Goal: Task Accomplishment & Management: Manage account settings

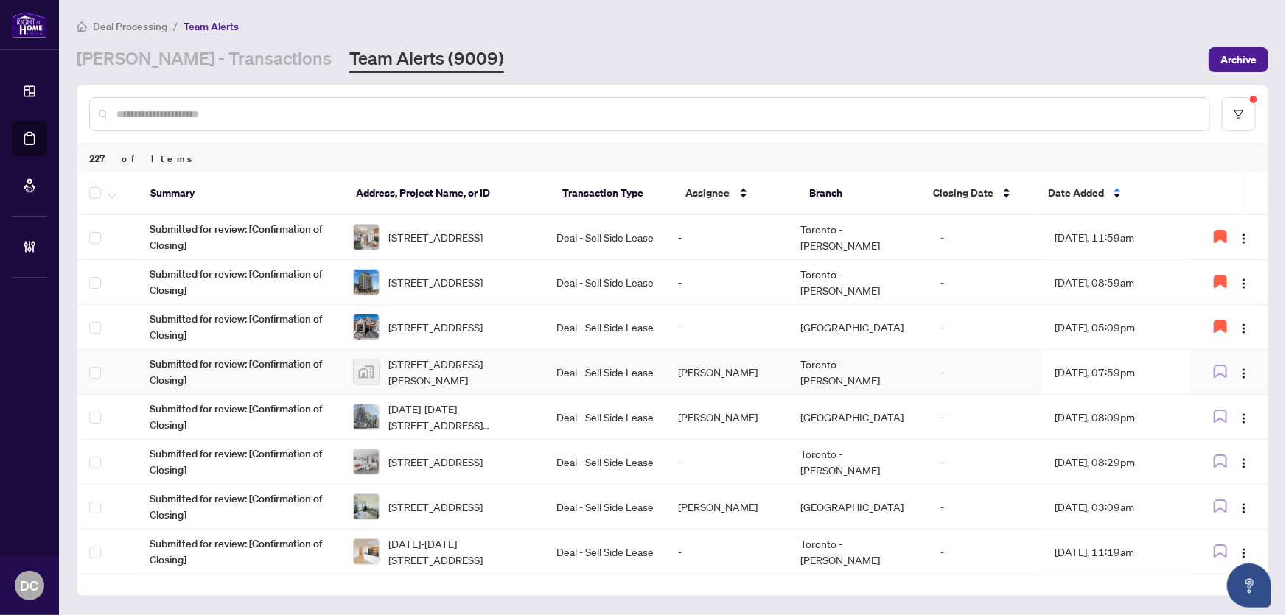
click at [895, 373] on td "Toronto - [PERSON_NAME]" at bounding box center [859, 372] width 140 height 45
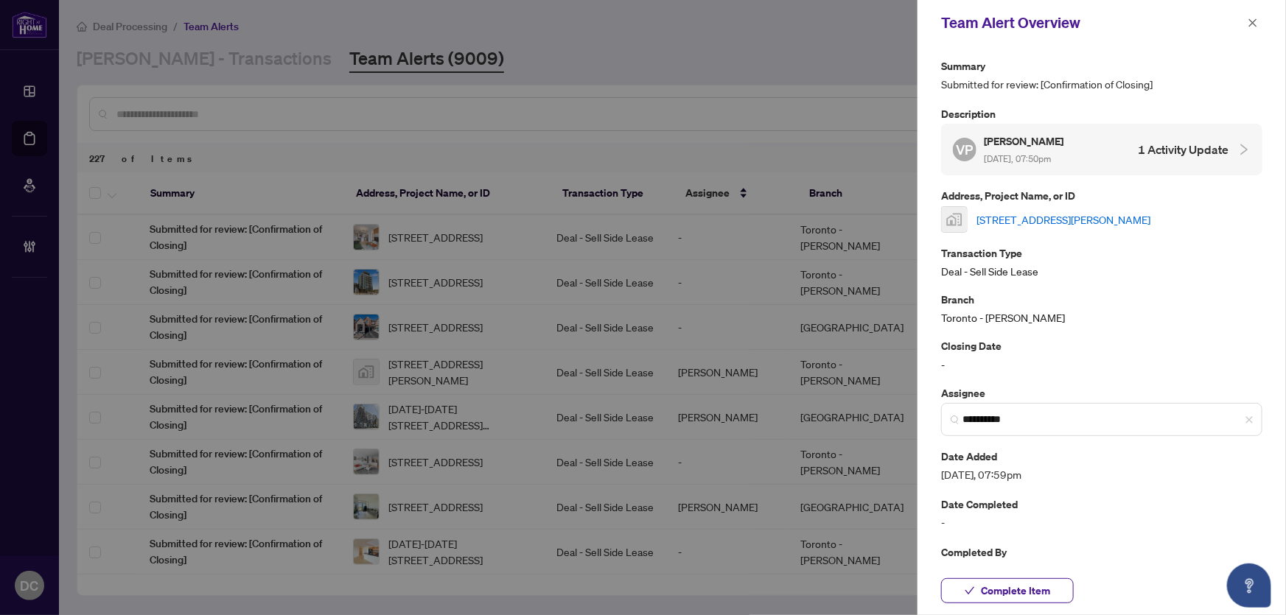
click at [1071, 213] on link "21 Lawren Harris Square #413, Toronto, Ontario M5A 0T4, Canada" at bounding box center [1063, 220] width 174 height 16
click at [1027, 592] on span "Complete Item" at bounding box center [1015, 591] width 69 height 24
click at [1248, 18] on icon "close" at bounding box center [1253, 23] width 10 height 10
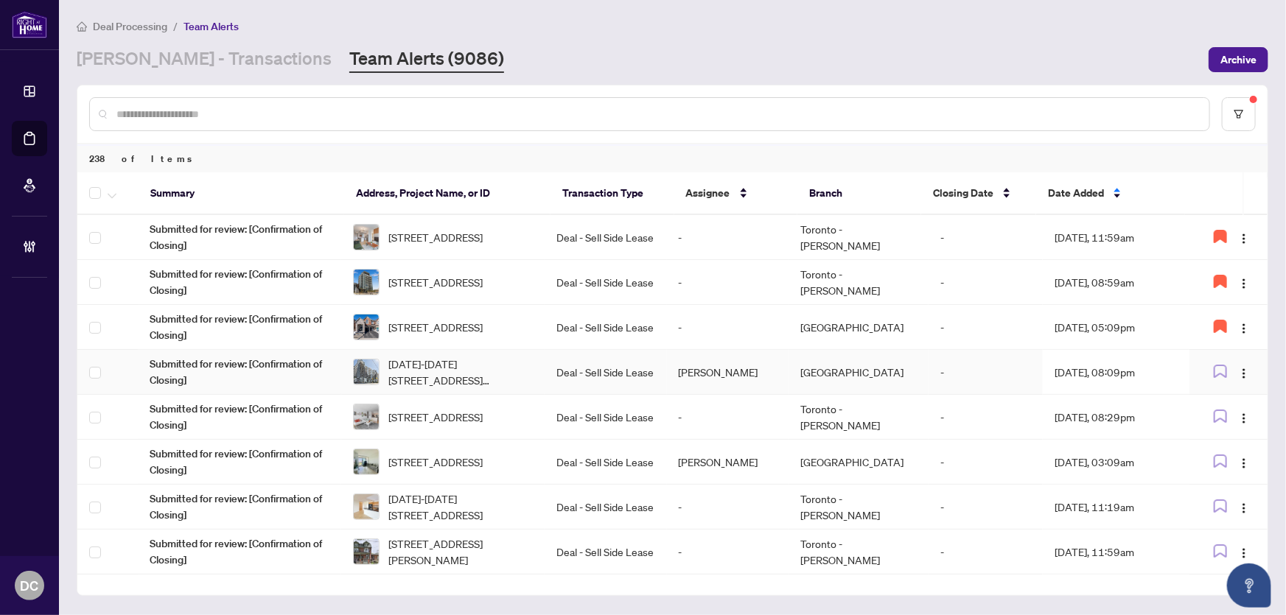
click at [1126, 370] on td "Sep/27/2025, 08:09pm" at bounding box center [1116, 372] width 147 height 45
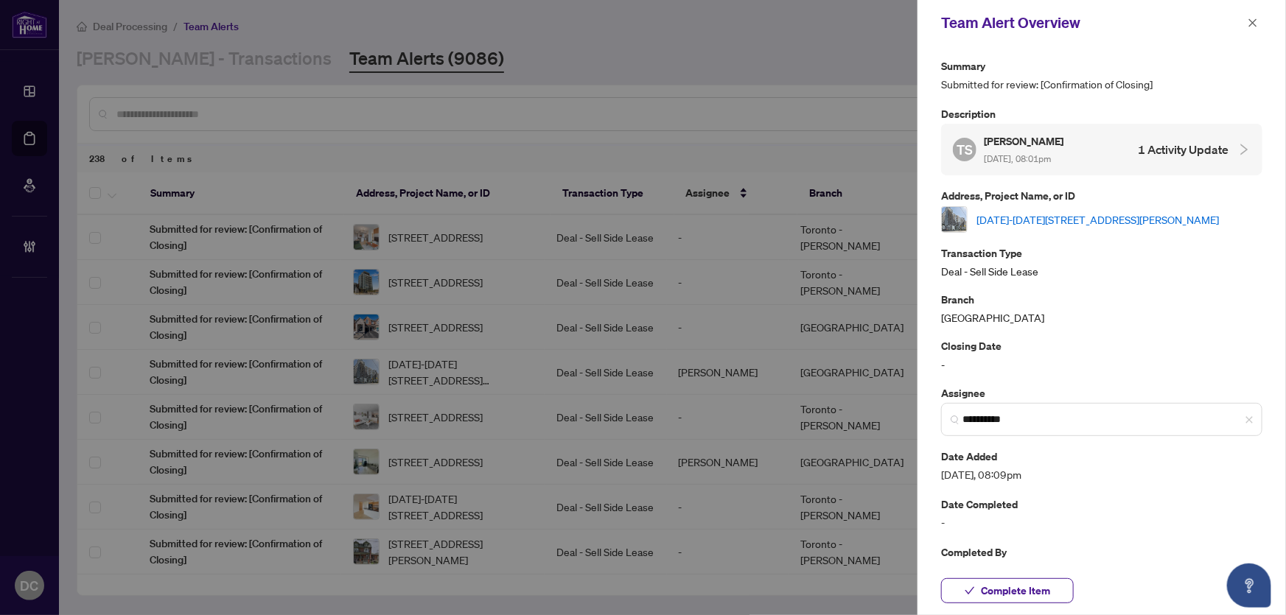
click at [1114, 202] on p "Address, Project Name, or ID" at bounding box center [1101, 195] width 321 height 17
click at [1111, 212] on link "1008-1100 Sheppard Ave, Toronto, Ontario M3K 0E4, Canada" at bounding box center [1097, 220] width 242 height 16
click at [1035, 598] on span "Complete Item" at bounding box center [1015, 591] width 69 height 24
click at [1258, 32] on span "button" at bounding box center [1253, 23] width 10 height 24
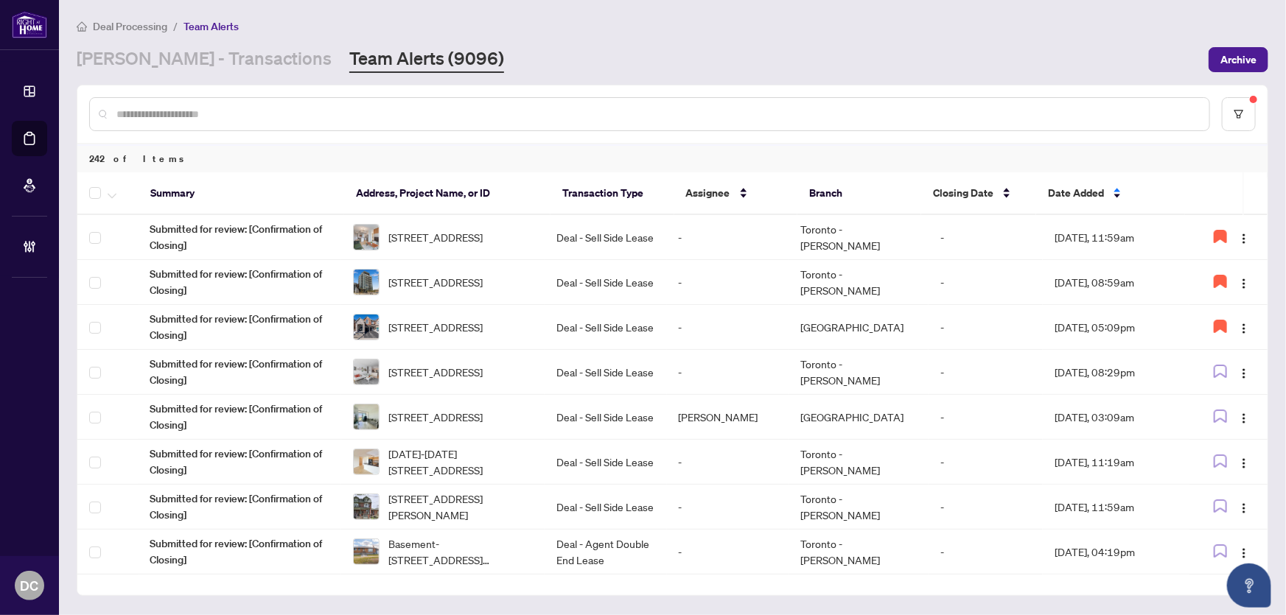
click at [394, 108] on input "text" at bounding box center [656, 114] width 1081 height 16
click at [1143, 369] on td "Sep/27/2025, 08:29pm" at bounding box center [1116, 372] width 147 height 45
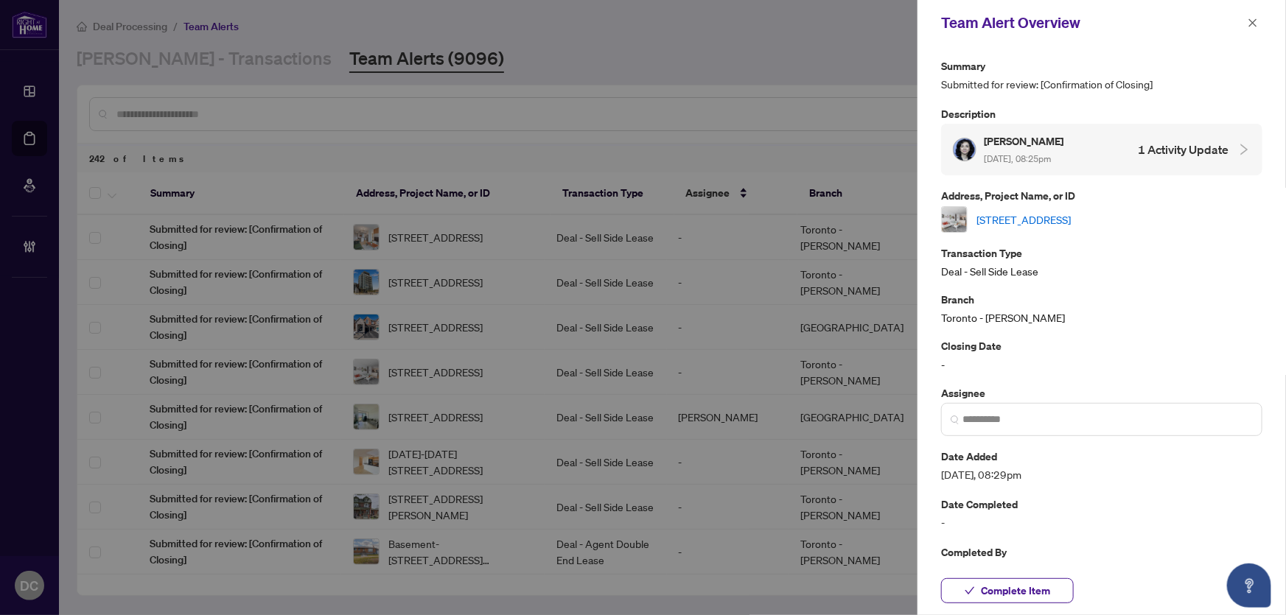
click at [1071, 224] on link "[STREET_ADDRESS]" at bounding box center [1023, 220] width 94 height 16
click at [1034, 590] on span "Complete Item" at bounding box center [1015, 591] width 69 height 24
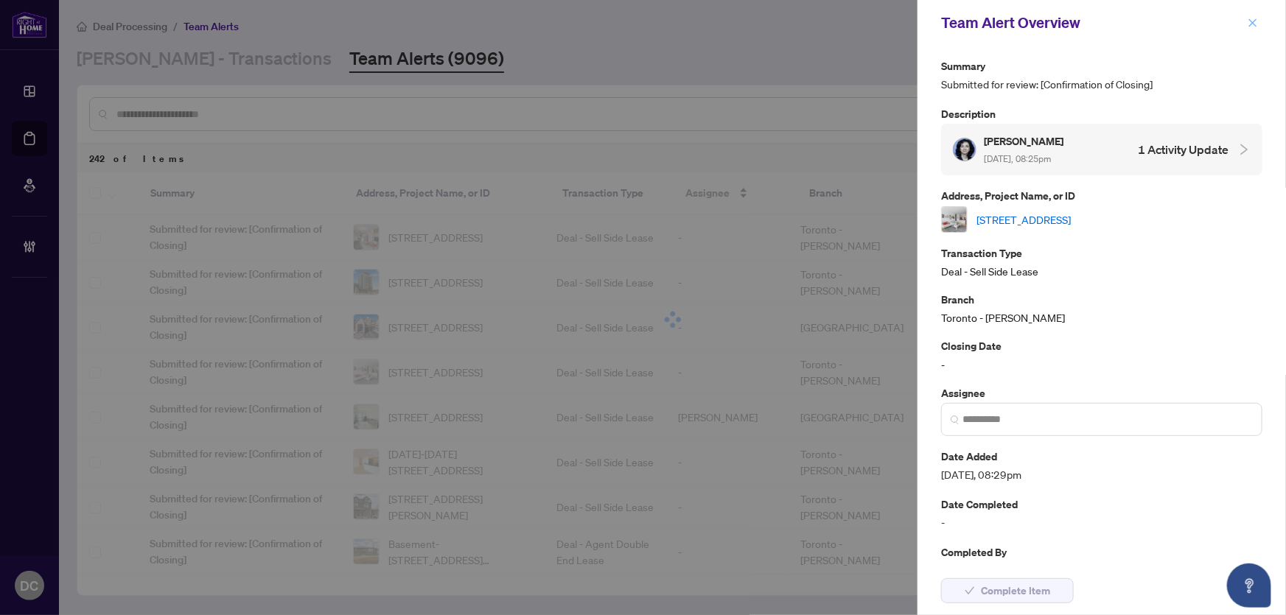
click at [1250, 23] on icon "close" at bounding box center [1253, 23] width 10 height 10
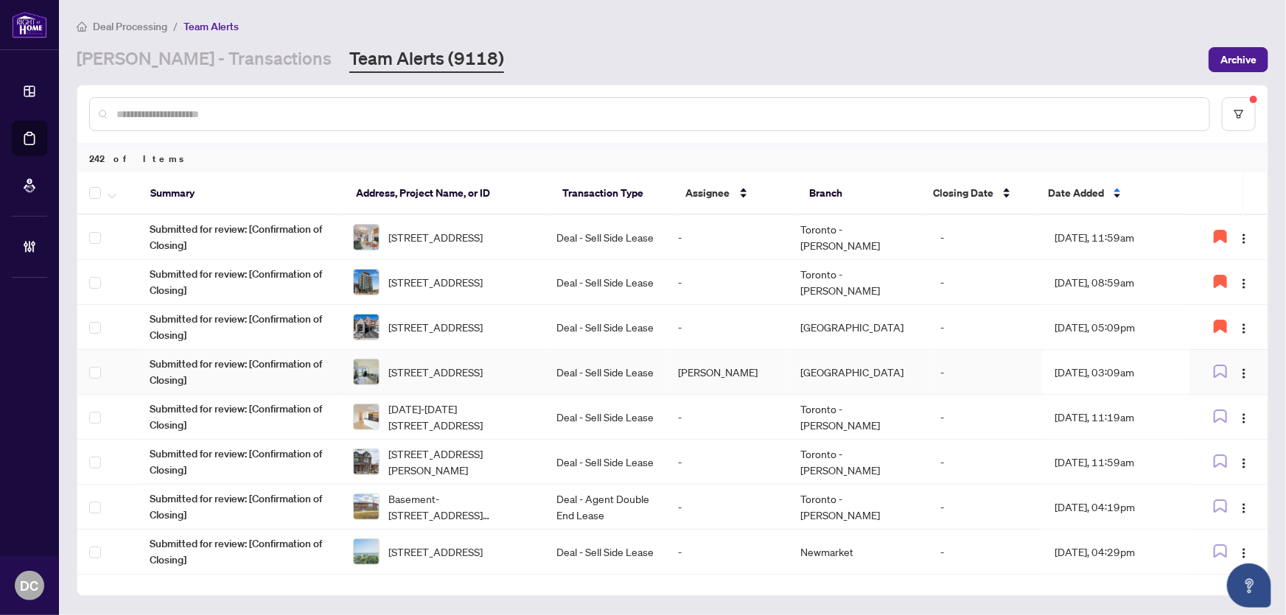
click at [1151, 368] on td "Sep/28/2025, 03:09am" at bounding box center [1116, 372] width 147 height 45
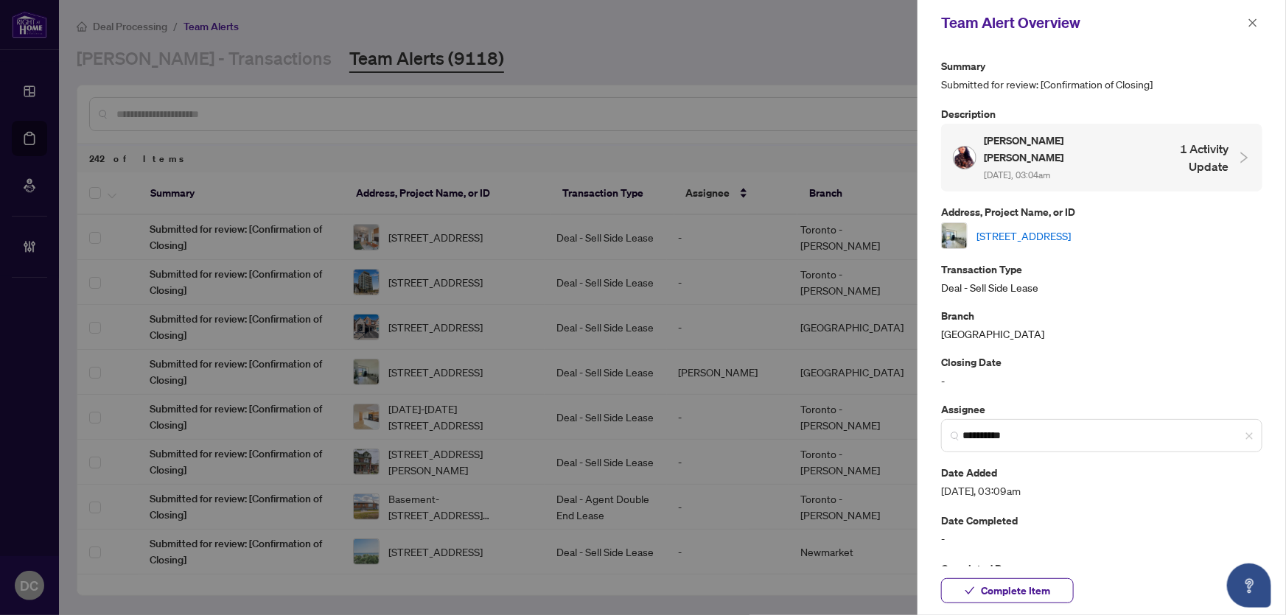
click at [1071, 228] on link "1016-160 Flemington Rd, Toronto, Ontario M6A 0A9, Canada" at bounding box center [1023, 236] width 94 height 16
drag, startPoint x: 1060, startPoint y: 585, endPoint x: 1237, endPoint y: 431, distance: 234.0
click at [1231, 431] on div "**********" at bounding box center [1102, 307] width 368 height 615
click at [1047, 591] on span "Complete Item" at bounding box center [1015, 591] width 69 height 24
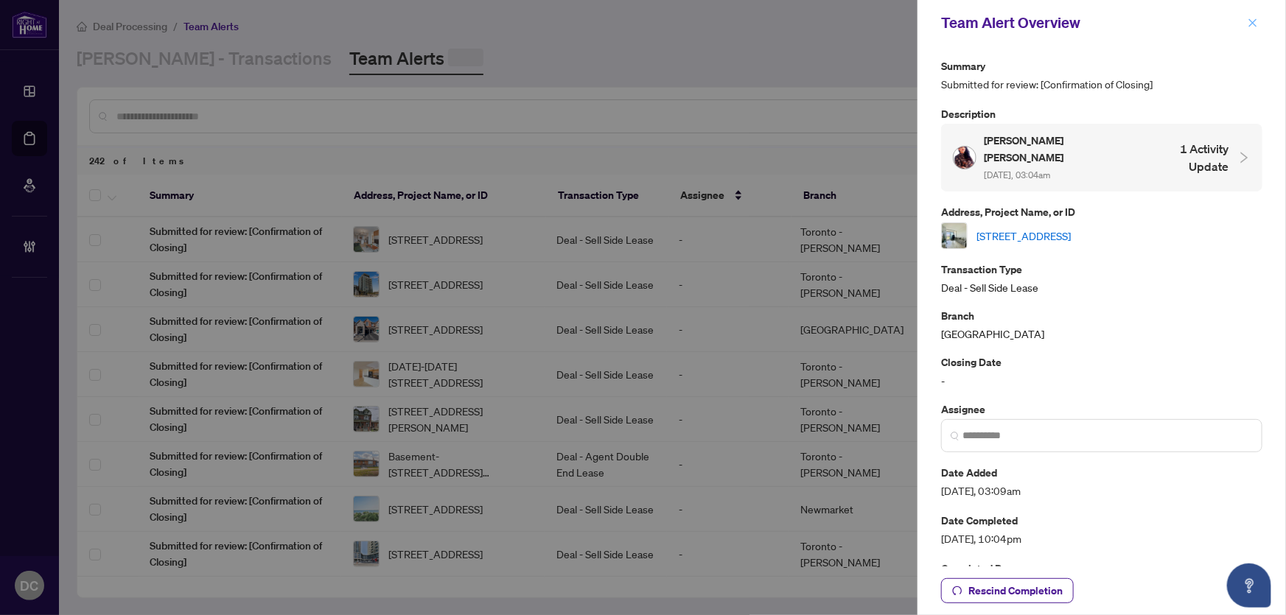
click at [1254, 24] on icon "close" at bounding box center [1253, 22] width 8 height 8
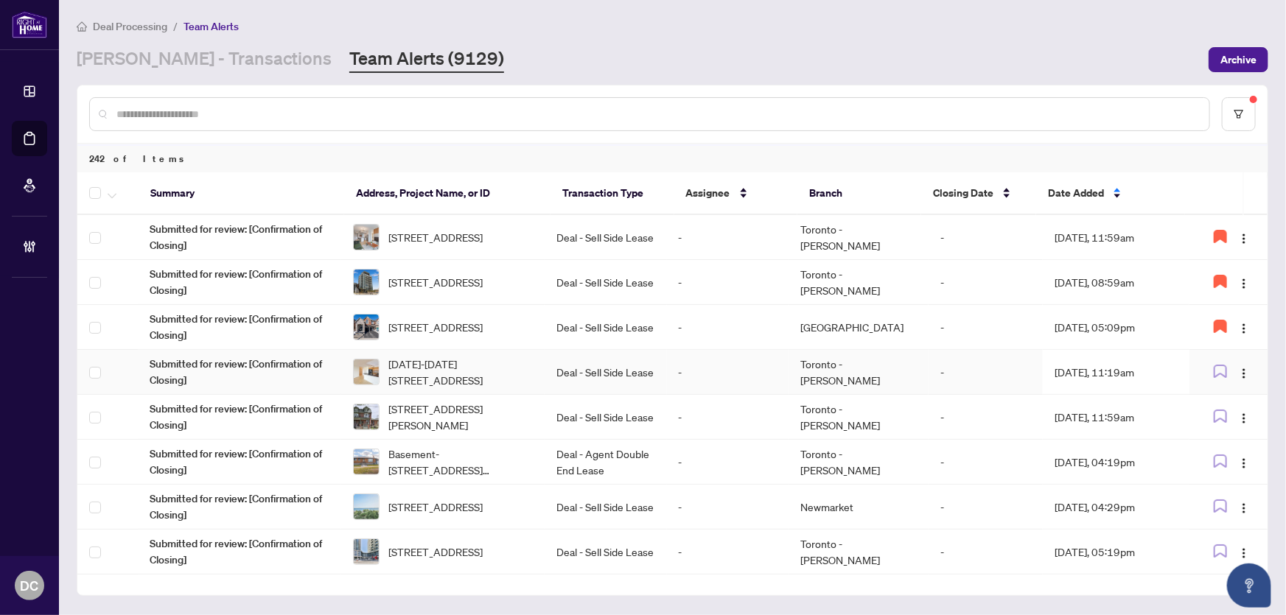
click at [1100, 371] on td "Sep/28/2025, 11:19am" at bounding box center [1116, 372] width 147 height 45
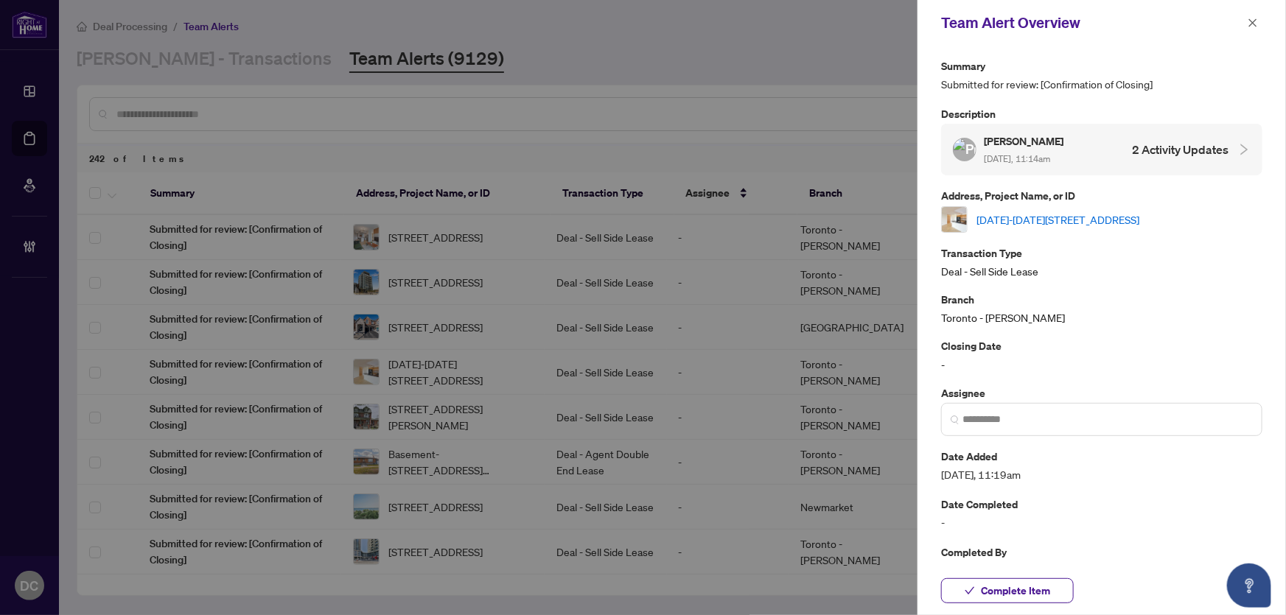
click at [1087, 214] on link "1008-1369 Bloor St, Toronto, Ontario M6P 4J4, Canada" at bounding box center [1057, 220] width 163 height 16
click at [1018, 590] on span "Complete Item" at bounding box center [1015, 591] width 69 height 24
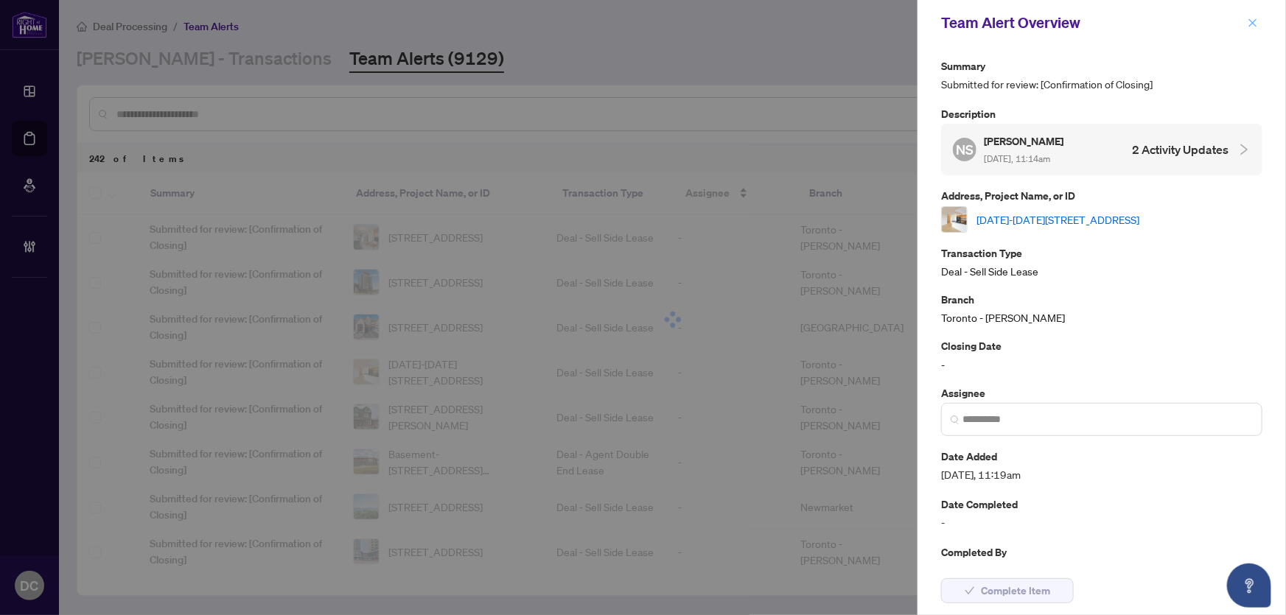
click at [1255, 18] on icon "close" at bounding box center [1253, 23] width 10 height 10
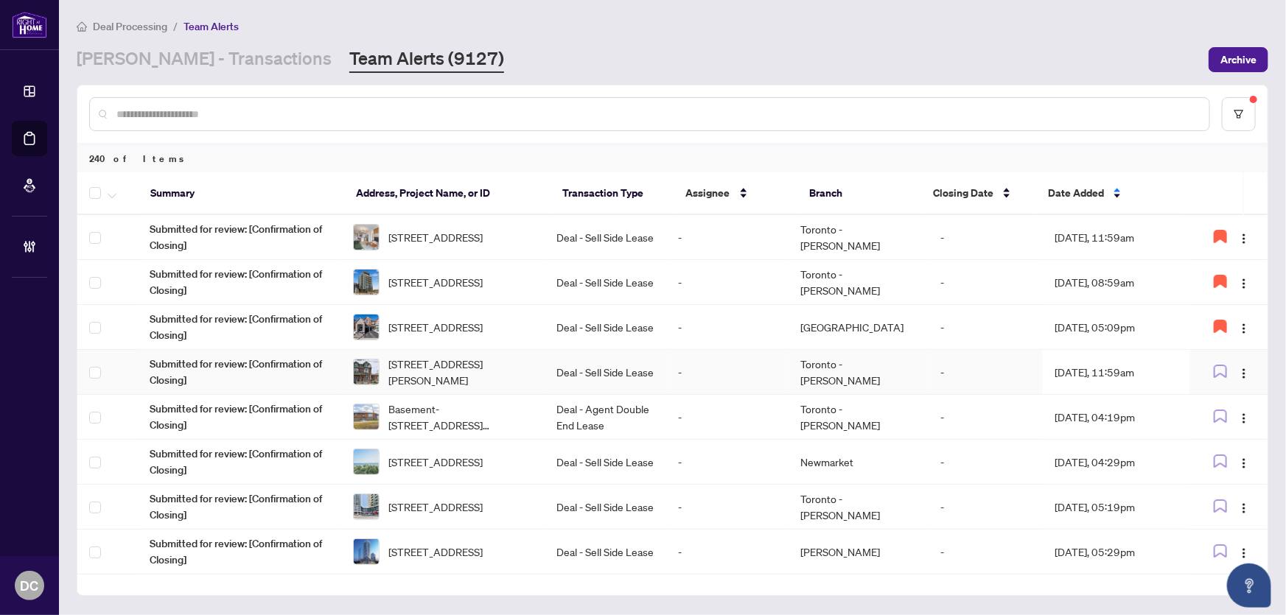
click at [1120, 367] on td "Sep/28/2025, 11:59am" at bounding box center [1116, 372] width 147 height 45
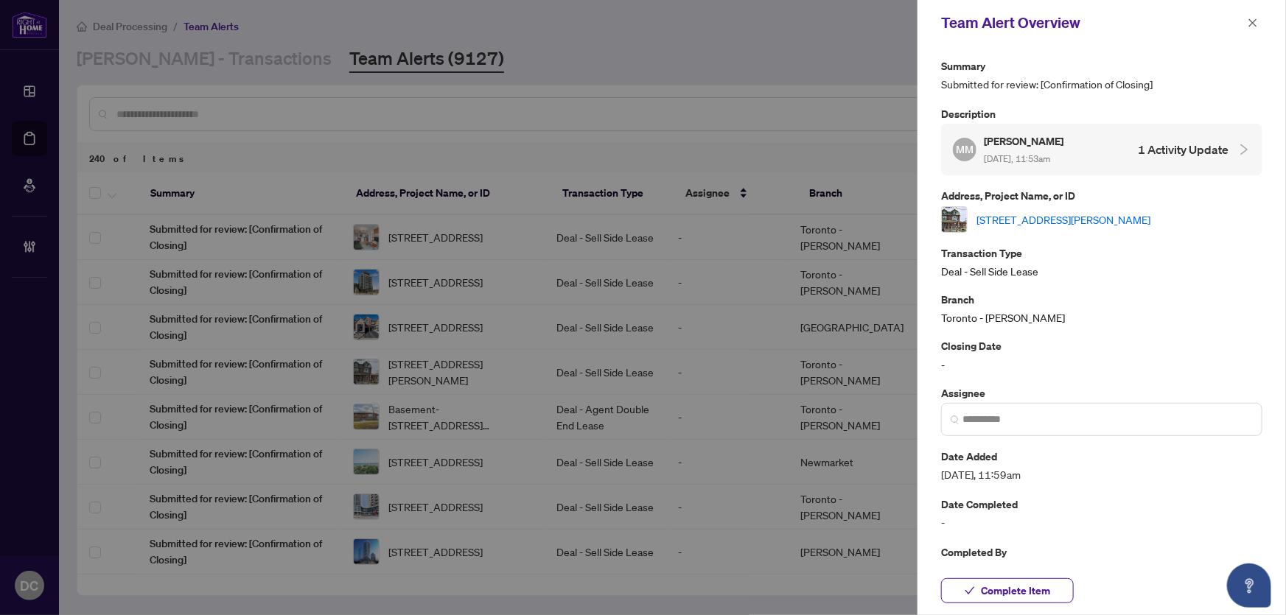
click at [1150, 214] on link "119 Manning Ave, Toronto, Ontario M6J 2K6, Canada" at bounding box center [1063, 220] width 174 height 16
click at [1251, 25] on icon "close" at bounding box center [1253, 23] width 10 height 10
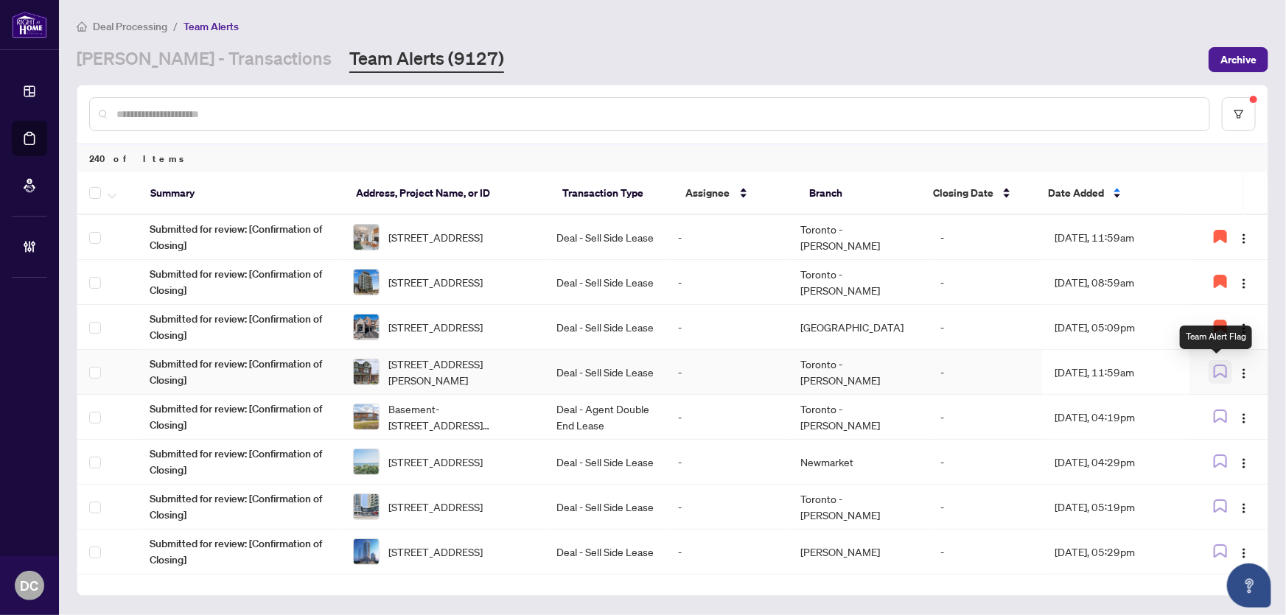
click at [1215, 365] on icon "button" at bounding box center [1220, 371] width 13 height 13
click at [1126, 284] on td "Sep/22/2025, 08:59am" at bounding box center [1116, 282] width 147 height 45
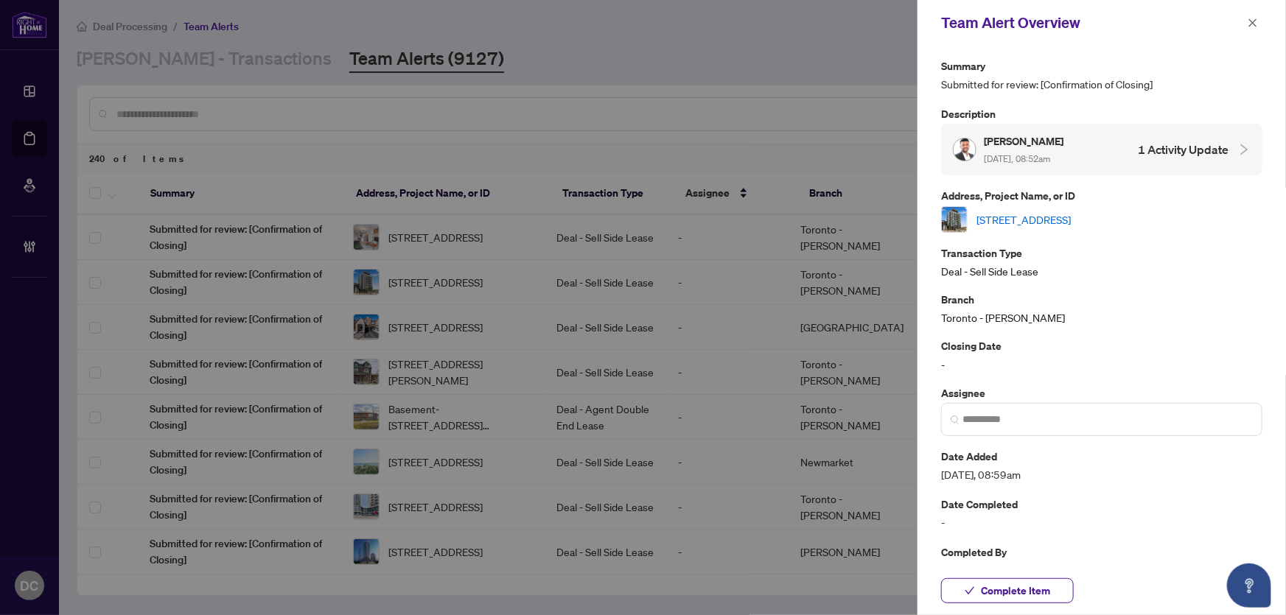
click at [1071, 213] on link "108-52 forest manor Rd, Toronto, Ontario M2J 0E2, Canada" at bounding box center [1023, 220] width 94 height 16
click at [1253, 16] on span "button" at bounding box center [1253, 23] width 10 height 24
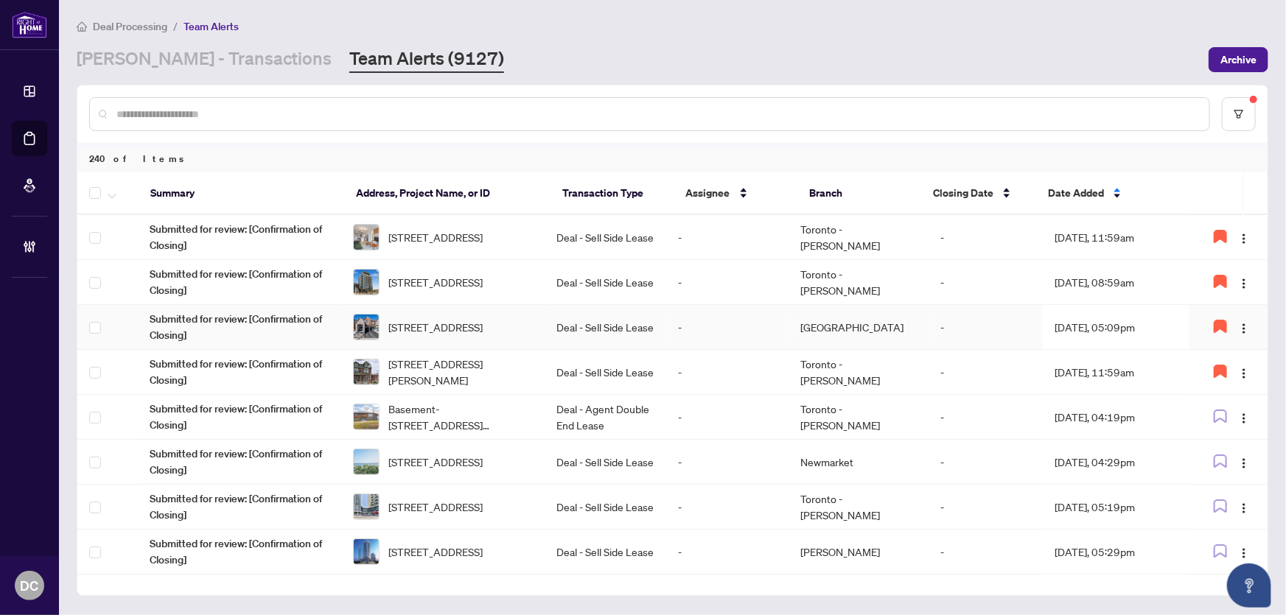
click at [1112, 331] on td "Sep/26/2025, 05:09pm" at bounding box center [1116, 327] width 147 height 45
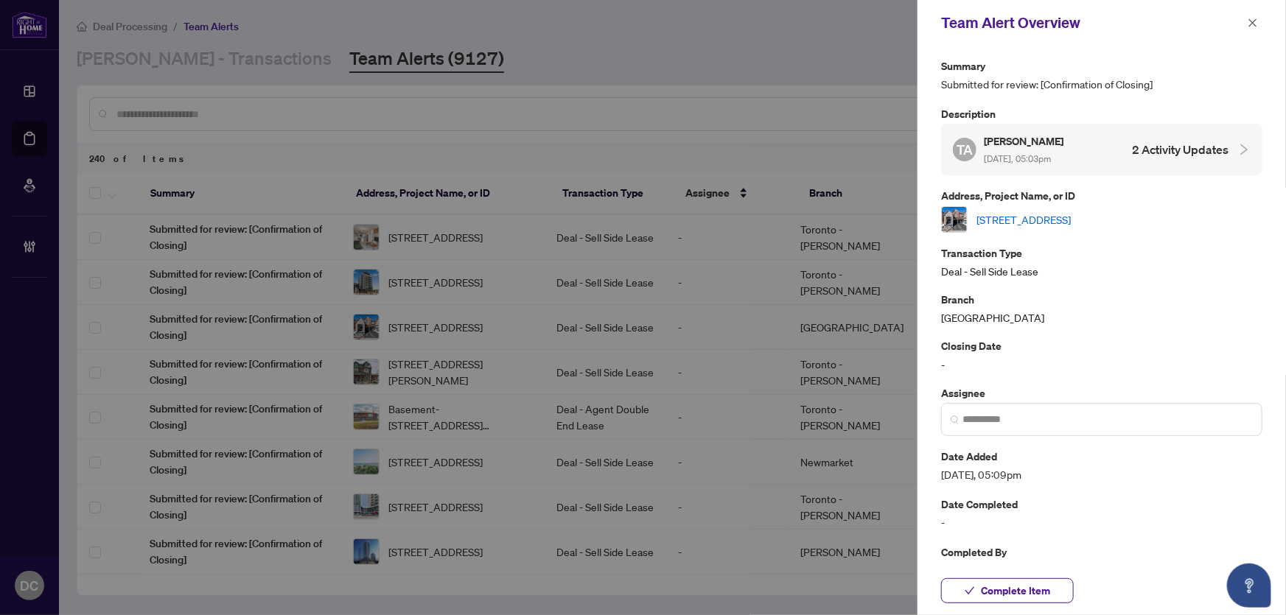
click at [1071, 215] on link "3347 Roma Ave, Burlington, Ontario L6M 0N7, Canada" at bounding box center [1023, 220] width 94 height 16
click at [1053, 582] on button "Complete Item" at bounding box center [1007, 591] width 133 height 25
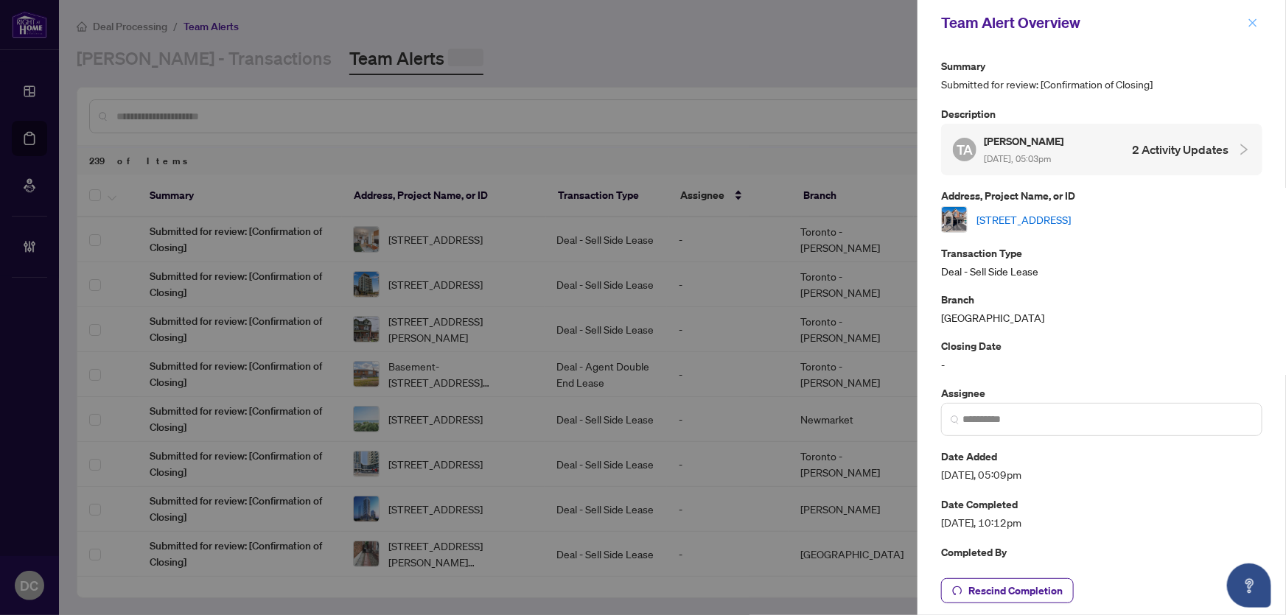
click at [1259, 18] on button "button" at bounding box center [1252, 23] width 19 height 18
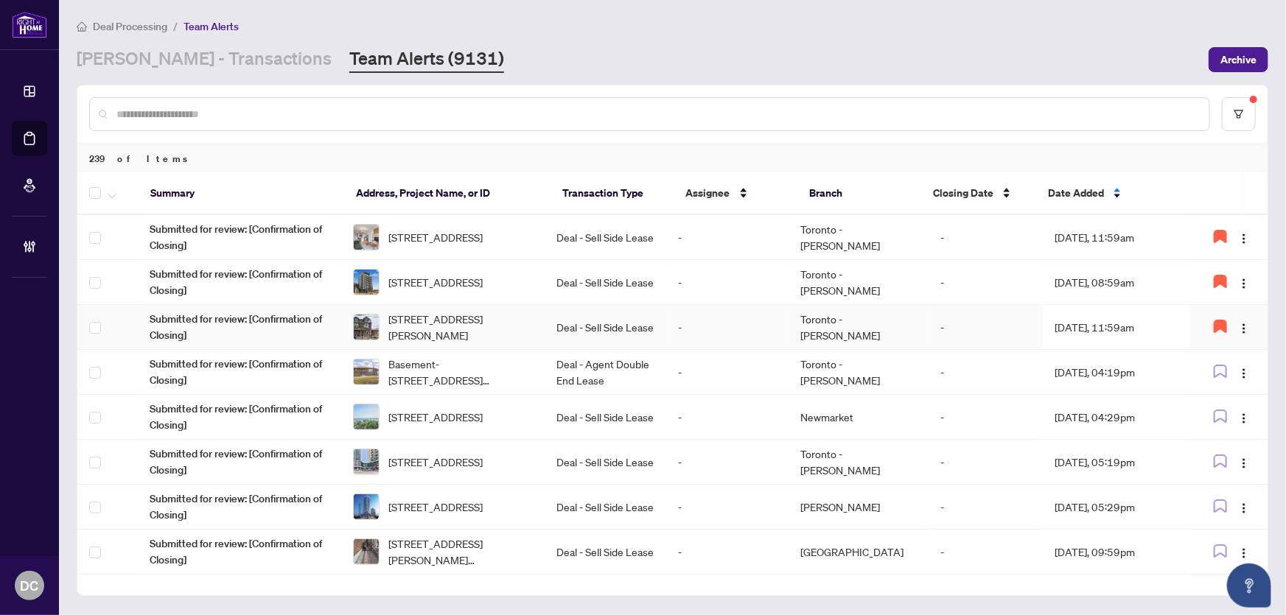
click at [969, 316] on td "-" at bounding box center [986, 327] width 114 height 45
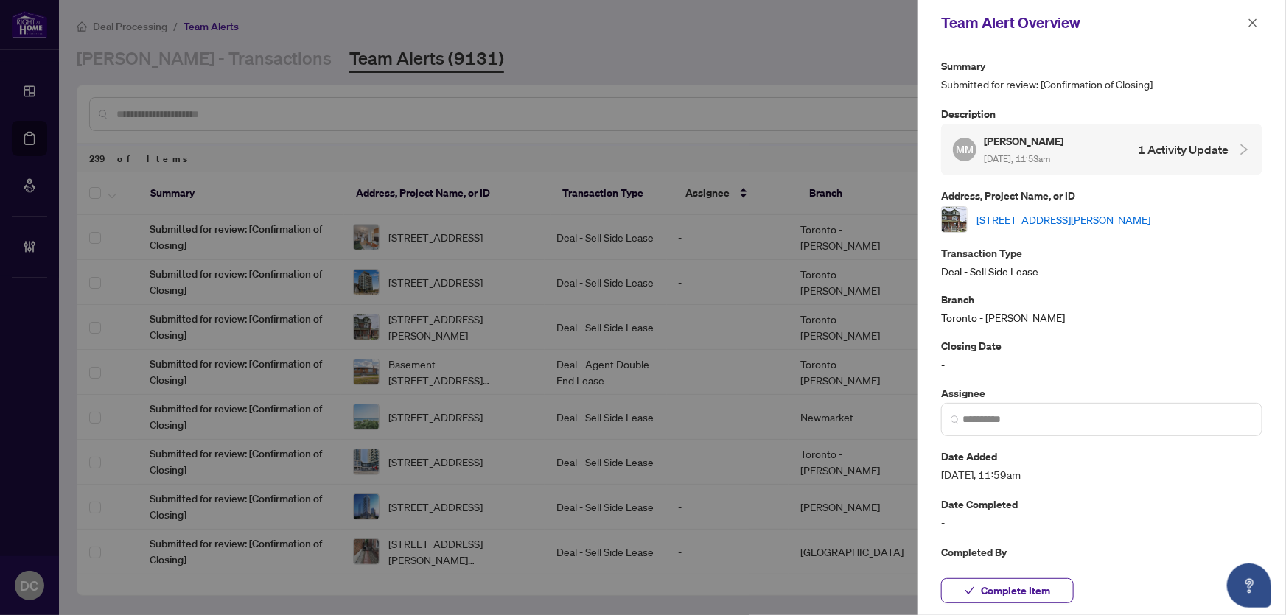
click at [1123, 212] on link "119 Manning Ave, Toronto, Ontario M6J 2K6, Canada" at bounding box center [1063, 220] width 174 height 16
click at [1251, 18] on icon "close" at bounding box center [1253, 23] width 10 height 10
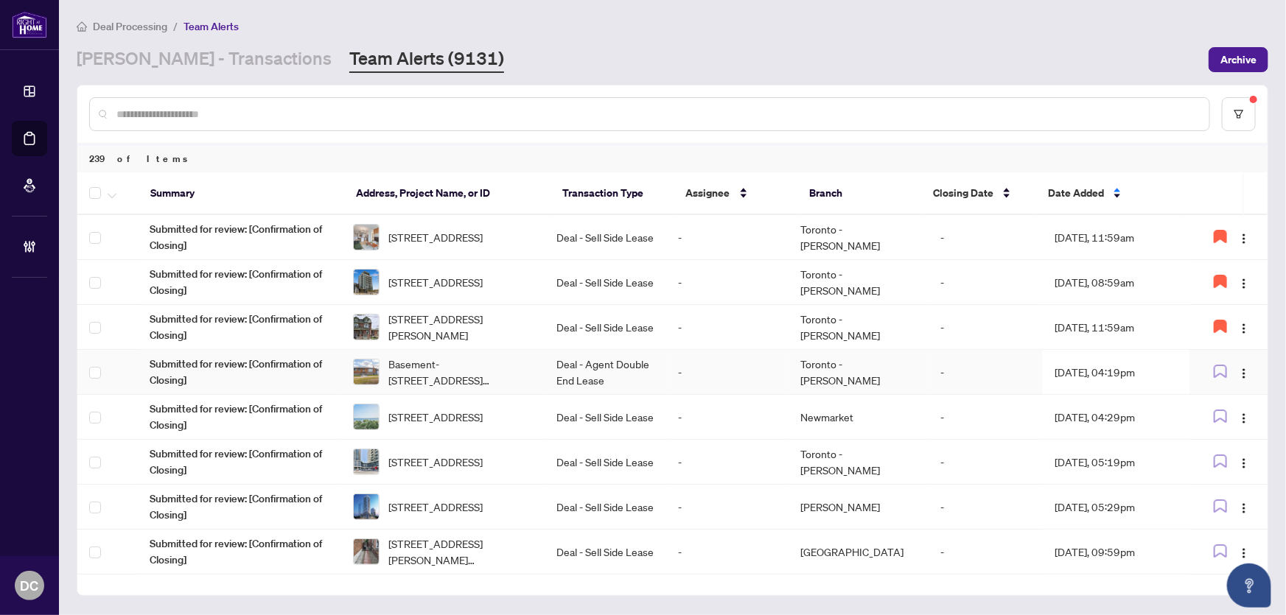
click at [1160, 383] on td "Sep/28/2025, 04:19pm" at bounding box center [1116, 372] width 147 height 45
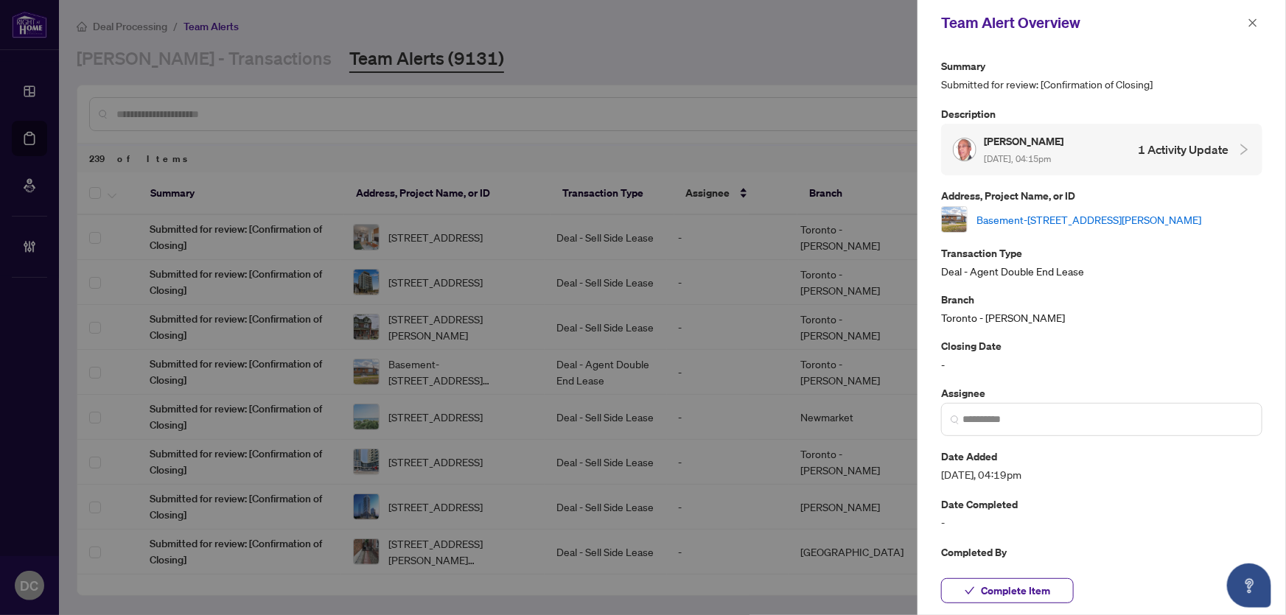
click at [1118, 214] on link "Basement-2 Kilbourne Cres, St. Catharines, Ontario L2M 3E4, Canada" at bounding box center [1088, 220] width 225 height 16
click at [1026, 600] on span "Complete Item" at bounding box center [1015, 591] width 69 height 24
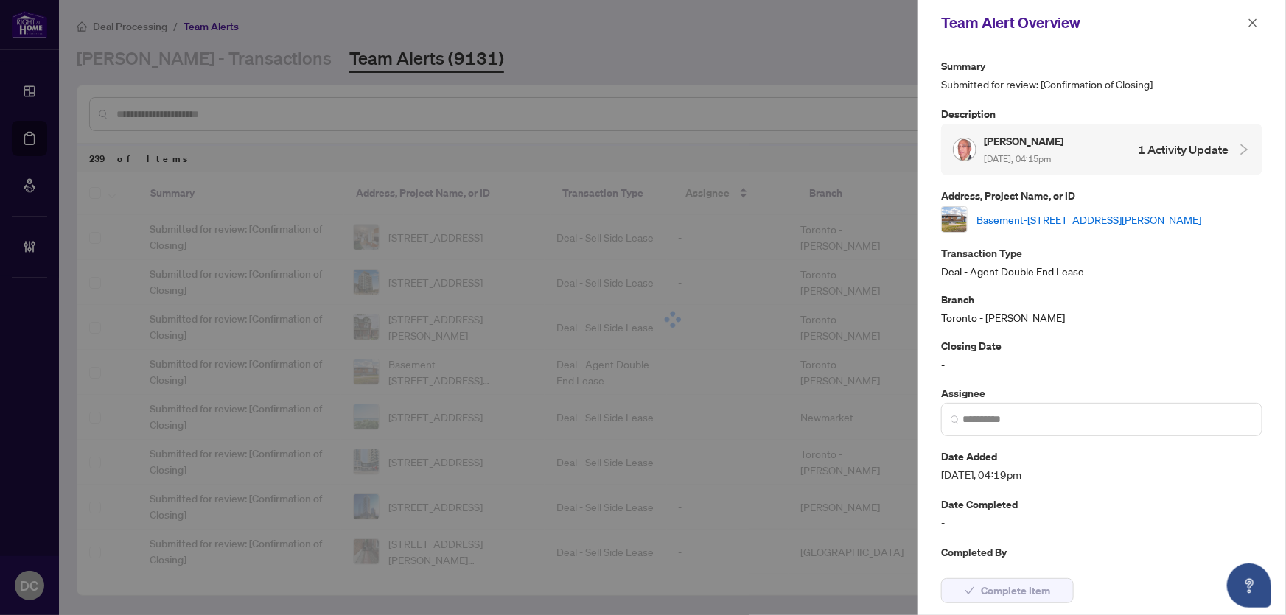
drag, startPoint x: 1253, startPoint y: 21, endPoint x: 1016, endPoint y: 5, distance: 237.1
click at [1252, 21] on icon "close" at bounding box center [1253, 22] width 8 height 8
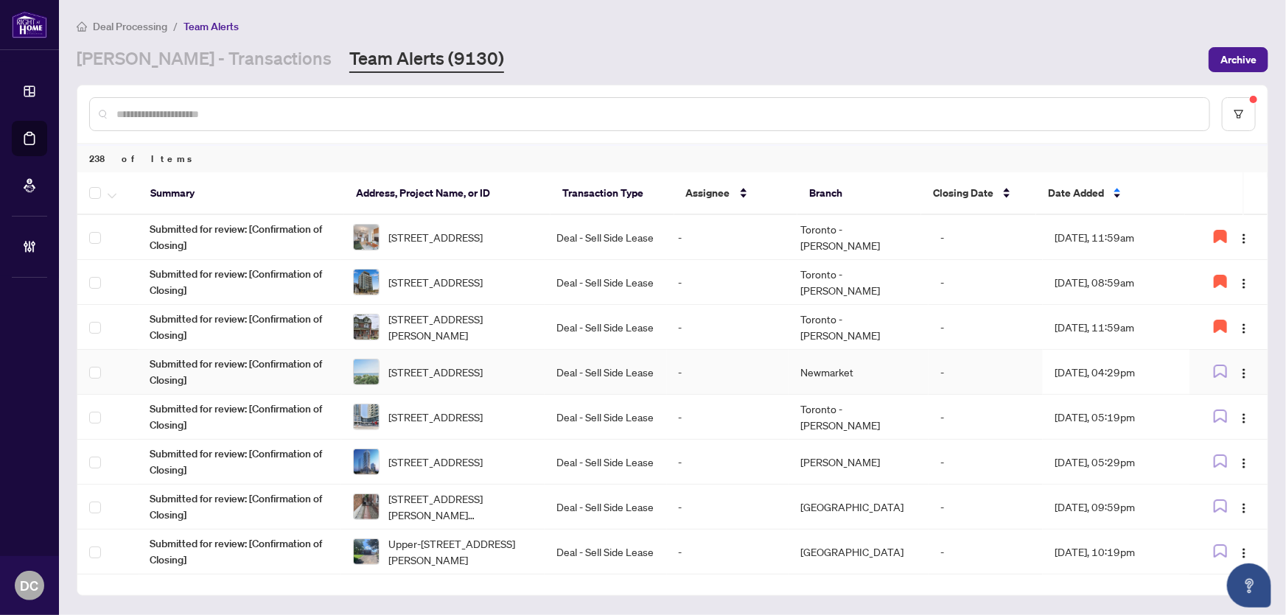
click at [898, 363] on td "Newmarket" at bounding box center [859, 372] width 140 height 45
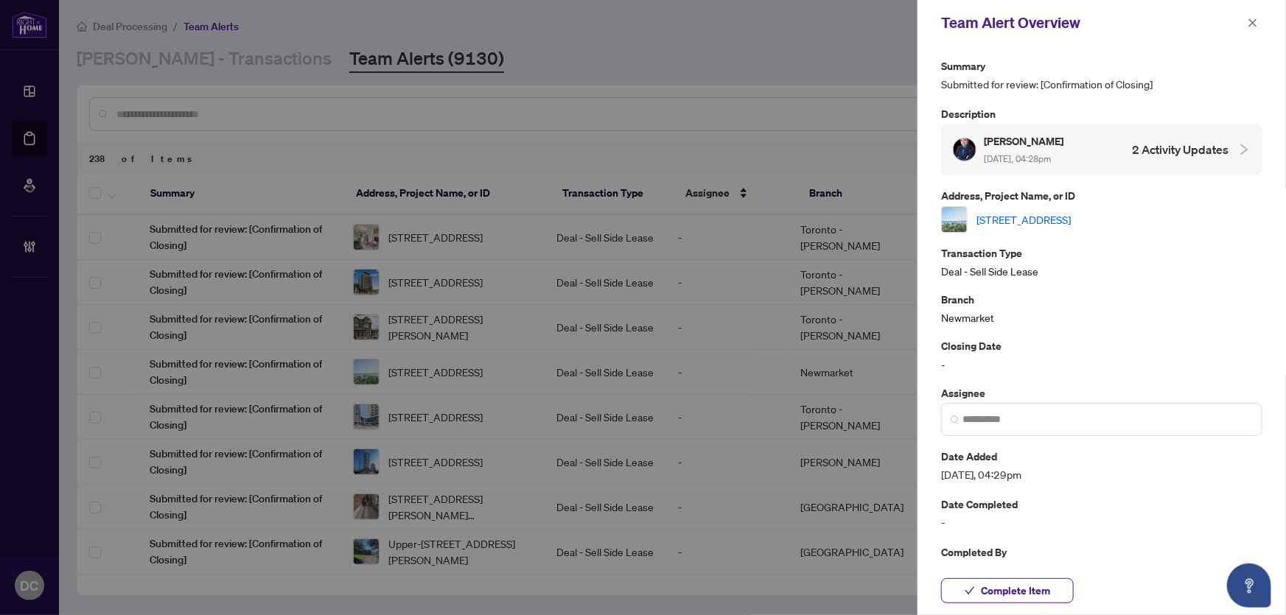
click at [1071, 218] on link "1027-33 Harbour Sq, Toronto, Ontario M5J 2G2, Canada" at bounding box center [1023, 220] width 94 height 16
drag, startPoint x: 1039, startPoint y: 582, endPoint x: 575, endPoint y: 588, distance: 464.3
click at [1033, 581] on span "Complete Item" at bounding box center [1015, 591] width 69 height 24
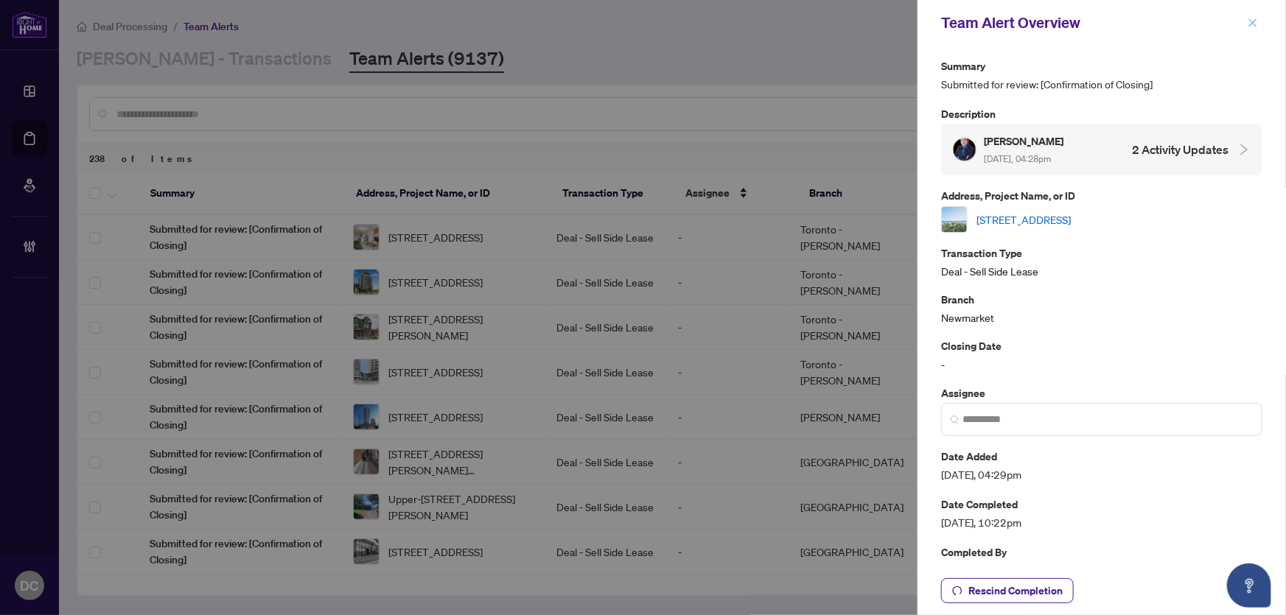
click at [1251, 18] on icon "close" at bounding box center [1253, 23] width 10 height 10
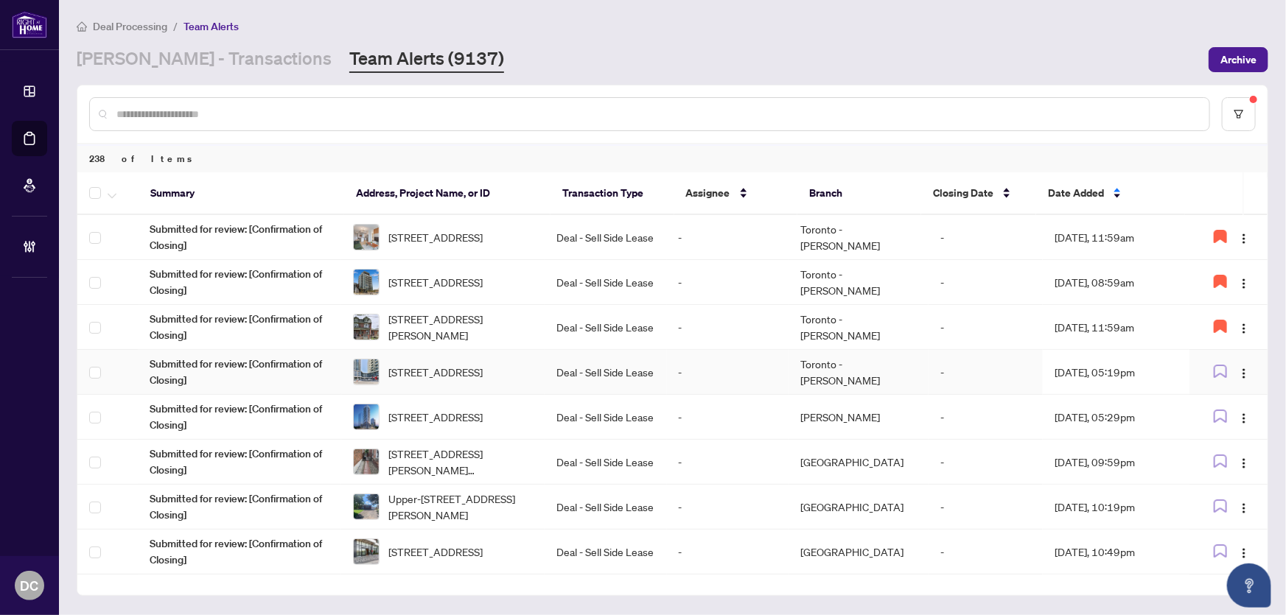
click at [1073, 374] on td "Sep/28/2025, 05:19pm" at bounding box center [1116, 372] width 147 height 45
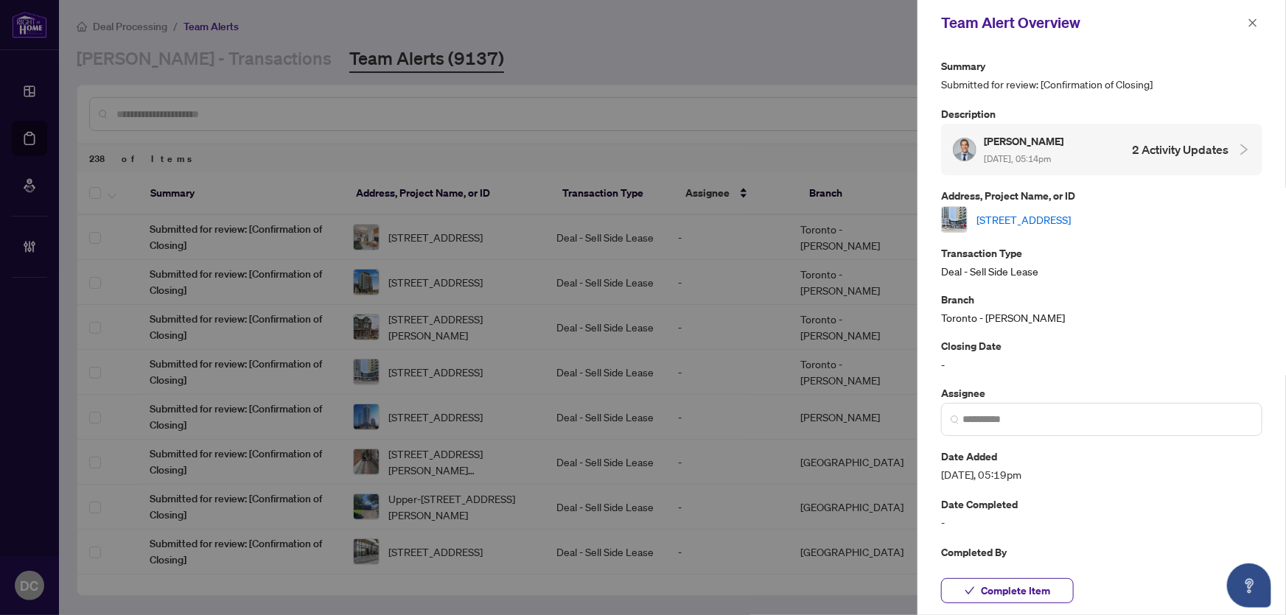
click at [1071, 214] on link "2403-49 East Liberty St, Toronto, Ontario M6K 0B2, Canada" at bounding box center [1023, 220] width 94 height 16
click at [1250, 15] on span "button" at bounding box center [1253, 23] width 10 height 24
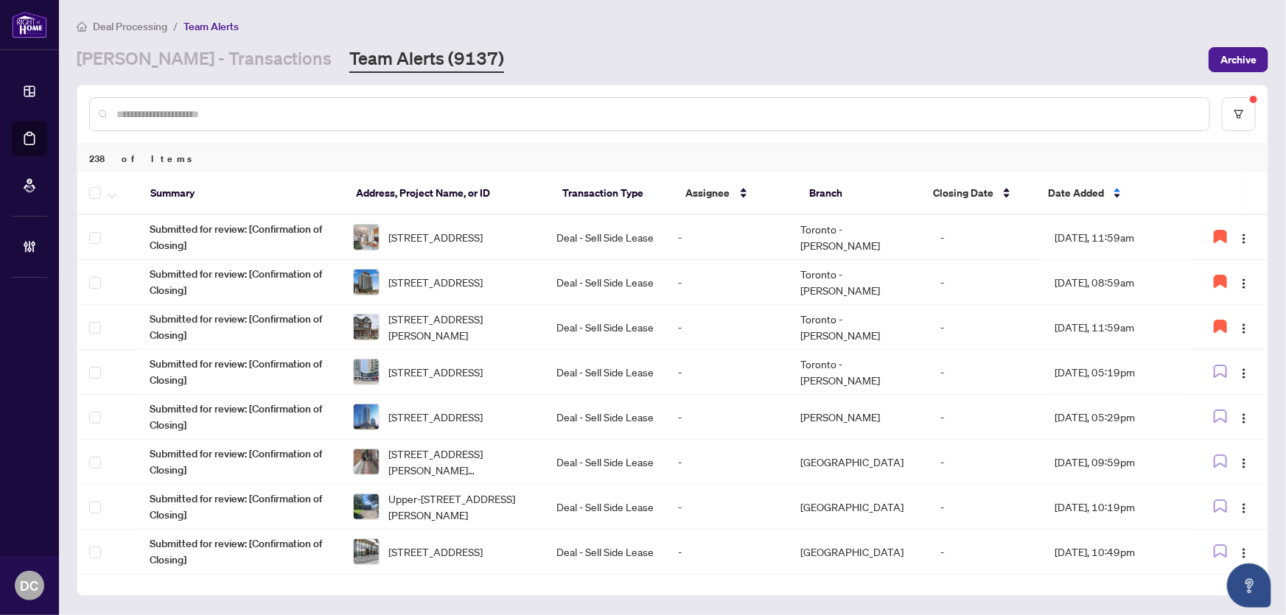
drag, startPoint x: 1262, startPoint y: 586, endPoint x: 1285, endPoint y: 453, distance: 134.7
click at [1285, 453] on body "Dashboard Deal Processing Mortgage Referrals Brokerage Management DC Dawn Chan …" at bounding box center [643, 307] width 1286 height 615
click at [1216, 366] on icon "button" at bounding box center [1220, 371] width 13 height 13
click at [1218, 369] on icon "button" at bounding box center [1221, 372] width 12 height 12
click at [1242, 371] on img "button" at bounding box center [1244, 374] width 12 height 12
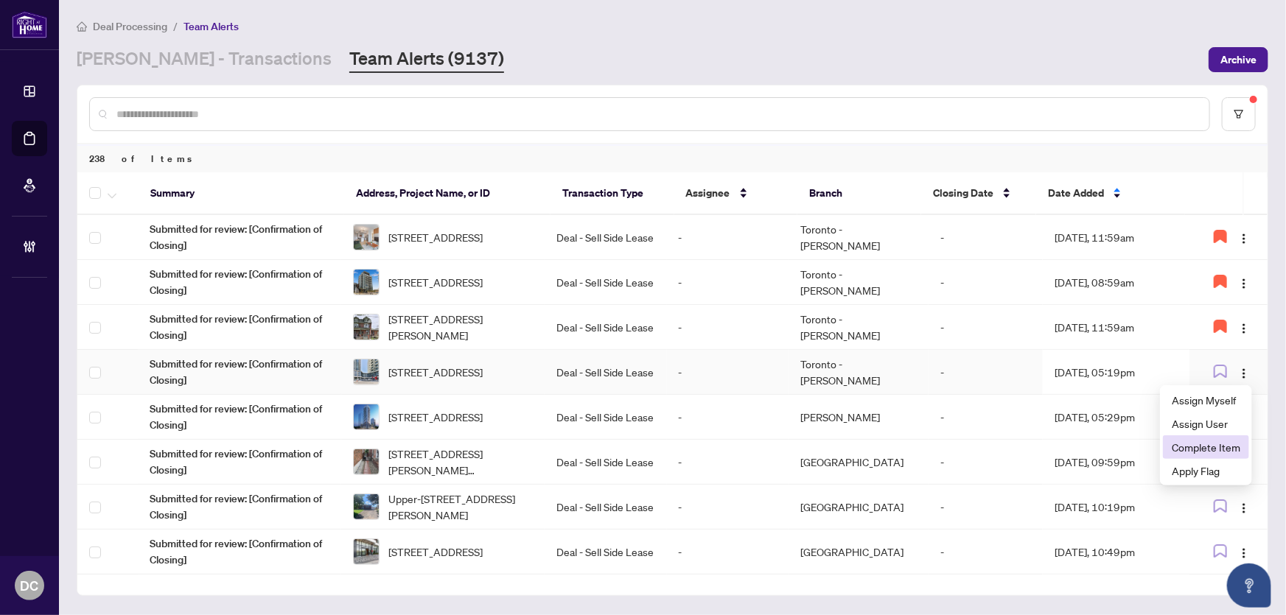
click at [1223, 444] on span "Complete Item" at bounding box center [1206, 447] width 69 height 16
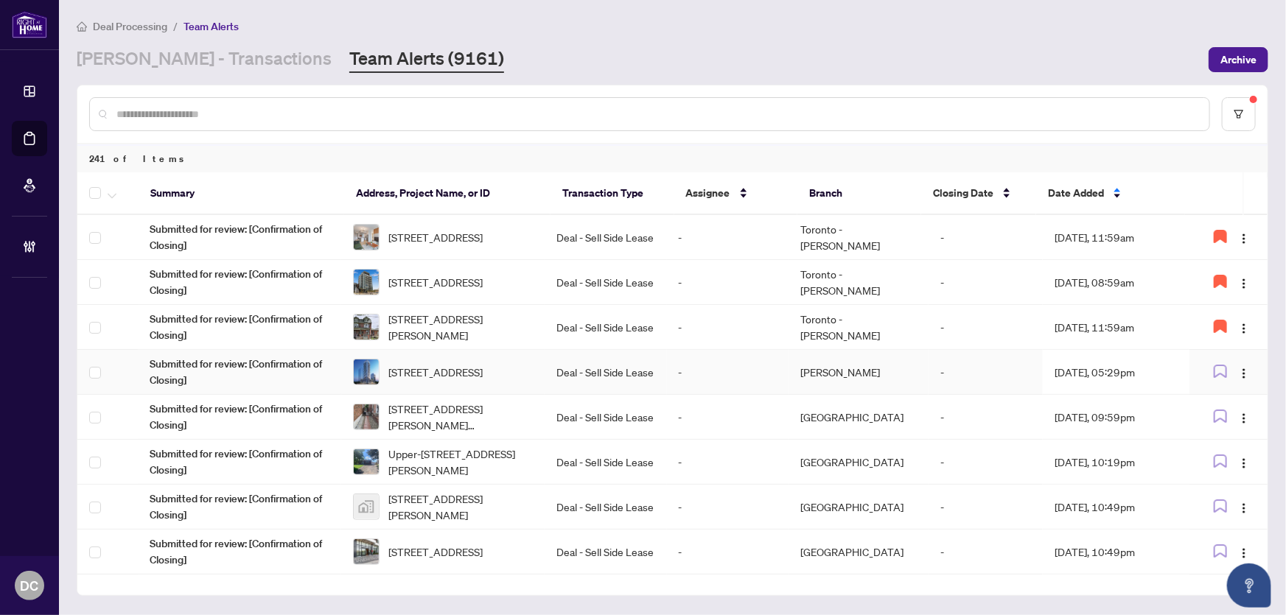
click at [1120, 376] on td "Sep/28/2025, 05:29pm" at bounding box center [1116, 372] width 147 height 45
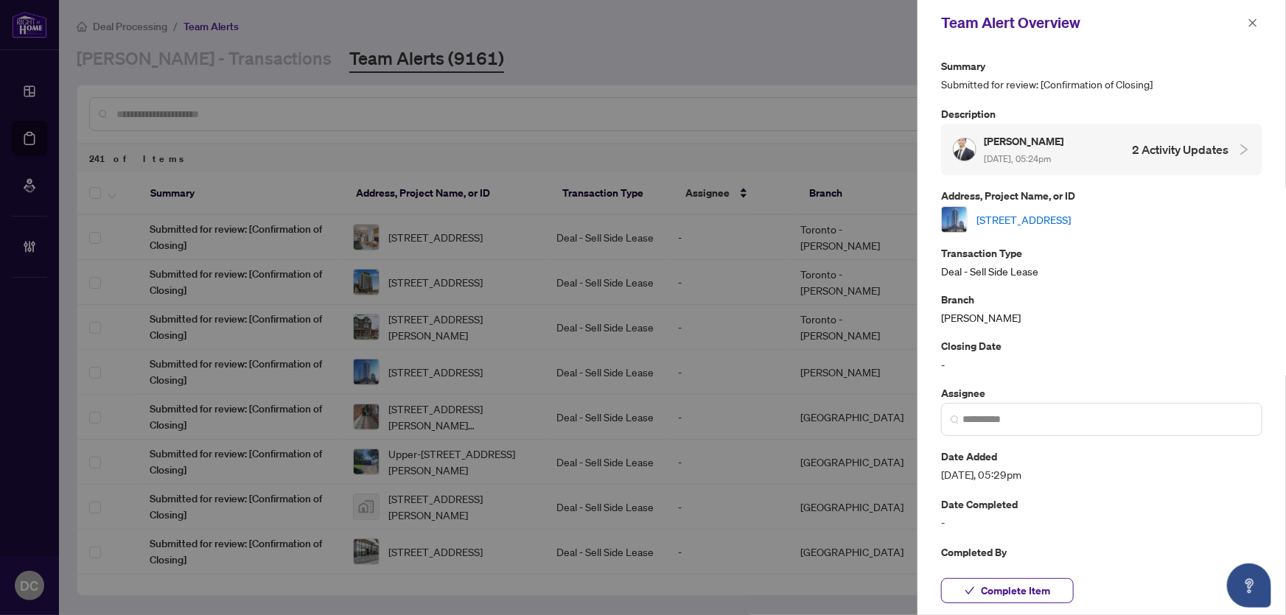
click at [1071, 213] on link "3001-5105 Hurontario St, Mississauga, Ontario L4Z 0C9, Canada" at bounding box center [1023, 220] width 94 height 16
click at [1016, 594] on span "Complete Item" at bounding box center [1015, 591] width 69 height 24
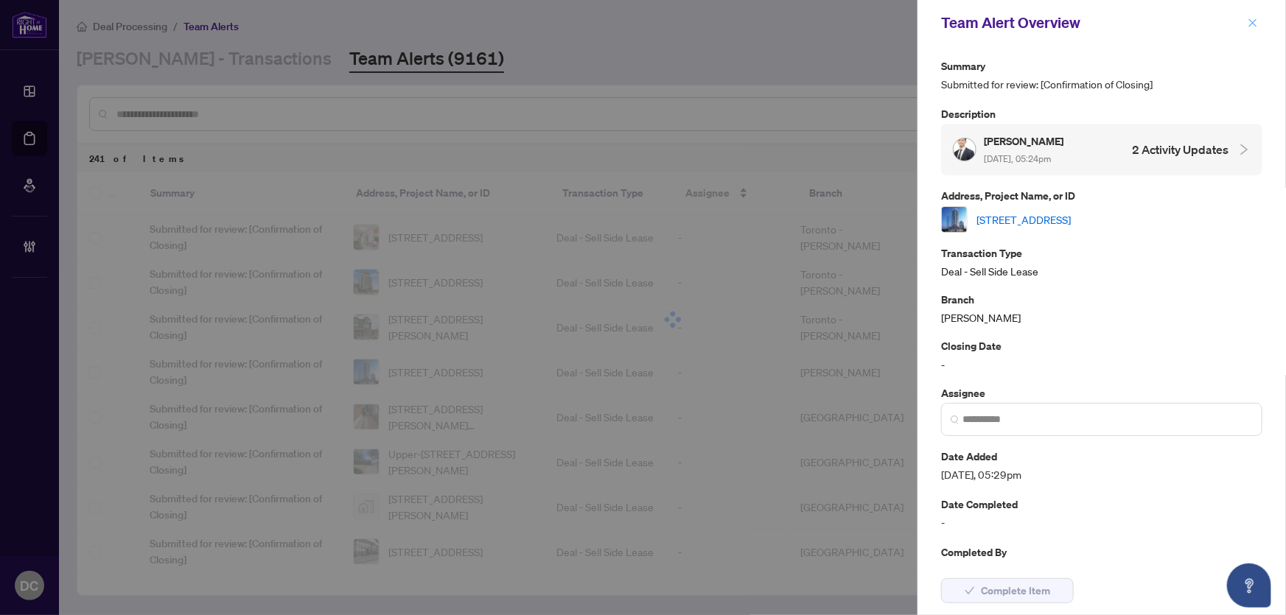
click at [1253, 21] on icon "close" at bounding box center [1253, 23] width 10 height 10
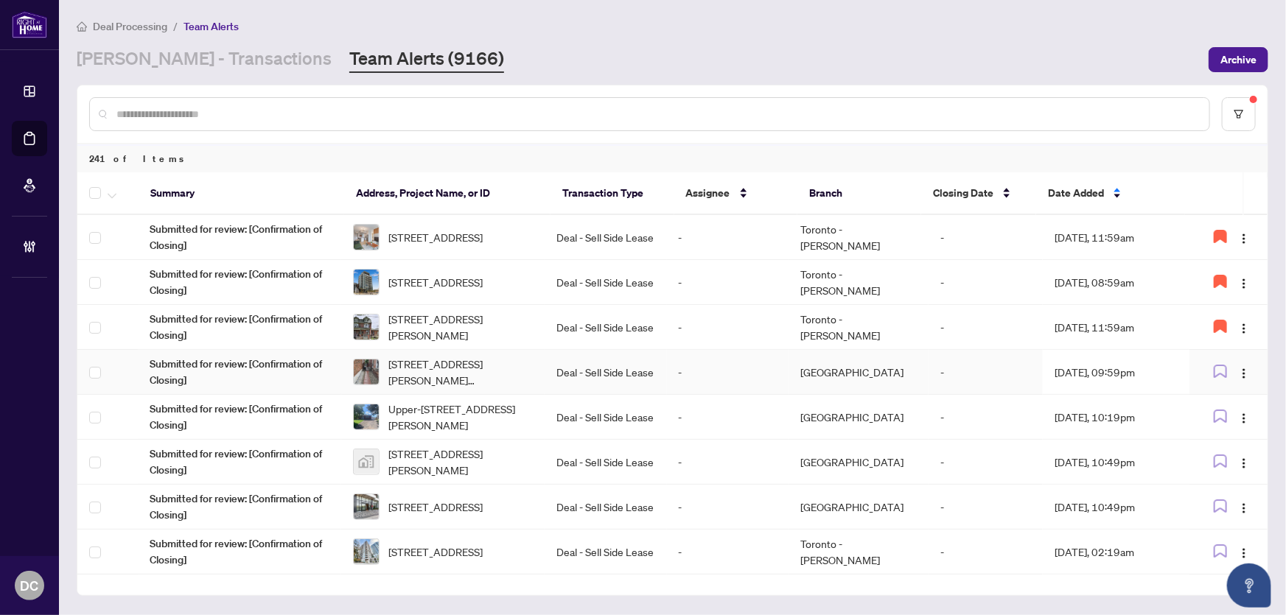
click at [1124, 375] on td "Sep/28/2025, 09:59pm" at bounding box center [1116, 372] width 147 height 45
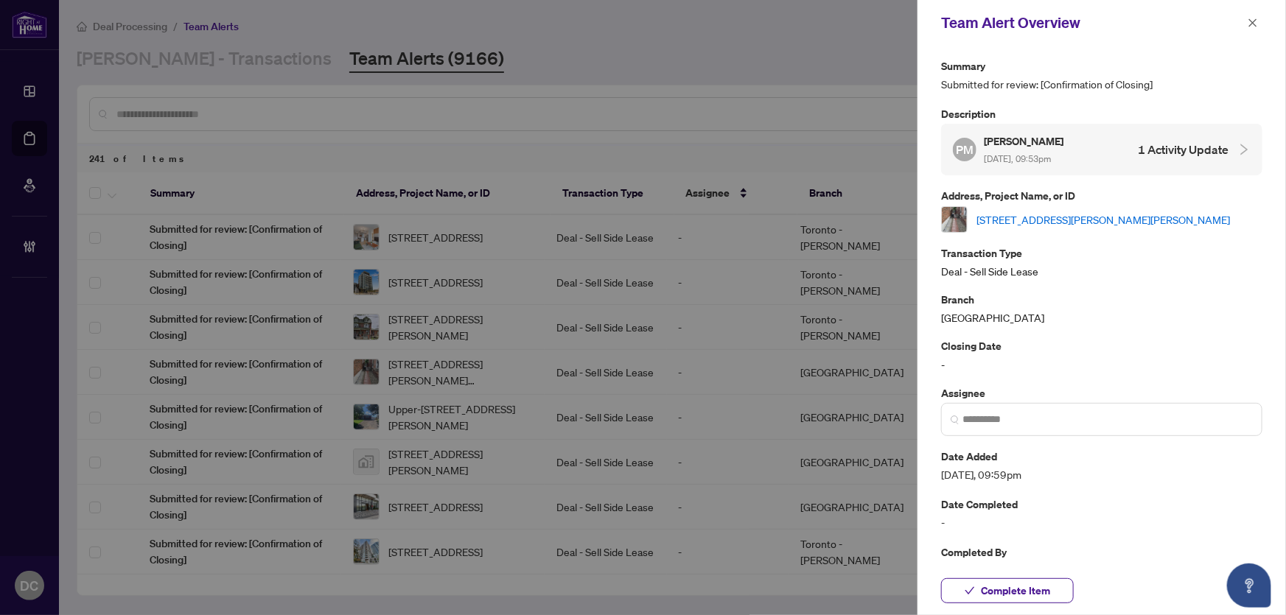
click at [1151, 214] on link "19 Patrice Cres, Vaughan, Ontario L4J 4Y8, Canada" at bounding box center [1103, 220] width 254 height 16
click at [1038, 596] on span "Complete Item" at bounding box center [1015, 591] width 69 height 24
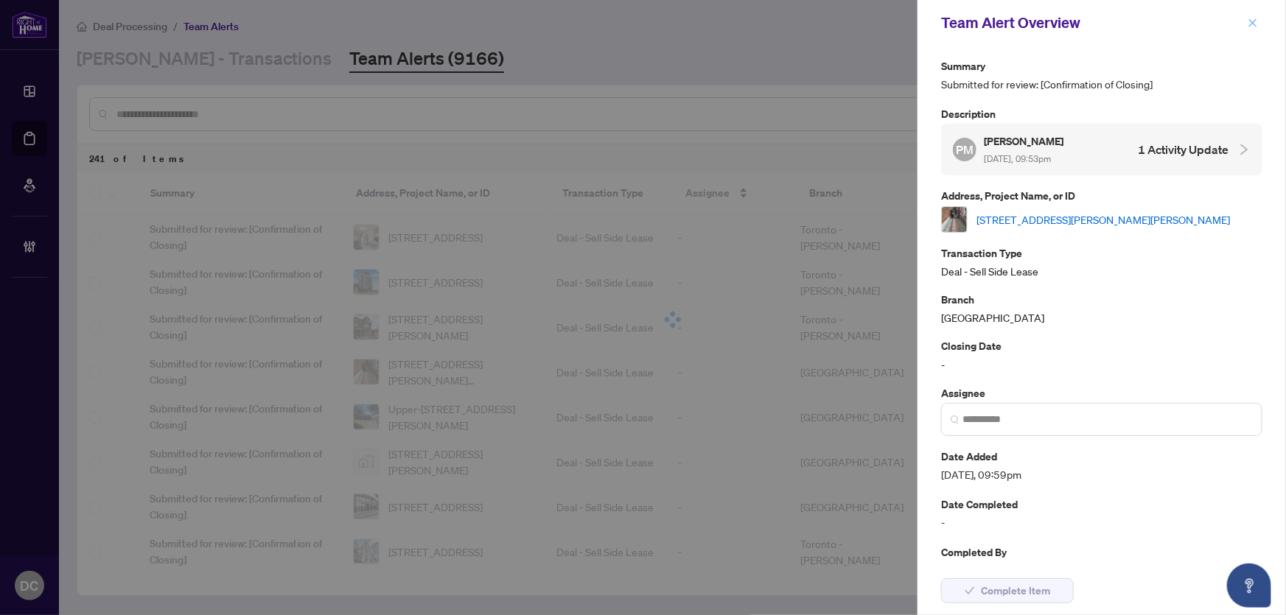
click at [1253, 18] on icon "close" at bounding box center [1253, 23] width 10 height 10
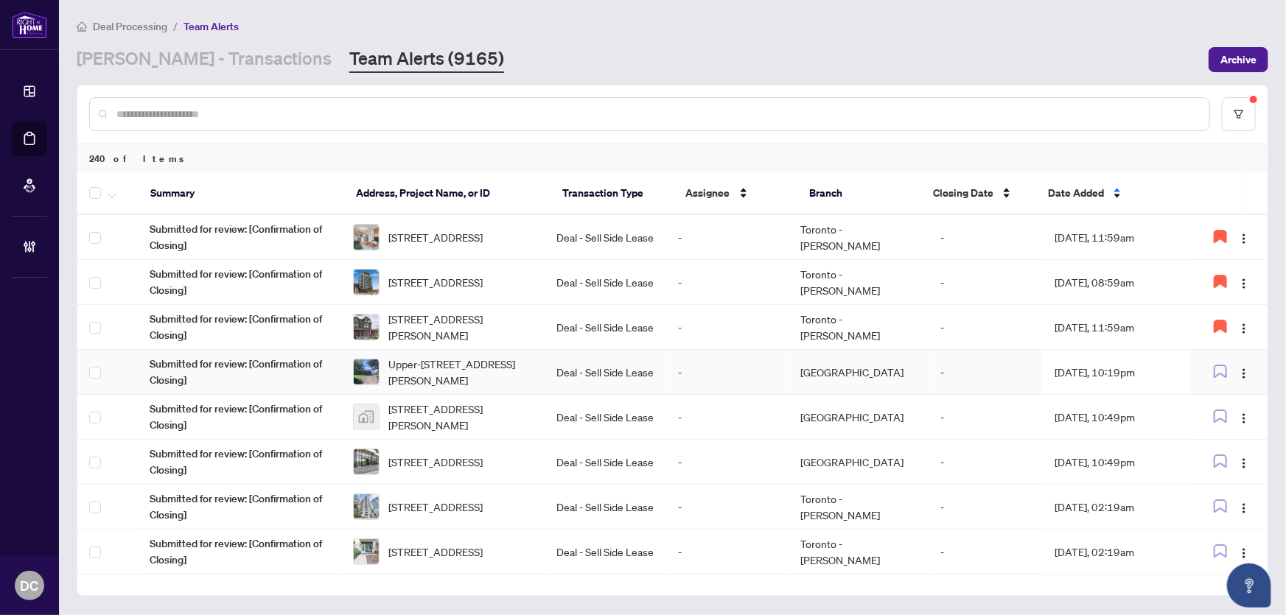
click at [1027, 375] on td "-" at bounding box center [986, 372] width 114 height 45
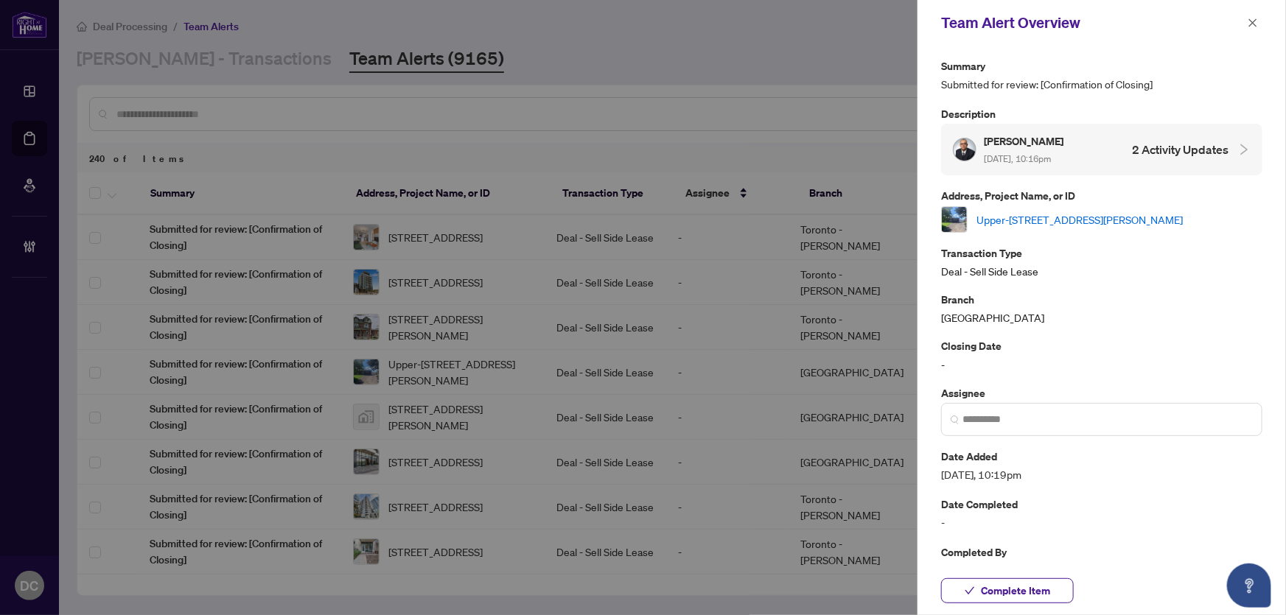
click at [1039, 222] on link "Upper-8 Rossie Pl, St. Catharines, Ontario L2P 2G6, Canada" at bounding box center [1079, 220] width 206 height 16
click at [1034, 579] on button "Complete Item" at bounding box center [1007, 591] width 133 height 25
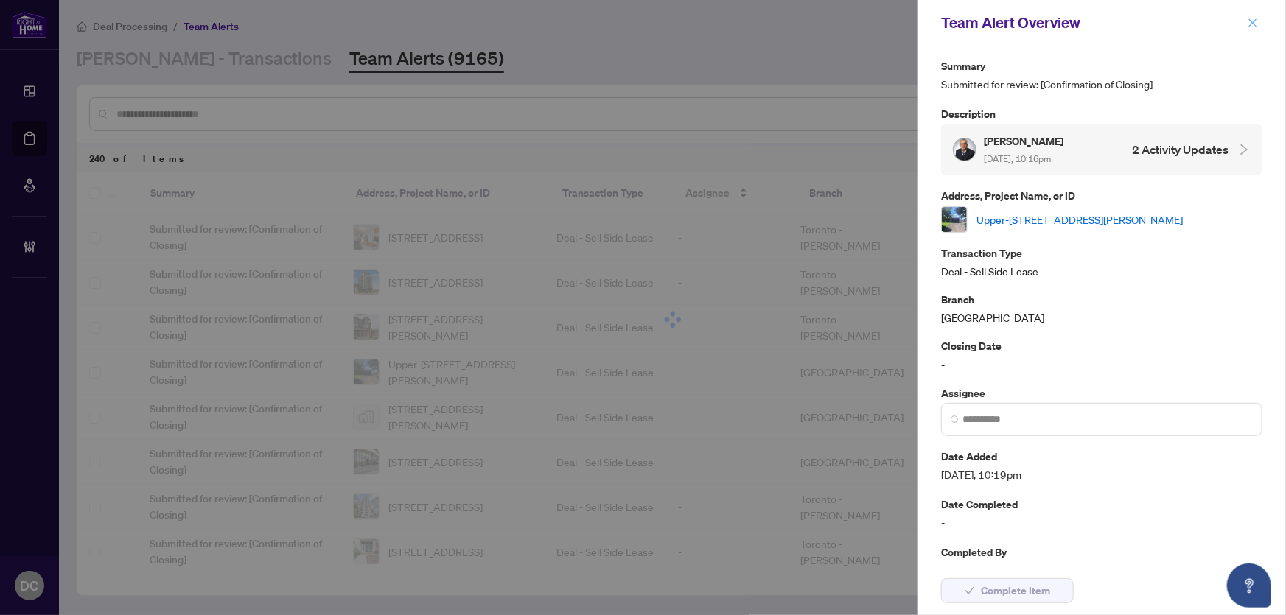
click at [1257, 24] on icon "close" at bounding box center [1253, 23] width 10 height 10
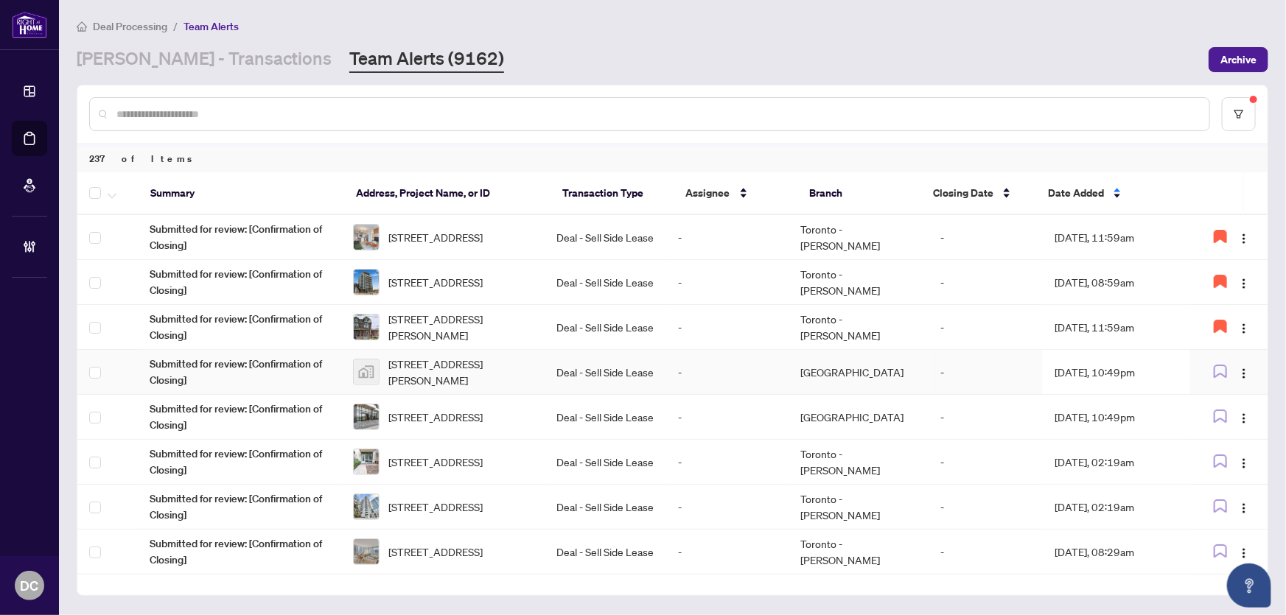
click at [1147, 368] on td "Sep/28/2025, 10:49pm" at bounding box center [1116, 372] width 147 height 45
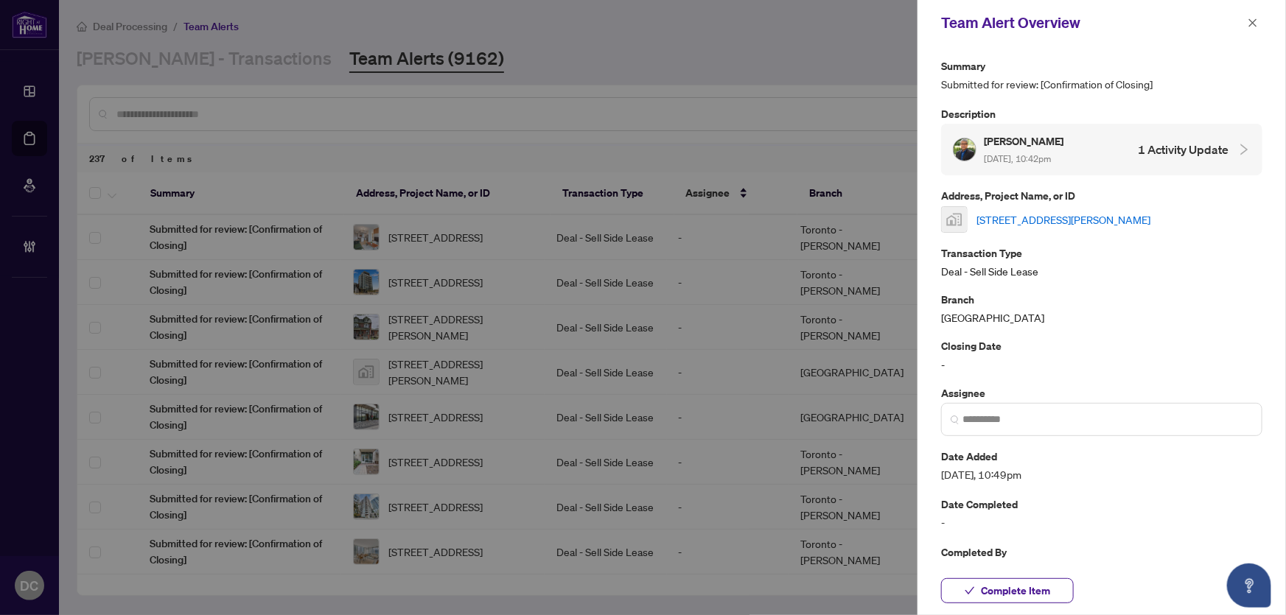
click at [1150, 212] on link "16 Harrison Garden Blvd #903, North York, Toronto, ON, Canada" at bounding box center [1063, 220] width 174 height 16
click at [999, 587] on span "Complete Item" at bounding box center [1015, 591] width 69 height 24
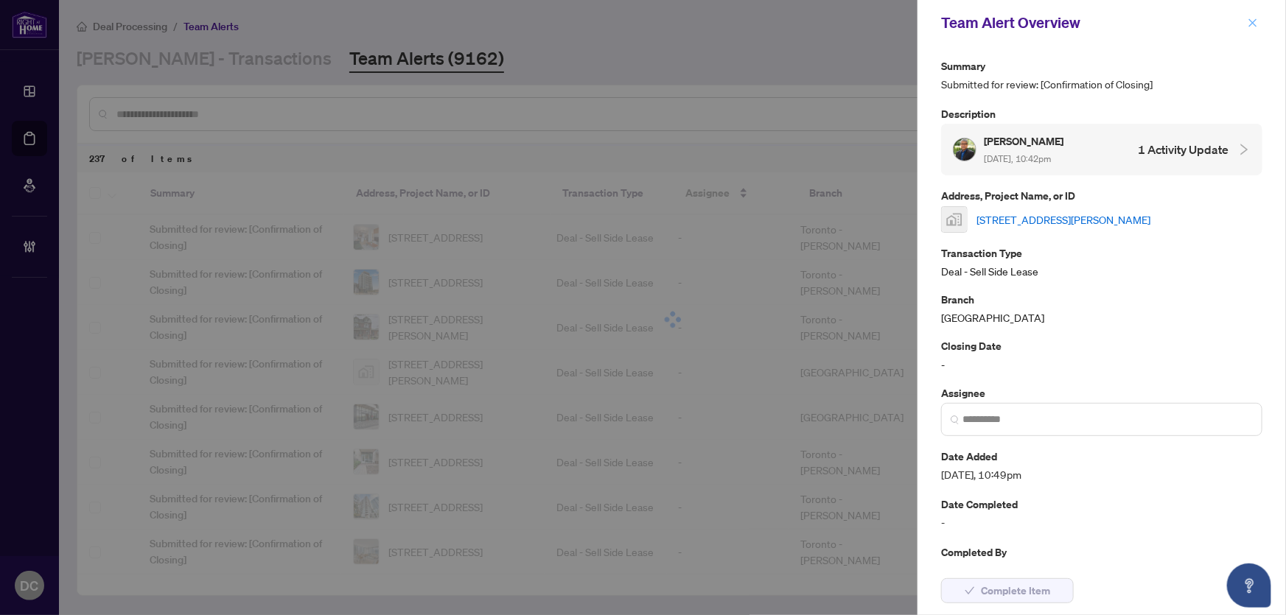
click at [1254, 21] on icon "close" at bounding box center [1253, 22] width 8 height 8
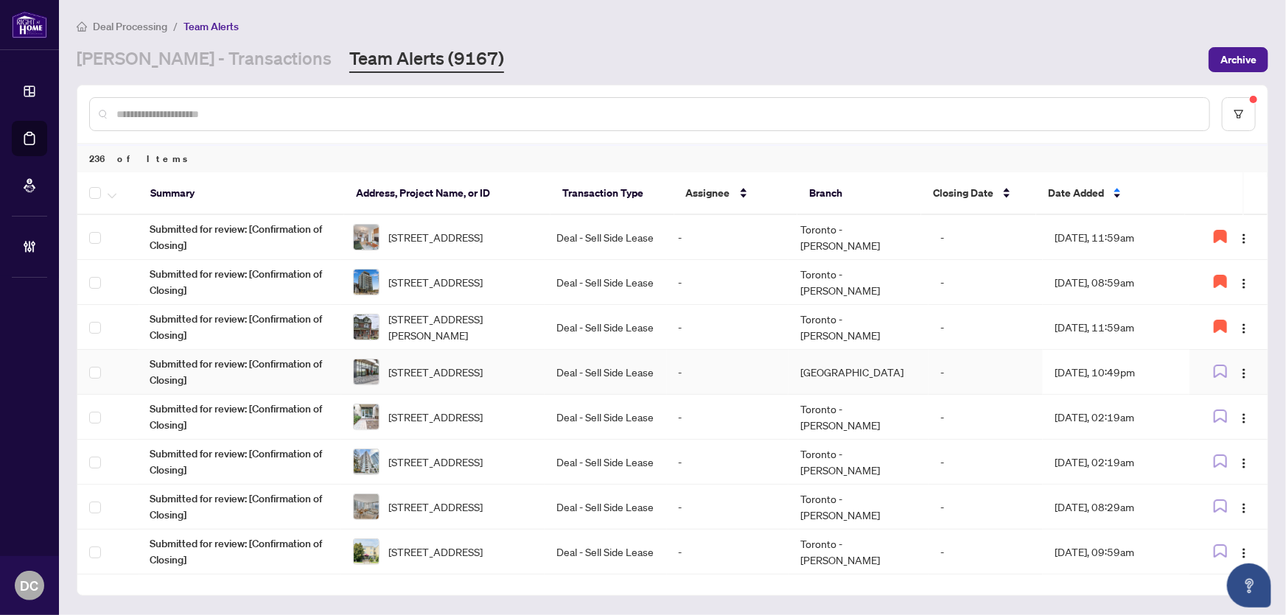
click at [1146, 364] on td "Sep/28/2025, 10:49pm" at bounding box center [1116, 372] width 147 height 45
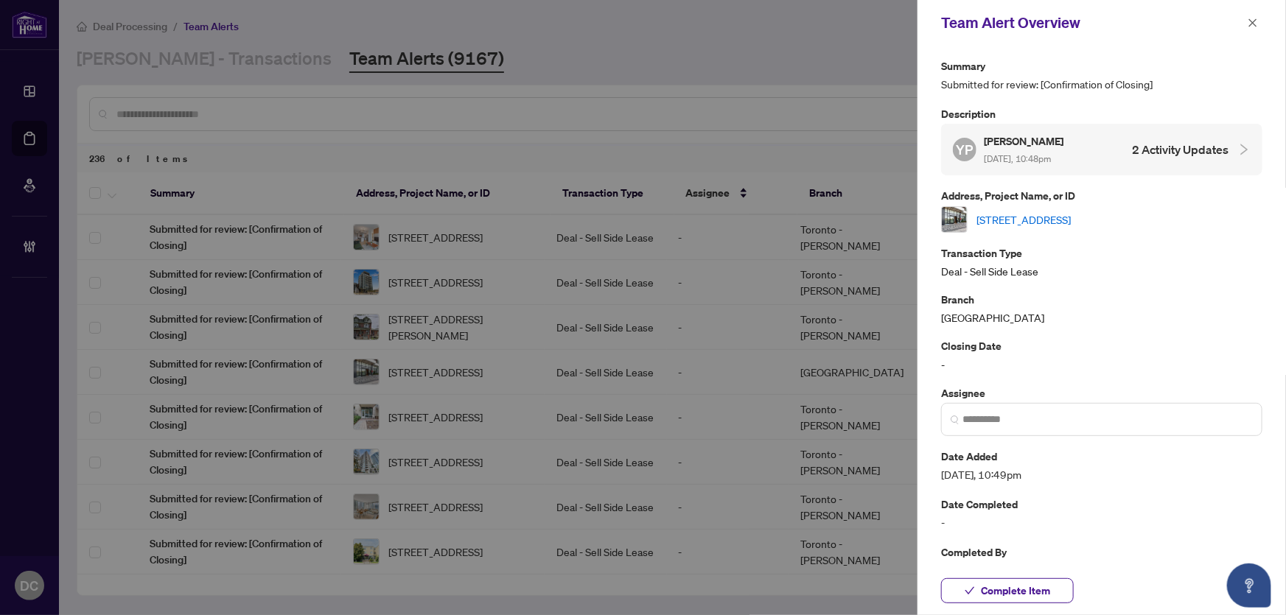
click at [1071, 212] on link "2604-2495 Eglinton Ave, Mississauga, Ontario L5M 2T2, Canada" at bounding box center [1023, 220] width 94 height 16
click at [1254, 16] on span "button" at bounding box center [1253, 23] width 10 height 24
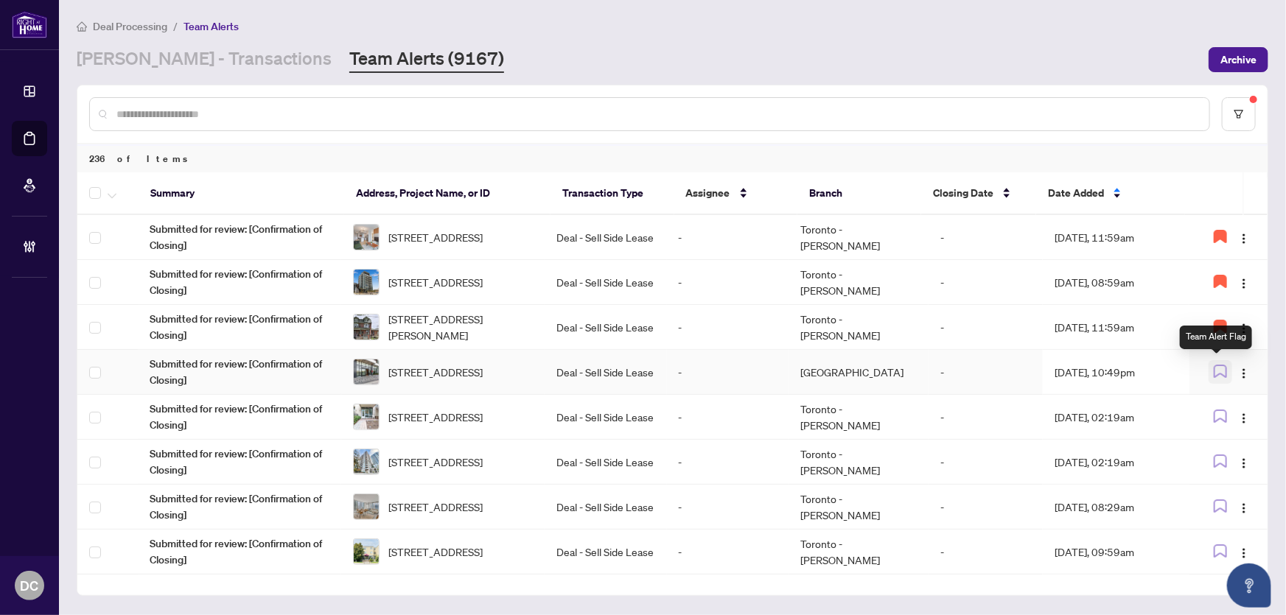
click at [1217, 369] on icon "button" at bounding box center [1220, 371] width 13 height 13
click at [990, 407] on td "-" at bounding box center [986, 417] width 114 height 45
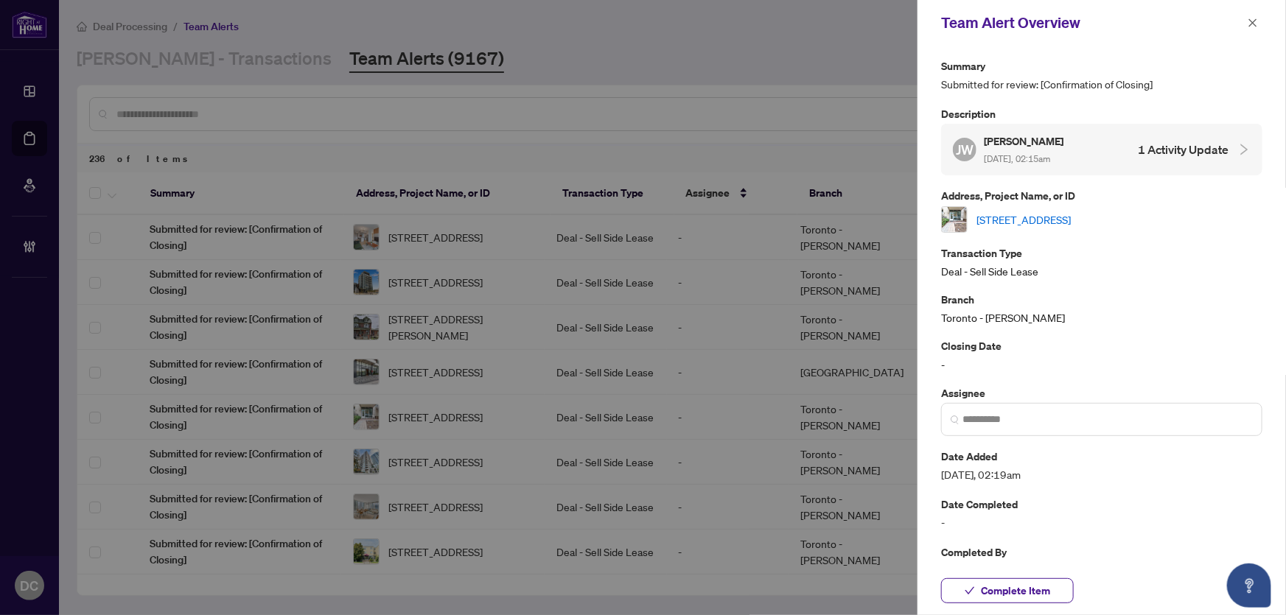
click at [1071, 217] on link "112-31 Olive Ave, Toronto, Ontario M2N 4N4, Canada" at bounding box center [1023, 220] width 94 height 16
click at [1047, 601] on span "Complete Item" at bounding box center [1015, 591] width 69 height 24
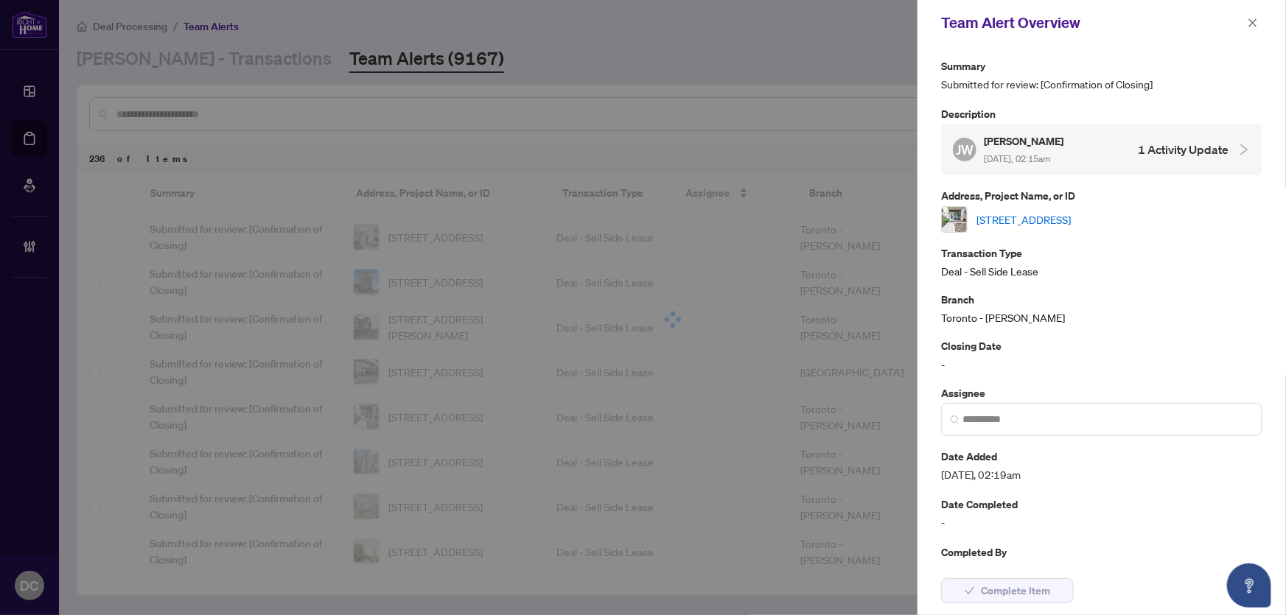
click at [1255, 16] on span "button" at bounding box center [1253, 23] width 10 height 24
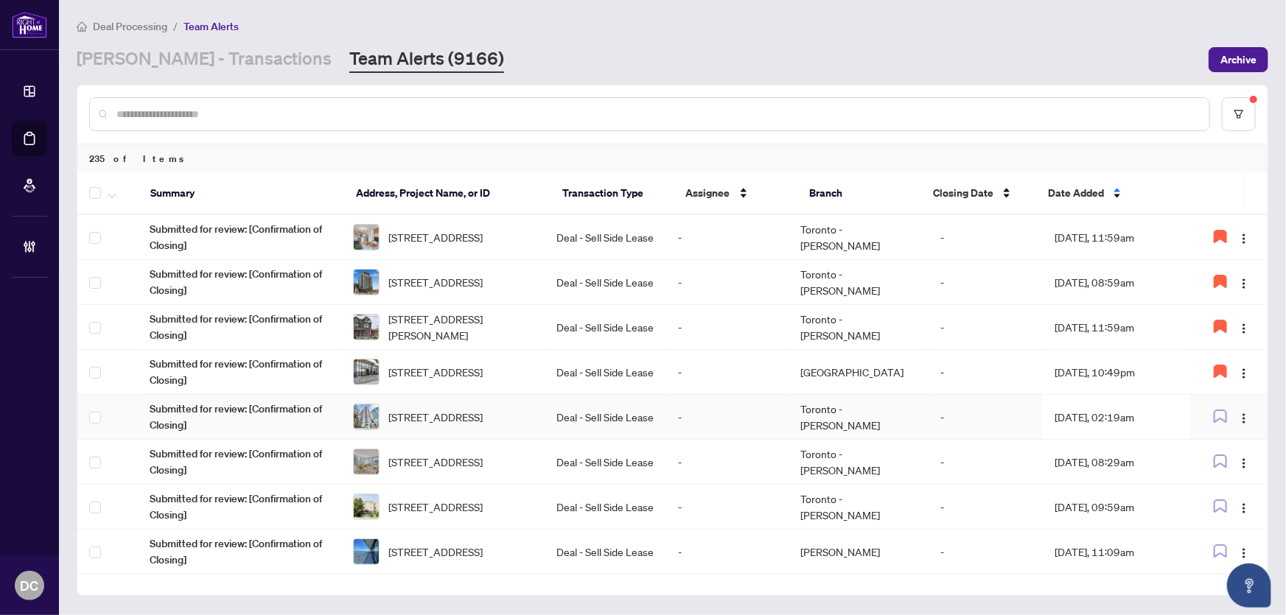
click at [1128, 408] on td "Sep/29/2025, 02:19am" at bounding box center [1116, 417] width 147 height 45
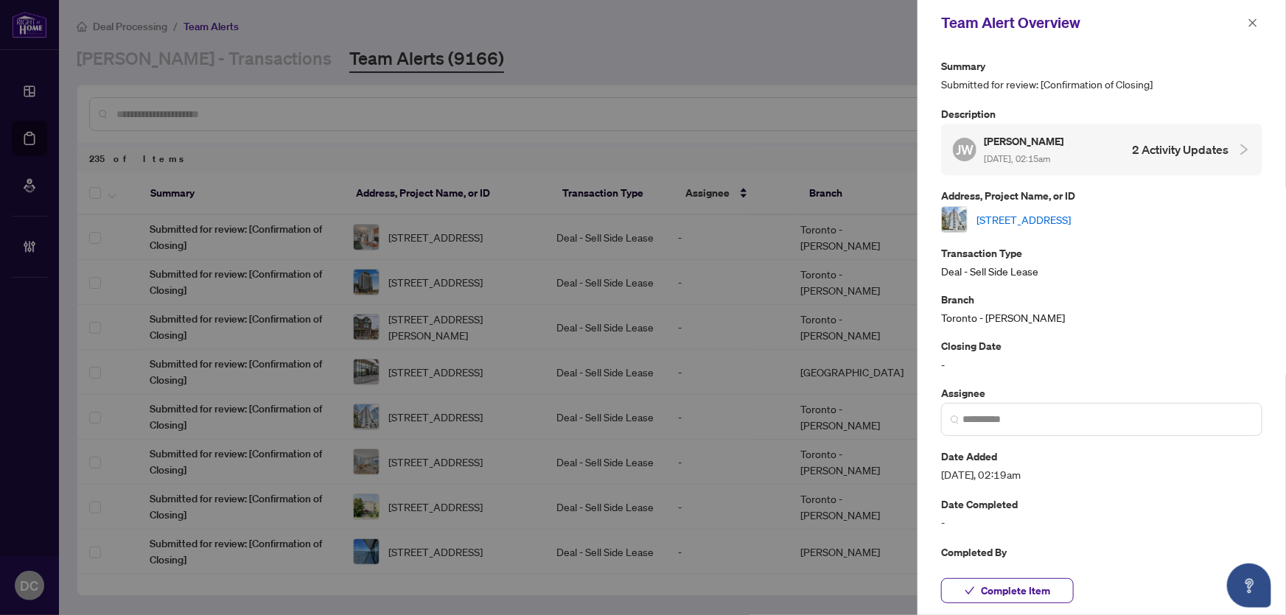
click at [1071, 222] on link "1605-18 Hillcrest Ave, Toronto, Ontario M2N 6T5, Canada" at bounding box center [1023, 220] width 94 height 16
click at [988, 589] on span "Complete Item" at bounding box center [1015, 591] width 69 height 24
click at [1245, 21] on button "button" at bounding box center [1252, 23] width 19 height 18
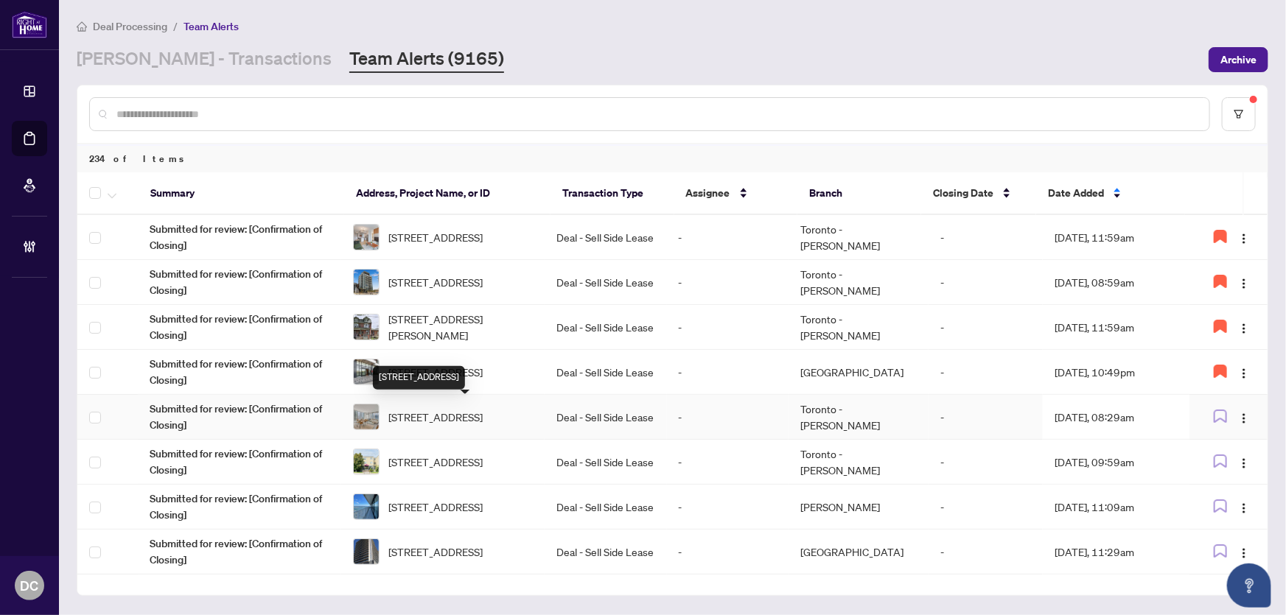
click at [458, 423] on span "3202-8 York St, Toronto, Ontario M5J 2Y2, Canada" at bounding box center [435, 417] width 94 height 16
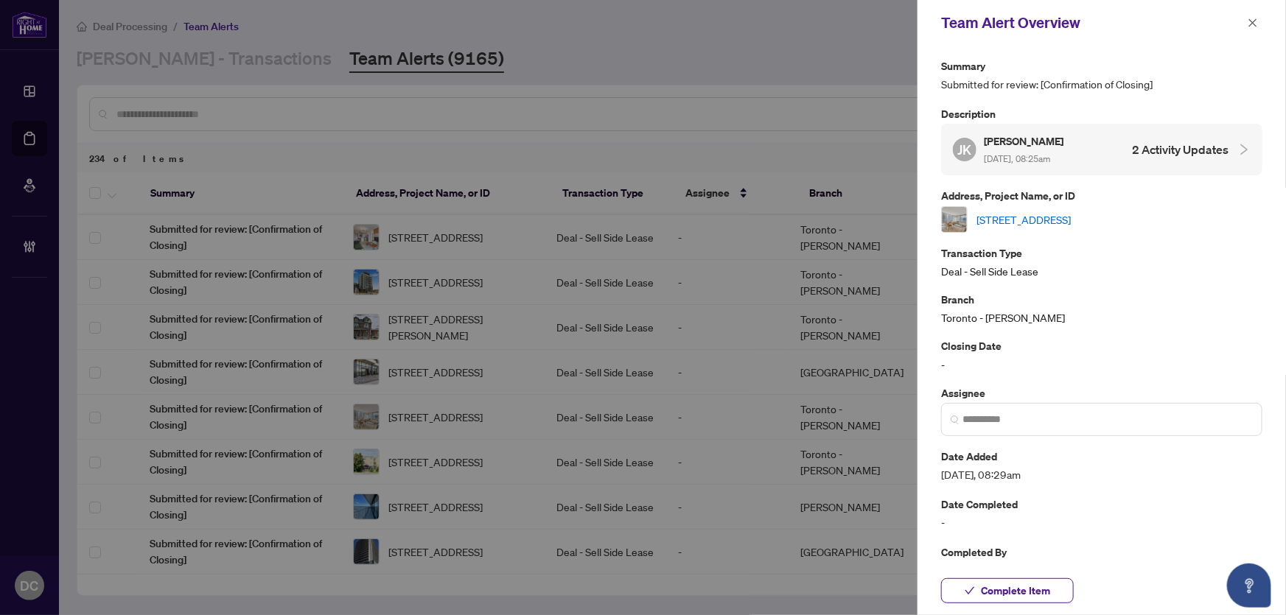
click at [1071, 219] on link "3202-8 York St, Toronto, Ontario M5J 2Y2, Canada" at bounding box center [1023, 220] width 94 height 16
click at [1002, 590] on span "Complete Item" at bounding box center [1015, 591] width 69 height 24
click at [1259, 16] on button "button" at bounding box center [1252, 23] width 19 height 18
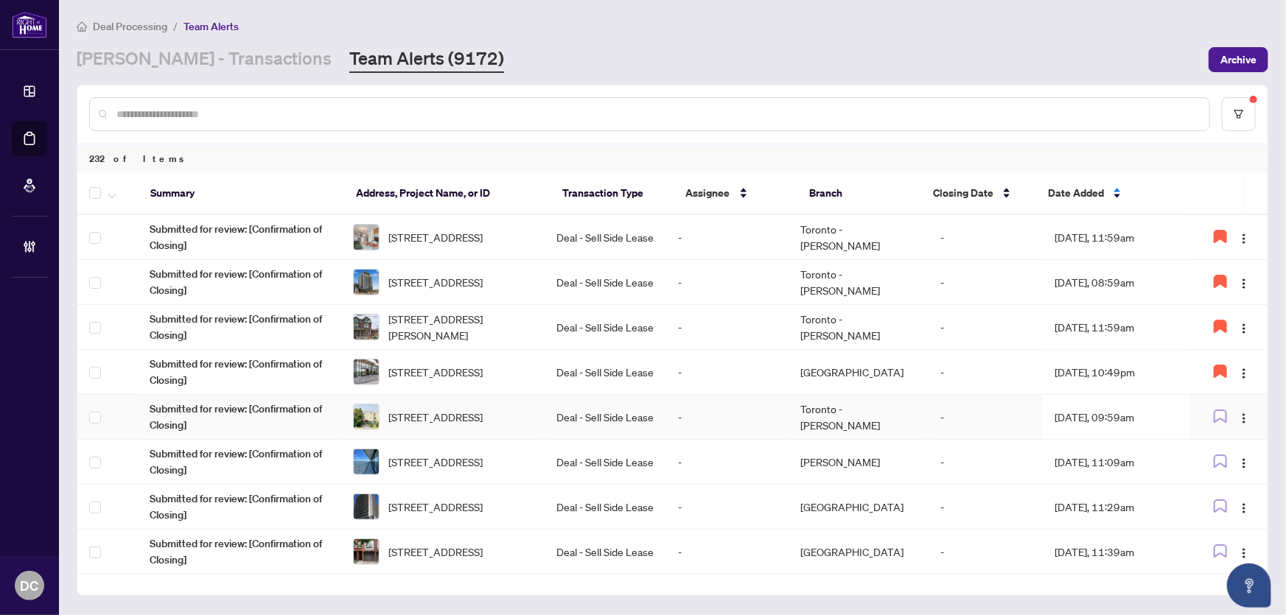
click at [978, 402] on td "-" at bounding box center [986, 417] width 114 height 45
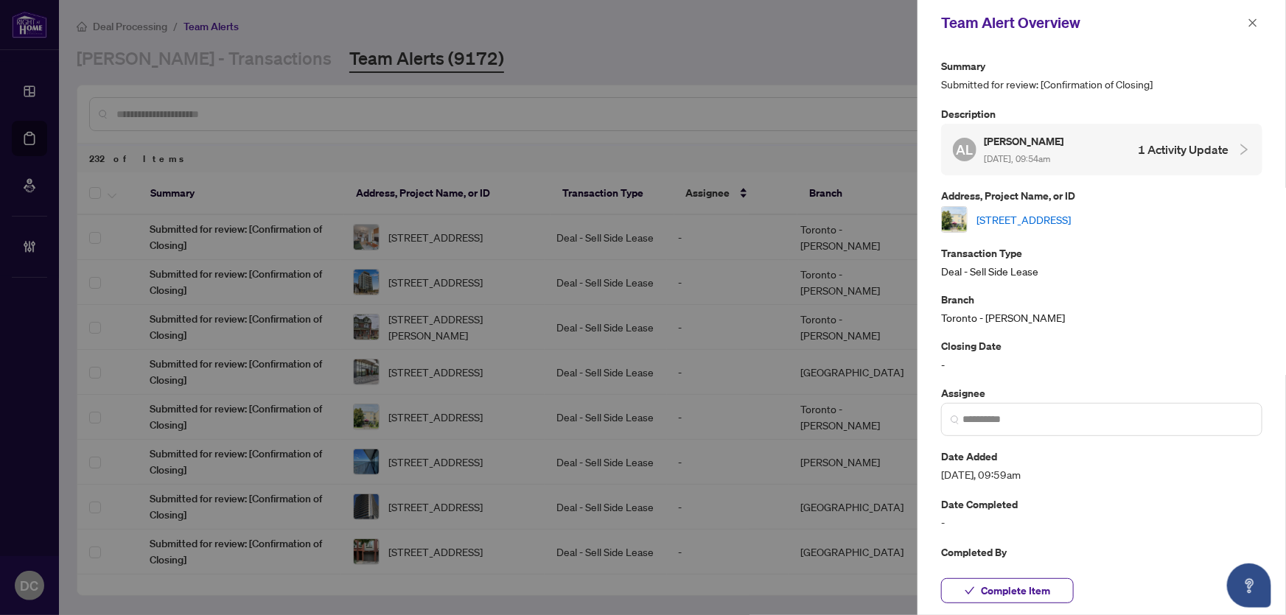
click at [1009, 220] on link "302-896 Eglinton Ave, Toronto, Ontario M4G 2L2, Canada" at bounding box center [1023, 220] width 94 height 16
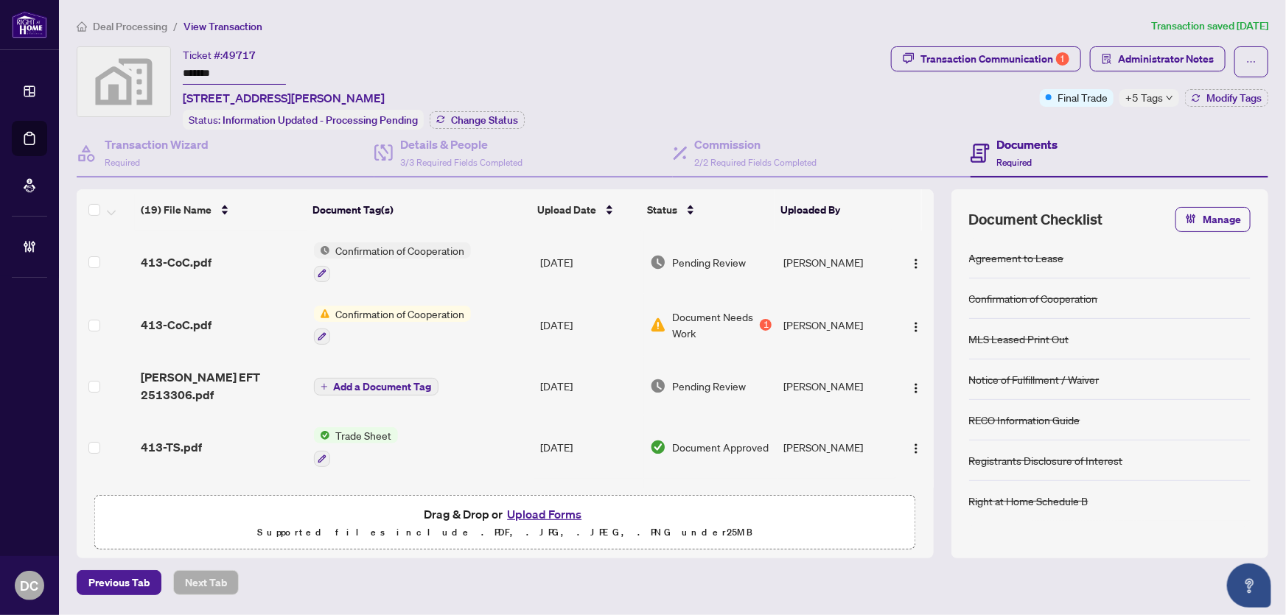
drag, startPoint x: 265, startPoint y: 69, endPoint x: 117, endPoint y: 71, distance: 148.2
click at [117, 71] on div "Ticket #: 49717 ******* 21 Lawren Harris Square #413, Toronto, Ontario M5A 0T4,…" at bounding box center [481, 87] width 808 height 83
click at [489, 116] on span "Change Status" at bounding box center [484, 120] width 67 height 10
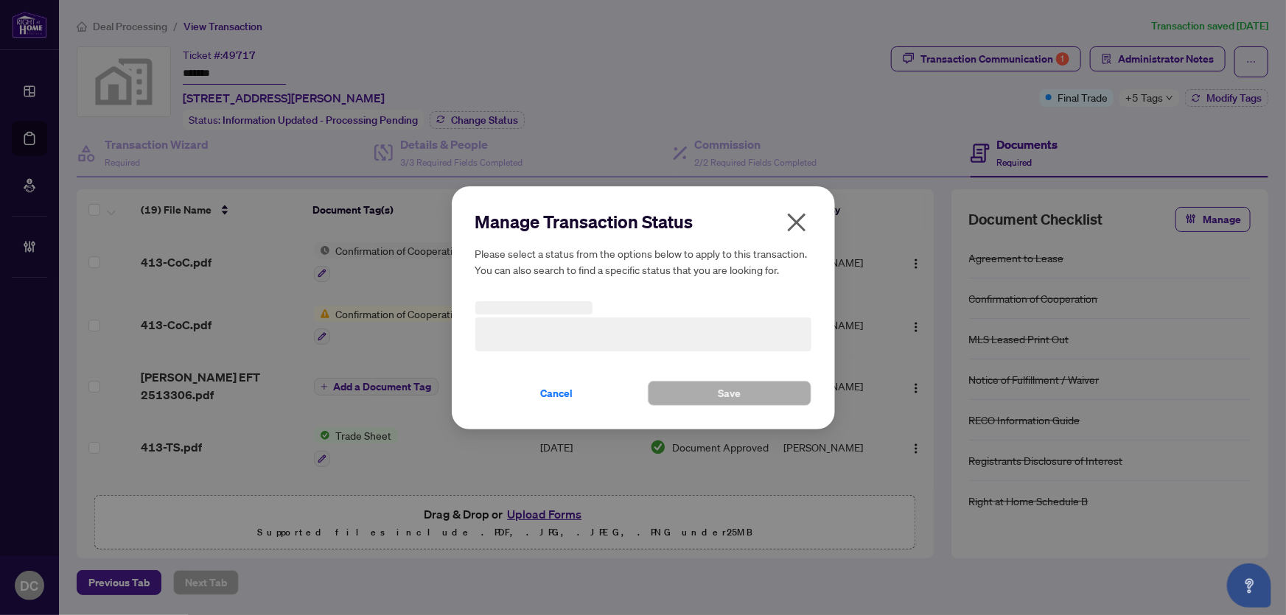
click at [689, 336] on h3 at bounding box center [643, 335] width 336 height 34
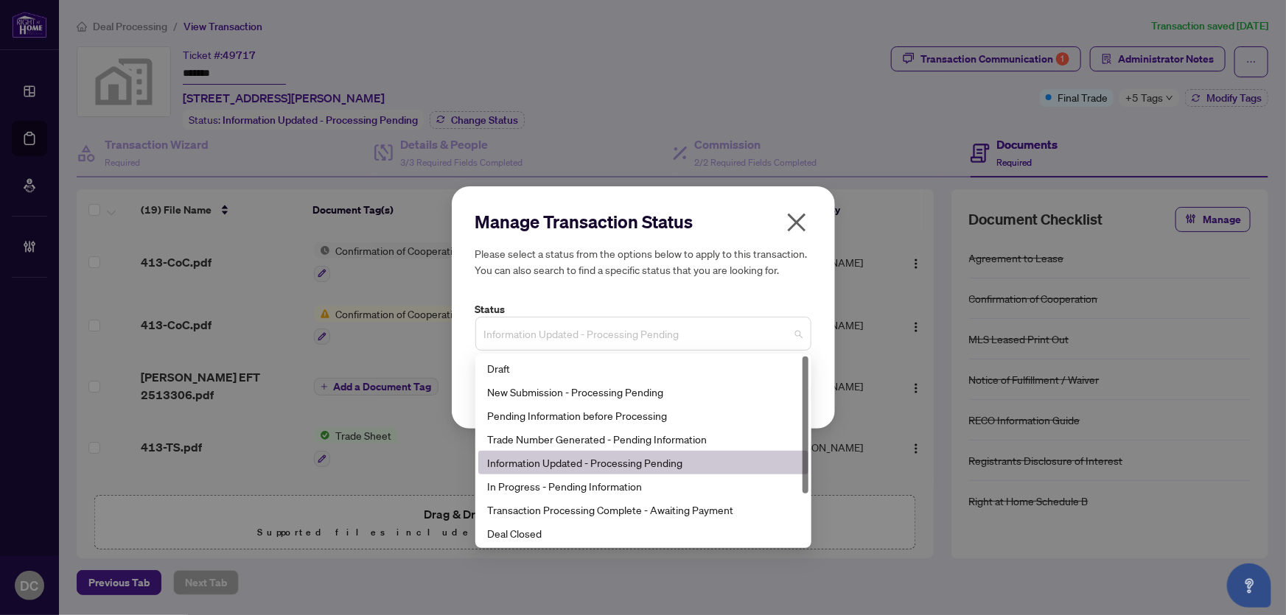
click at [683, 339] on span "Information Updated - Processing Pending" at bounding box center [643, 334] width 318 height 28
click at [552, 532] on div "Deal Closed" at bounding box center [643, 533] width 312 height 16
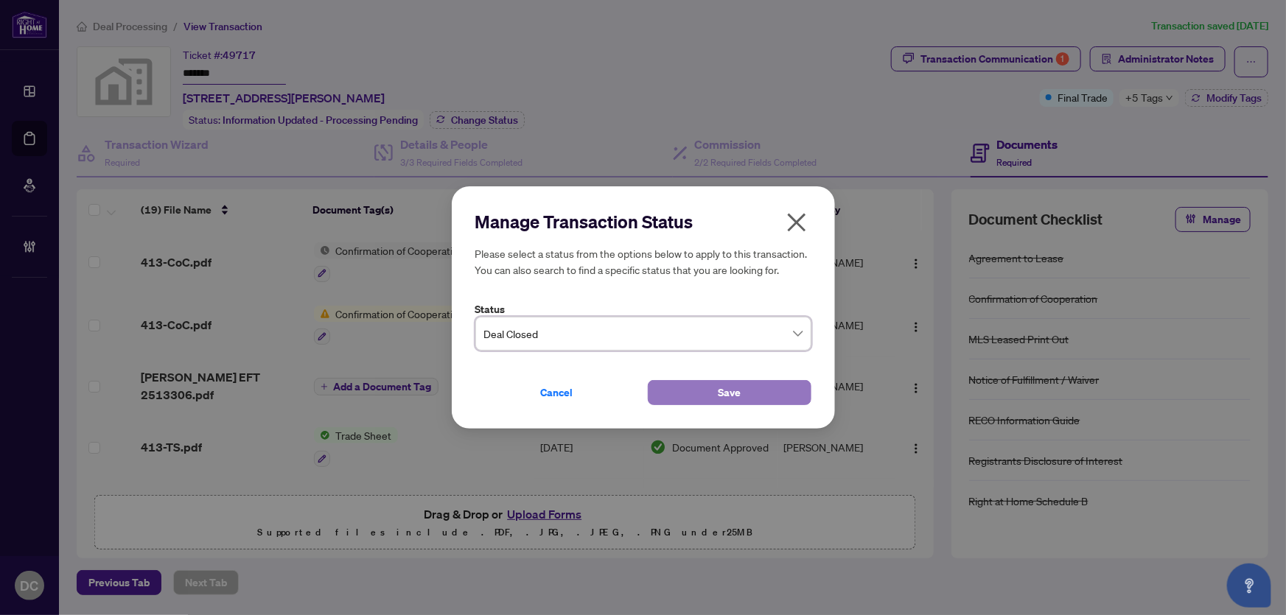
click at [671, 394] on button "Save" at bounding box center [730, 392] width 164 height 25
click at [1141, 93] on div "Manage Transaction Status Please select a status from the options below to appl…" at bounding box center [643, 307] width 1286 height 615
click at [1143, 93] on div "Manage Transaction Status Please select a status from the options below to appl…" at bounding box center [643, 307] width 1286 height 615
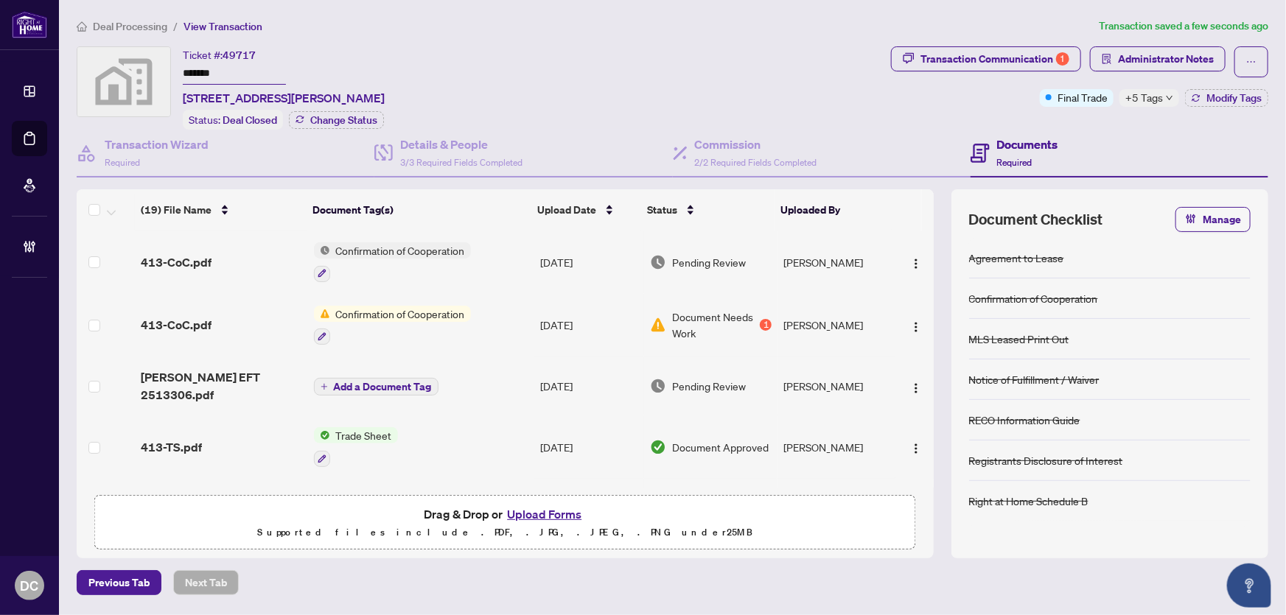
click at [1151, 100] on span "+5 Tags" at bounding box center [1144, 97] width 38 height 17
click at [1059, 147] on div "Documents Required" at bounding box center [1120, 154] width 298 height 48
click at [1262, 96] on button "Modify Tags" at bounding box center [1226, 98] width 83 height 18
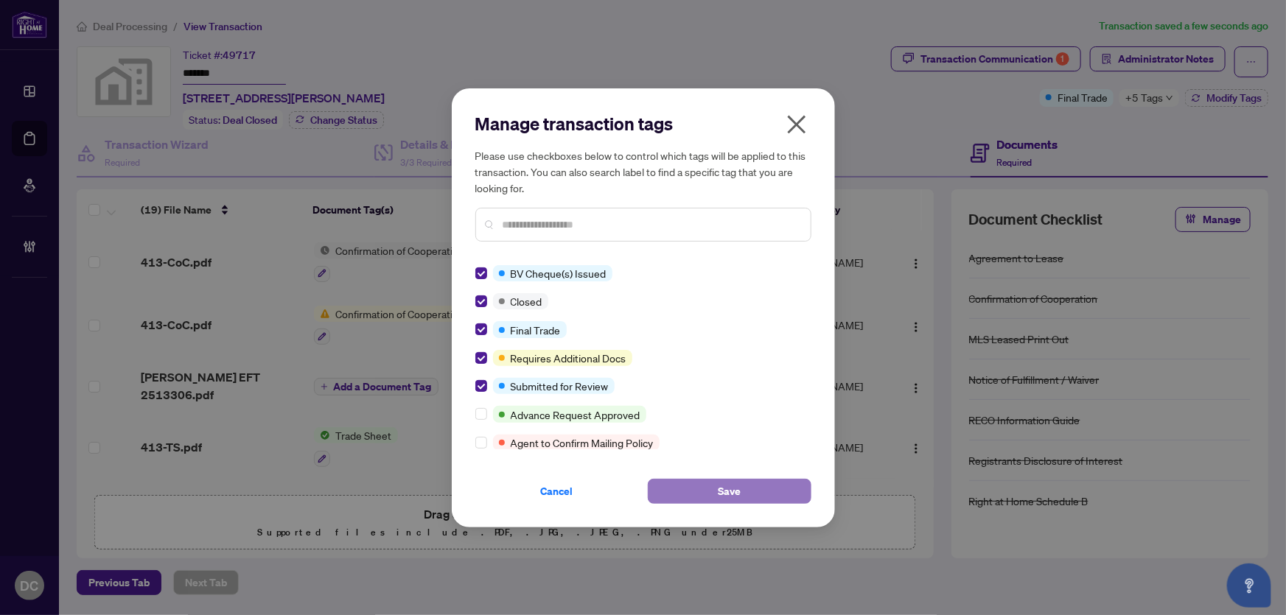
click at [716, 486] on button "Save" at bounding box center [730, 491] width 164 height 25
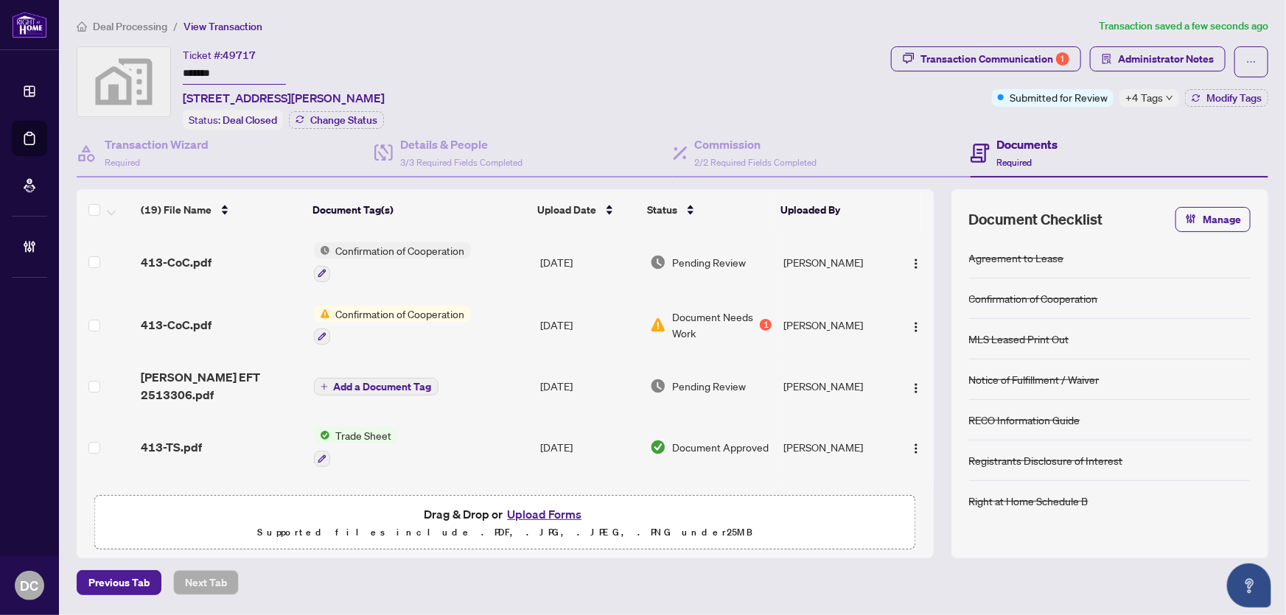
drag, startPoint x: 236, startPoint y: 75, endPoint x: 184, endPoint y: 74, distance: 52.3
click at [184, 74] on input "*******" at bounding box center [234, 73] width 103 height 21
click at [139, 21] on span "Deal Processing" at bounding box center [130, 26] width 74 height 13
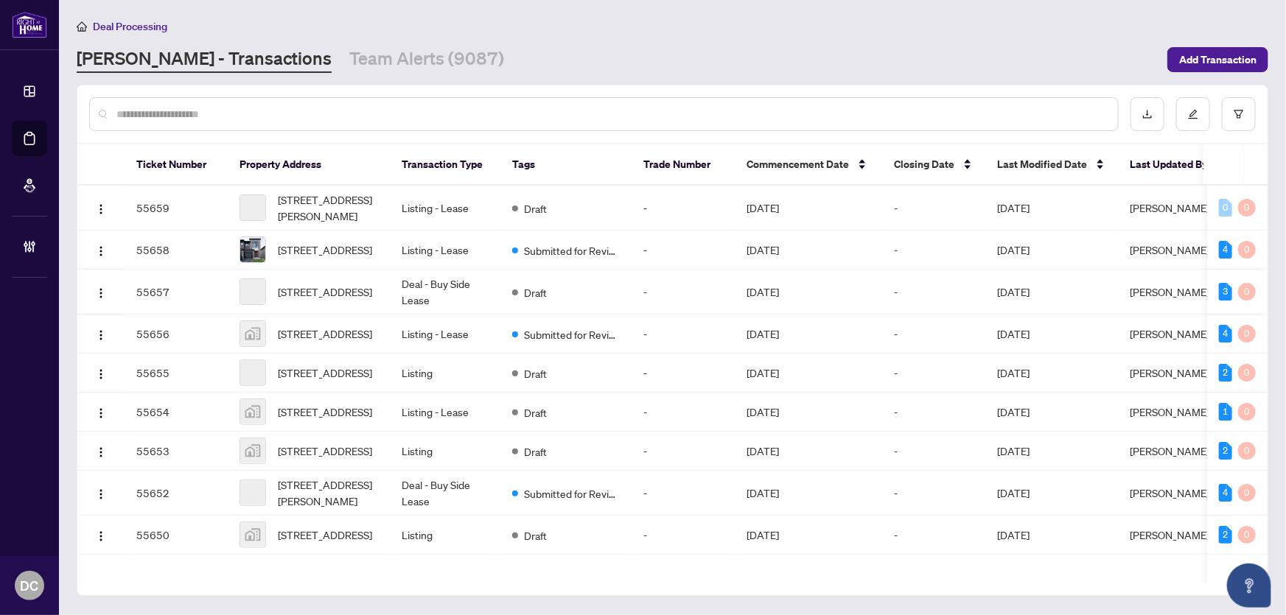
click at [377, 107] on input "text" at bounding box center [611, 114] width 990 height 16
paste input "**********"
type input "**********"
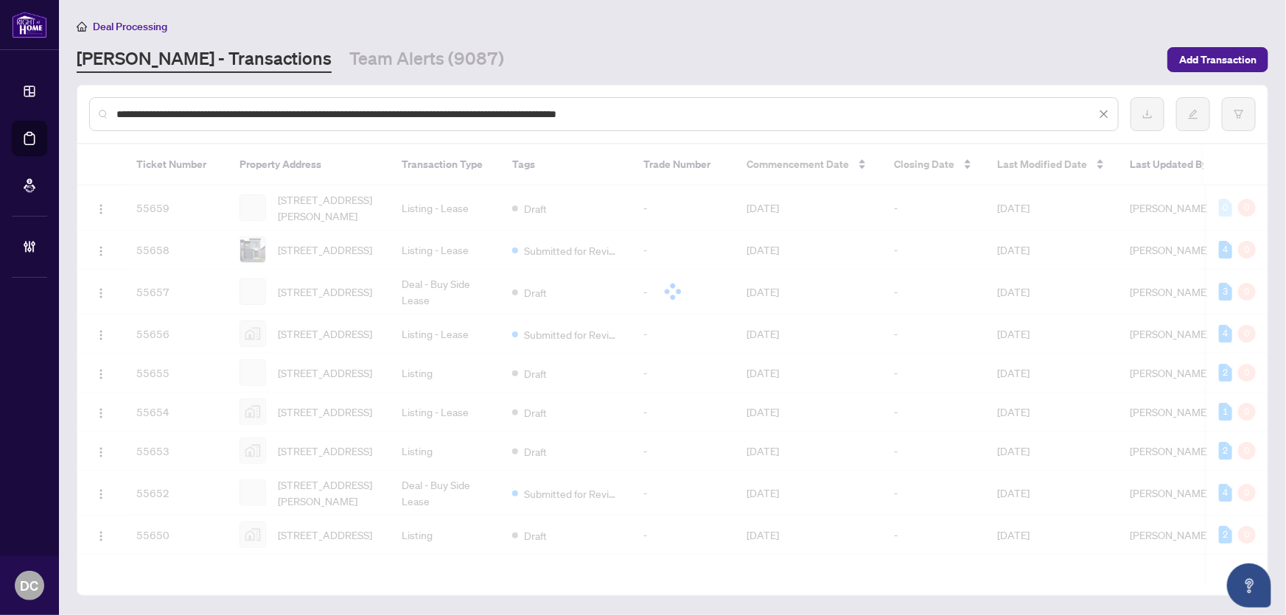
drag, startPoint x: 747, startPoint y: 116, endPoint x: 60, endPoint y: 110, distance: 686.9
click at [60, 110] on main "**********" at bounding box center [672, 307] width 1227 height 615
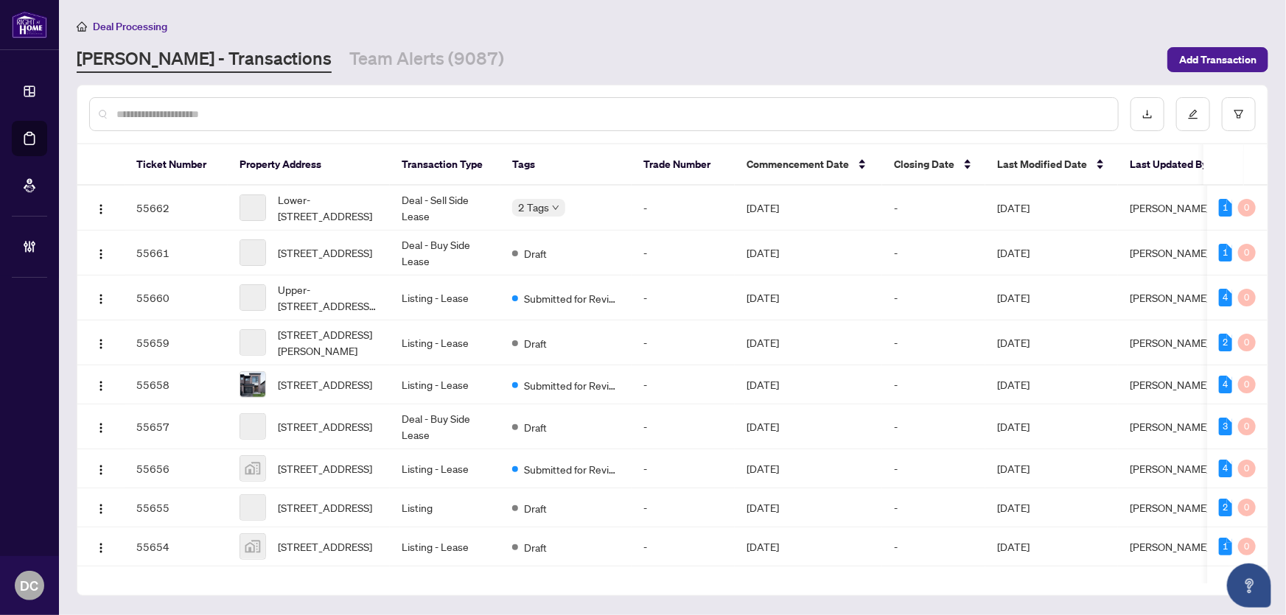
click at [267, 108] on input "text" at bounding box center [611, 114] width 990 height 16
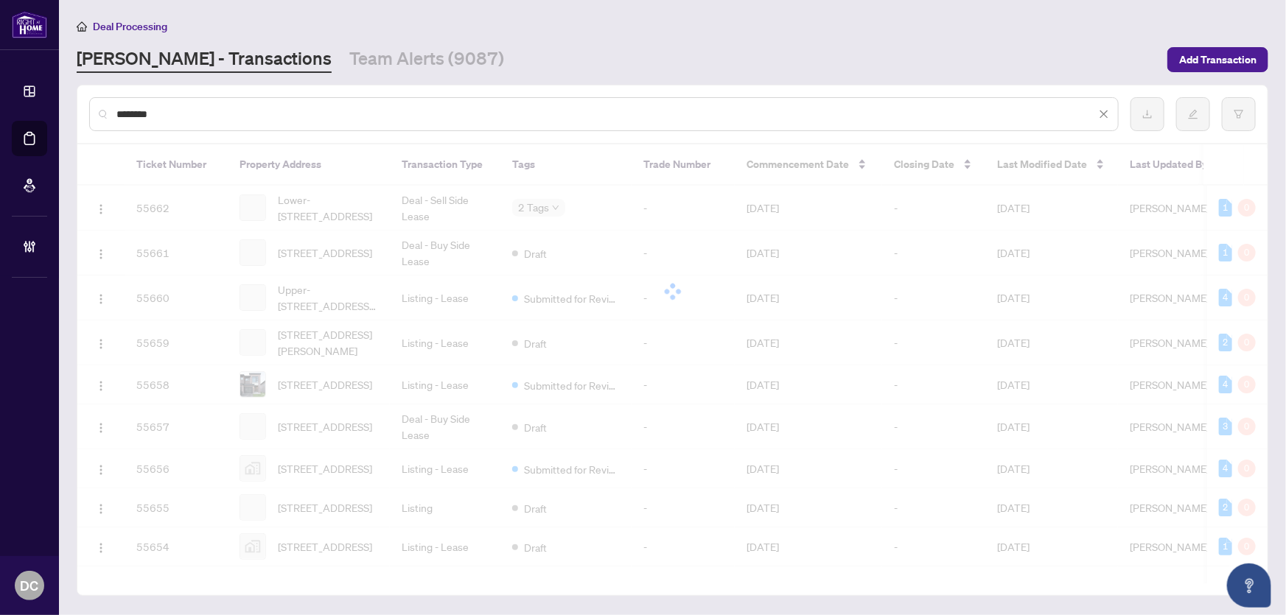
type input "********"
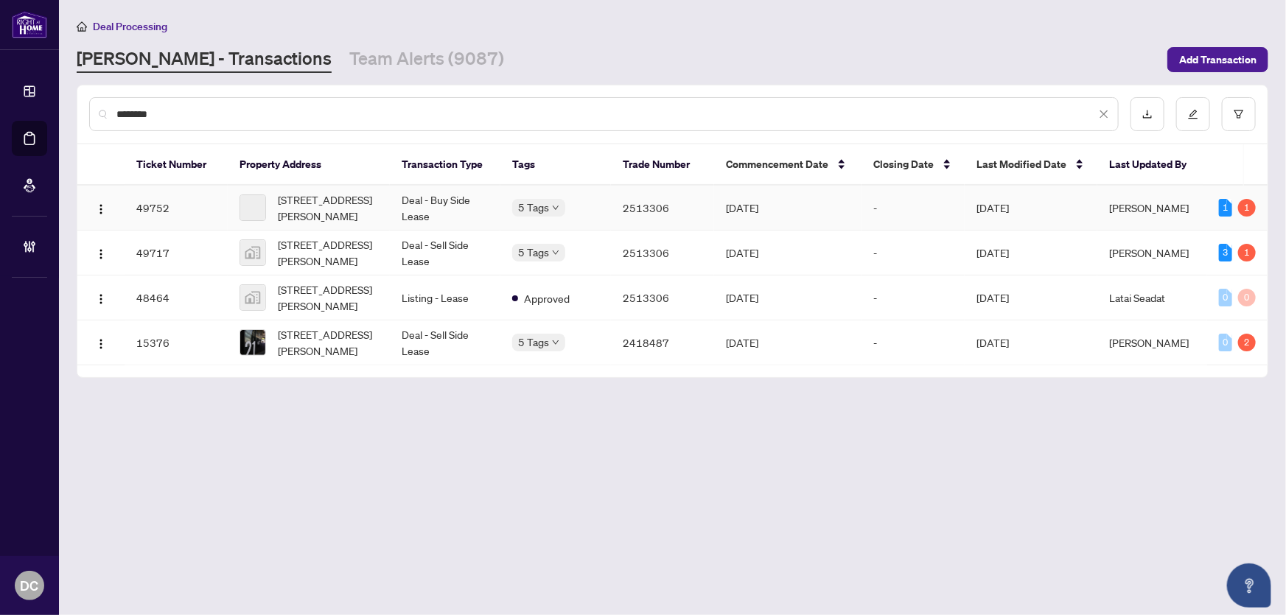
click at [622, 214] on td "2513306" at bounding box center [662, 208] width 103 height 45
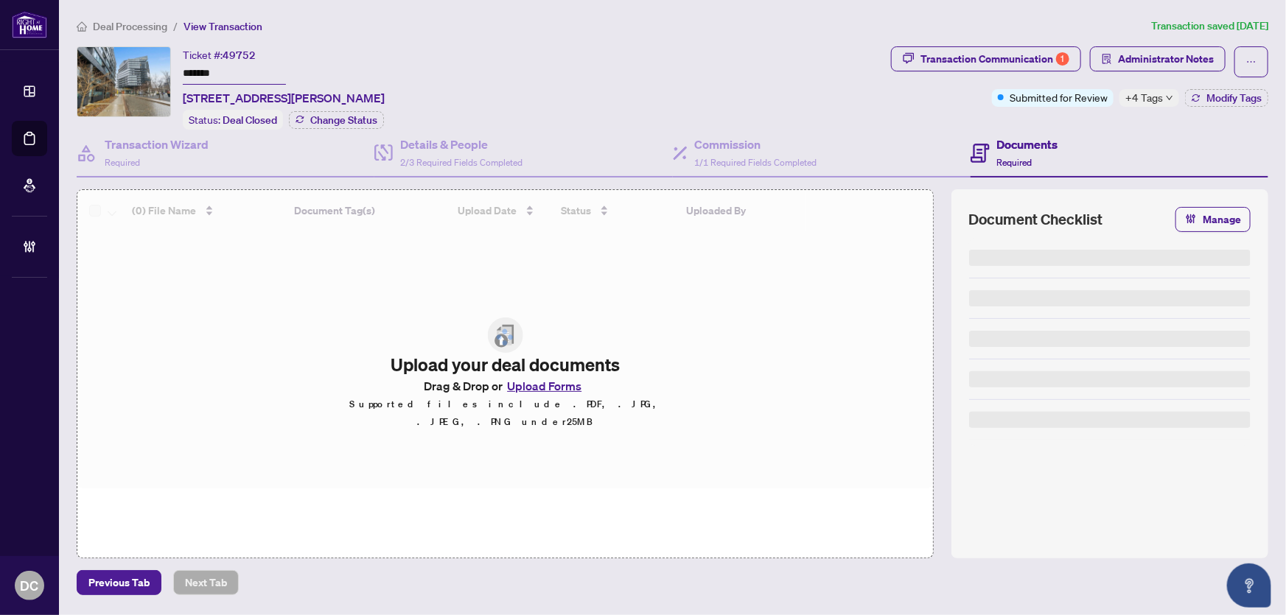
click at [1158, 96] on span "+4 Tags" at bounding box center [1144, 97] width 38 height 17
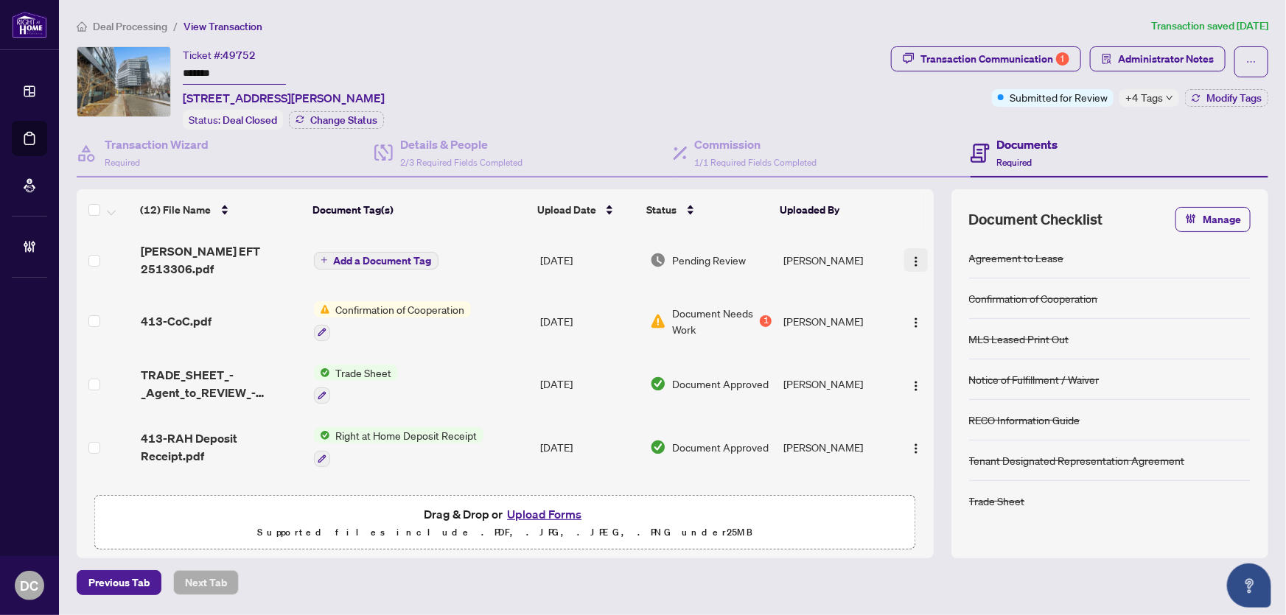
click at [910, 256] on img "button" at bounding box center [916, 262] width 12 height 12
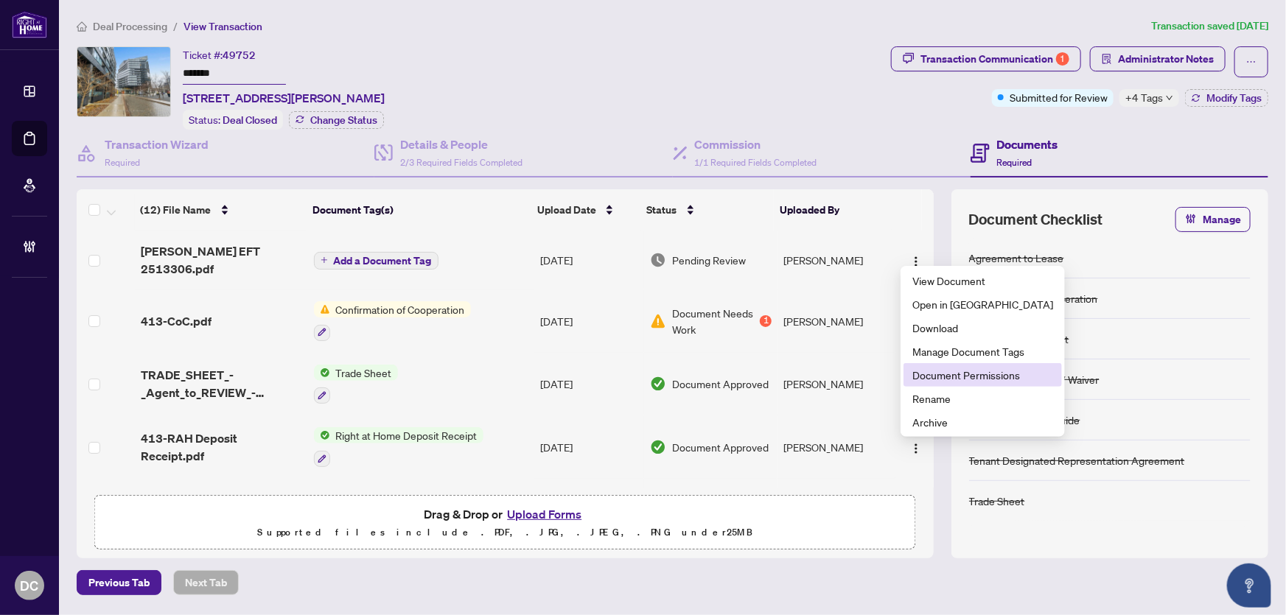
click at [918, 368] on span "Document Permissions" at bounding box center [982, 375] width 141 height 16
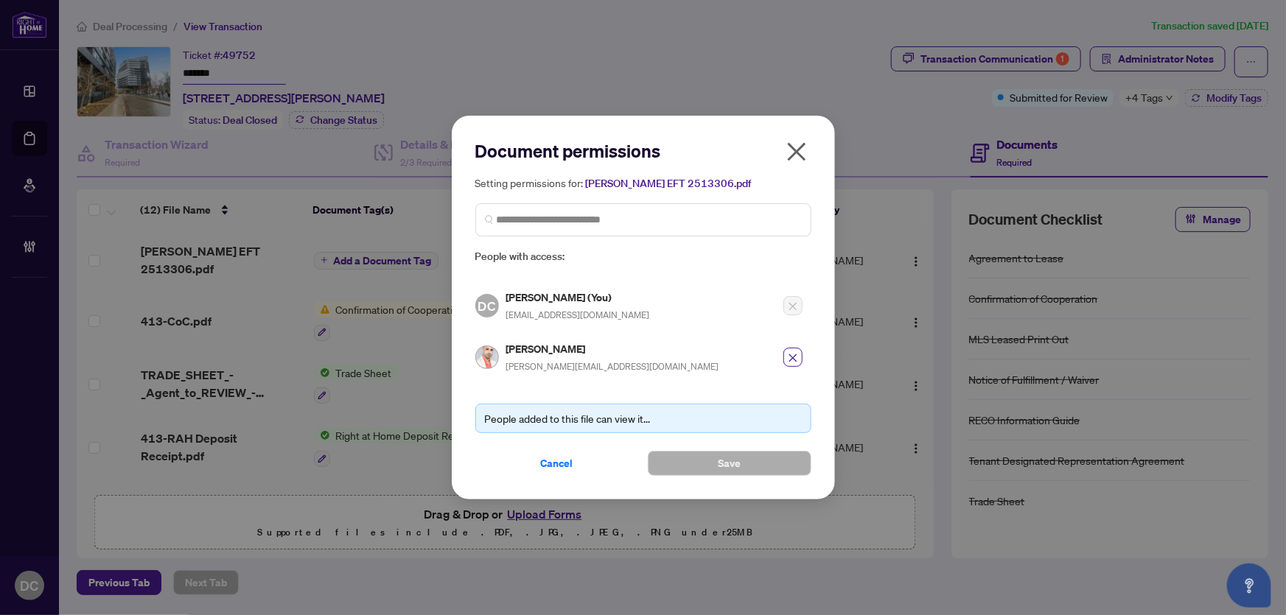
click at [802, 152] on icon "close" at bounding box center [797, 152] width 24 height 24
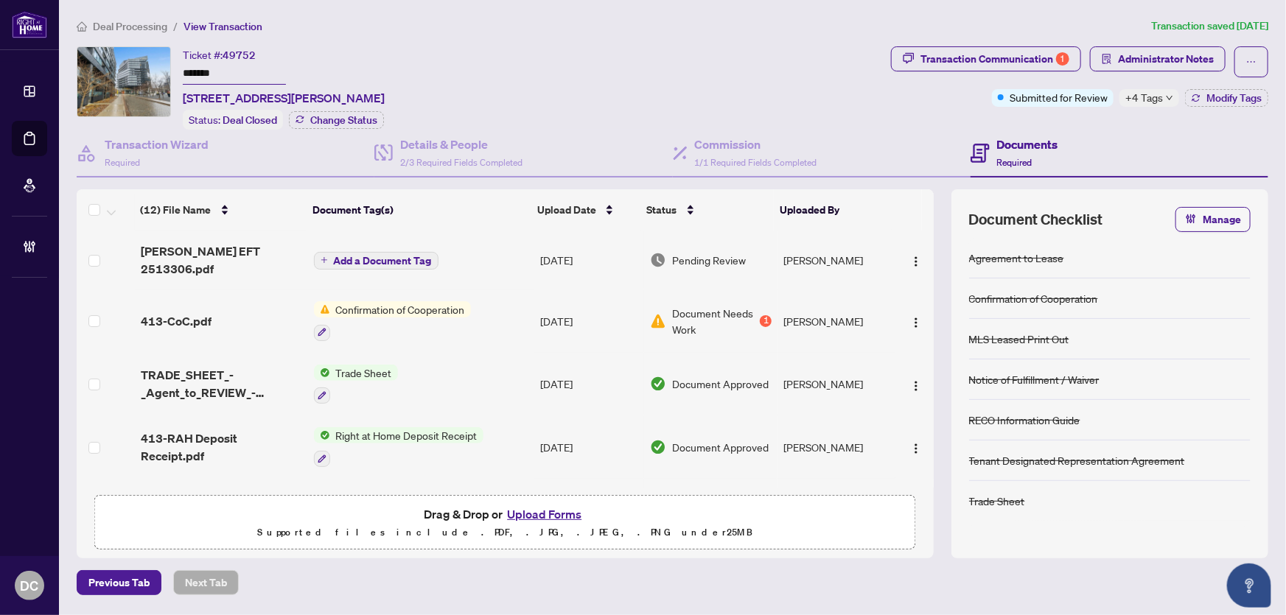
click at [154, 28] on span "Deal Processing" at bounding box center [130, 26] width 74 height 13
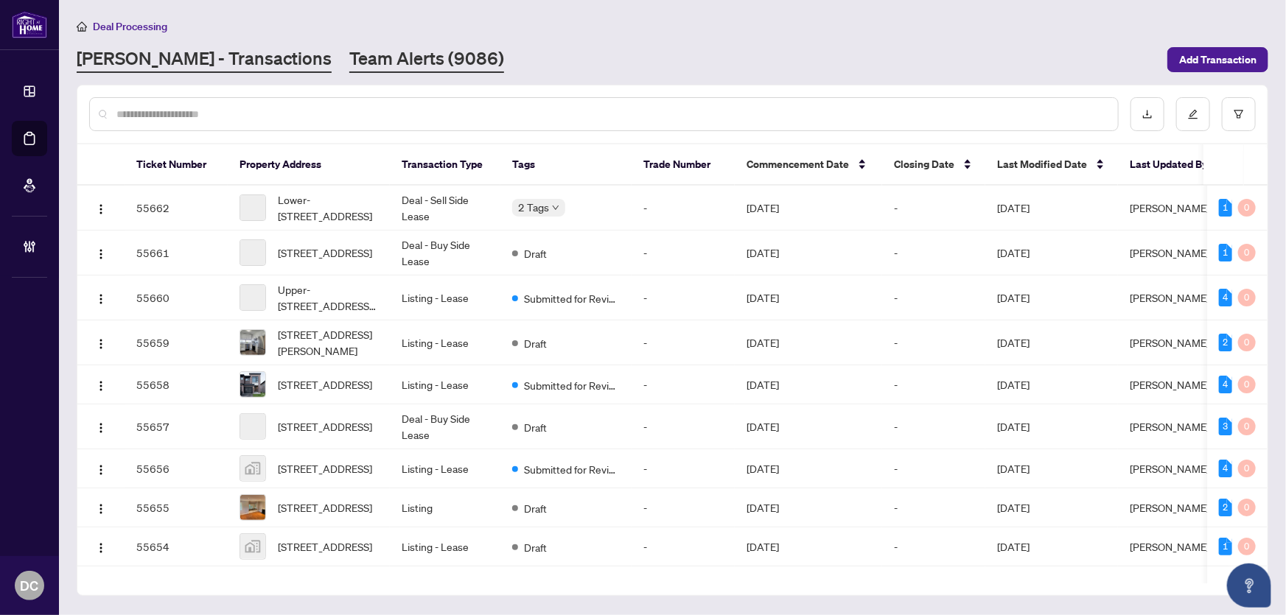
click at [349, 64] on link "Team Alerts (9086)" at bounding box center [426, 59] width 155 height 27
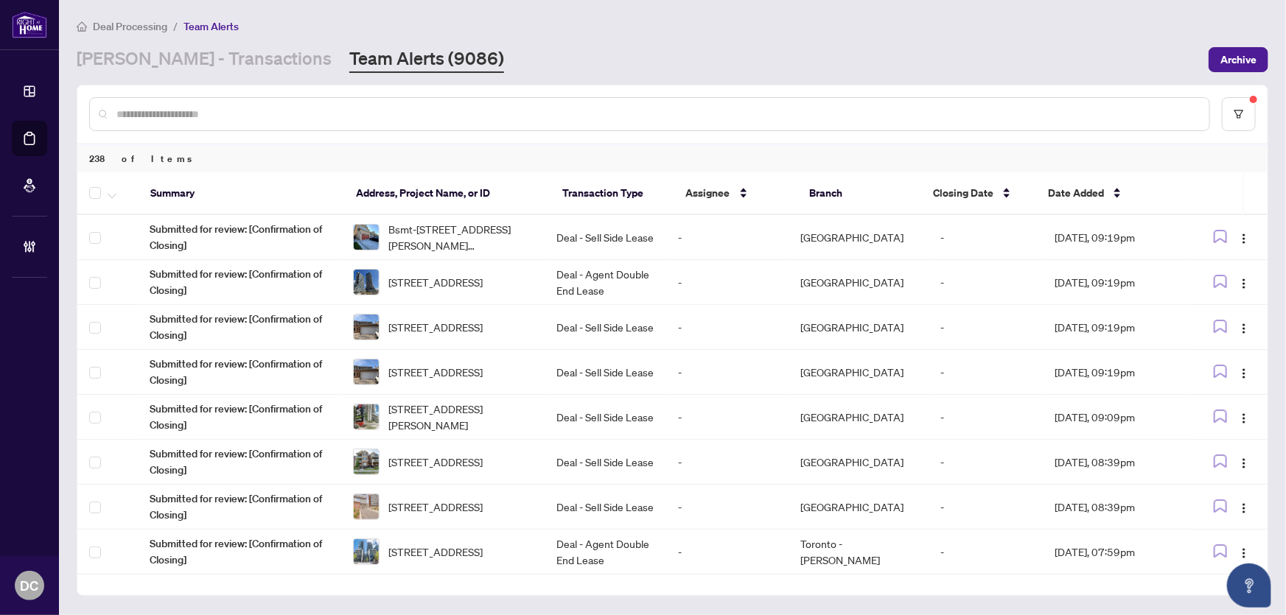
click at [269, 109] on input "text" at bounding box center [656, 114] width 1081 height 16
paste input "*******"
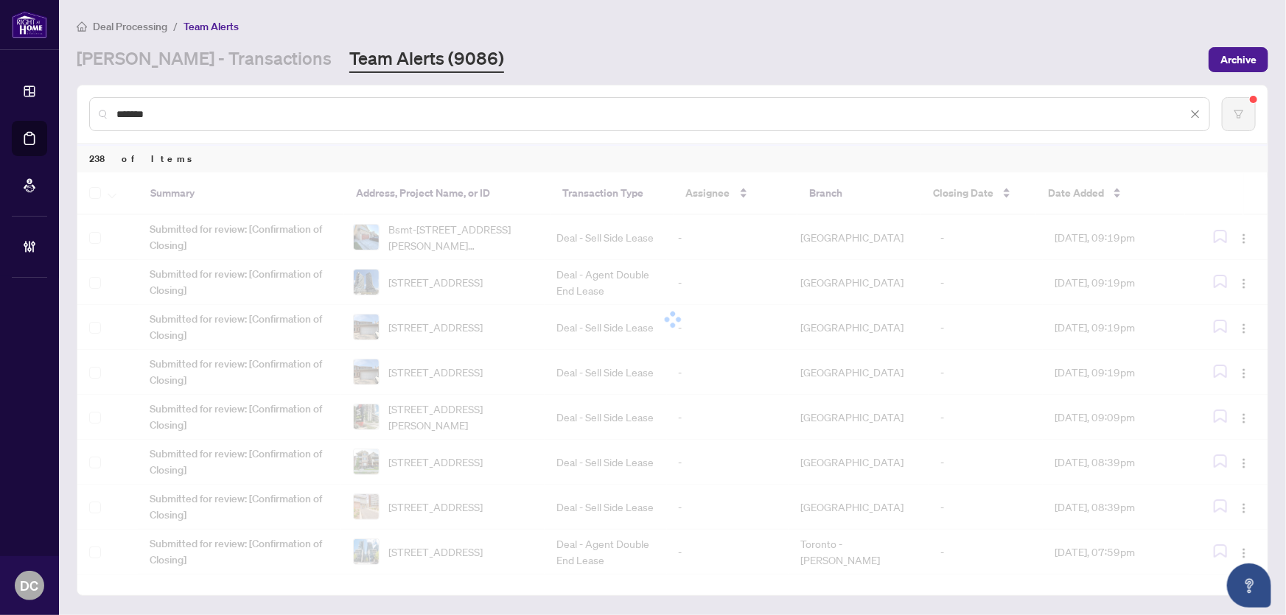
type input "*******"
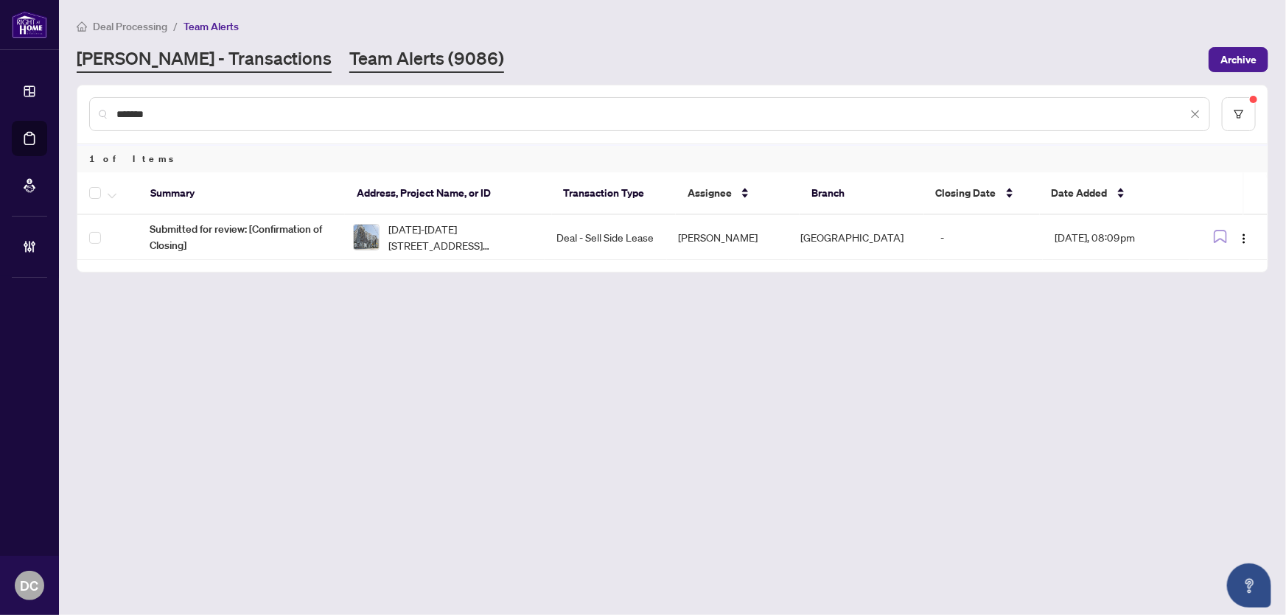
click at [155, 61] on link "RAHR - Transactions" at bounding box center [204, 59] width 255 height 27
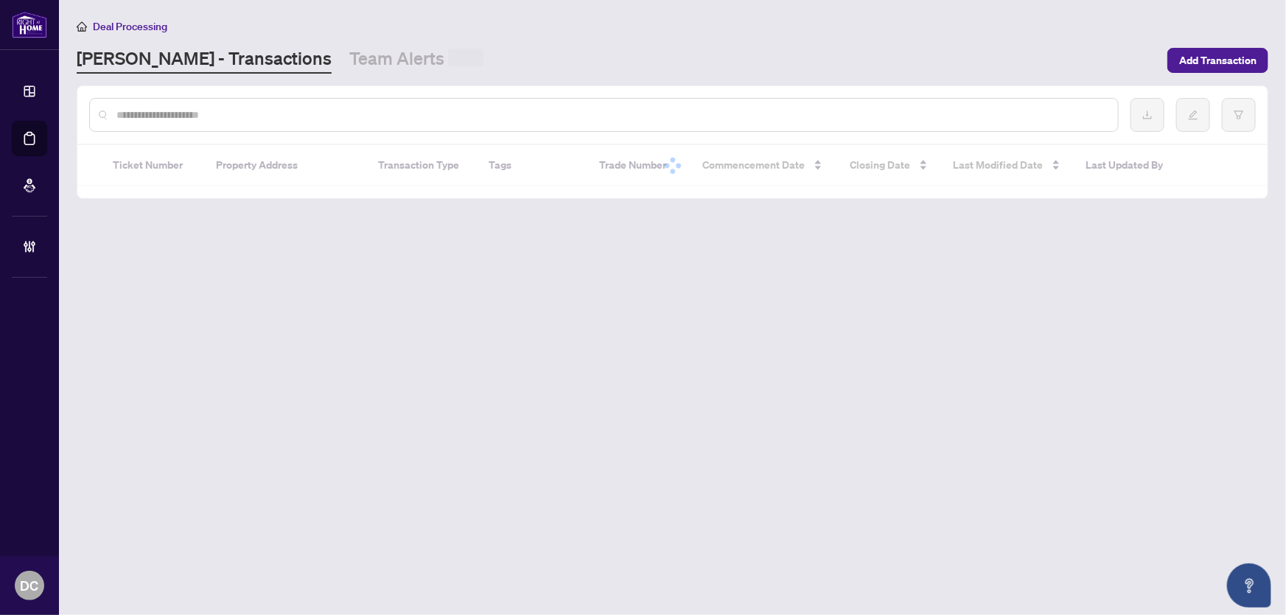
click at [192, 119] on input "text" at bounding box center [611, 115] width 990 height 16
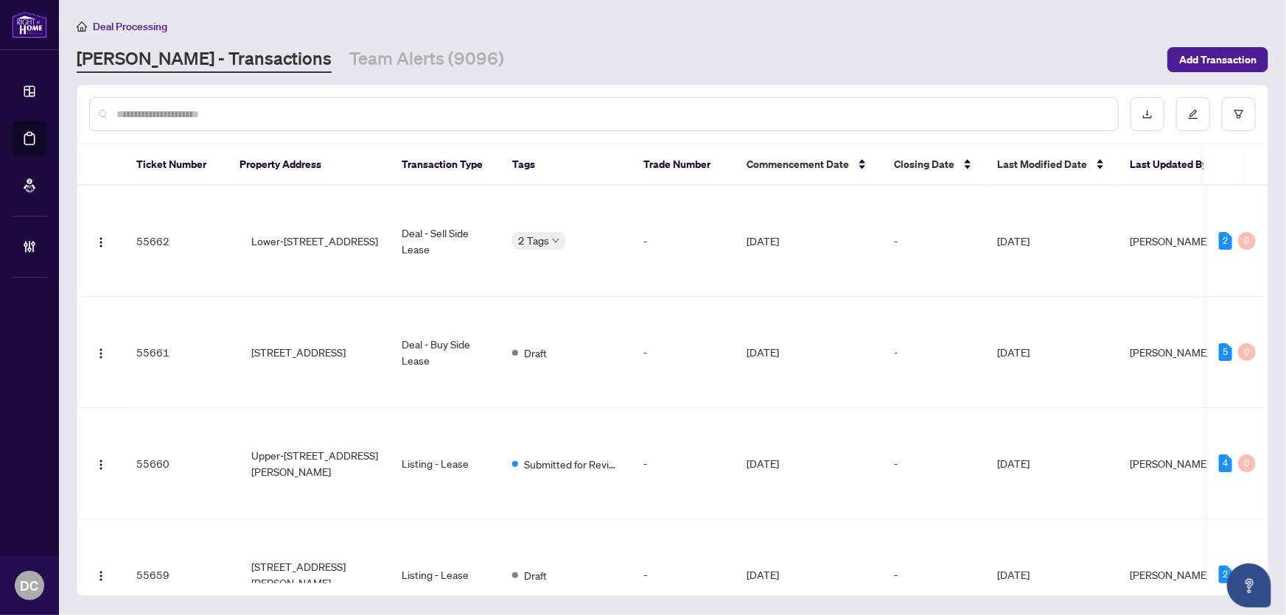
paste input "*******"
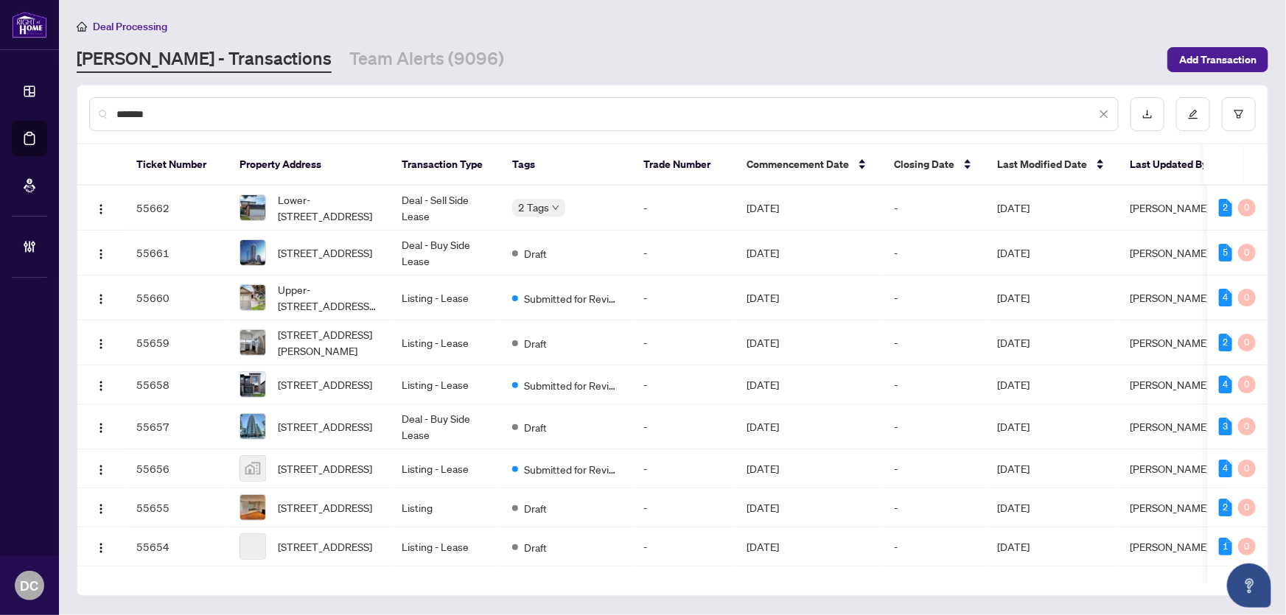
type input "*******"
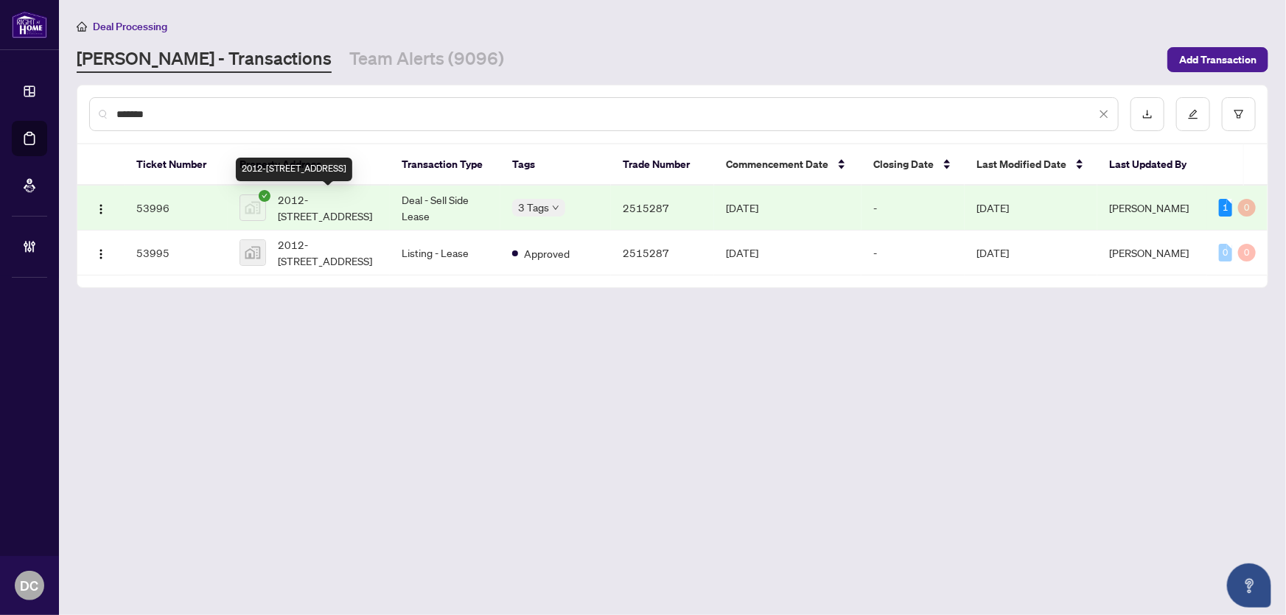
click at [331, 199] on span "2012-3 Concord Cityplace Way, Toronto, ON, Canada" at bounding box center [328, 208] width 100 height 32
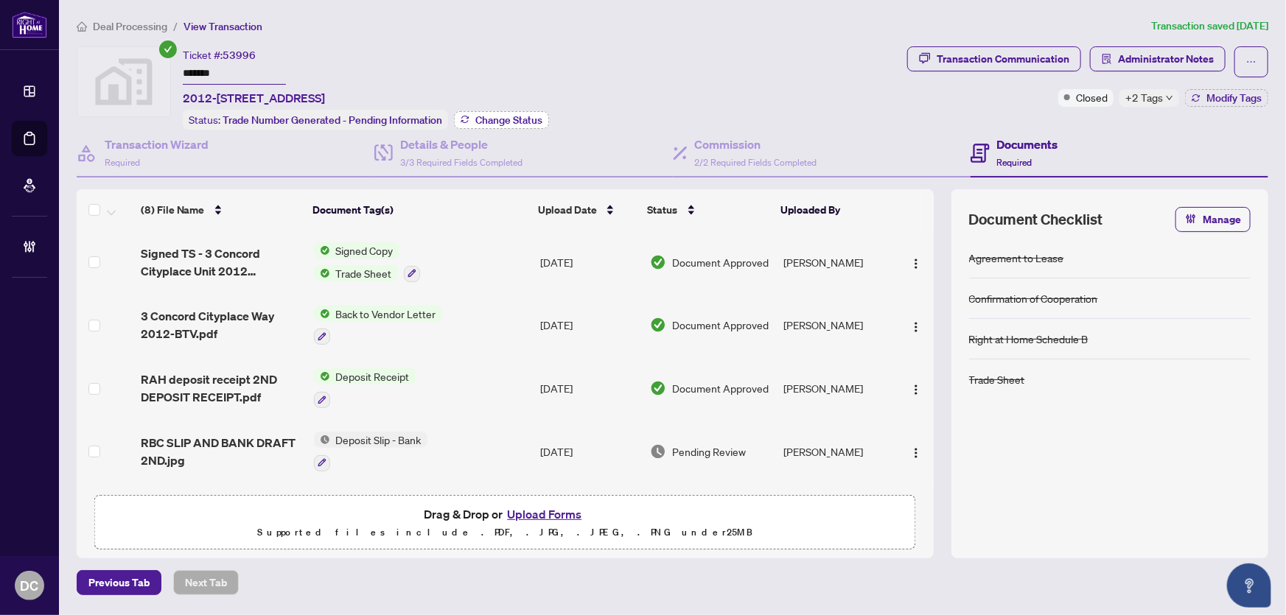
click at [519, 119] on span "Change Status" at bounding box center [508, 120] width 67 height 10
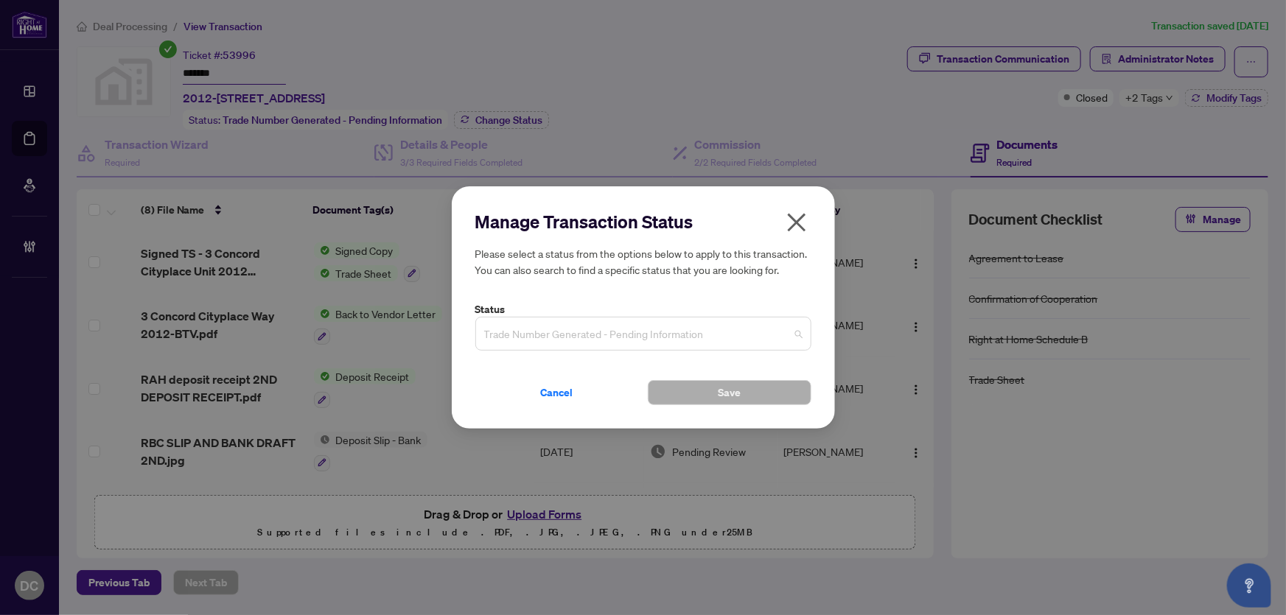
click at [562, 324] on span "Trade Number Generated - Pending Information" at bounding box center [643, 334] width 318 height 28
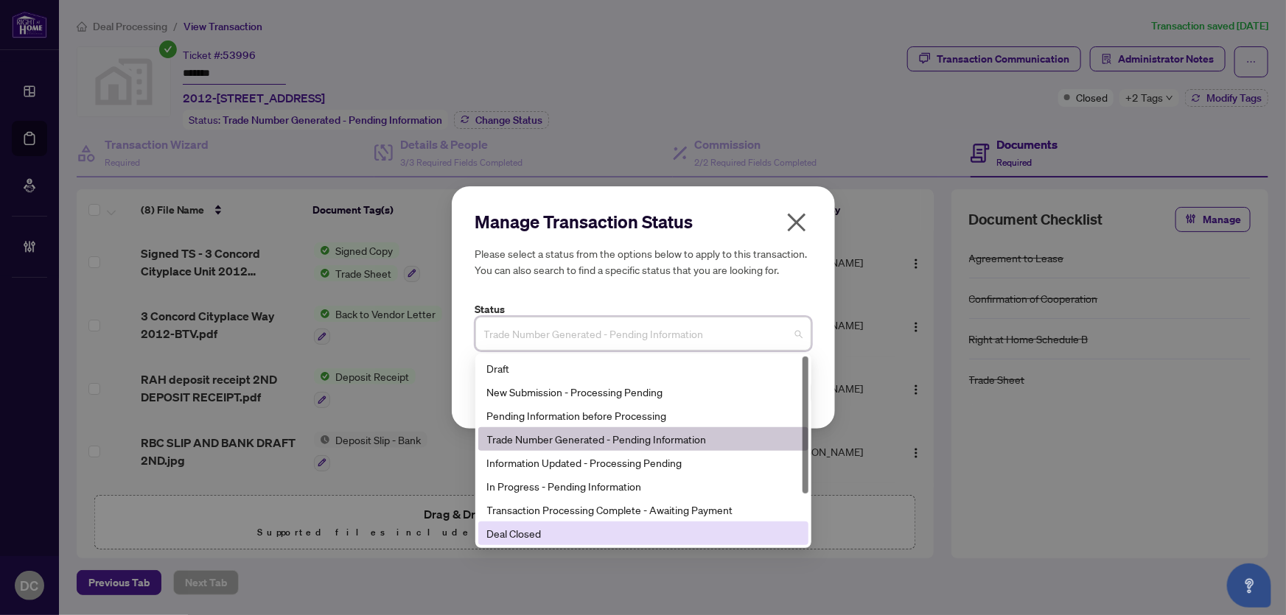
click at [514, 531] on div "Deal Closed" at bounding box center [643, 533] width 312 height 16
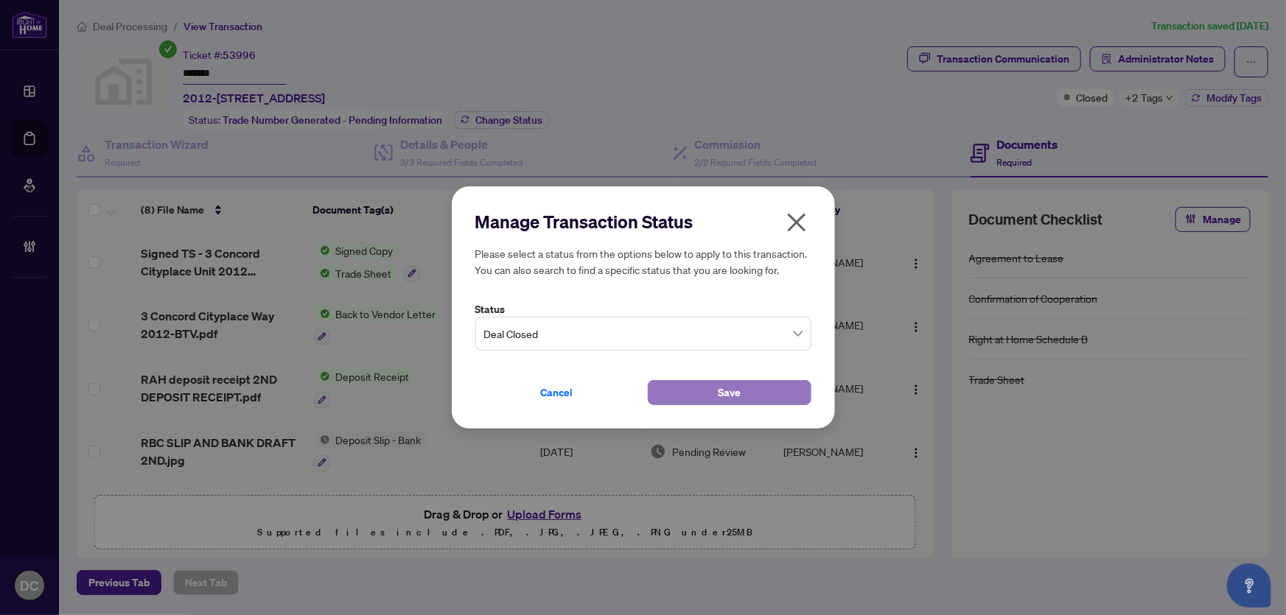
click at [730, 387] on span "Save" at bounding box center [729, 393] width 23 height 24
click at [1128, 97] on div "Manage Transaction Status Please select a status from the options below to appl…" at bounding box center [643, 307] width 1286 height 615
click at [1144, 95] on div "Manage Transaction Status Please select a status from the options below to appl…" at bounding box center [643, 307] width 1286 height 615
click at [1150, 98] on div "Manage Transaction Status Please select a status from the options below to appl…" at bounding box center [643, 307] width 1286 height 615
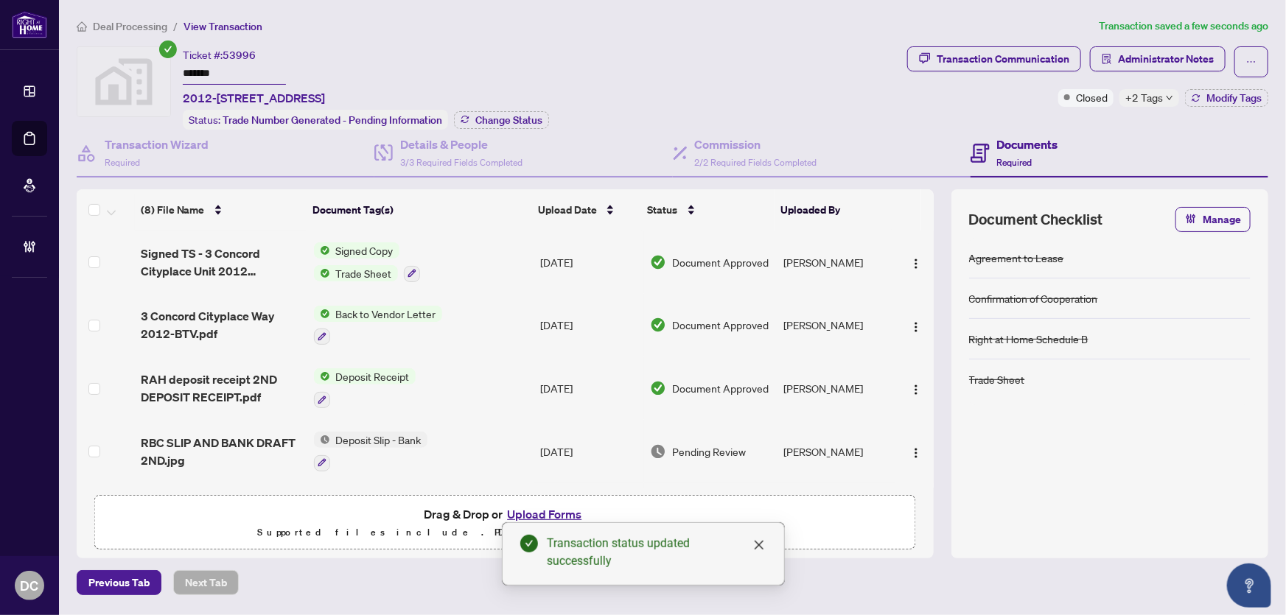
click at [1150, 98] on span "+2 Tags" at bounding box center [1144, 97] width 38 height 17
click at [1217, 58] on button "Administrator Notes" at bounding box center [1158, 58] width 136 height 25
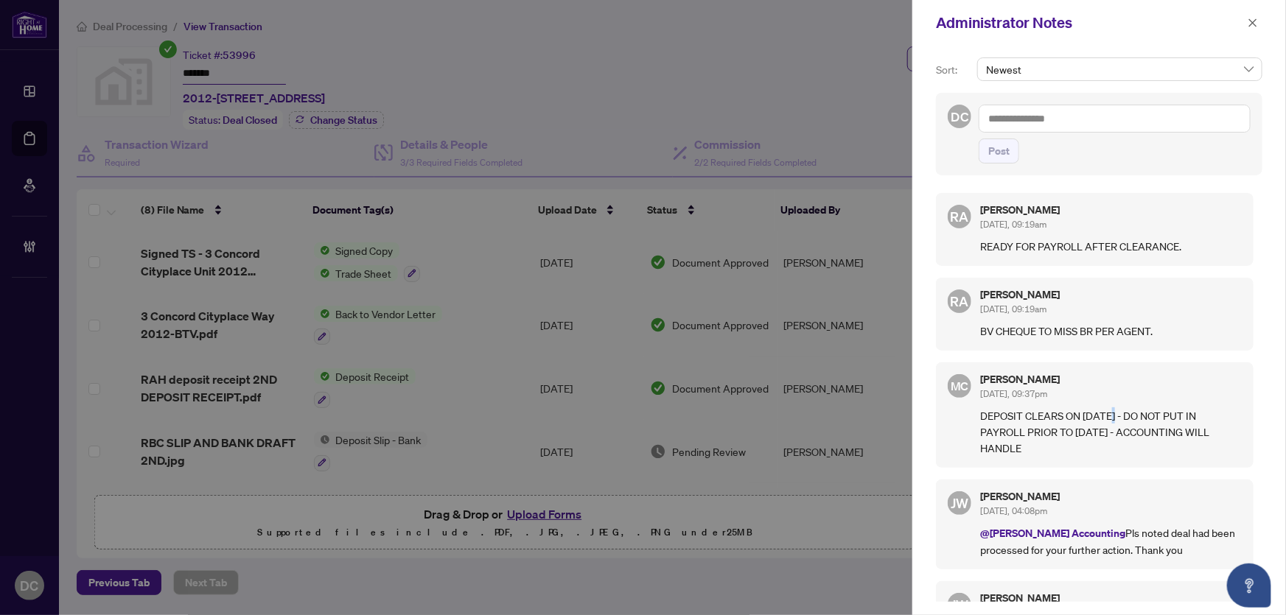
click at [1112, 413] on p "DEPOSIT CLEARS ON SEP 30 - DO NOT PUT IN PAYROLL PRIOR TO SEP 30 - ACCOUNTING W…" at bounding box center [1111, 432] width 262 height 49
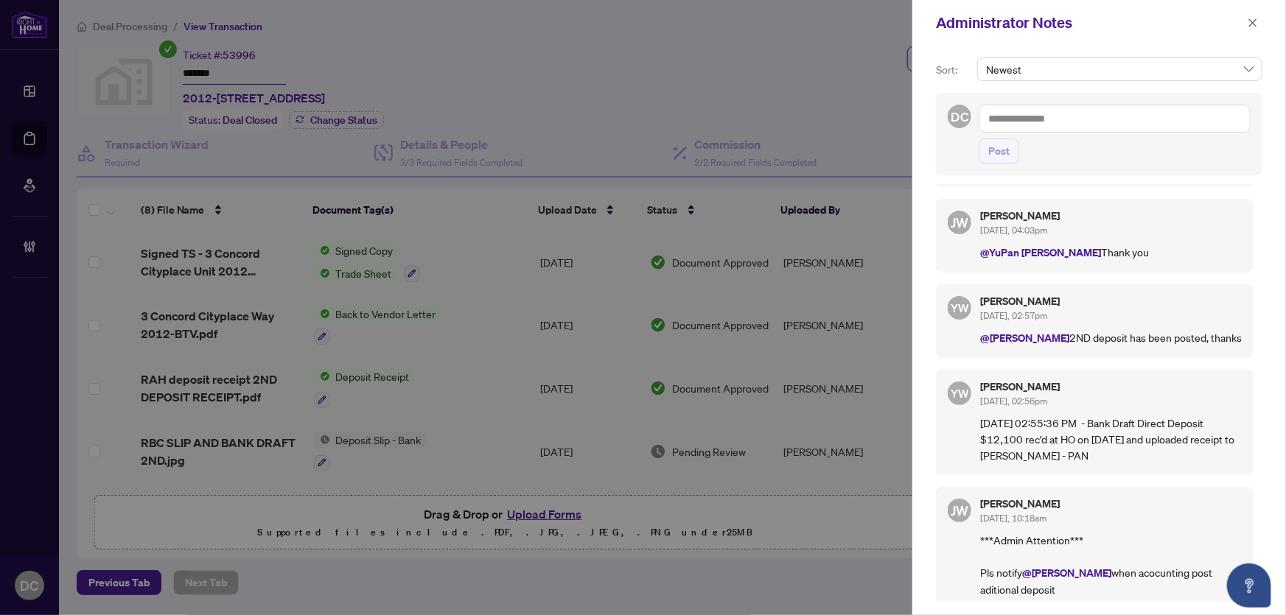
scroll to position [402, 0]
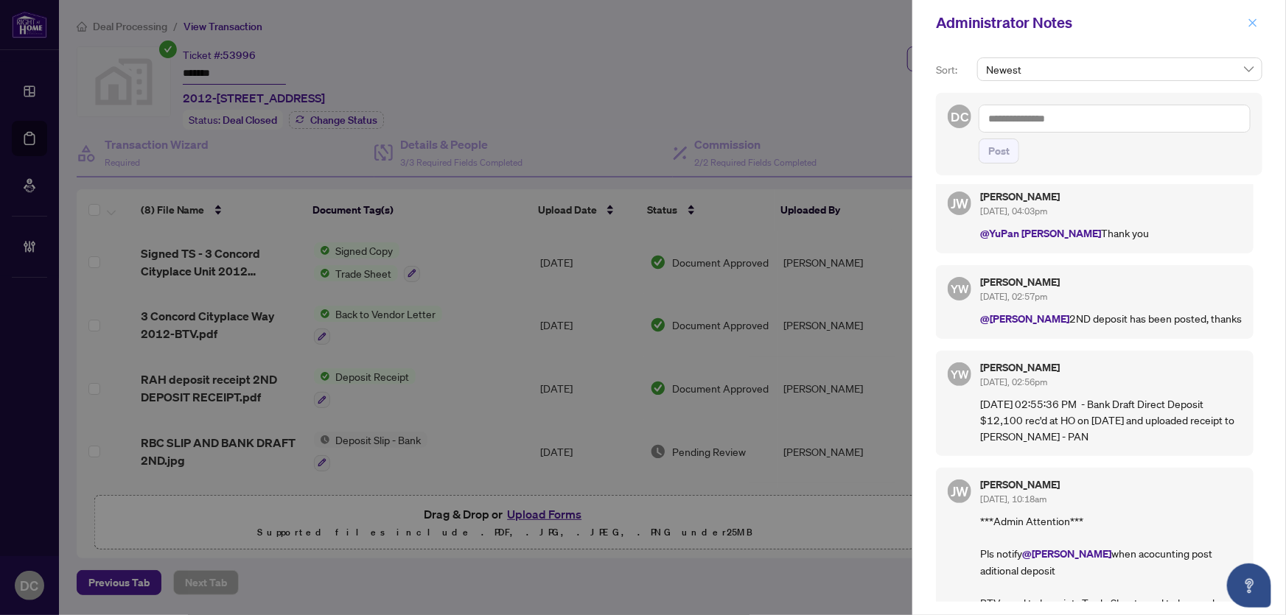
click at [1257, 21] on icon "close" at bounding box center [1253, 23] width 10 height 10
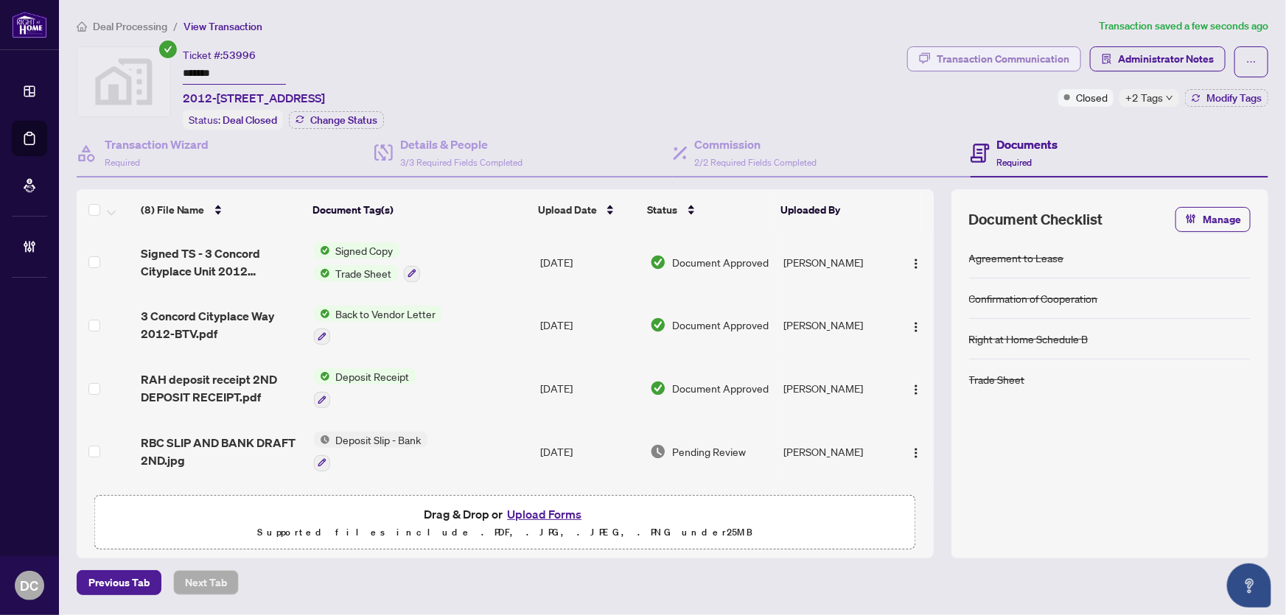
click at [1039, 57] on div "Transaction Communication" at bounding box center [1003, 59] width 133 height 24
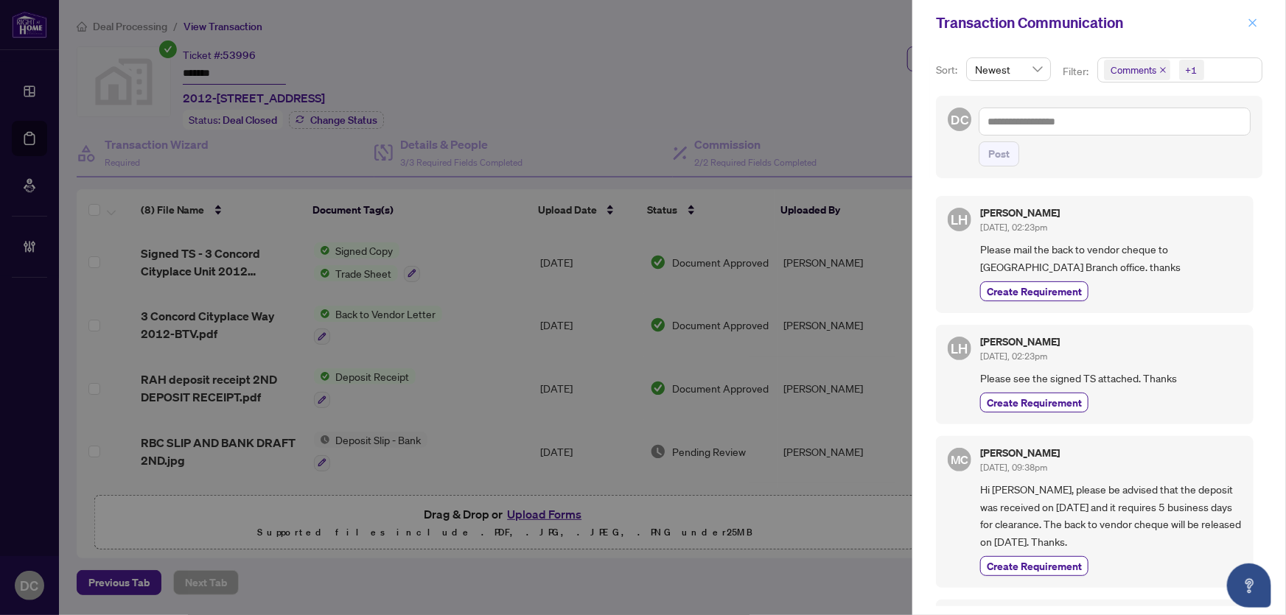
click at [1257, 18] on icon "close" at bounding box center [1253, 23] width 10 height 10
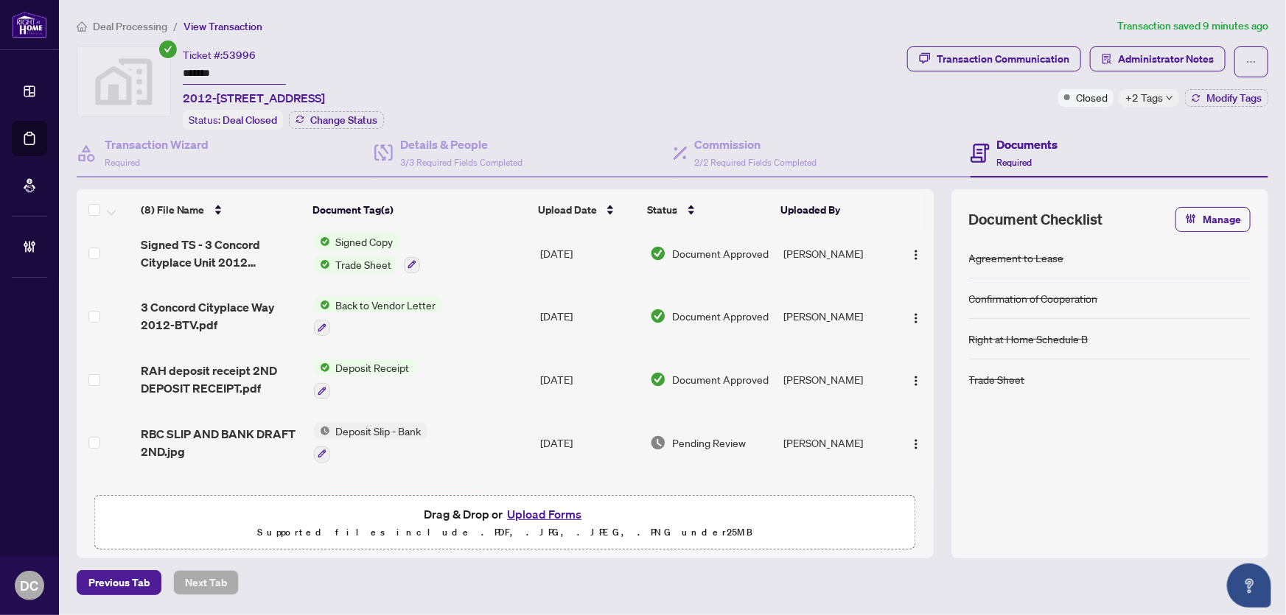
scroll to position [0, 0]
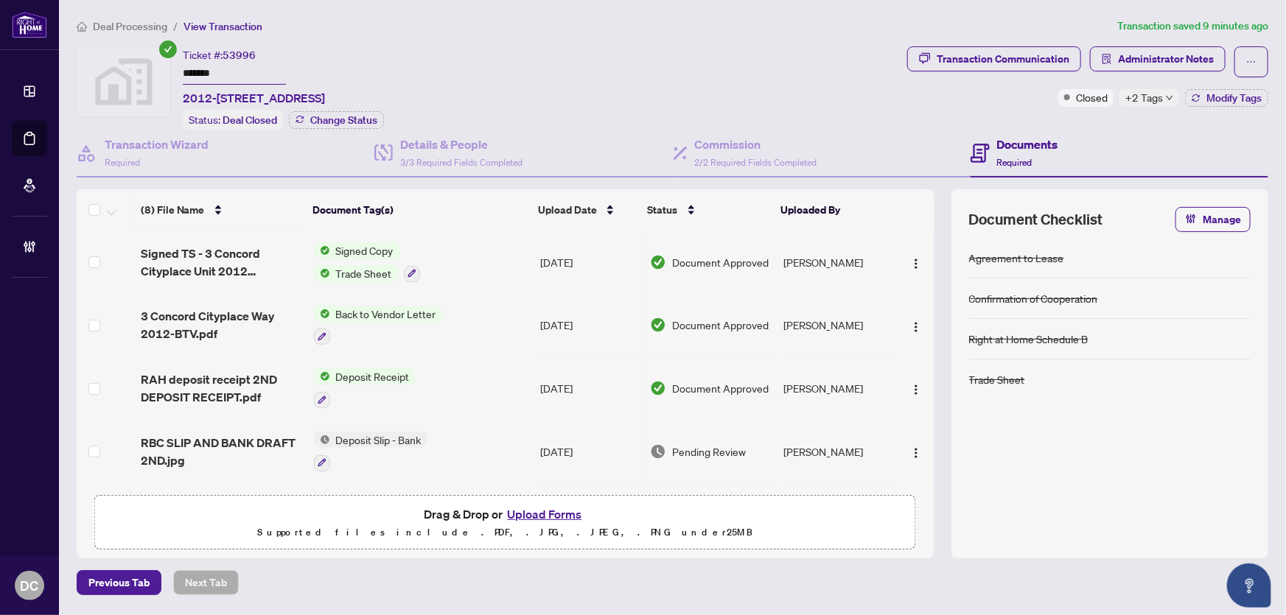
drag, startPoint x: 241, startPoint y: 69, endPoint x: 140, endPoint y: 71, distance: 101.0
click at [140, 71] on div "Ticket #: 53996 ******* 2012-3 Concord Cityplace Way, Toronto, ON, Canada Statu…" at bounding box center [489, 87] width 825 height 83
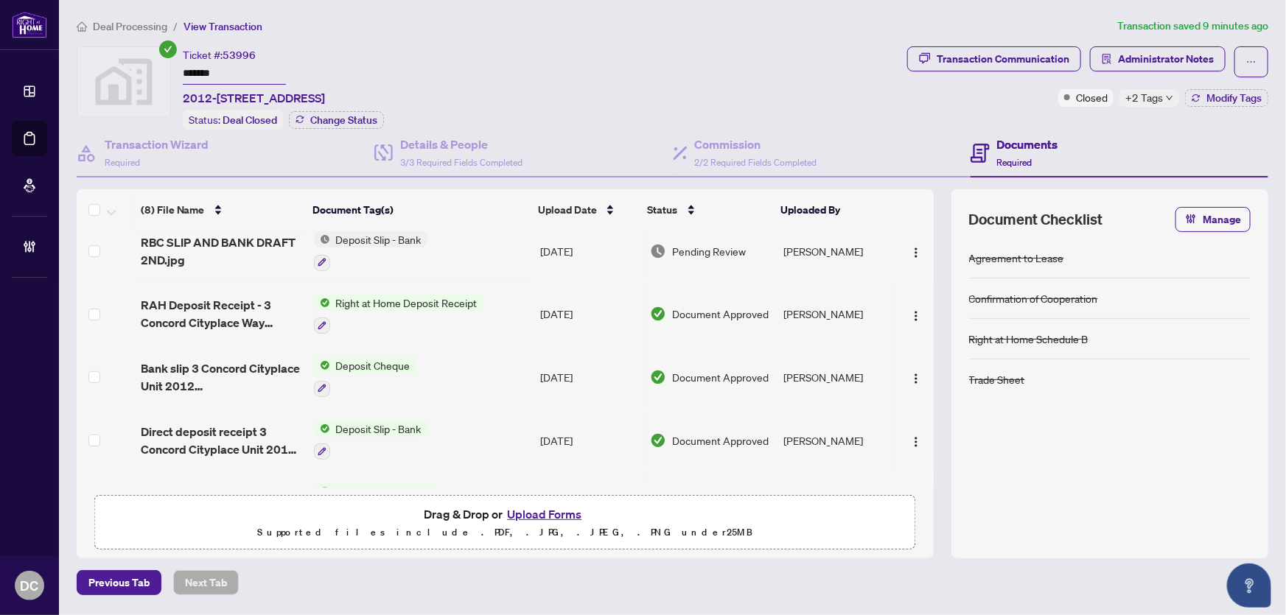
scroll to position [248, 0]
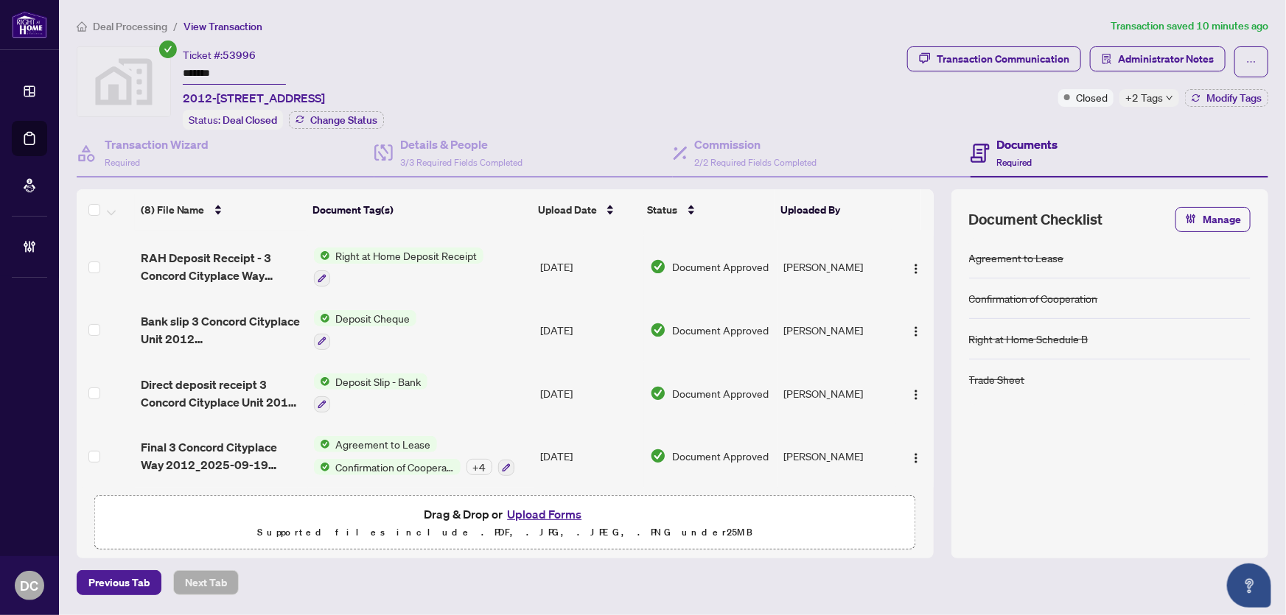
click at [783, 560] on div "Deal Processing / View Transaction Transaction saved 10 minutes ago Ticket #: 5…" at bounding box center [672, 307] width 1203 height 578
click at [1155, 98] on span "+2 Tags" at bounding box center [1144, 97] width 38 height 17
click at [1080, 130] on div "Documents Required" at bounding box center [1120, 154] width 298 height 48
click at [1196, 100] on icon "button" at bounding box center [1195, 100] width 7 height 3
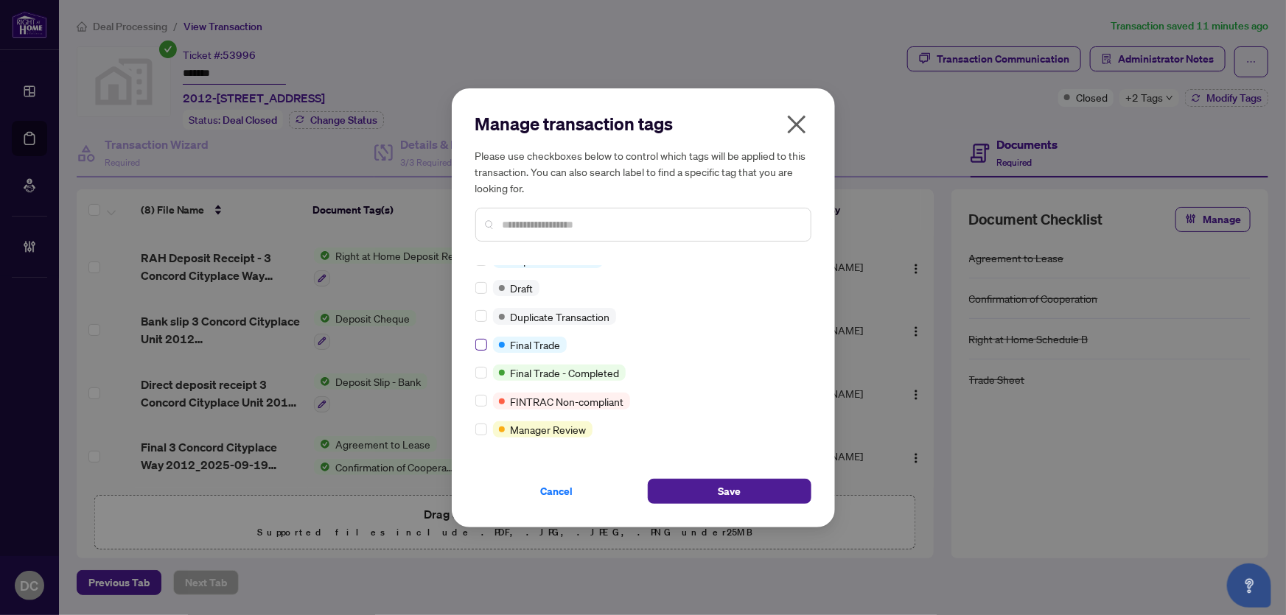
scroll to position [15, 0]
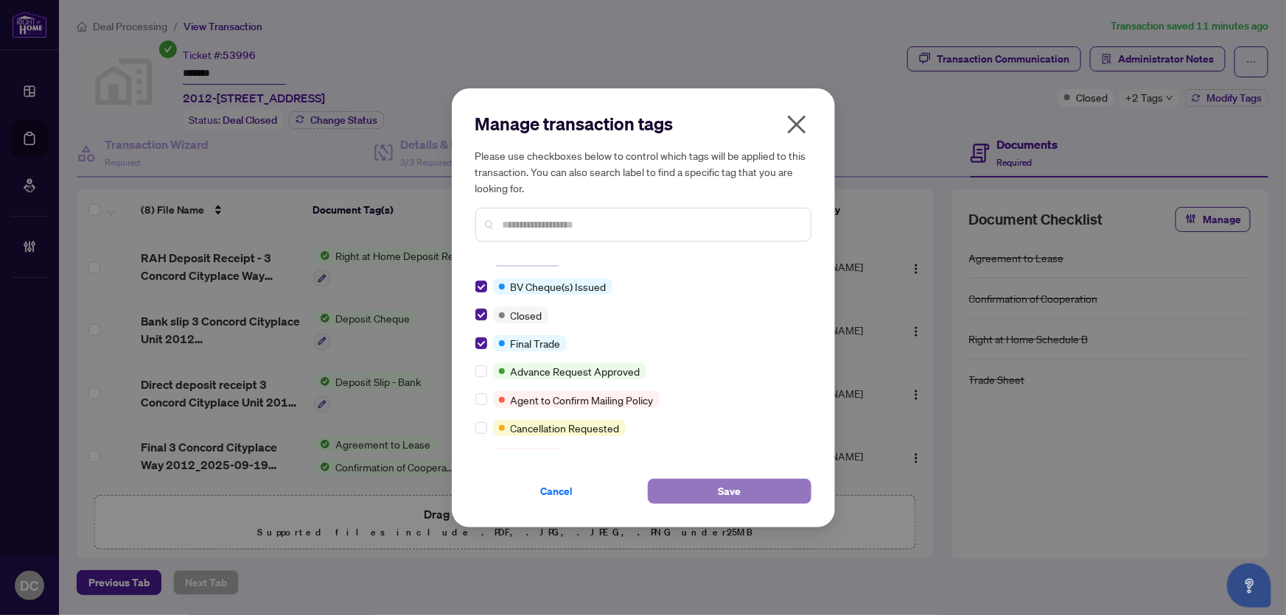
click at [688, 486] on button "Save" at bounding box center [730, 491] width 164 height 25
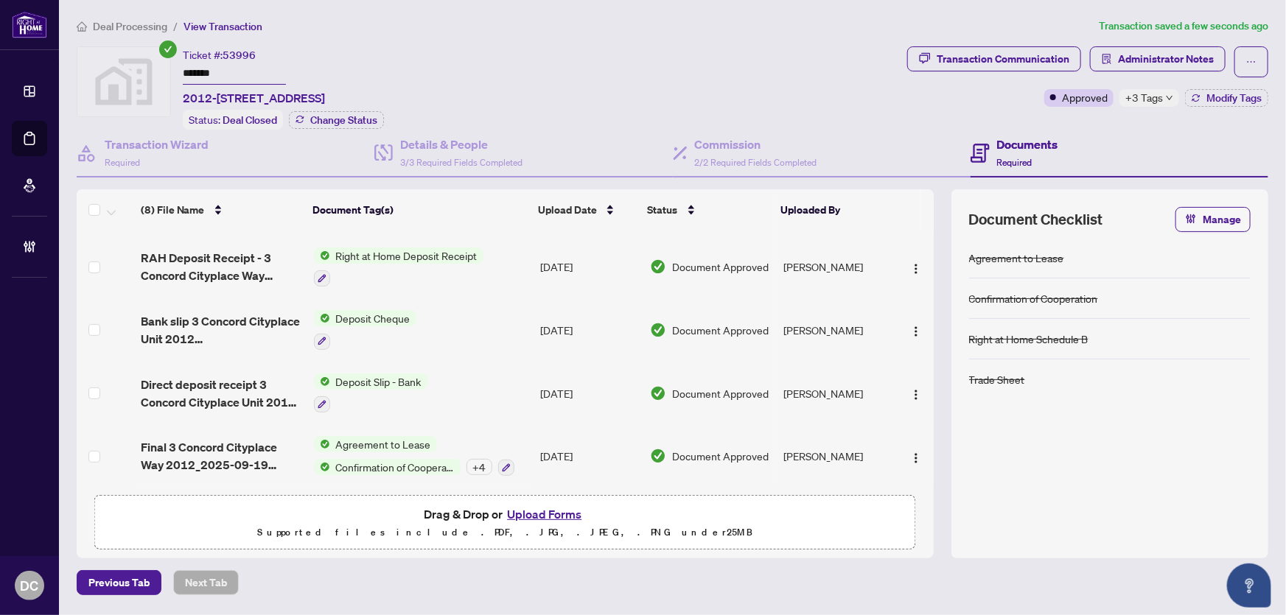
click at [1153, 98] on span "+3 Tags" at bounding box center [1144, 97] width 38 height 17
click at [1094, 130] on div "Documents Required" at bounding box center [1120, 154] width 298 height 48
click at [703, 141] on h4 "Commission" at bounding box center [756, 145] width 122 height 18
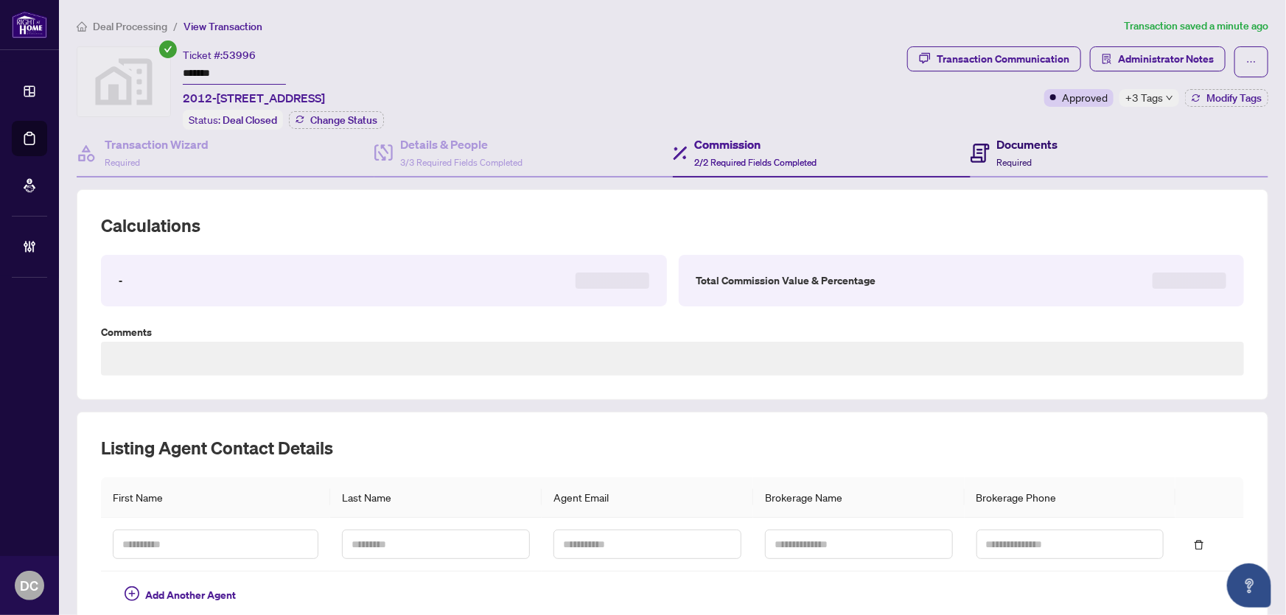
click at [999, 153] on div "Documents Required" at bounding box center [1027, 153] width 61 height 35
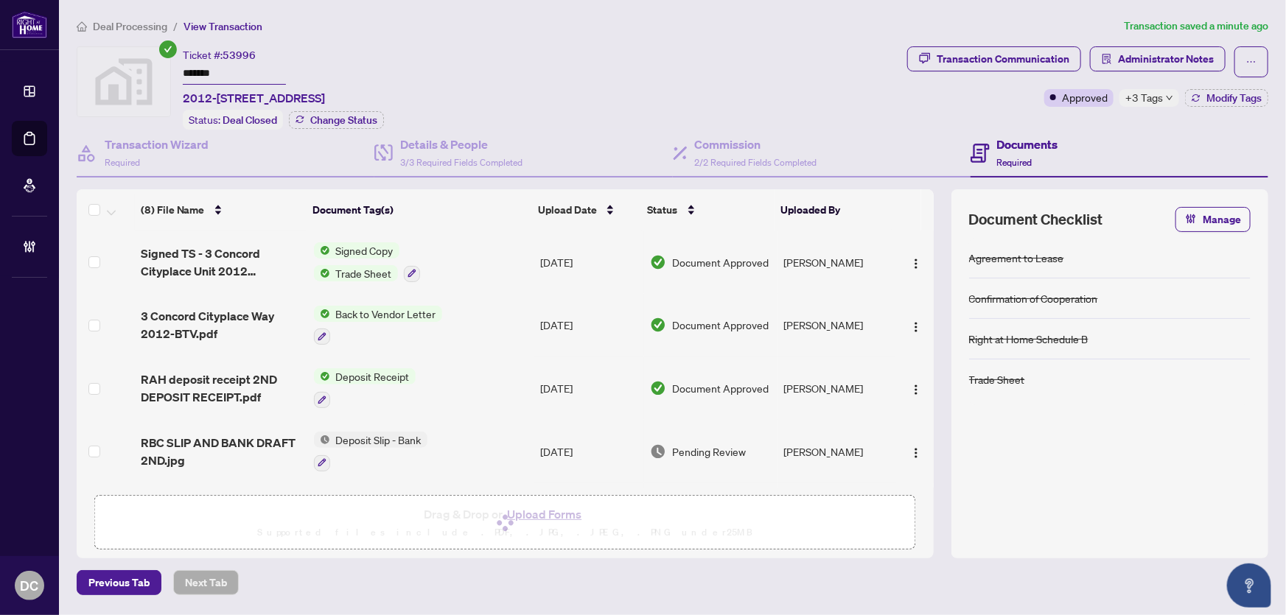
click at [1134, 95] on span "+3 Tags" at bounding box center [1144, 97] width 38 height 17
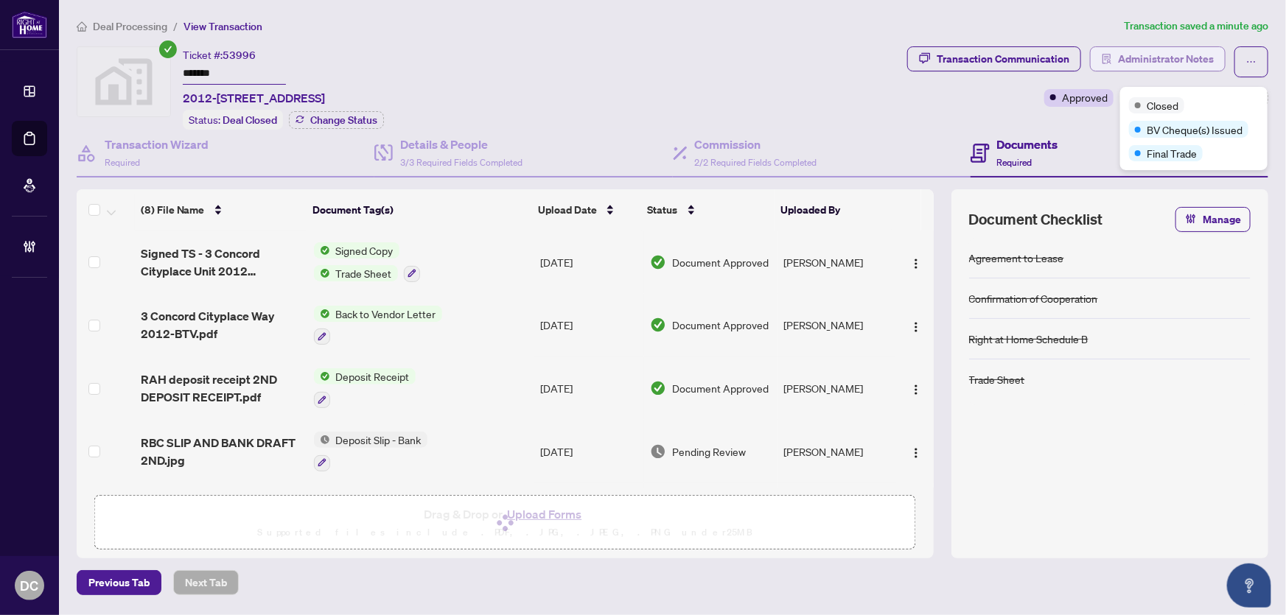
click at [1144, 60] on span "Administrator Notes" at bounding box center [1166, 59] width 96 height 24
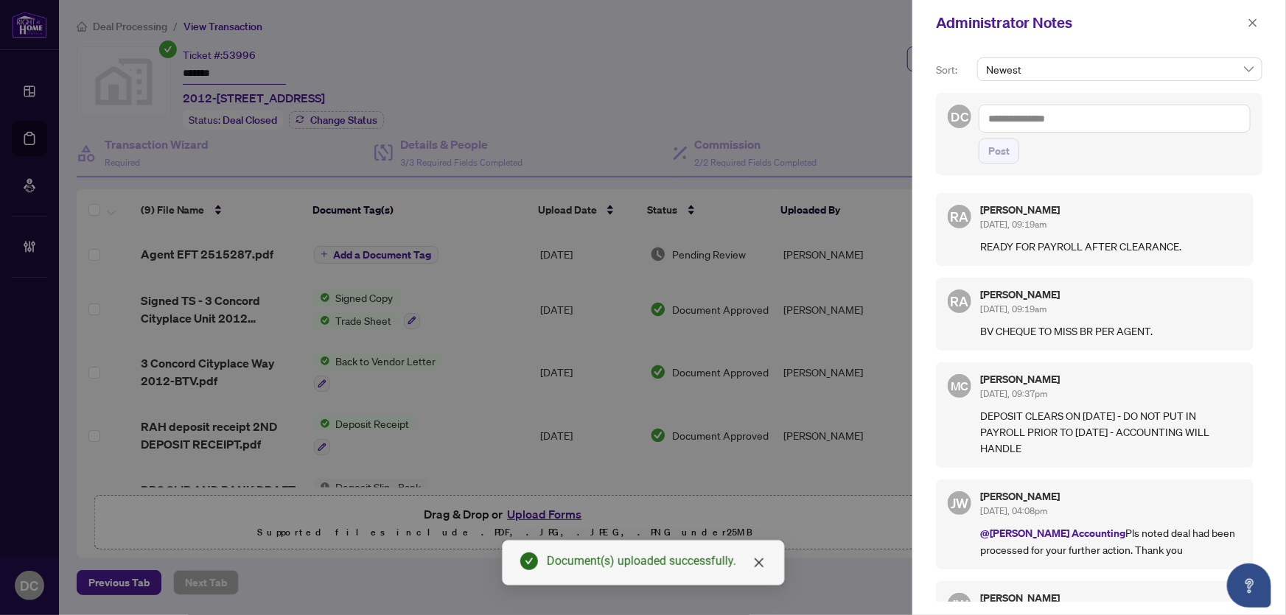
click at [1130, 116] on textarea at bounding box center [1115, 119] width 272 height 28
paste textarea "**********"
type textarea "**********"
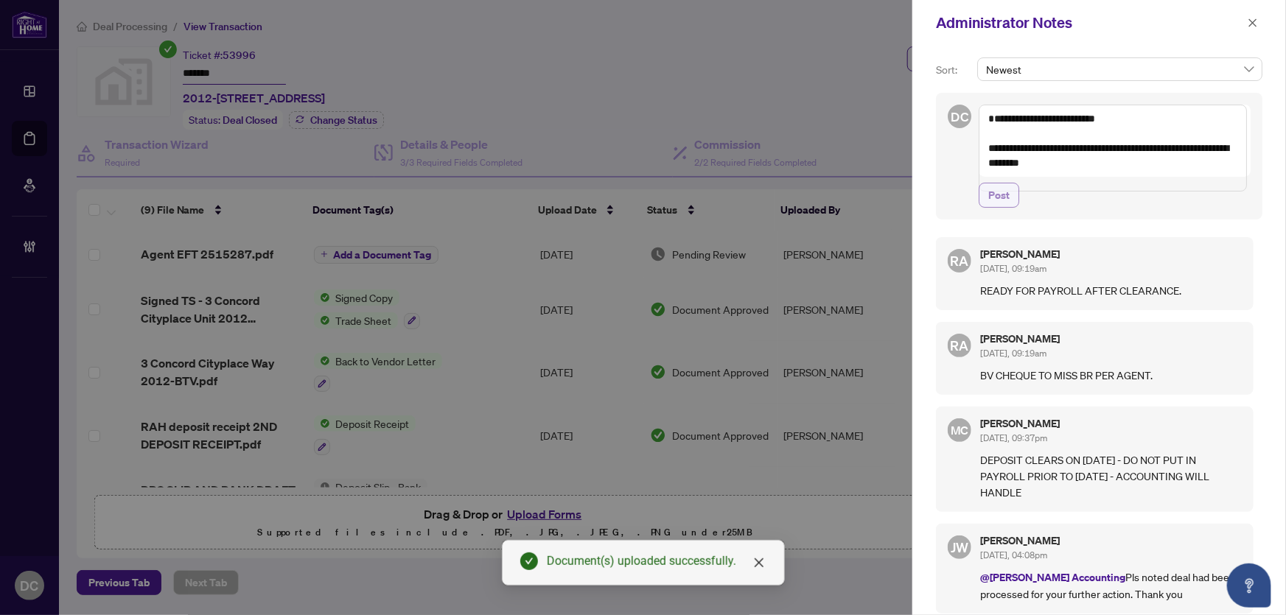
click at [1012, 208] on button "Post" at bounding box center [999, 195] width 41 height 25
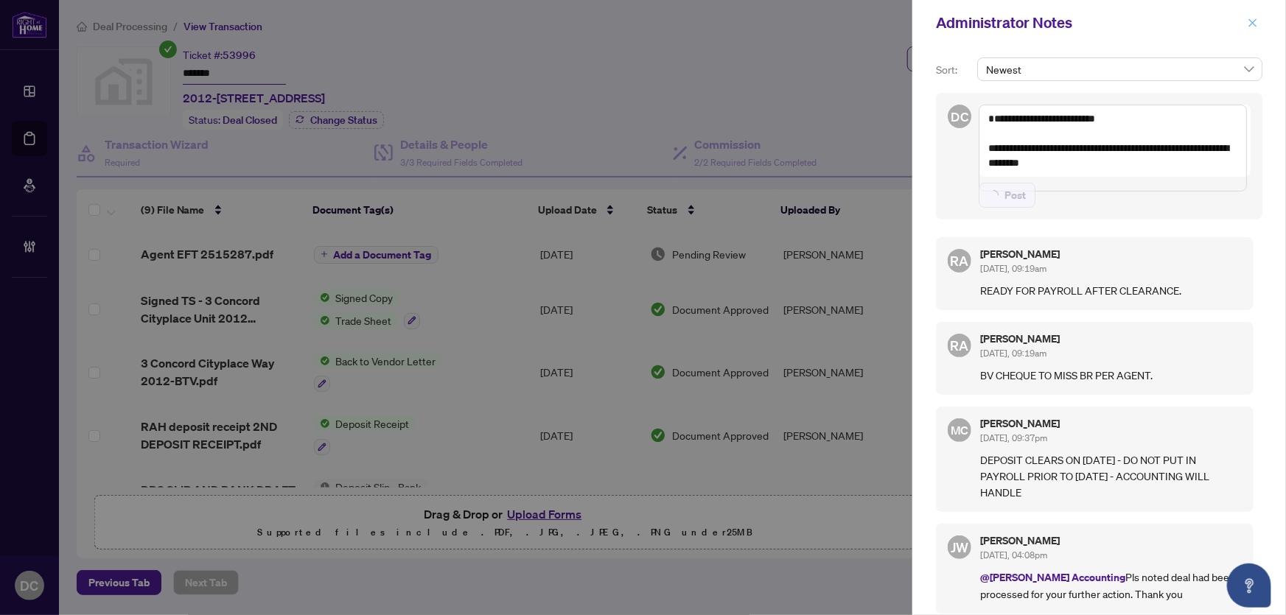
click at [1253, 24] on icon "close" at bounding box center [1253, 23] width 10 height 10
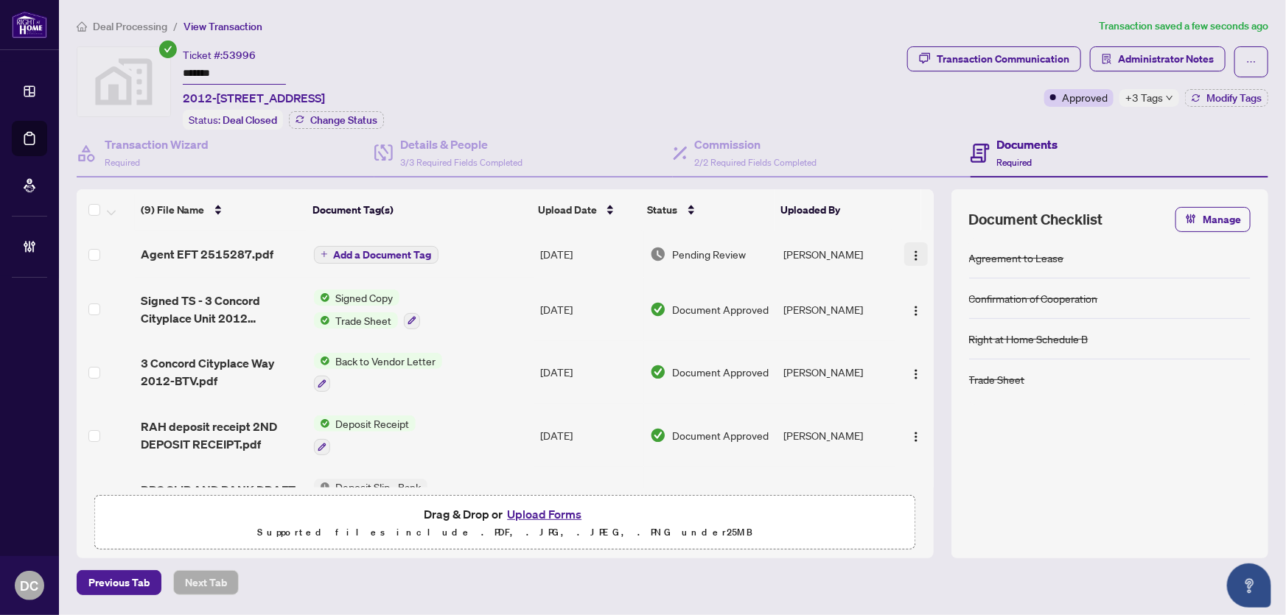
click at [910, 254] on img "button" at bounding box center [916, 256] width 12 height 12
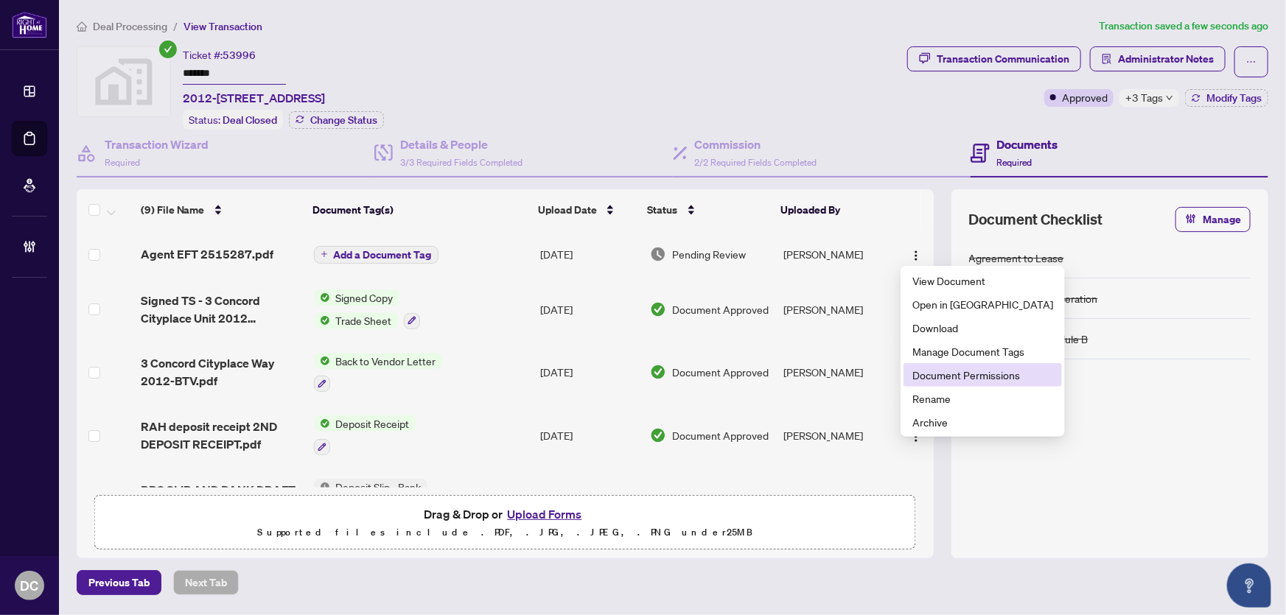
click at [951, 374] on span "Document Permissions" at bounding box center [982, 375] width 141 height 16
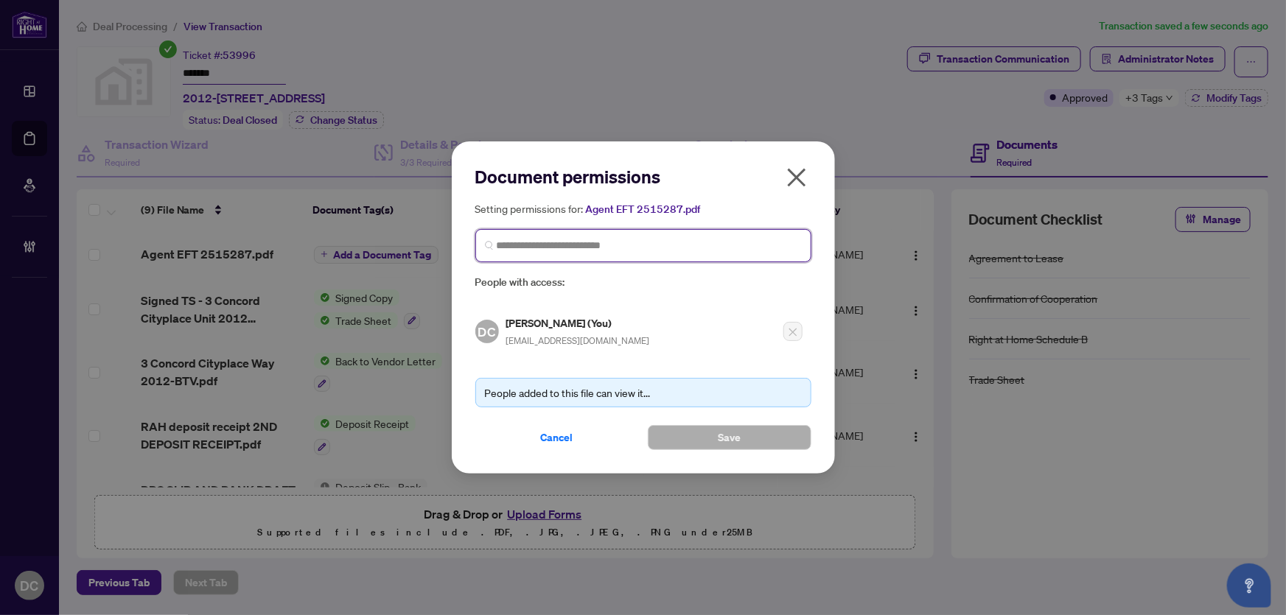
click at [671, 247] on input "search" at bounding box center [649, 245] width 305 height 15
type input "**********"
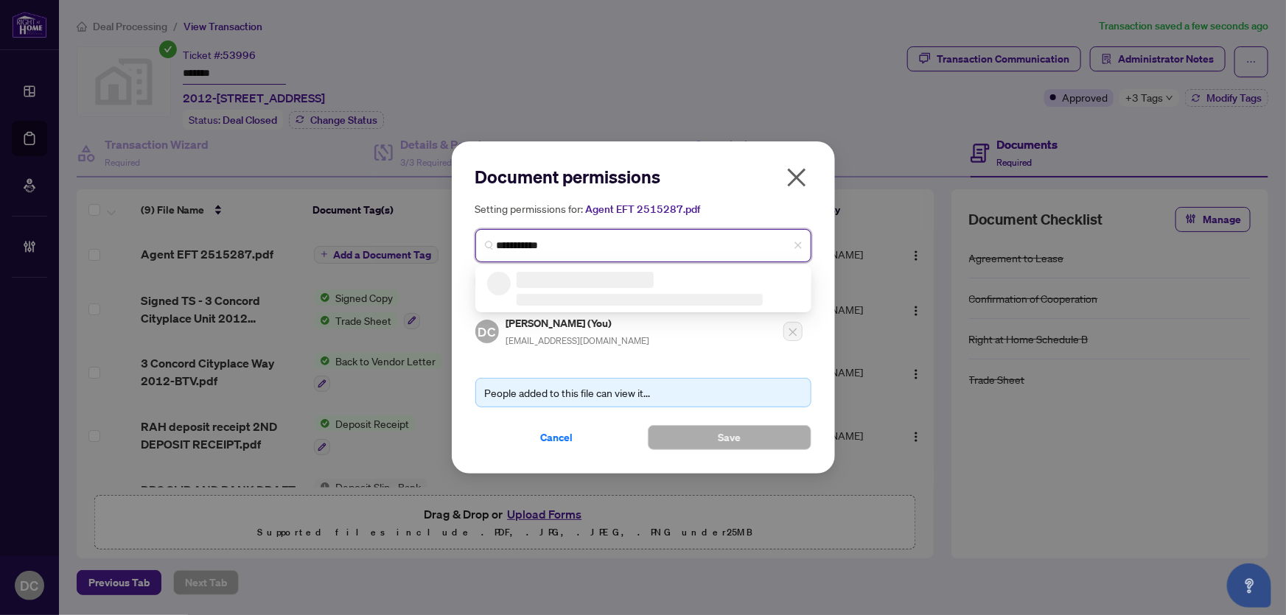
click at [620, 284] on h3 at bounding box center [585, 280] width 137 height 16
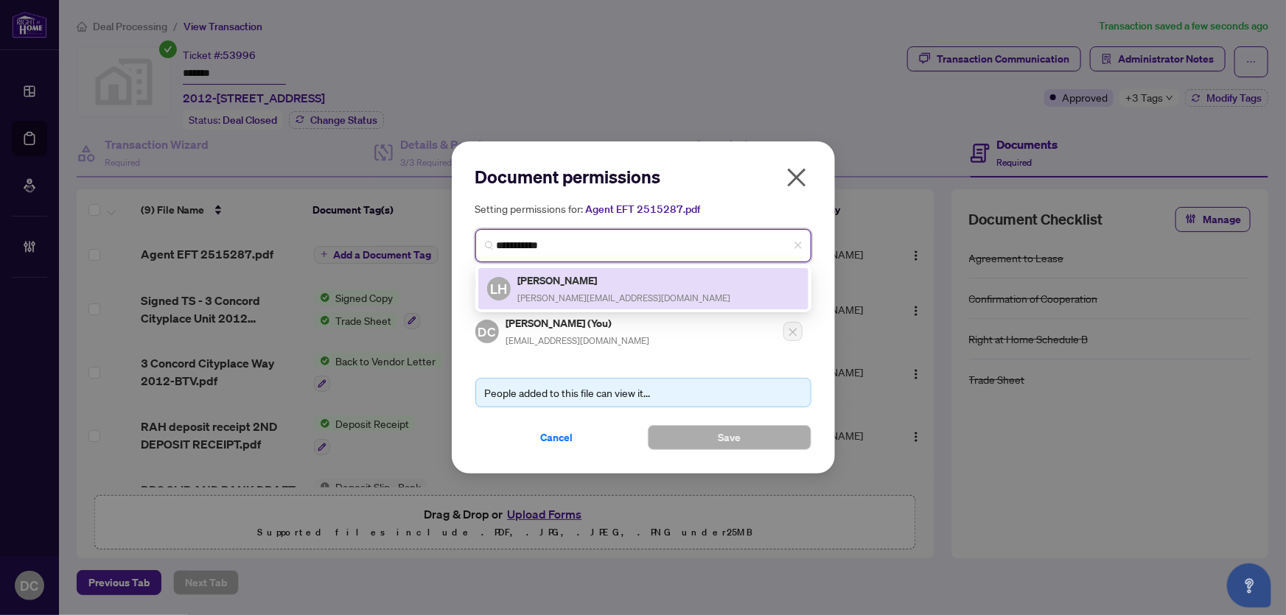
click at [595, 289] on div "Linda Huang linda.torontorealtor@gmail.com" at bounding box center [624, 289] width 213 height 34
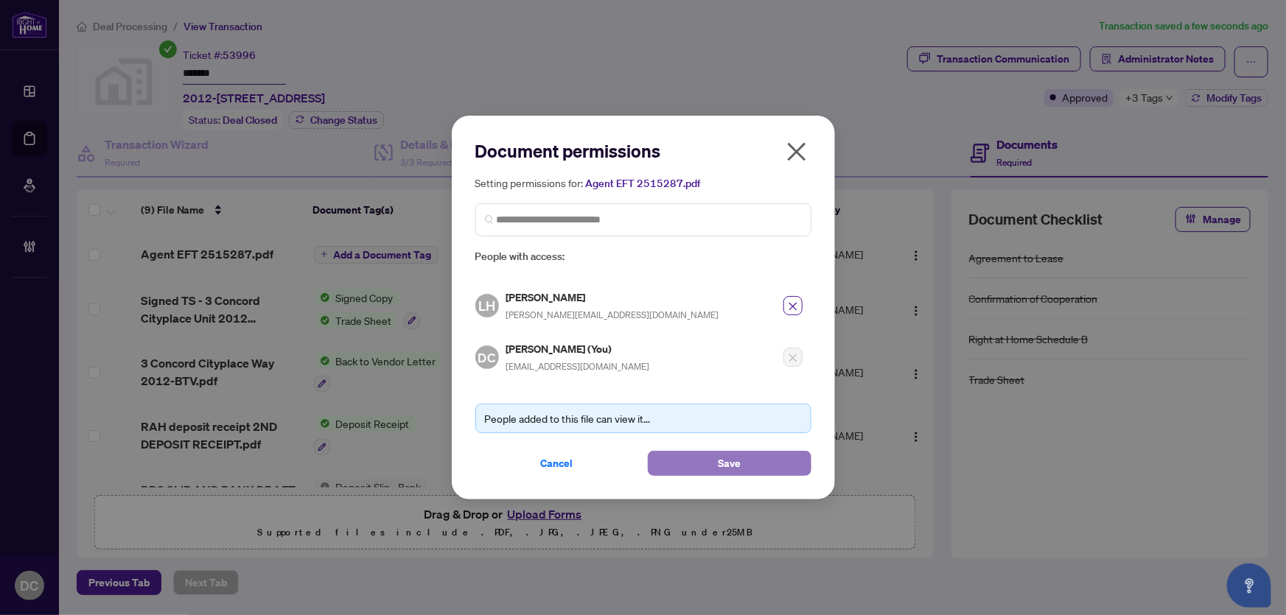
click at [736, 459] on span "Save" at bounding box center [729, 464] width 23 height 24
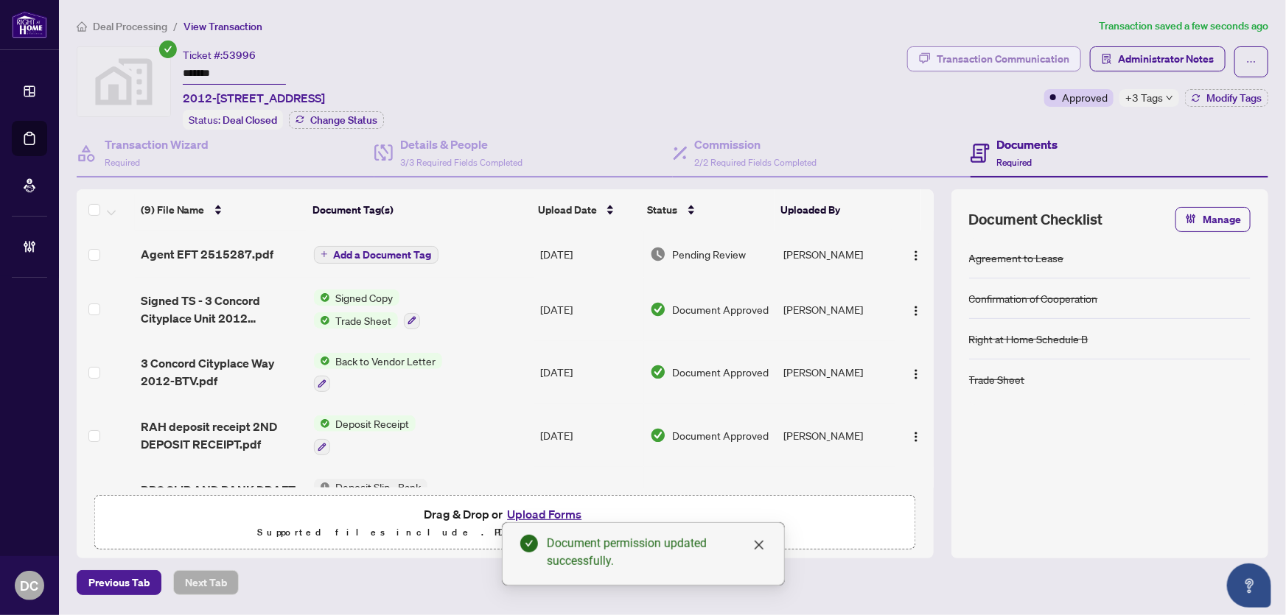
click at [982, 49] on div "Transaction Communication" at bounding box center [1003, 59] width 133 height 24
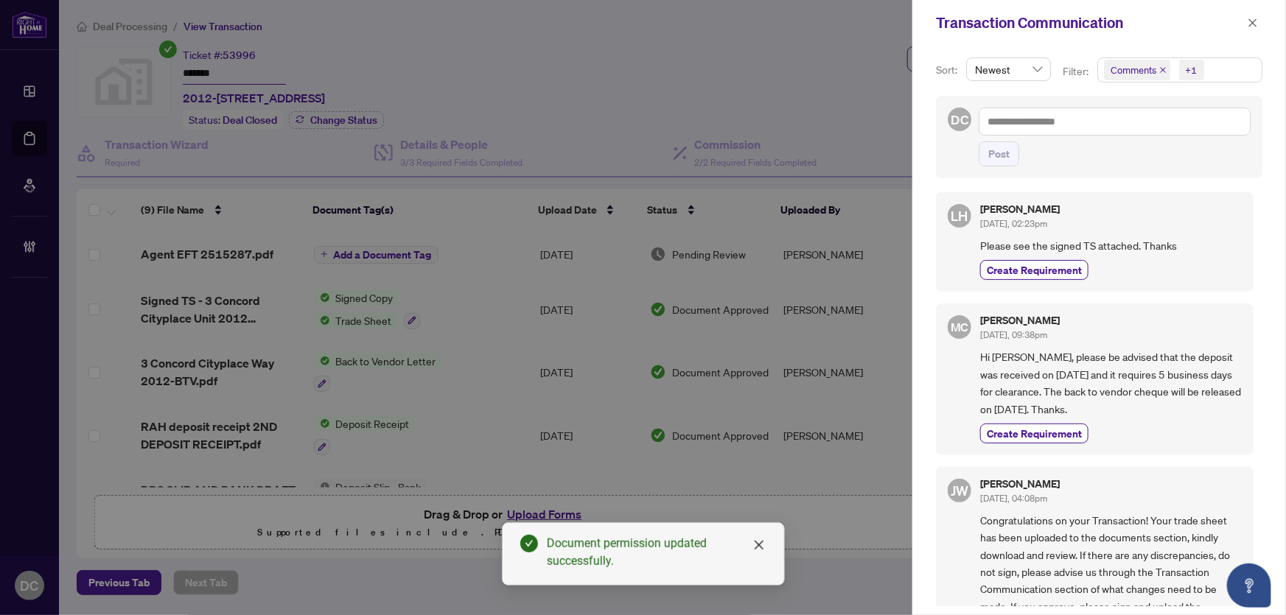
scroll to position [133, 0]
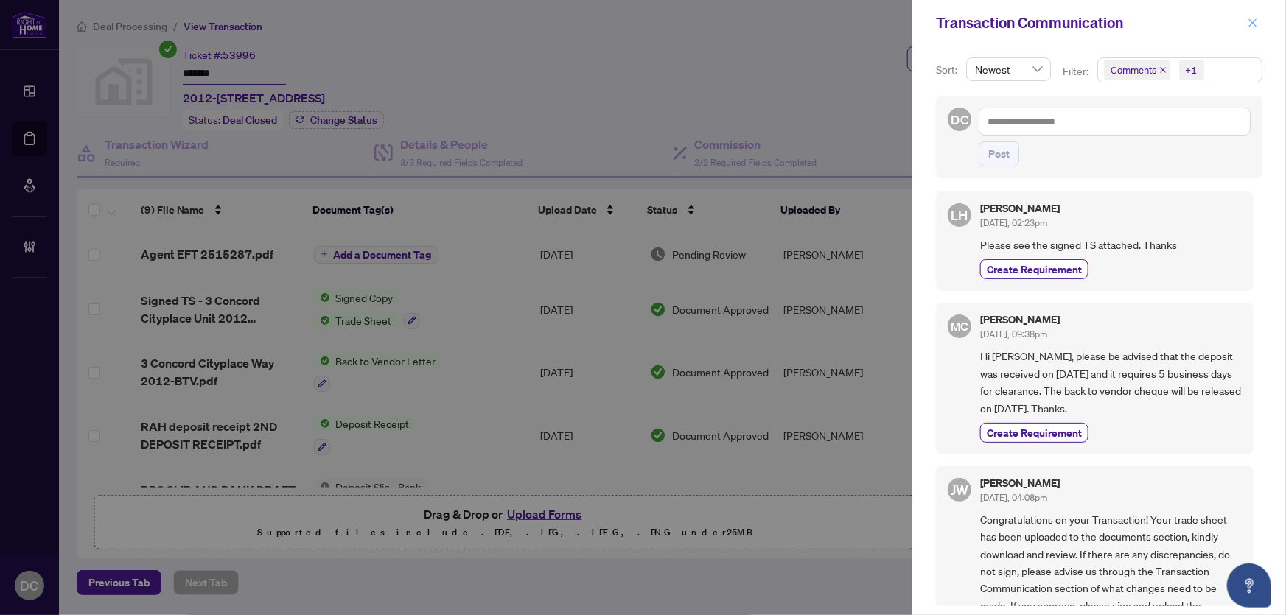
click at [1255, 15] on span "button" at bounding box center [1253, 23] width 10 height 24
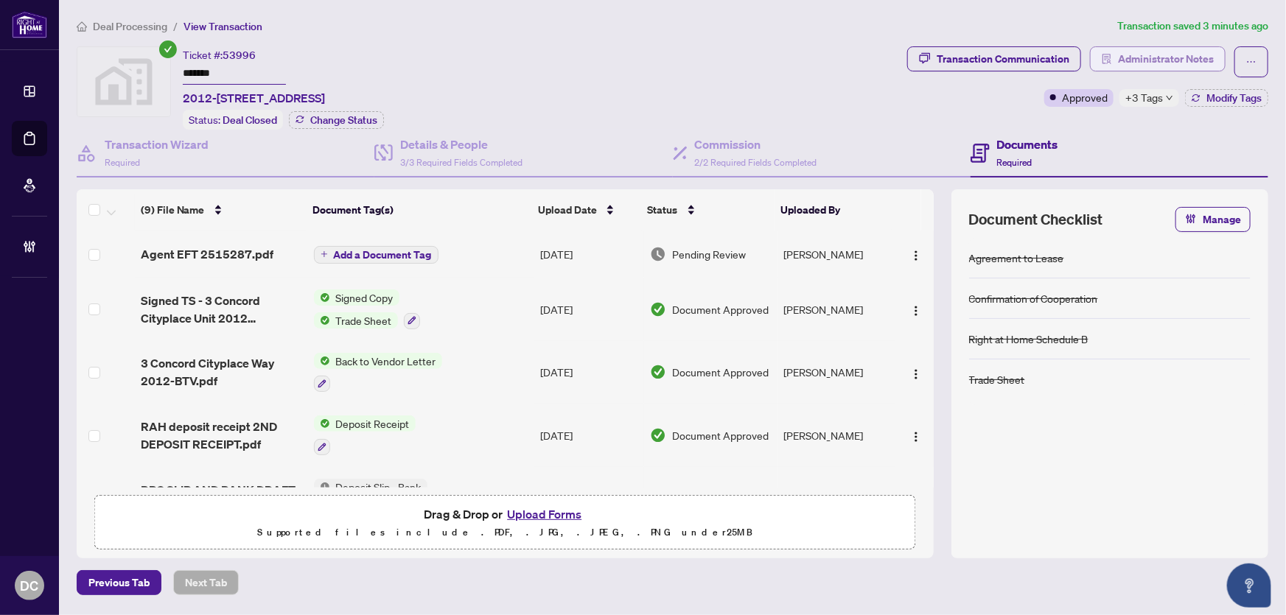
click at [1192, 57] on span "Administrator Notes" at bounding box center [1166, 59] width 96 height 24
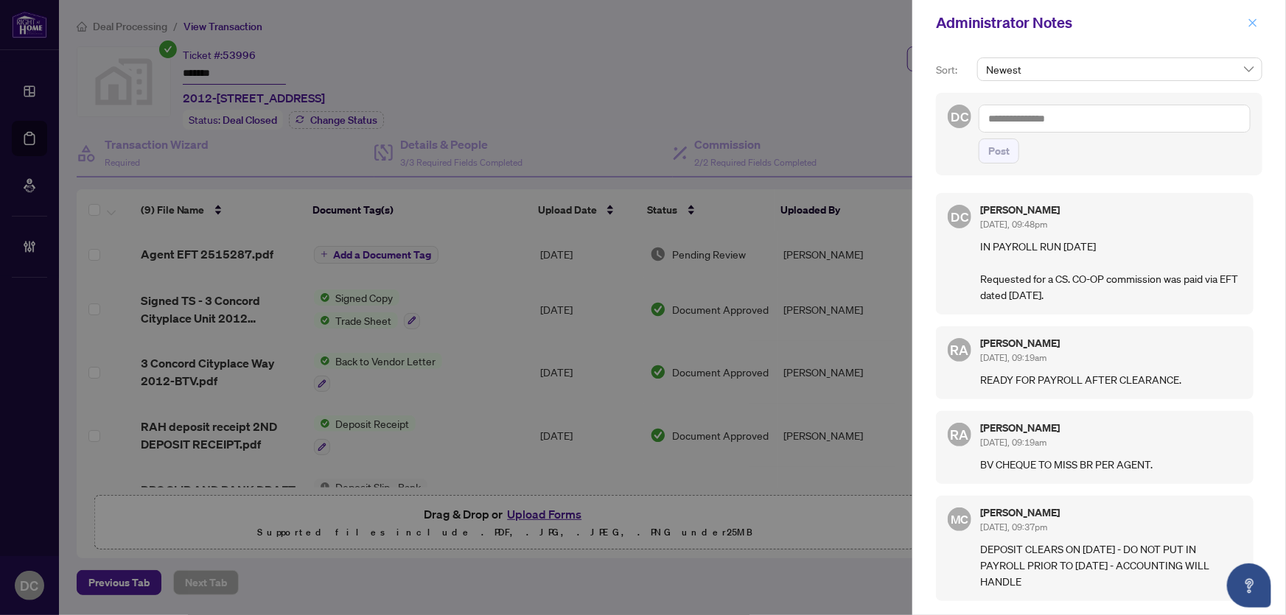
click at [1251, 20] on icon "close" at bounding box center [1253, 22] width 8 height 8
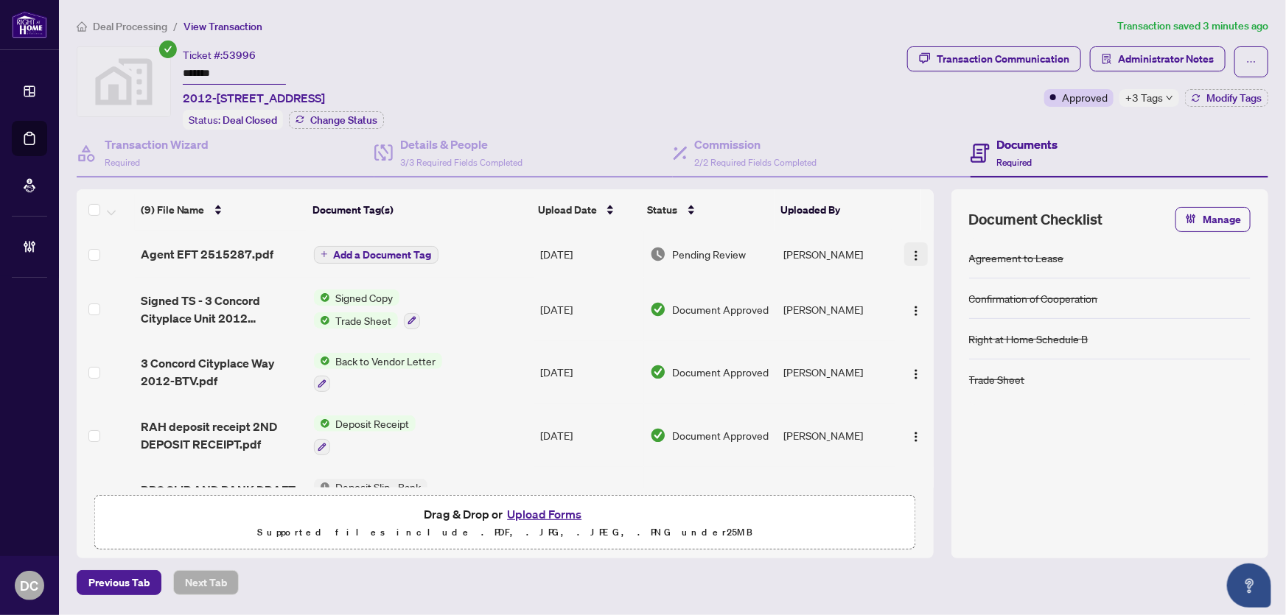
click at [904, 246] on button "button" at bounding box center [916, 254] width 24 height 24
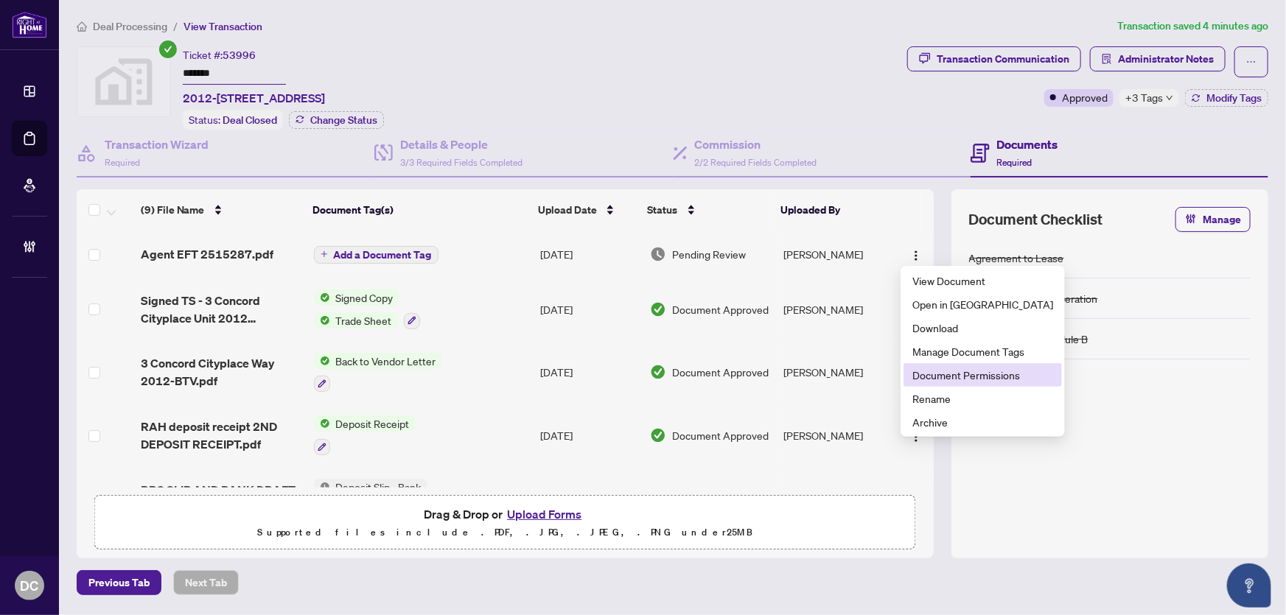
click at [921, 372] on span "Document Permissions" at bounding box center [982, 375] width 141 height 16
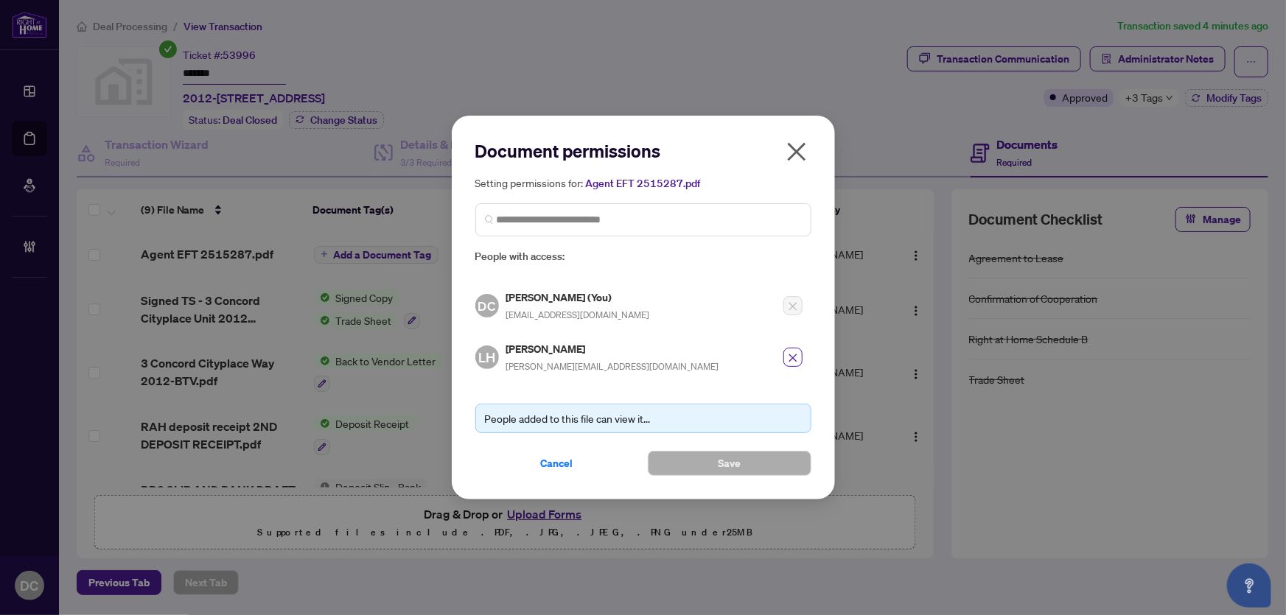
click at [800, 155] on icon "close" at bounding box center [797, 152] width 24 height 24
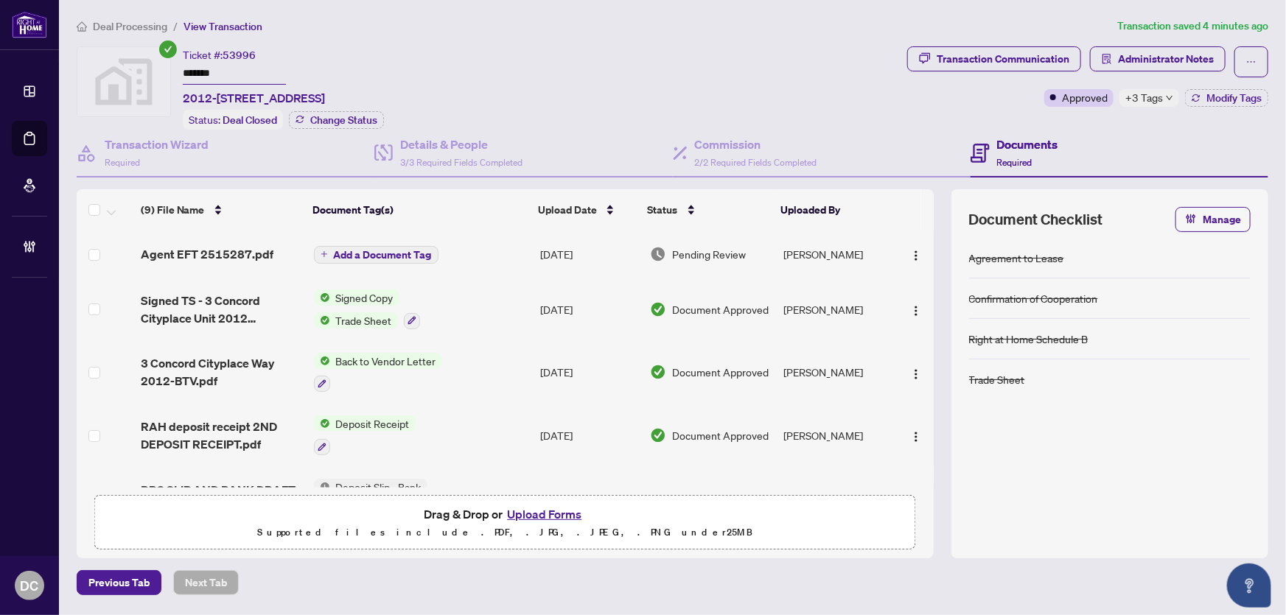
drag, startPoint x: 259, startPoint y: 67, endPoint x: 137, endPoint y: 69, distance: 121.6
click at [137, 69] on div "Ticket #: 53996 ******* 2012-3 Concord Cityplace Way, Toronto, ON, Canada Statu…" at bounding box center [489, 87] width 825 height 83
click at [149, 29] on span "Deal Processing" at bounding box center [130, 26] width 74 height 13
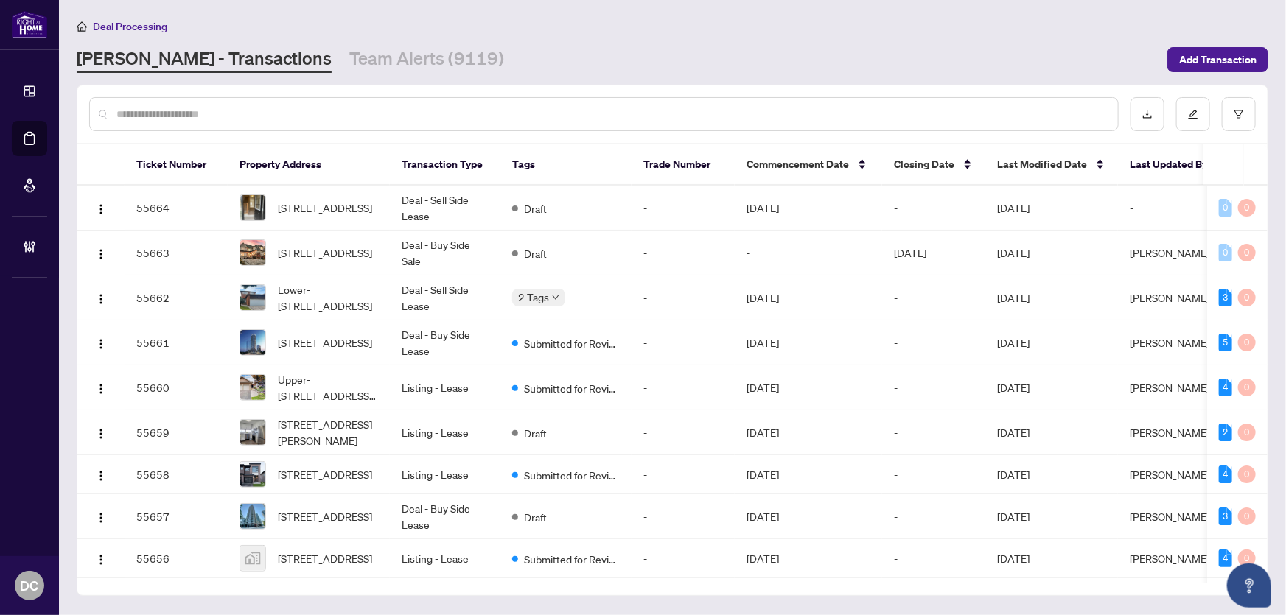
click at [355, 63] on link "Team Alerts (9119)" at bounding box center [426, 59] width 155 height 27
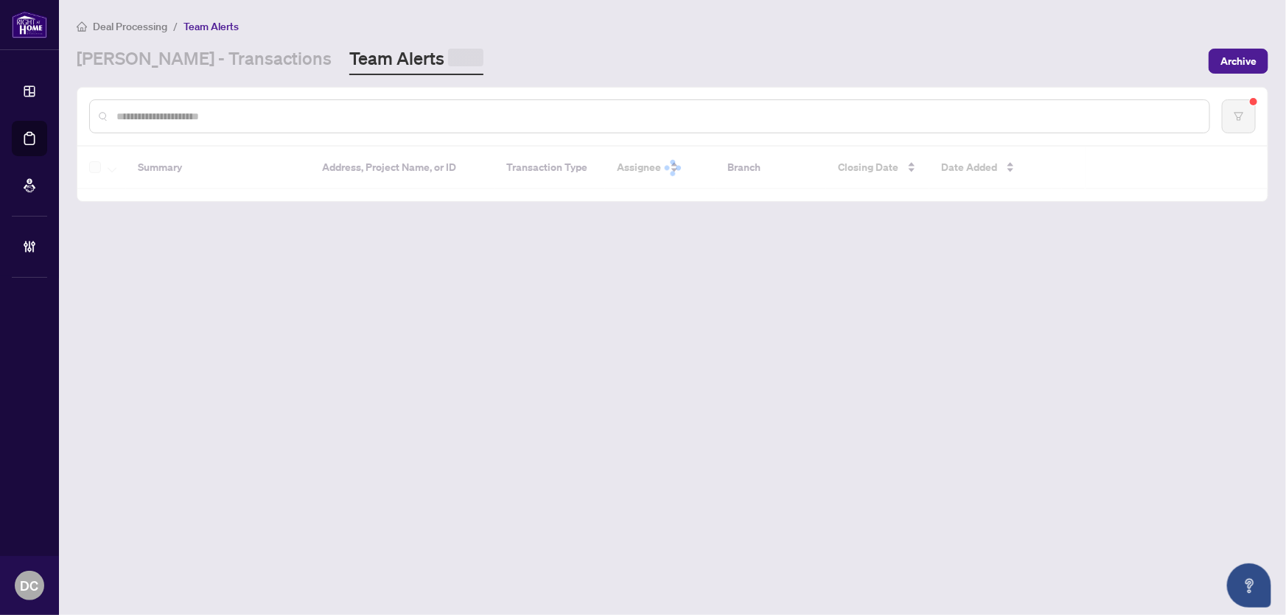
click at [348, 107] on div at bounding box center [649, 116] width 1121 height 34
click at [349, 118] on input "text" at bounding box center [656, 114] width 1081 height 16
paste input "*******"
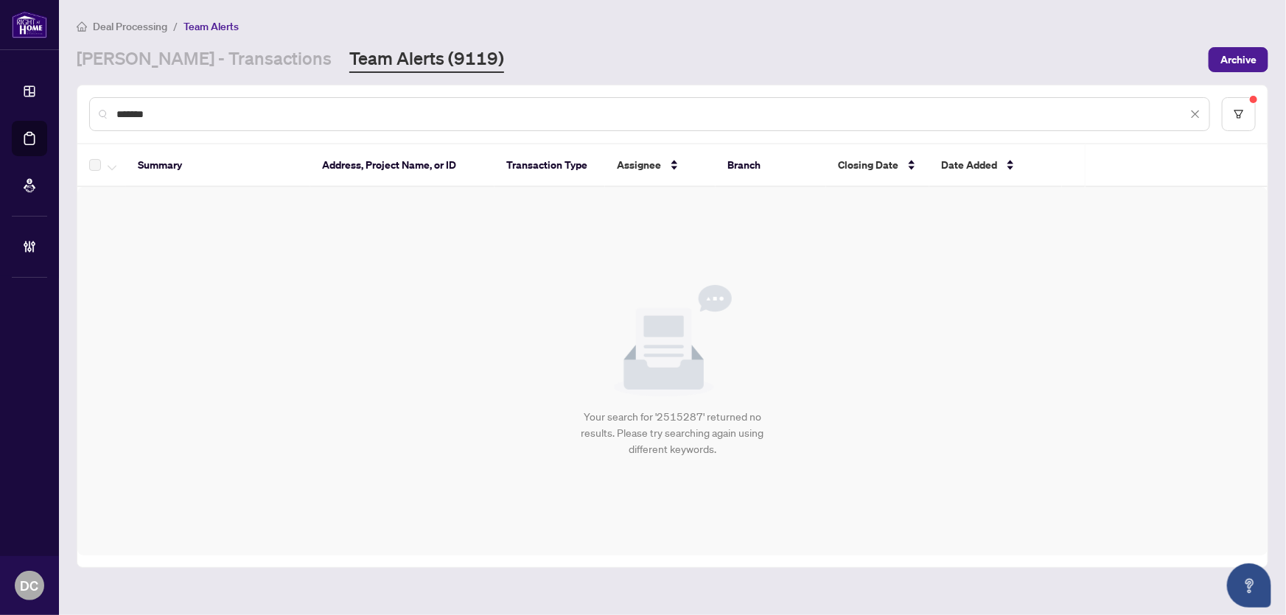
drag, startPoint x: 237, startPoint y: 113, endPoint x: -55, endPoint y: 115, distance: 291.1
click at [0, 115] on html "Dashboard Deal Processing Mortgage Referrals Brokerage Management DC Dawn Chan …" at bounding box center [643, 307] width 1286 height 615
paste input "text"
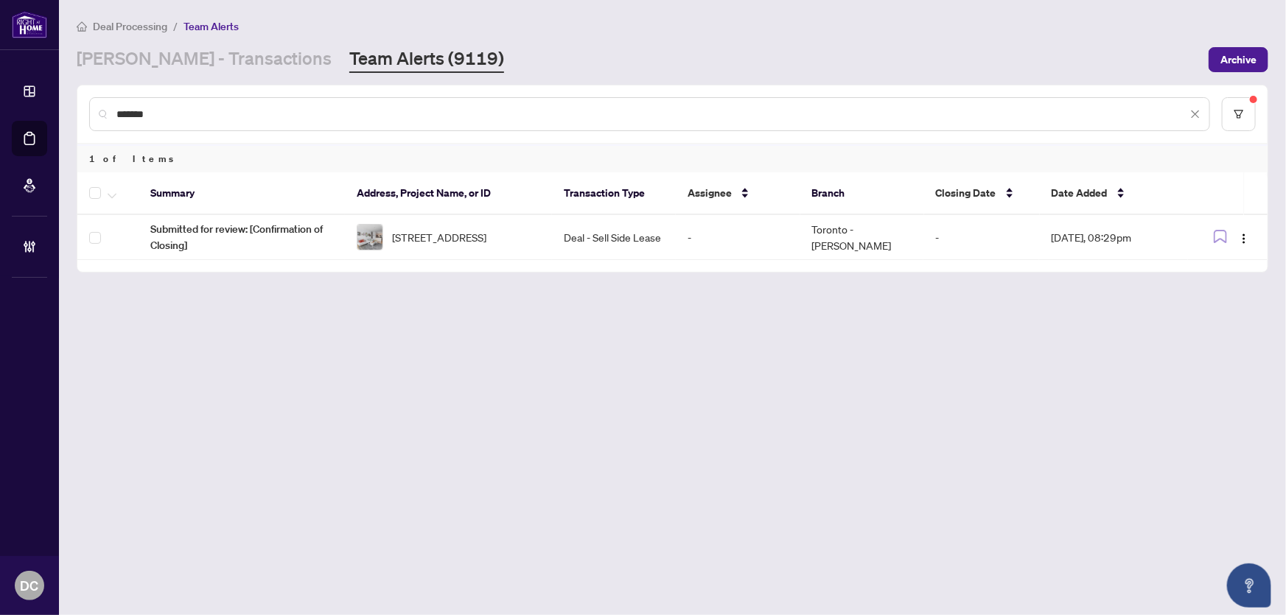
drag, startPoint x: 189, startPoint y: 108, endPoint x: 64, endPoint y: 117, distance: 125.6
click at [64, 117] on main "Deal Processing / Team Alerts RAHR - Transactions Team Alerts (9119) Archive **…" at bounding box center [672, 307] width 1227 height 615
paste input "text"
drag, startPoint x: 176, startPoint y: 114, endPoint x: 95, endPoint y: 112, distance: 81.1
click at [95, 112] on div "*******" at bounding box center [649, 114] width 1121 height 34
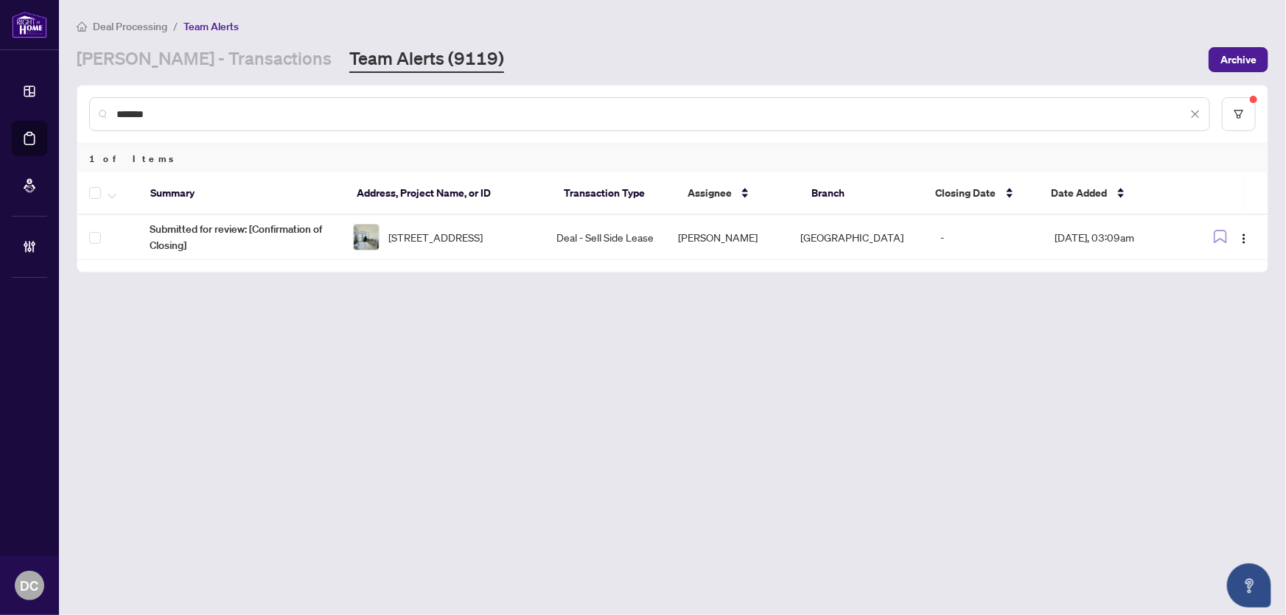
paste input "text"
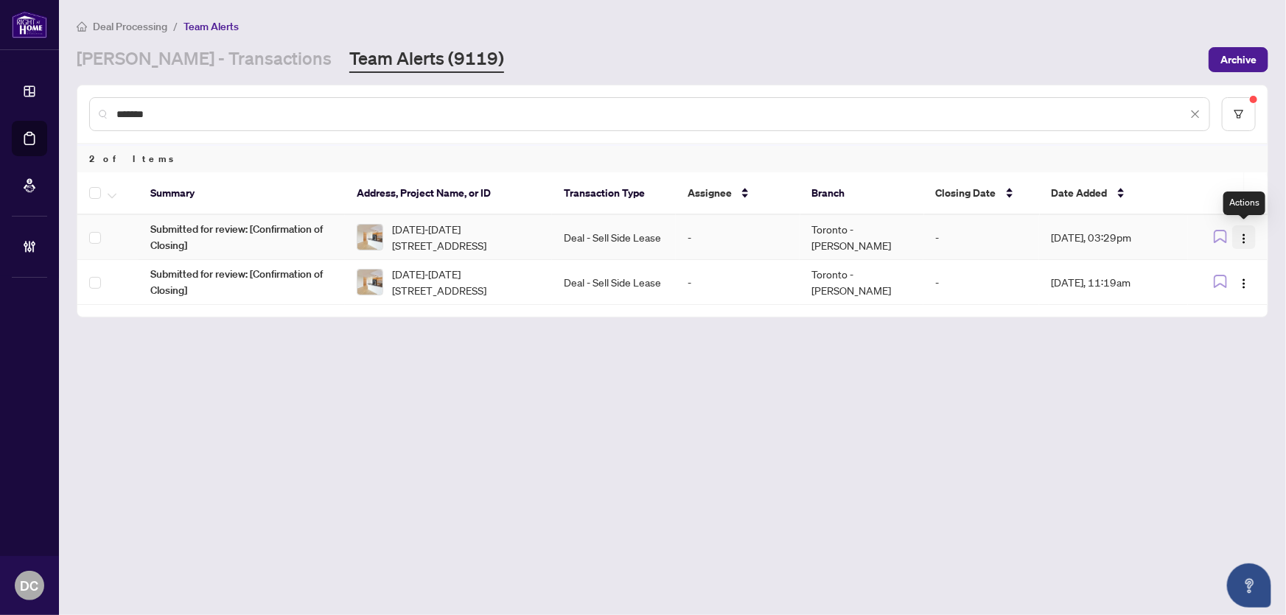
click at [1239, 229] on span "button" at bounding box center [1244, 237] width 12 height 16
click at [1234, 319] on span "Complete Item" at bounding box center [1209, 312] width 69 height 16
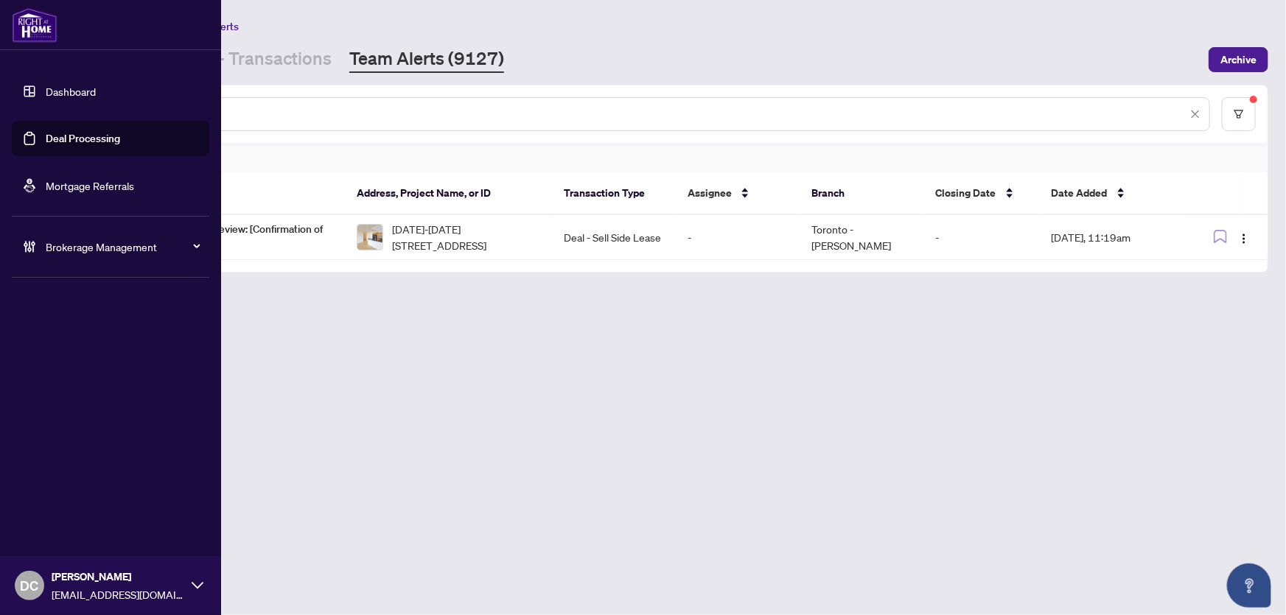
drag, startPoint x: 234, startPoint y: 119, endPoint x: 45, endPoint y: 118, distance: 189.4
click at [45, 118] on div "Dashboard Deal Processing Mortgage Referrals Brokerage Management DC Dawn Chan …" at bounding box center [643, 307] width 1286 height 615
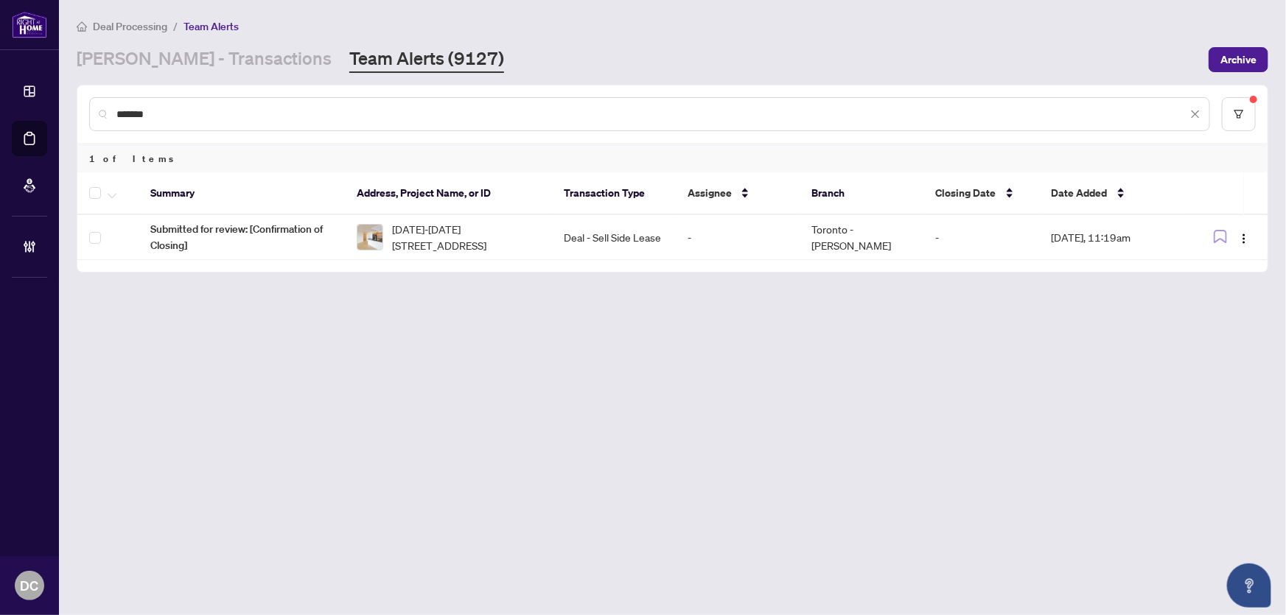
drag, startPoint x: 245, startPoint y: 111, endPoint x: 59, endPoint y: 111, distance: 185.7
click at [59, 111] on main "Deal Processing / Team Alerts RAHR - Transactions Team Alerts (9127) Archive **…" at bounding box center [672, 307] width 1227 height 615
paste input "text"
drag, startPoint x: 164, startPoint y: 114, endPoint x: 64, endPoint y: 102, distance: 101.0
click at [64, 102] on main "Deal Processing / Team Alerts RAHR - Transactions Team Alerts (9127) Archive **…" at bounding box center [672, 307] width 1227 height 615
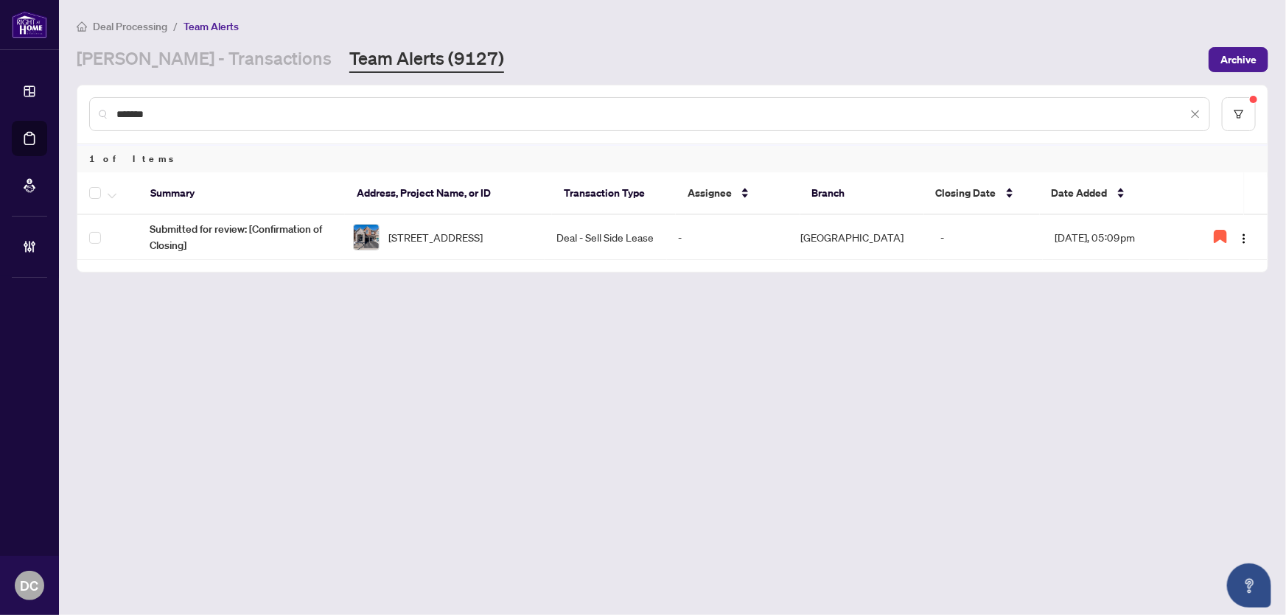
paste input "text"
drag, startPoint x: 219, startPoint y: 106, endPoint x: 98, endPoint y: 104, distance: 120.9
click at [98, 104] on div "*******" at bounding box center [649, 114] width 1121 height 34
paste input "text"
click at [1247, 236] on img "button" at bounding box center [1244, 239] width 12 height 12
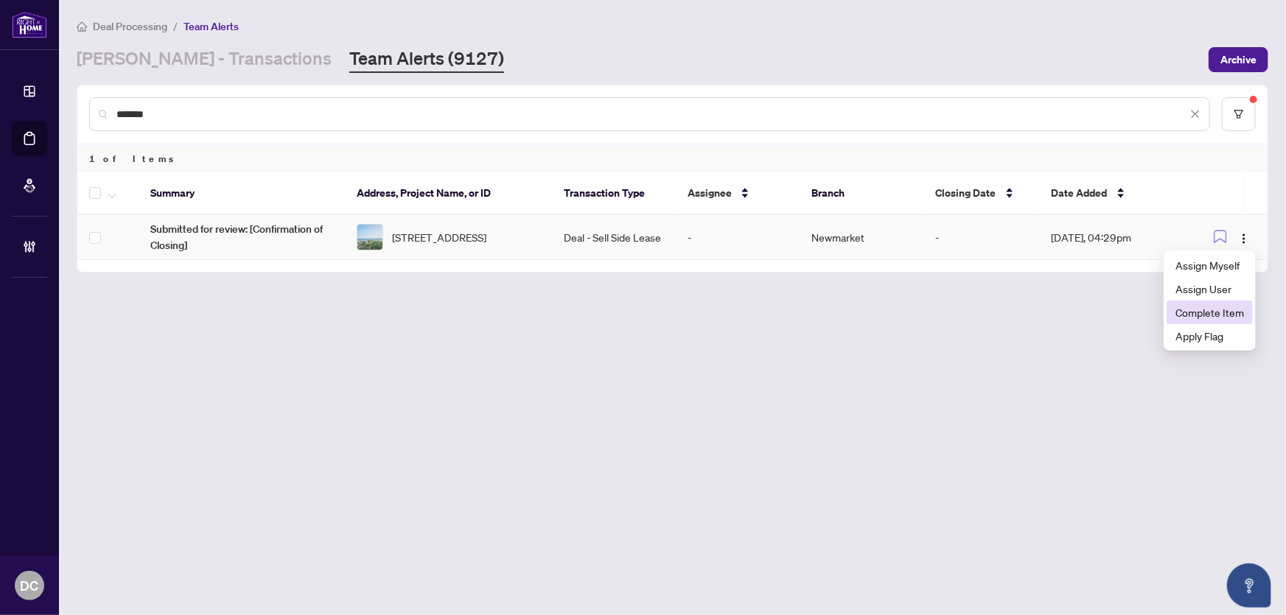
click at [1223, 310] on span "Complete Item" at bounding box center [1209, 312] width 69 height 16
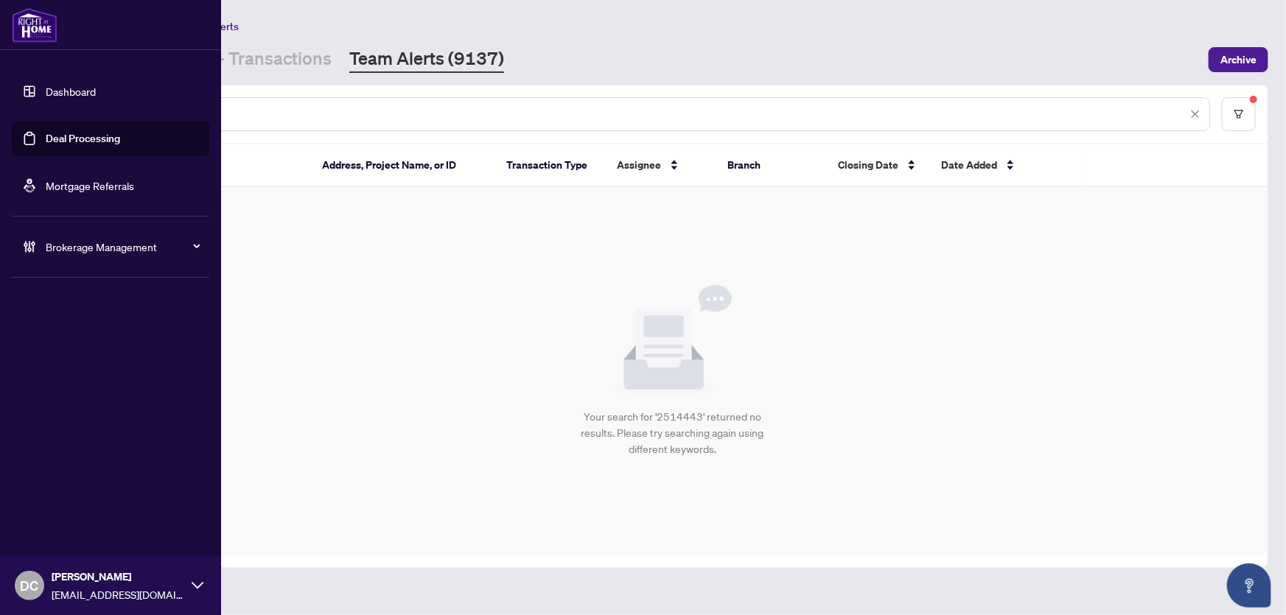
drag, startPoint x: 172, startPoint y: 111, endPoint x: 46, endPoint y: 112, distance: 125.3
click at [46, 112] on div "Dashboard Deal Processing Mortgage Referrals Brokerage Management DC Dawn Chan …" at bounding box center [643, 307] width 1286 height 615
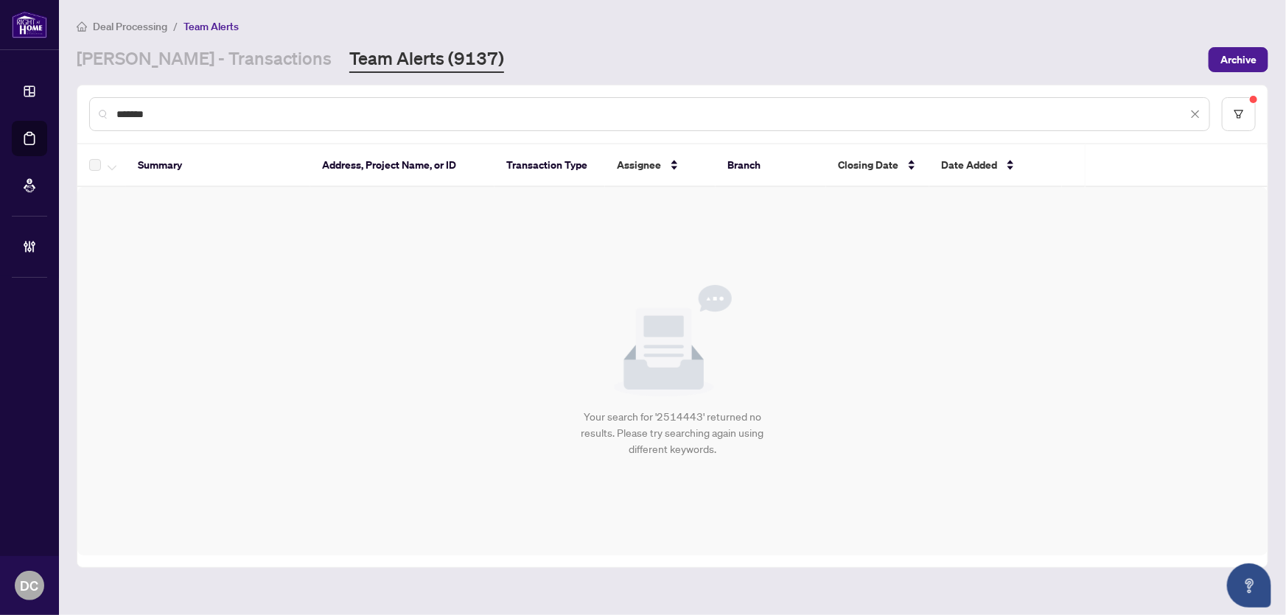
drag, startPoint x: 316, startPoint y: 105, endPoint x: 55, endPoint y: 108, distance: 261.6
click at [55, 108] on div "Dashboard Deal Processing Mortgage Referrals Brokerage Management DC Dawn Chan …" at bounding box center [643, 307] width 1286 height 615
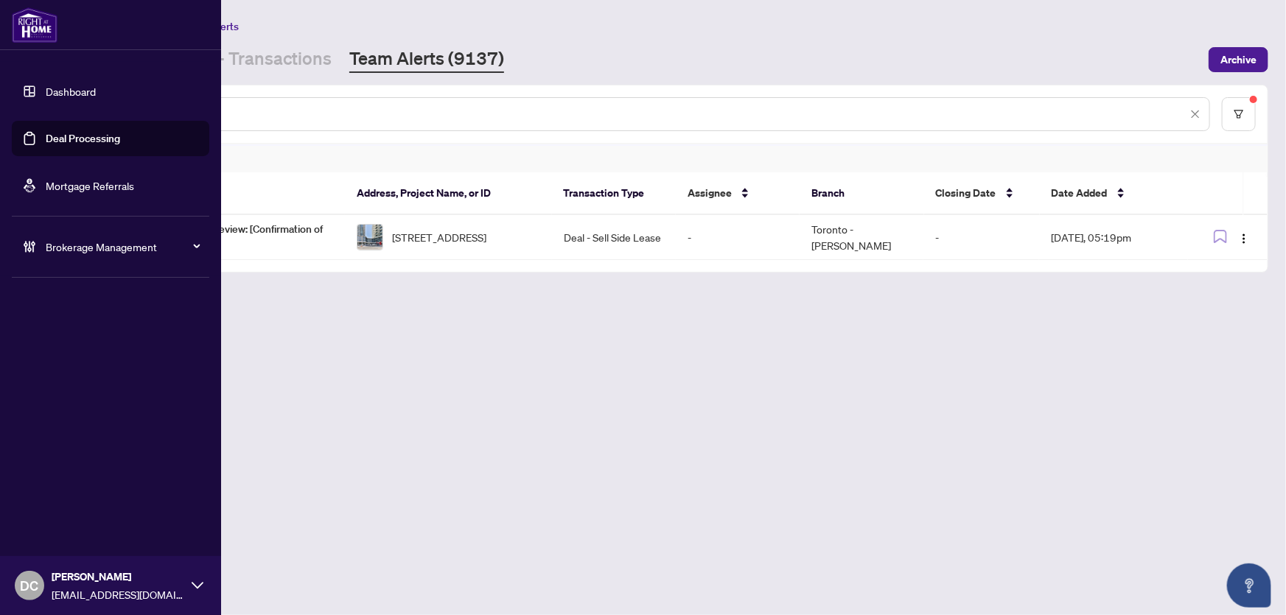
drag, startPoint x: 198, startPoint y: 105, endPoint x: 4, endPoint y: 122, distance: 194.6
click at [31, 116] on div "**********" at bounding box center [643, 307] width 1286 height 615
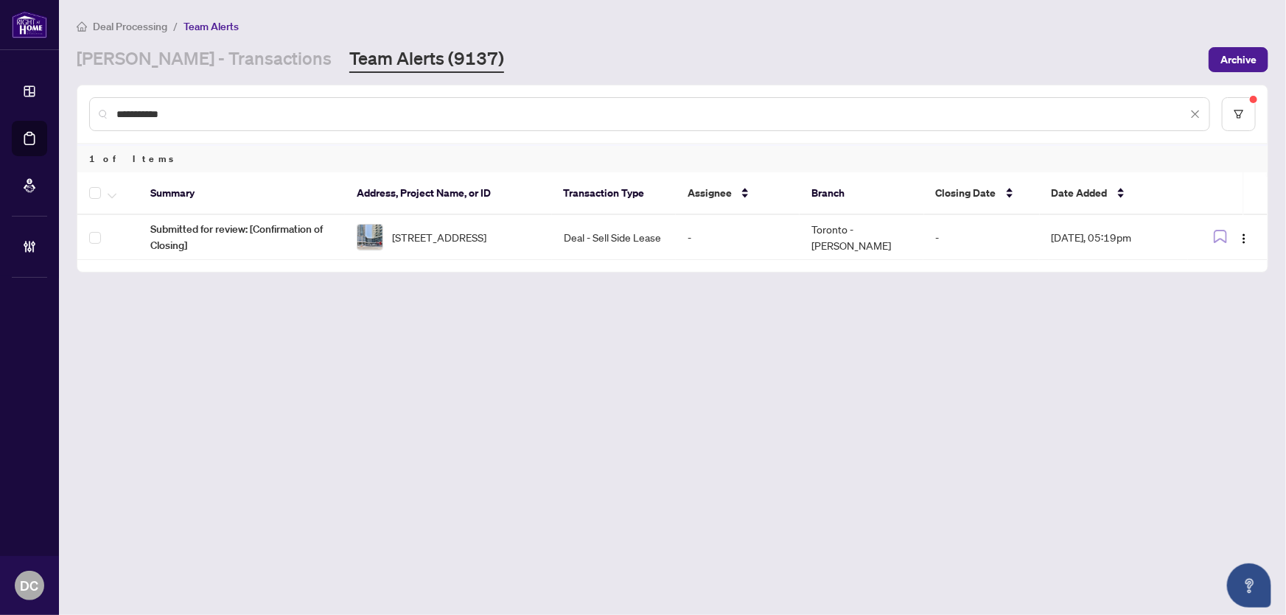
paste input "text"
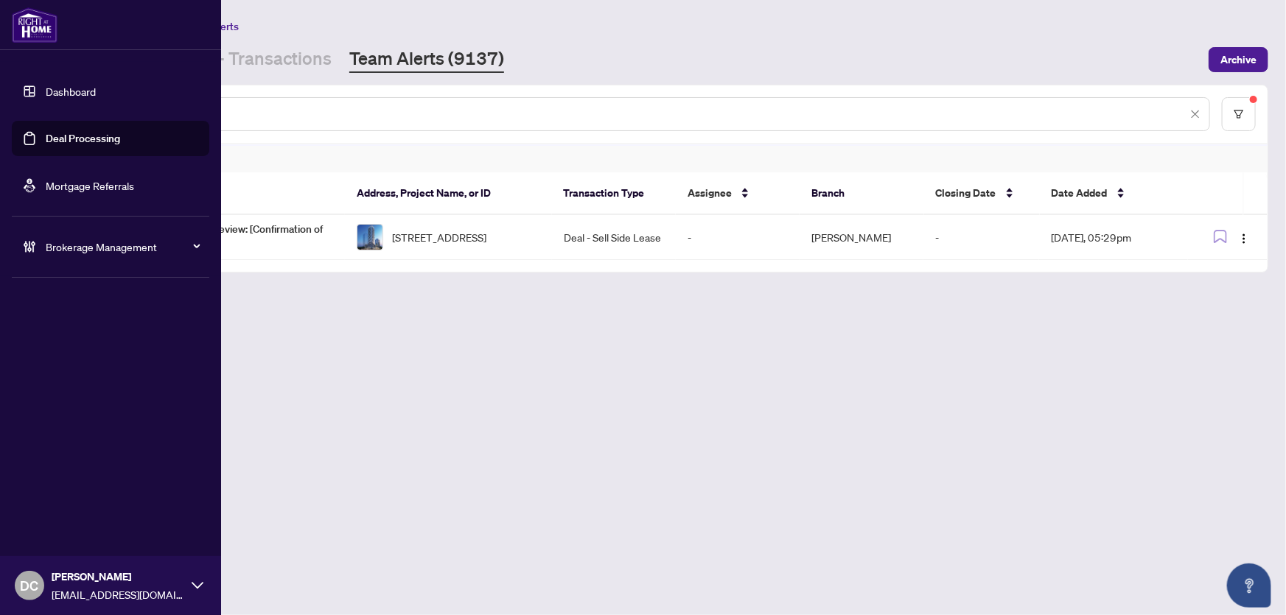
drag, startPoint x: 185, startPoint y: 113, endPoint x: 29, endPoint y: 113, distance: 155.5
click at [29, 113] on div "Dashboard Deal Processing Mortgage Referrals Brokerage Management DC Dawn Chan …" at bounding box center [643, 307] width 1286 height 615
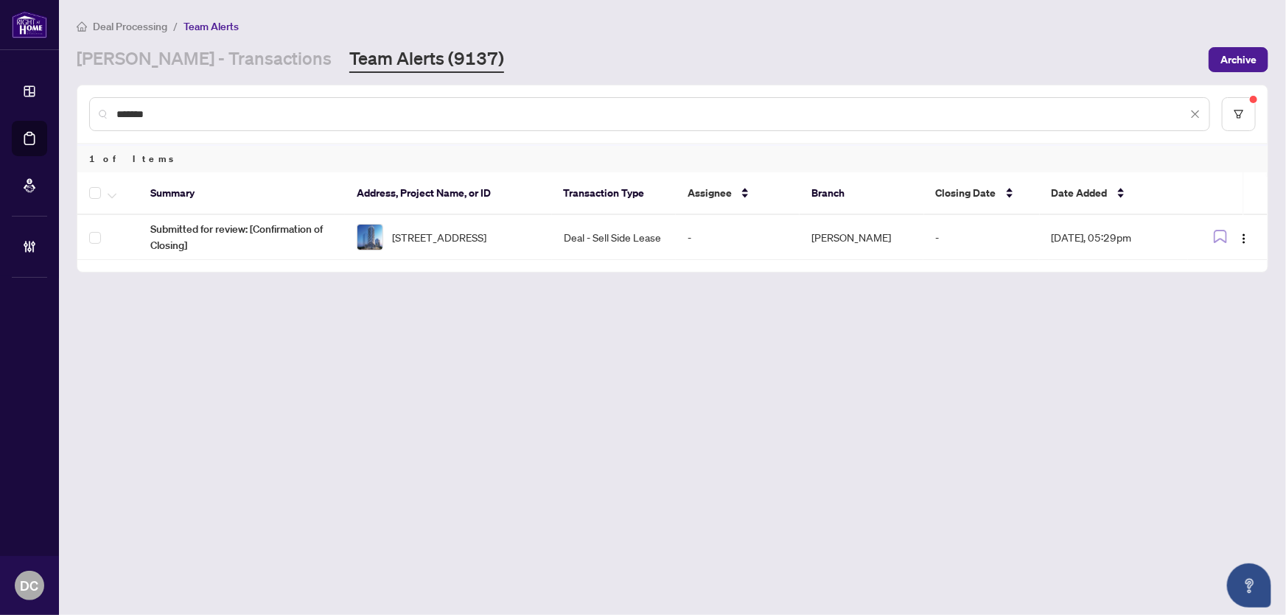
paste input "text"
drag, startPoint x: 211, startPoint y: 115, endPoint x: 89, endPoint y: 115, distance: 121.6
click at [89, 115] on div "*******" at bounding box center [649, 114] width 1121 height 34
paste input "text"
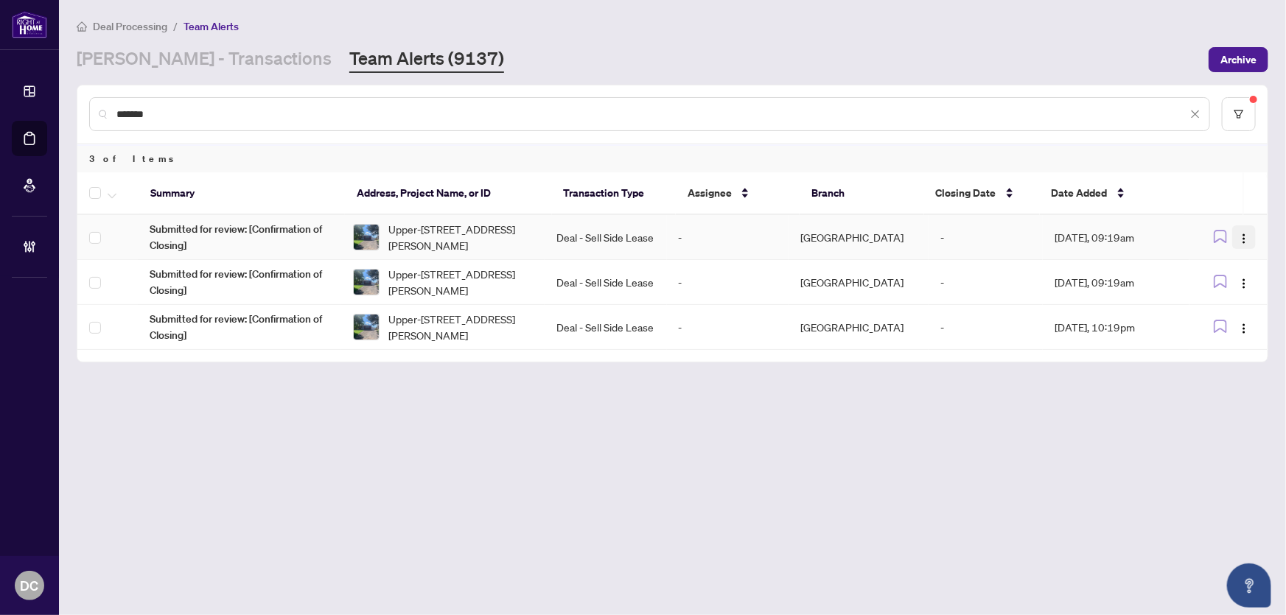
click at [1250, 237] on img "button" at bounding box center [1244, 239] width 12 height 12
click at [1215, 317] on span "Complete Item" at bounding box center [1209, 312] width 69 height 16
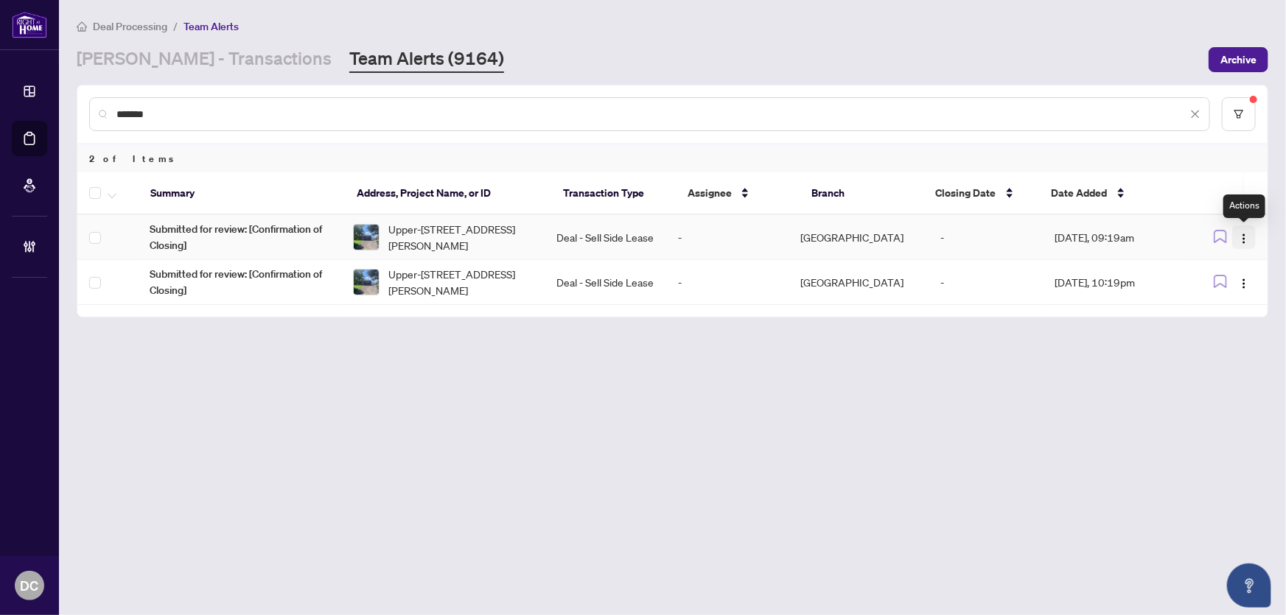
click at [1241, 236] on img "button" at bounding box center [1244, 239] width 12 height 12
click at [1236, 313] on span "Complete Item" at bounding box center [1209, 312] width 69 height 16
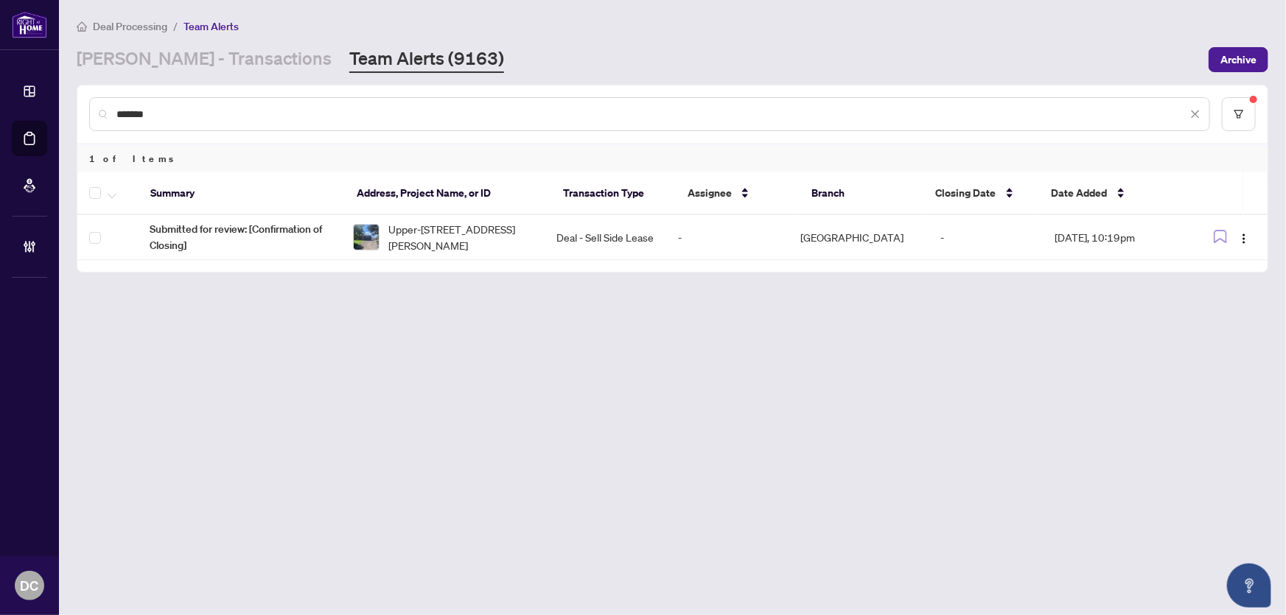
drag, startPoint x: 185, startPoint y: 118, endPoint x: 71, endPoint y: 118, distance: 114.2
click at [71, 118] on main "Deal Processing / Team Alerts RAHR - Transactions Team Alerts (9163) Archive **…" at bounding box center [672, 307] width 1227 height 615
paste input "text"
drag, startPoint x: 255, startPoint y: 115, endPoint x: 66, endPoint y: 111, distance: 189.4
click at [66, 111] on main "Deal Processing / Team Alerts RAHR - Transactions Team Alerts (9163) Archive **…" at bounding box center [672, 307] width 1227 height 615
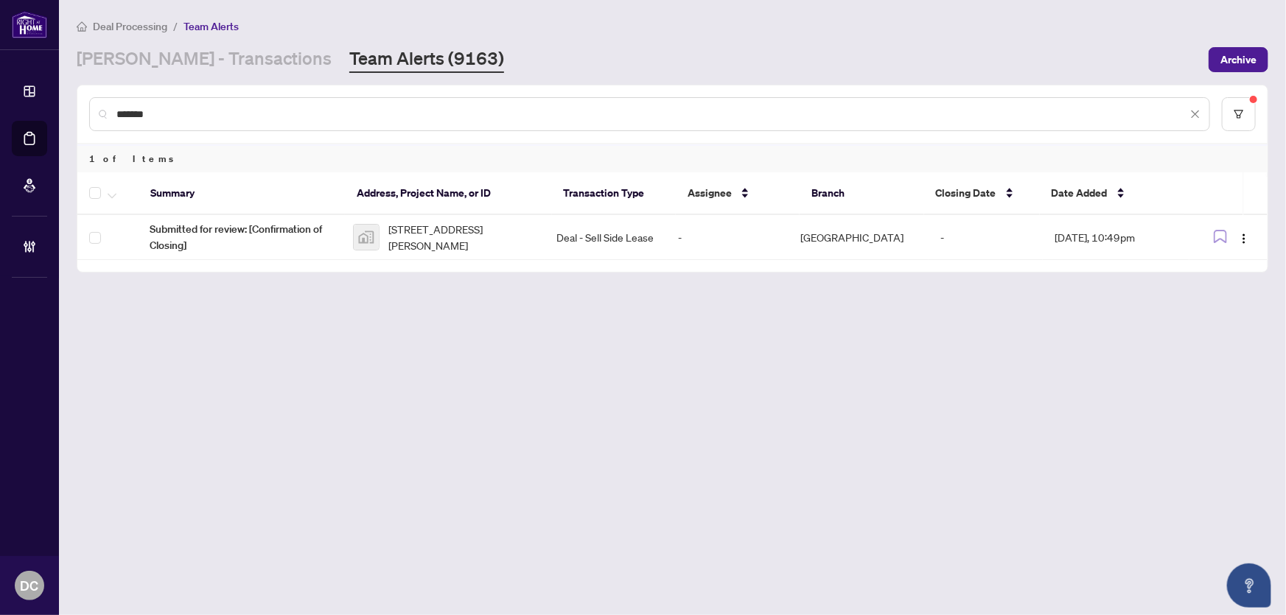
paste input "text"
drag, startPoint x: 197, startPoint y: 118, endPoint x: 107, endPoint y: 117, distance: 89.9
click at [107, 117] on div "*******" at bounding box center [649, 114] width 1121 height 34
paste input "text"
drag, startPoint x: 199, startPoint y: 110, endPoint x: 55, endPoint y: 112, distance: 143.7
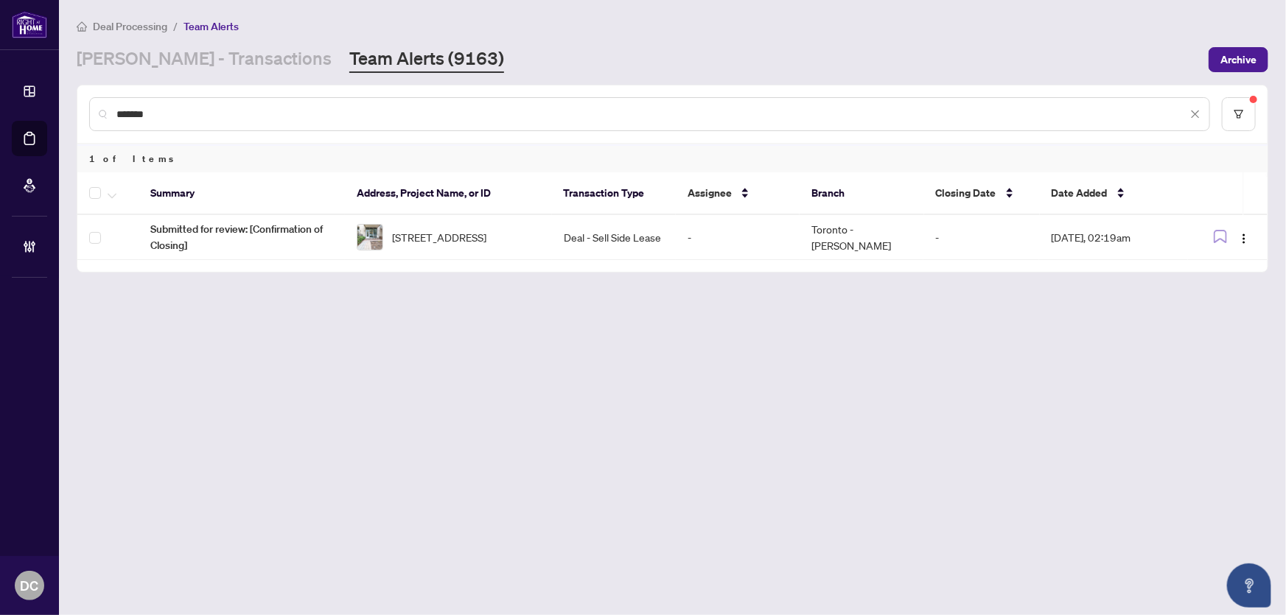
click at [55, 112] on div "Dashboard Deal Processing Mortgage Referrals Brokerage Management DC Dawn Chan …" at bounding box center [643, 307] width 1286 height 615
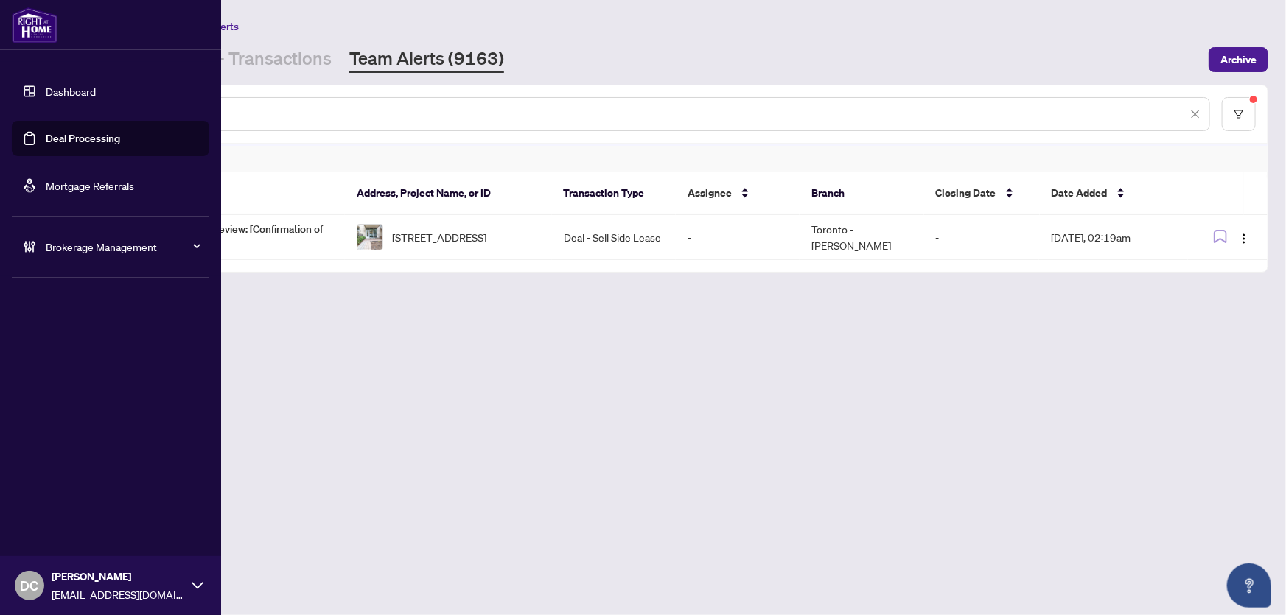
paste input "text"
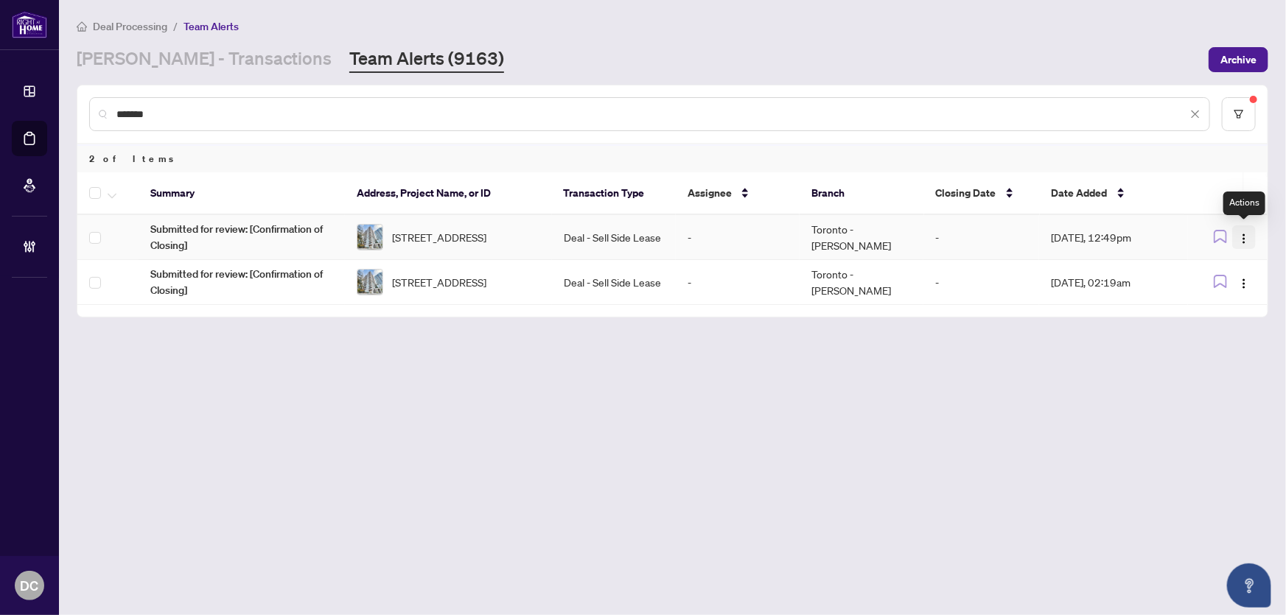
click at [1242, 236] on img "button" at bounding box center [1244, 239] width 12 height 12
click at [1231, 311] on span "Complete Item" at bounding box center [1209, 312] width 69 height 16
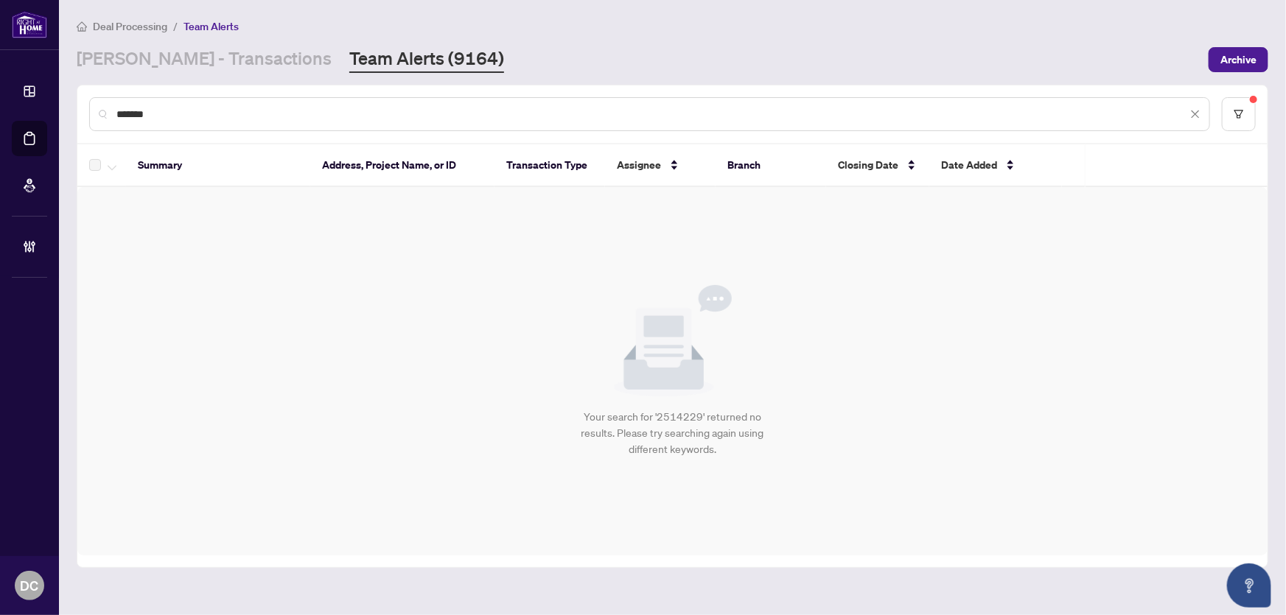
drag, startPoint x: 202, startPoint y: 119, endPoint x: 100, endPoint y: 118, distance: 101.7
click at [100, 118] on div "*******" at bounding box center [649, 114] width 1121 height 34
paste input "text"
type input "*******"
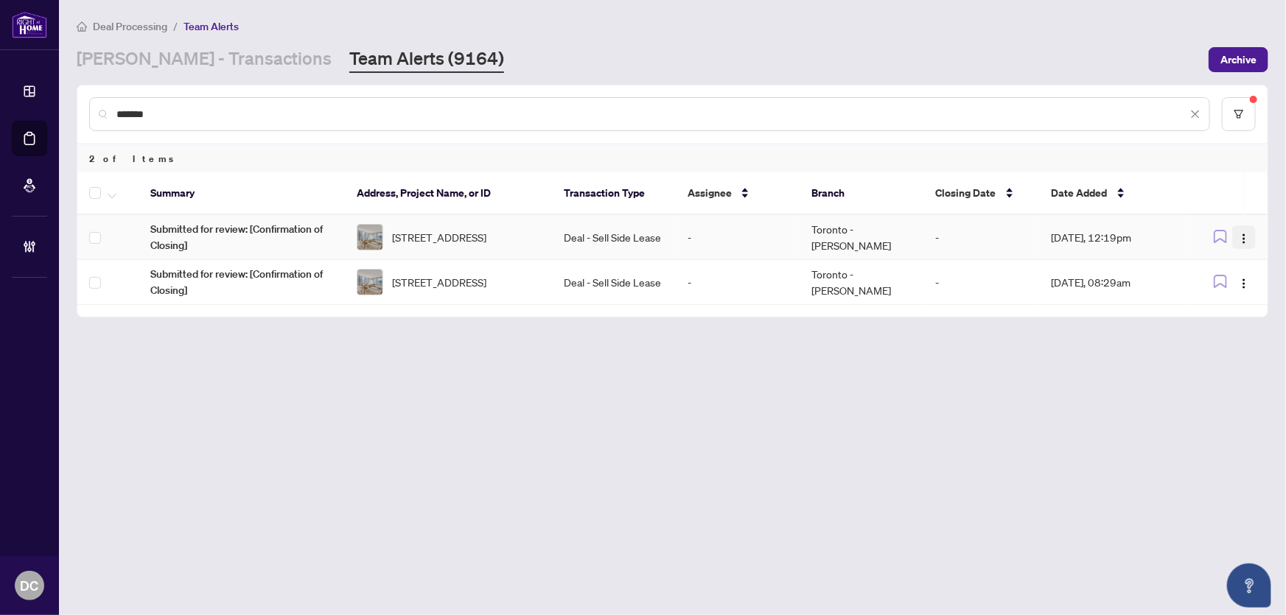
click at [1242, 236] on img "button" at bounding box center [1244, 239] width 12 height 12
click at [1234, 316] on span "Complete Item" at bounding box center [1209, 312] width 69 height 16
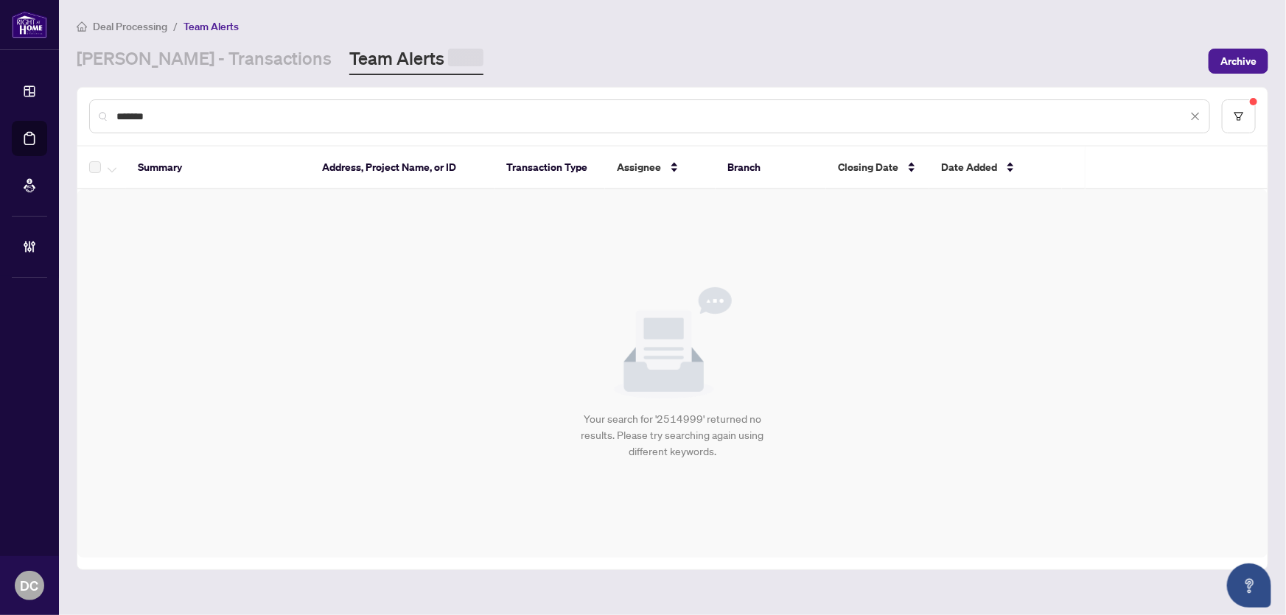
click at [1242, 236] on div "Your search for '2514999' returned no results. Please try searching again using…" at bounding box center [672, 373] width 1190 height 368
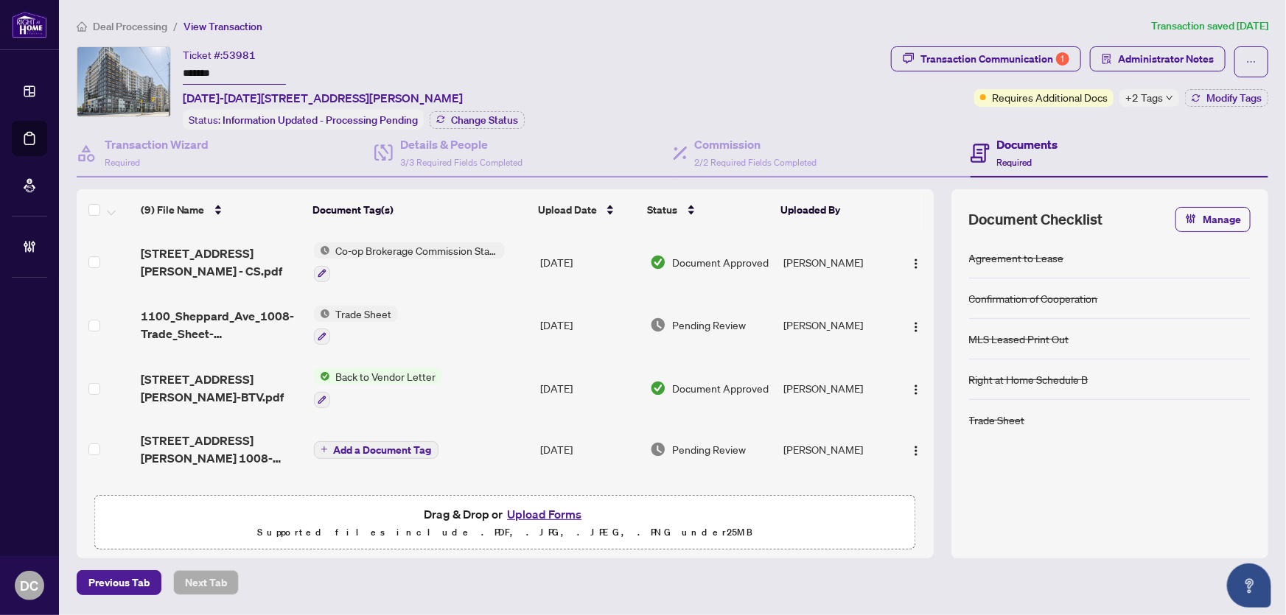
drag, startPoint x: 265, startPoint y: 74, endPoint x: 89, endPoint y: 62, distance: 176.5
click at [89, 62] on div "Ticket #: 53981 ******* 1008-1100 Sheppard Ave, Toronto, Ontario M3K 0E4, Canad…" at bounding box center [481, 87] width 808 height 83
click at [466, 115] on span "Change Status" at bounding box center [484, 120] width 67 height 10
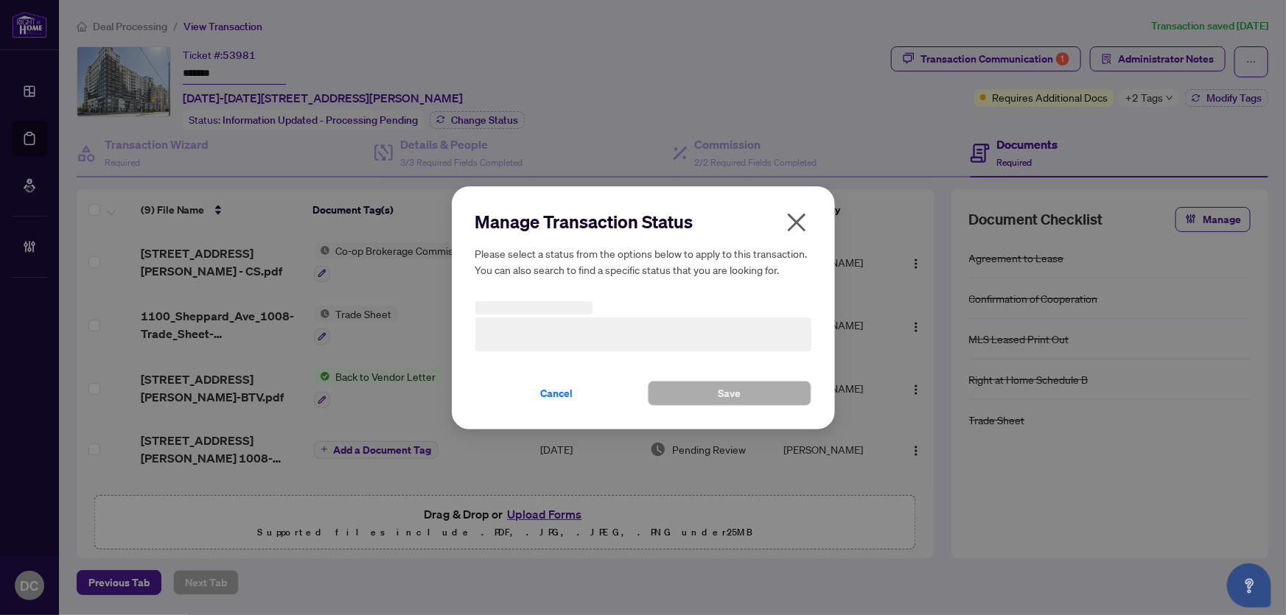
click at [607, 328] on h3 at bounding box center [643, 335] width 336 height 34
click at [587, 332] on span "Information Updated - Processing Pending" at bounding box center [643, 334] width 318 height 28
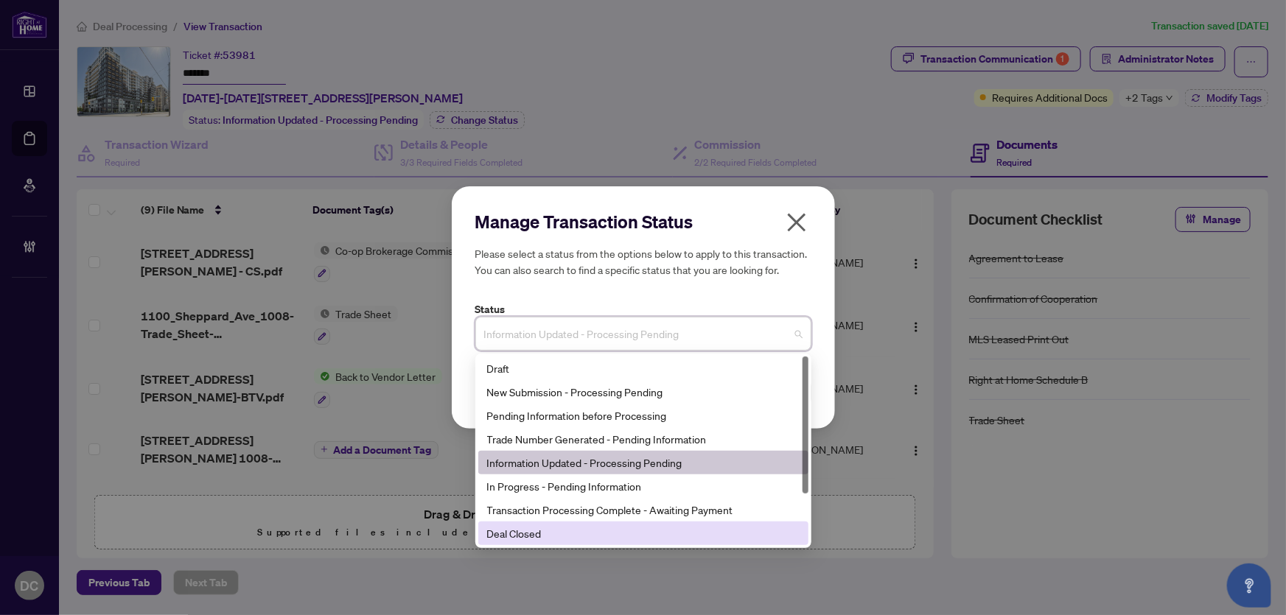
click at [546, 537] on div "Deal Closed" at bounding box center [643, 533] width 312 height 16
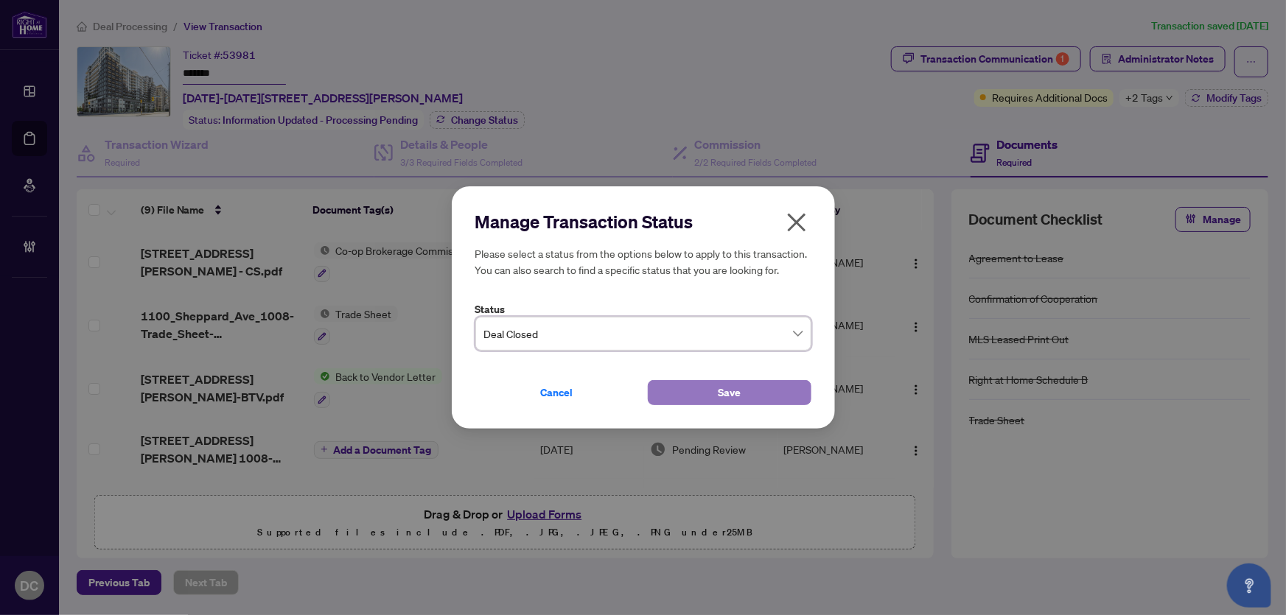
click at [748, 386] on button "Save" at bounding box center [730, 392] width 164 height 25
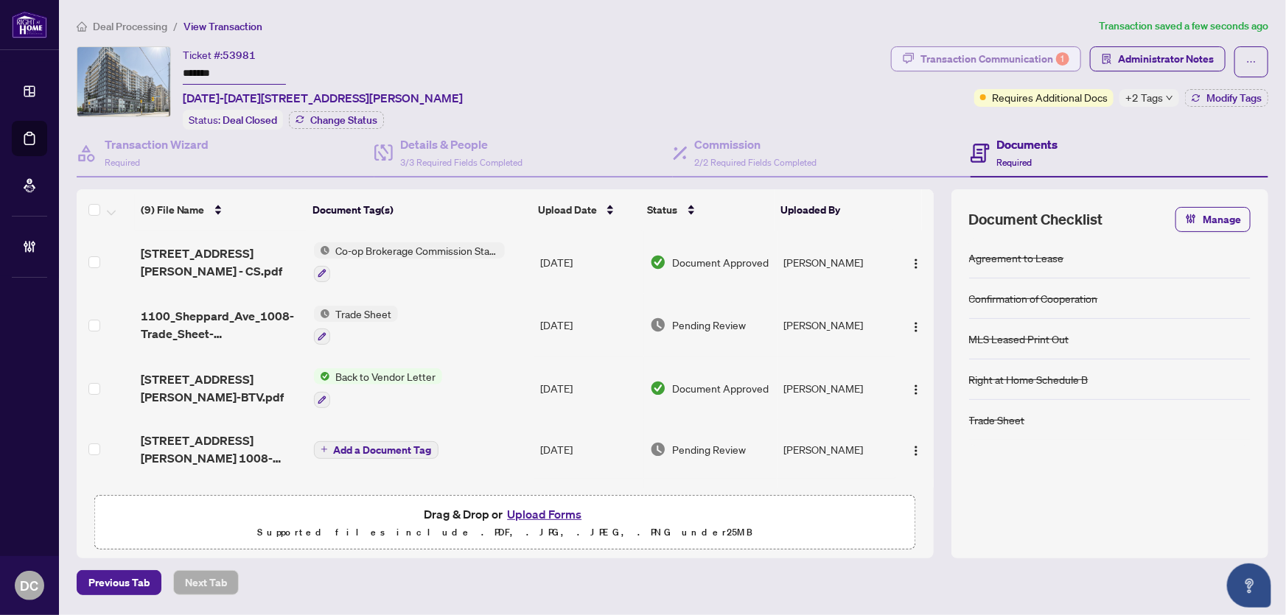
click at [1062, 56] on div "1" at bounding box center [1062, 58] width 13 height 13
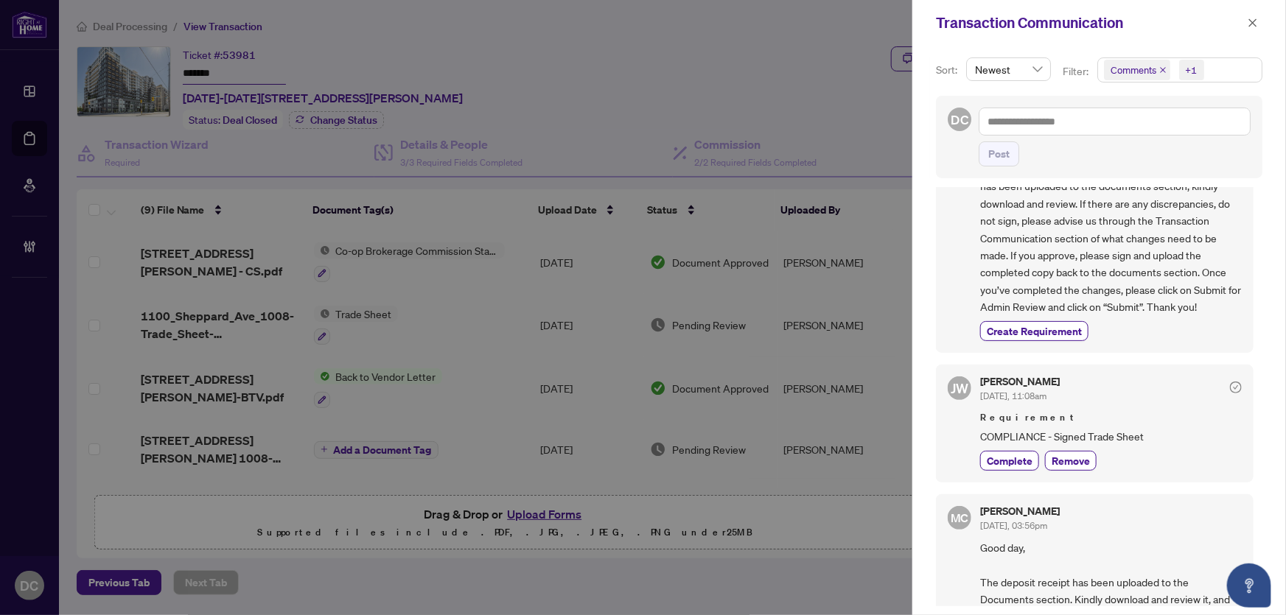
scroll to position [870, 0]
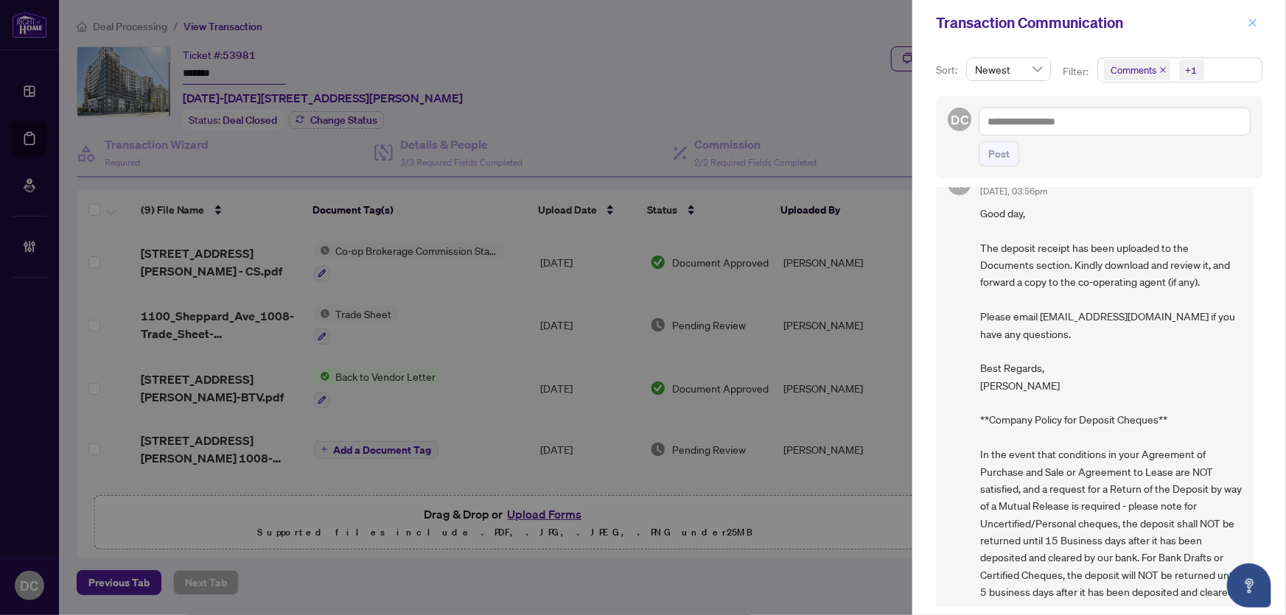
click at [1250, 24] on icon "close" at bounding box center [1253, 23] width 10 height 10
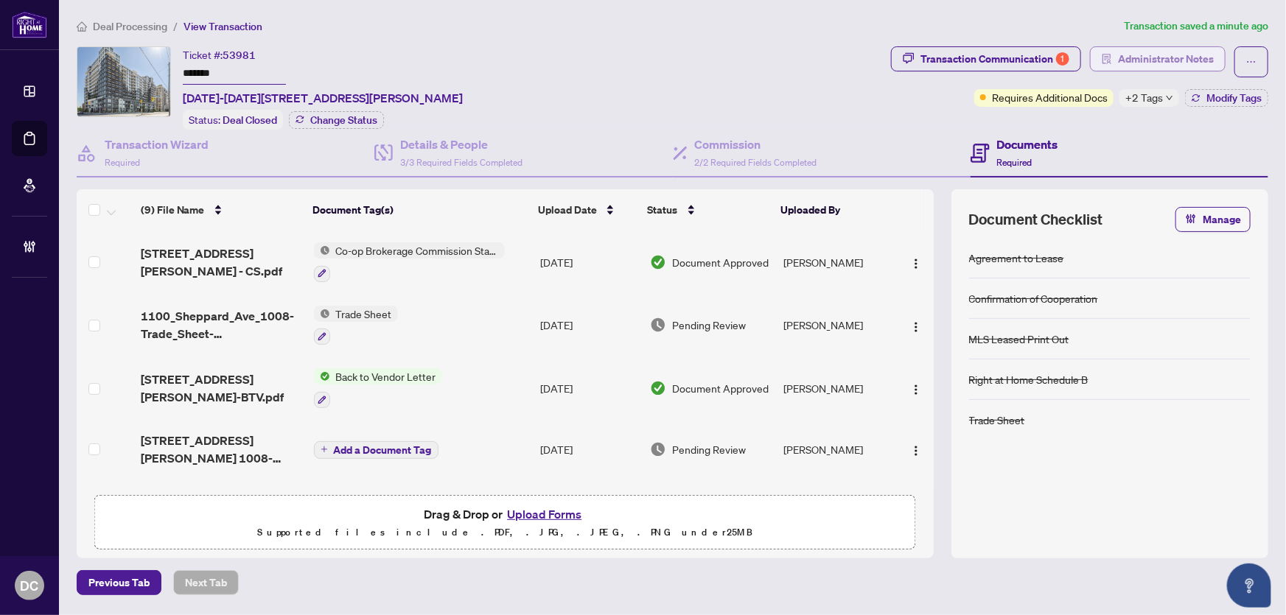
click at [1186, 54] on span "Administrator Notes" at bounding box center [1166, 59] width 96 height 24
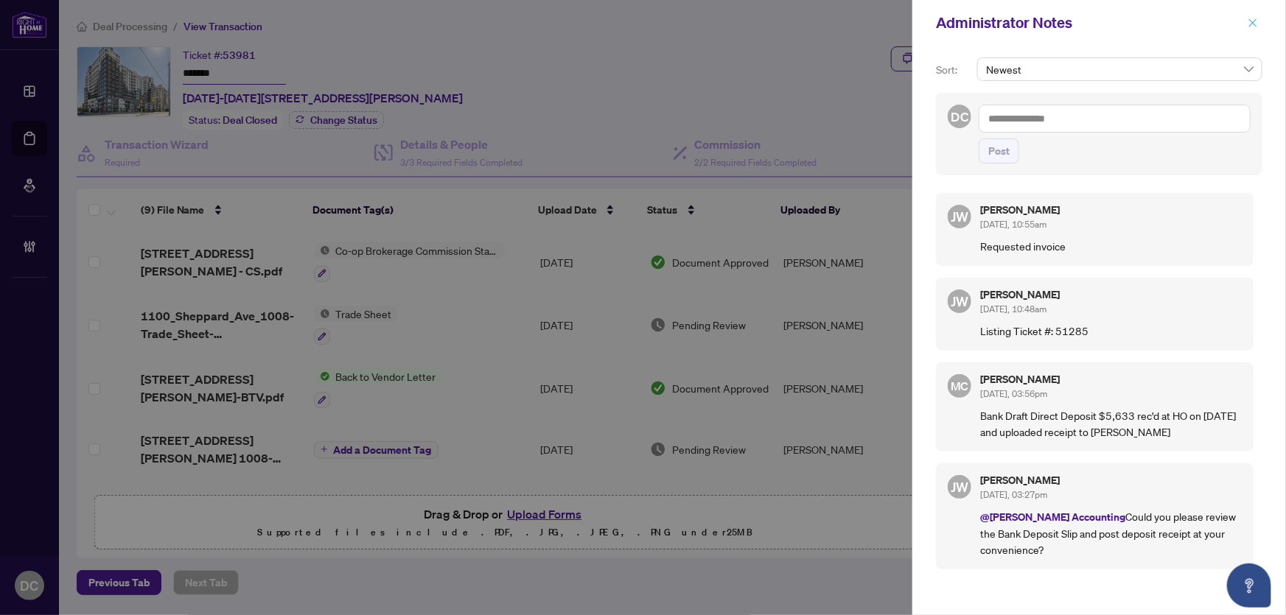
click at [1255, 21] on icon "close" at bounding box center [1253, 23] width 10 height 10
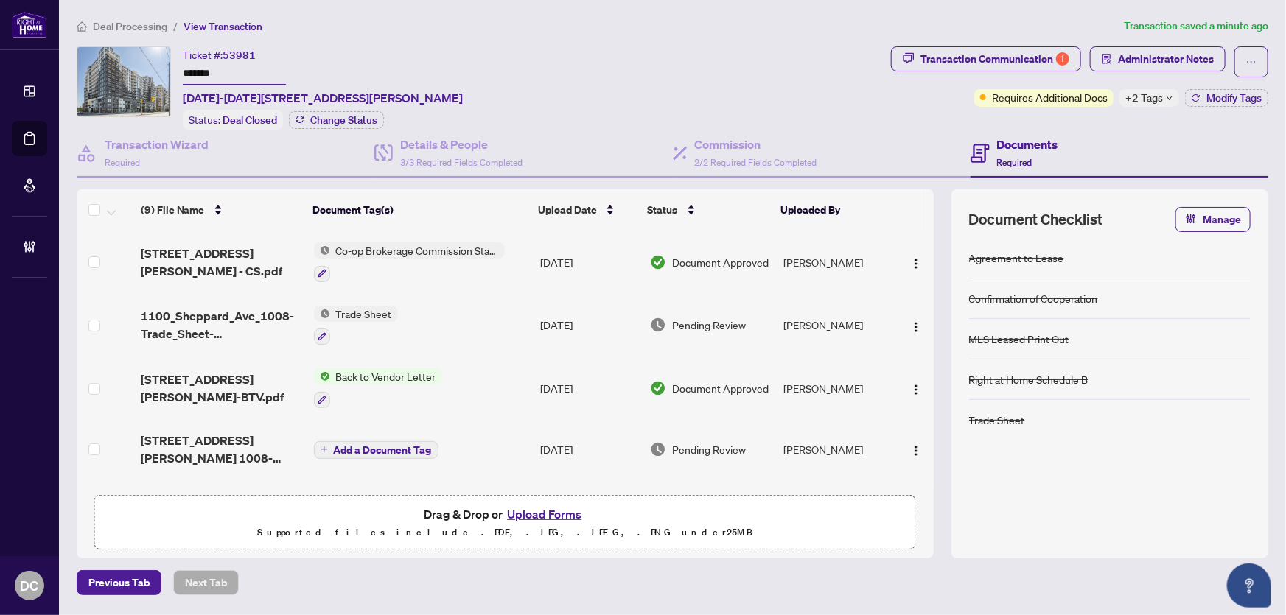
click at [530, 262] on td "Co-op Brokerage Commission Statement" at bounding box center [421, 262] width 226 height 63
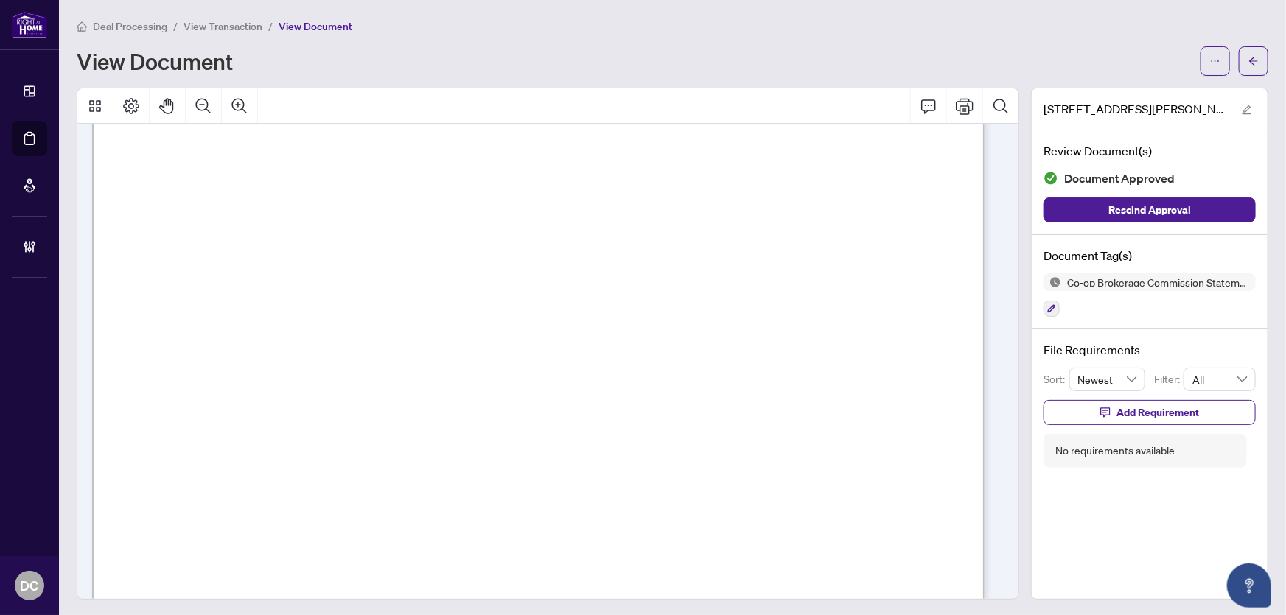
scroll to position [268, 0]
click at [1248, 56] on button "button" at bounding box center [1253, 60] width 29 height 29
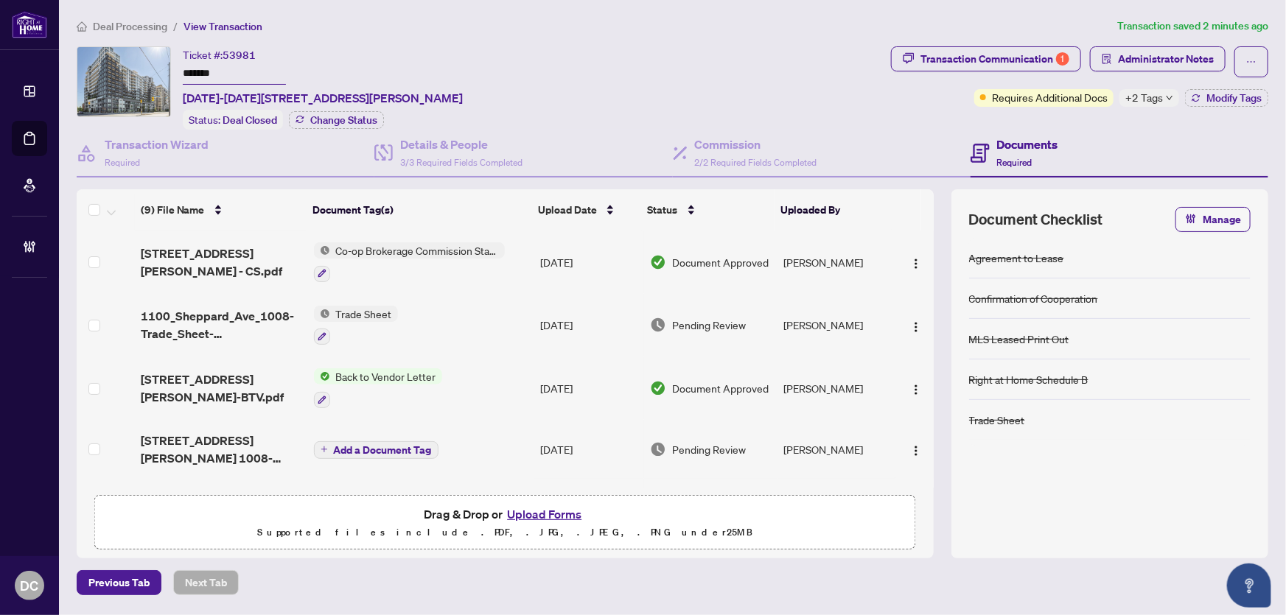
click at [1131, 100] on span "+2 Tags" at bounding box center [1144, 97] width 38 height 17
click at [1094, 126] on div "Transaction Communication 1 Administrator Notes Requires Additional Docs +2 Tag…" at bounding box center [1079, 87] width 383 height 83
click at [1220, 101] on span "Modify Tags" at bounding box center [1233, 98] width 55 height 10
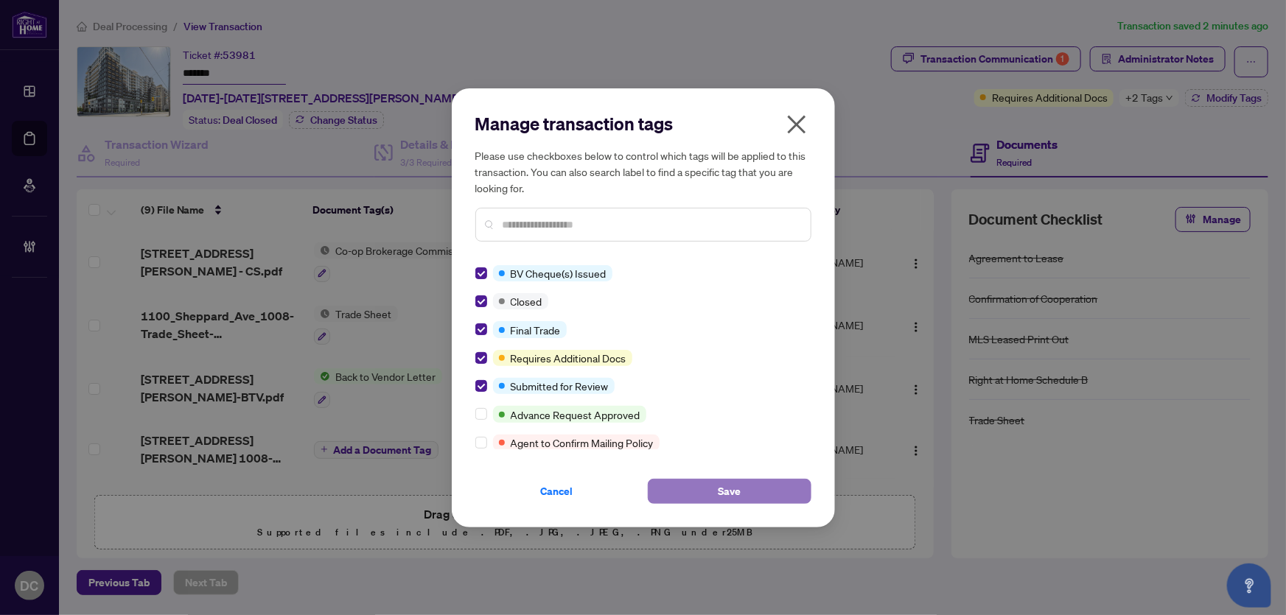
drag, startPoint x: 741, startPoint y: 489, endPoint x: 651, endPoint y: 478, distance: 90.5
click at [739, 489] on button "Save" at bounding box center [730, 491] width 164 height 25
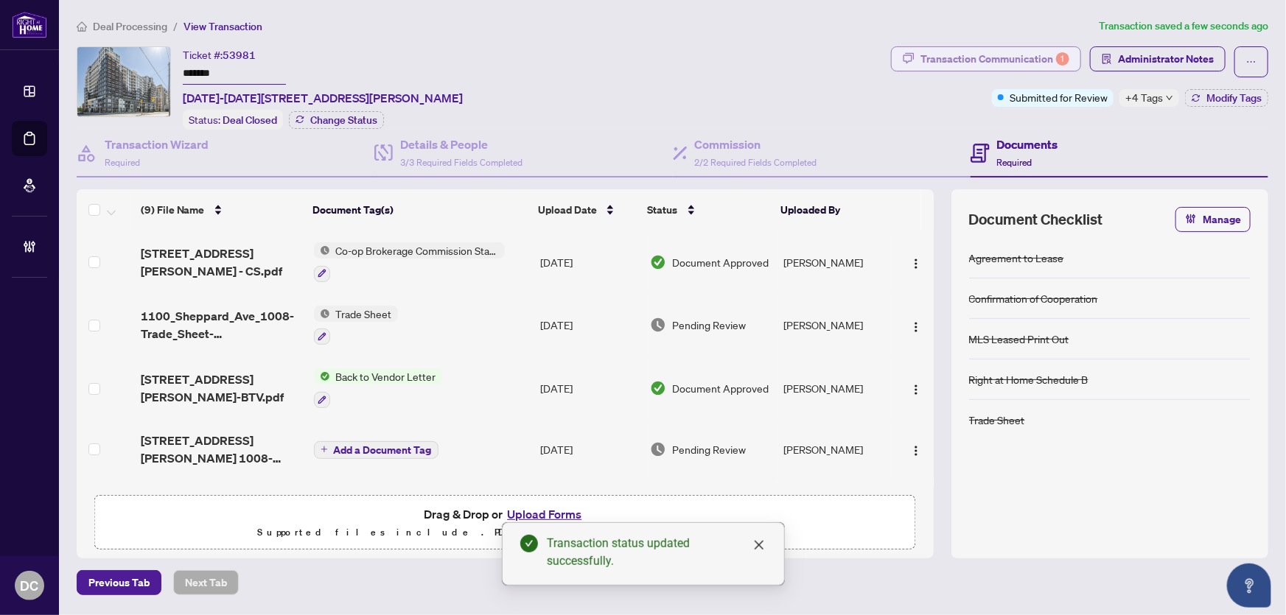
click at [991, 70] on button "Transaction Communication 1" at bounding box center [986, 58] width 190 height 25
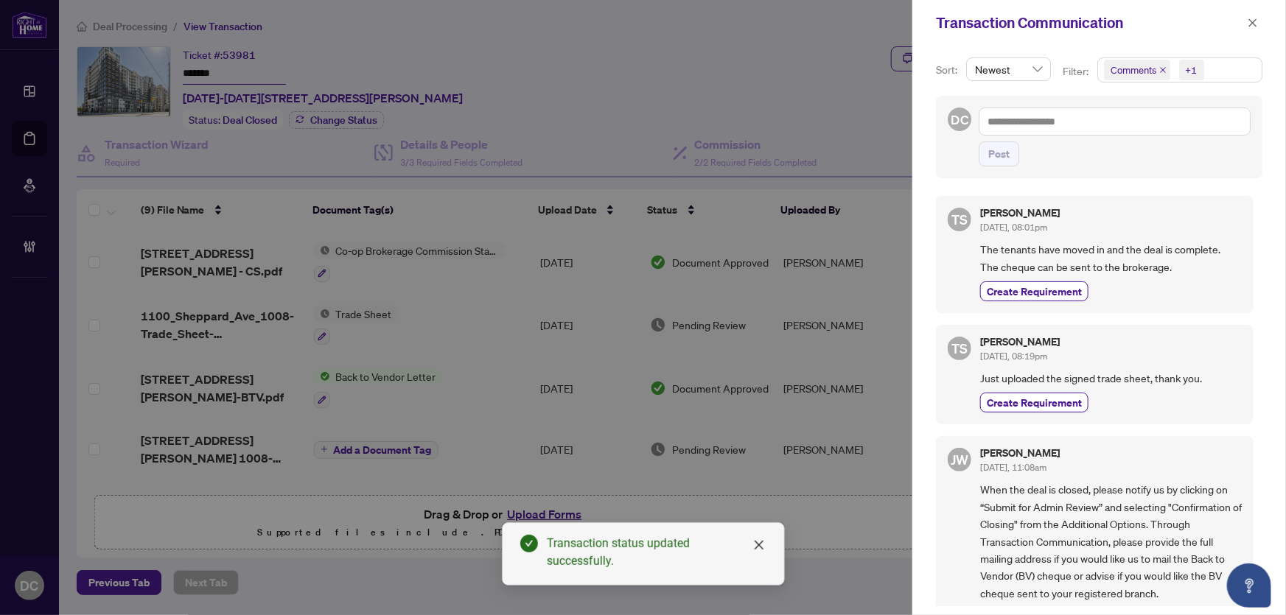
click at [1240, 61] on span "Comments +1" at bounding box center [1180, 70] width 164 height 24
click at [1192, 130] on span "Comments" at bounding box center [1186, 131] width 131 height 18
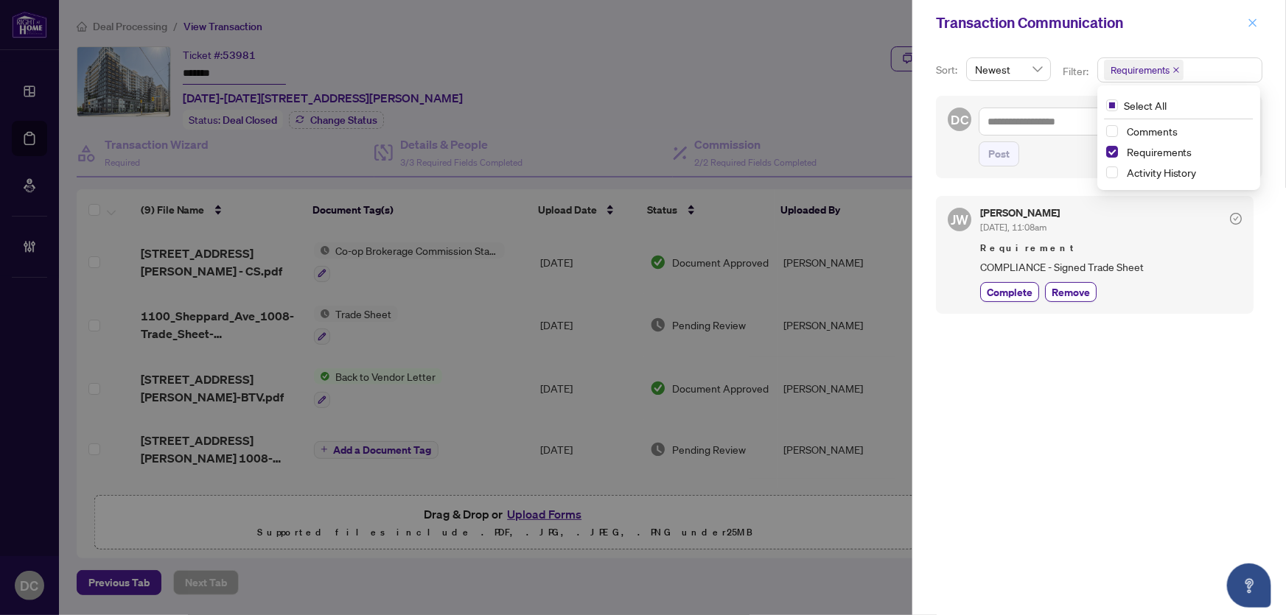
click at [1249, 29] on span "button" at bounding box center [1253, 23] width 10 height 24
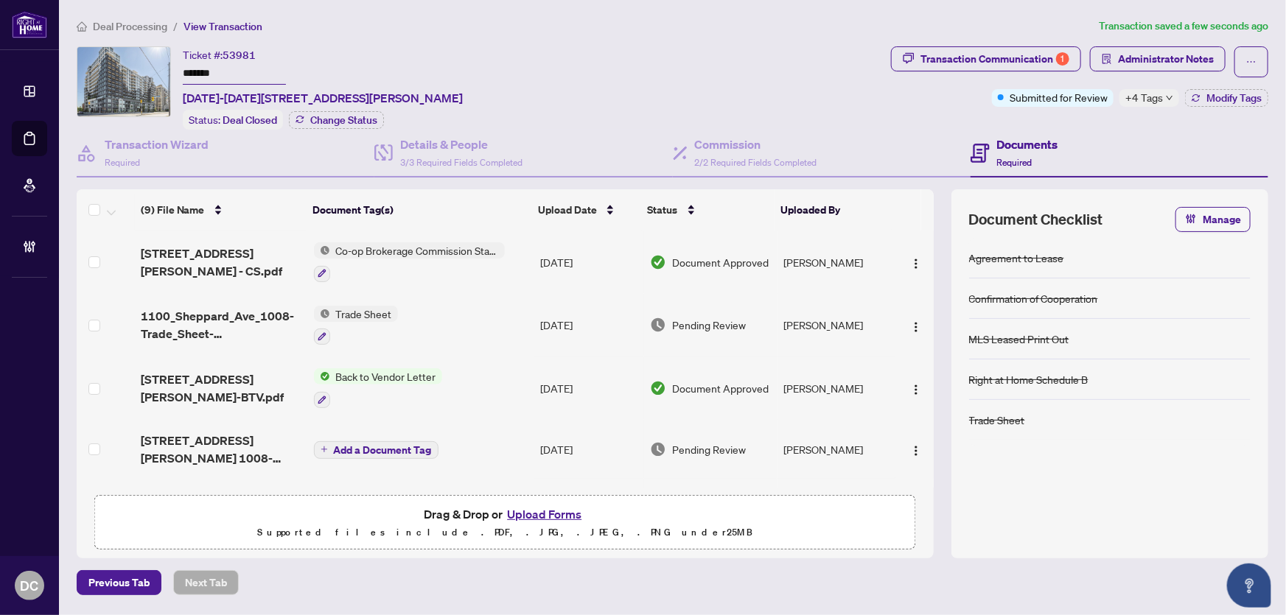
click at [450, 317] on td "Trade Sheet" at bounding box center [421, 325] width 226 height 63
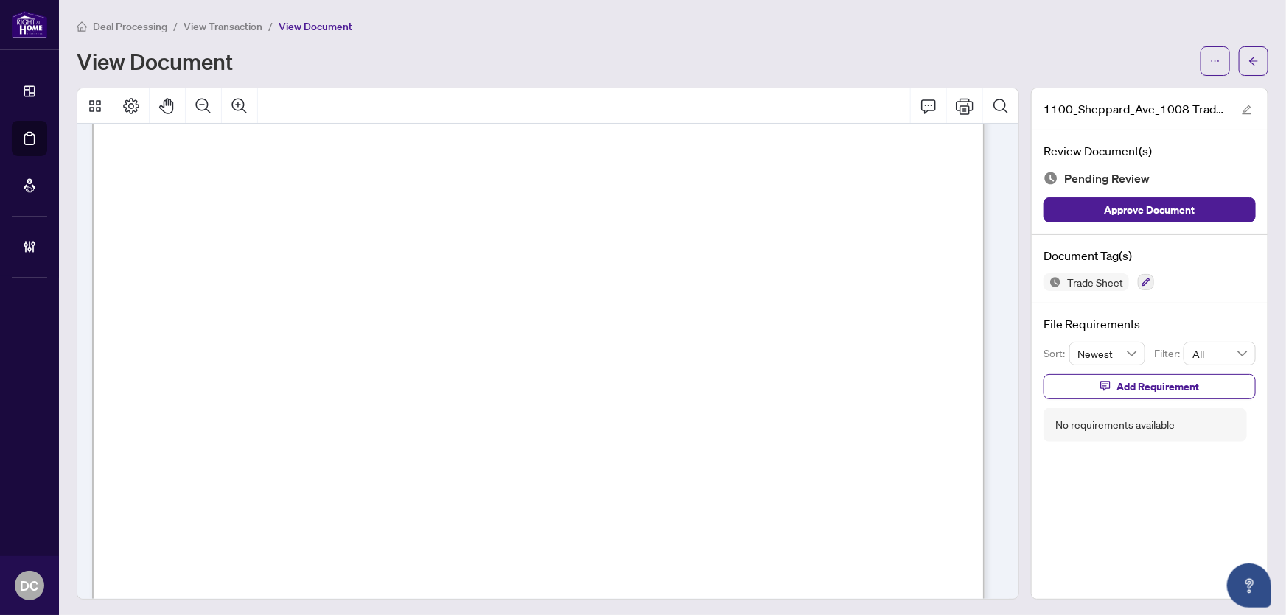
scroll to position [268, 0]
click at [1251, 63] on button "button" at bounding box center [1253, 60] width 29 height 29
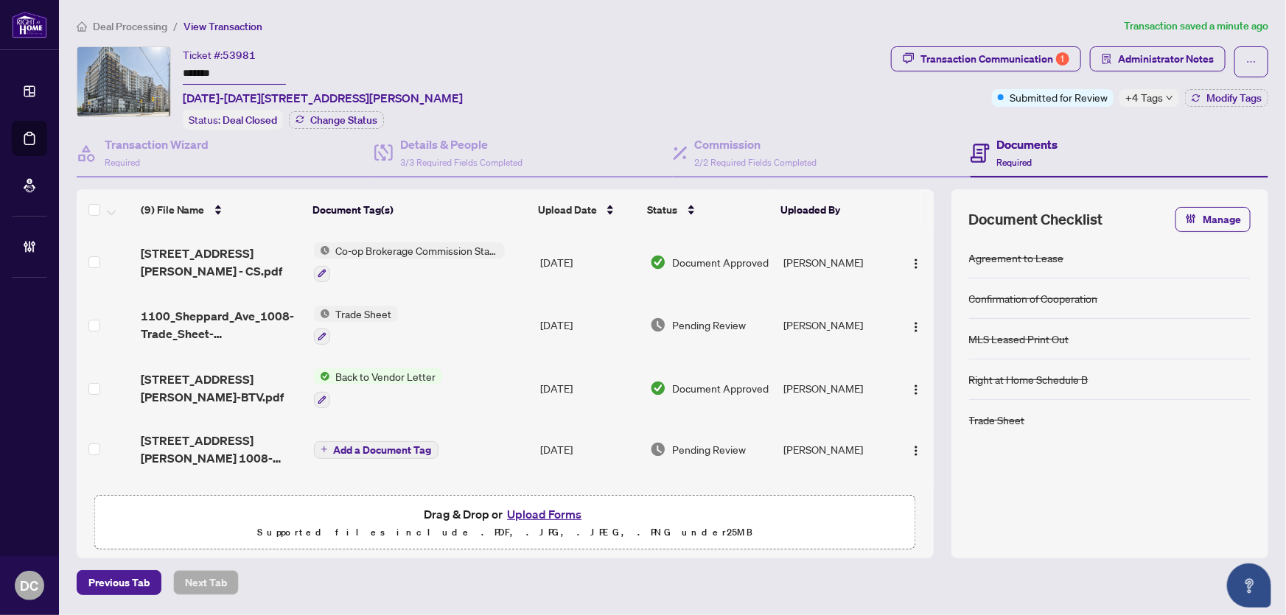
click at [438, 313] on td "Trade Sheet" at bounding box center [421, 325] width 226 height 63
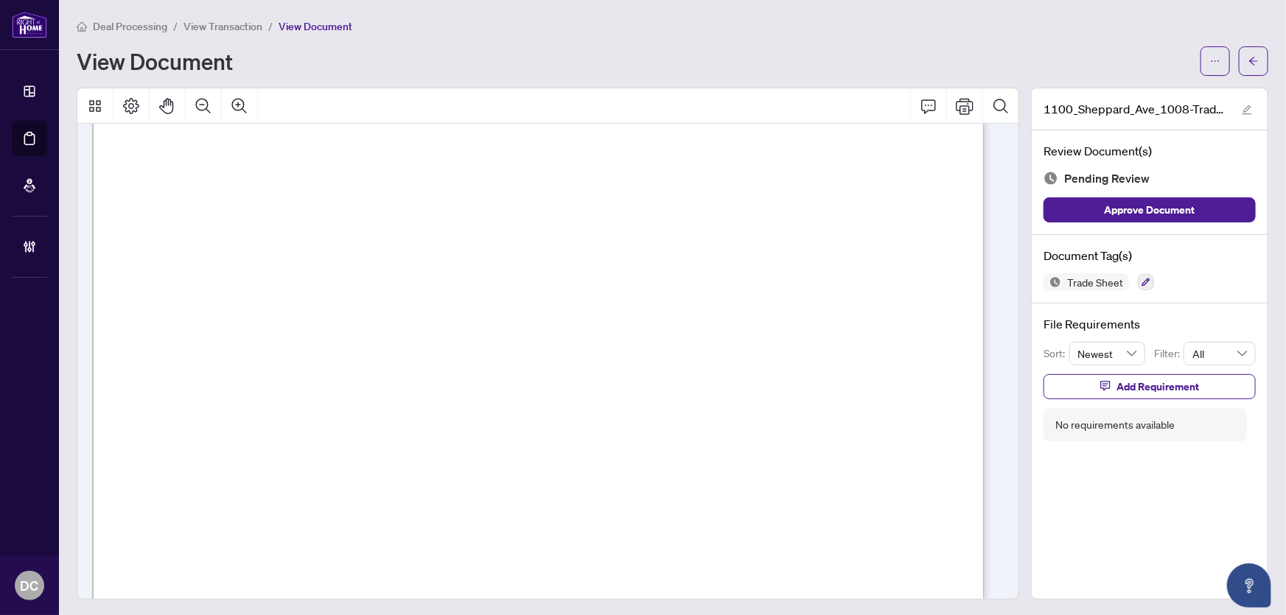
scroll to position [268, 0]
drag, startPoint x: 1247, startPoint y: 55, endPoint x: 184, endPoint y: 594, distance: 1192.1
click at [1248, 56] on icon "arrow-left" at bounding box center [1253, 61] width 10 height 10
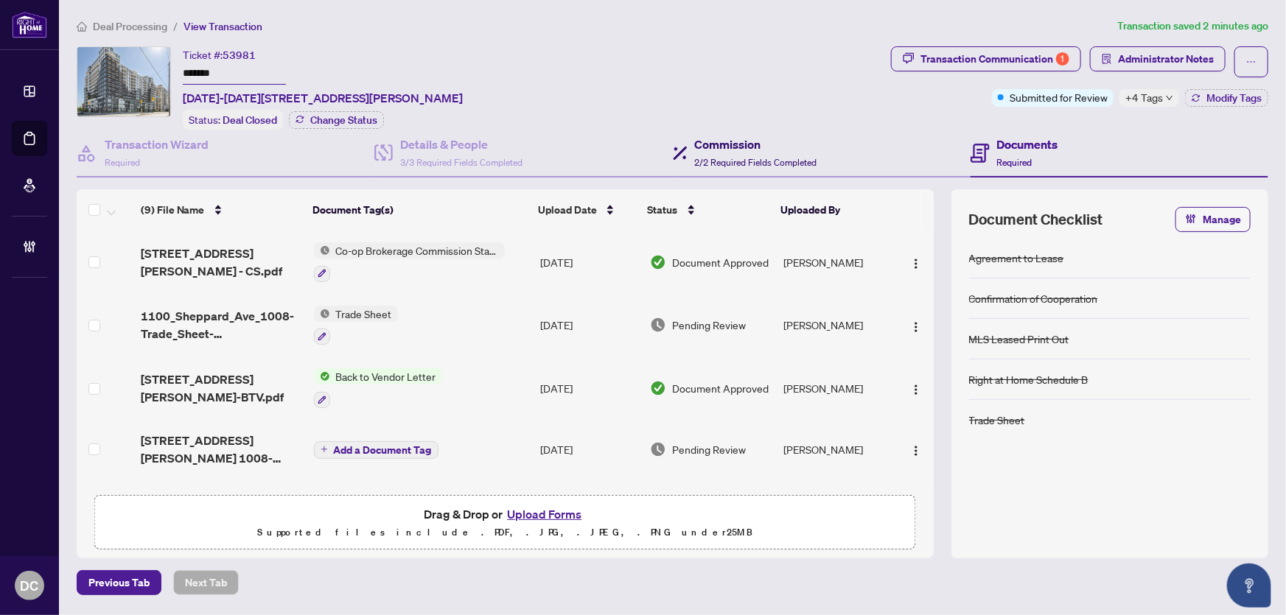
drag, startPoint x: 748, startPoint y: 161, endPoint x: 800, endPoint y: 159, distance: 52.4
click at [748, 161] on span "2/2 Required Fields Completed" at bounding box center [756, 162] width 122 height 11
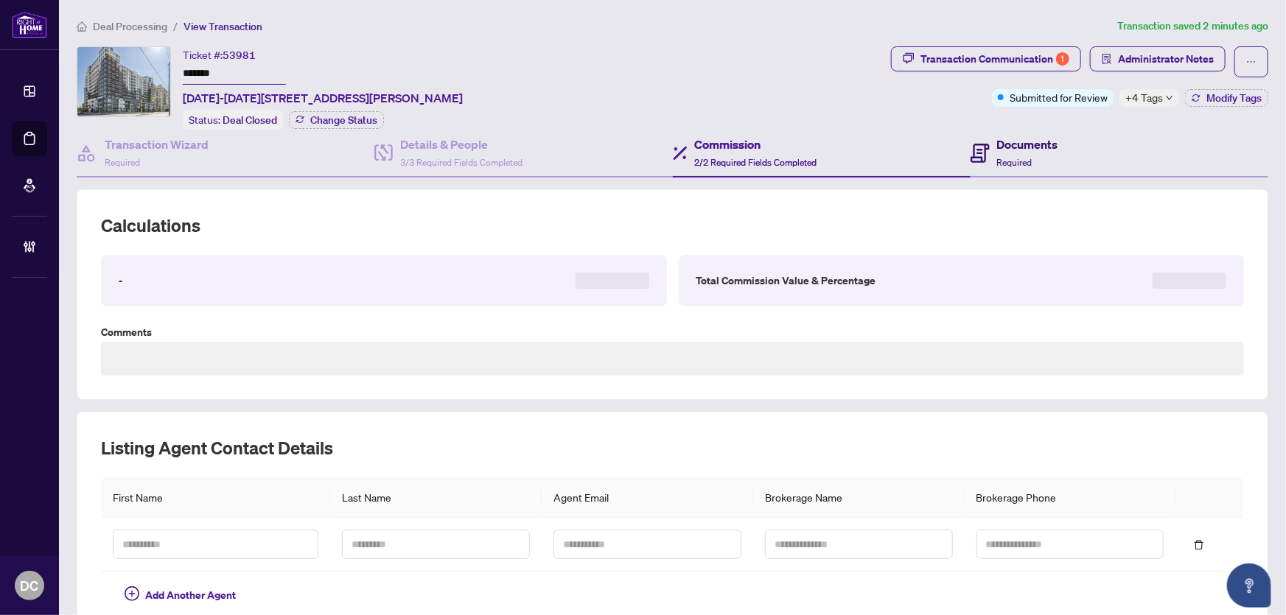
click at [1004, 150] on div "Documents Required" at bounding box center [1027, 153] width 61 height 35
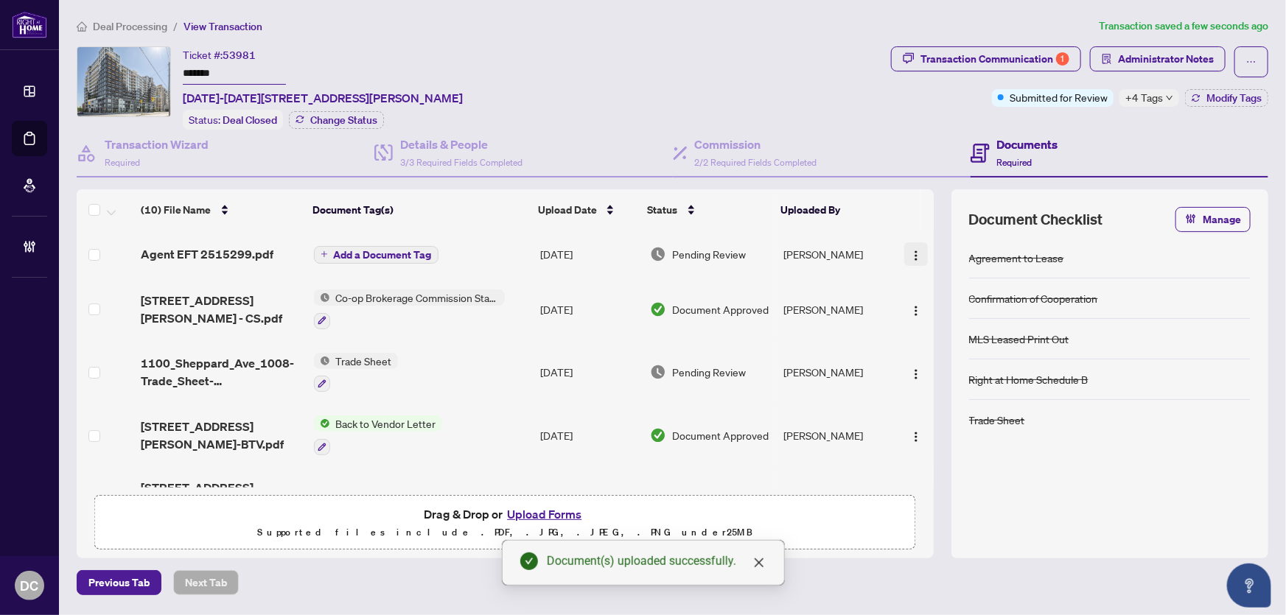
click at [905, 249] on button "button" at bounding box center [916, 254] width 24 height 24
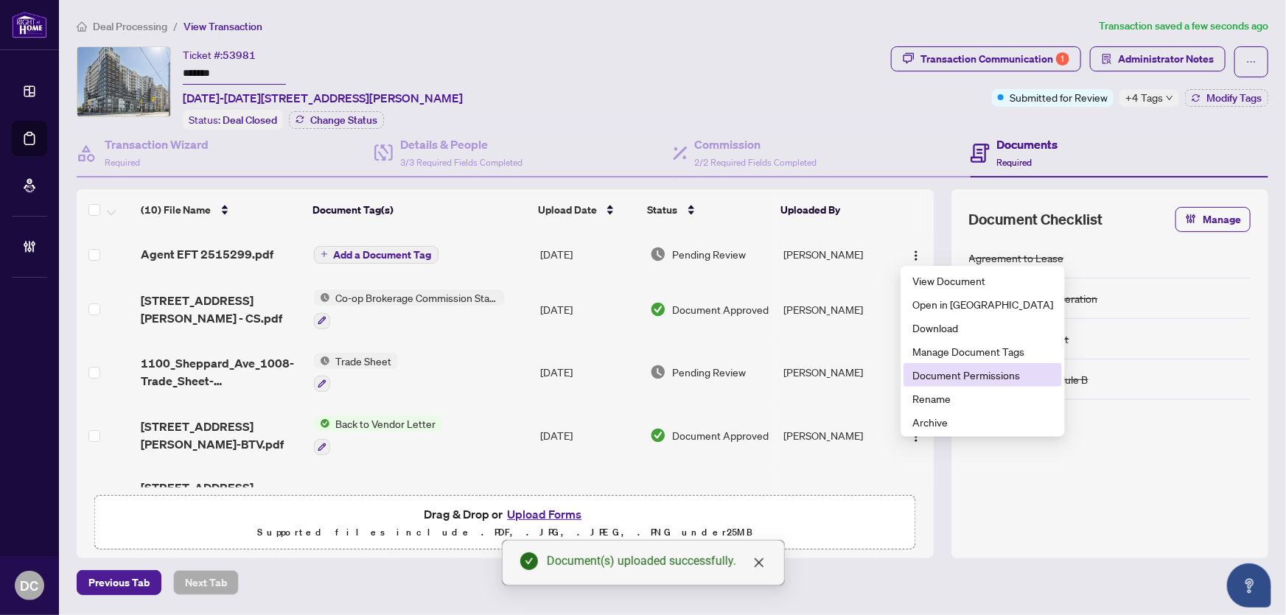
click at [929, 372] on span "Document Permissions" at bounding box center [982, 375] width 141 height 16
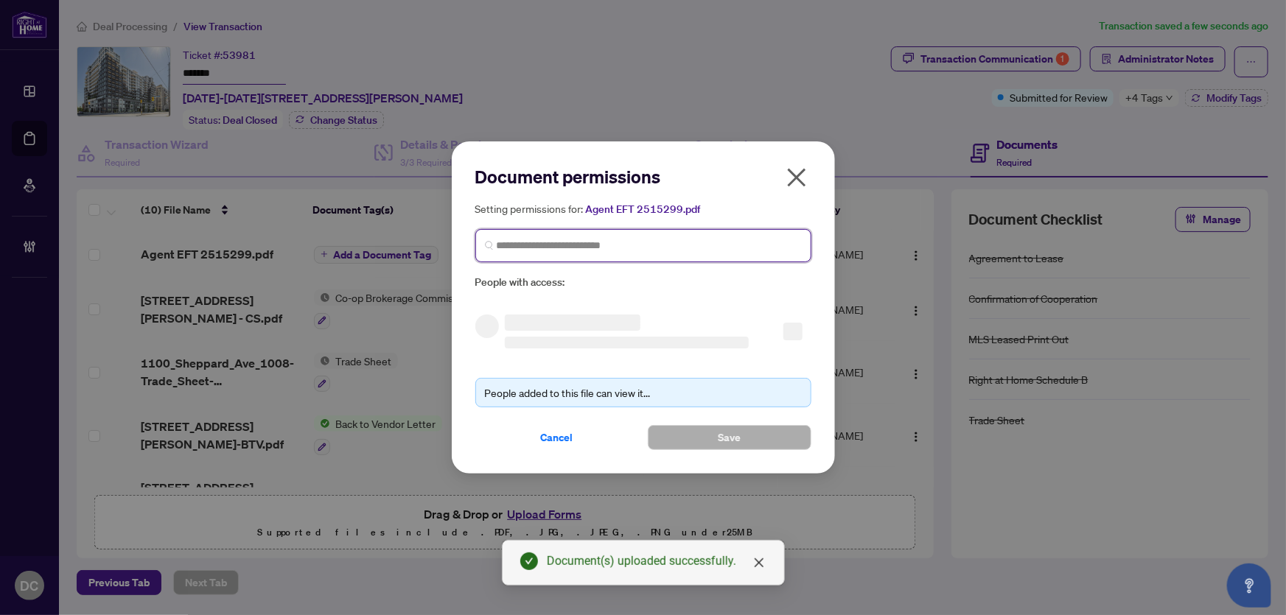
click at [691, 242] on input "search" at bounding box center [649, 245] width 305 height 15
type input "********"
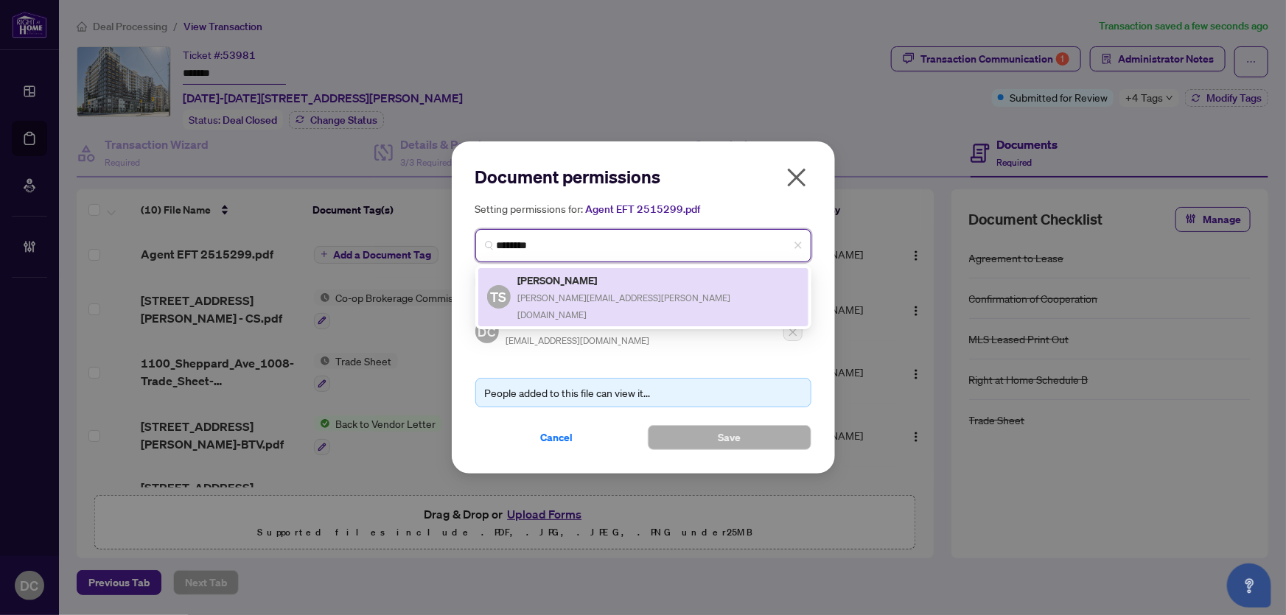
click at [663, 281] on div "TS Thomas Stavri thomas.stavri@gmail.com" at bounding box center [643, 297] width 312 height 51
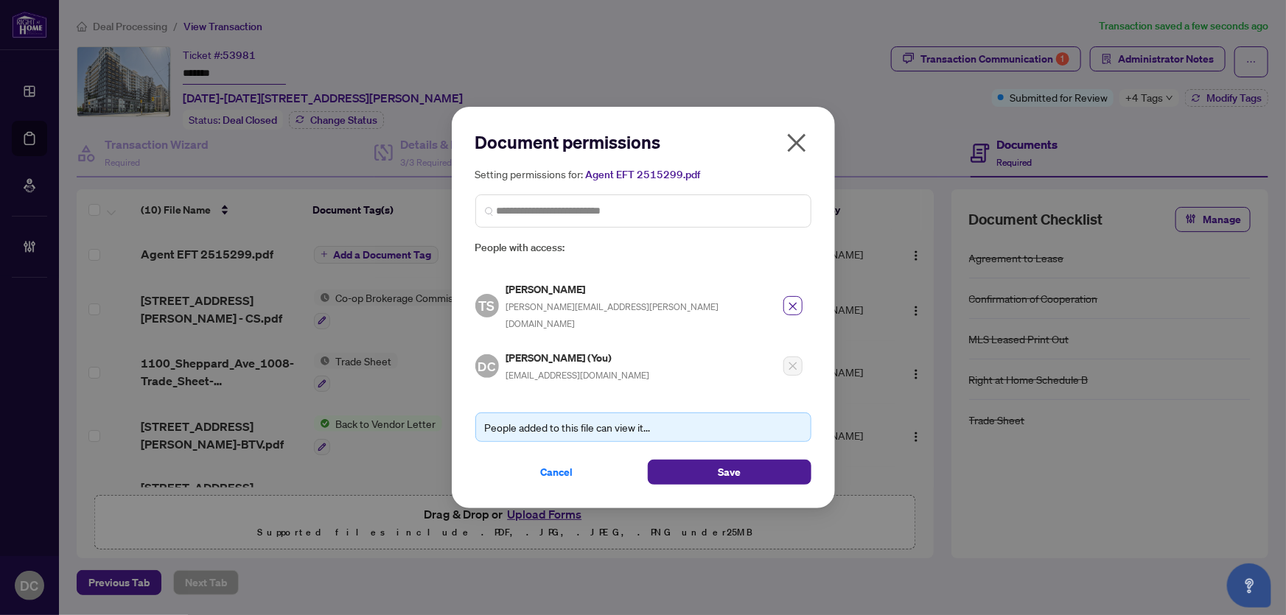
click at [676, 475] on div "Document permissions Setting permissions for: Agent EFT 2515299.pdf 3159 TS Tho…" at bounding box center [643, 307] width 383 height 401
click at [677, 466] on button "Save" at bounding box center [730, 472] width 164 height 25
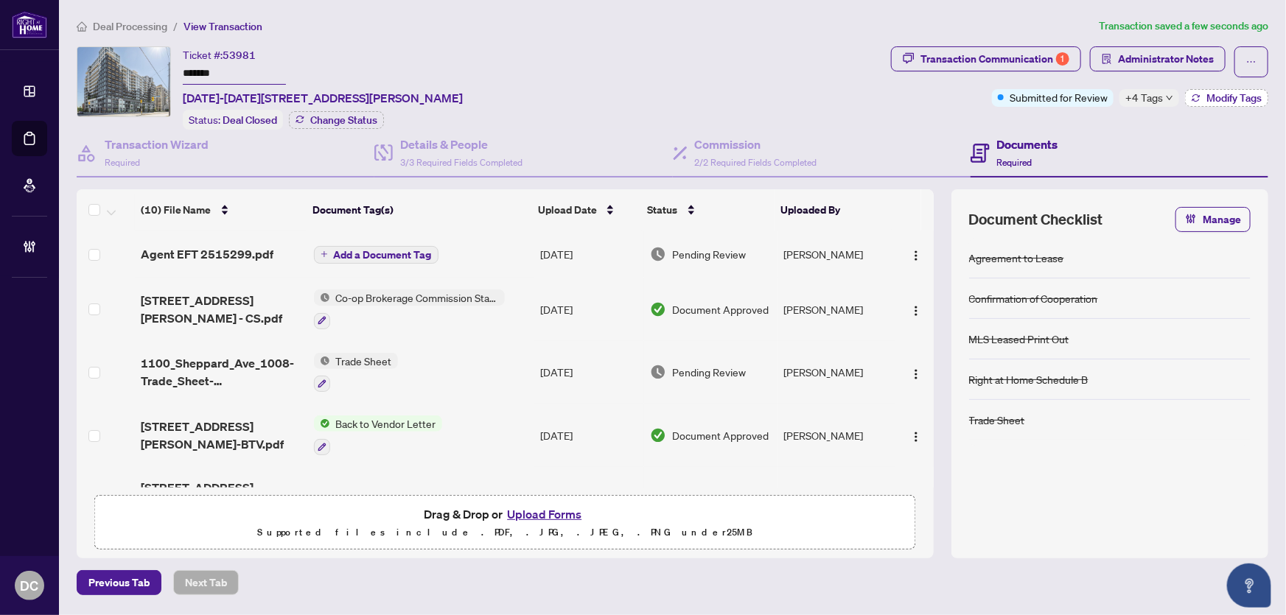
click at [1199, 96] on icon "button" at bounding box center [1196, 98] width 9 height 9
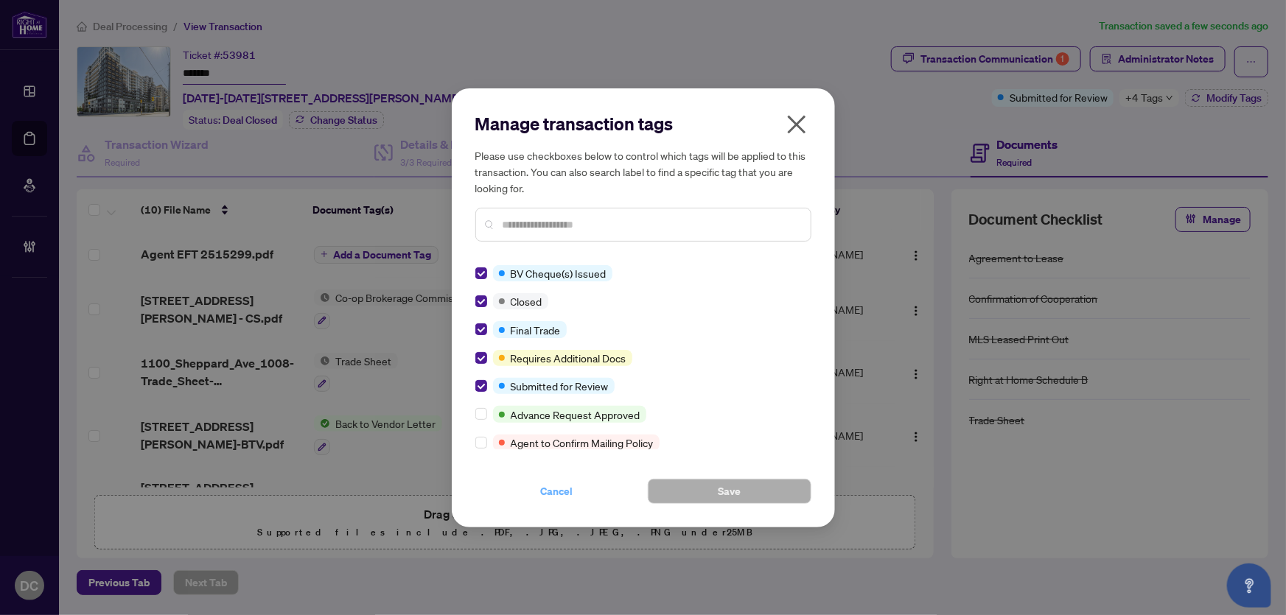
click at [556, 486] on span "Cancel" at bounding box center [557, 492] width 32 height 24
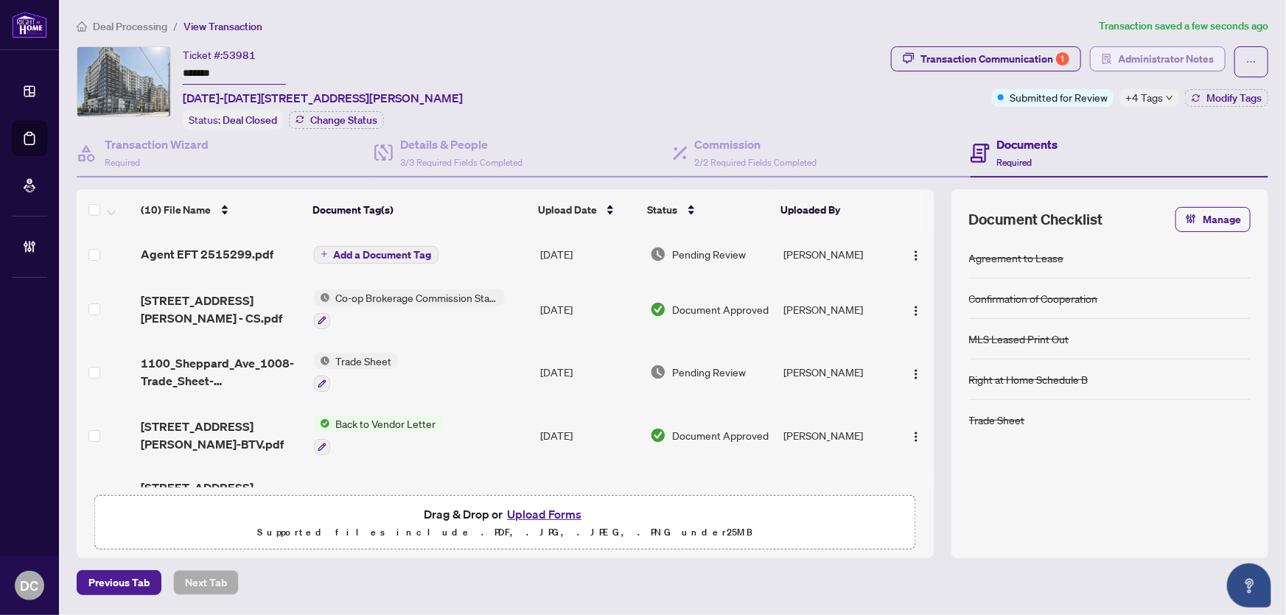
click at [1135, 57] on span "Administrator Notes" at bounding box center [1166, 59] width 96 height 24
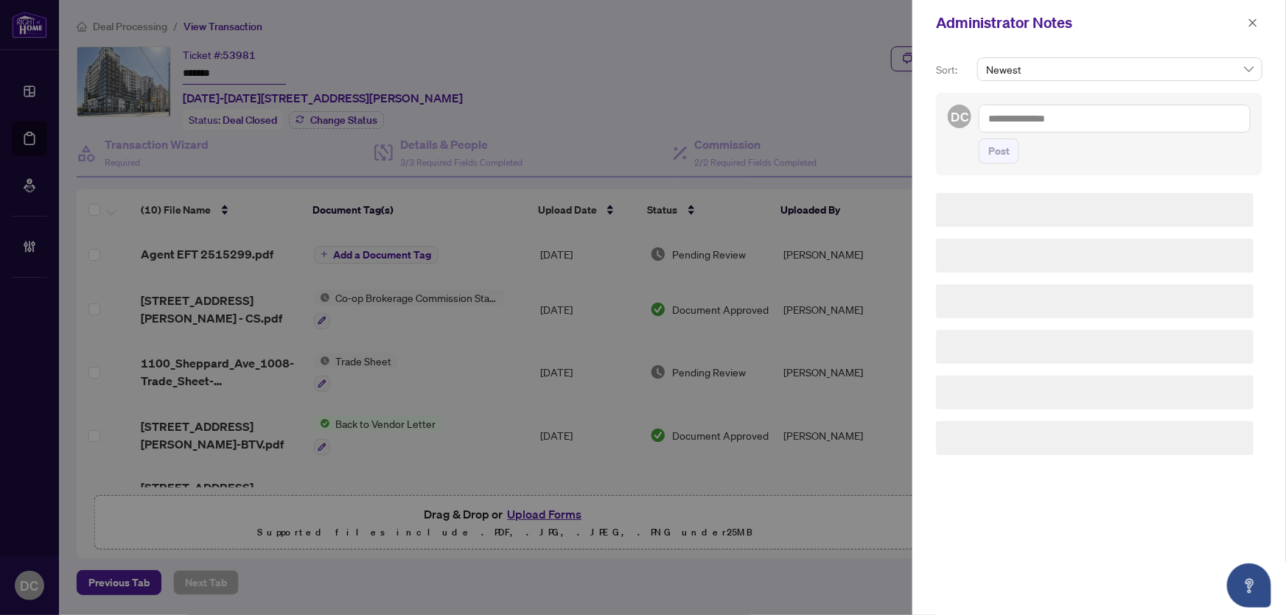
click at [1134, 122] on textarea at bounding box center [1115, 119] width 272 height 28
paste textarea "**********"
type textarea "**********"
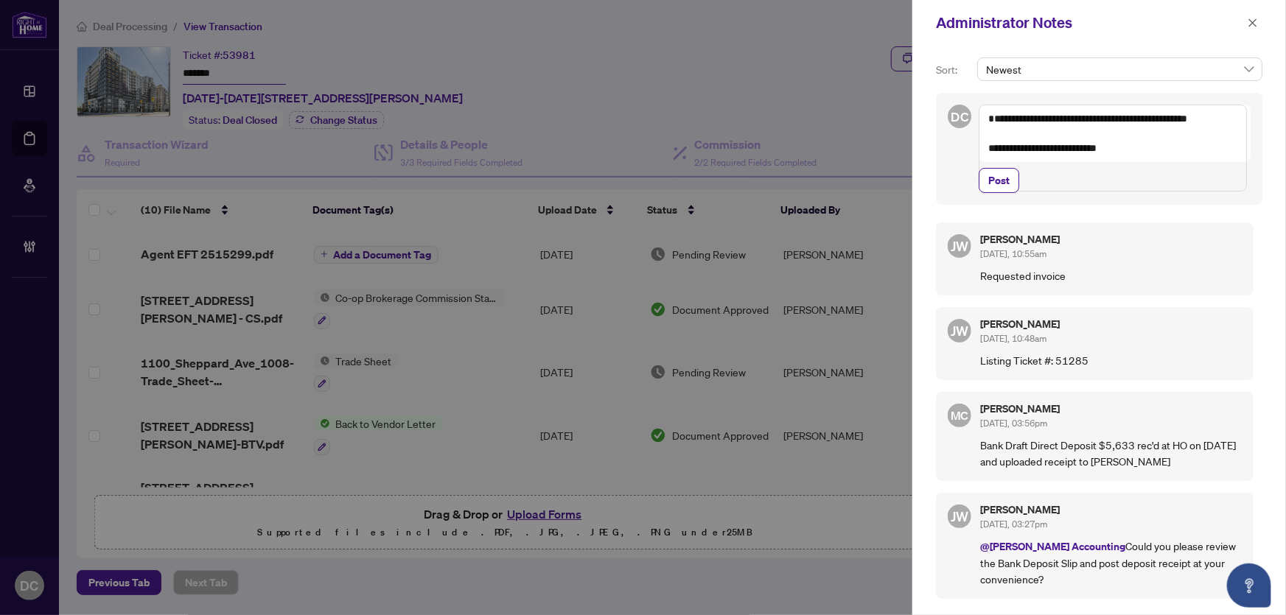
drag, startPoint x: 1008, startPoint y: 214, endPoint x: 1185, endPoint y: 111, distance: 204.8
click at [1008, 192] on span "Post" at bounding box center [998, 181] width 21 height 24
click at [1248, 21] on icon "close" at bounding box center [1253, 23] width 10 height 10
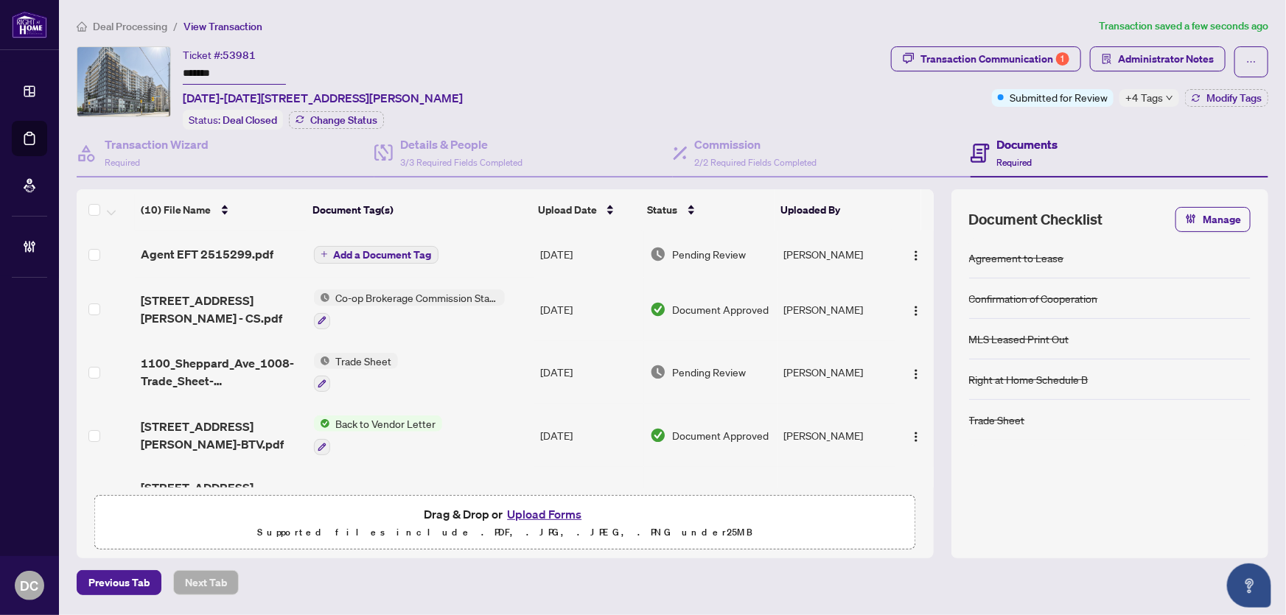
drag, startPoint x: 259, startPoint y: 67, endPoint x: 155, endPoint y: 64, distance: 104.0
click at [155, 64] on div "Ticket #: 53981 ******* 1008-1100 Sheppard Ave, Toronto, Ontario M3K 0E4, Canad…" at bounding box center [481, 87] width 808 height 83
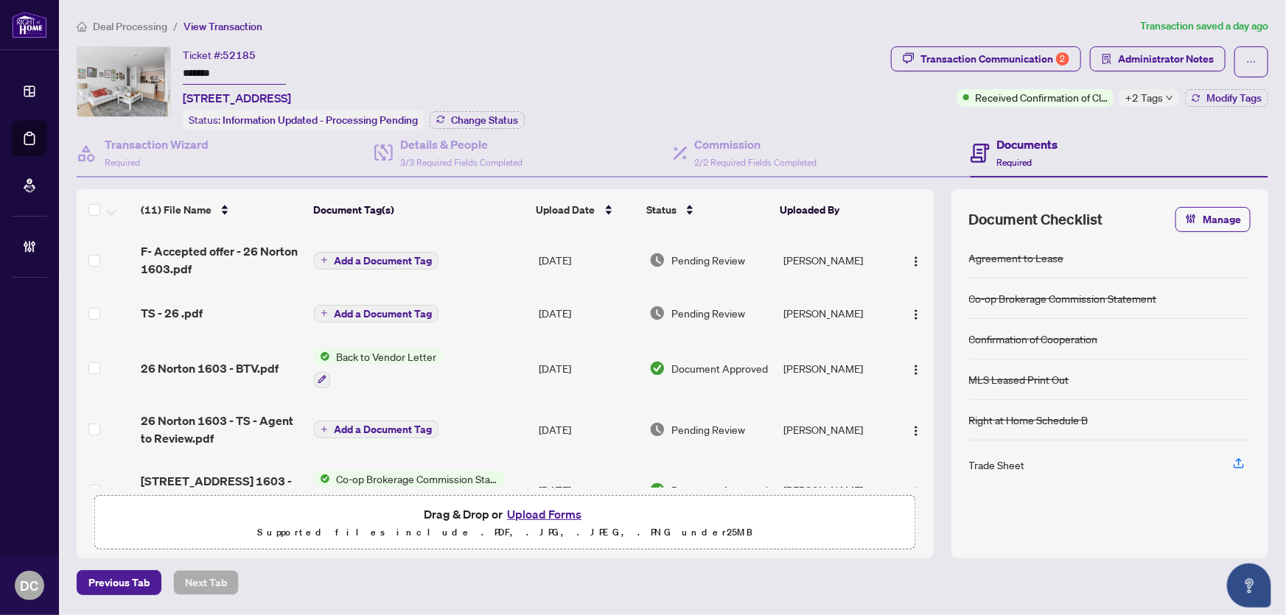
drag, startPoint x: 259, startPoint y: 73, endPoint x: 107, endPoint y: 74, distance: 152.6
click at [107, 74] on div "Ticket #: 52185 ******* [STREET_ADDRESS] Status: Information Updated - Processi…" at bounding box center [481, 87] width 808 height 83
click at [489, 115] on span "Change Status" at bounding box center [484, 120] width 67 height 10
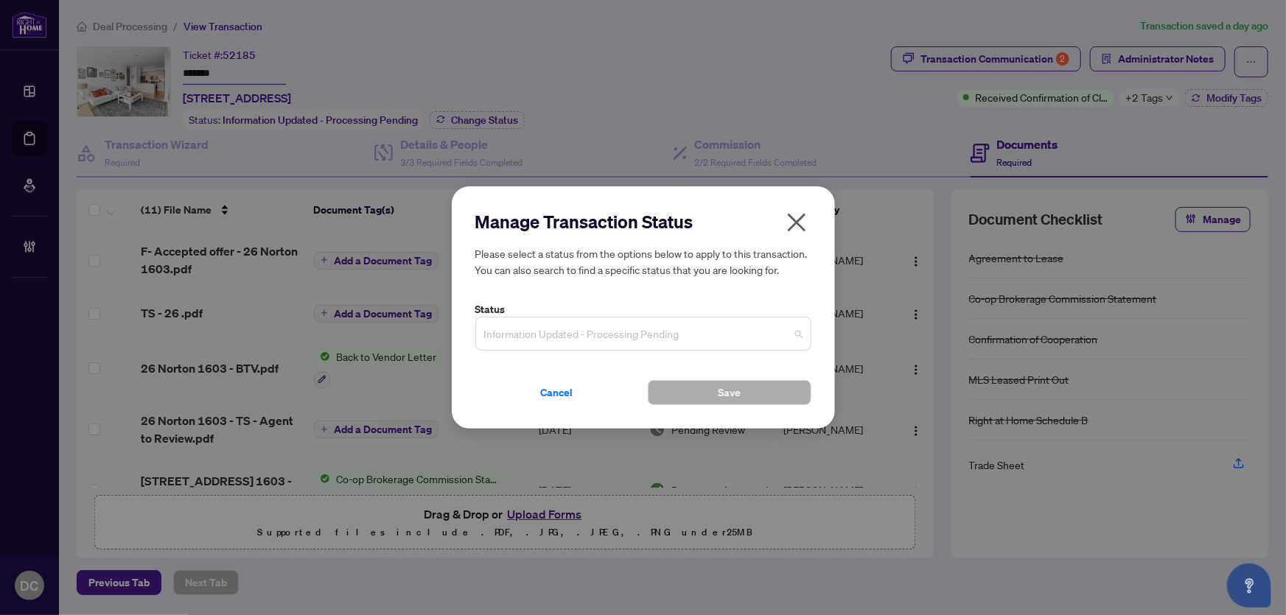
click at [648, 327] on span "Information Updated - Processing Pending" at bounding box center [643, 334] width 318 height 28
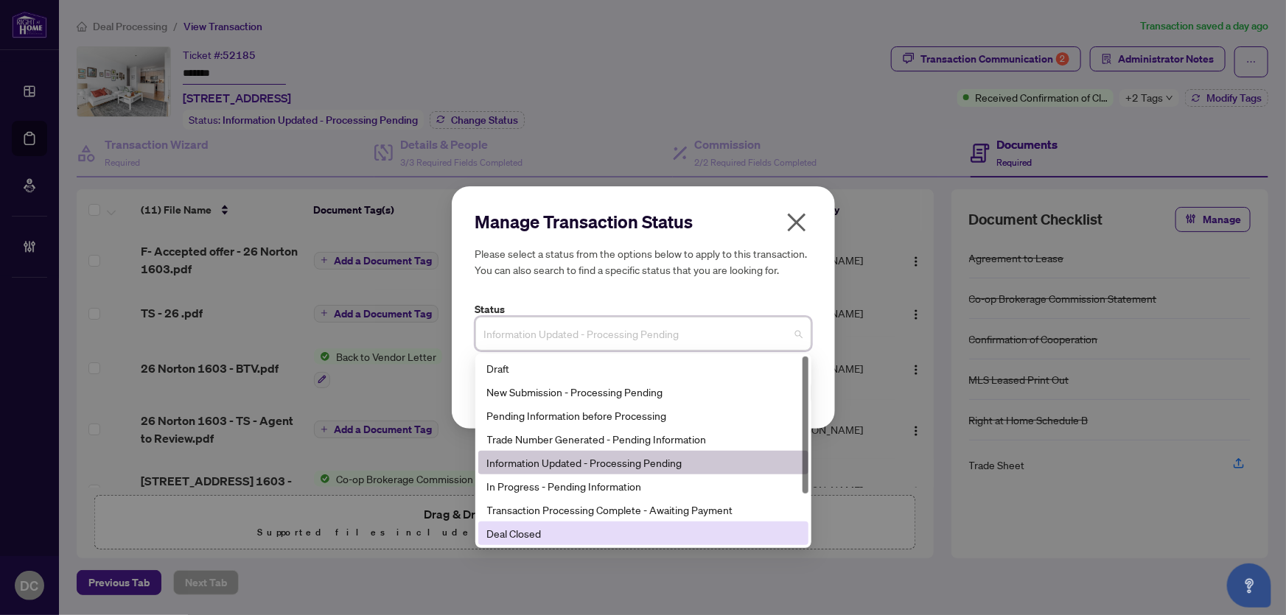
click at [533, 536] on div "Deal Closed" at bounding box center [643, 533] width 312 height 16
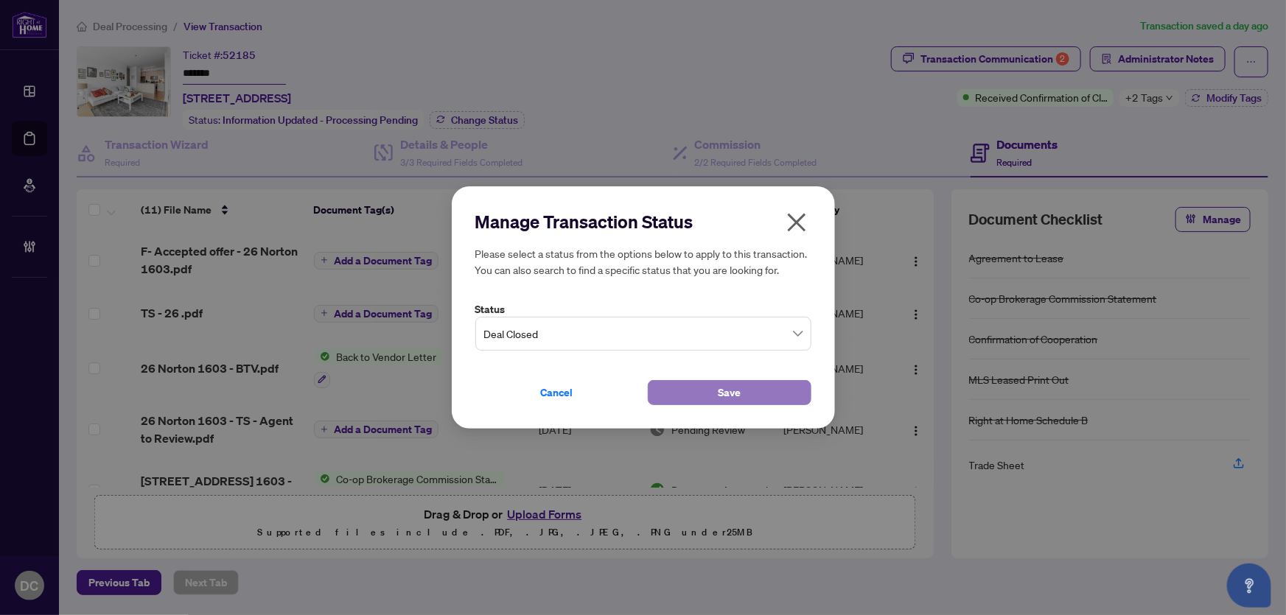
click at [664, 398] on button "Save" at bounding box center [730, 392] width 164 height 25
click at [1003, 64] on div "Manage Transaction Status Please select a status from the options below to appl…" at bounding box center [643, 307] width 1286 height 615
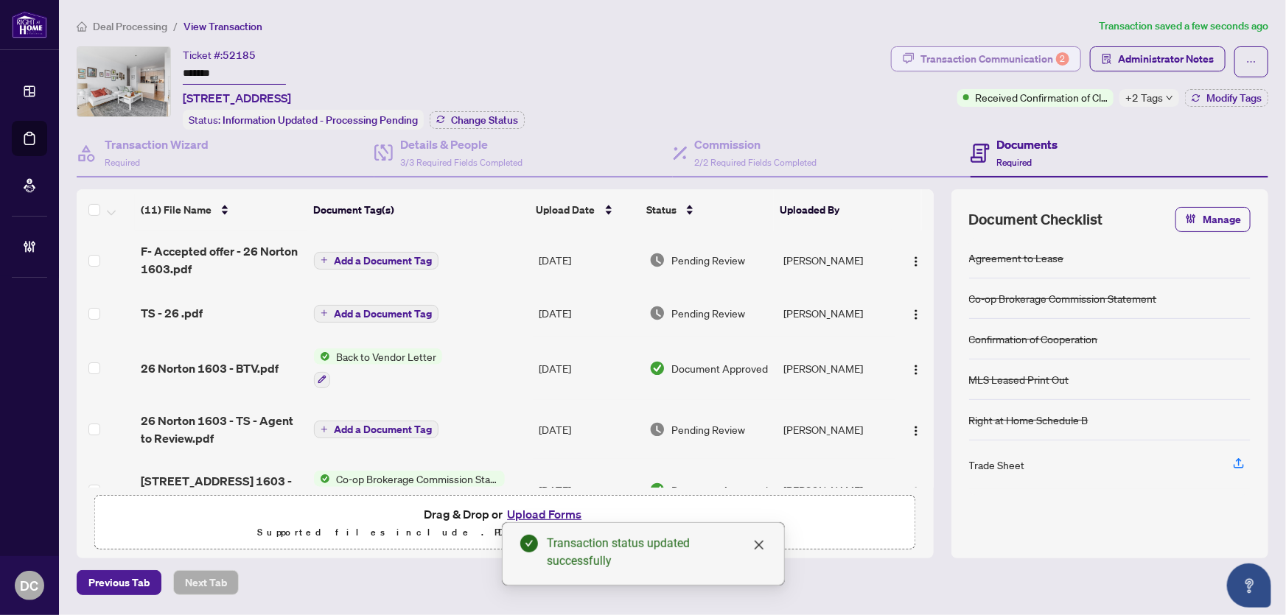
click at [1003, 57] on div "Transaction Communication 2" at bounding box center [994, 59] width 149 height 24
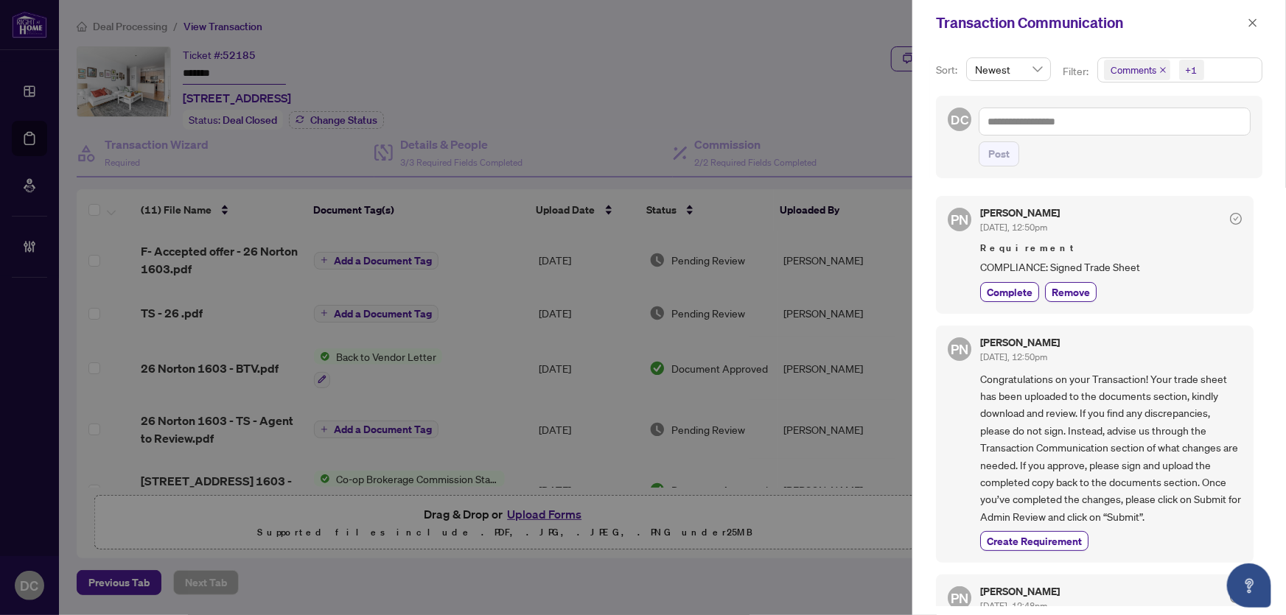
drag, startPoint x: 1250, startPoint y: 18, endPoint x: 1226, endPoint y: 14, distance: 24.0
click at [1250, 18] on icon "close" at bounding box center [1253, 23] width 10 height 10
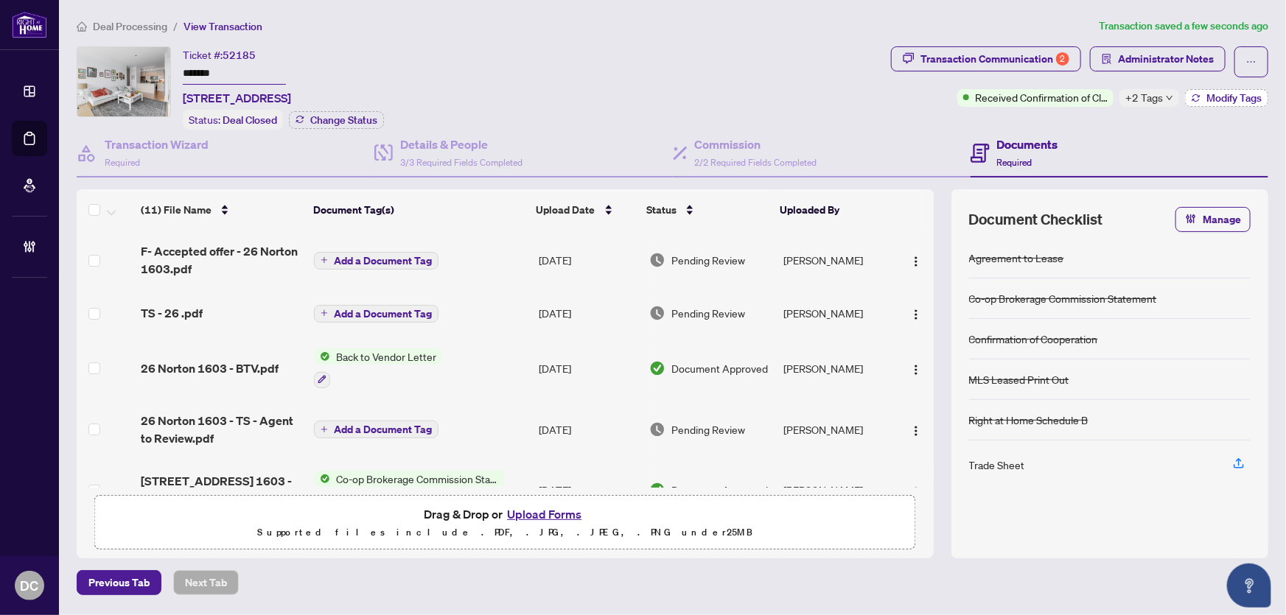
click at [1216, 99] on span "Modify Tags" at bounding box center [1233, 98] width 55 height 10
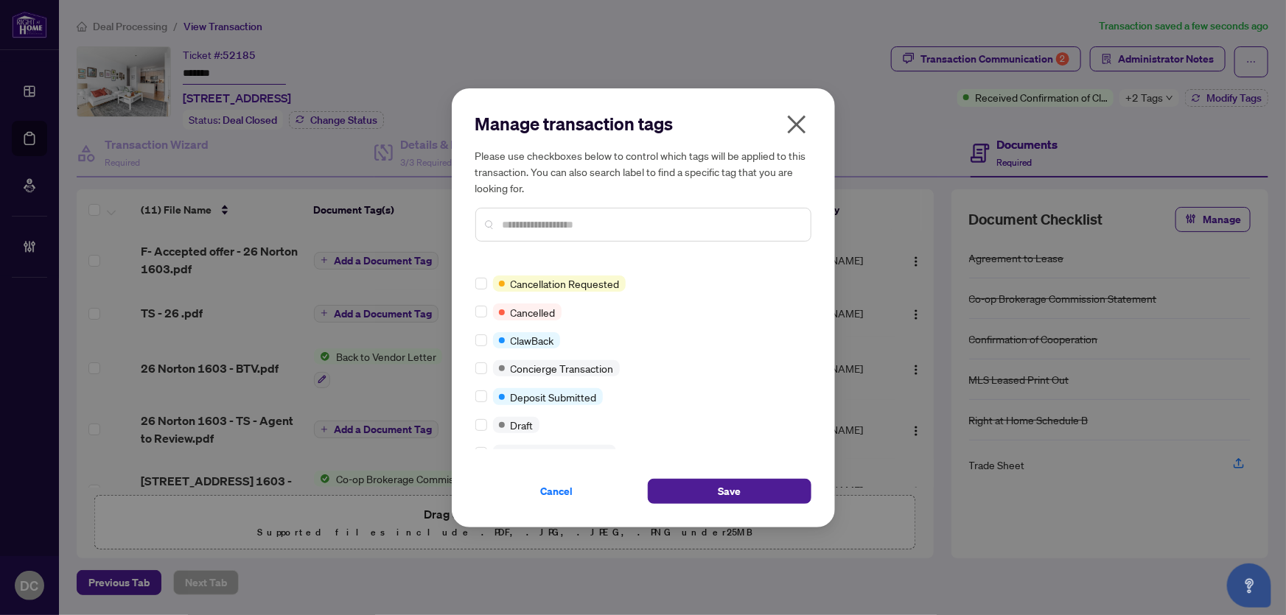
scroll to position [200, 0]
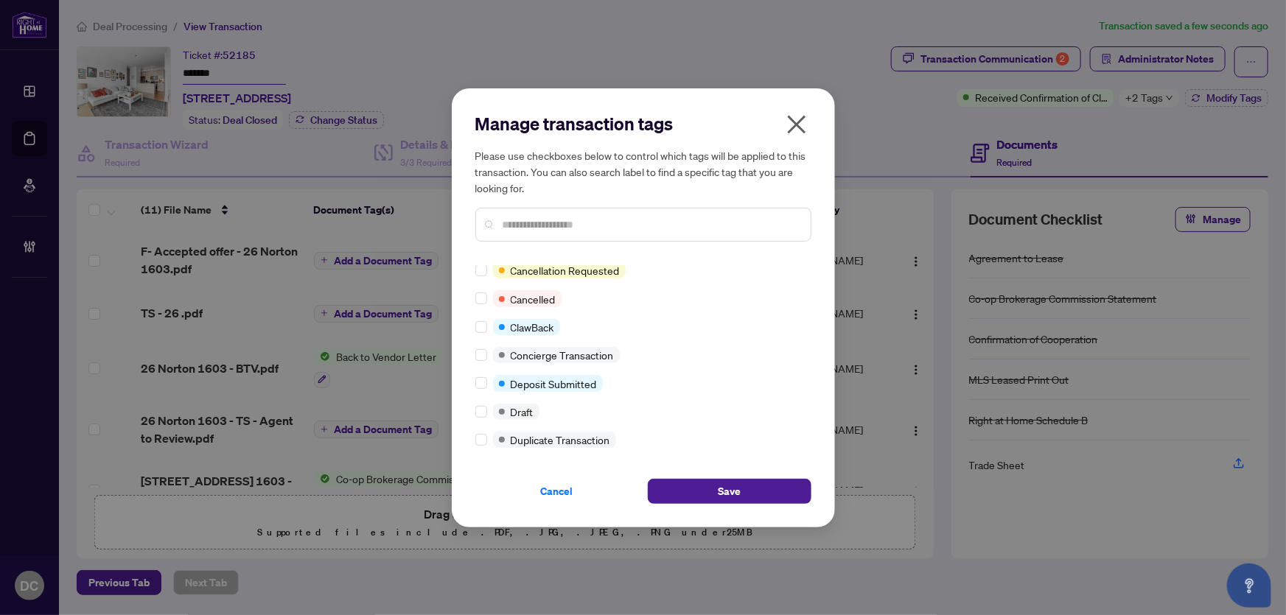
drag, startPoint x: 754, startPoint y: 492, endPoint x: 602, endPoint y: 135, distance: 388.3
click at [754, 492] on button "Save" at bounding box center [730, 491] width 164 height 25
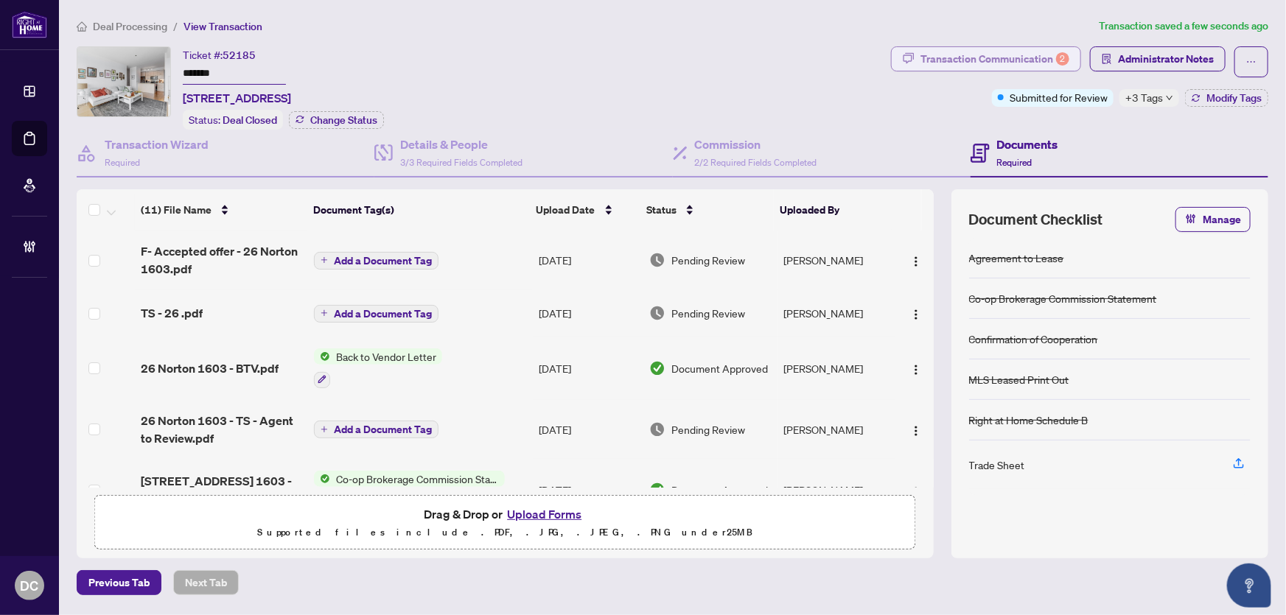
click at [1048, 58] on div "Transaction Communication 2" at bounding box center [994, 59] width 149 height 24
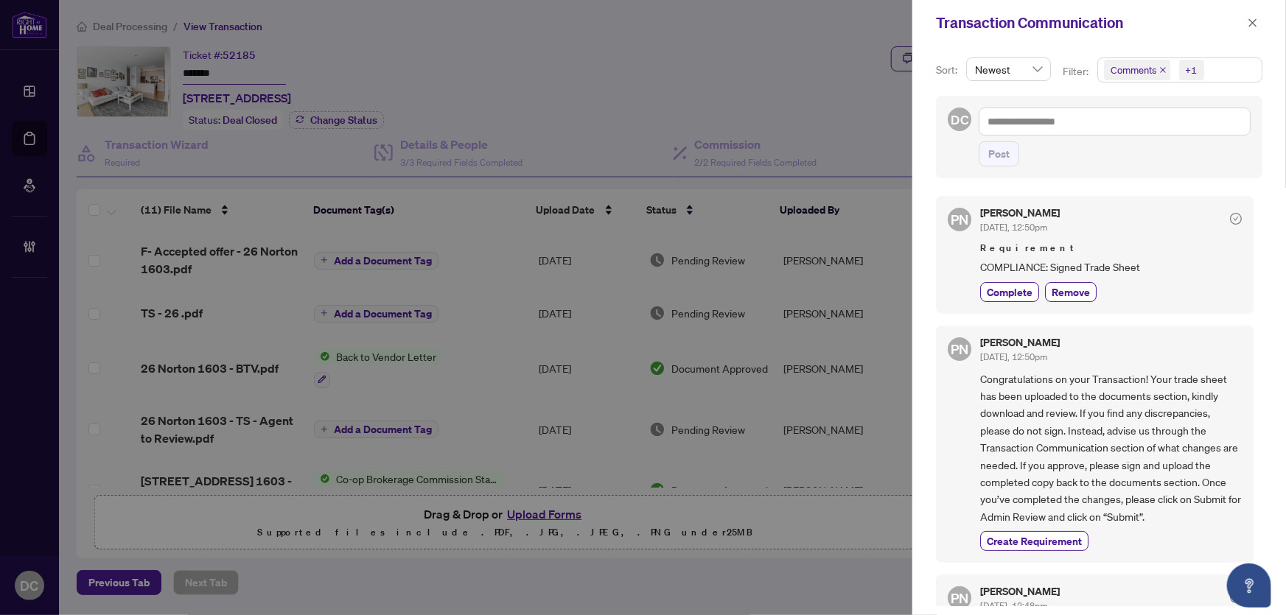
click at [1223, 71] on span "Comments +1" at bounding box center [1180, 70] width 164 height 24
click at [1179, 130] on span "Comments" at bounding box center [1186, 131] width 131 height 18
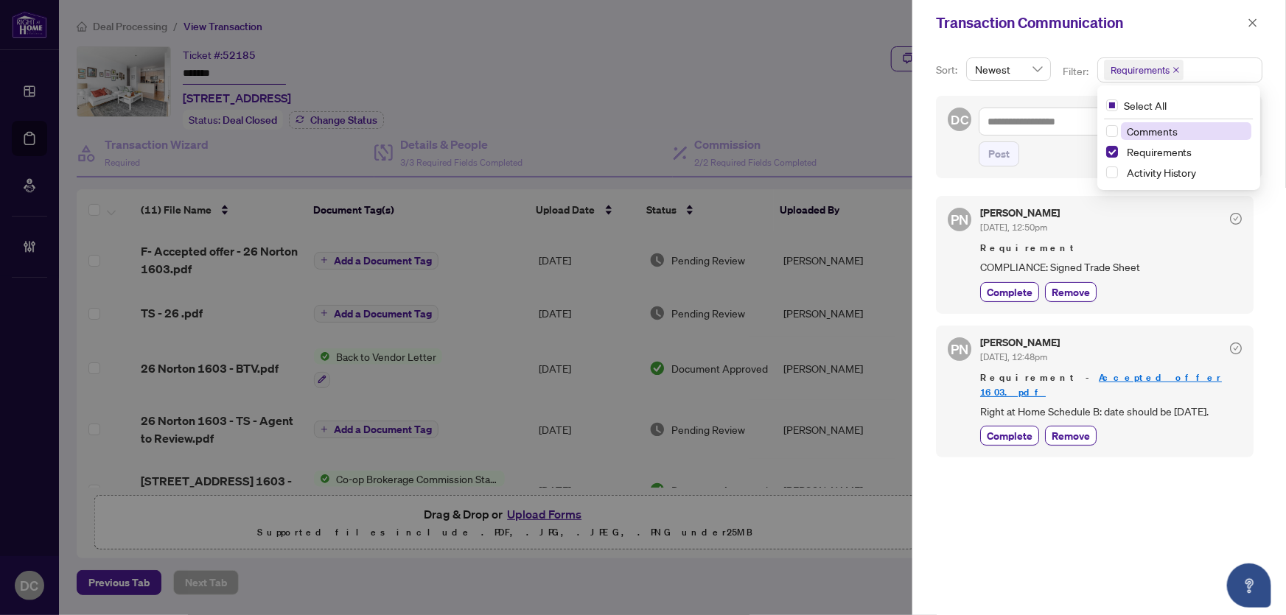
click at [1179, 133] on span "Comments" at bounding box center [1186, 131] width 131 height 18
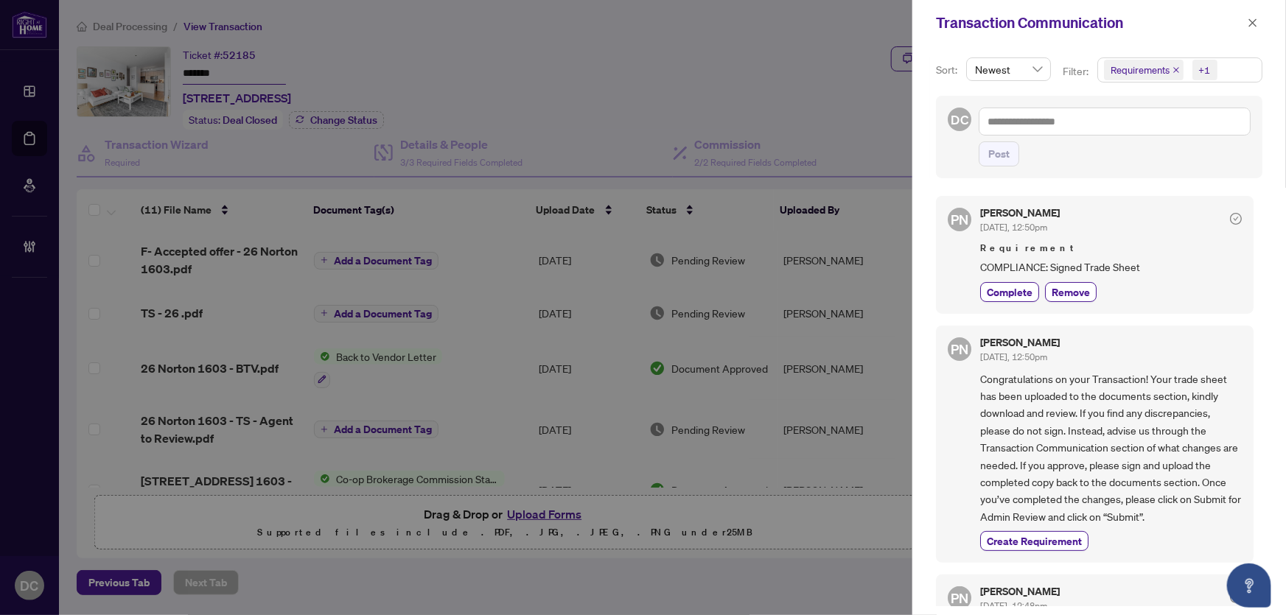
drag, startPoint x: 1259, startPoint y: 17, endPoint x: 1247, endPoint y: 46, distance: 32.0
click at [1247, 46] on div "Transaction Communication Sort: Newest Filter: Requirements +1 Select All Comme…" at bounding box center [1099, 307] width 374 height 615
drag, startPoint x: 1258, startPoint y: 18, endPoint x: 1143, endPoint y: 27, distance: 115.3
click at [1257, 18] on icon "close" at bounding box center [1253, 23] width 10 height 10
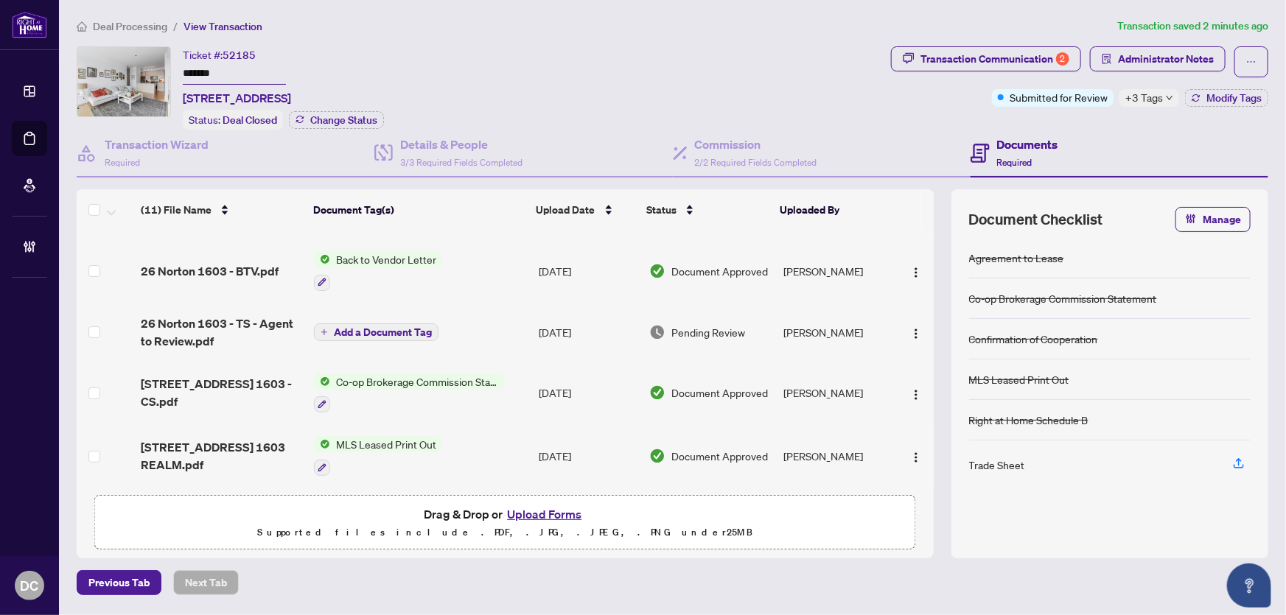
scroll to position [133, 0]
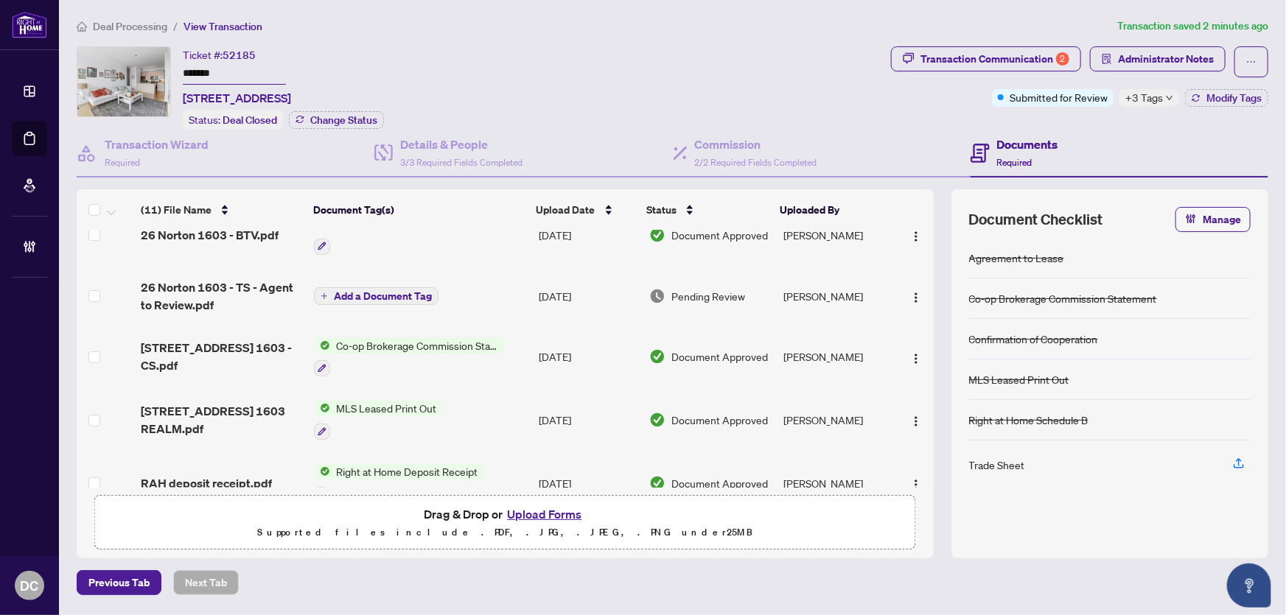
click at [525, 360] on td "Co-op Brokerage Commission Statement" at bounding box center [420, 357] width 225 height 63
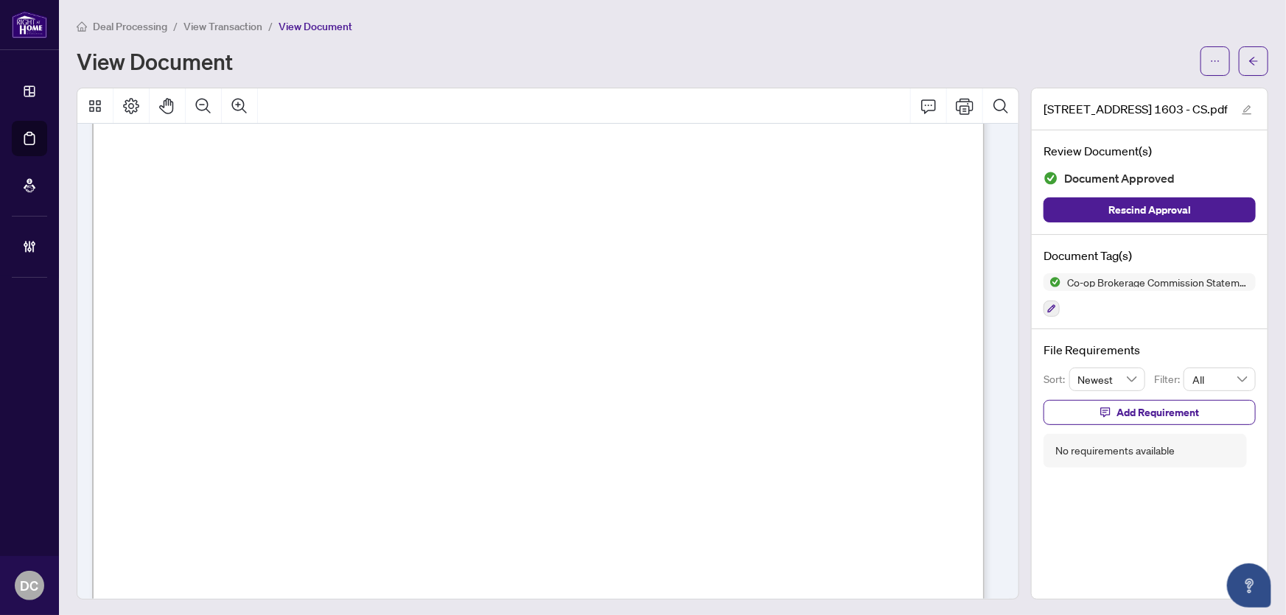
scroll to position [402, 0]
click at [1249, 63] on icon "arrow-left" at bounding box center [1253, 61] width 9 height 8
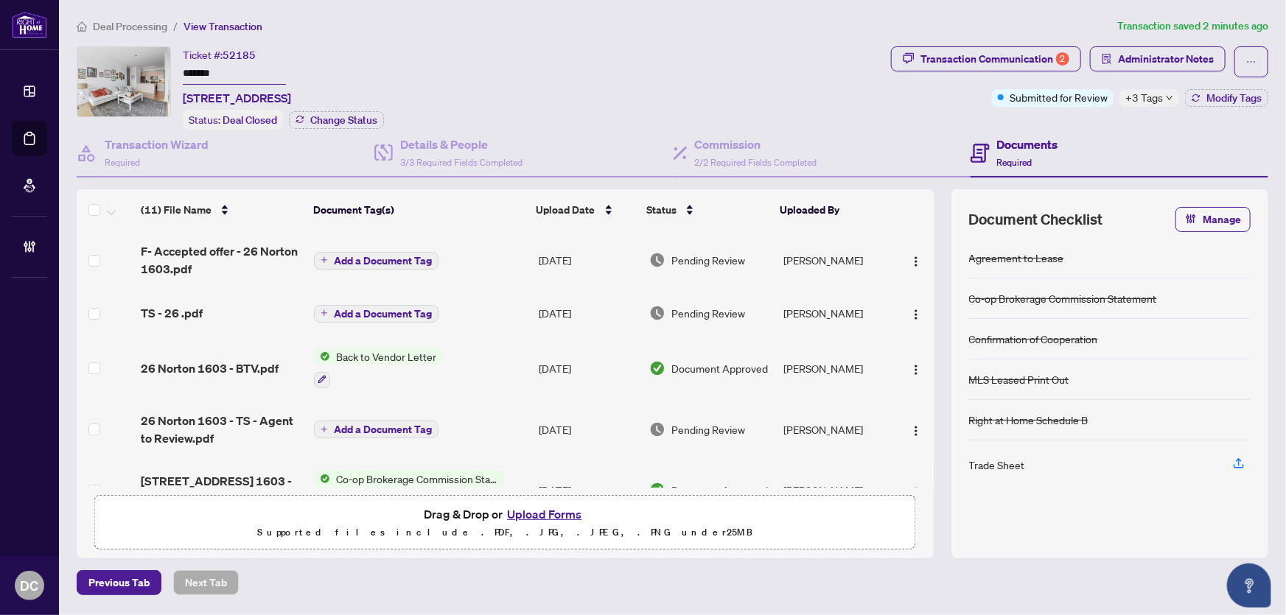
click at [1148, 96] on span "+3 Tags" at bounding box center [1144, 97] width 38 height 17
click at [1056, 60] on div "Transaction Communication 2" at bounding box center [994, 59] width 149 height 24
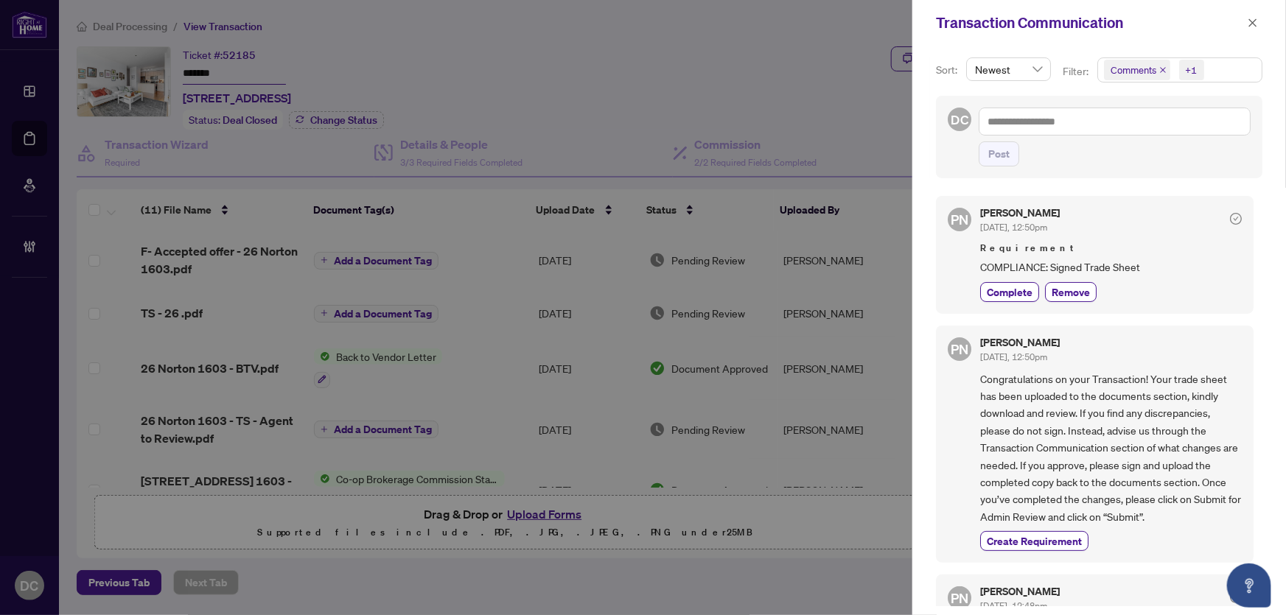
click at [1191, 74] on div "+1" at bounding box center [1192, 70] width 12 height 15
click at [1169, 124] on span "Comments" at bounding box center [1186, 131] width 131 height 18
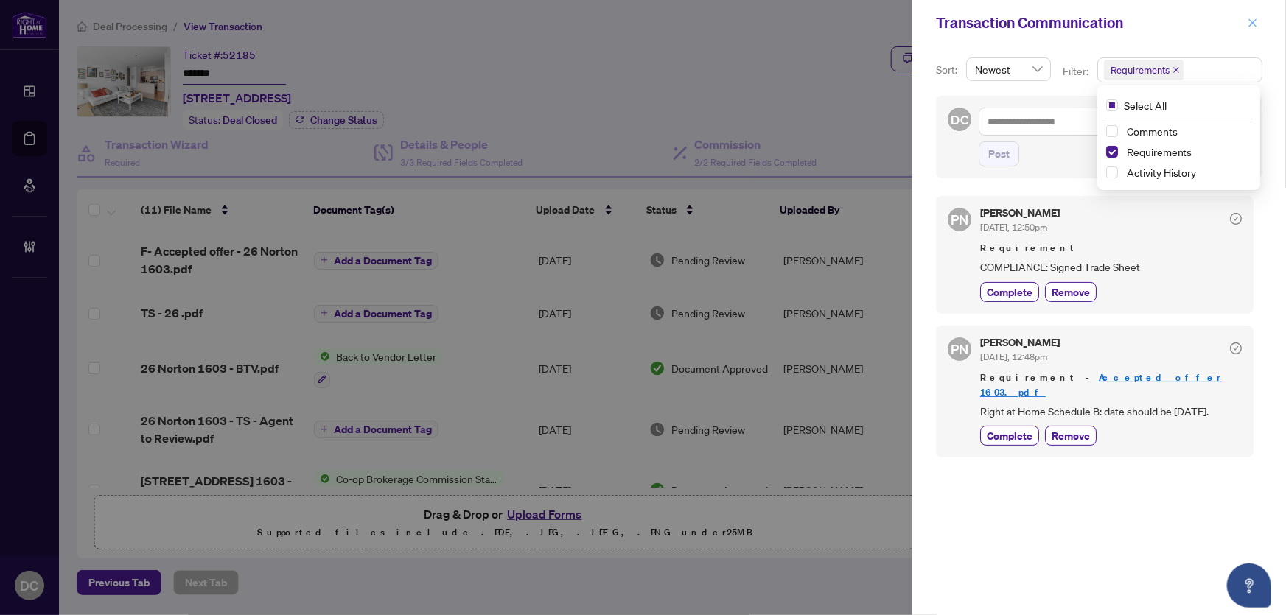
click at [1251, 22] on icon "close" at bounding box center [1253, 23] width 10 height 10
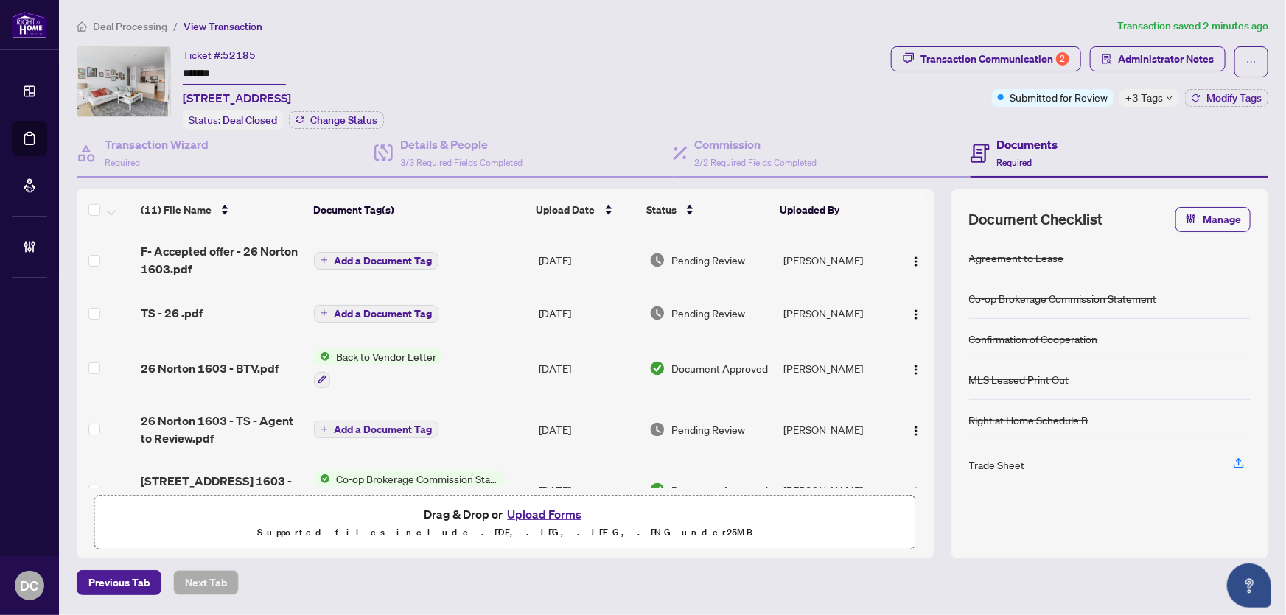
click at [505, 313] on td "Add a Document Tag" at bounding box center [420, 313] width 225 height 47
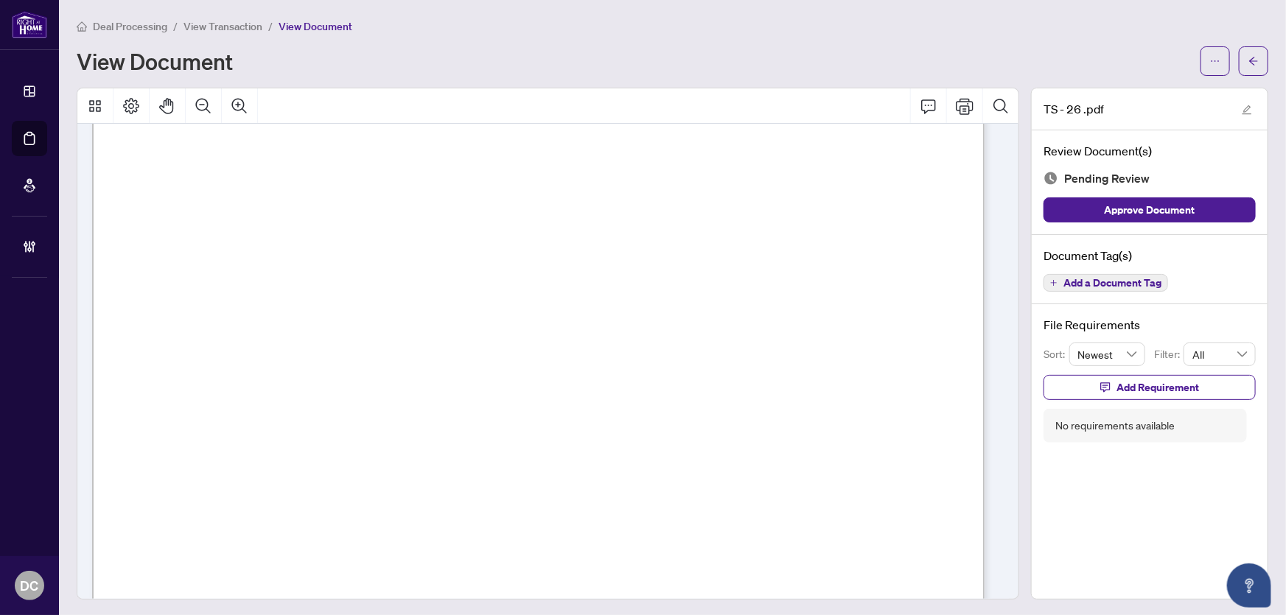
scroll to position [402, 0]
click at [1248, 64] on icon "arrow-left" at bounding box center [1253, 61] width 10 height 10
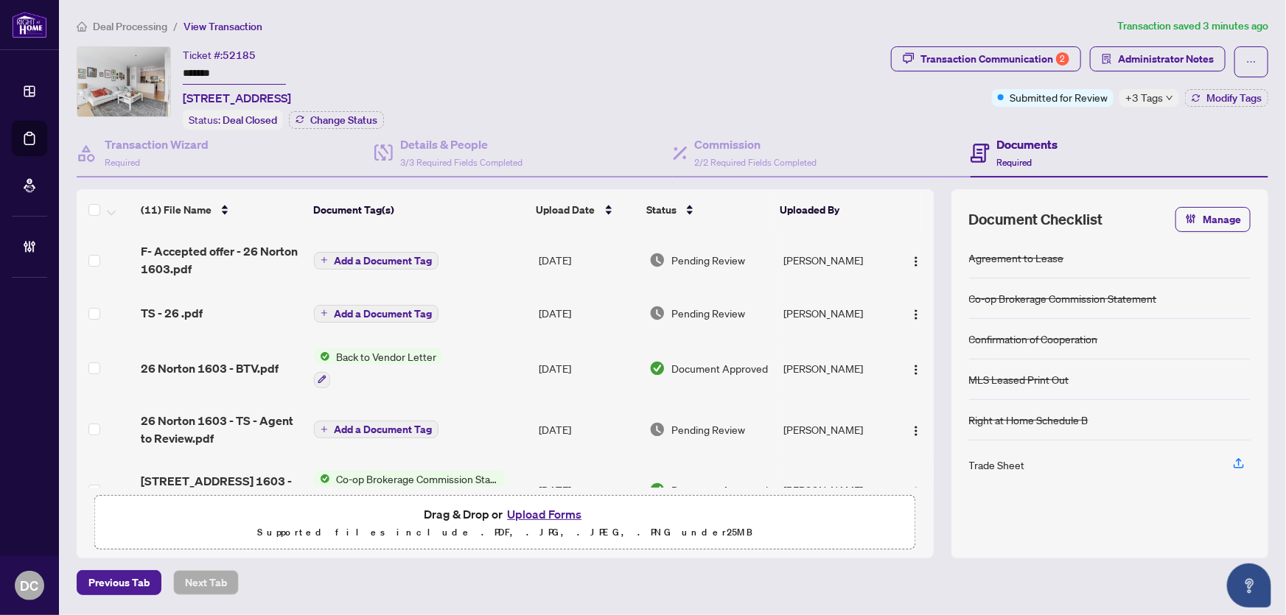
click at [1150, 98] on span "+3 Tags" at bounding box center [1144, 97] width 38 height 17
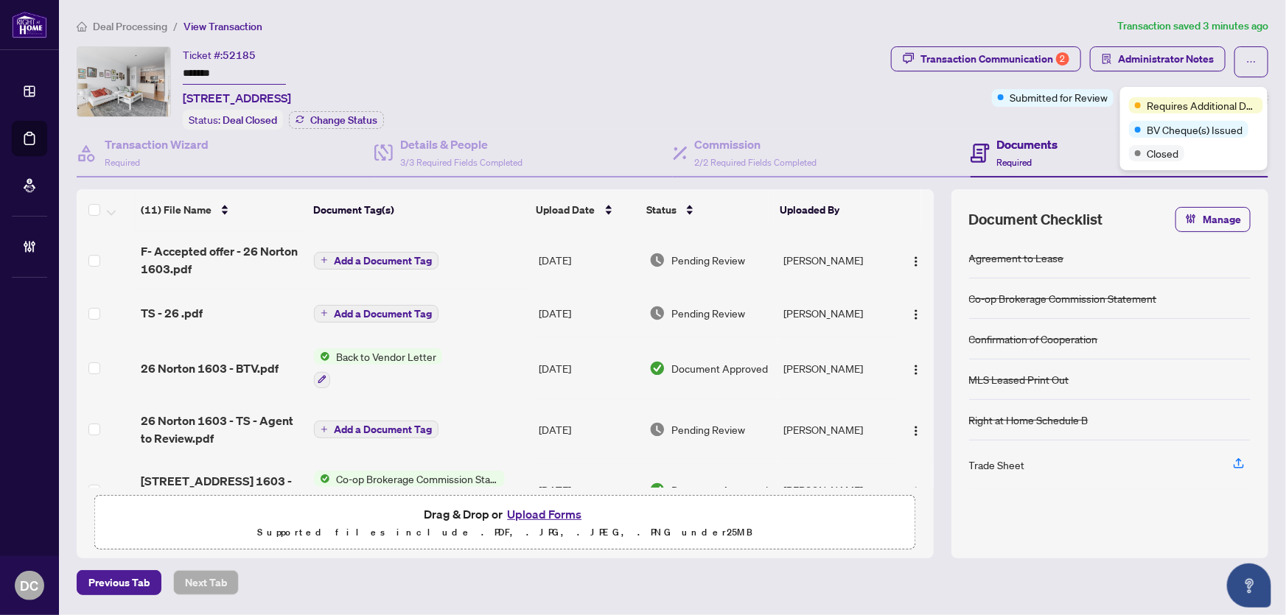
click at [1278, 103] on main "Deal Processing / View Transaction Transaction saved 3 minutes ago Ticket #: 52…" at bounding box center [672, 307] width 1227 height 615
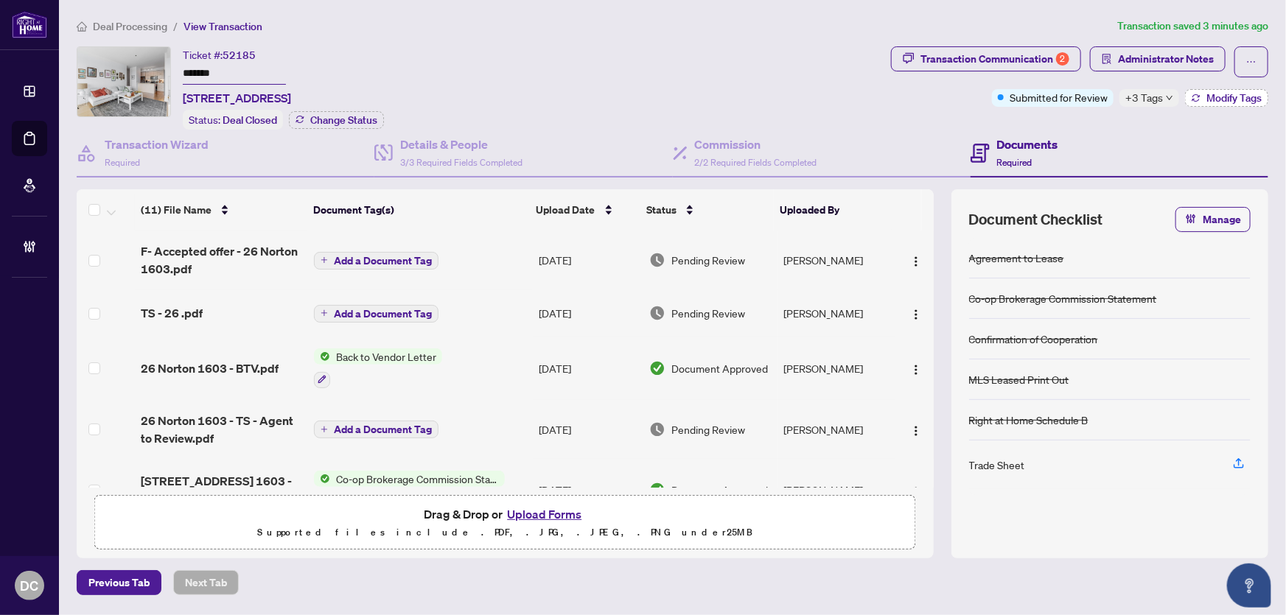
click at [1257, 99] on span "Modify Tags" at bounding box center [1233, 98] width 55 height 10
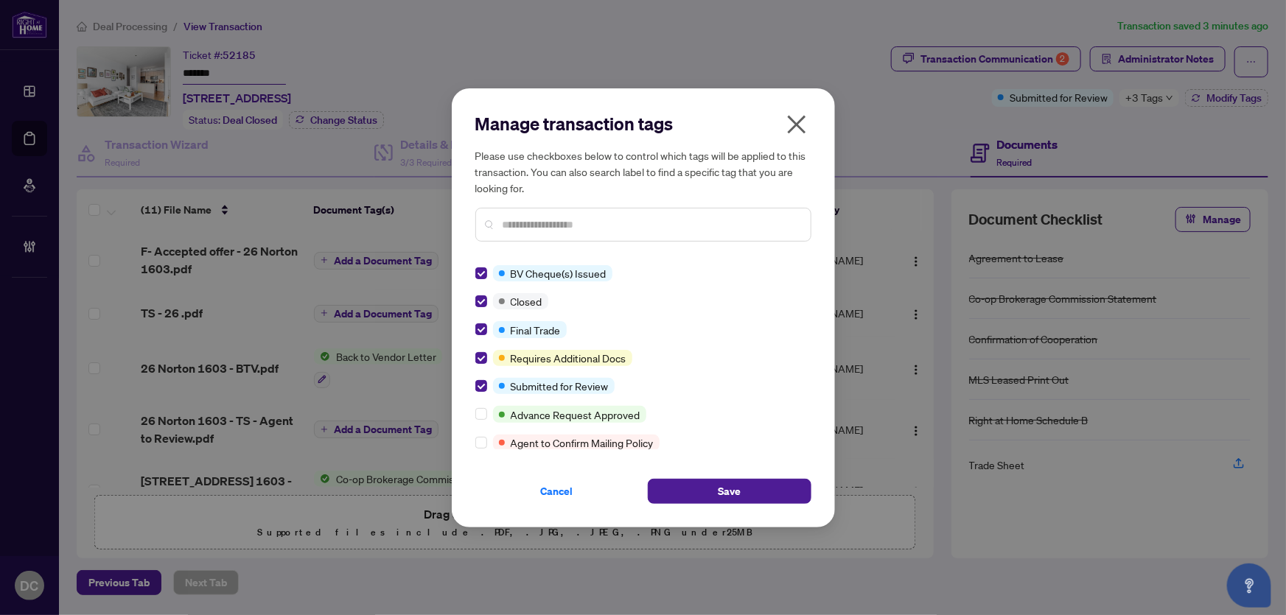
drag, startPoint x: 649, startPoint y: 467, endPoint x: 671, endPoint y: 476, distance: 23.8
click at [651, 468] on div "Cancel Save" at bounding box center [643, 482] width 336 height 43
click at [680, 489] on button "Save" at bounding box center [730, 491] width 164 height 25
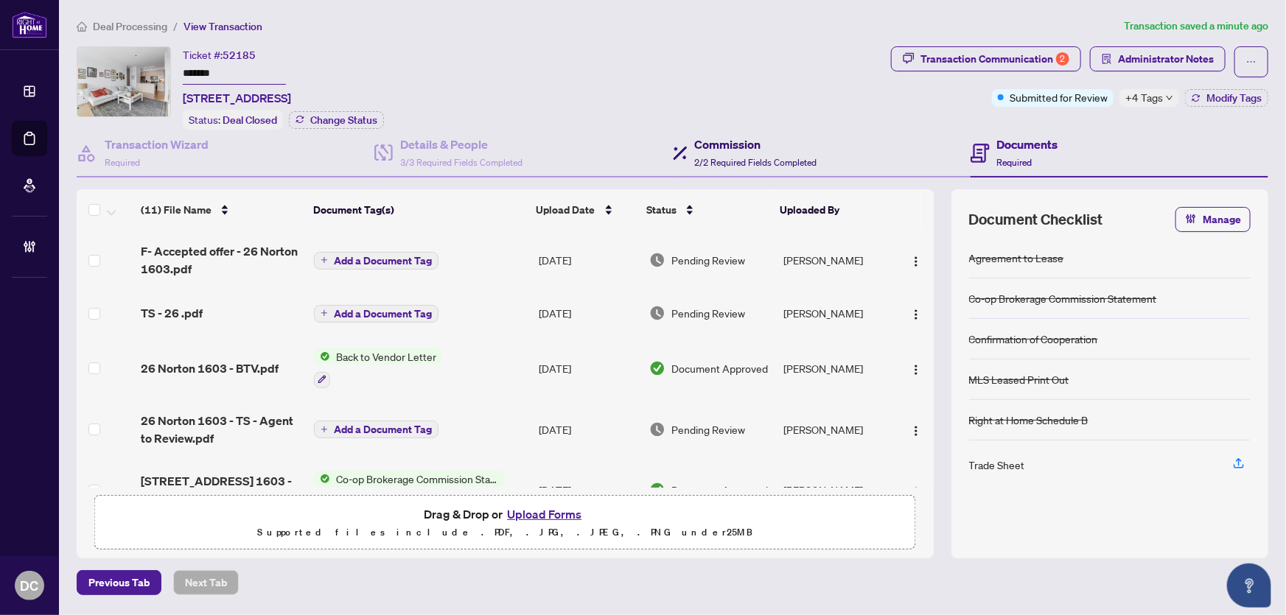
drag, startPoint x: 749, startPoint y: 152, endPoint x: 780, endPoint y: 151, distance: 31.0
click at [749, 152] on div "Commission 2/2 Required Fields Completed" at bounding box center [756, 153] width 122 height 35
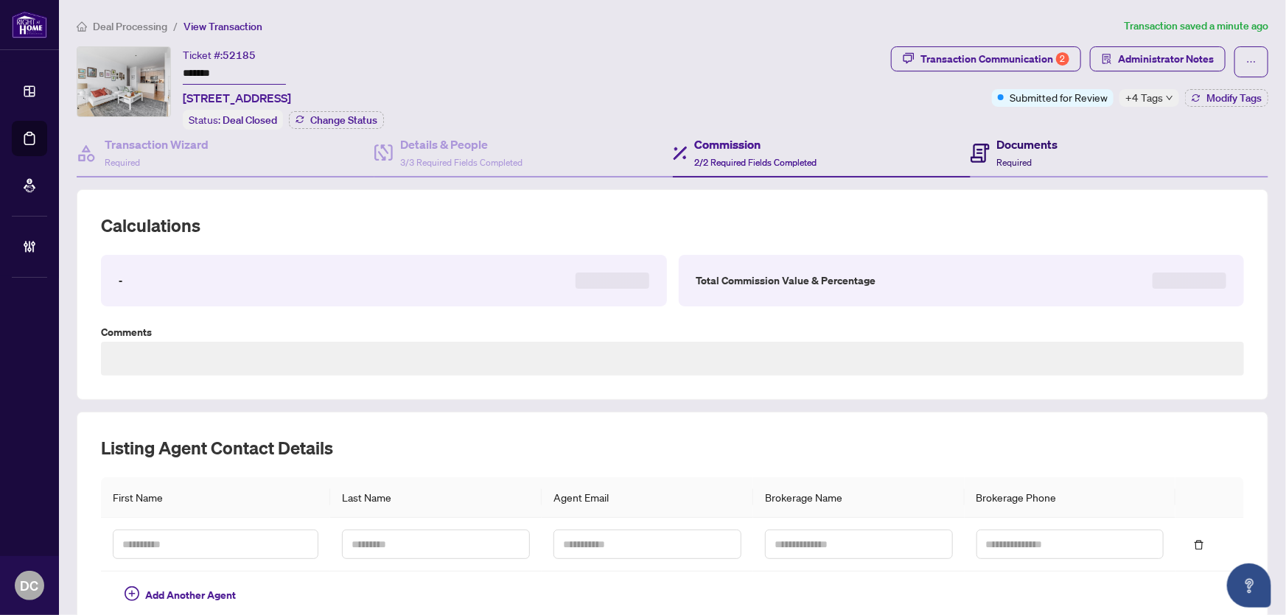
click at [1009, 149] on h4 "Documents" at bounding box center [1027, 145] width 61 height 18
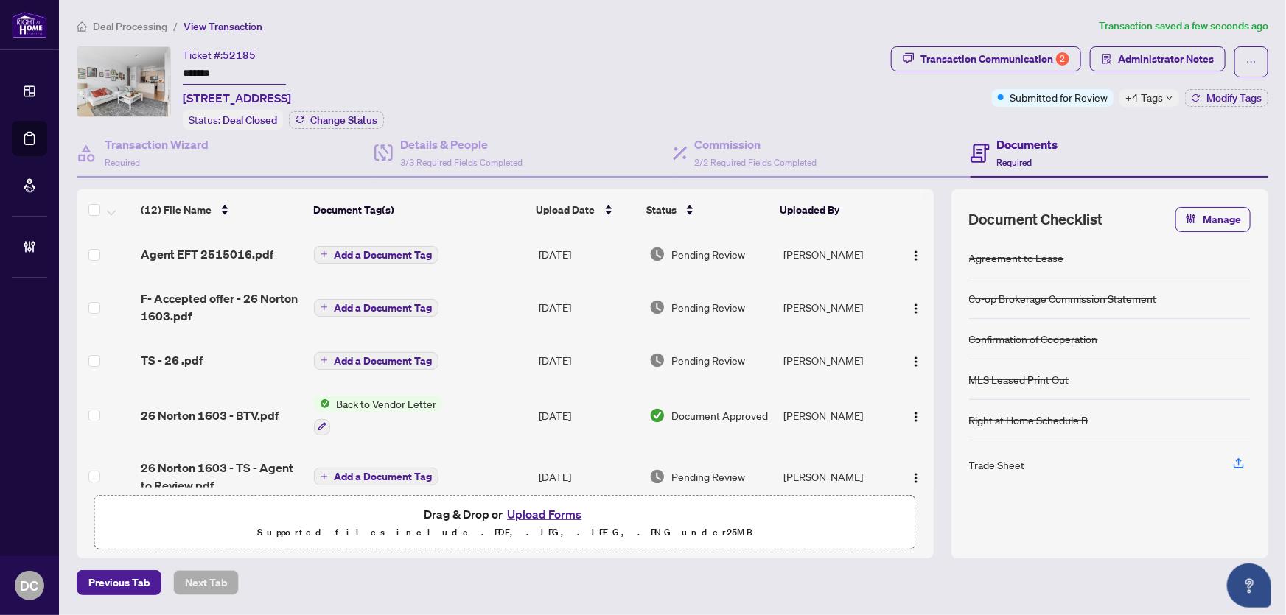
click at [1144, 101] on span "+4 Tags" at bounding box center [1144, 97] width 38 height 17
click at [958, 109] on div "Transaction Communication 2 Administrator Notes Submitted for Review +4 Tags Mo…" at bounding box center [1079, 87] width 383 height 83
click at [910, 250] on img "button" at bounding box center [916, 256] width 12 height 12
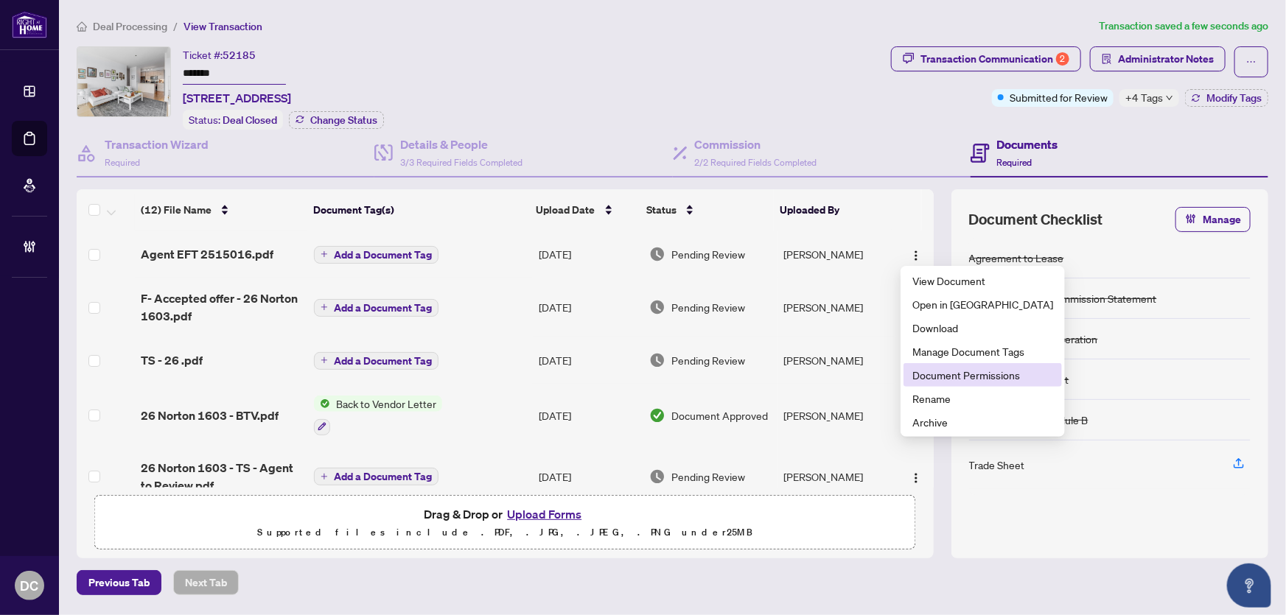
click at [933, 375] on span "Document Permissions" at bounding box center [982, 375] width 141 height 16
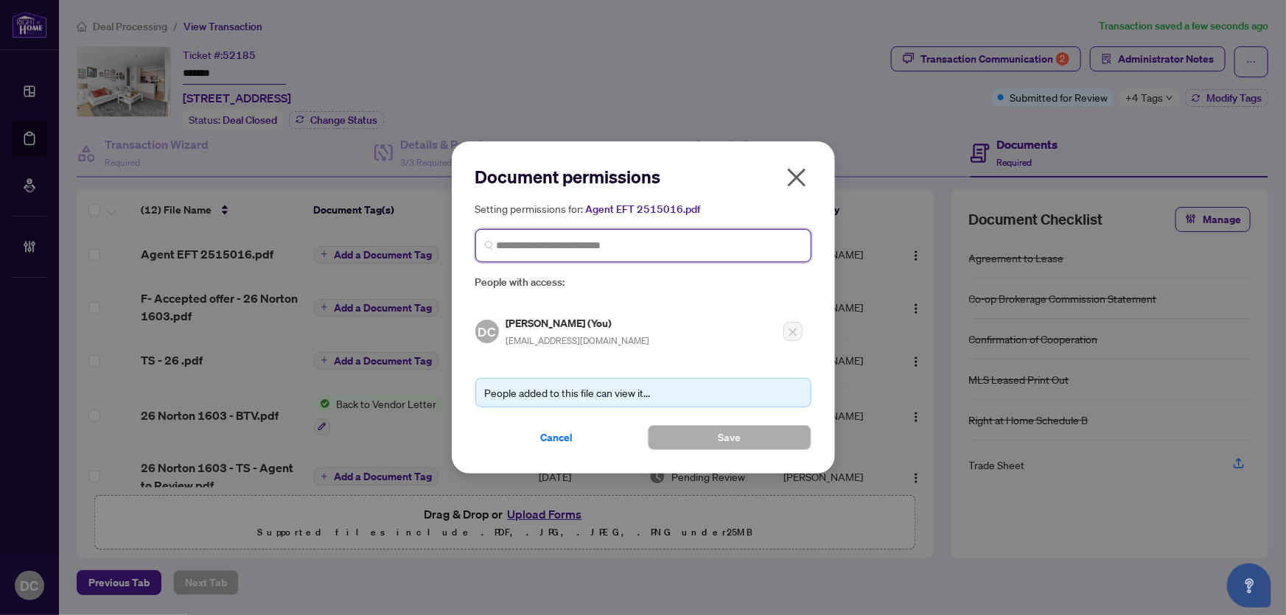
click at [656, 245] on input "search" at bounding box center [649, 245] width 305 height 15
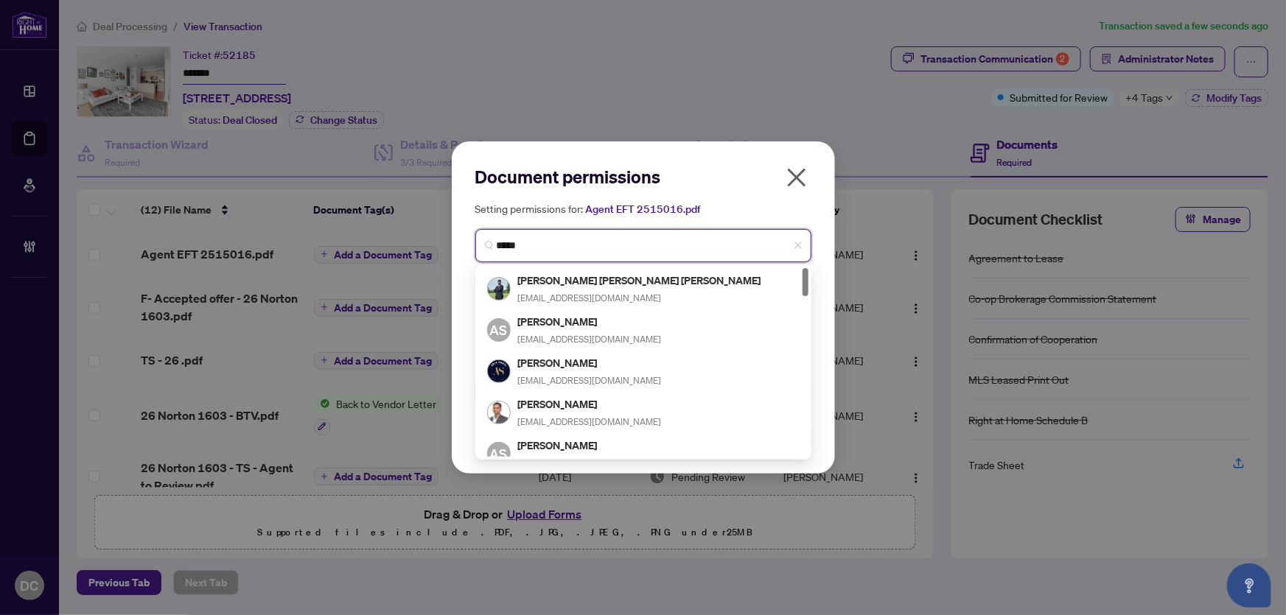
type input "******"
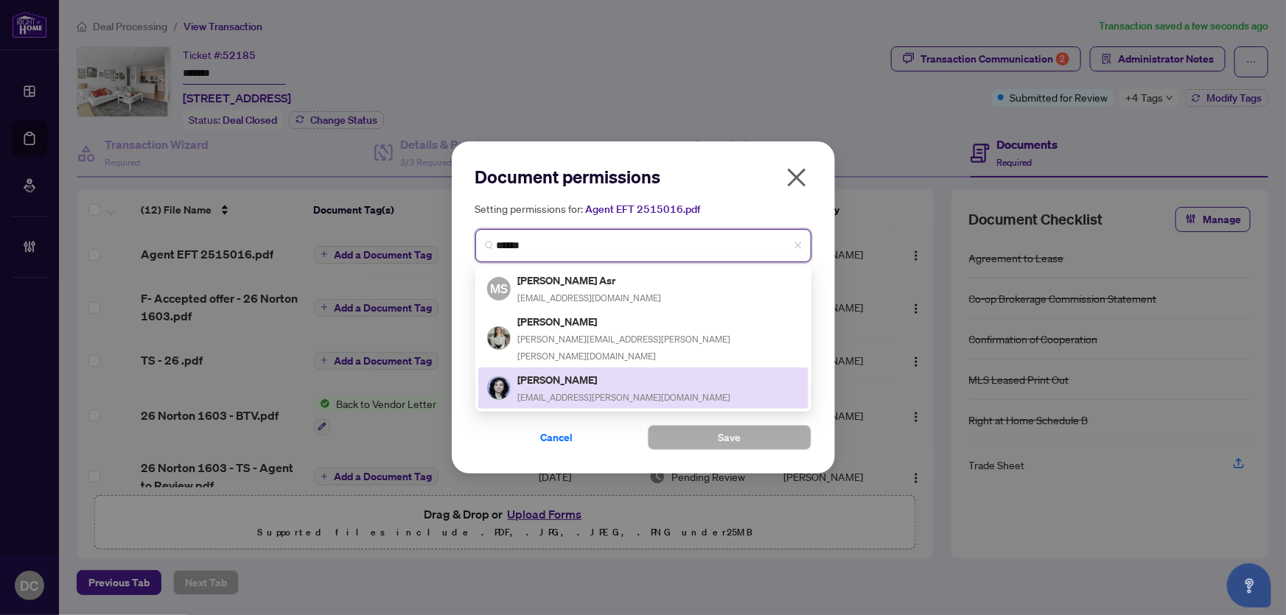
click at [595, 371] on div "Shahrzad Ezhari ez.shahrzad@gmail.com" at bounding box center [624, 388] width 213 height 34
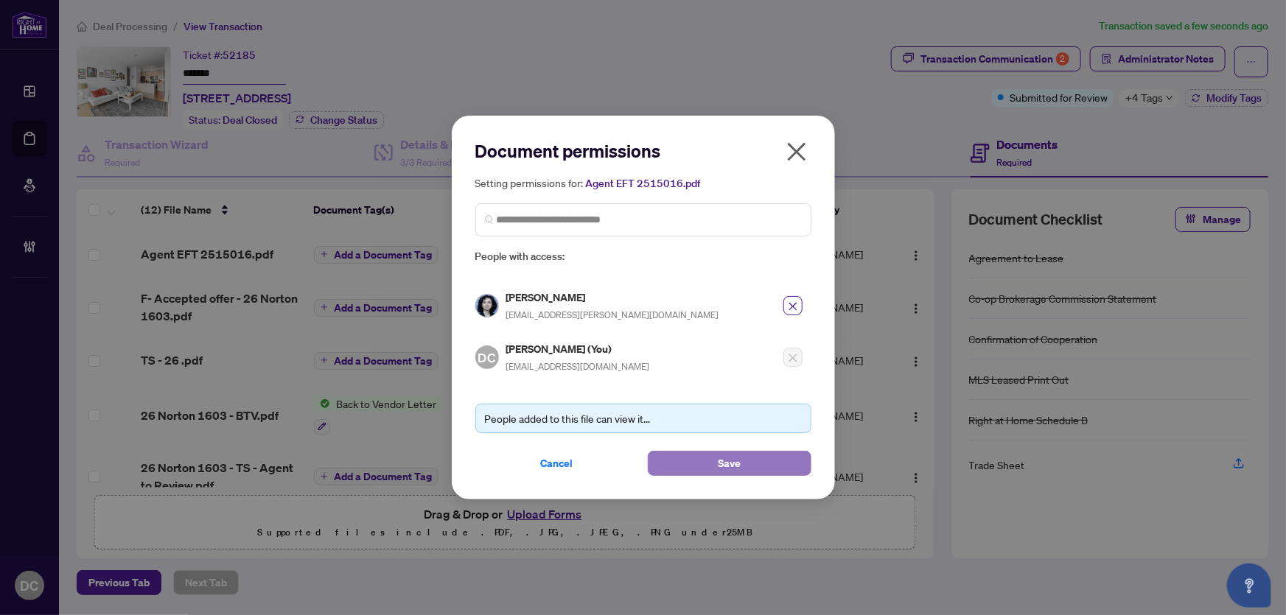
click at [719, 457] on span "Save" at bounding box center [729, 464] width 23 height 24
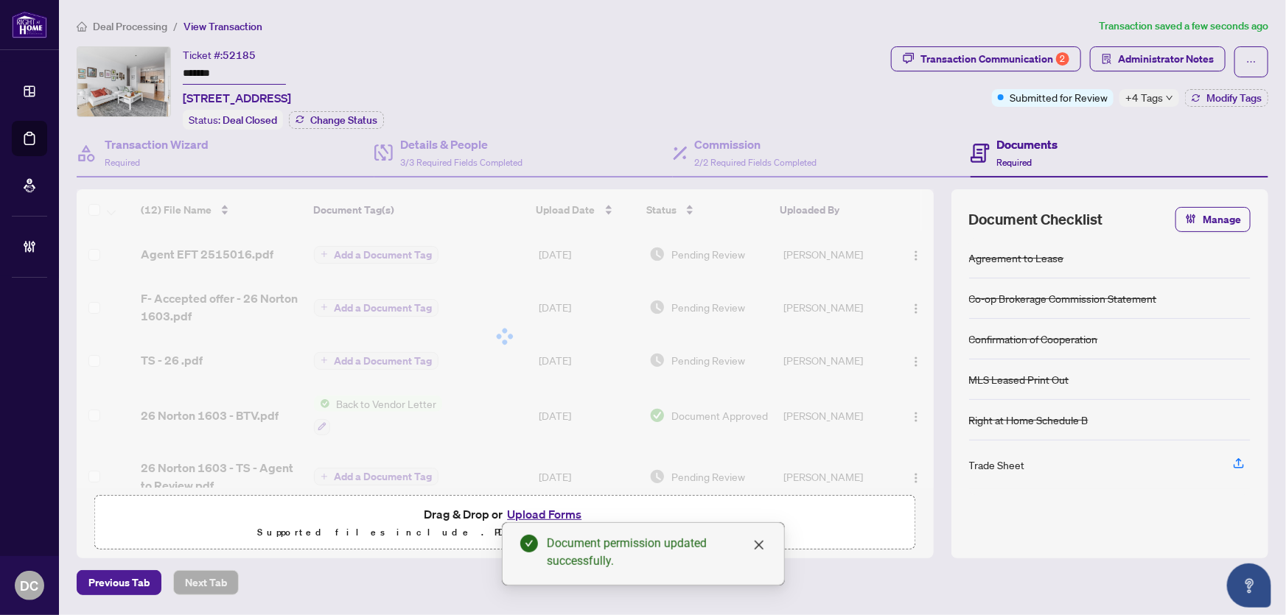
click at [1171, 96] on icon "down" at bounding box center [1170, 98] width 6 height 4
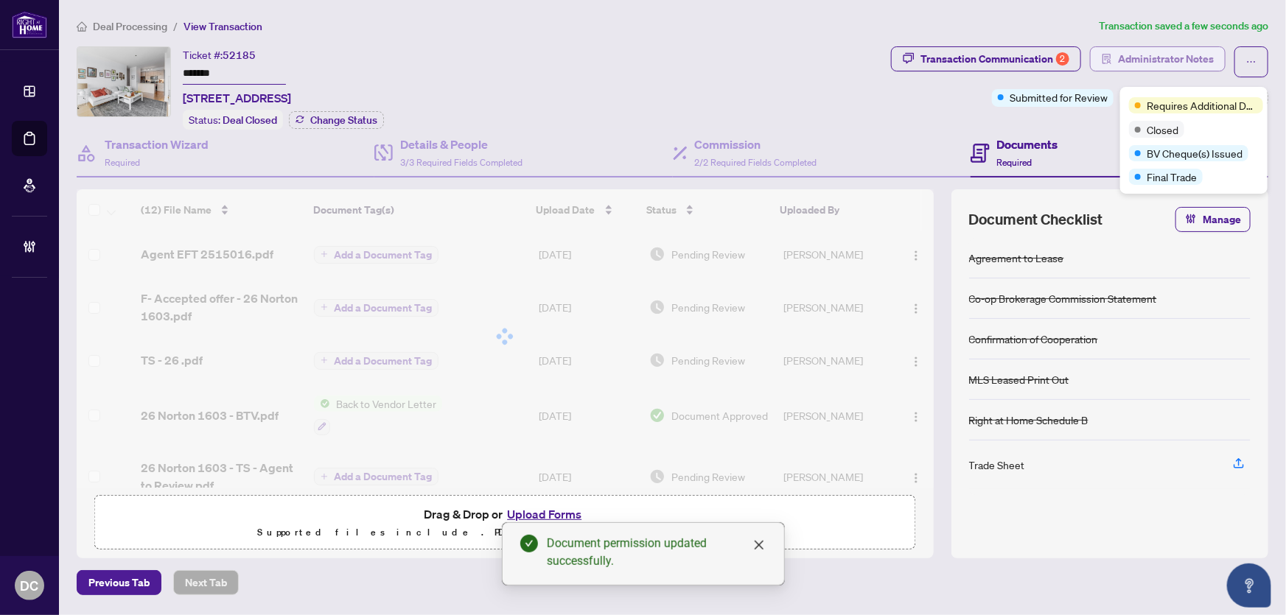
click at [1191, 59] on span "Administrator Notes" at bounding box center [1166, 59] width 96 height 24
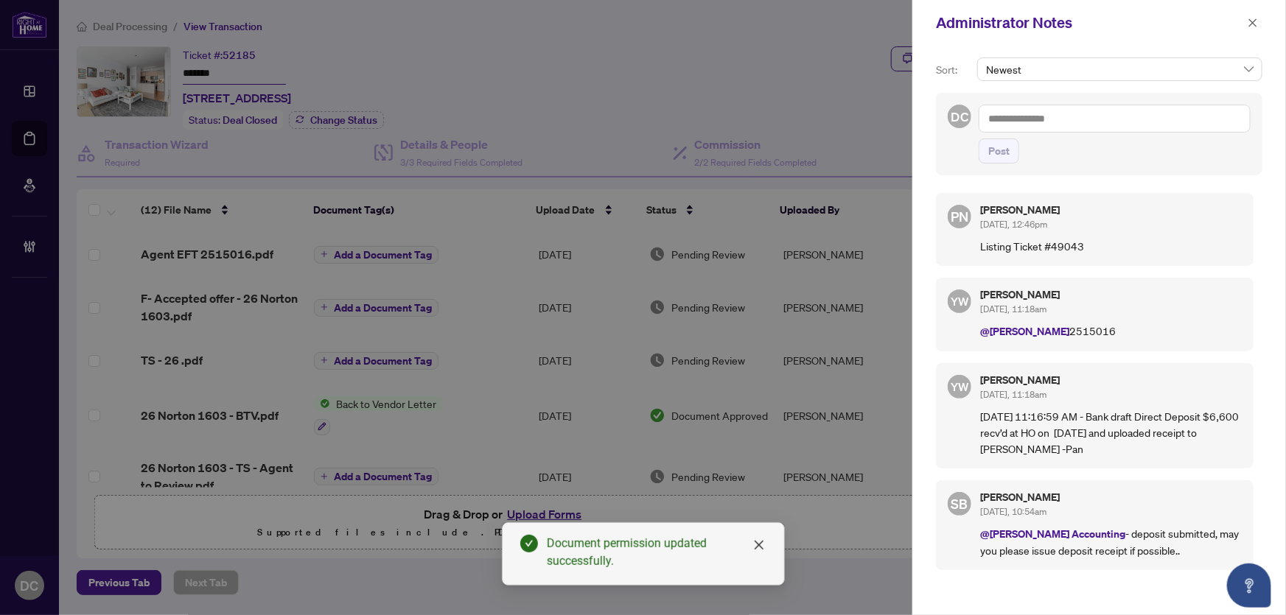
click at [1172, 119] on textarea at bounding box center [1115, 119] width 272 height 28
paste textarea "**********"
type textarea "**********"
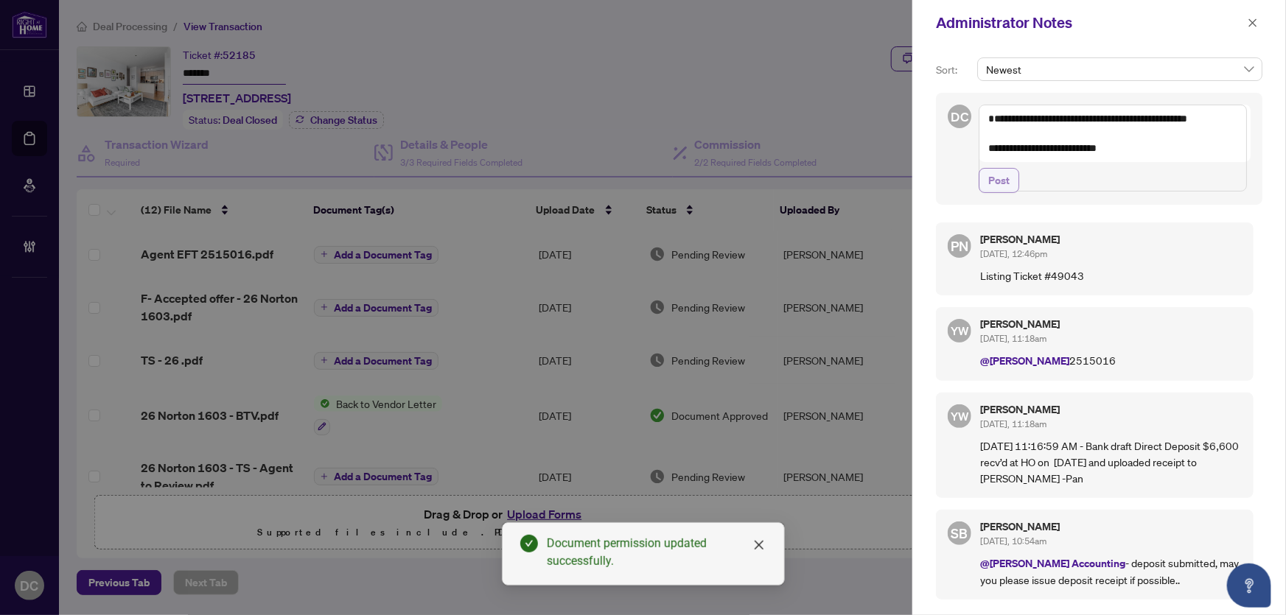
click at [994, 192] on span "Post" at bounding box center [998, 181] width 21 height 24
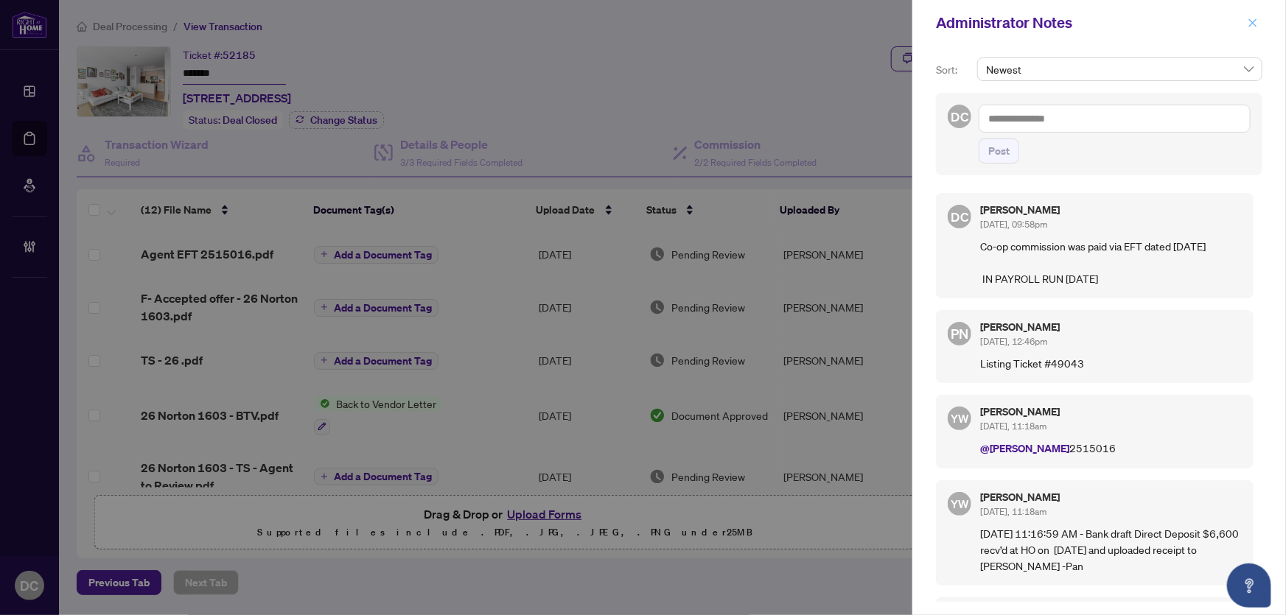
click at [1258, 20] on icon "close" at bounding box center [1253, 23] width 10 height 10
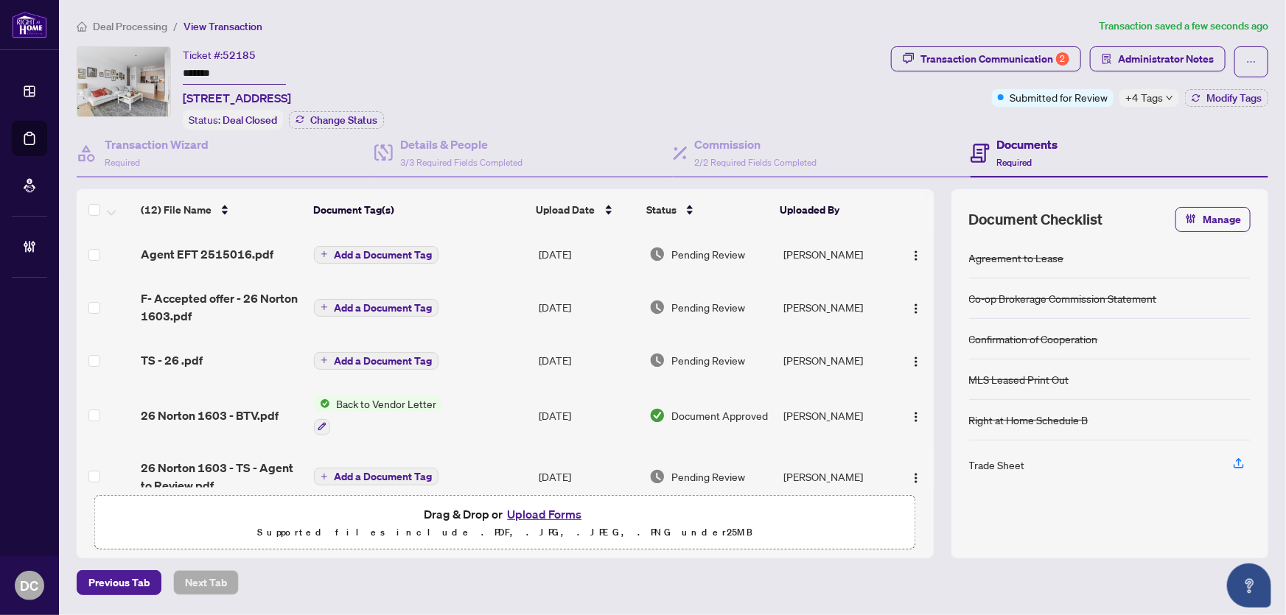
drag, startPoint x: 261, startPoint y: 68, endPoint x: 155, endPoint y: 63, distance: 105.5
click at [155, 63] on div "Ticket #: 52185 ******* 1603-26 Norton Ave, Toronto, Ontario M2N 0C6, Canada St…" at bounding box center [481, 87] width 808 height 83
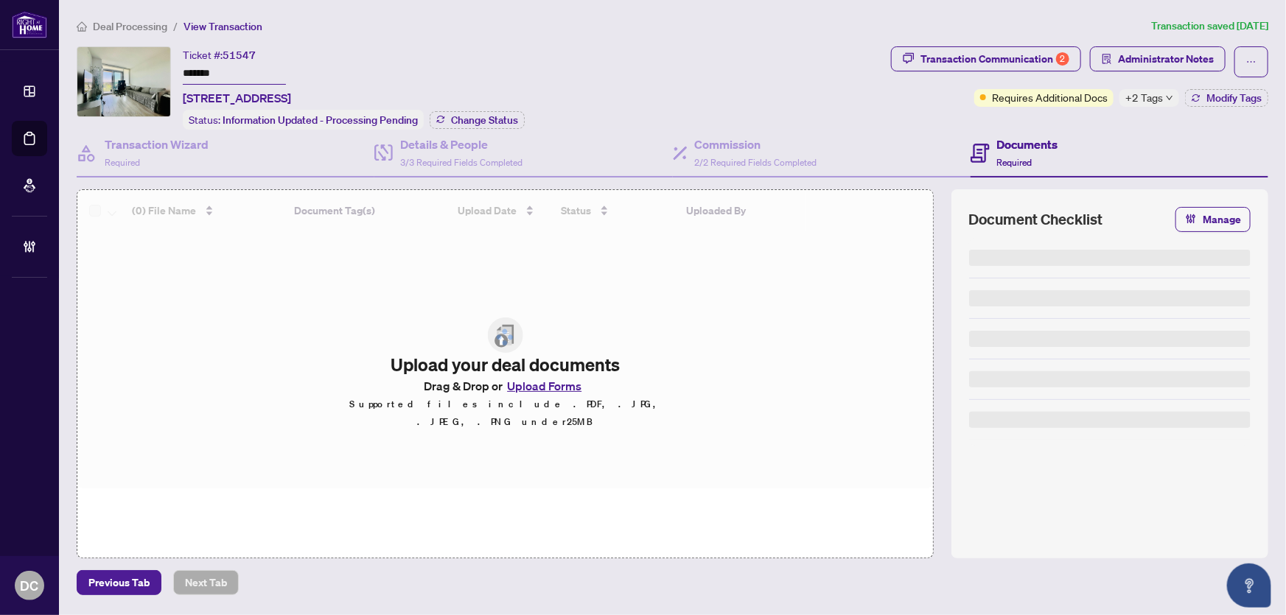
drag, startPoint x: 258, startPoint y: 73, endPoint x: 150, endPoint y: 71, distance: 107.6
click at [150, 71] on div "Ticket #: 51547 ******* [STREET_ADDRESS] Status: Information Updated - Processi…" at bounding box center [481, 87] width 808 height 83
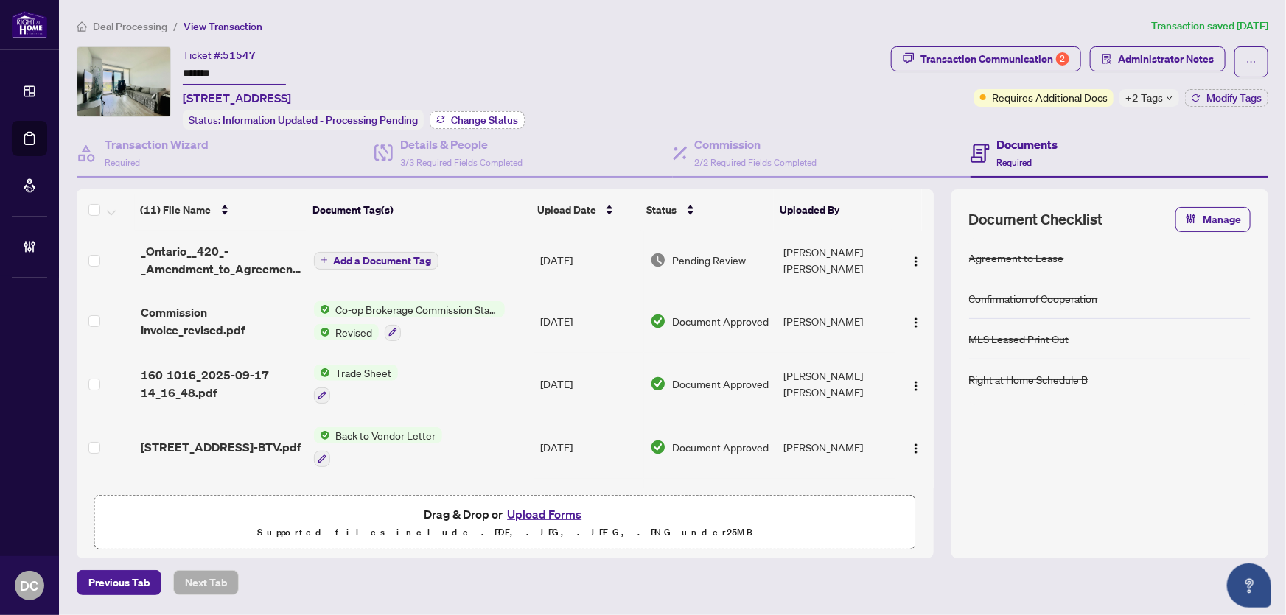
click at [502, 116] on span "Change Status" at bounding box center [484, 120] width 67 height 10
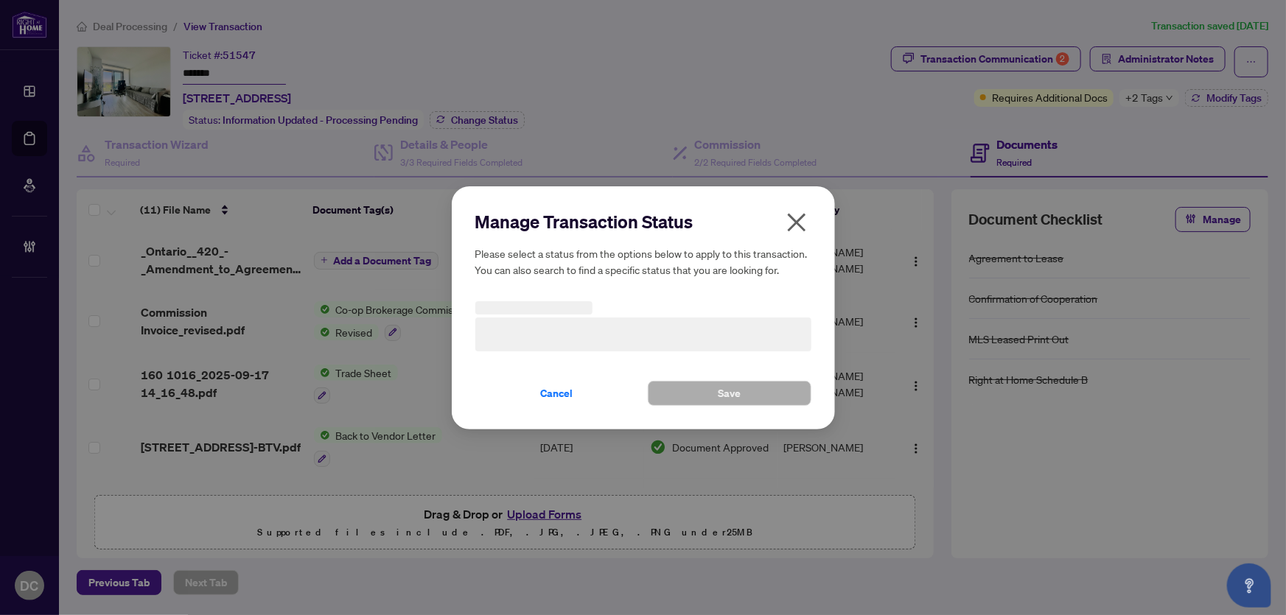
click at [609, 335] on h3 at bounding box center [643, 335] width 336 height 34
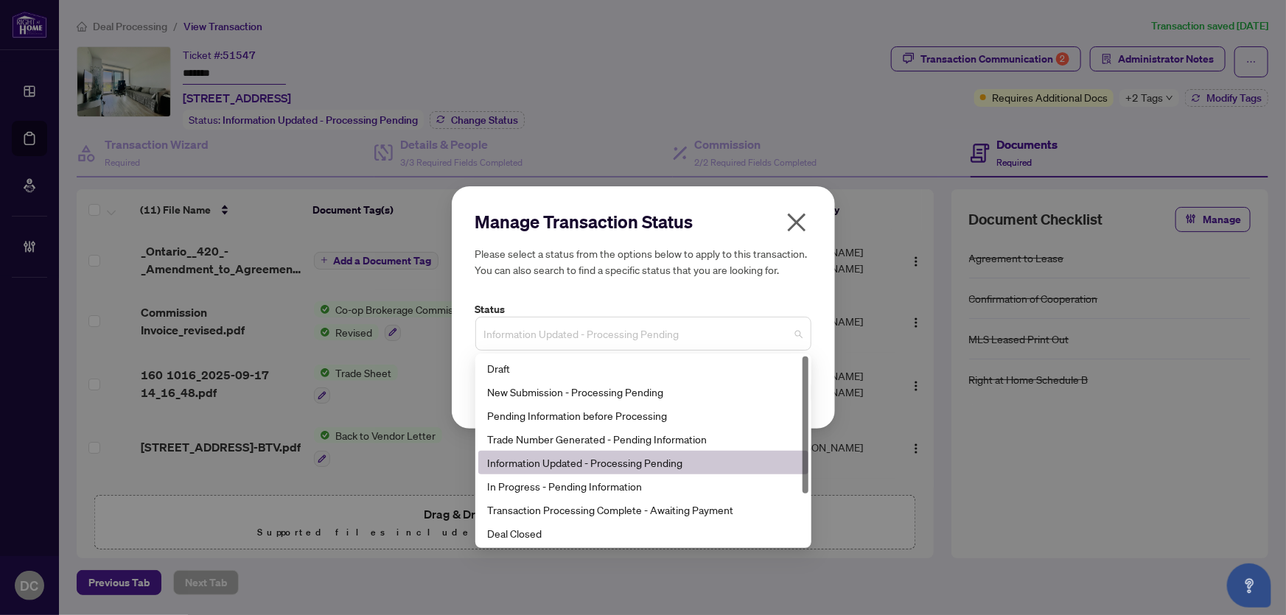
click at [628, 330] on span "Information Updated - Processing Pending" at bounding box center [643, 334] width 318 height 28
click at [567, 535] on div "Deal Closed" at bounding box center [643, 533] width 312 height 16
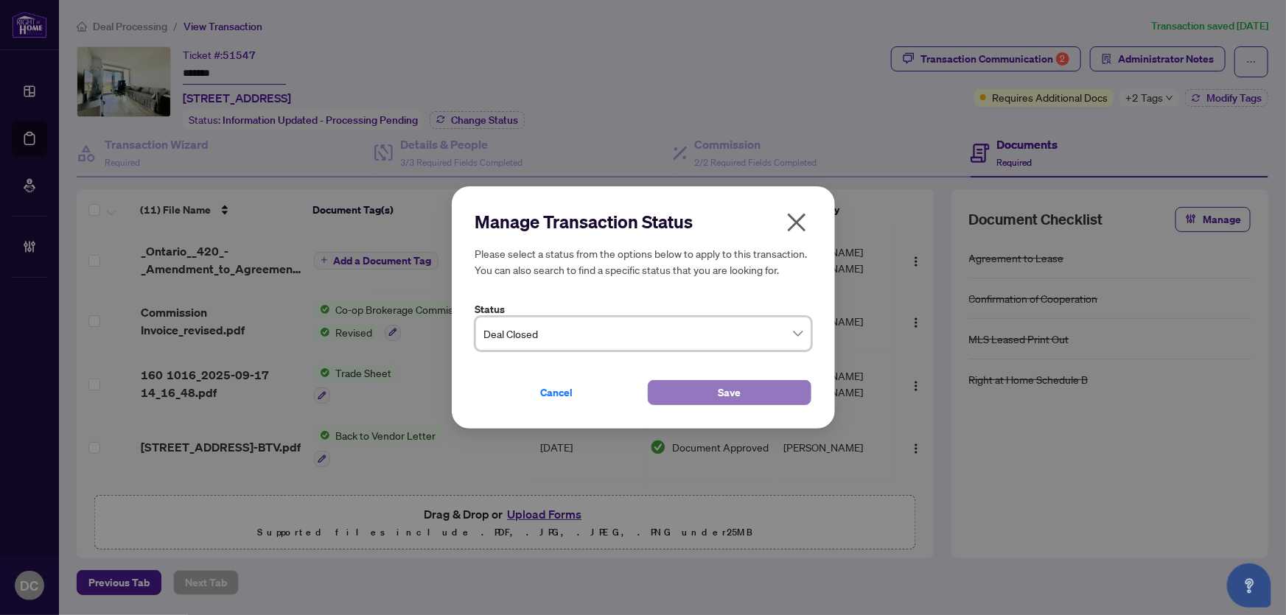
click at [663, 394] on button "Save" at bounding box center [730, 392] width 164 height 25
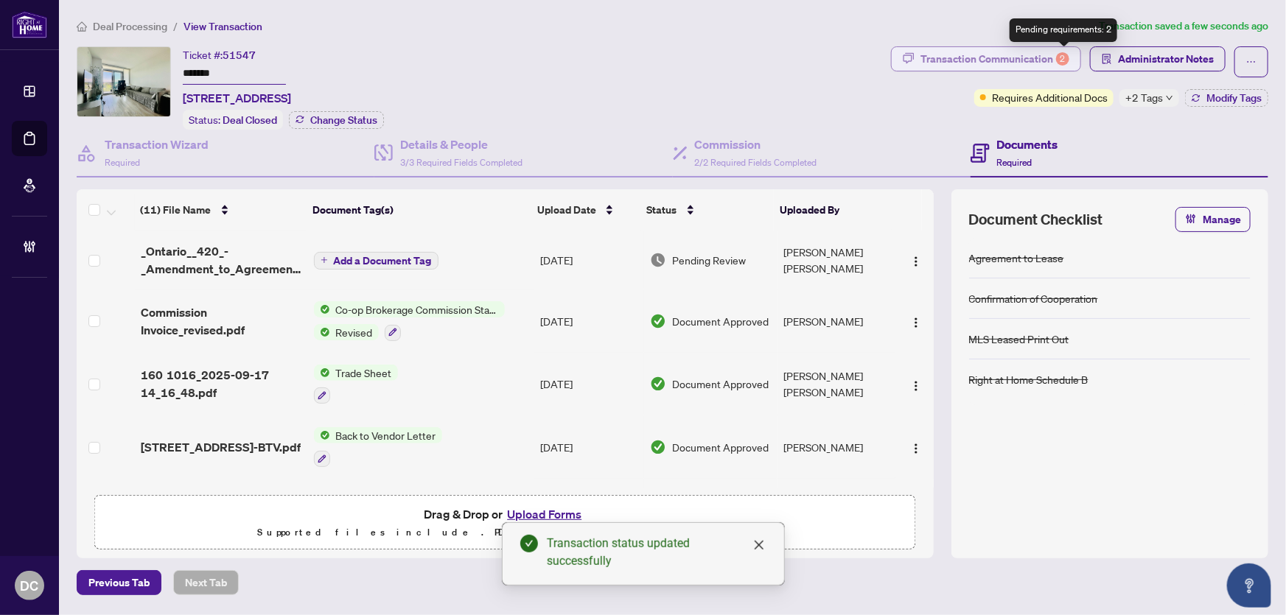
click at [1046, 56] on div "Transaction Communication 2" at bounding box center [994, 59] width 149 height 24
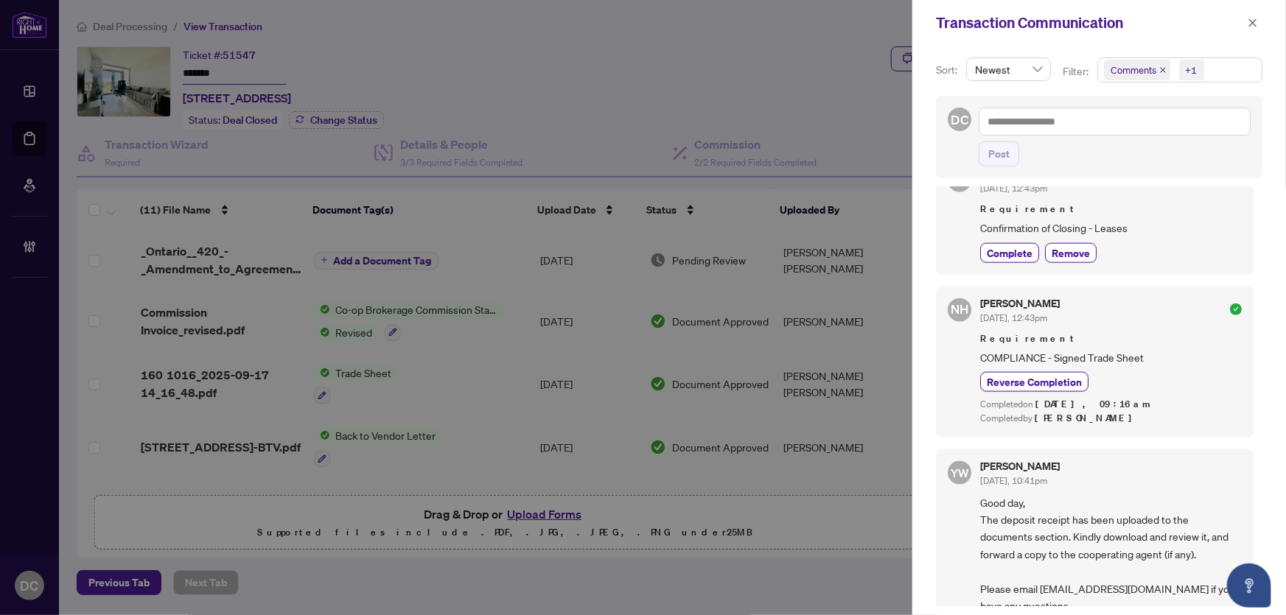
scroll to position [870, 0]
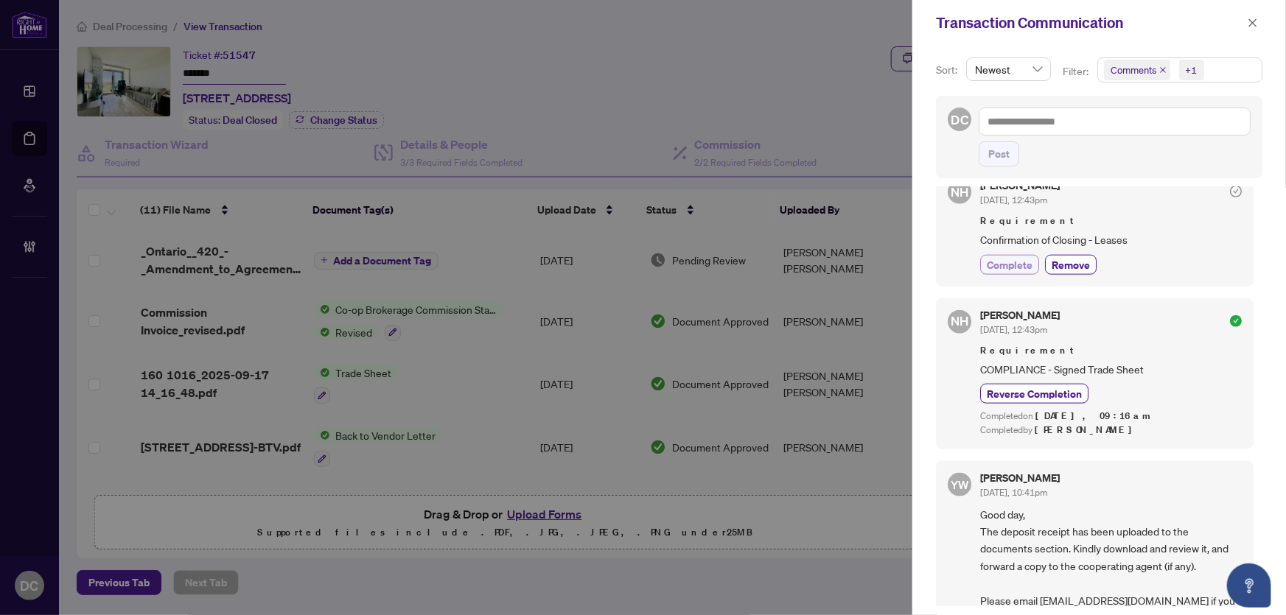
click at [1001, 273] on span "Complete" at bounding box center [1010, 264] width 46 height 15
click at [1253, 23] on icon "close" at bounding box center [1253, 22] width 8 height 8
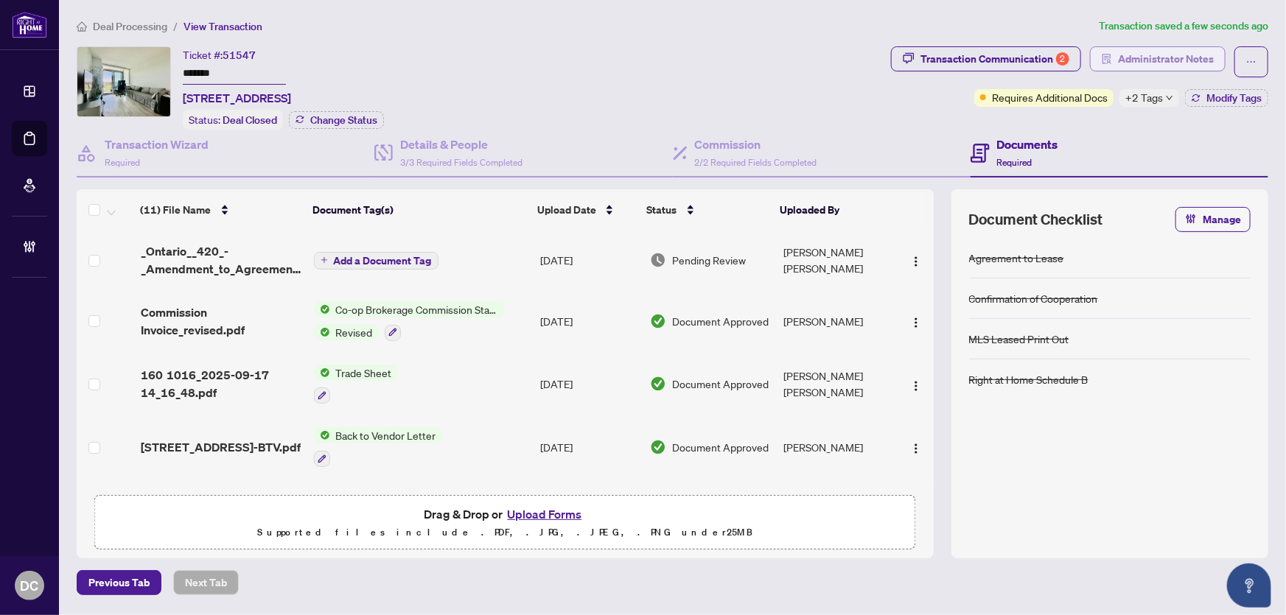
click at [1169, 47] on span "Administrator Notes" at bounding box center [1166, 59] width 96 height 24
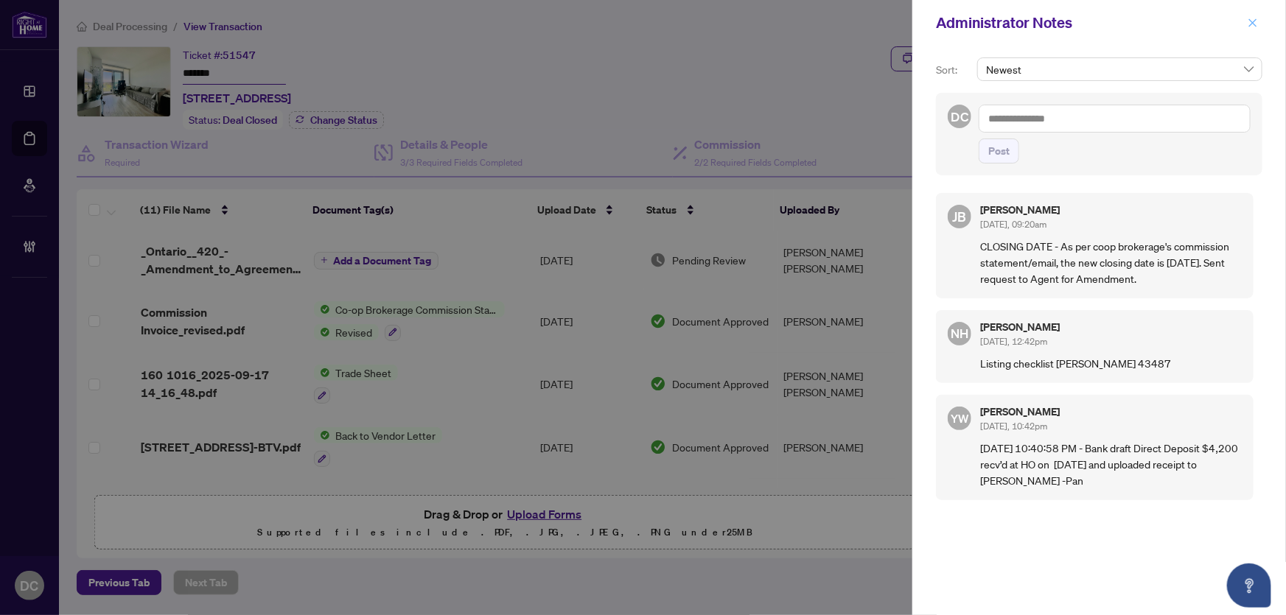
click at [1256, 21] on icon "close" at bounding box center [1253, 23] width 10 height 10
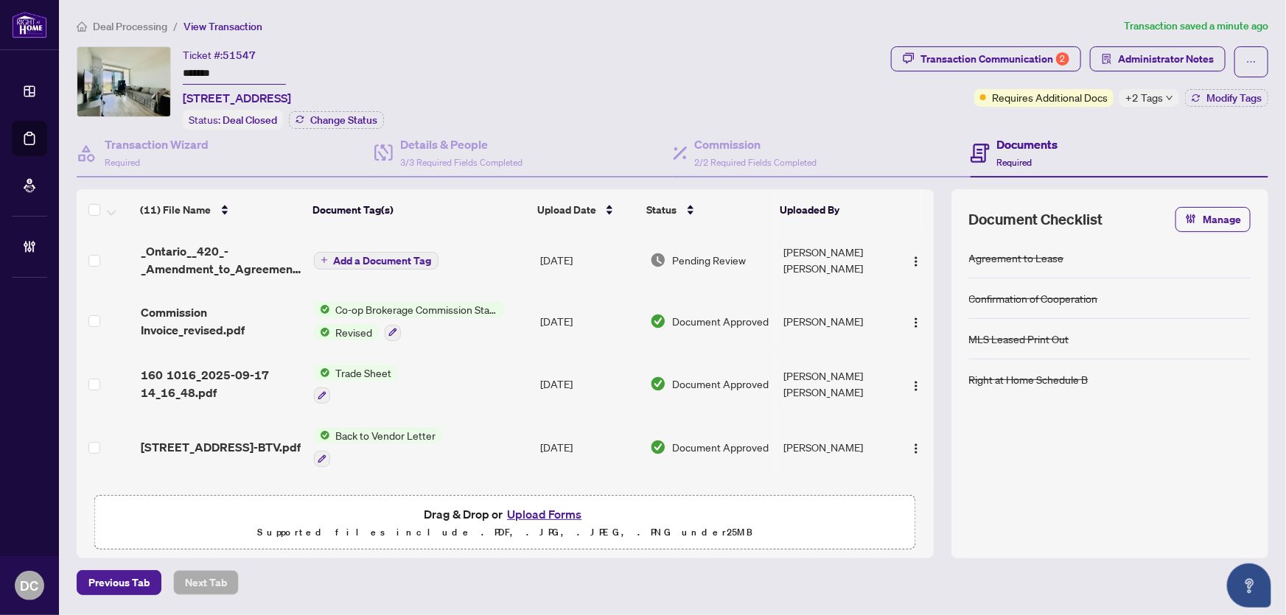
click at [461, 326] on div "Revised" at bounding box center [409, 333] width 191 height 18
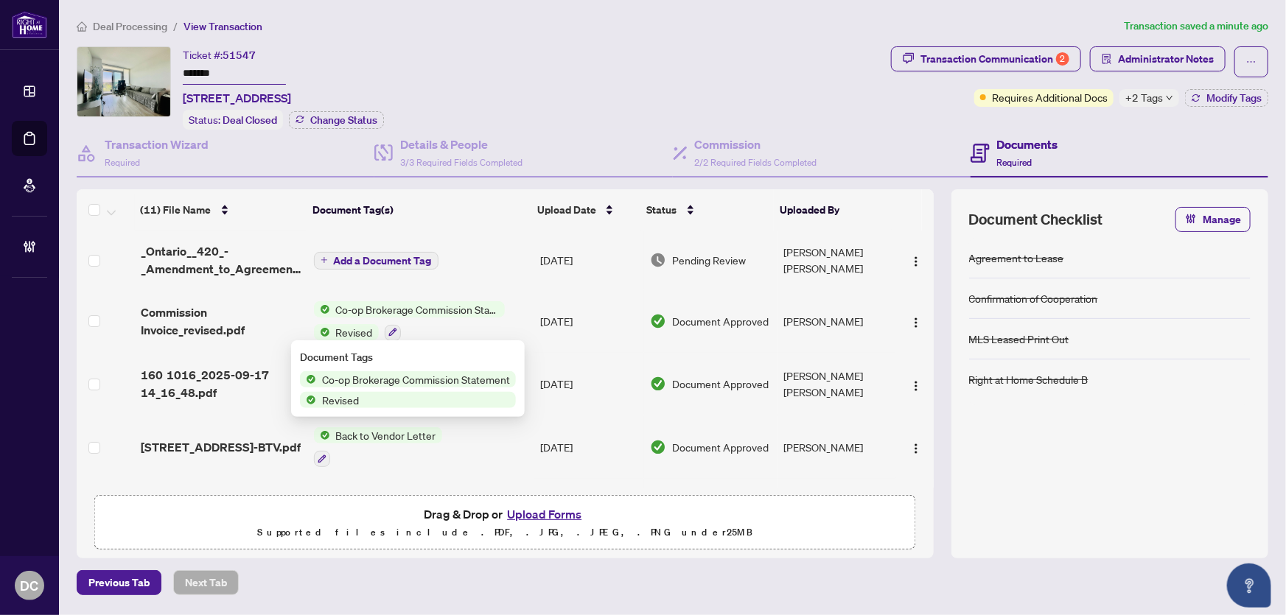
click at [206, 322] on span "Commission Invoice_revised.pdf" at bounding box center [221, 321] width 161 height 35
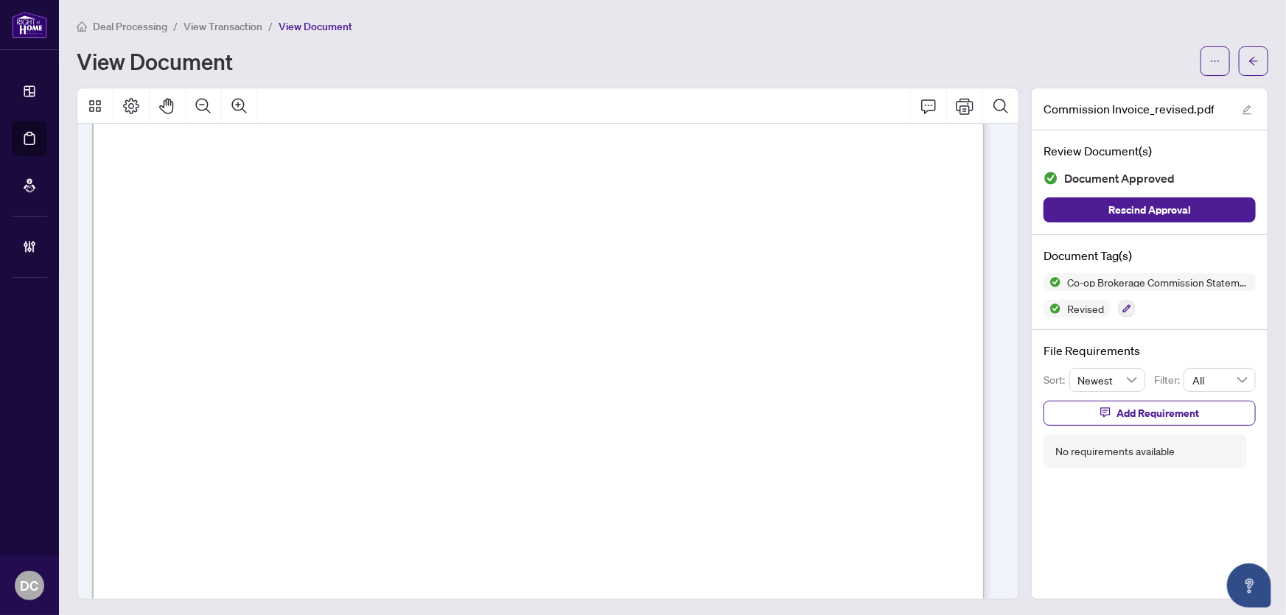
scroll to position [469, 0]
click at [1239, 65] on button "button" at bounding box center [1253, 60] width 29 height 29
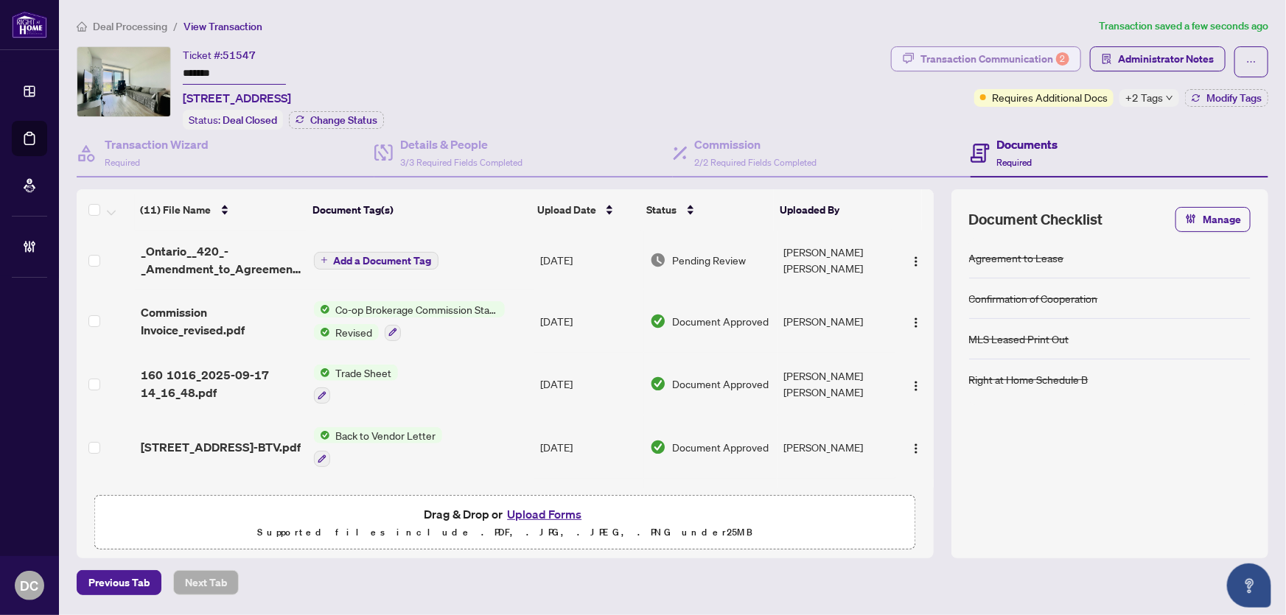
click at [1002, 52] on div "Transaction Communication 2" at bounding box center [994, 59] width 149 height 24
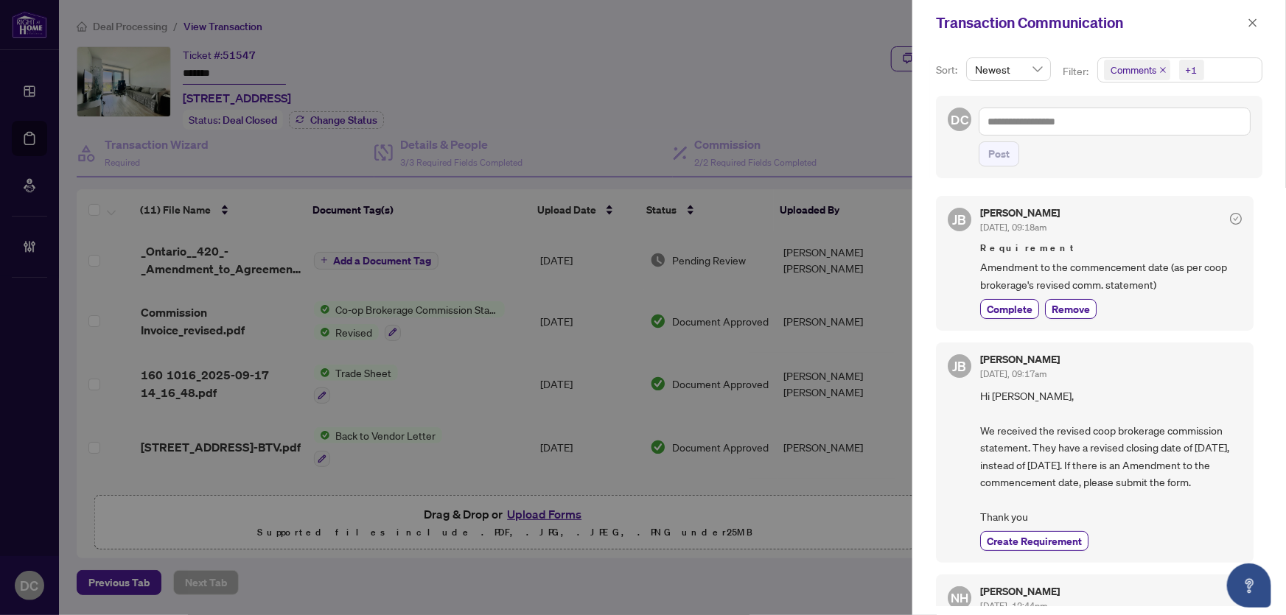
click at [1213, 71] on span "Comments +1" at bounding box center [1180, 70] width 164 height 24
click at [1159, 135] on span "Comments" at bounding box center [1152, 131] width 51 height 13
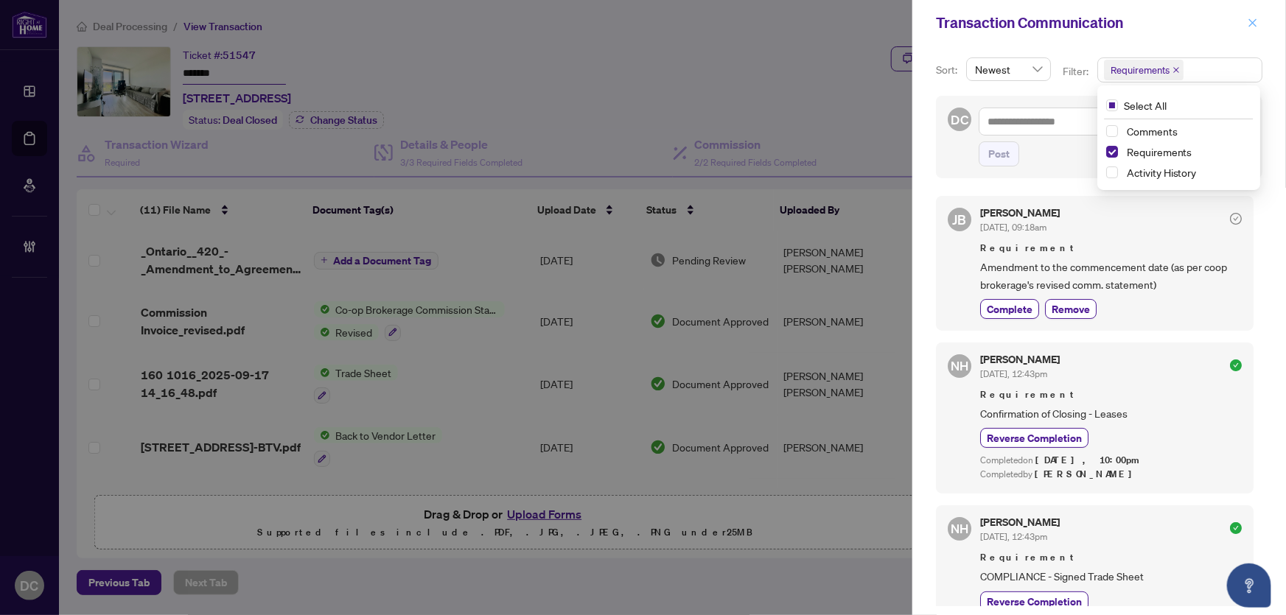
click at [1249, 24] on icon "close" at bounding box center [1253, 23] width 10 height 10
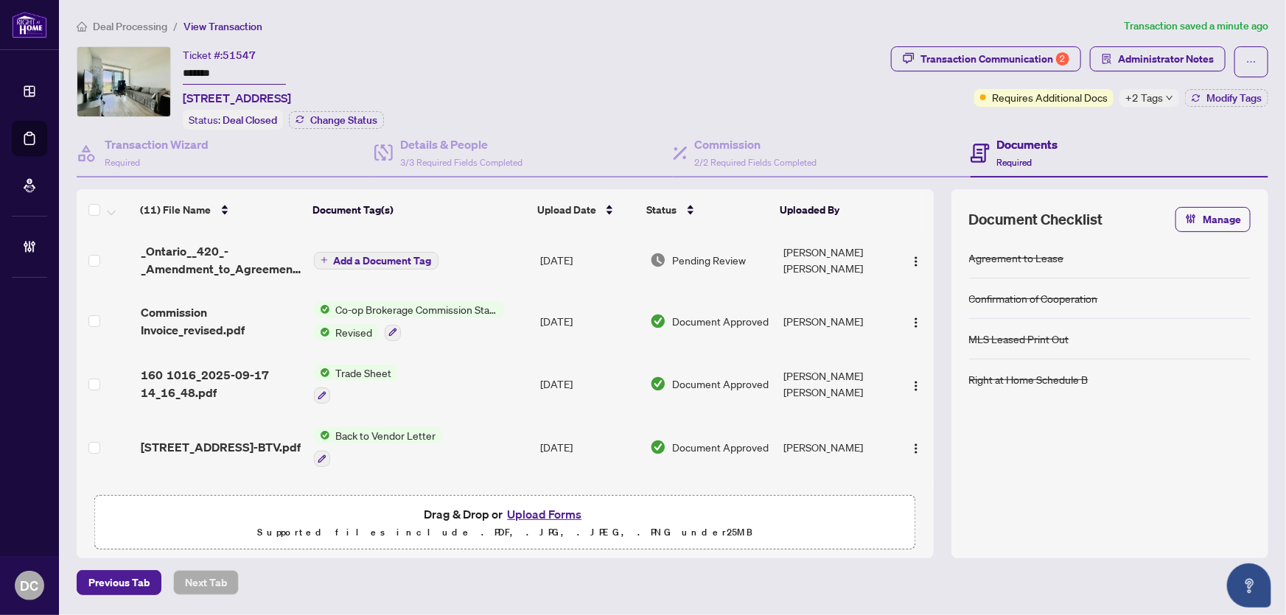
click at [1143, 97] on span "+2 Tags" at bounding box center [1144, 97] width 38 height 17
click at [1113, 118] on div "Transaction Communication 2 Administrator Notes Requires Additional Docs +2 Tag…" at bounding box center [1079, 87] width 383 height 83
click at [1212, 105] on button "Modify Tags" at bounding box center [1226, 98] width 83 height 18
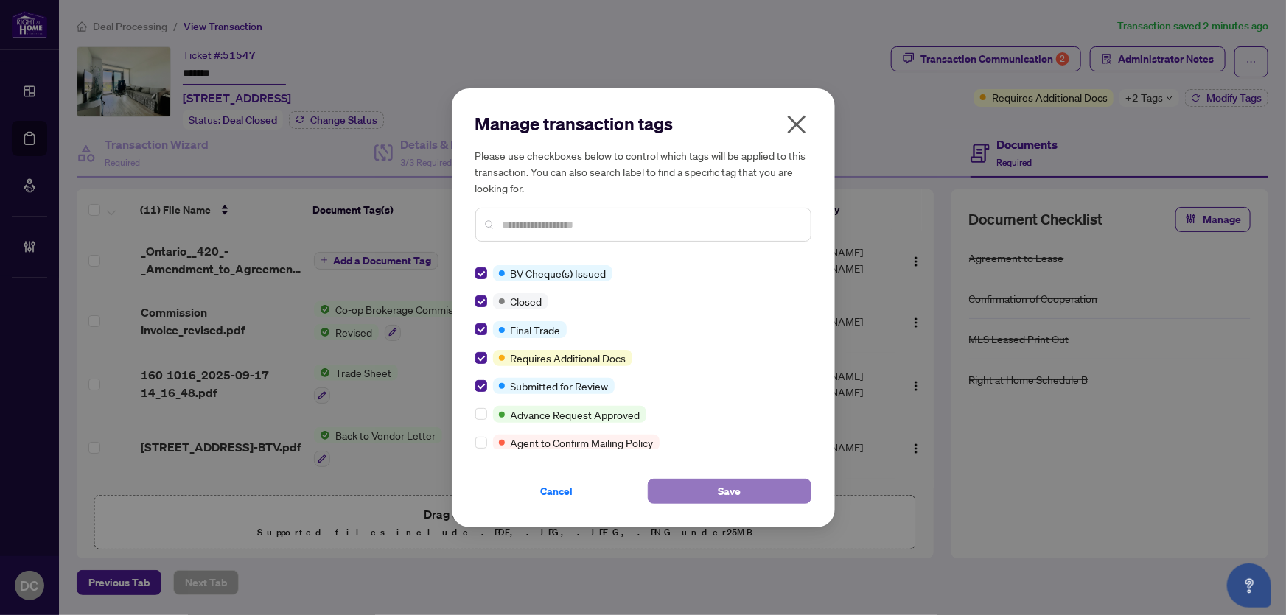
drag, startPoint x: 782, startPoint y: 501, endPoint x: 759, endPoint y: 494, distance: 24.0
click at [781, 500] on button "Save" at bounding box center [730, 491] width 164 height 25
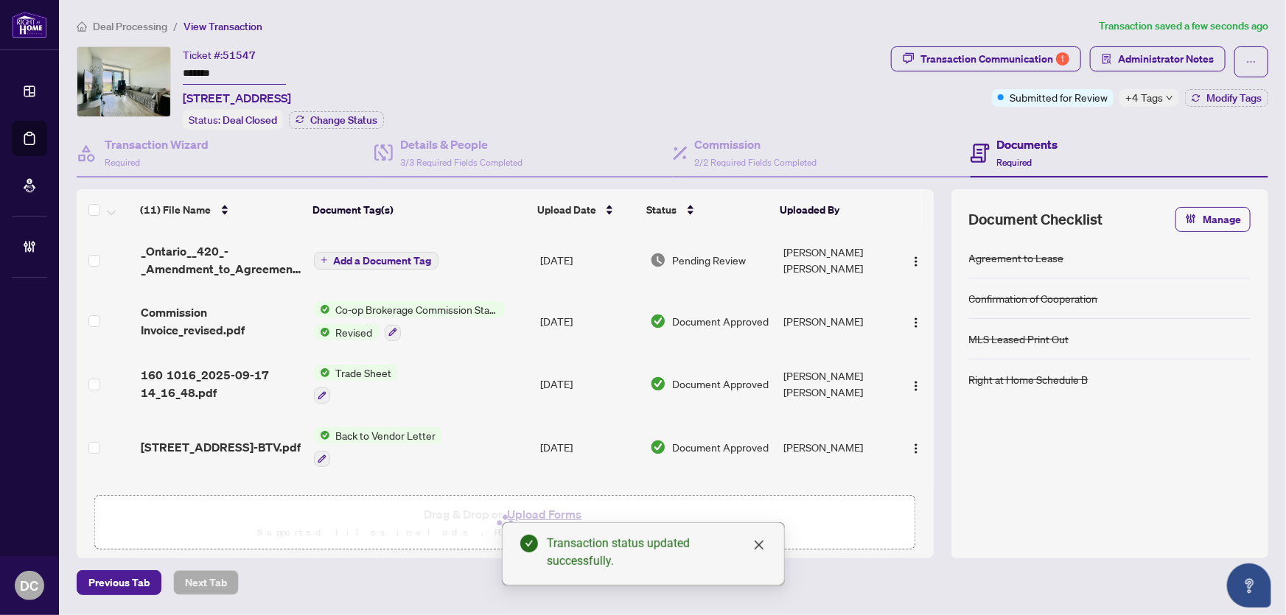
drag, startPoint x: 1167, startPoint y: 98, endPoint x: 1172, endPoint y: 88, distance: 11.2
click at [1167, 98] on icon "down" at bounding box center [1169, 97] width 7 height 7
click at [1188, 58] on span "Administrator Notes" at bounding box center [1166, 59] width 96 height 24
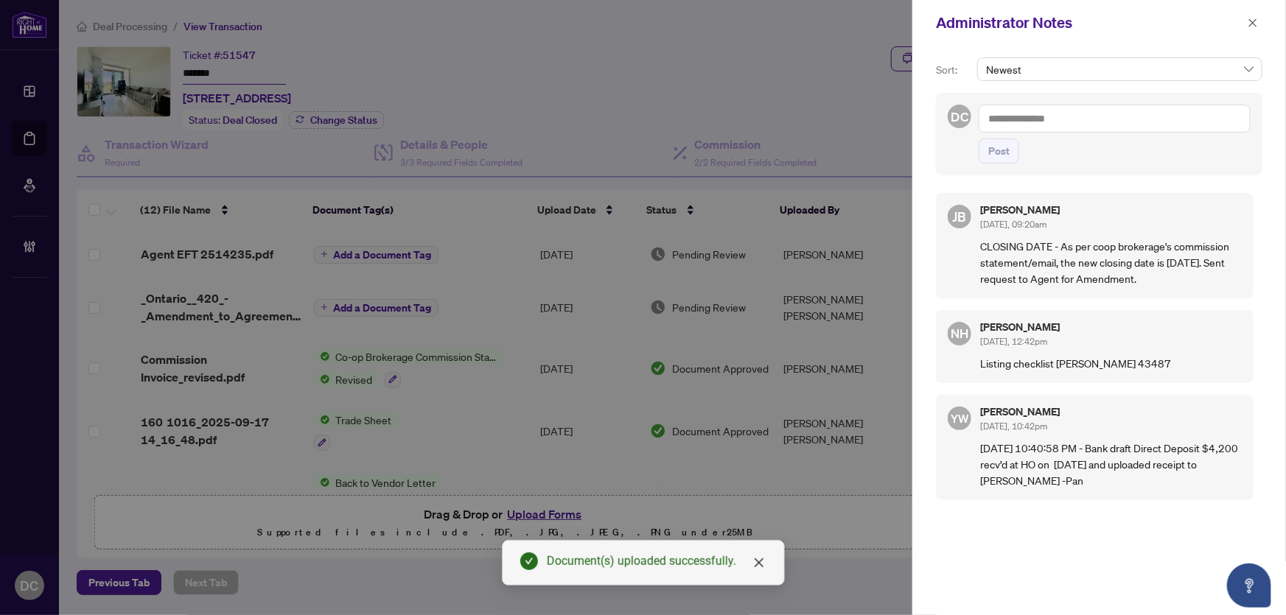
click at [1181, 125] on textarea at bounding box center [1115, 119] width 272 height 28
paste textarea "**********"
type textarea "**********"
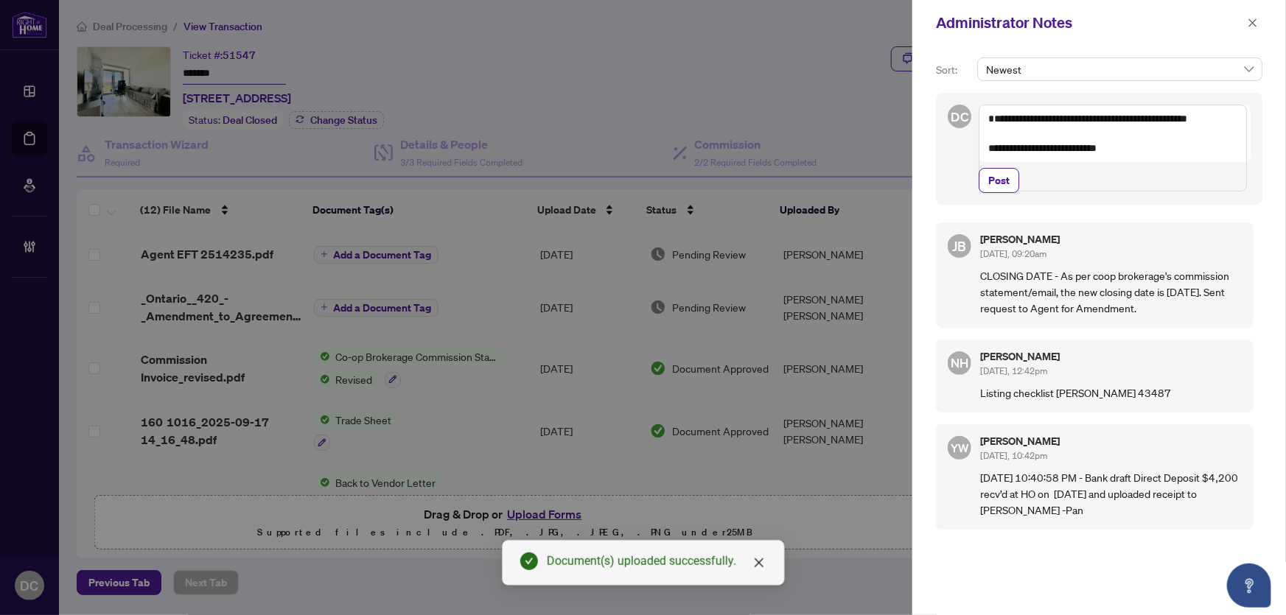
click at [1004, 192] on span "Post" at bounding box center [998, 181] width 21 height 24
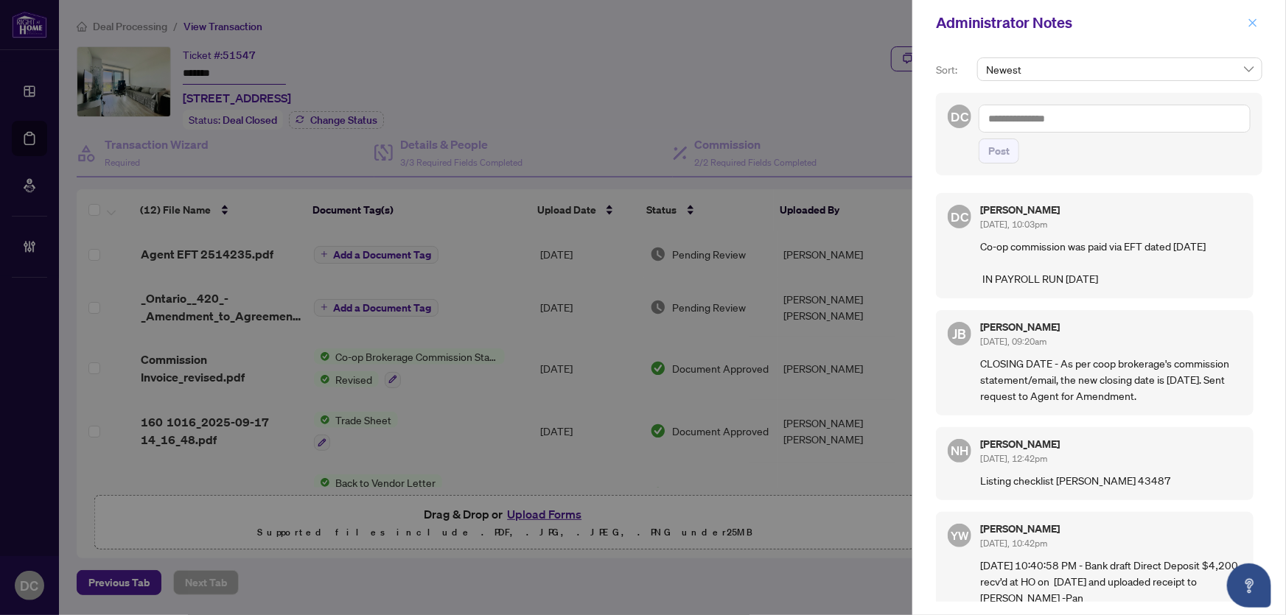
click at [1254, 22] on icon "close" at bounding box center [1253, 23] width 10 height 10
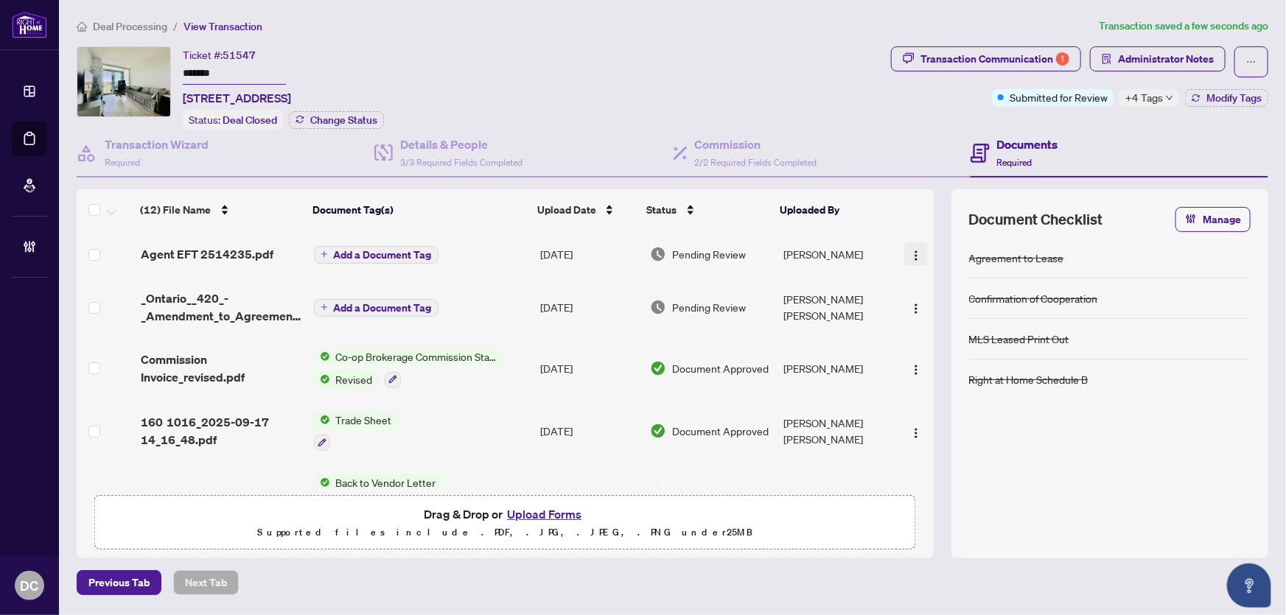
click at [912, 246] on span "button" at bounding box center [916, 254] width 12 height 16
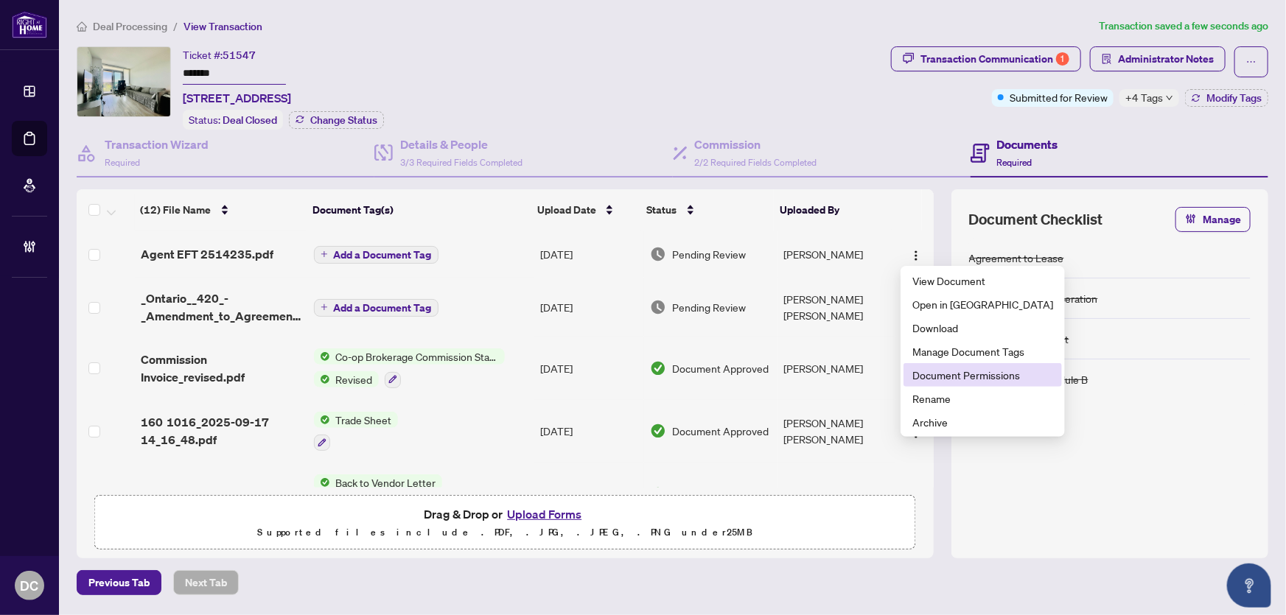
click at [920, 373] on span "Document Permissions" at bounding box center [982, 375] width 141 height 16
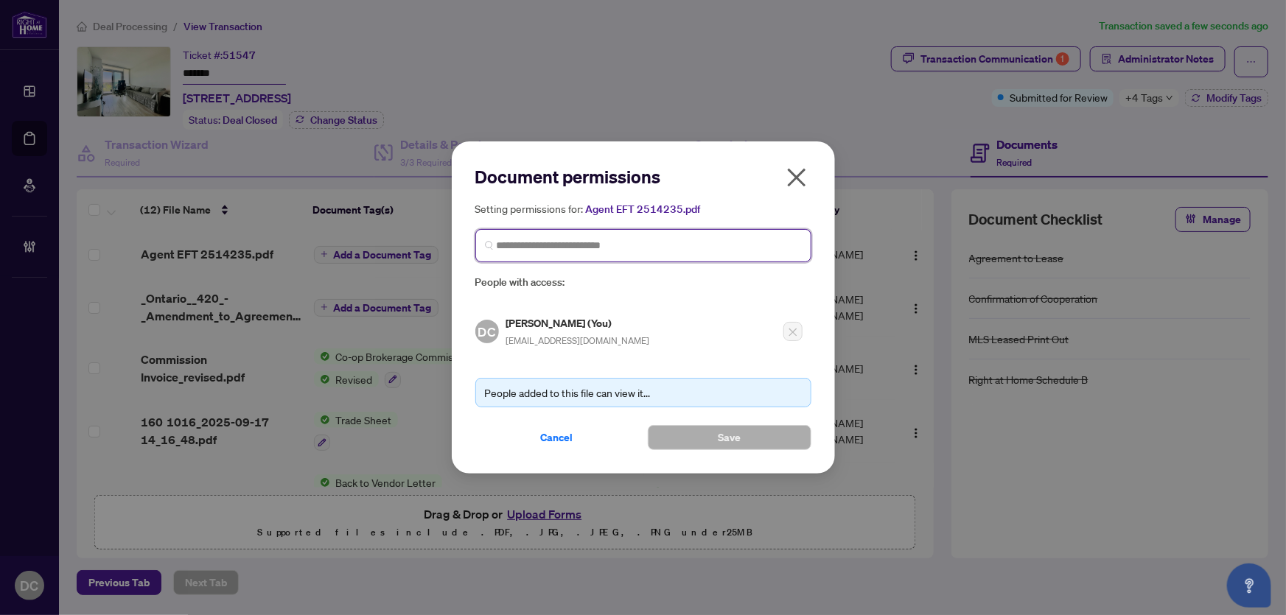
click at [663, 243] on input "search" at bounding box center [649, 245] width 305 height 15
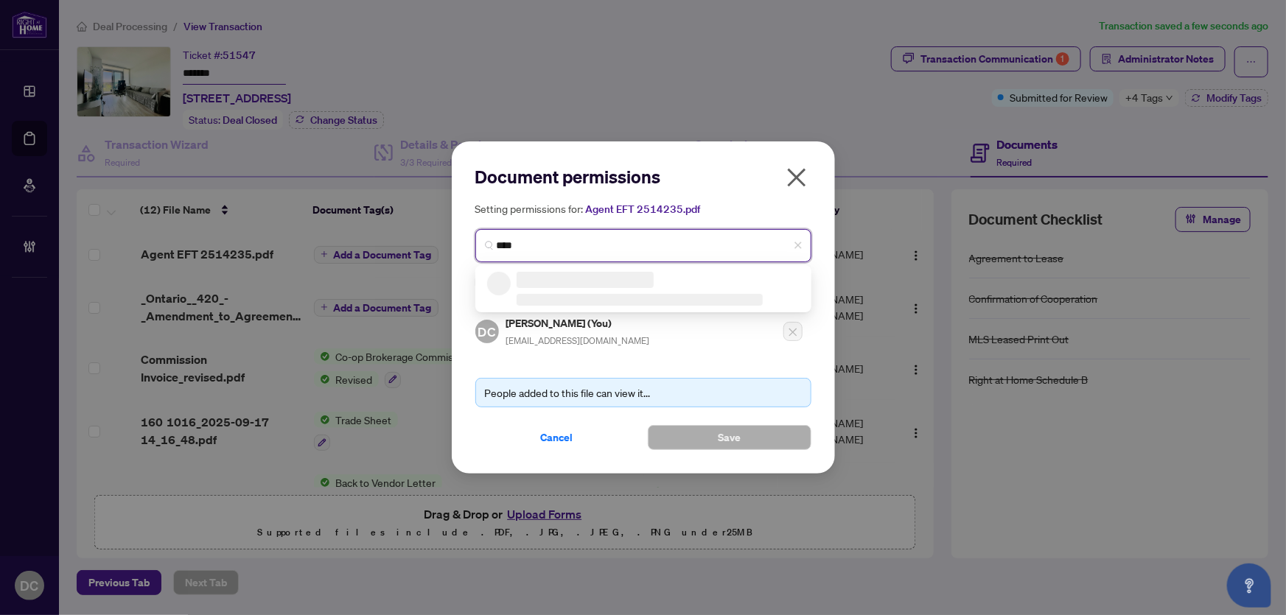
type input "*****"
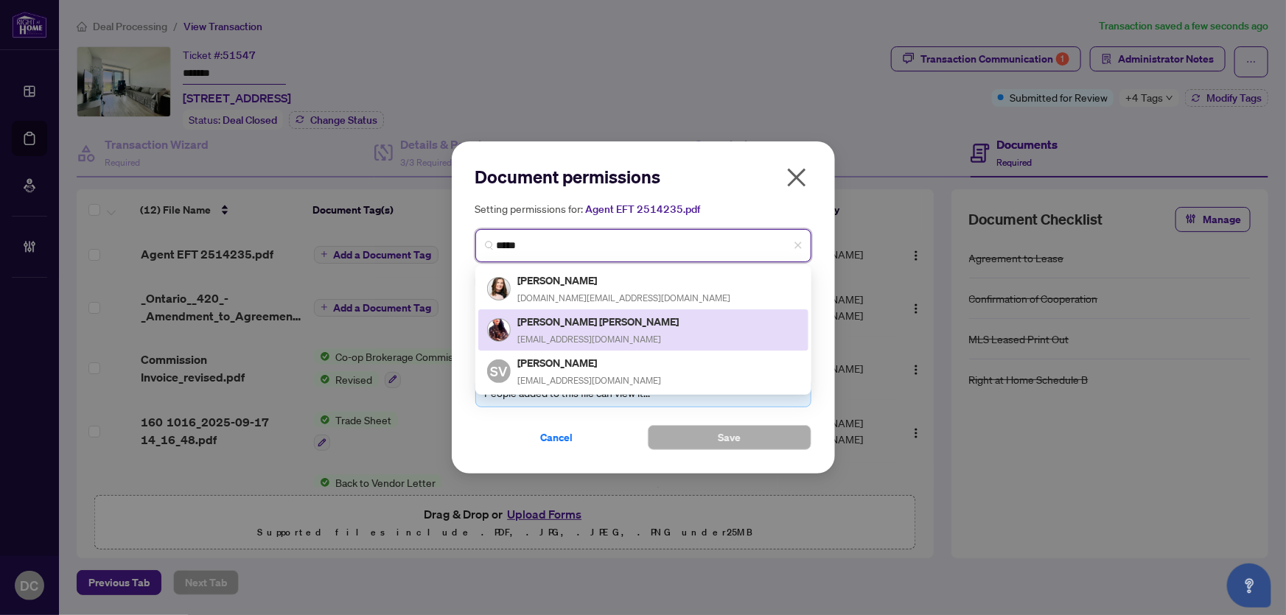
click at [632, 310] on div "Sanjana Malhotra Ahuja REALTORSANJANA@GMAIL.COM" at bounding box center [643, 330] width 330 height 41
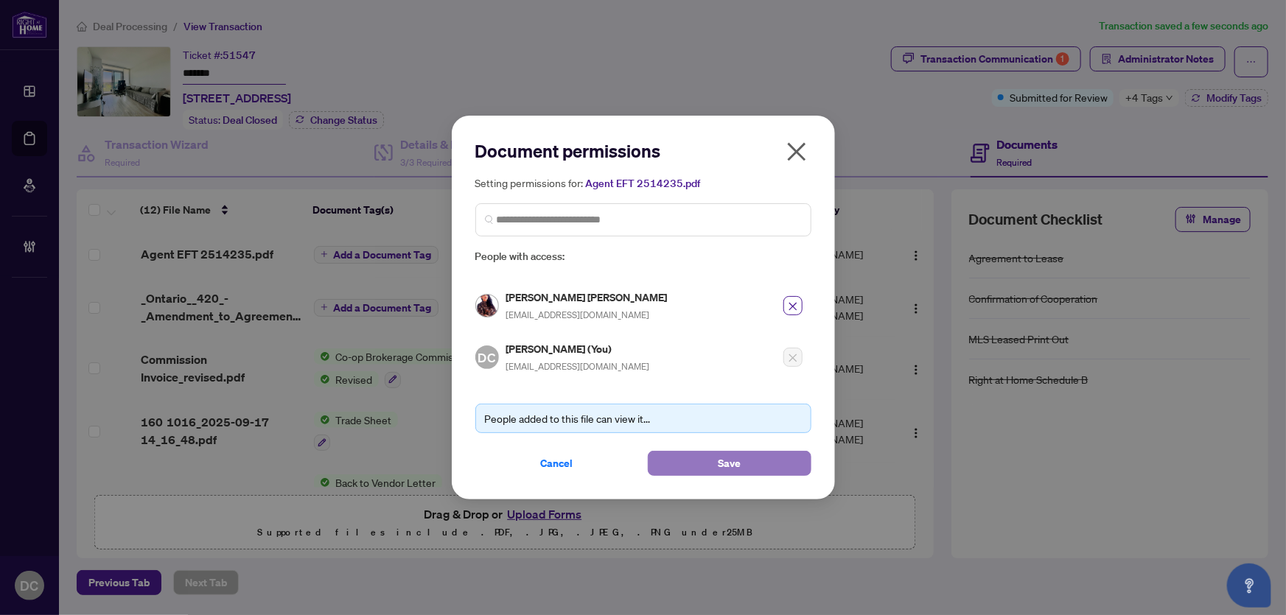
click at [705, 456] on button "Save" at bounding box center [730, 463] width 164 height 25
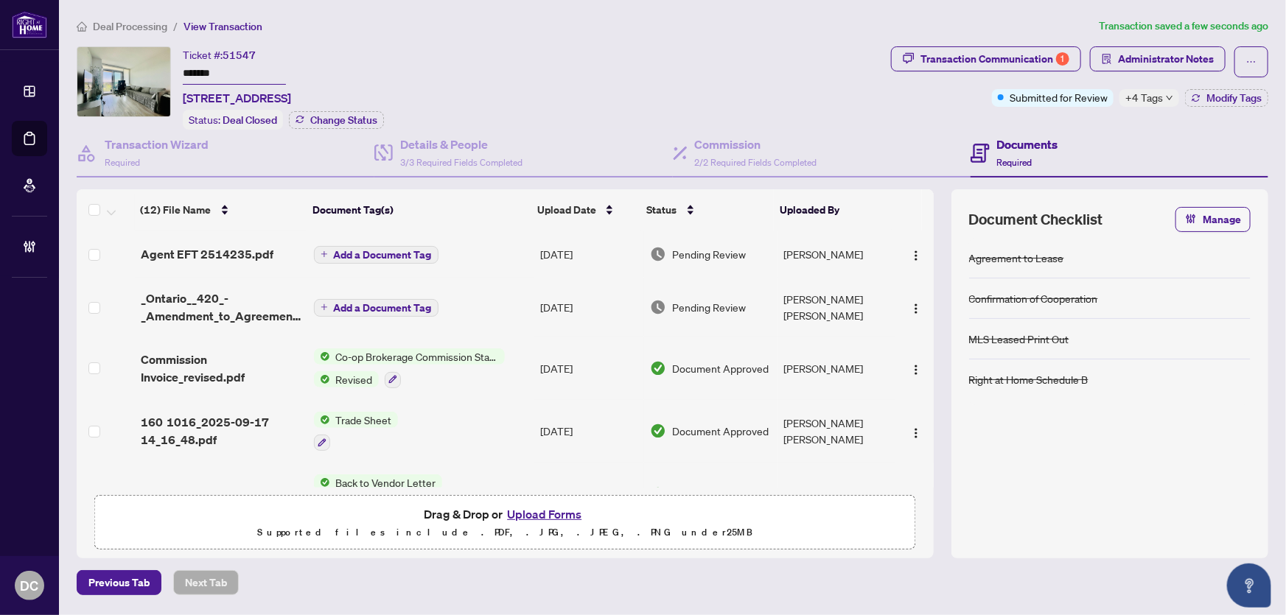
click at [1150, 102] on span "+4 Tags" at bounding box center [1144, 97] width 38 height 17
click at [1105, 121] on div "Transaction Communication 1 Administrator Notes Submitted for Review +4 Tags Mo…" at bounding box center [1079, 87] width 383 height 83
click at [130, 28] on span "Deal Processing" at bounding box center [130, 26] width 74 height 13
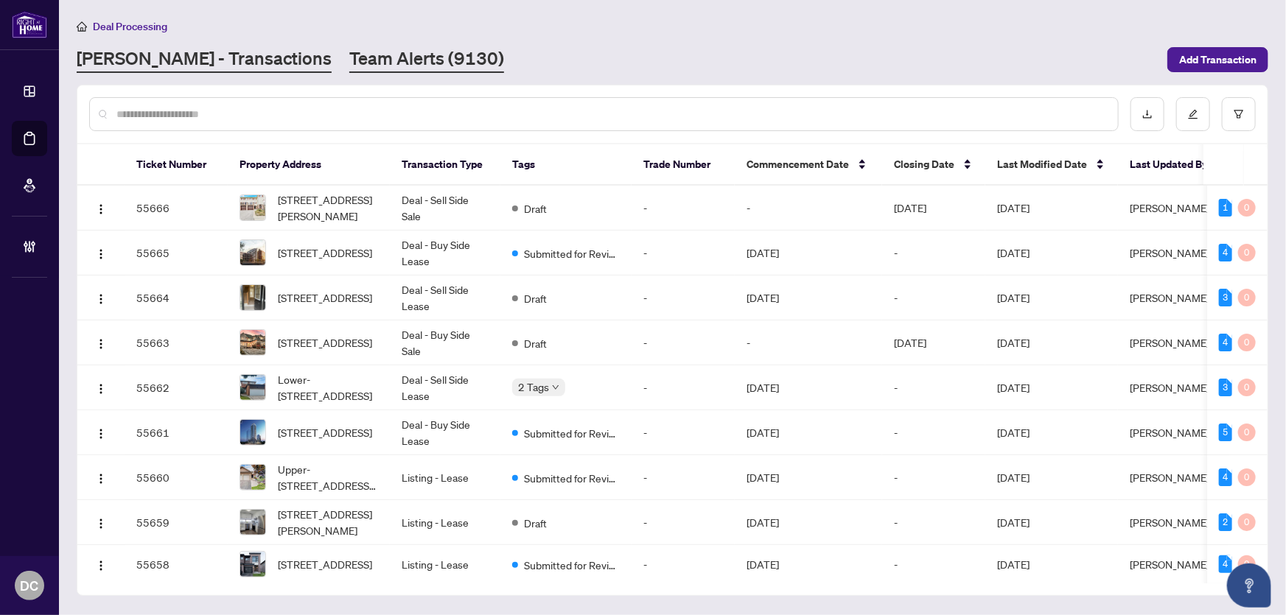
click at [363, 60] on link "Team Alerts (9130)" at bounding box center [426, 59] width 155 height 27
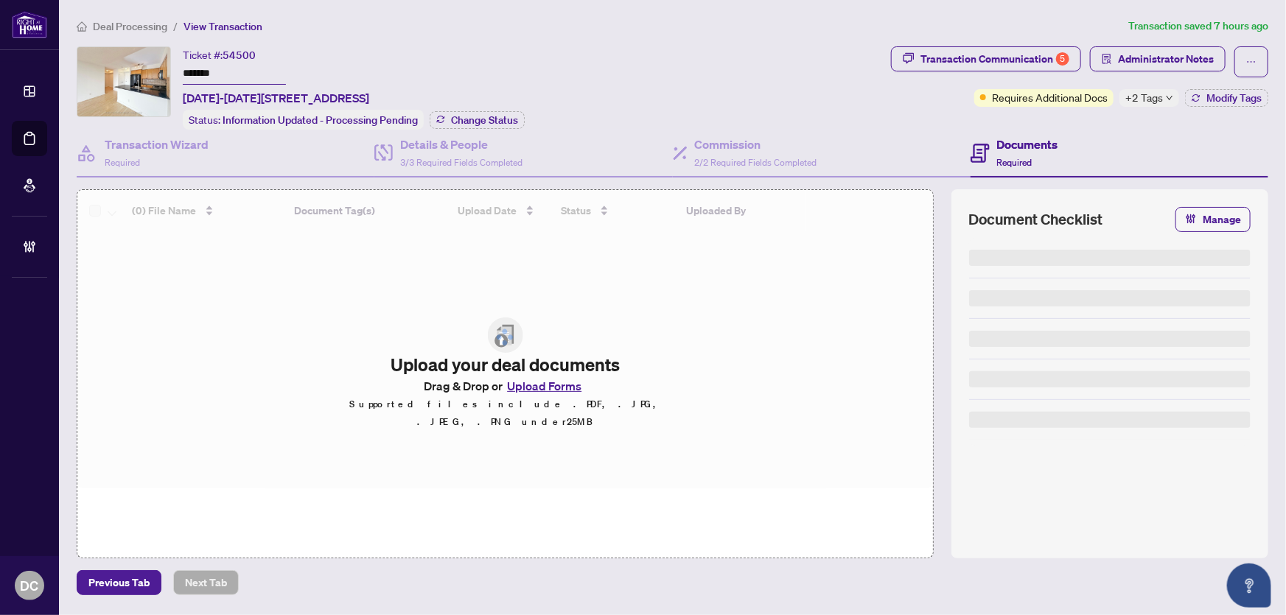
drag, startPoint x: 267, startPoint y: 71, endPoint x: 130, endPoint y: 69, distance: 137.1
click at [130, 69] on div "Ticket #: 54500 ******* 1008-1369 Bloor St, Toronto, Ontario M6P 4J4, Canada St…" at bounding box center [481, 87] width 808 height 83
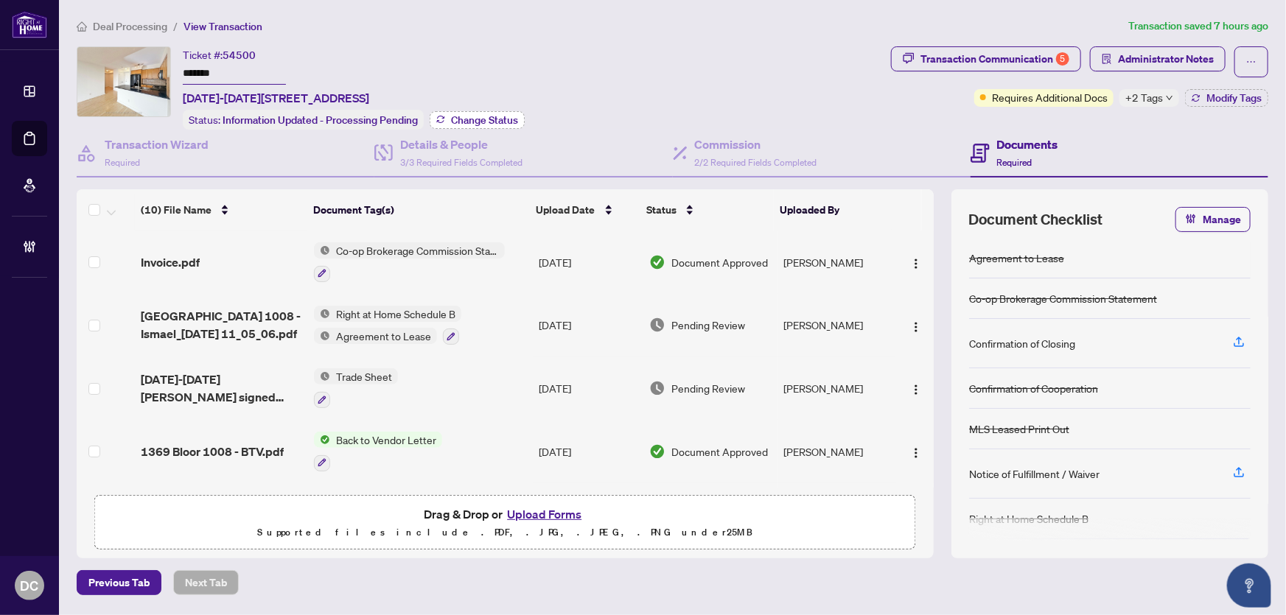
click at [501, 115] on span "Change Status" at bounding box center [484, 120] width 67 height 10
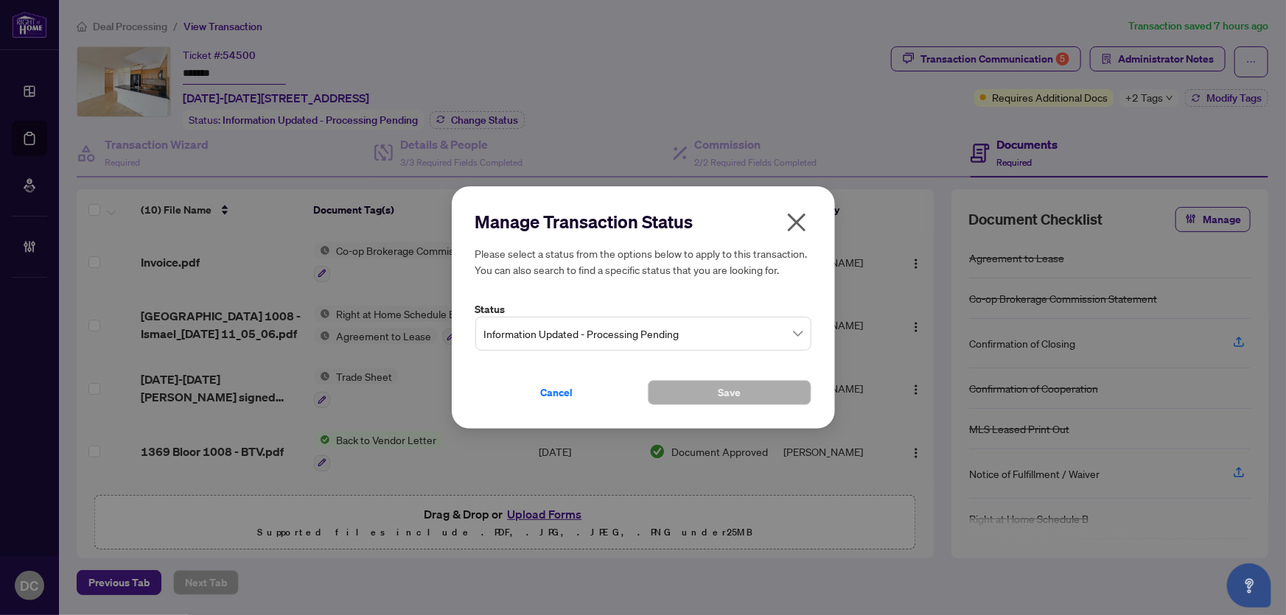
click at [685, 343] on span "Information Updated - Processing Pending" at bounding box center [643, 334] width 318 height 28
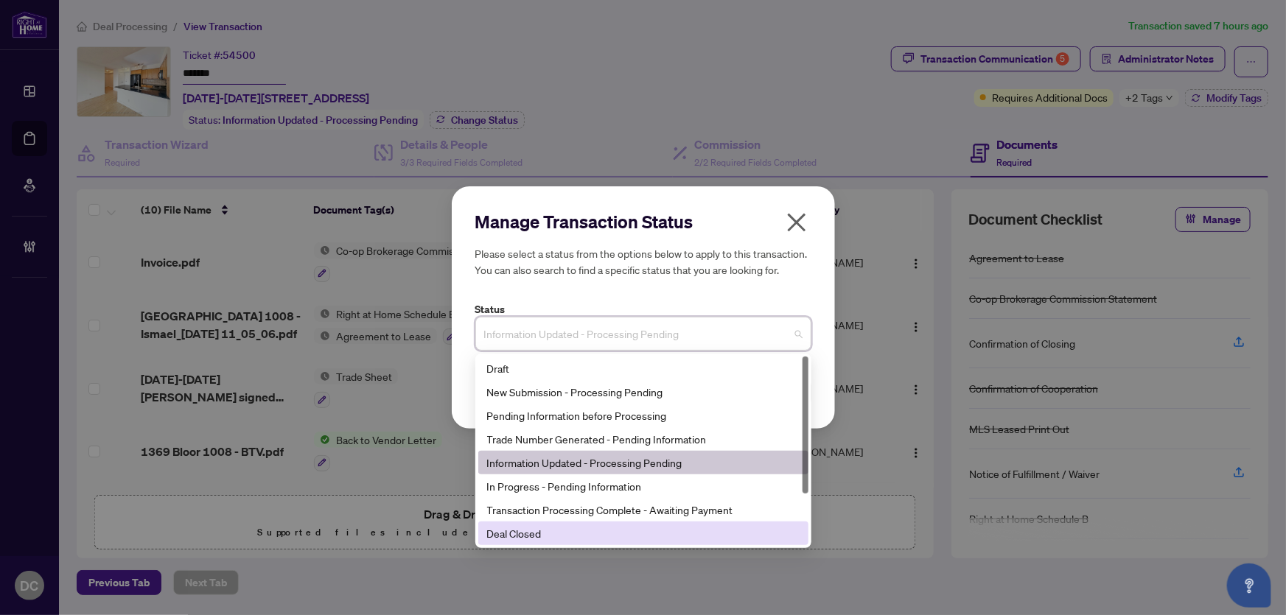
click at [549, 531] on div "Deal Closed" at bounding box center [643, 533] width 312 height 16
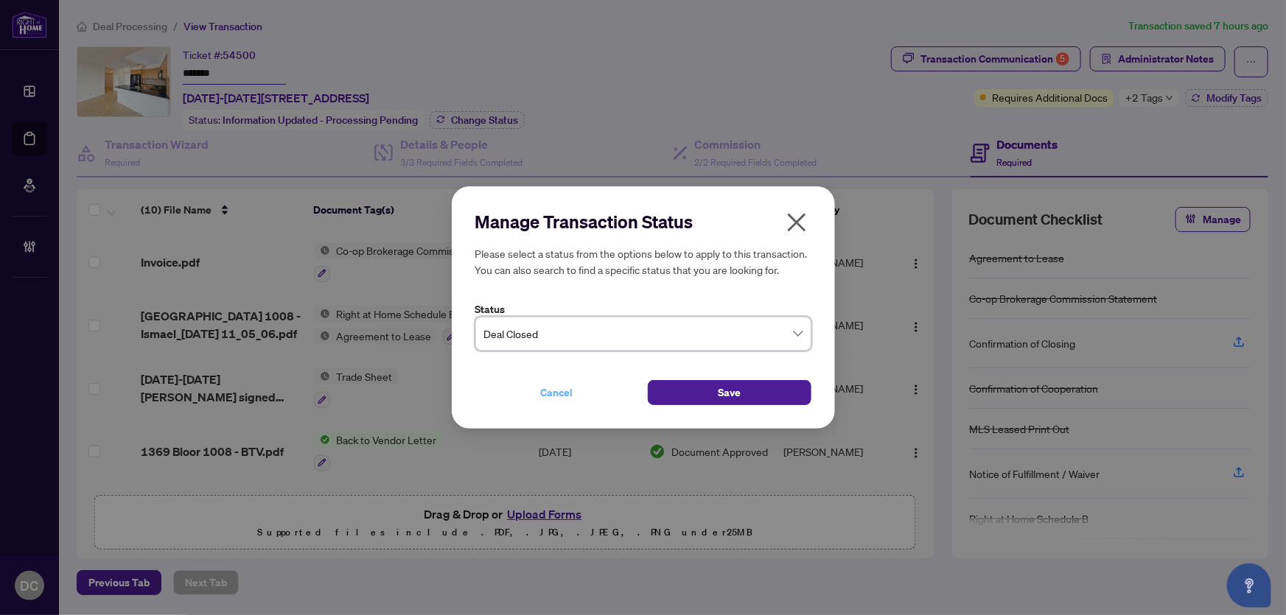
drag, startPoint x: 681, startPoint y: 399, endPoint x: 635, endPoint y: 391, distance: 47.1
click at [681, 398] on button "Save" at bounding box center [730, 392] width 164 height 25
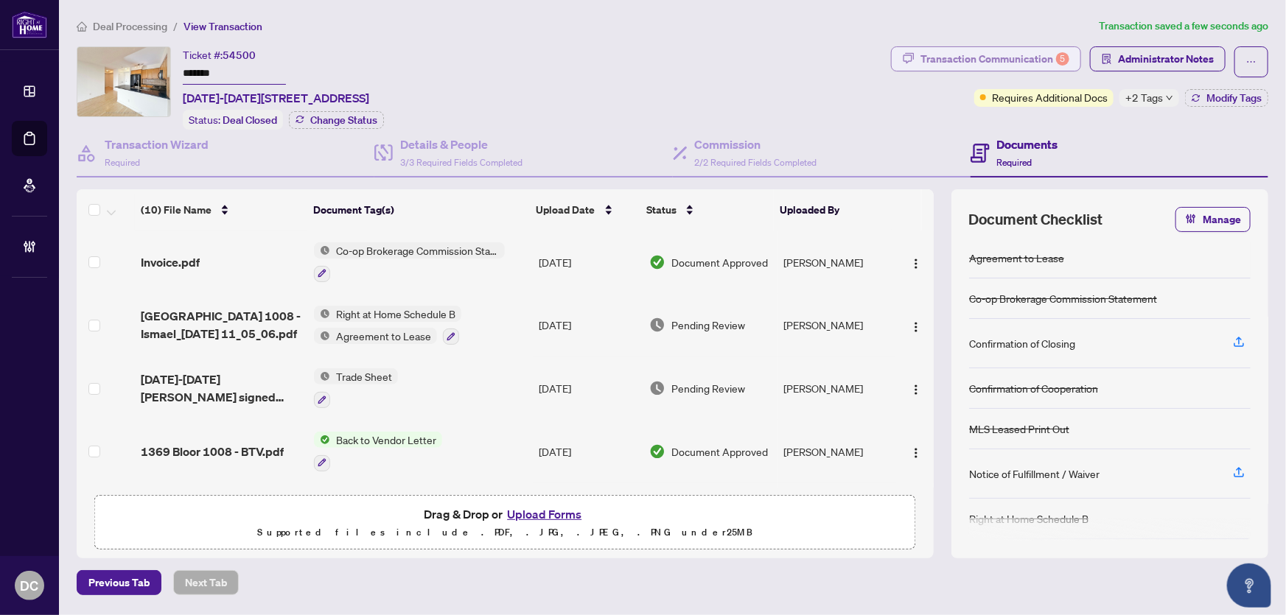
click at [988, 56] on div "Transaction Communication 5" at bounding box center [994, 59] width 149 height 24
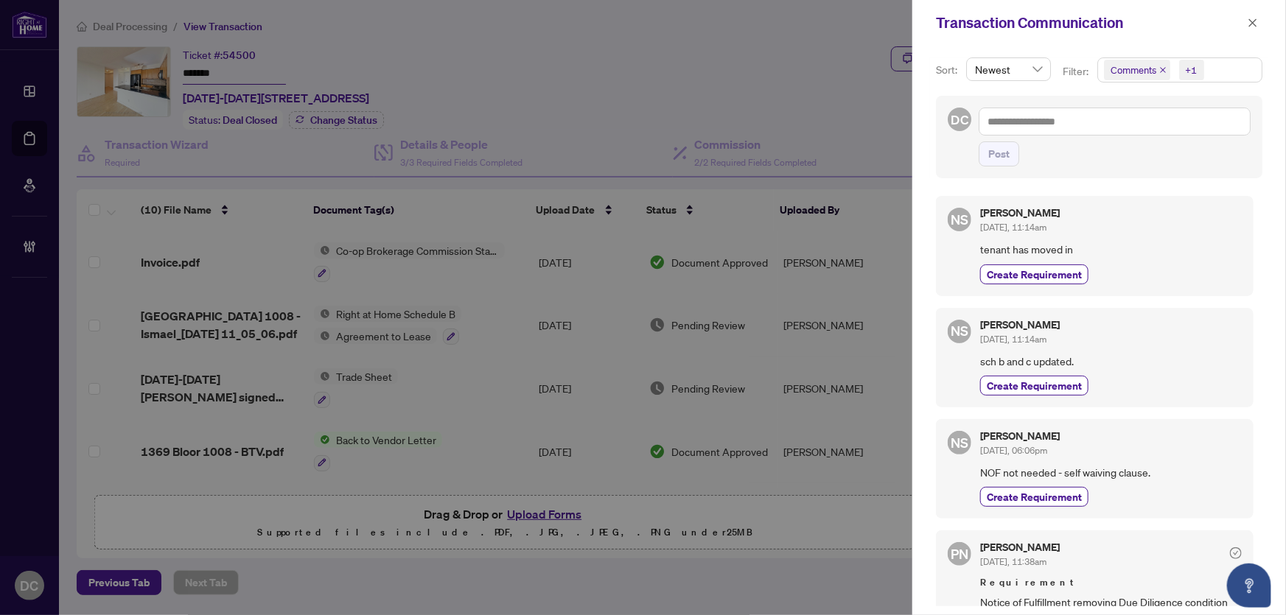
click at [1244, 74] on span "Comments +1" at bounding box center [1180, 70] width 164 height 24
click at [1197, 135] on span "Comments" at bounding box center [1186, 131] width 131 height 18
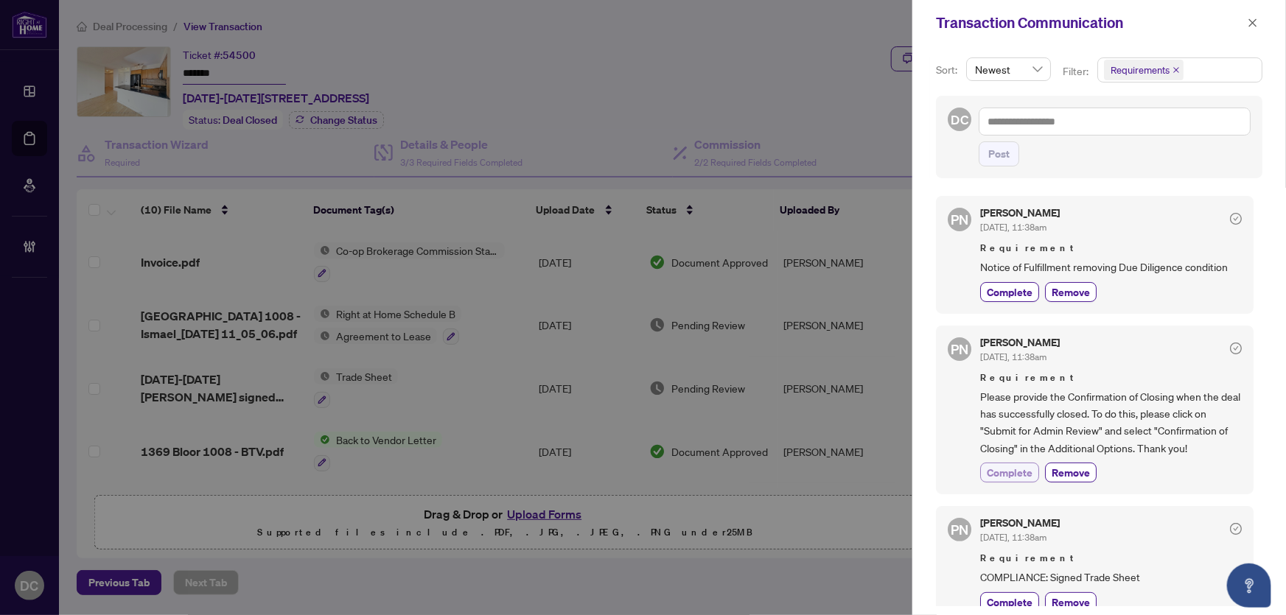
click at [1009, 465] on span "Complete" at bounding box center [1010, 472] width 46 height 15
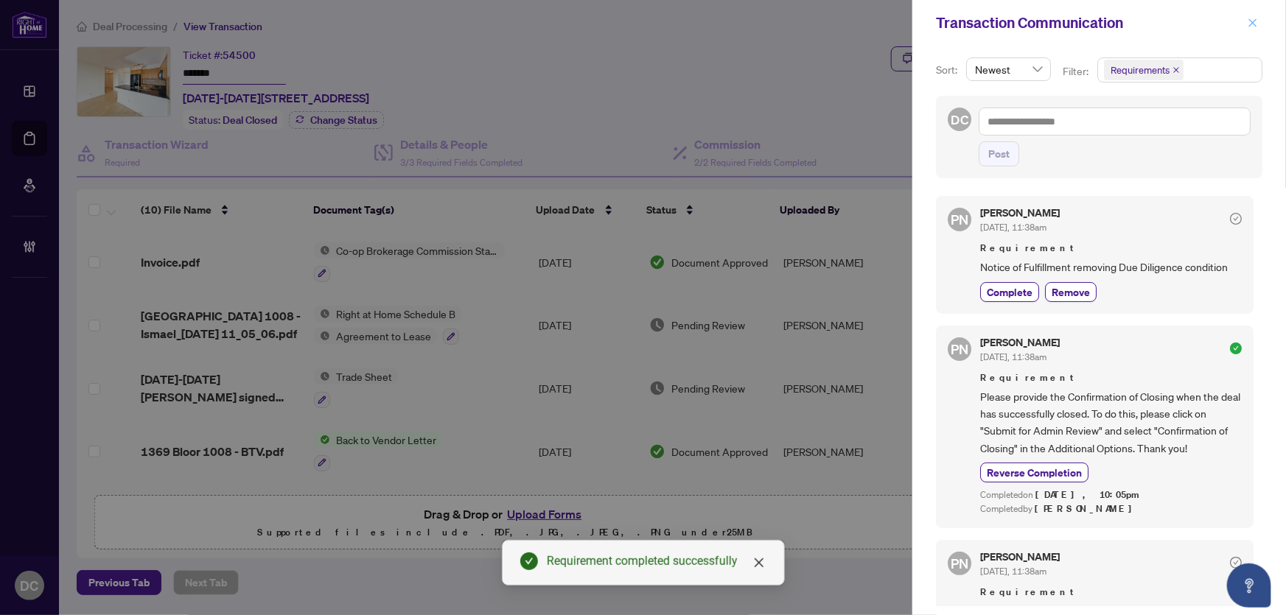
click at [1248, 20] on icon "close" at bounding box center [1253, 23] width 10 height 10
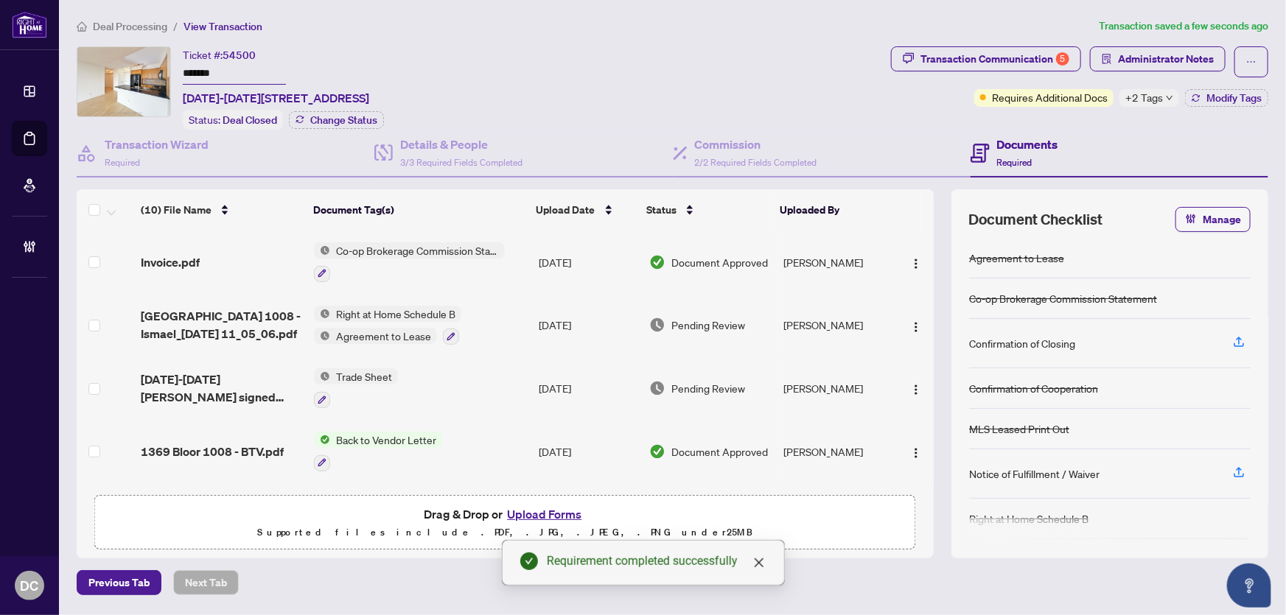
click at [501, 266] on div at bounding box center [409, 274] width 191 height 18
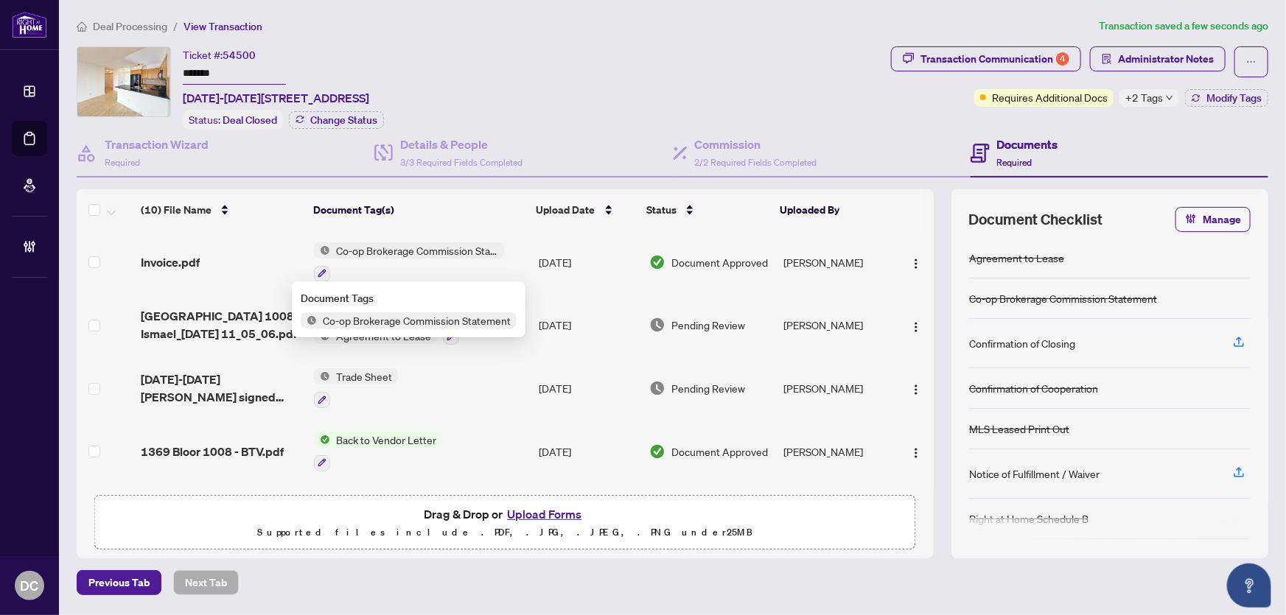
click at [523, 254] on td "Co-op Brokerage Commission Statement" at bounding box center [420, 262] width 225 height 63
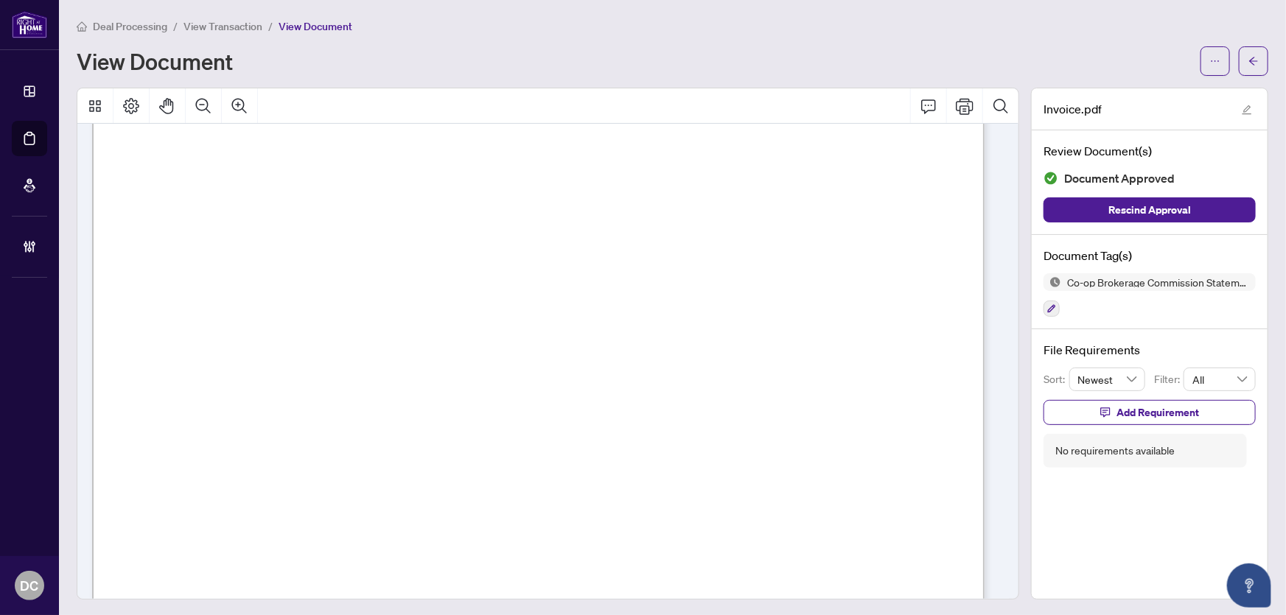
scroll to position [268, 0]
click at [1248, 58] on icon "arrow-left" at bounding box center [1253, 61] width 10 height 10
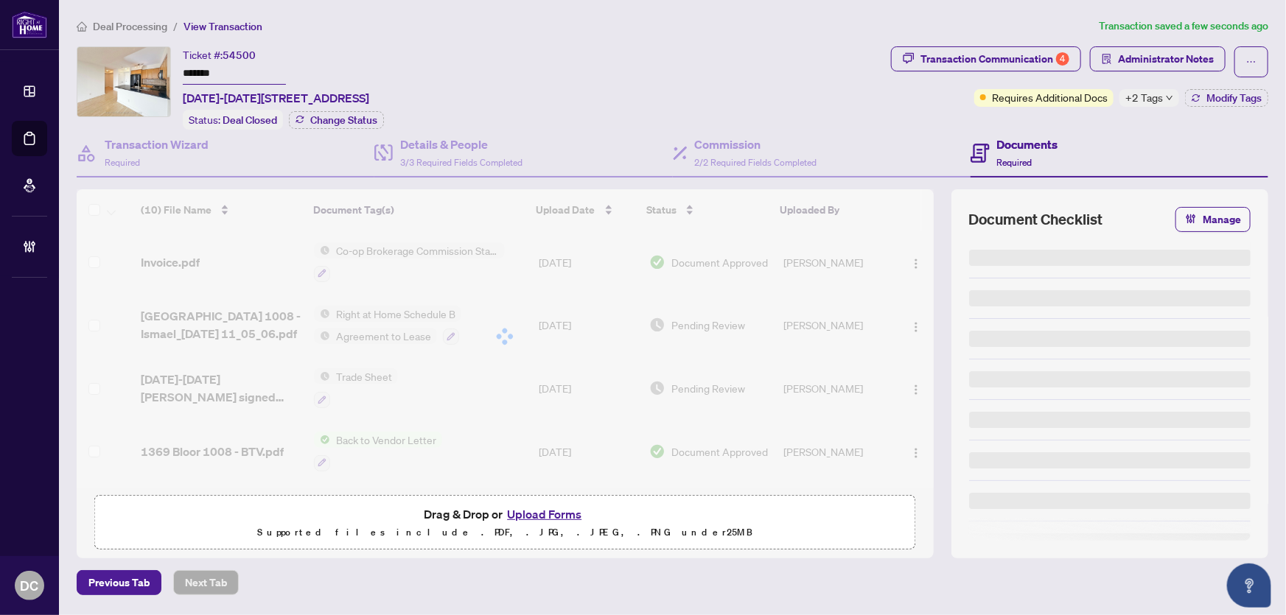
click at [1157, 100] on span "+2 Tags" at bounding box center [1144, 97] width 38 height 17
click at [1092, 136] on div "Documents Required" at bounding box center [1120, 154] width 298 height 48
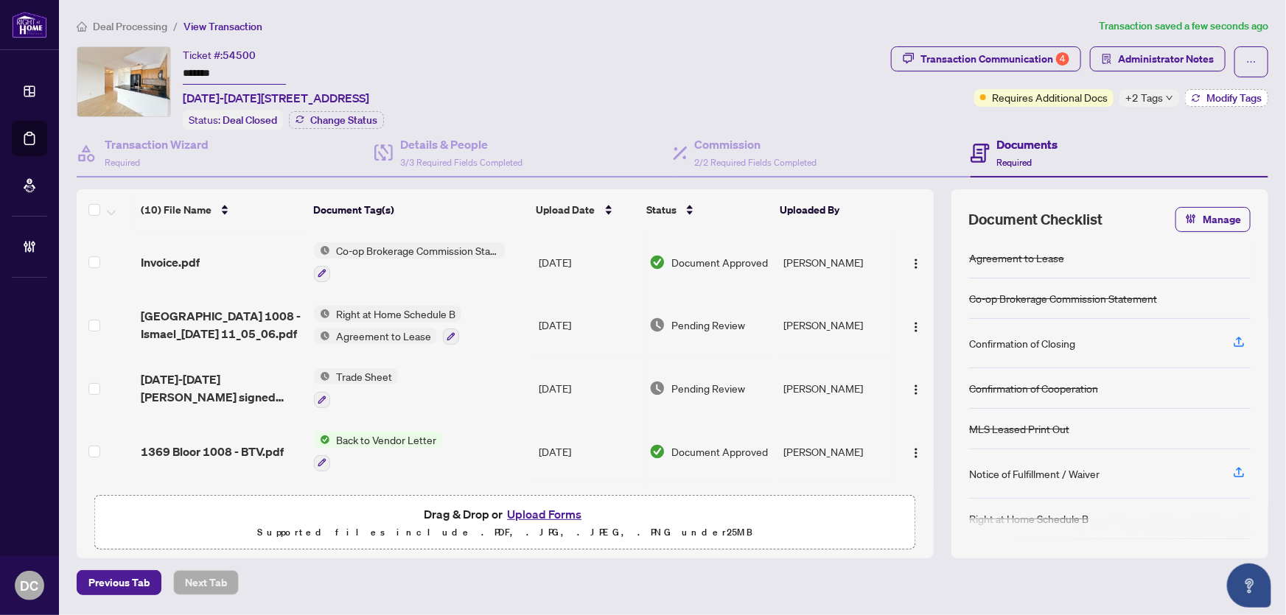
click at [1237, 94] on span "Modify Tags" at bounding box center [1233, 98] width 55 height 10
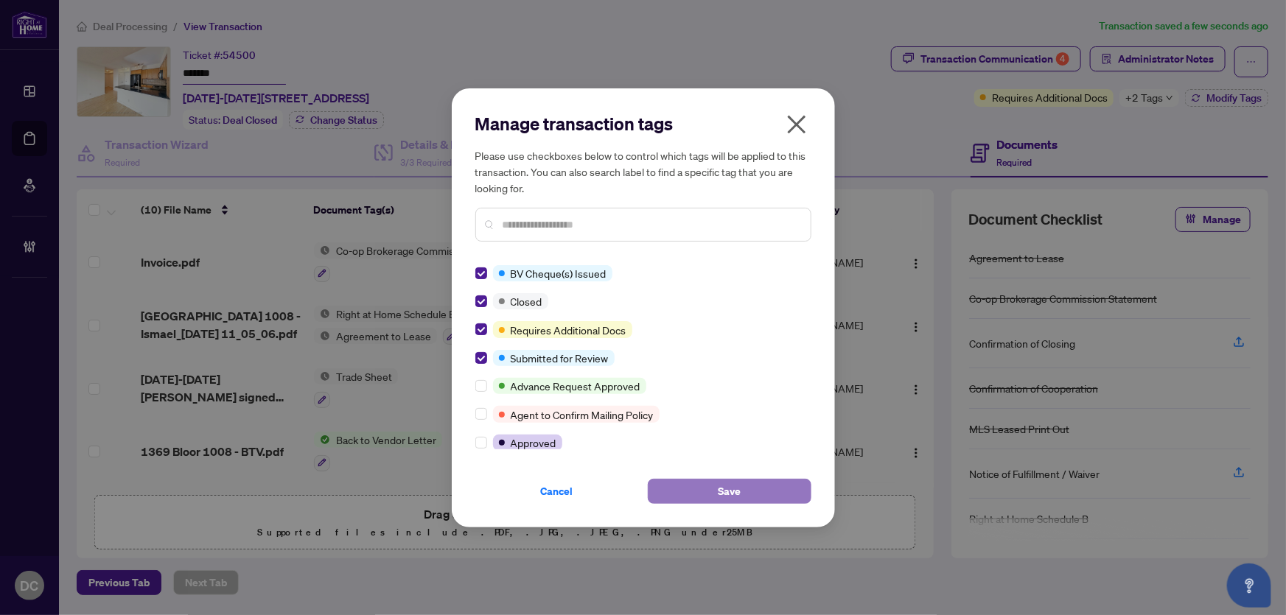
click at [747, 489] on button "Save" at bounding box center [730, 491] width 164 height 25
click at [1020, 67] on div "Manage transaction tags Please use checkboxes below to control which tags will …" at bounding box center [643, 307] width 1286 height 615
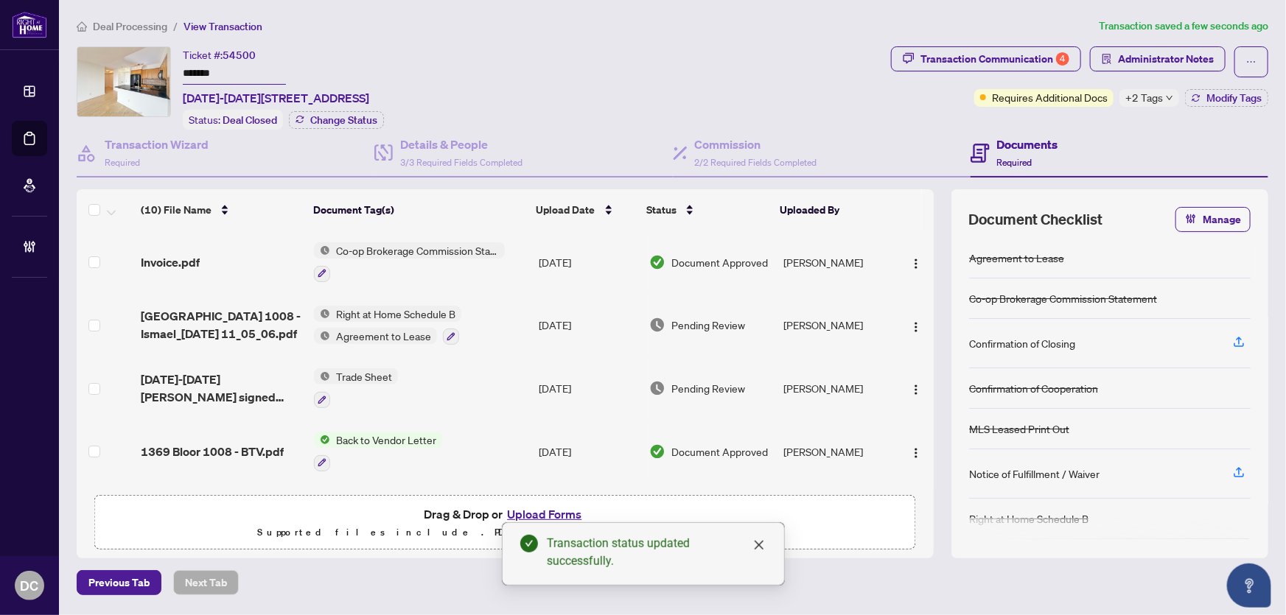
click at [1020, 57] on body "Dashboard Deal Processing Mortgage Referrals Brokerage Management DC Dawn Chan …" at bounding box center [643, 307] width 1286 height 615
click at [985, 60] on div "Transaction Communication 4" at bounding box center [994, 59] width 149 height 24
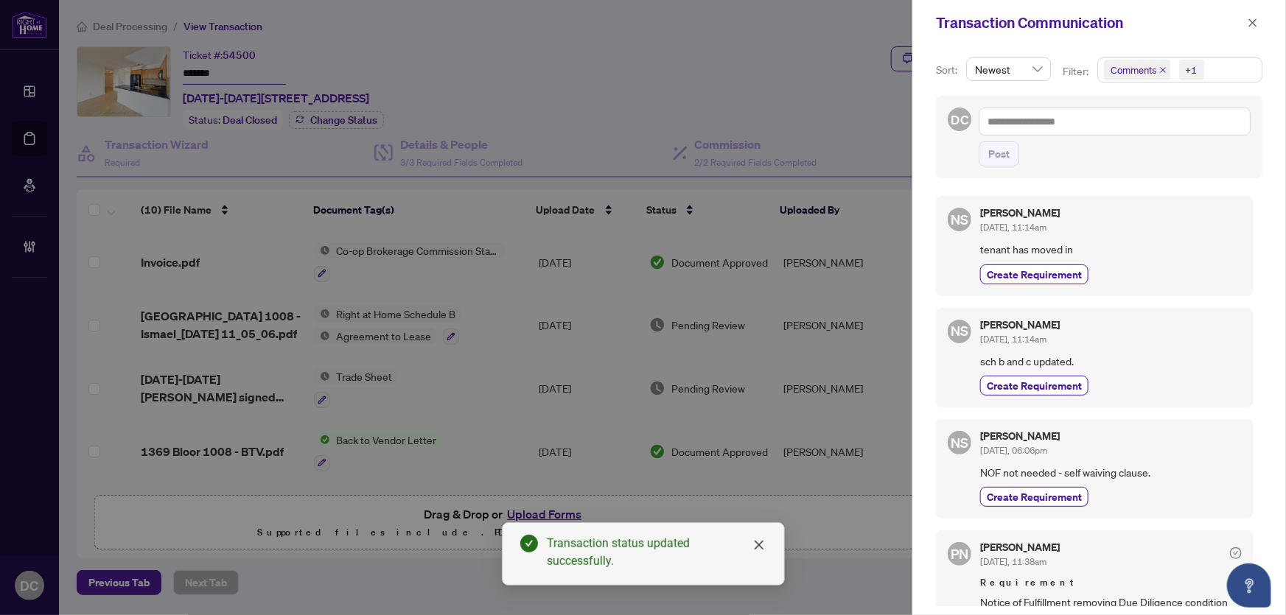
click at [1203, 83] on div "Comments +1" at bounding box center [1179, 76] width 171 height 38
click at [1216, 75] on span "Comments +1" at bounding box center [1180, 70] width 164 height 24
click at [1185, 132] on span "Comments" at bounding box center [1186, 131] width 131 height 18
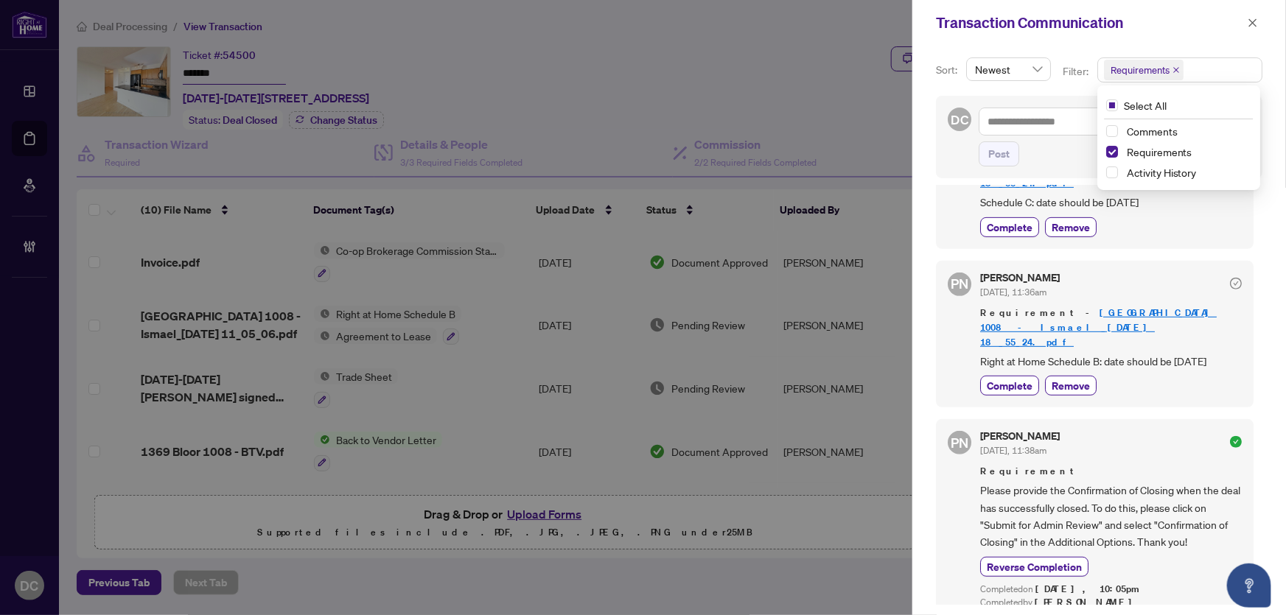
scroll to position [2, 0]
click at [1254, 18] on icon "close" at bounding box center [1253, 23] width 10 height 10
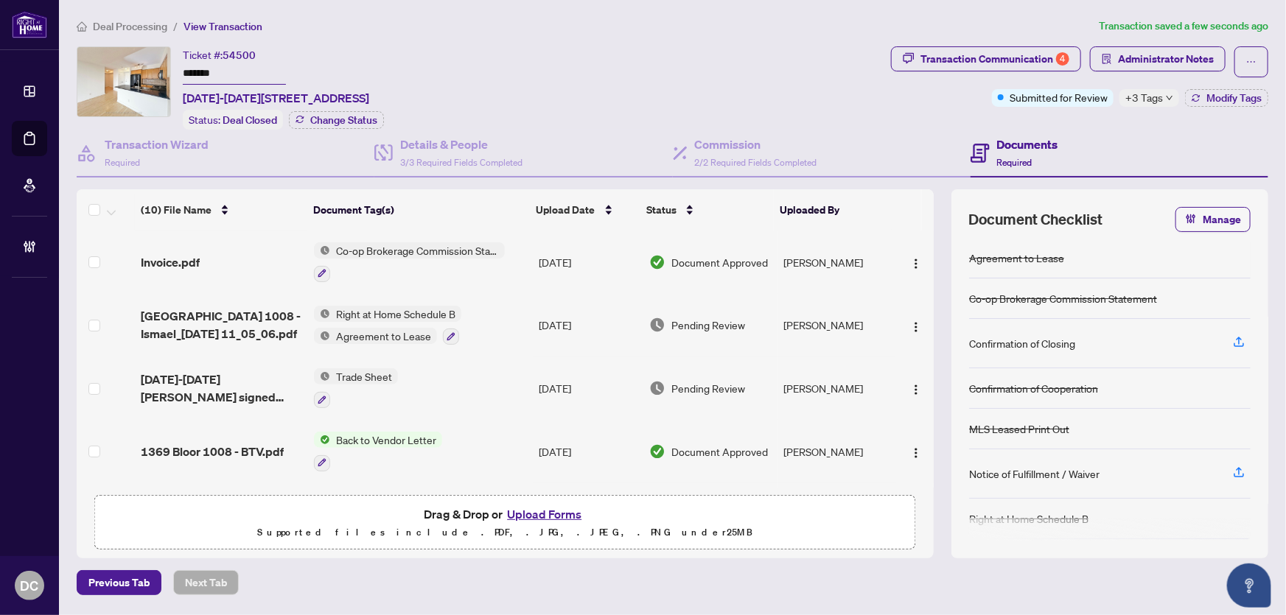
click at [508, 385] on td "Trade Sheet" at bounding box center [420, 388] width 225 height 63
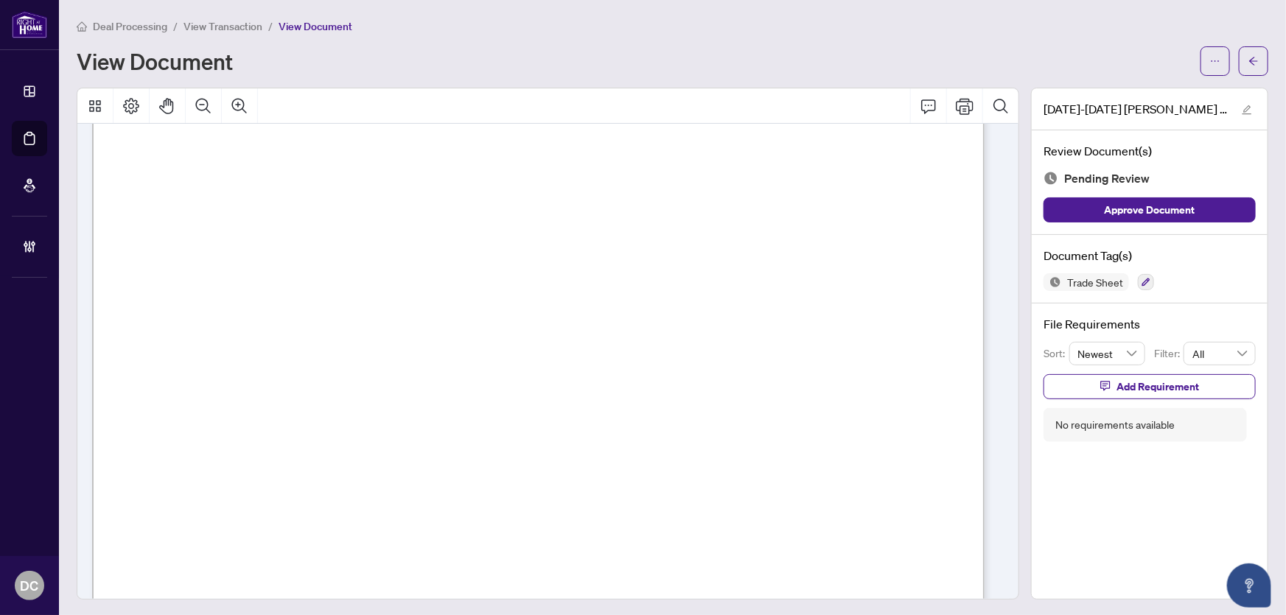
scroll to position [536, 0]
click at [1248, 60] on icon "arrow-left" at bounding box center [1253, 61] width 10 height 10
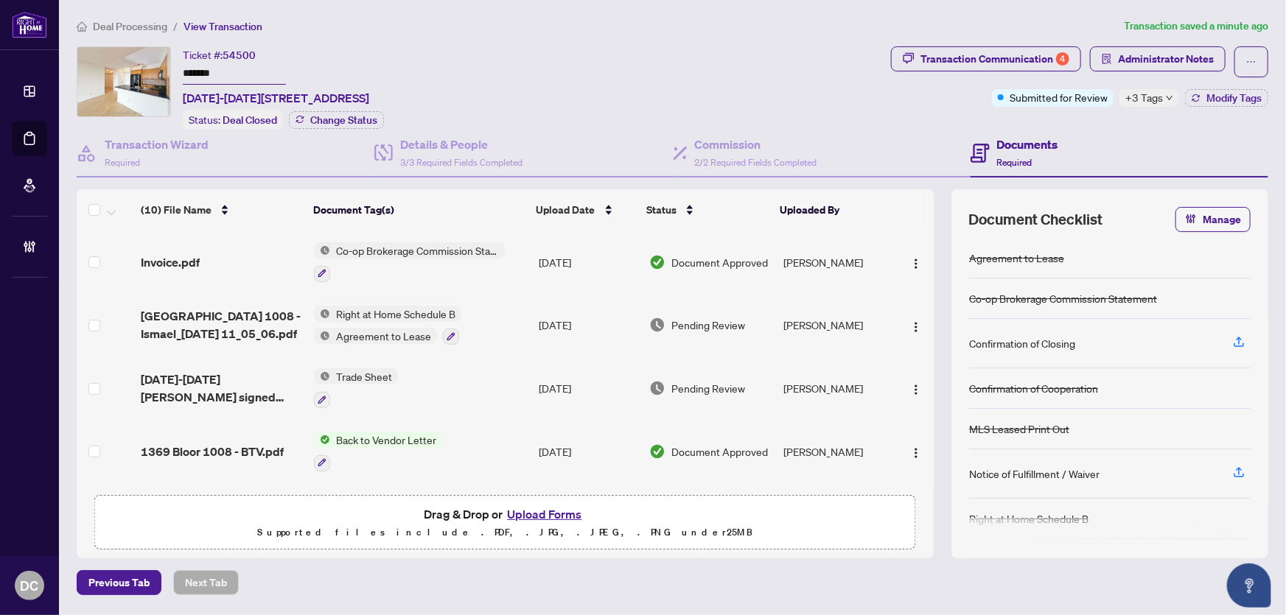
click at [1158, 97] on span "+3 Tags" at bounding box center [1144, 97] width 38 height 17
click at [1102, 130] on div "Documents Required" at bounding box center [1120, 154] width 298 height 48
click at [1215, 105] on button "Modify Tags" at bounding box center [1226, 98] width 83 height 18
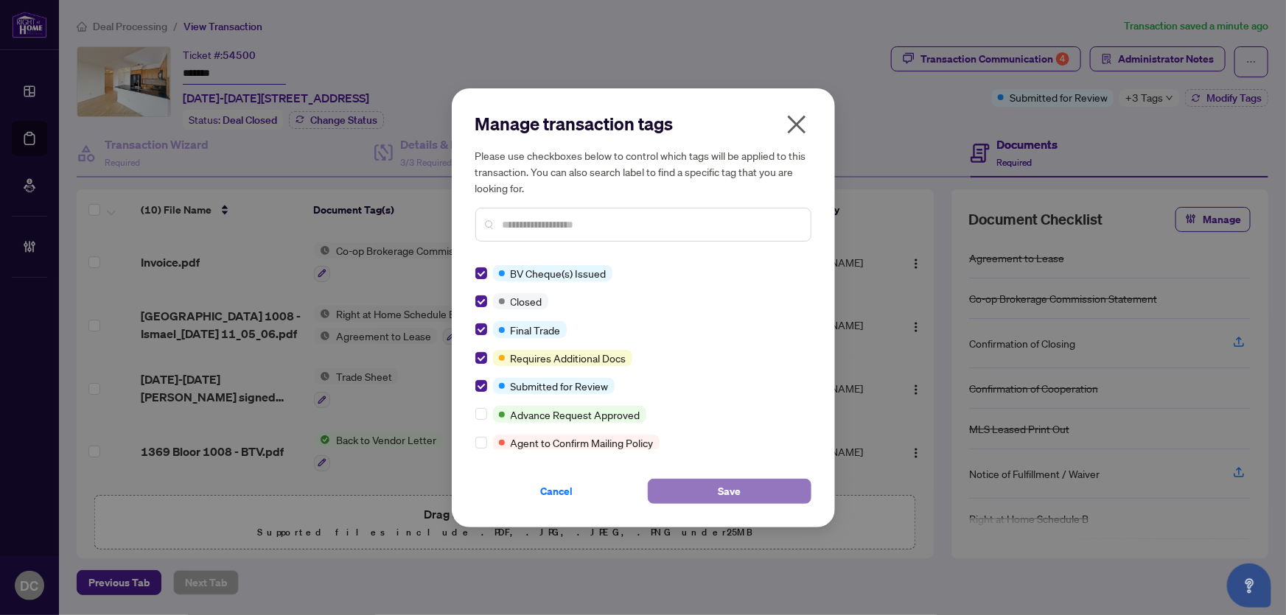
click at [689, 484] on button "Save" at bounding box center [730, 491] width 164 height 25
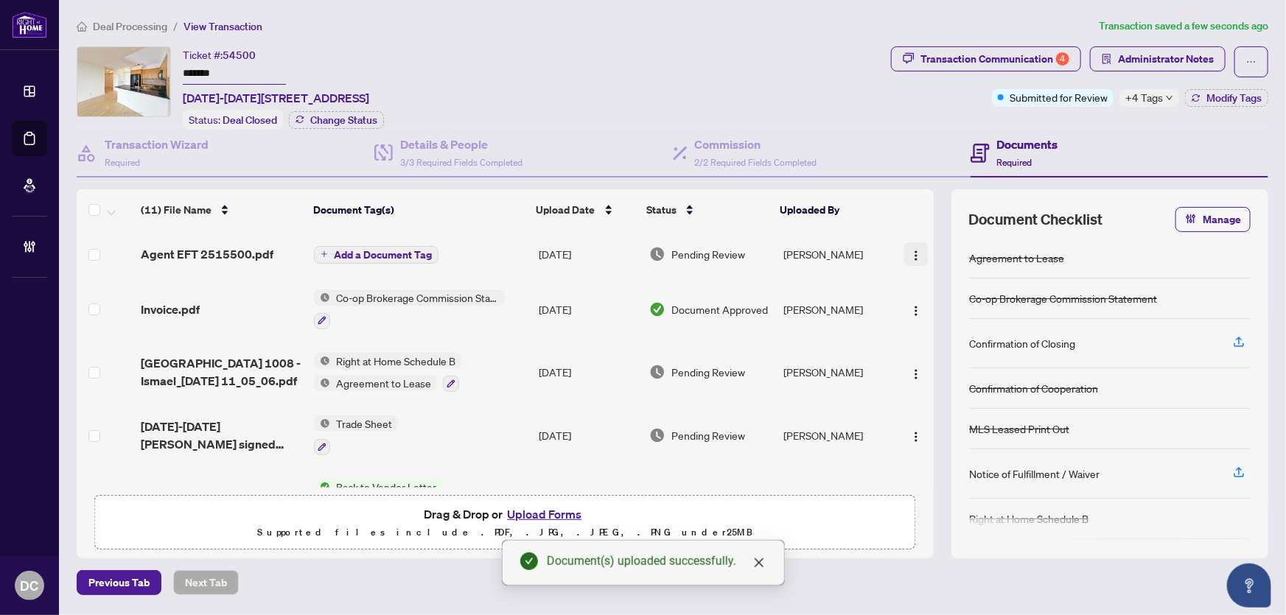
click at [910, 250] on img "button" at bounding box center [916, 256] width 12 height 12
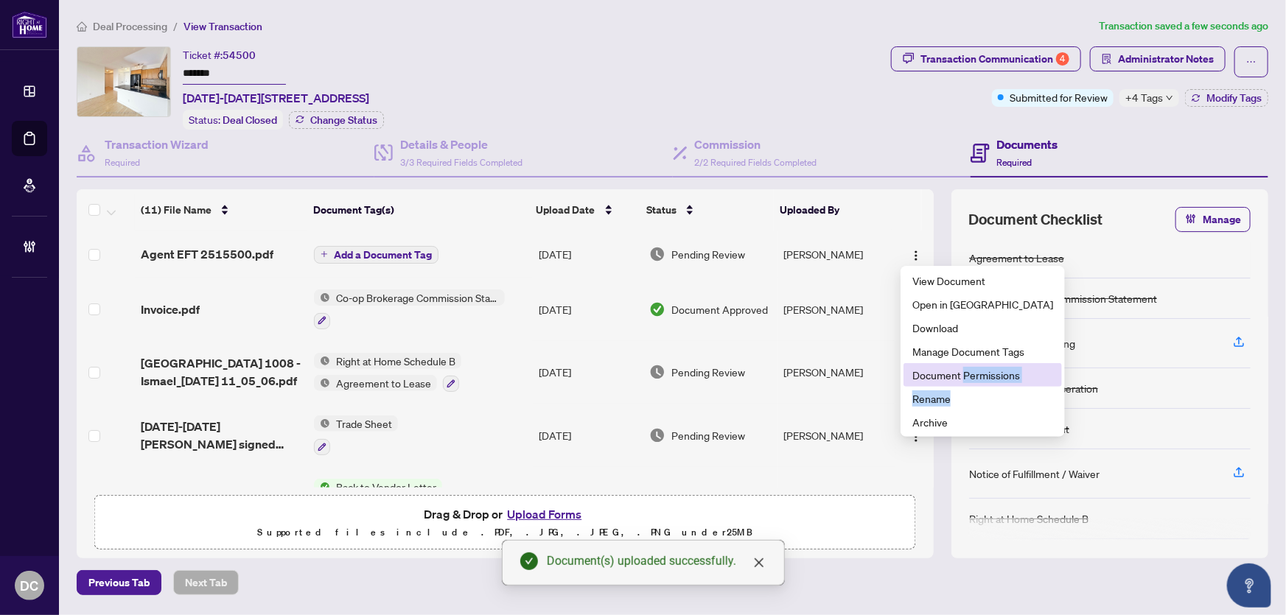
drag, startPoint x: 959, startPoint y: 388, endPoint x: 965, endPoint y: 373, distance: 16.8
click at [965, 373] on ul "View Document Open in New Tab Download Manage Document Tags Document Permission…" at bounding box center [983, 351] width 164 height 171
click at [965, 373] on span "Document Permissions" at bounding box center [982, 375] width 141 height 16
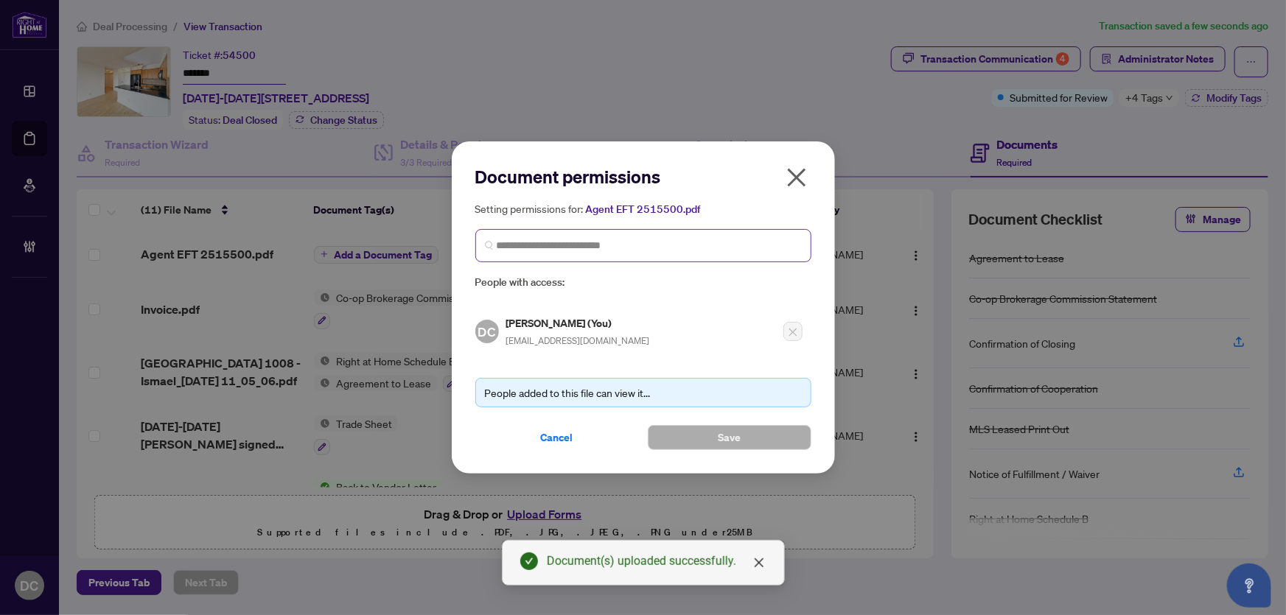
click at [620, 236] on span at bounding box center [643, 245] width 336 height 33
type input "**********"
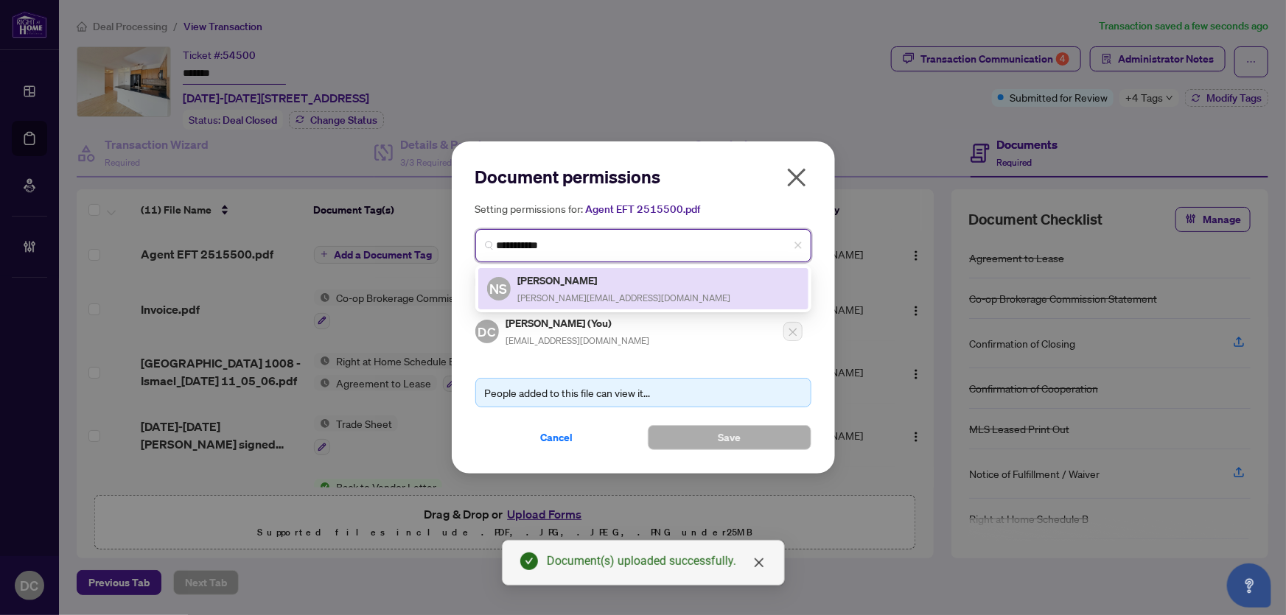
click at [610, 282] on div "NS Nancy Silva nancy@nancysilva.ca" at bounding box center [643, 289] width 312 height 34
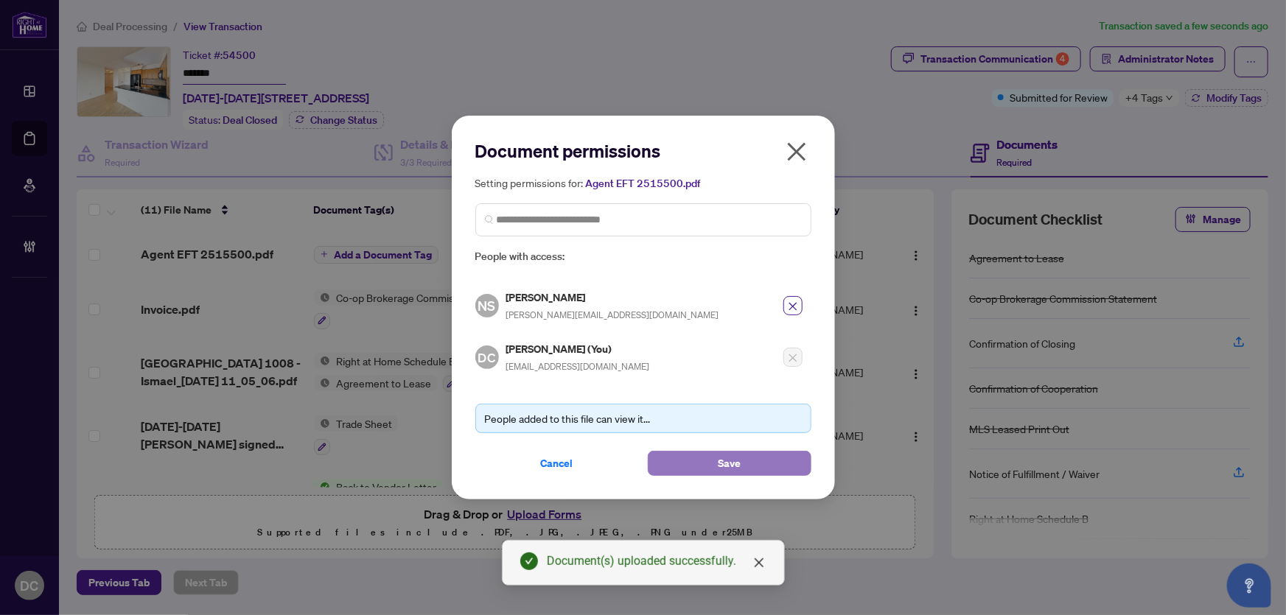
click at [705, 468] on button "Save" at bounding box center [730, 463] width 164 height 25
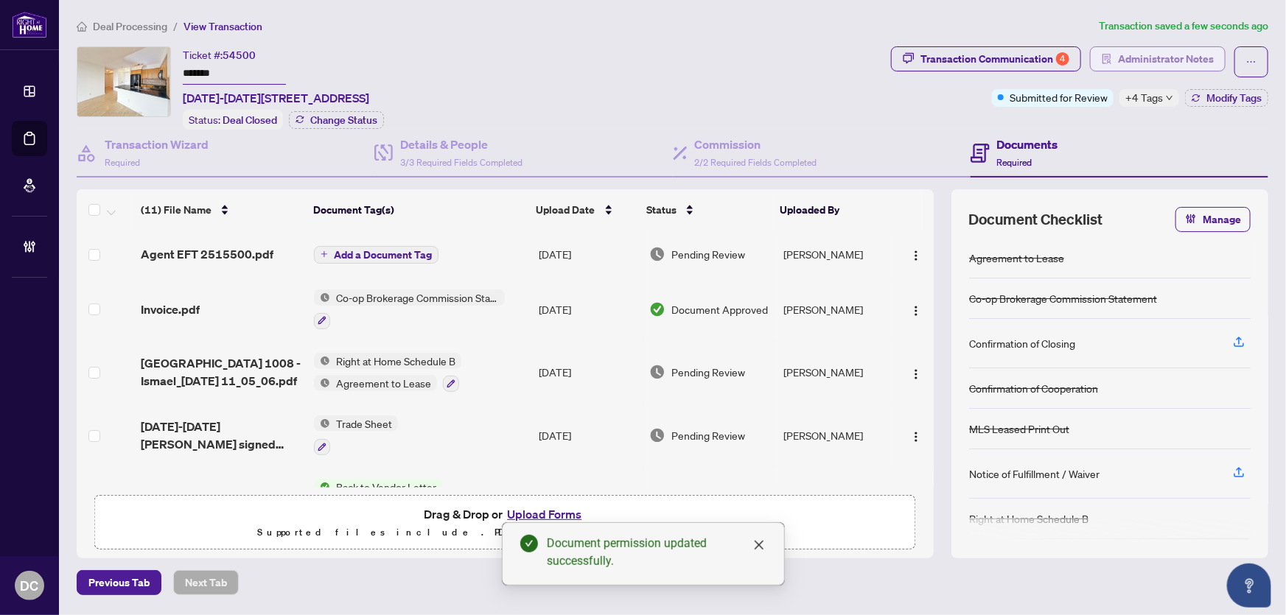
click at [1164, 63] on span "Administrator Notes" at bounding box center [1166, 59] width 96 height 24
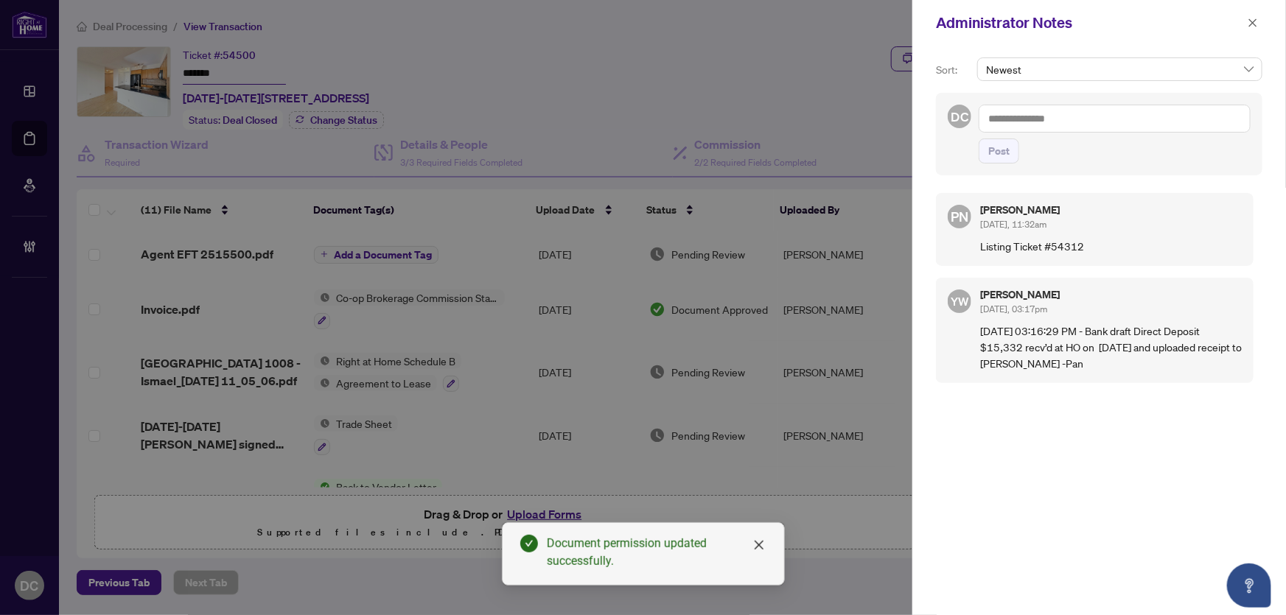
click at [1142, 115] on textarea at bounding box center [1115, 119] width 272 height 28
paste textarea "**********"
type textarea "**********"
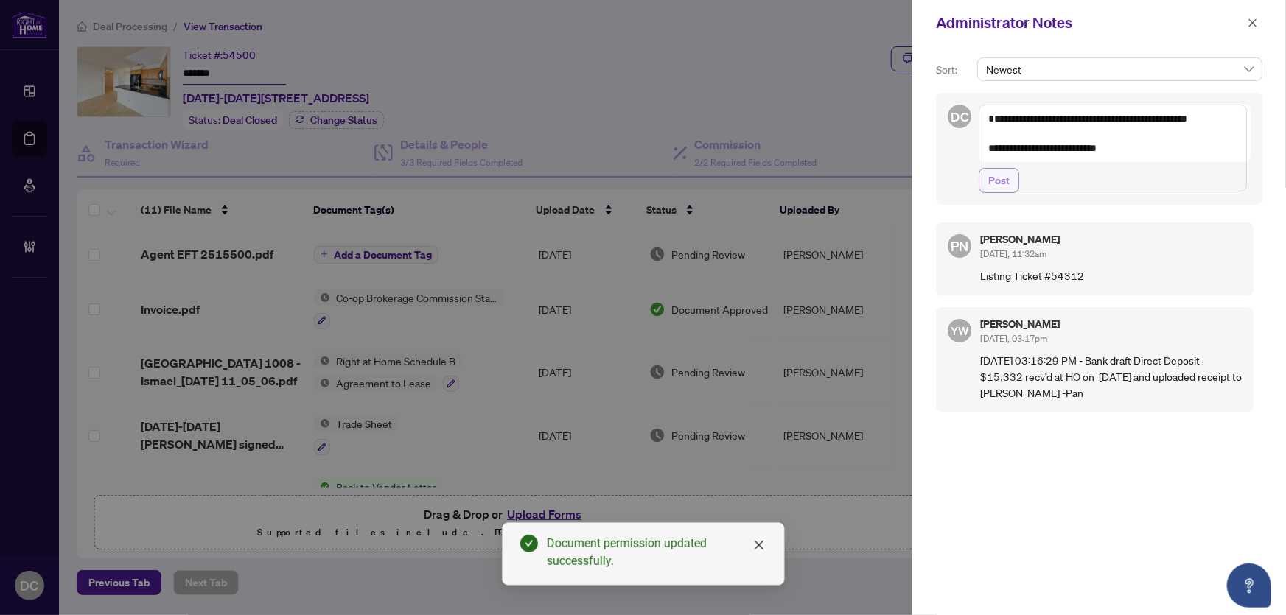
click at [995, 192] on span "Post" at bounding box center [998, 181] width 21 height 24
drag, startPoint x: 1257, startPoint y: 28, endPoint x: 1, endPoint y: 39, distance: 1256.6
click at [1253, 25] on span "button" at bounding box center [1253, 23] width 10 height 24
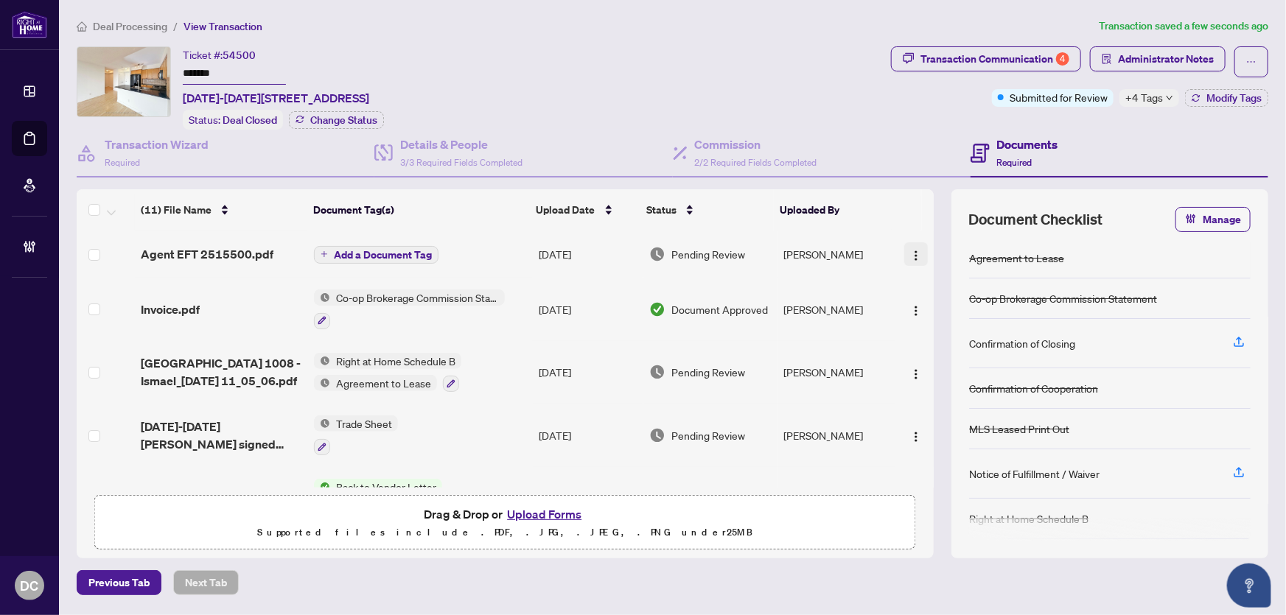
click at [917, 251] on img "button" at bounding box center [916, 256] width 12 height 12
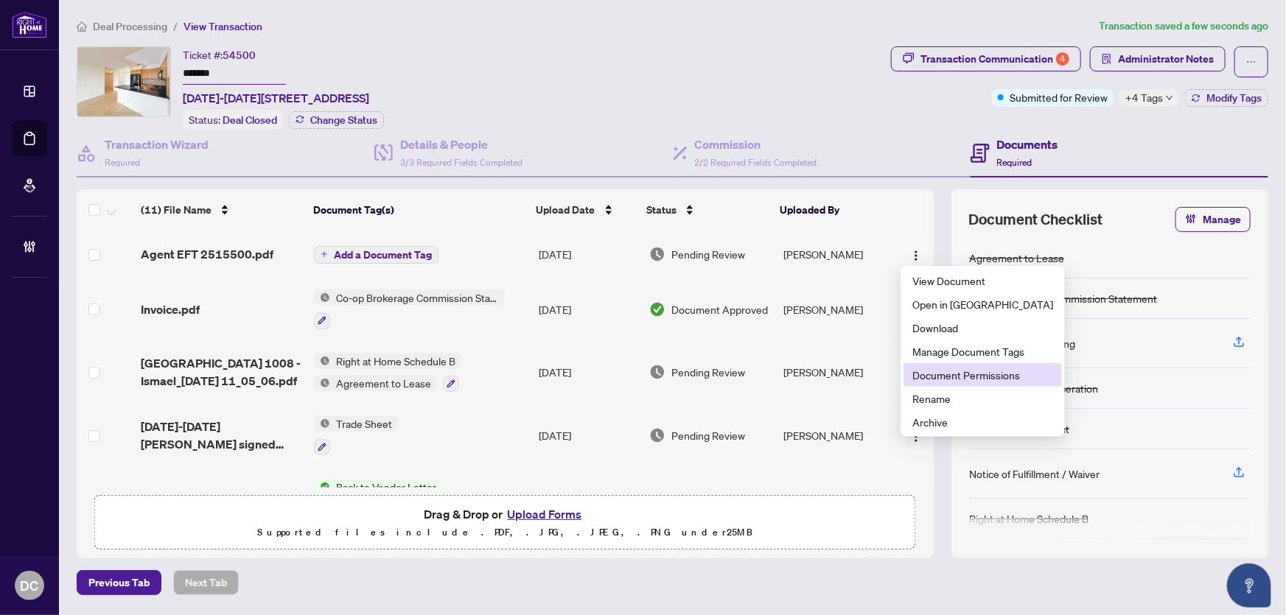
click at [931, 374] on span "Document Permissions" at bounding box center [982, 375] width 141 height 16
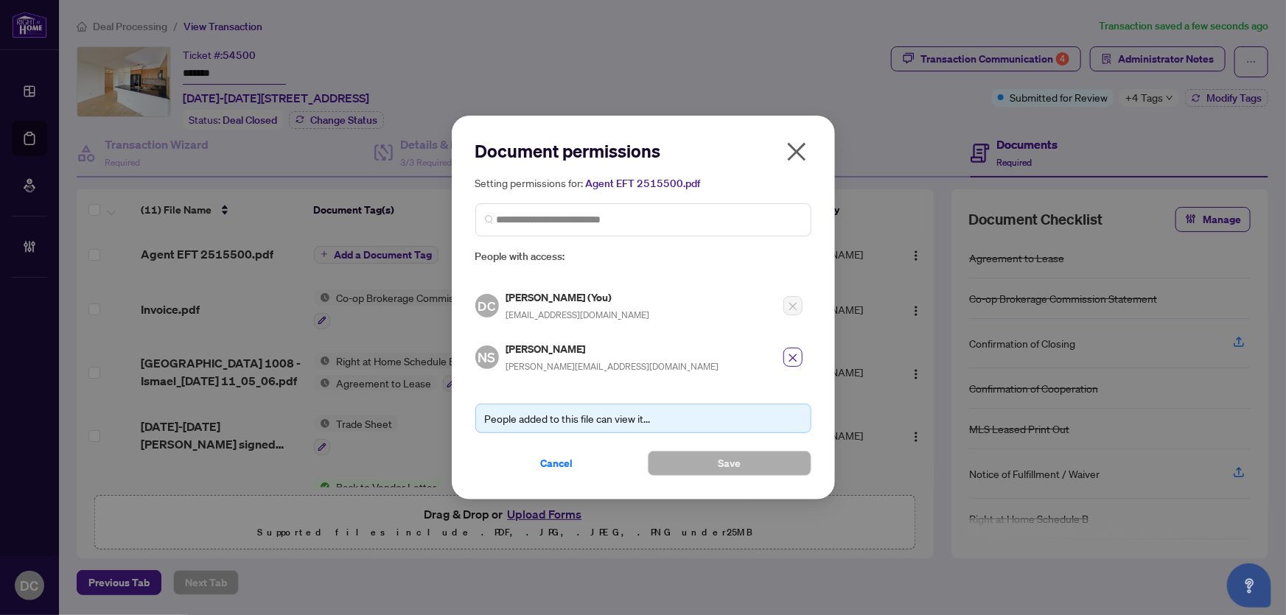
click at [797, 155] on icon "close" at bounding box center [796, 151] width 18 height 18
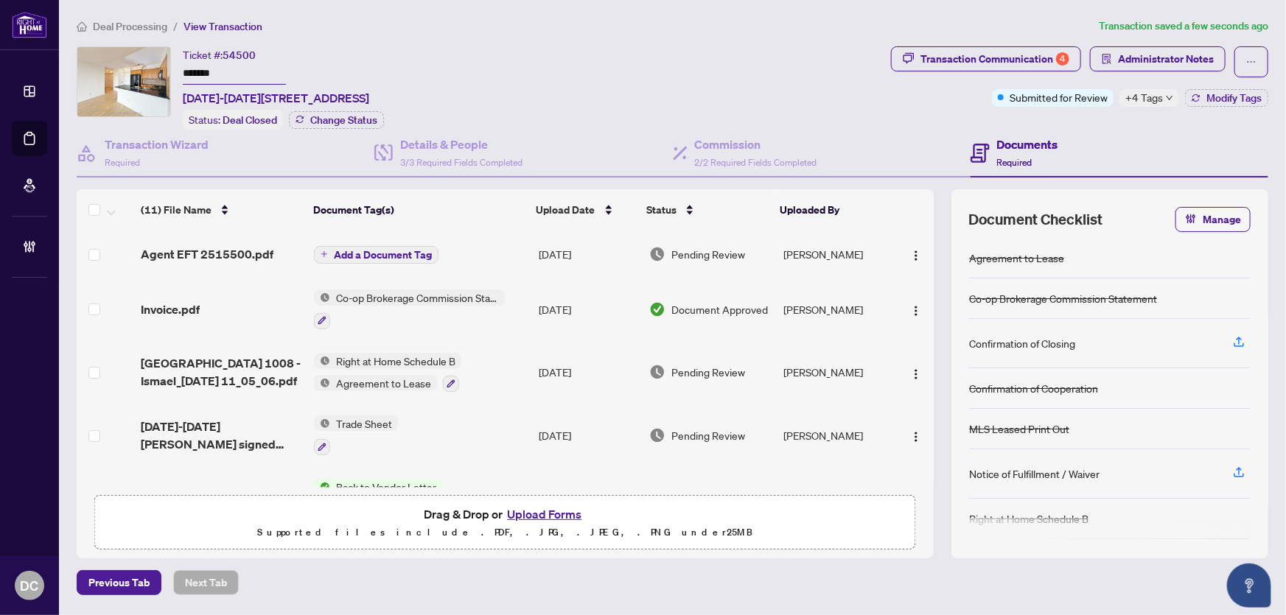
click at [1150, 102] on span "+4 Tags" at bounding box center [1144, 97] width 38 height 17
drag, startPoint x: 181, startPoint y: 73, endPoint x: 130, endPoint y: 73, distance: 50.8
click at [130, 73] on div "Ticket #: 54500 ******* 1008-1369 Bloor St, Toronto, Ontario M6P 4J4, Canada St…" at bounding box center [481, 87] width 808 height 83
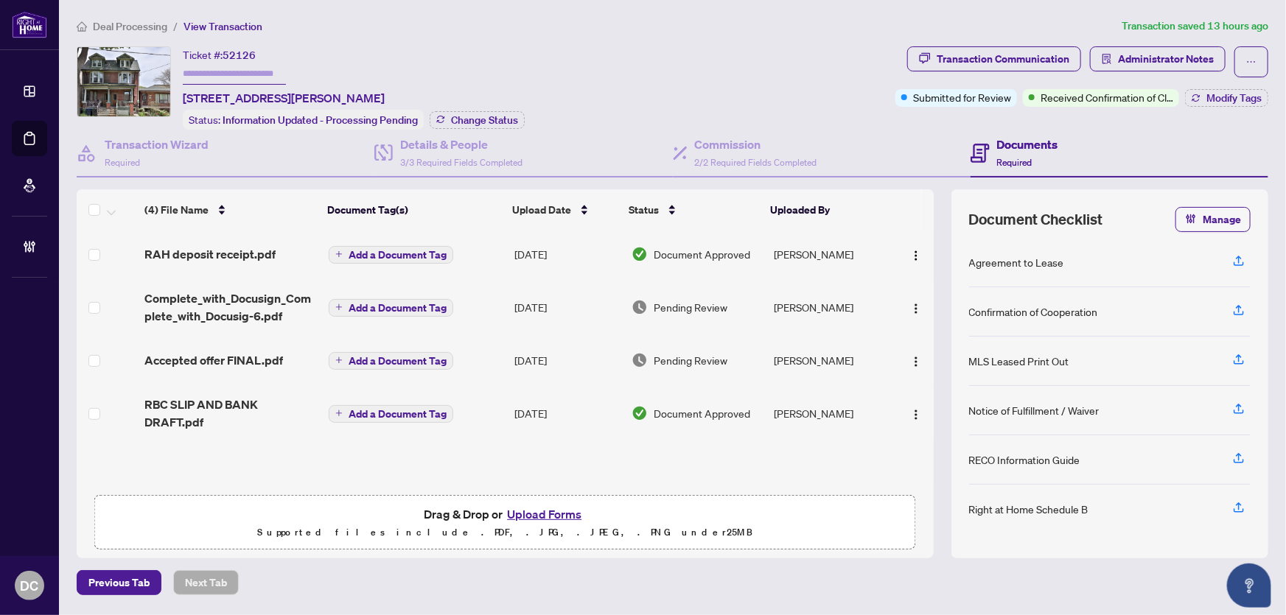
click at [525, 359] on td "[DATE]" at bounding box center [566, 360] width 117 height 47
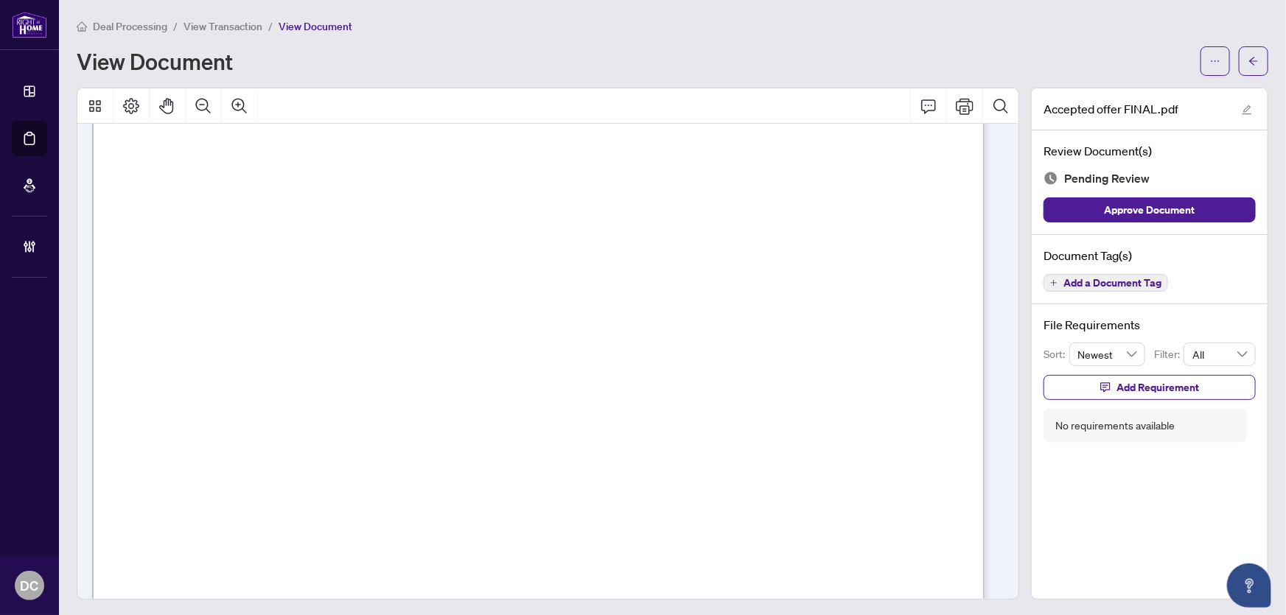
scroll to position [335, 0]
click at [1251, 63] on button "button" at bounding box center [1253, 60] width 29 height 29
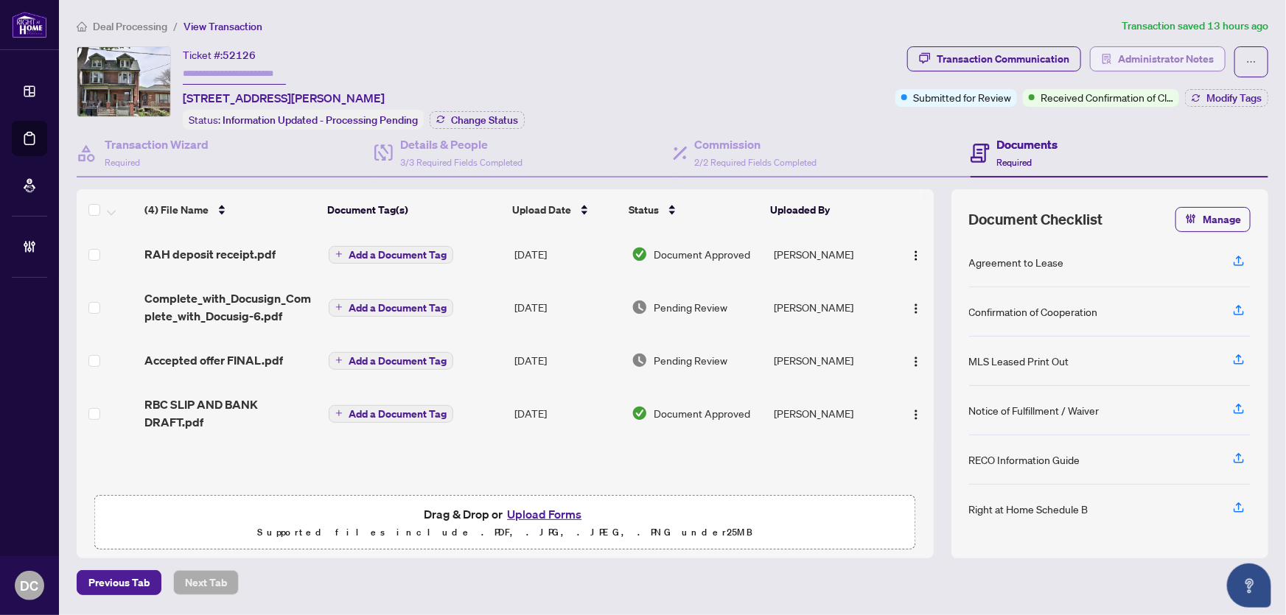
click at [1172, 58] on span "Administrator Notes" at bounding box center [1166, 59] width 96 height 24
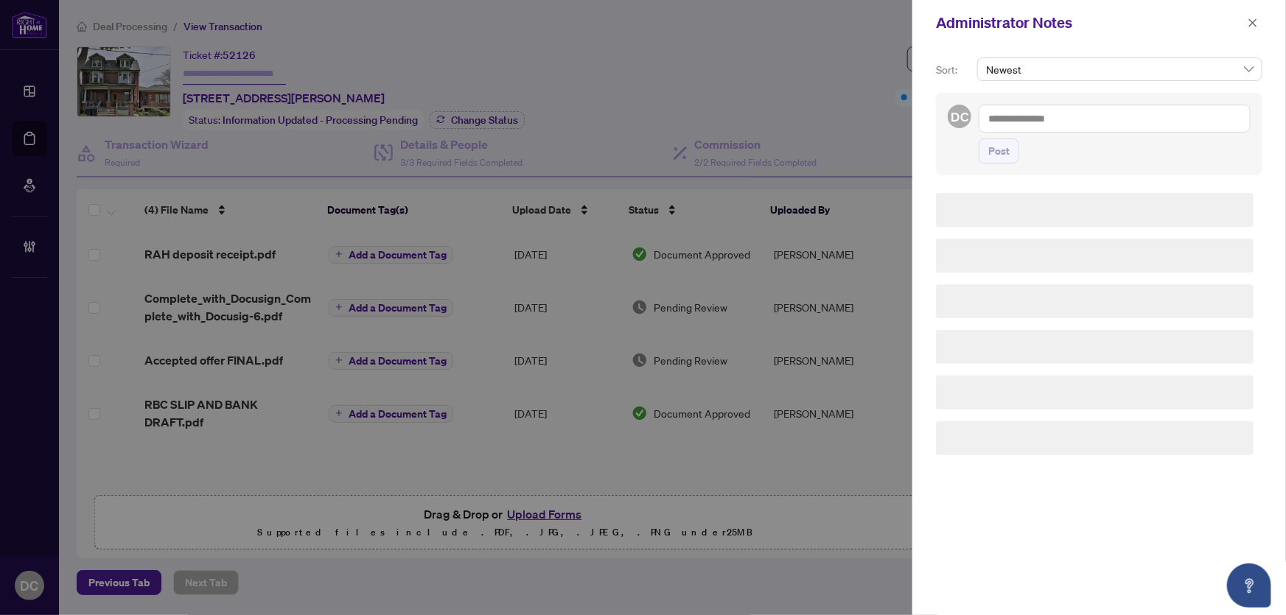
click at [1150, 127] on textarea at bounding box center [1115, 119] width 272 height 28
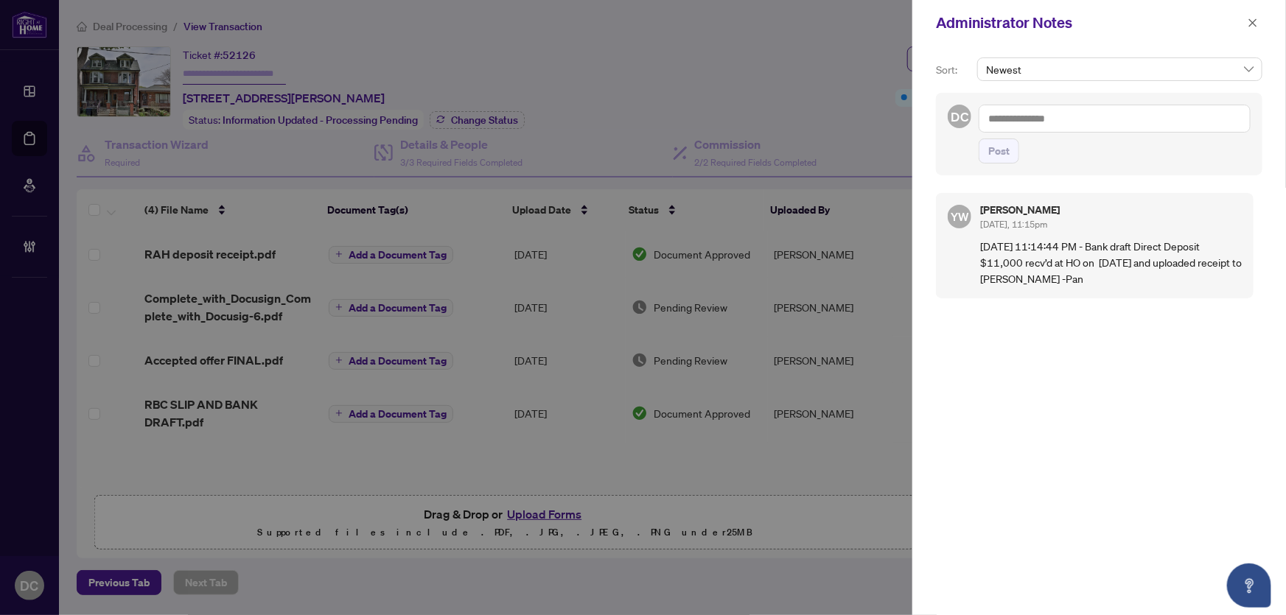
type textarea "*"
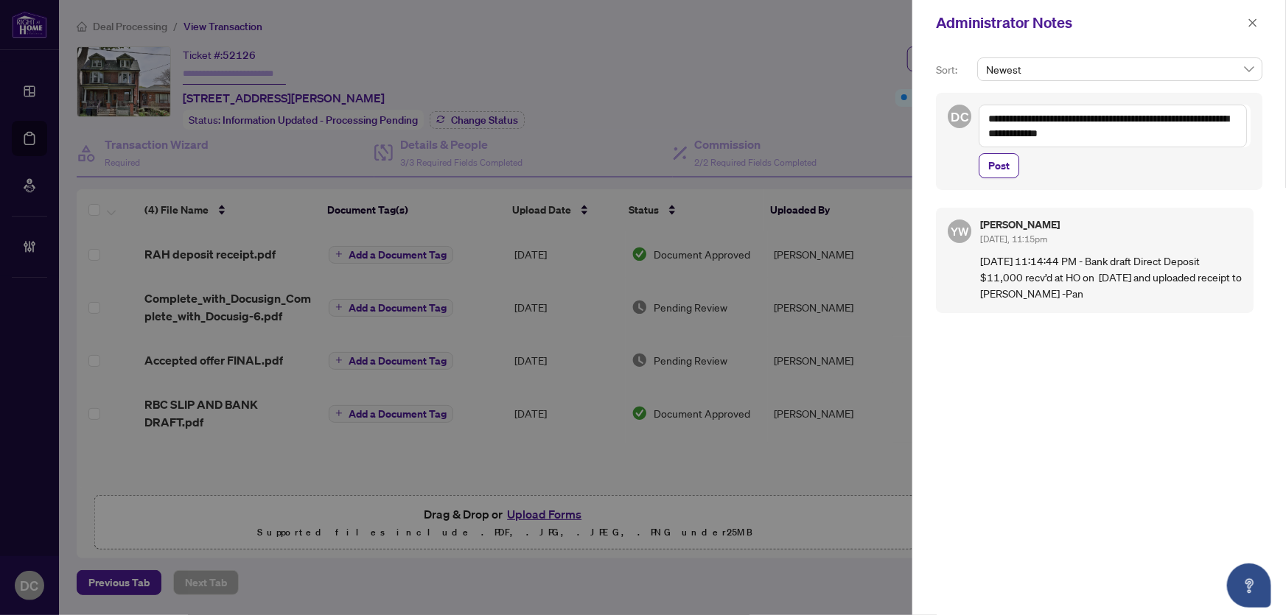
click at [1007, 134] on textarea "**********" at bounding box center [1113, 126] width 268 height 43
type textarea "**********"
click at [1013, 161] on button "Post" at bounding box center [999, 165] width 41 height 25
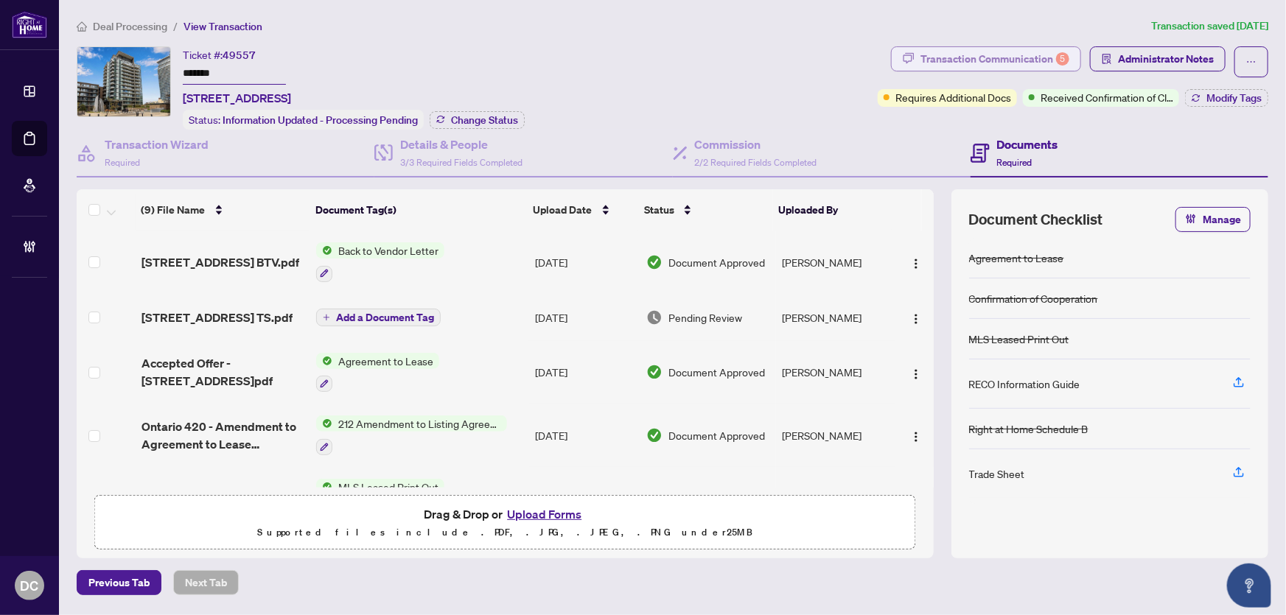
click at [1045, 54] on div "Transaction Communication 5" at bounding box center [994, 59] width 149 height 24
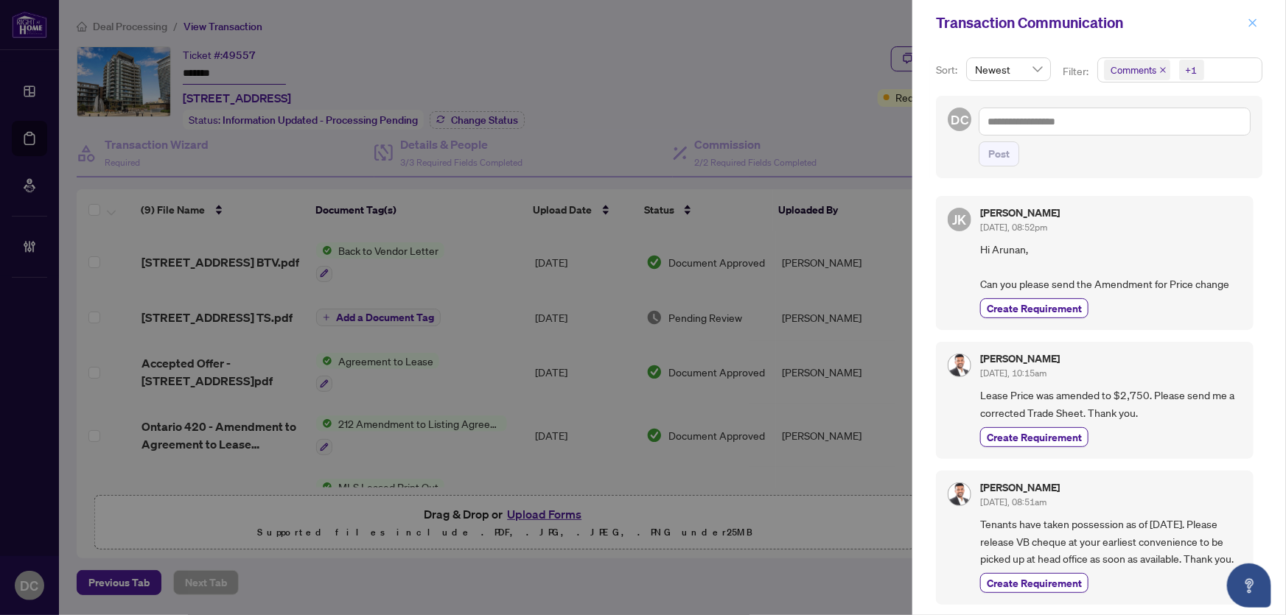
click at [1252, 29] on span "button" at bounding box center [1253, 23] width 10 height 24
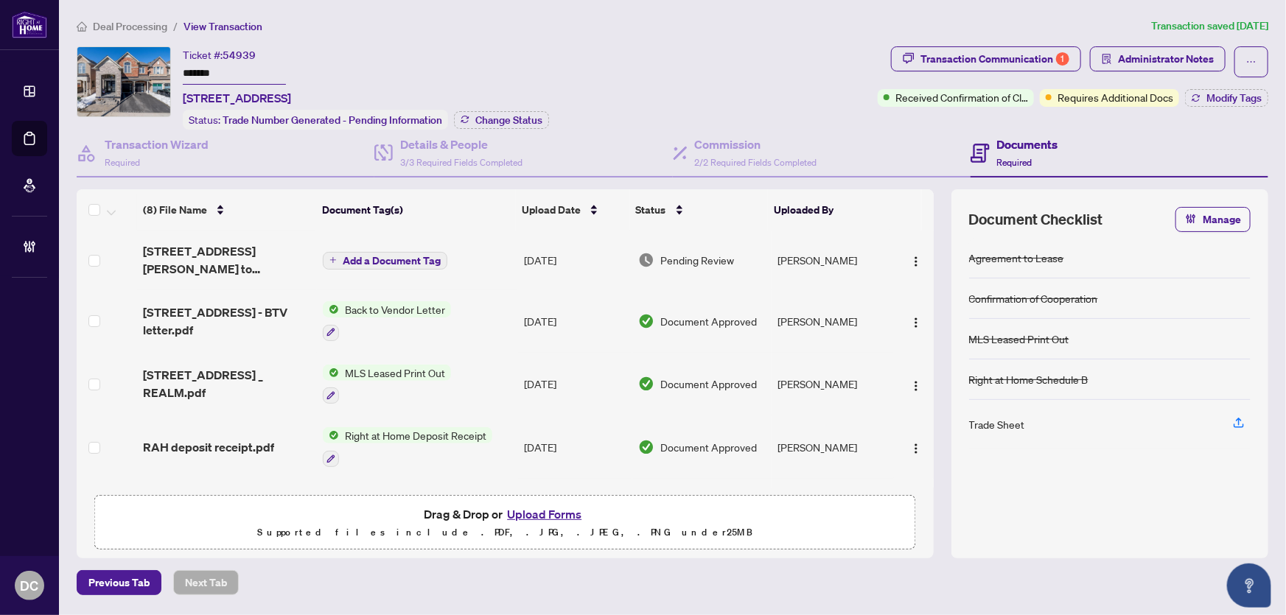
drag, startPoint x: 256, startPoint y: 74, endPoint x: 61, endPoint y: 63, distance: 194.9
click at [61, 63] on main "Deal Processing / View Transaction Transaction saved [DATE] Ticket #: 54939 ***…" at bounding box center [672, 307] width 1227 height 615
click at [1190, 63] on span "Administrator Notes" at bounding box center [1166, 59] width 96 height 24
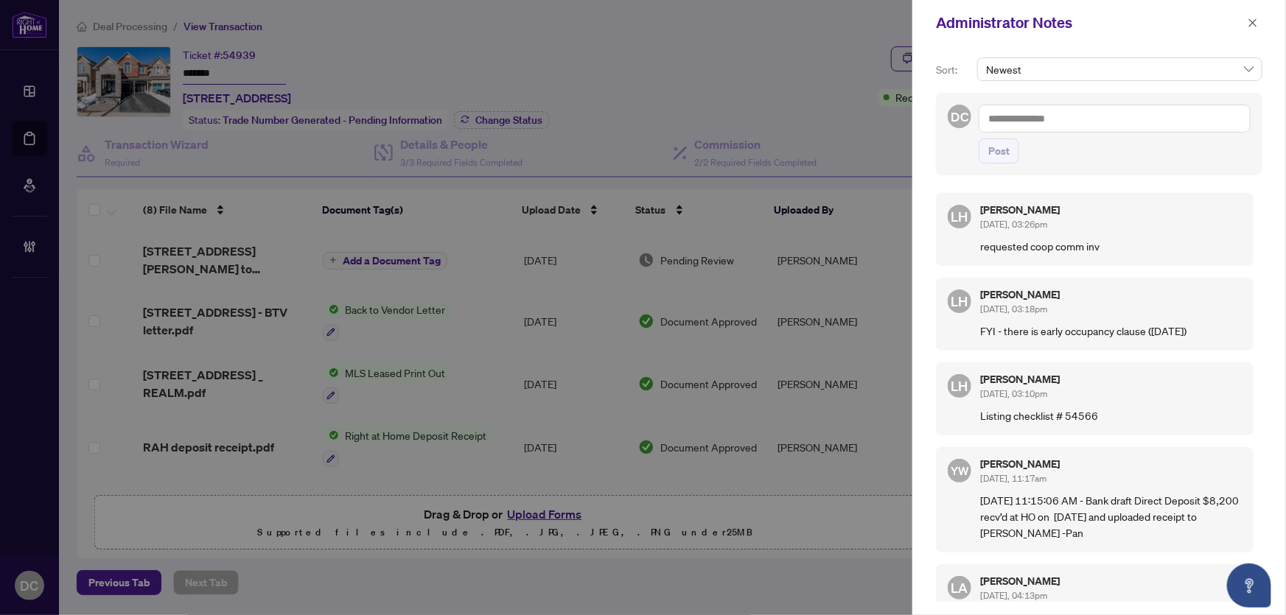
drag, startPoint x: 1252, startPoint y: 23, endPoint x: 1238, endPoint y: 21, distance: 14.1
click at [1252, 23] on icon "close" at bounding box center [1253, 22] width 8 height 8
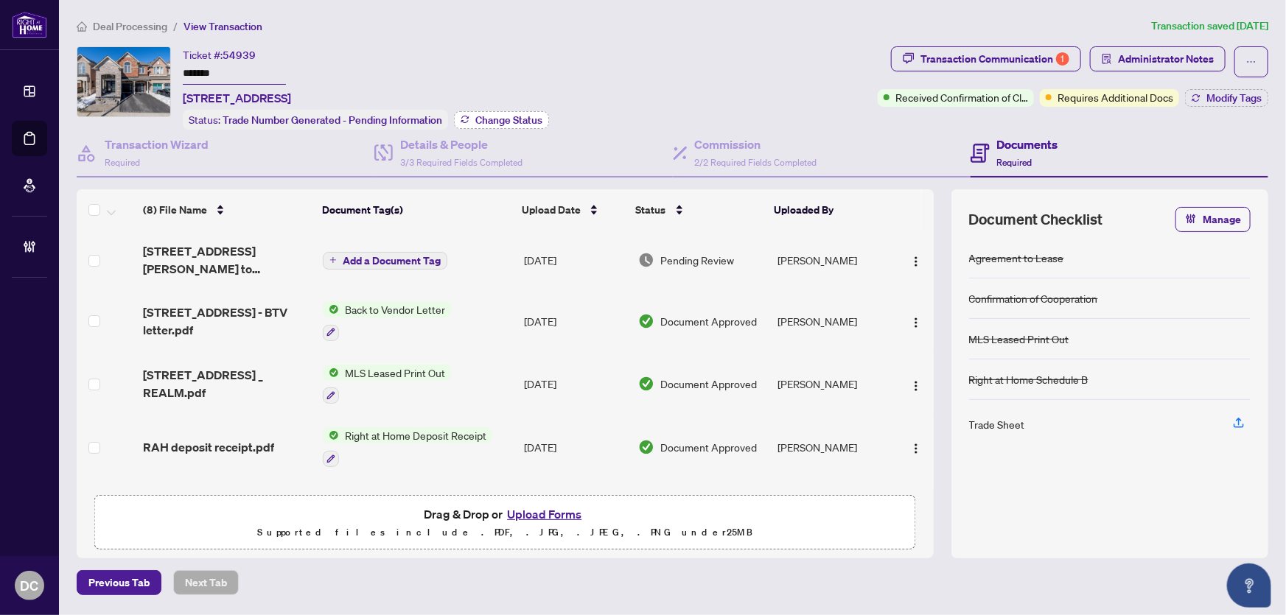
click at [520, 119] on span "Change Status" at bounding box center [508, 120] width 67 height 10
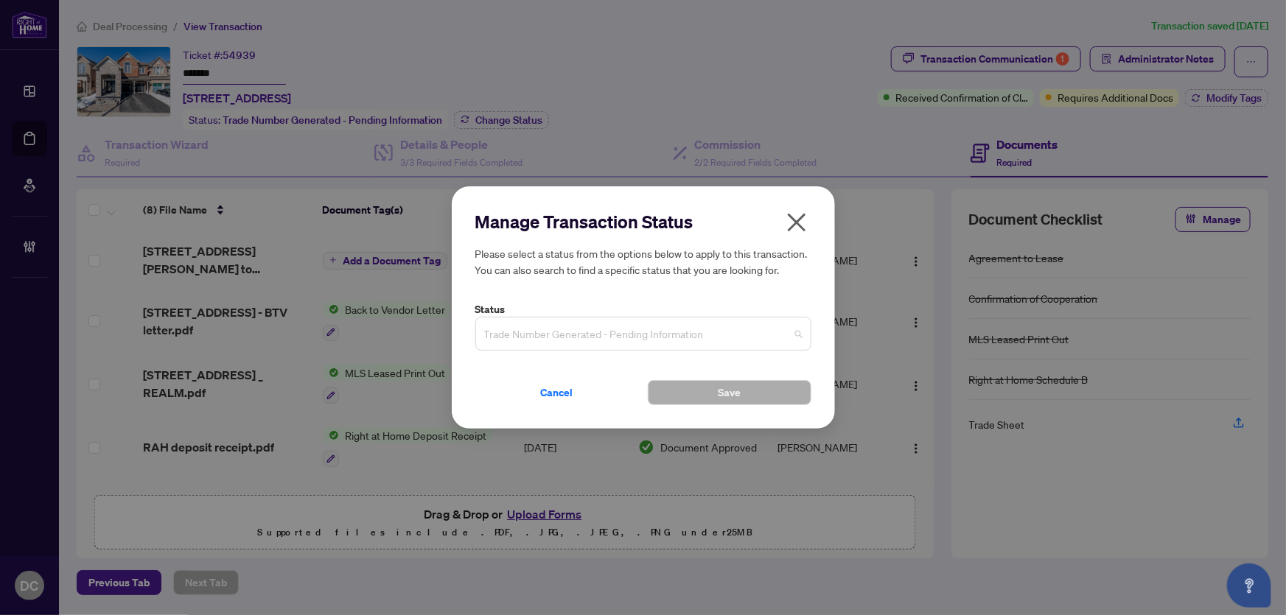
click at [700, 335] on span "Trade Number Generated - Pending Information" at bounding box center [643, 334] width 318 height 28
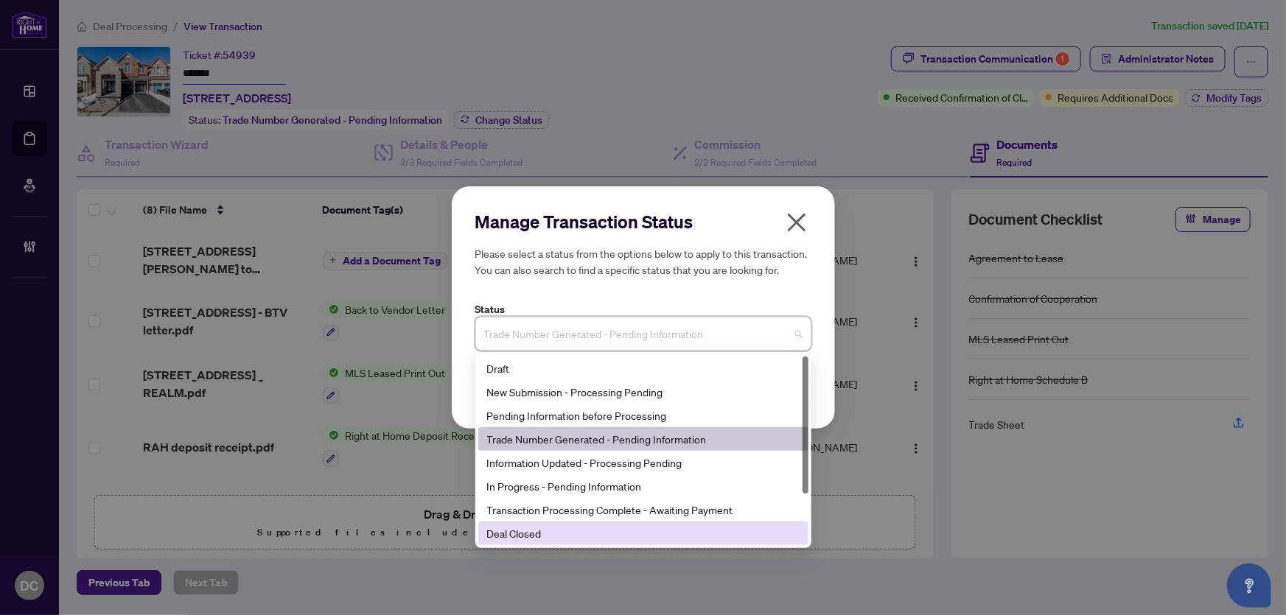
click at [610, 541] on div "Deal Closed" at bounding box center [643, 533] width 312 height 16
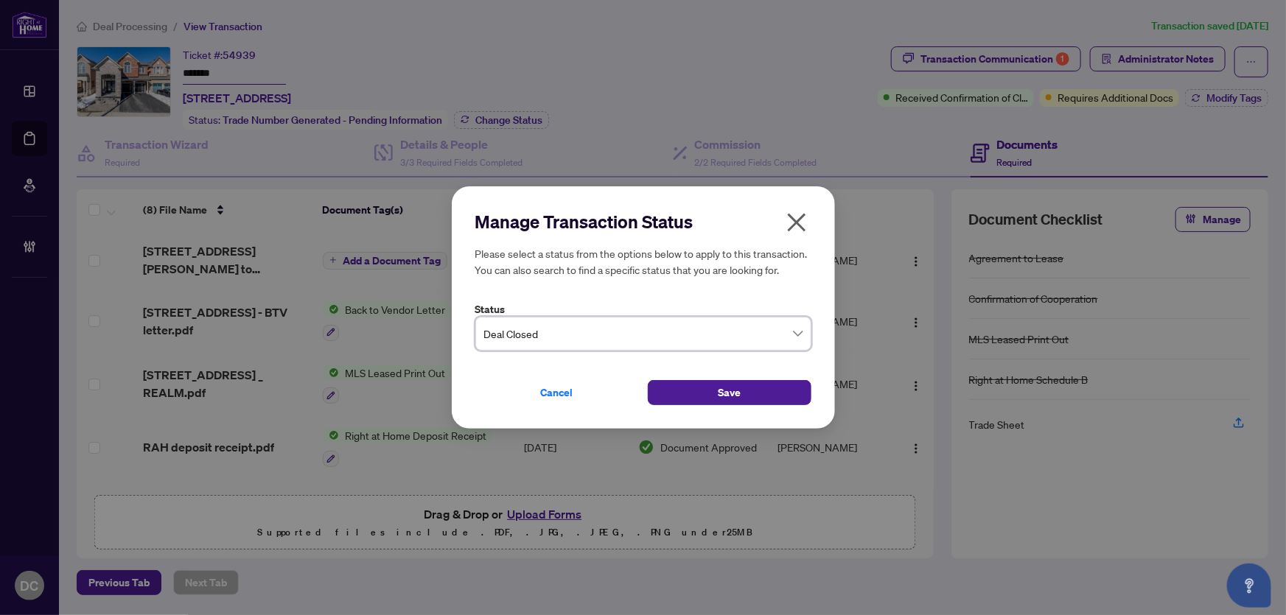
click at [701, 409] on div "Manage Transaction Status Please select a status from the options below to appl…" at bounding box center [643, 307] width 383 height 243
click at [709, 404] on button "Save" at bounding box center [730, 392] width 164 height 25
click at [1243, 101] on div "Manage Transaction Status Please select a status from the options below to appl…" at bounding box center [643, 307] width 1286 height 615
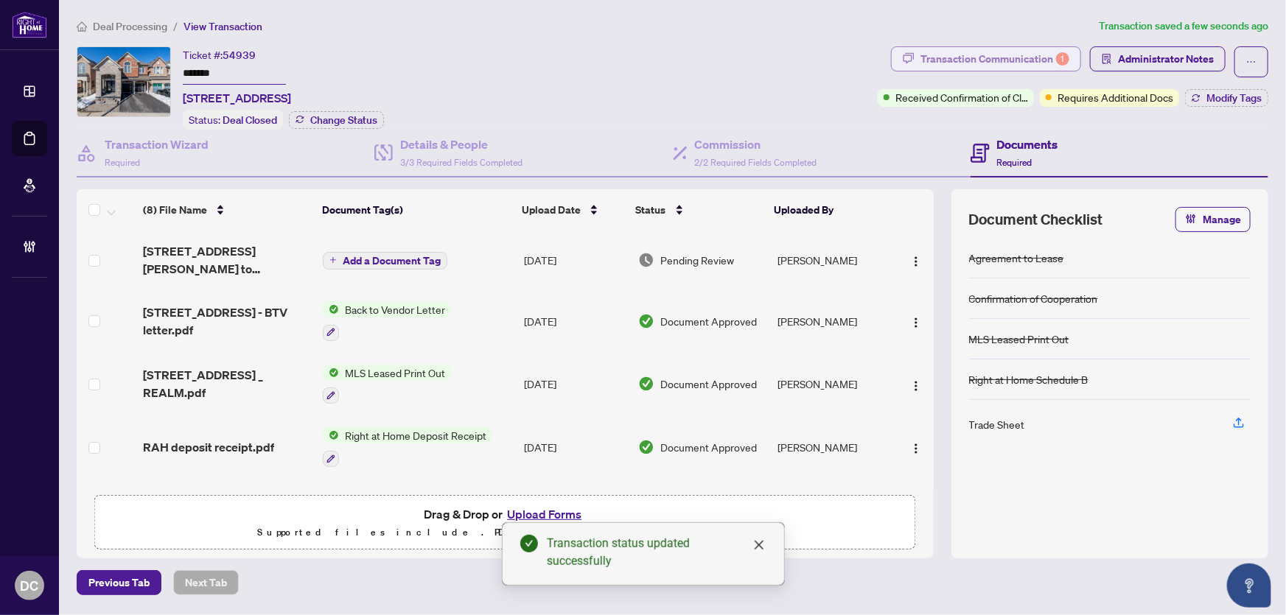
click at [1032, 61] on div "Transaction Communication 1" at bounding box center [994, 59] width 149 height 24
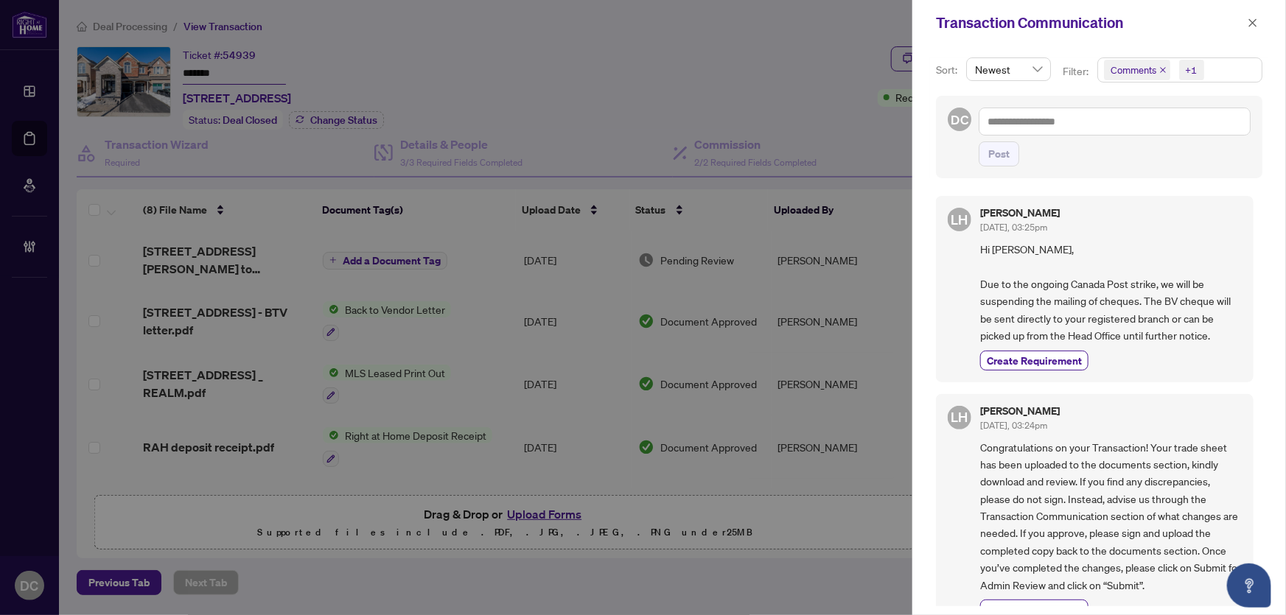
click at [1229, 71] on span "Comments +1" at bounding box center [1180, 70] width 164 height 24
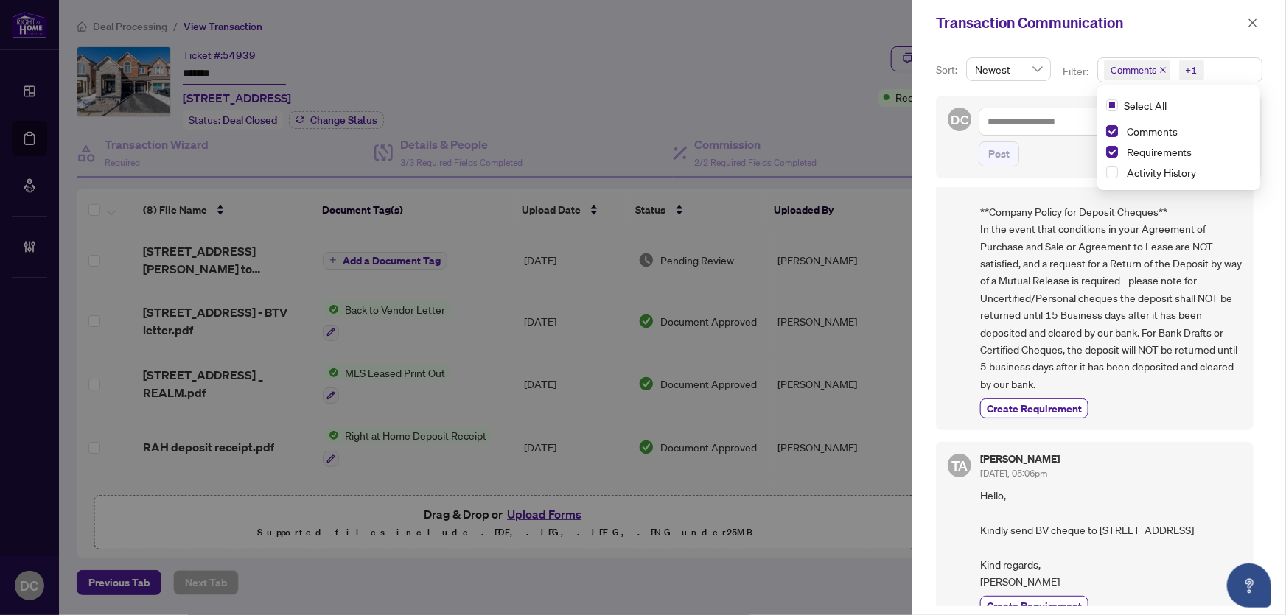
scroll to position [788, 0]
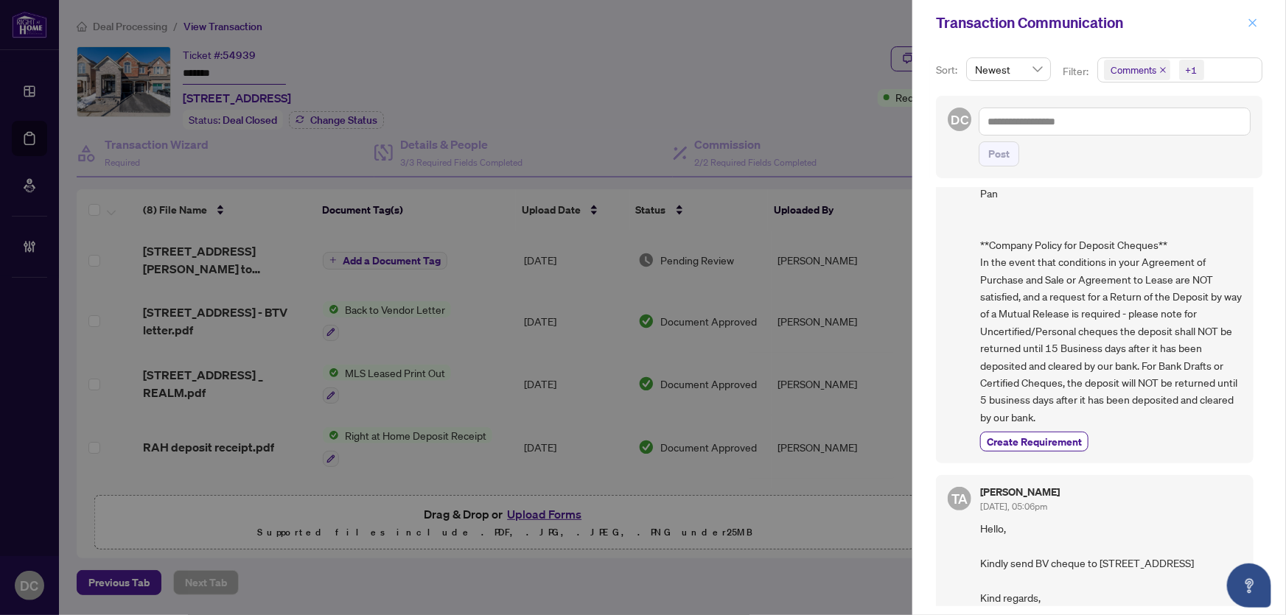
click at [1258, 24] on icon "close" at bounding box center [1253, 23] width 10 height 10
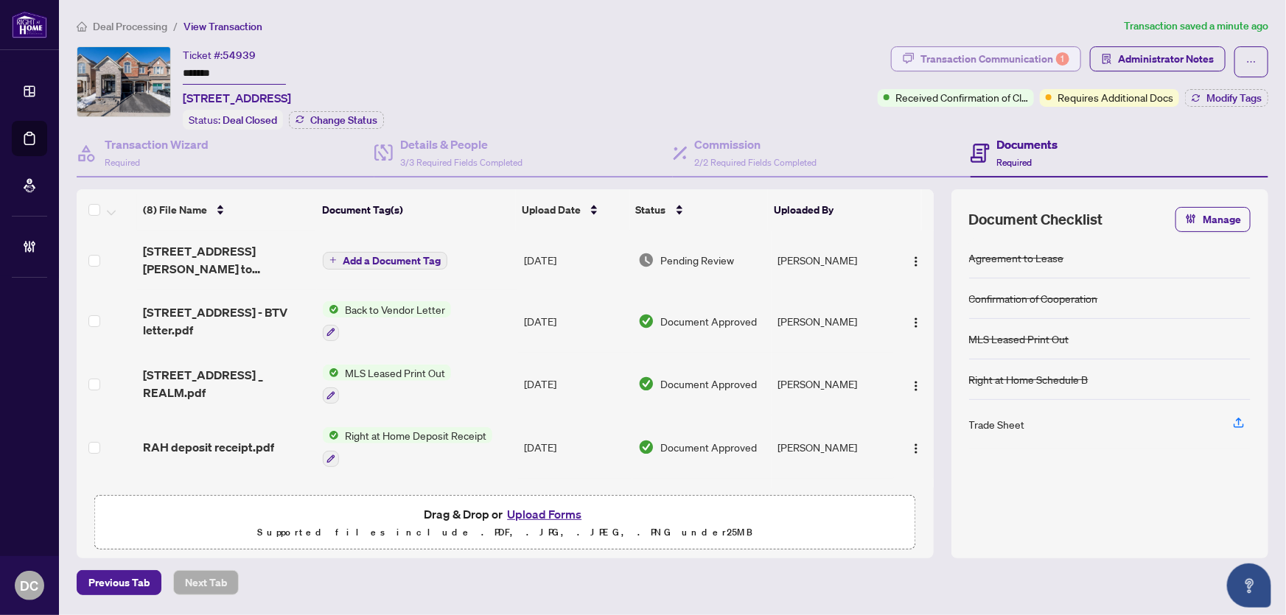
click at [1025, 62] on div "Transaction Communication 1" at bounding box center [994, 59] width 149 height 24
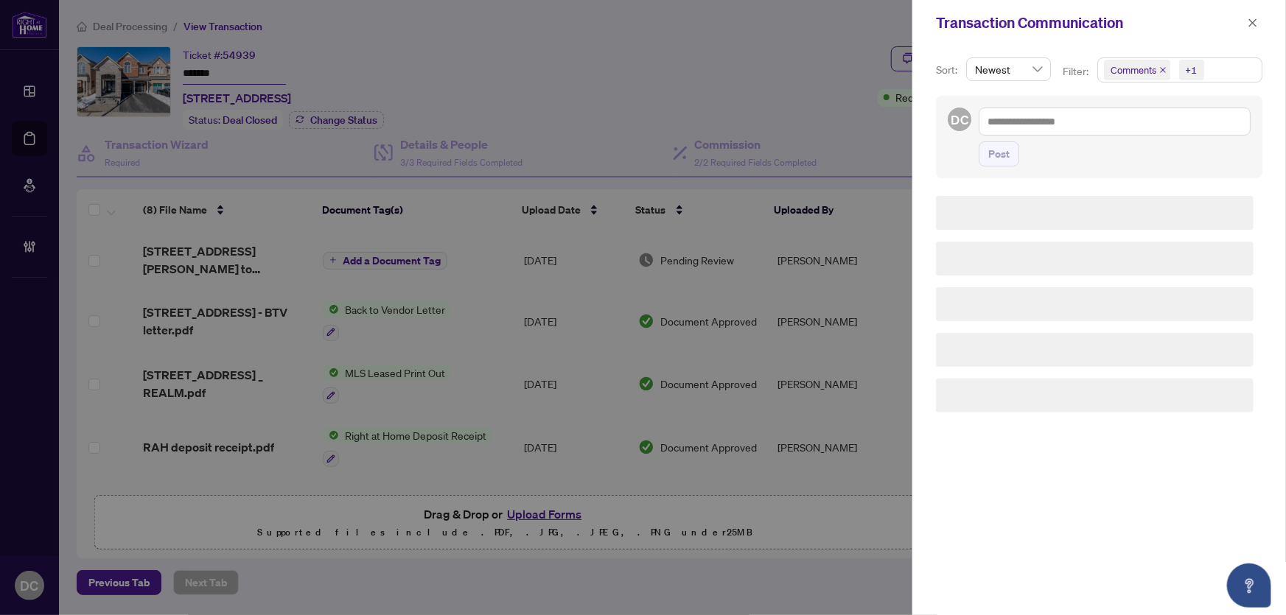
scroll to position [0, 0]
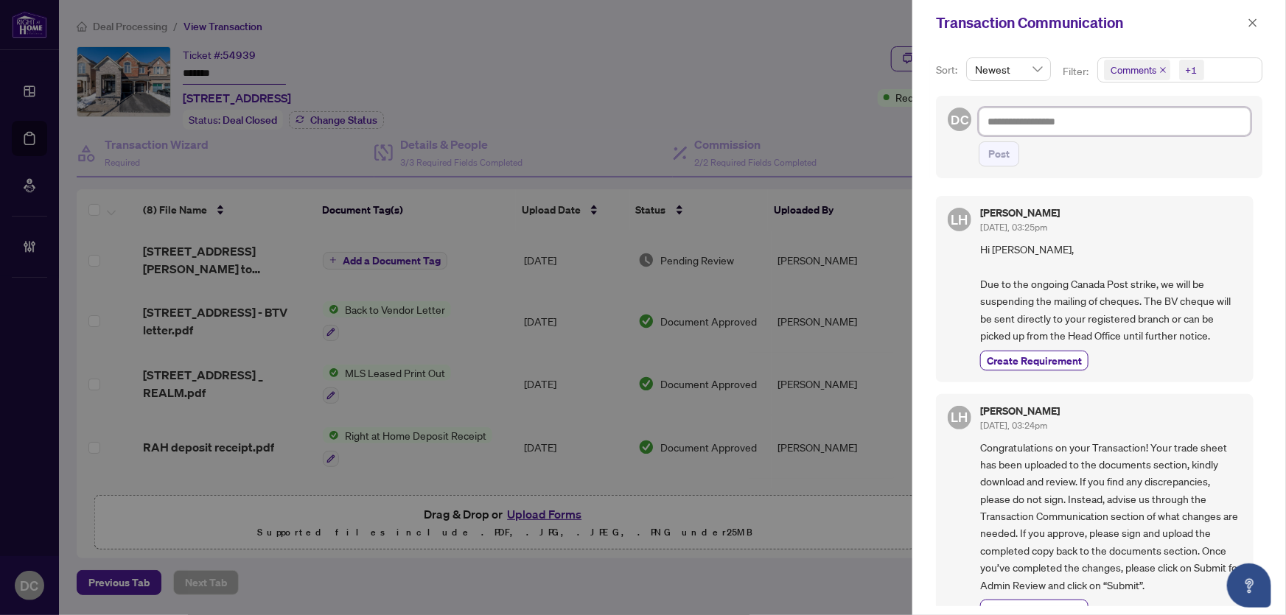
click at [1055, 127] on textarea at bounding box center [1115, 122] width 272 height 28
type textarea "*"
type textarea "**"
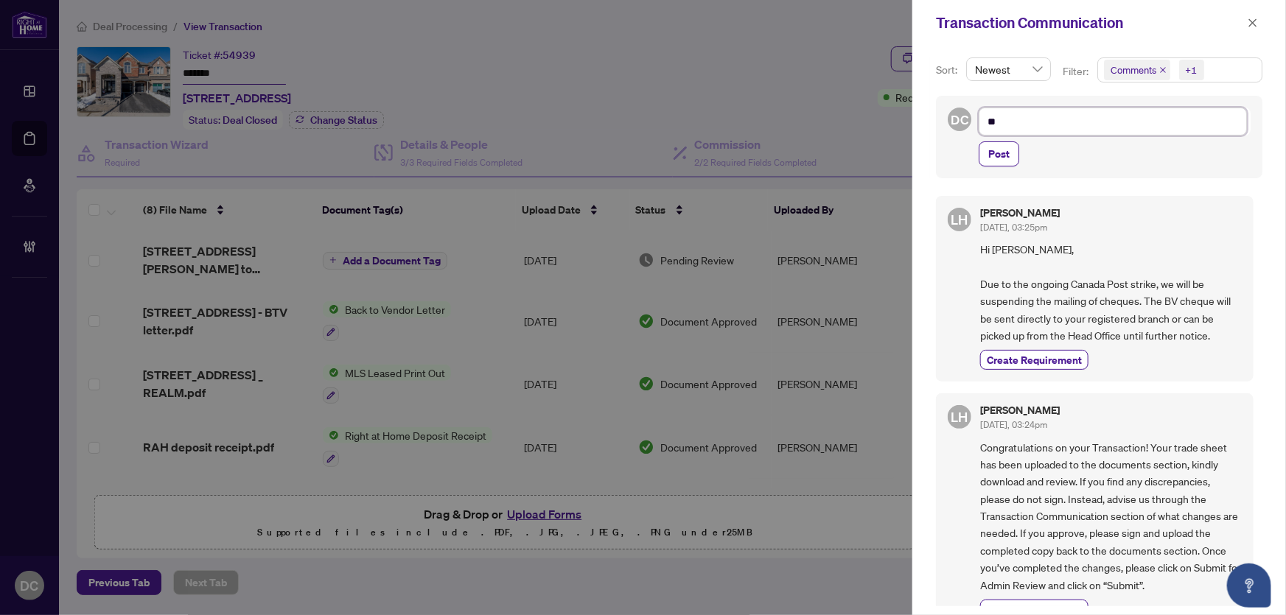
type textarea "**"
type textarea "****"
type textarea "*****"
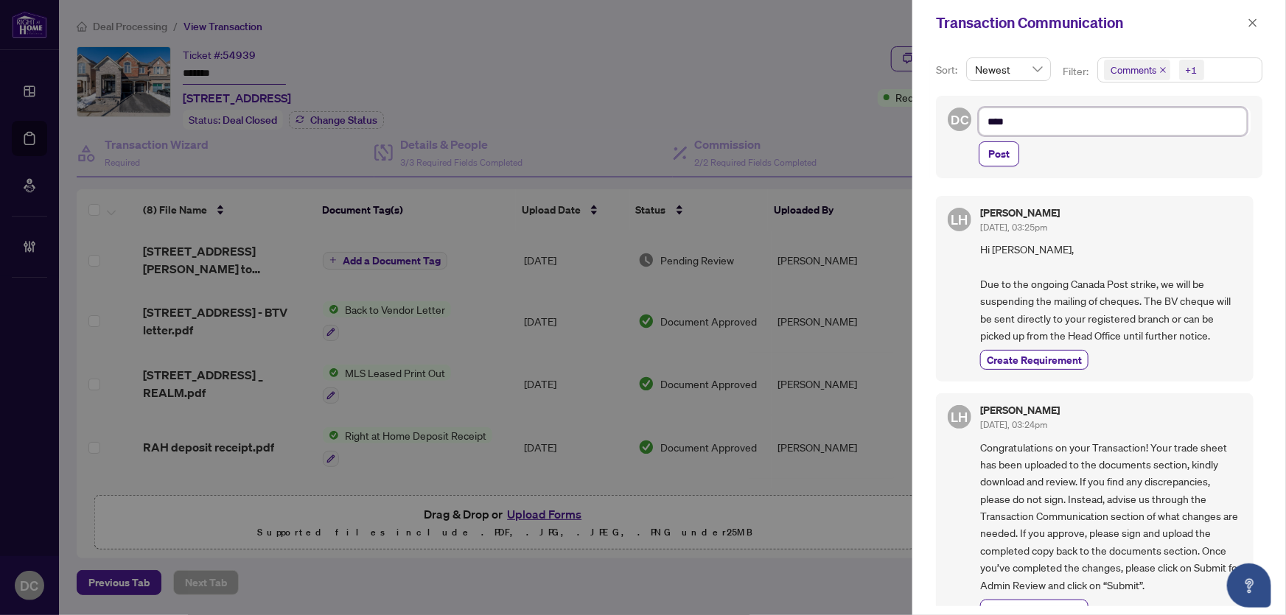
type textarea "*****"
type textarea "******"
type textarea "*******"
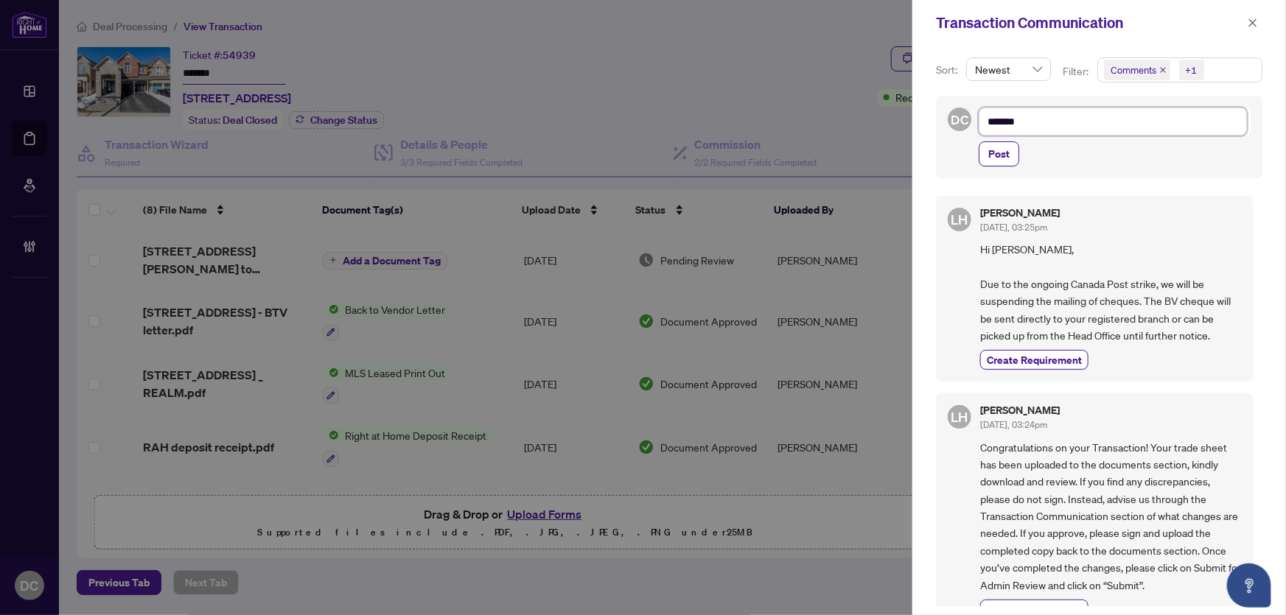
type textarea "********"
type textarea "**********"
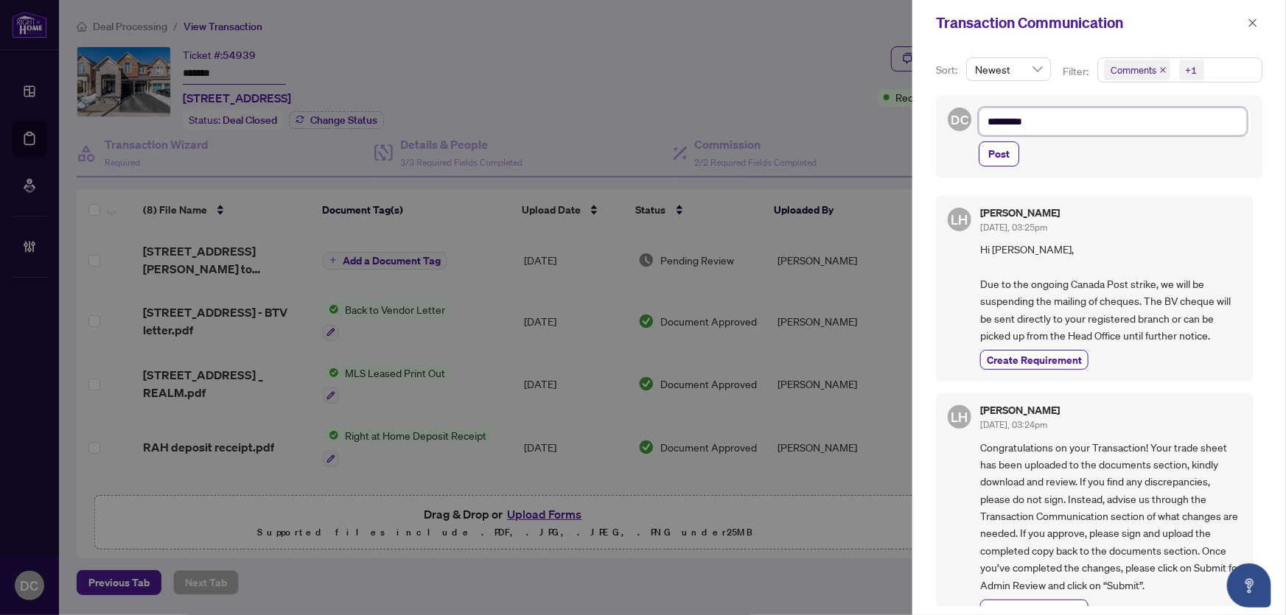
type textarea "**********"
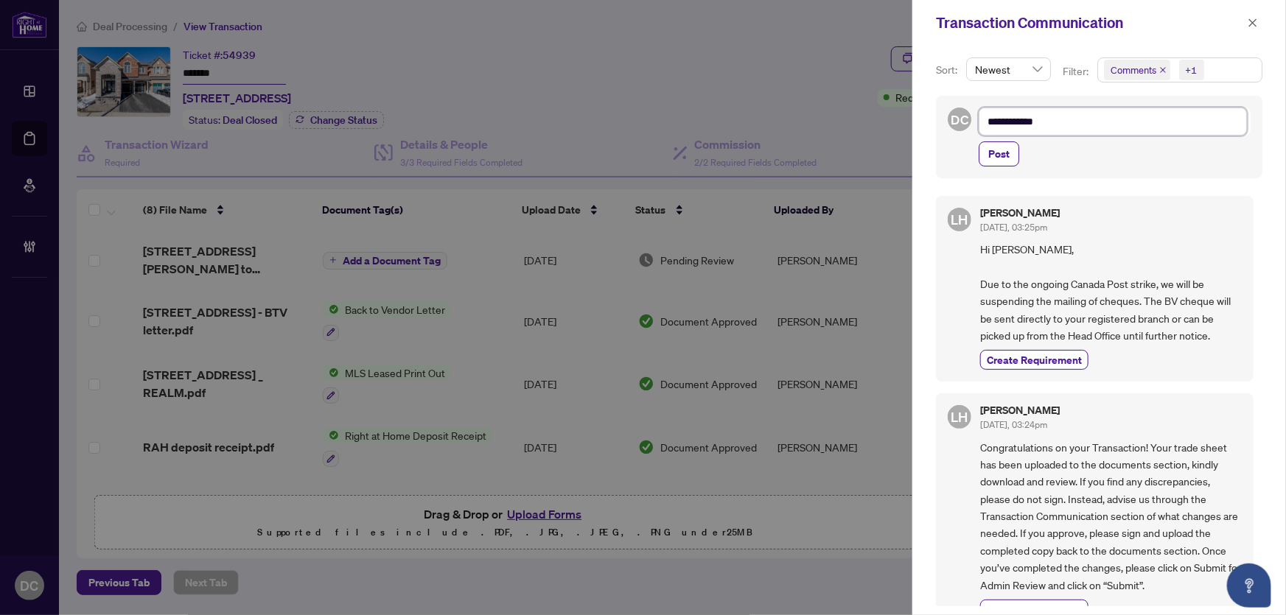
type textarea "**********"
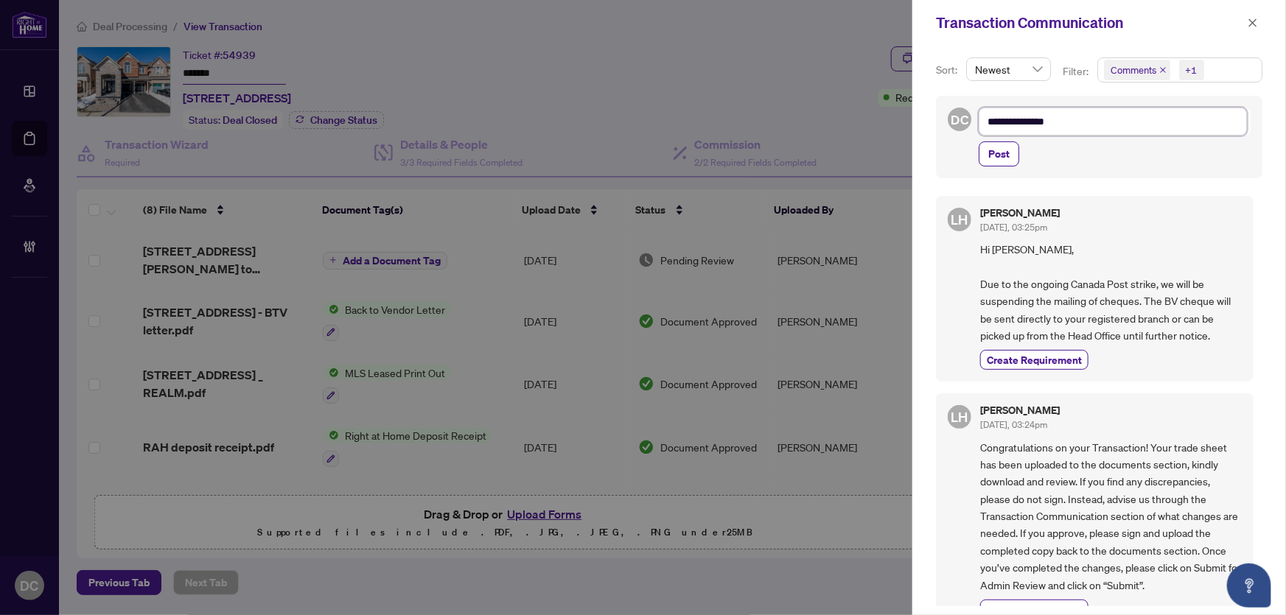
type textarea "**********"
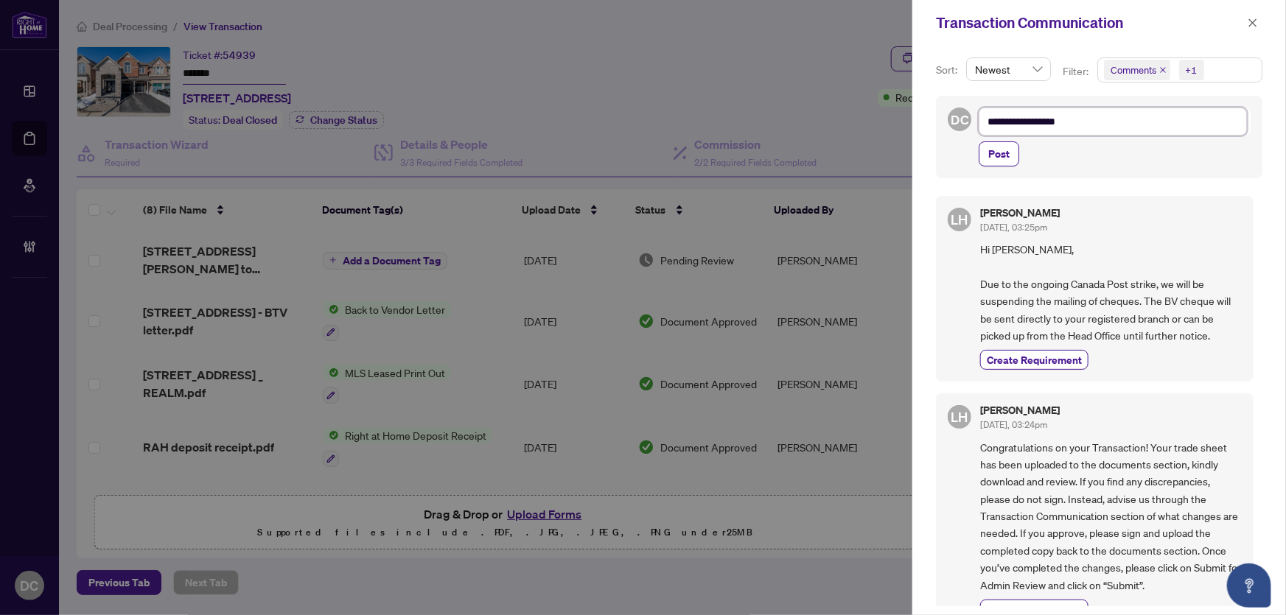
type textarea "**********"
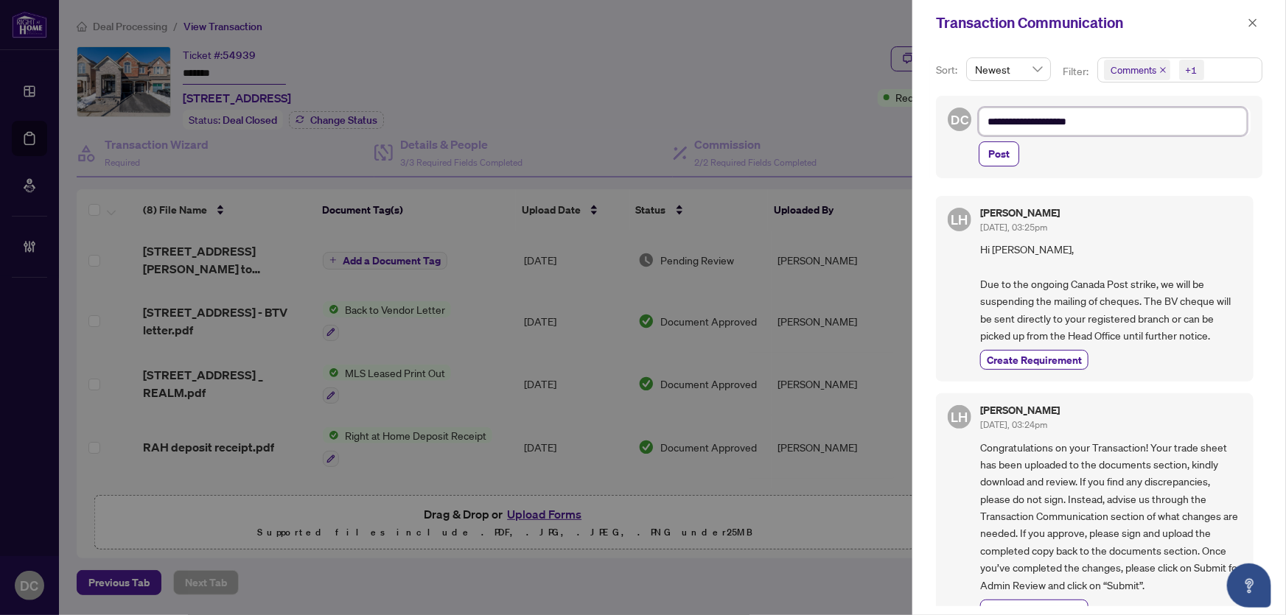
type textarea "**********"
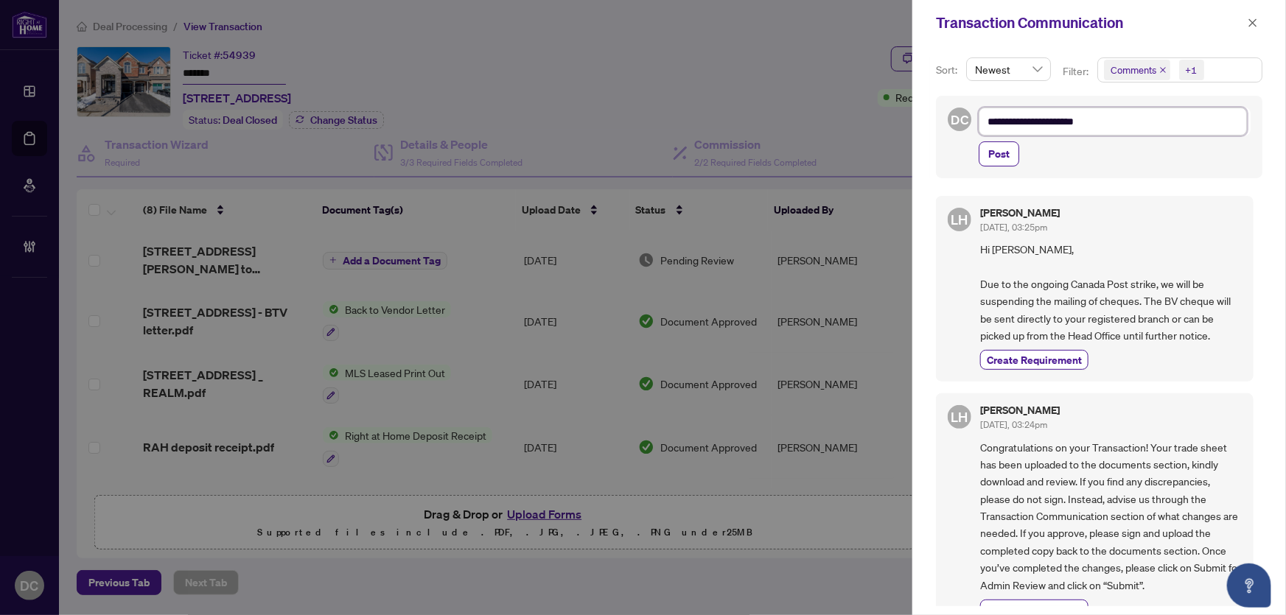
type textarea "**********"
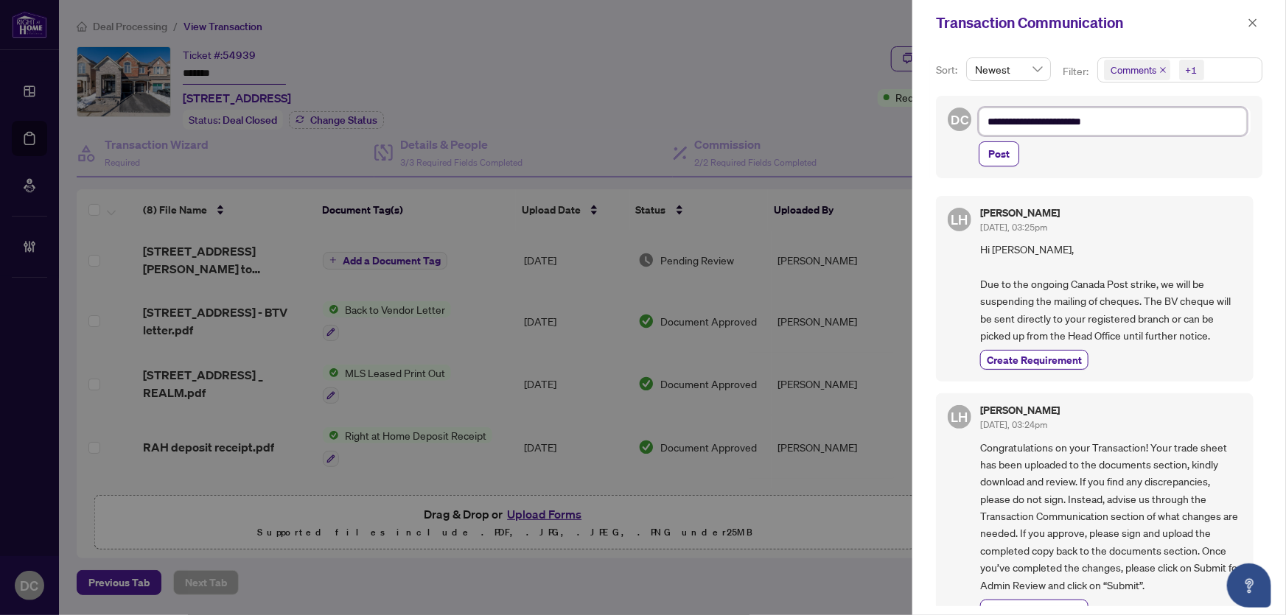
type textarea "**********"
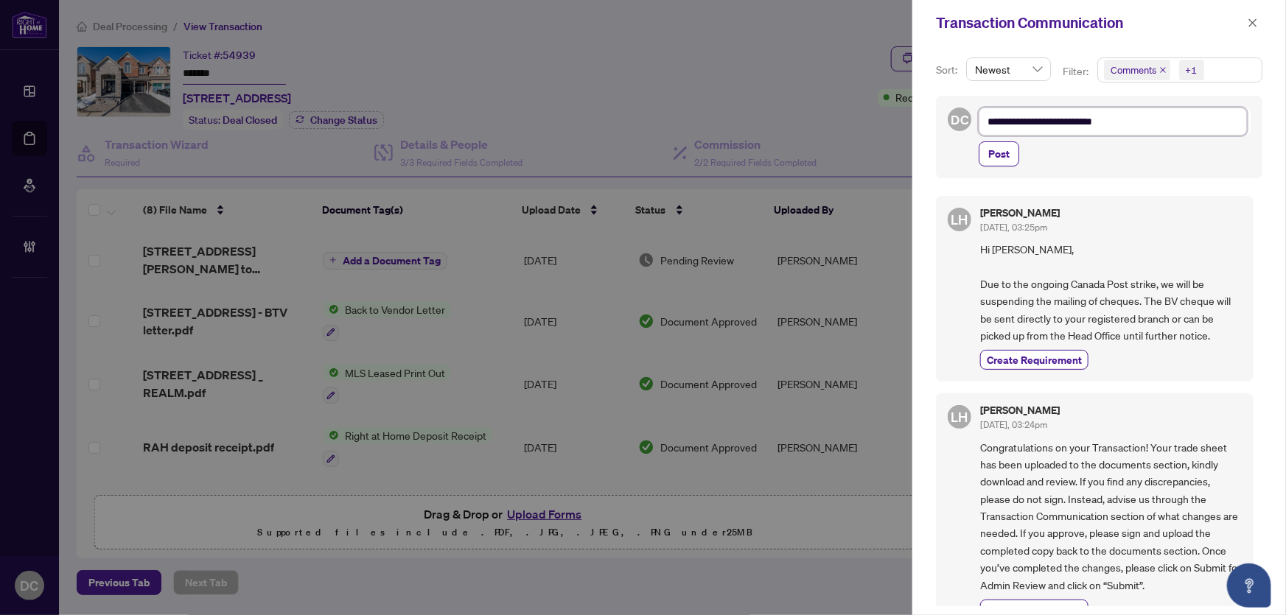
type textarea "**********"
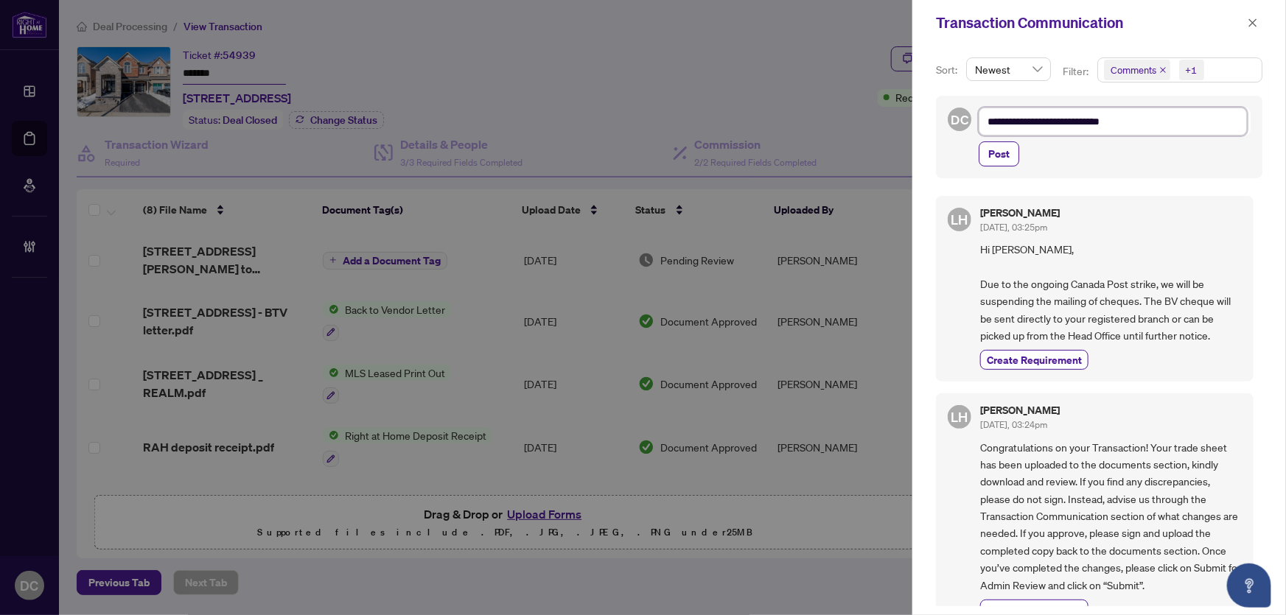
type textarea "**********"
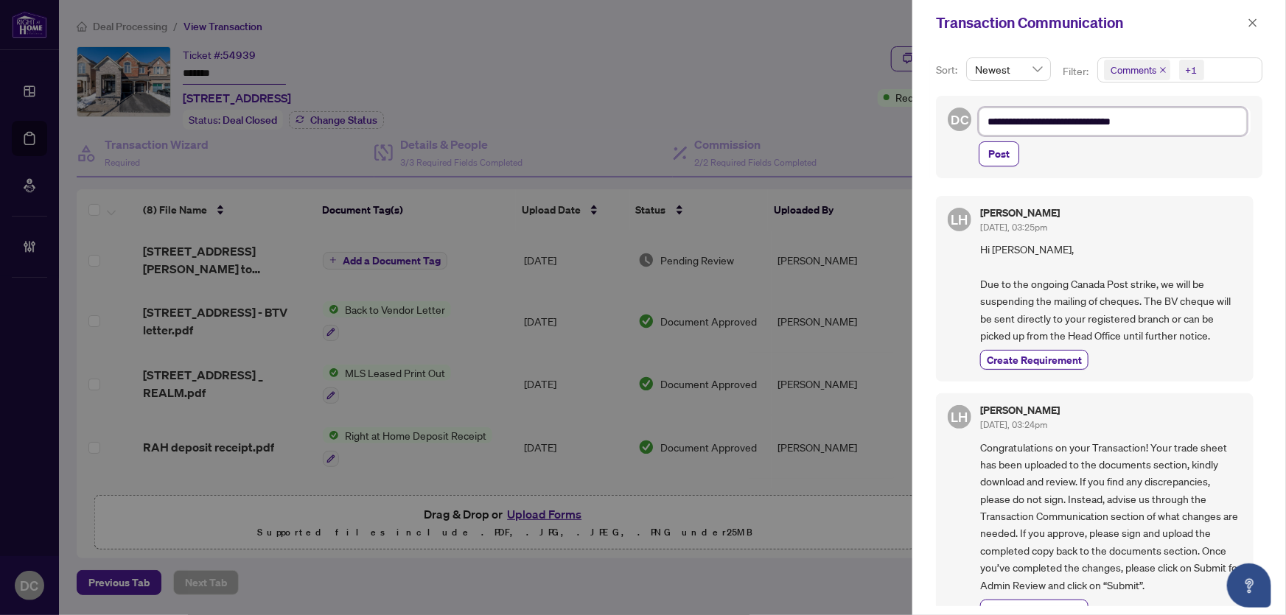
type textarea "**********"
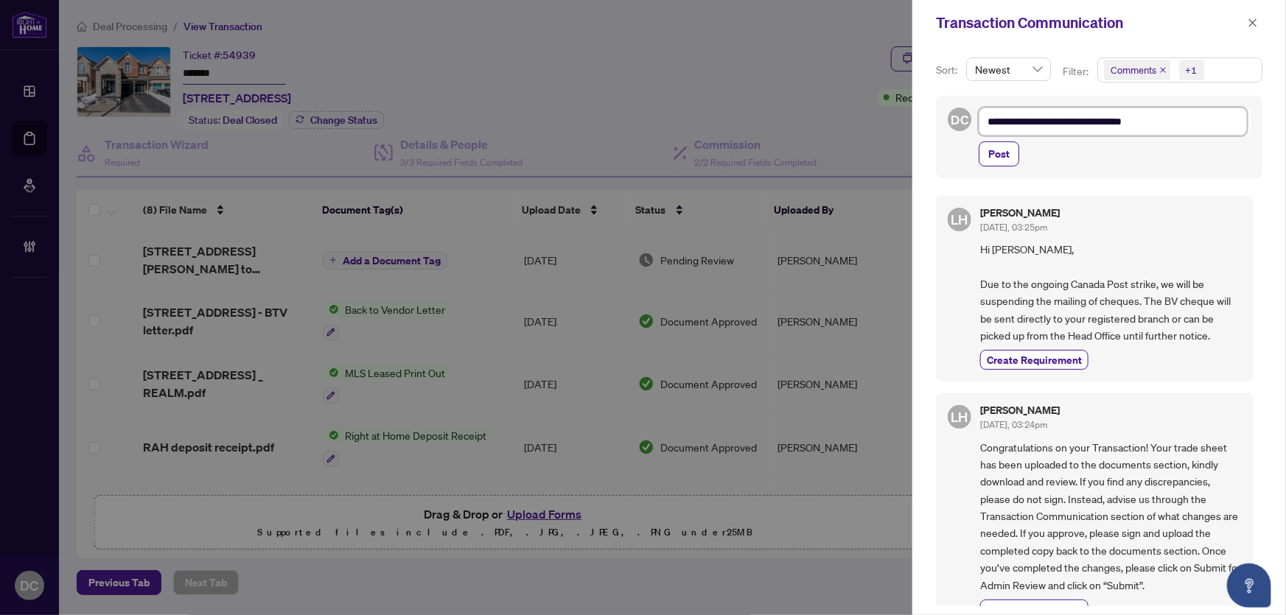
type textarea "**********"
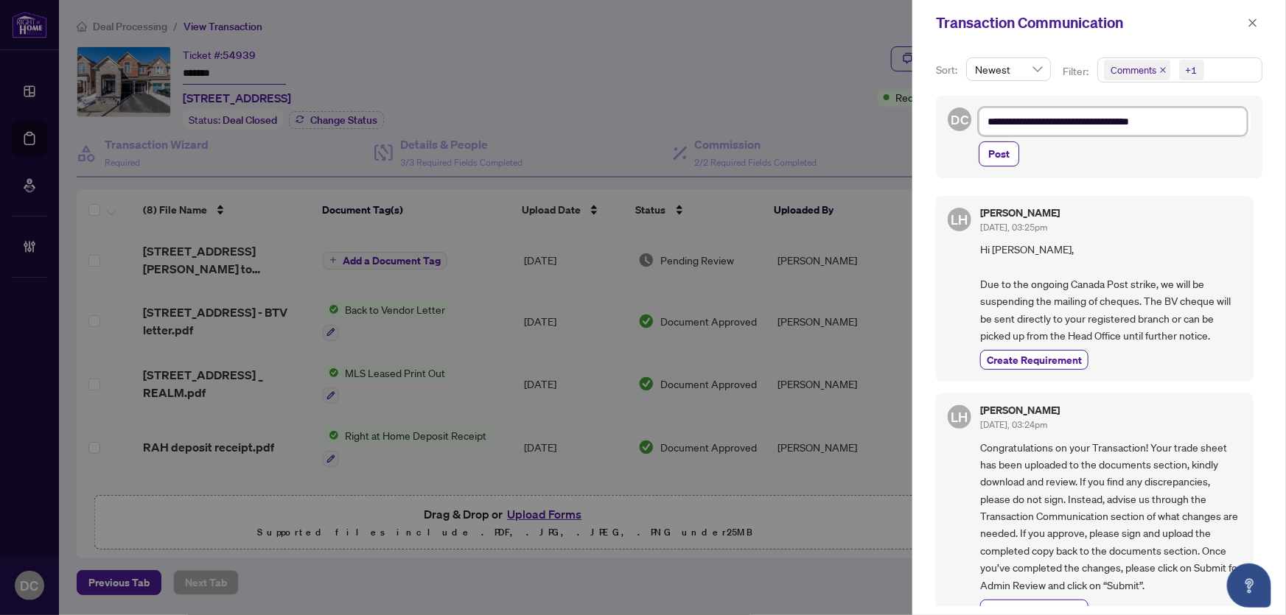
type textarea "**********"
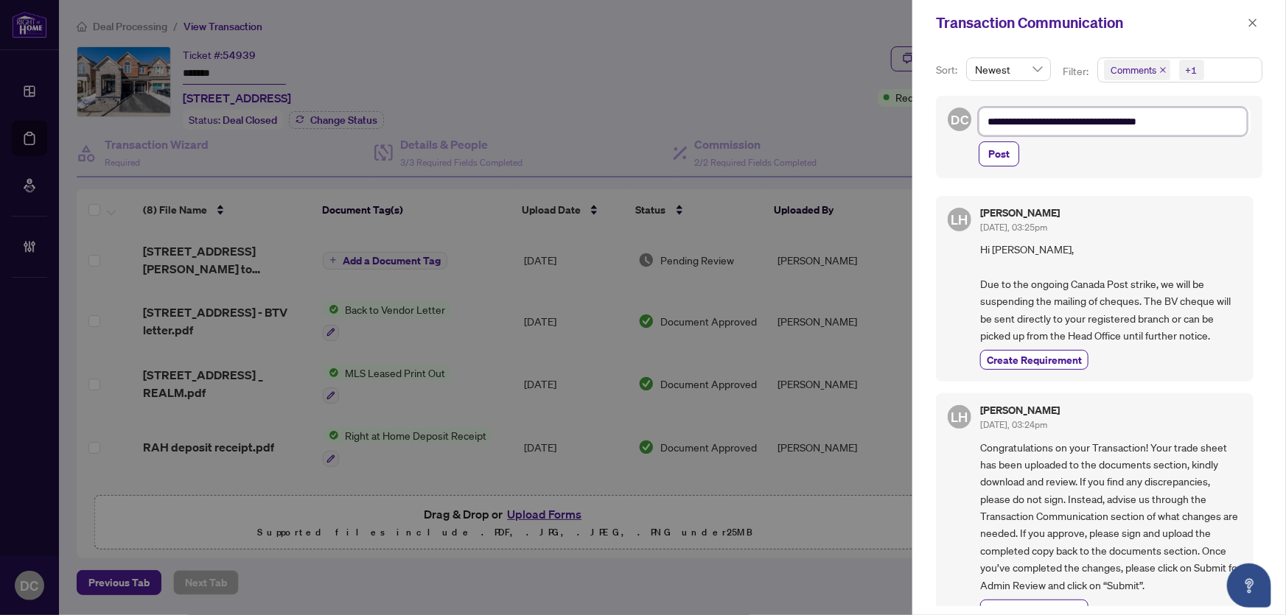
type textarea "**********"
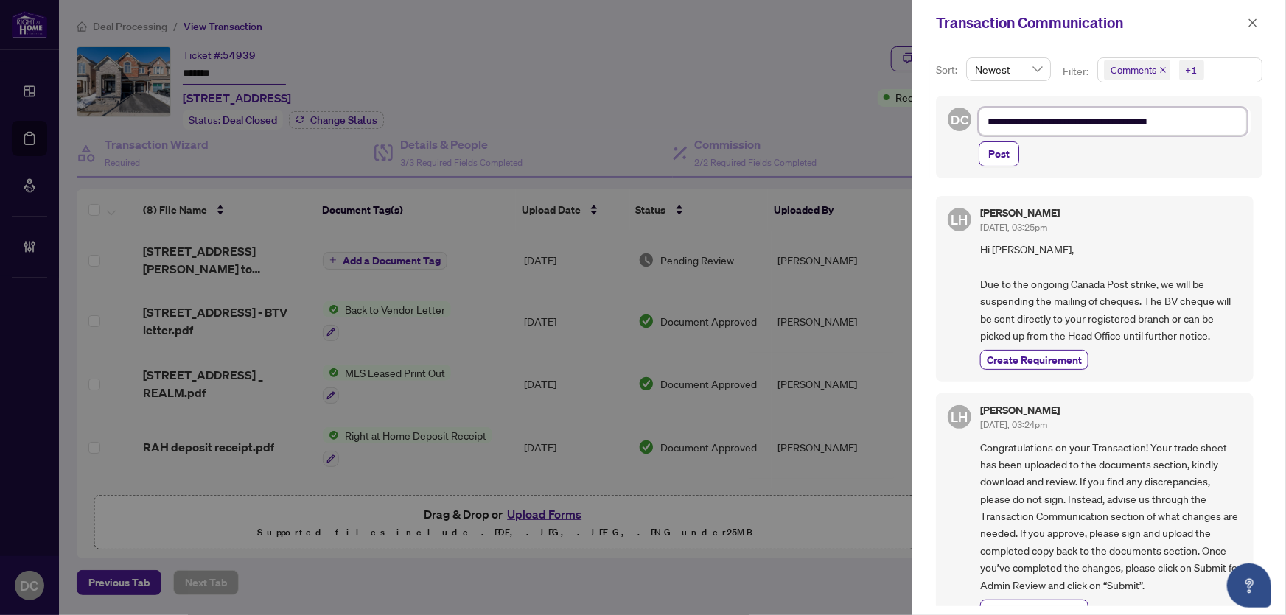
type textarea "**********"
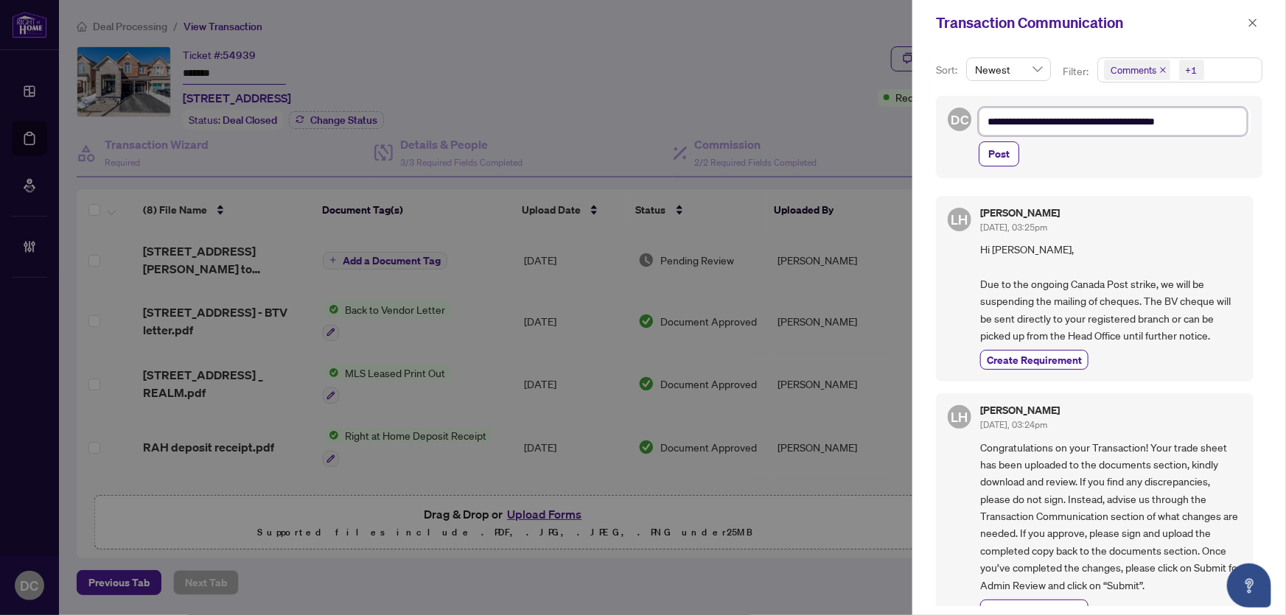
type textarea "**********"
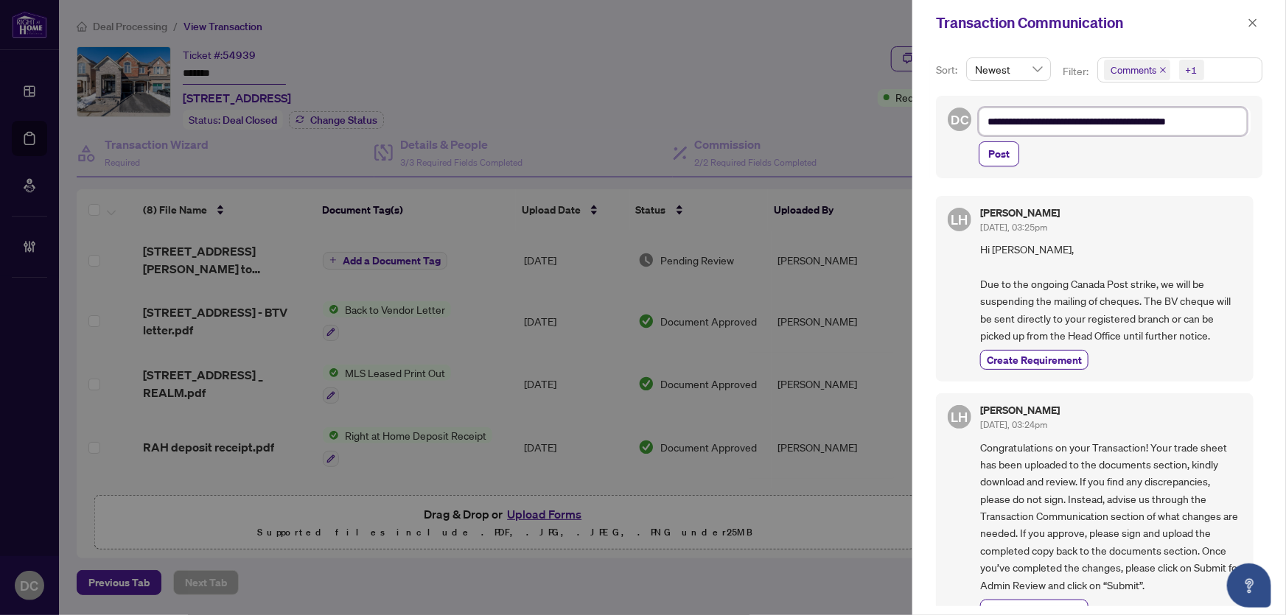
type textarea "**********"
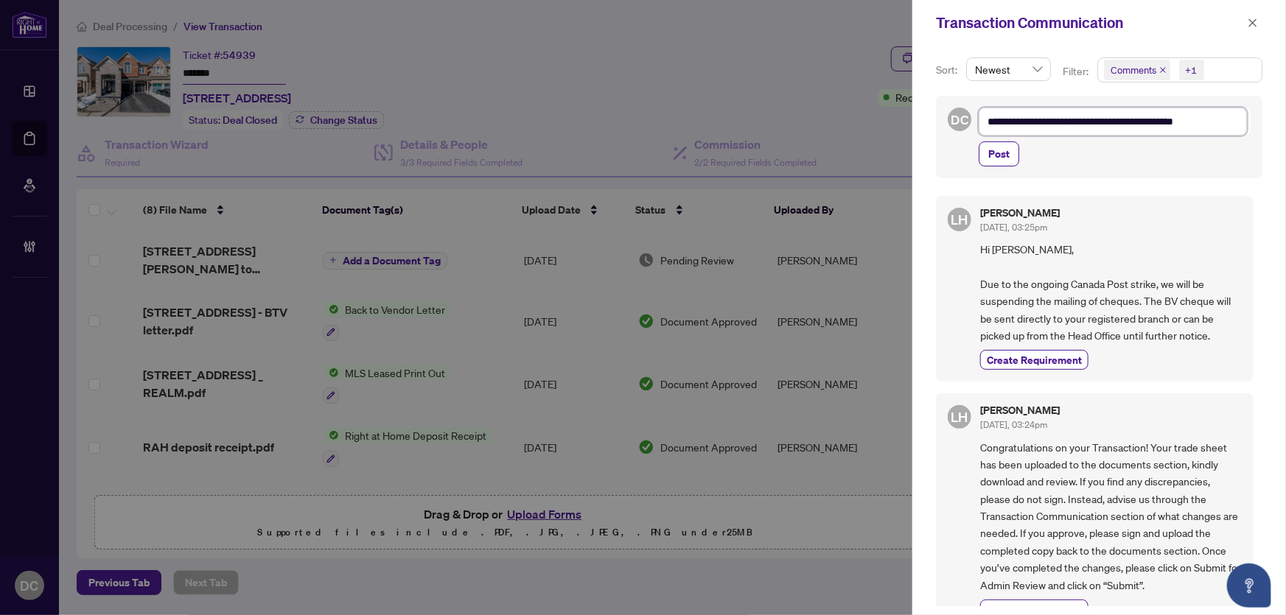
type textarea "**********"
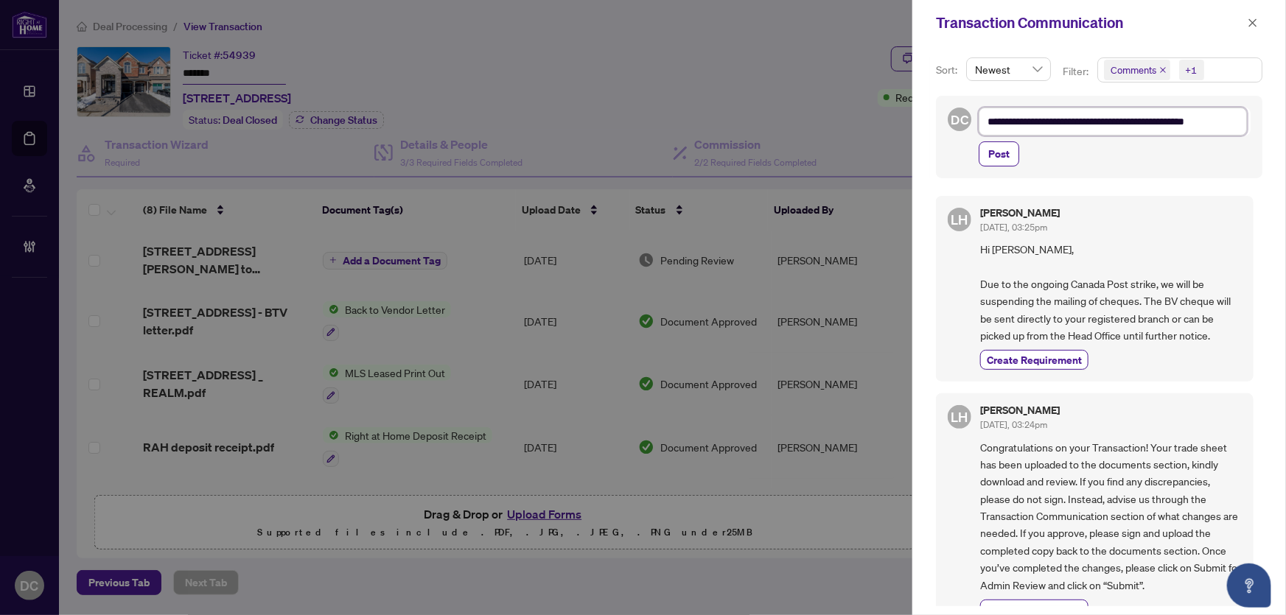
type textarea "**********"
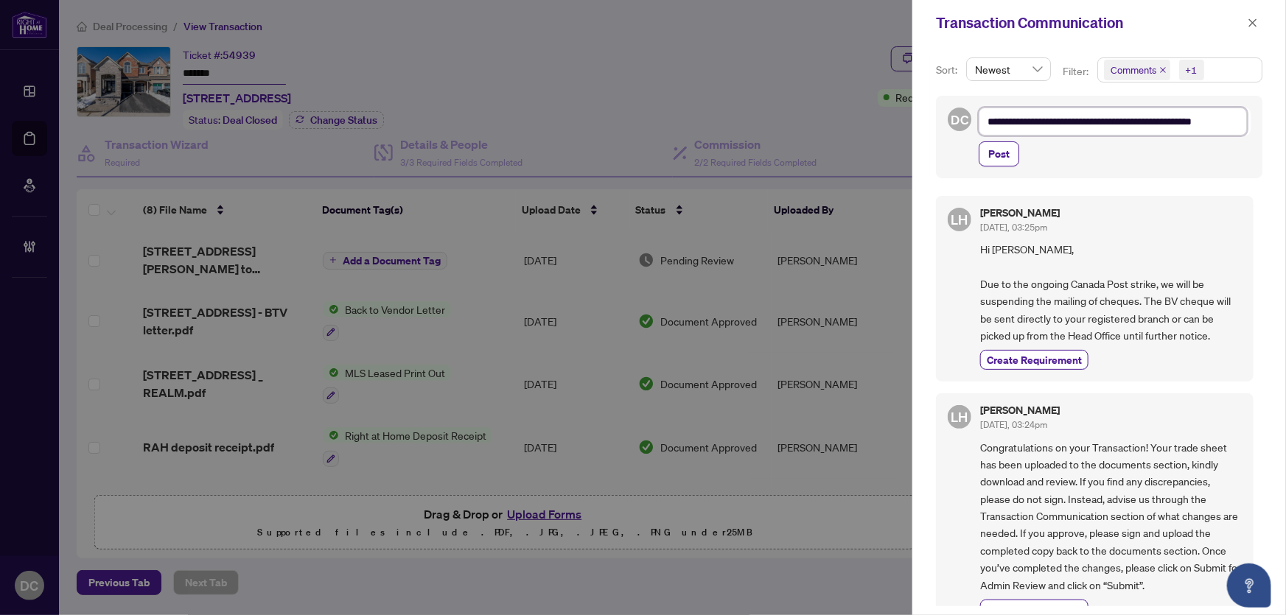
type textarea "**********"
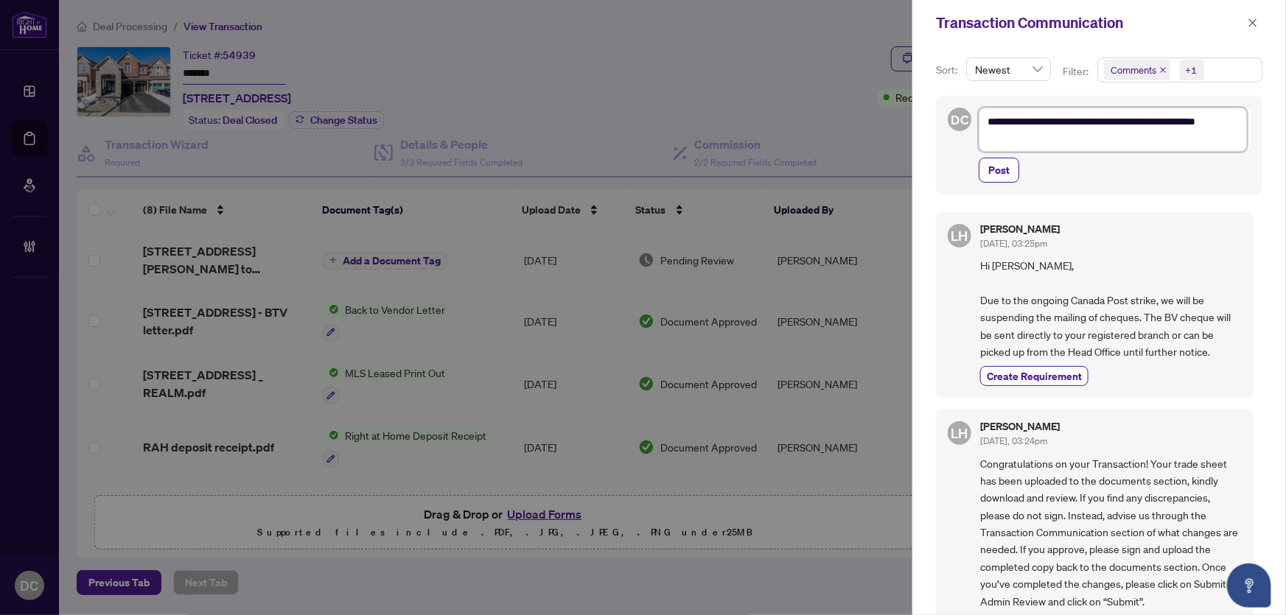
type textarea "**********"
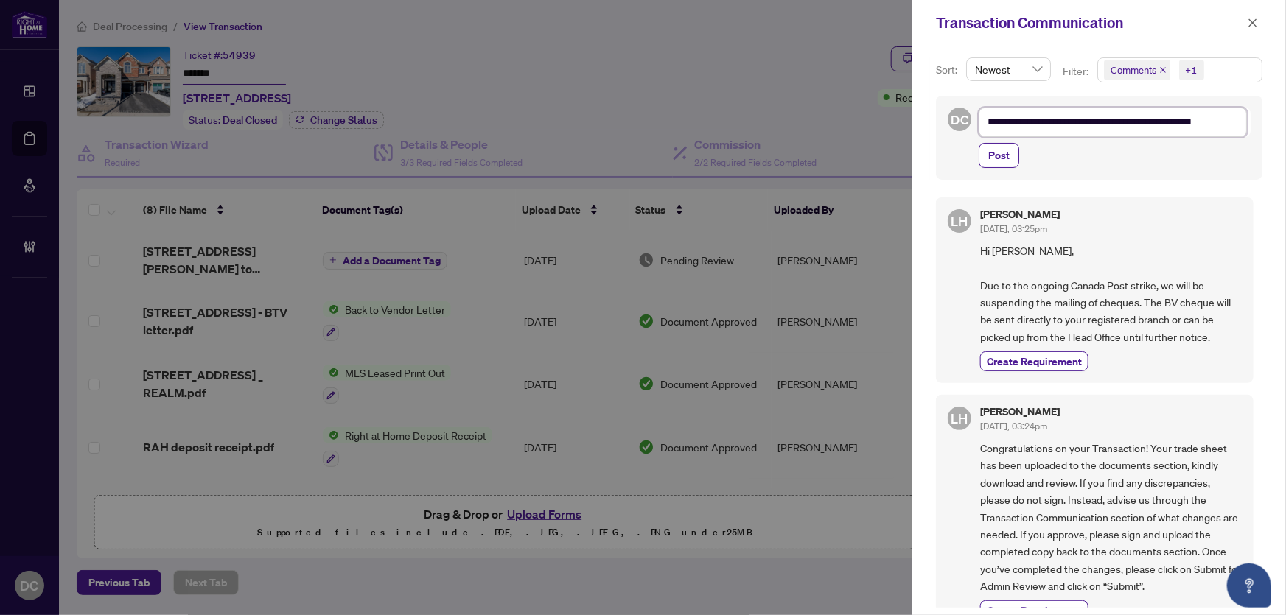
type textarea "**********"
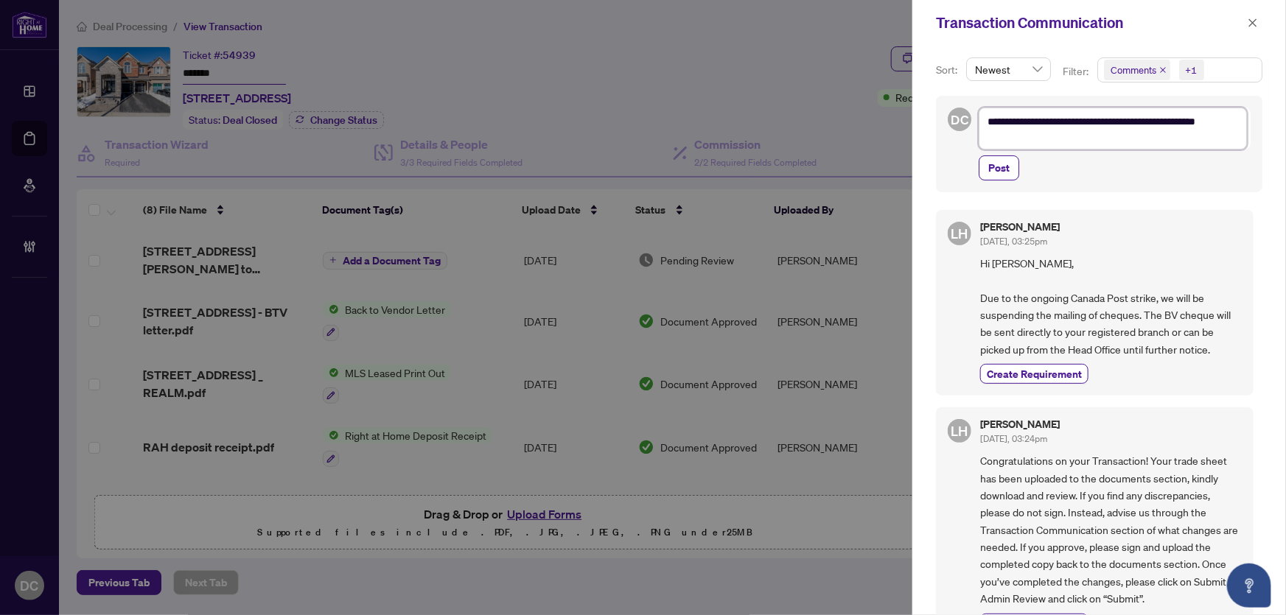
type textarea "**********"
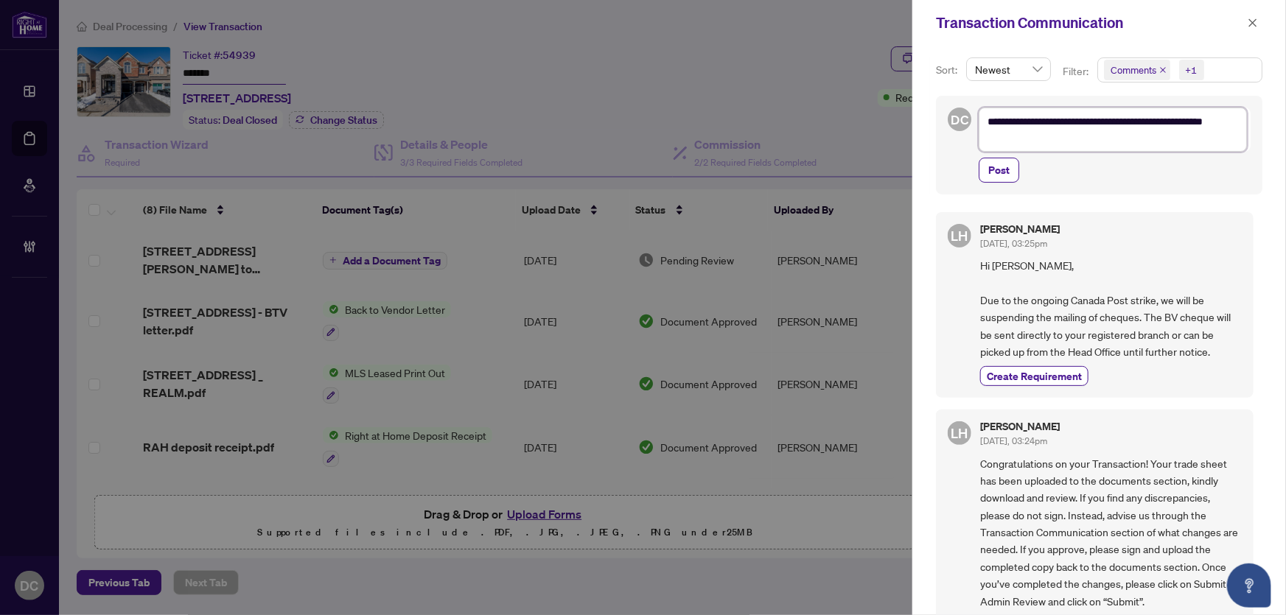
type textarea "**********"
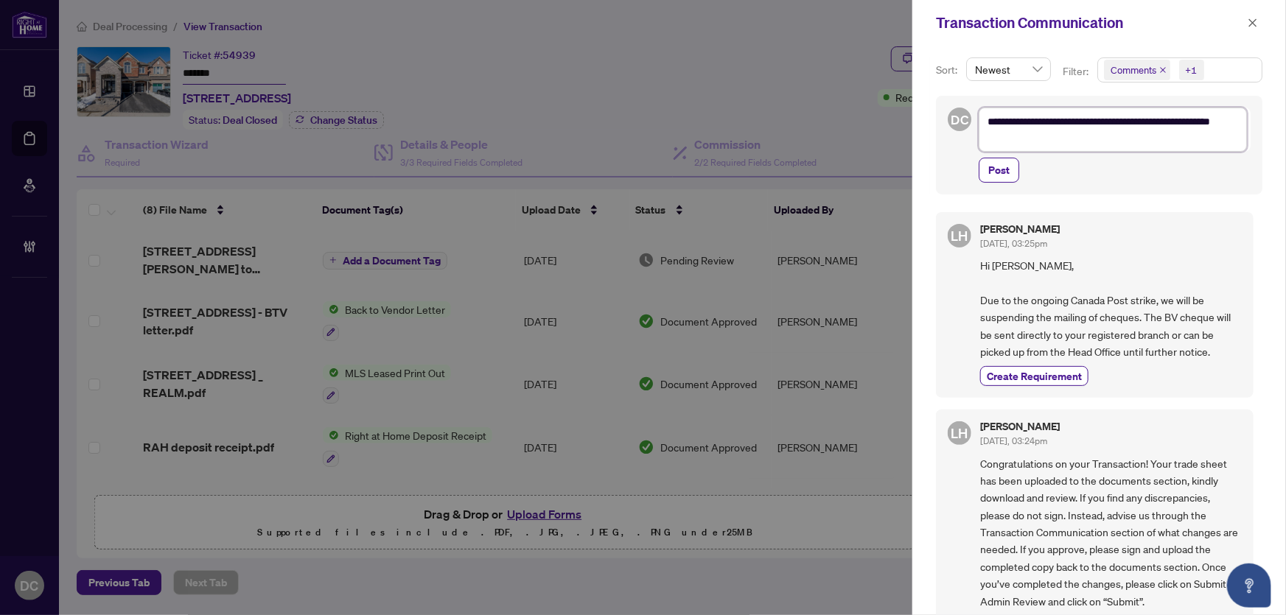
type textarea "**********"
click at [1015, 172] on button "Post" at bounding box center [999, 170] width 41 height 25
type textarea "**********"
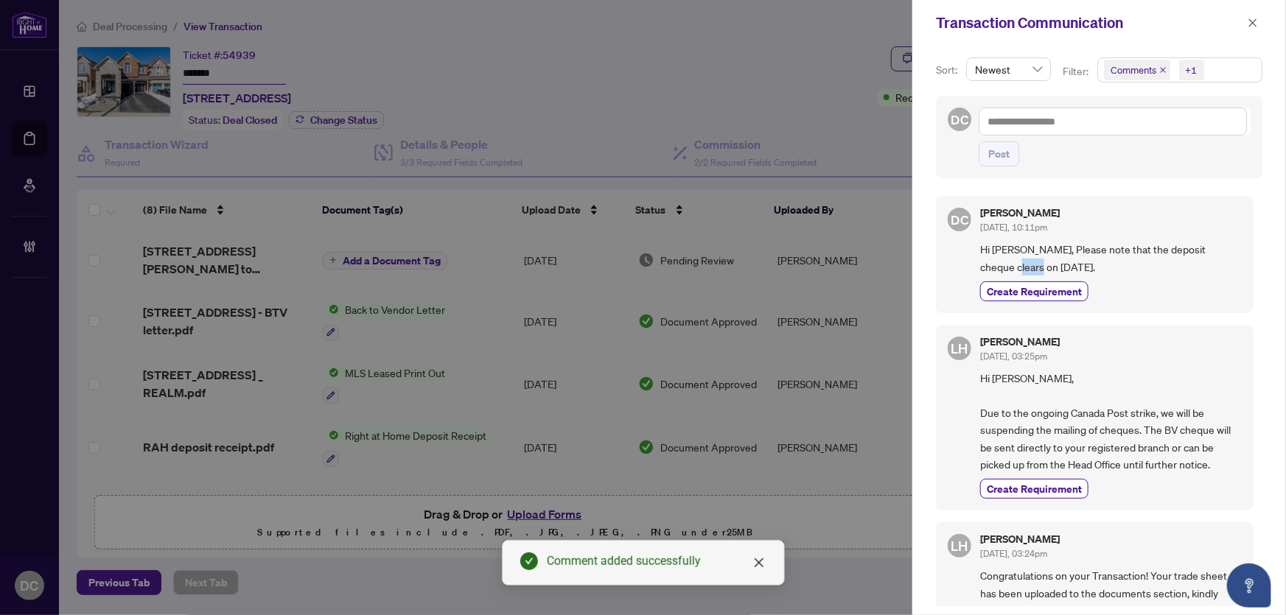
drag, startPoint x: 1004, startPoint y: 265, endPoint x: 972, endPoint y: 268, distance: 31.8
click at [972, 268] on div "DC Dawn Chan Oct/01/2025, 10:11pm Hi Tara, Please note that the deposit cheque …" at bounding box center [1095, 254] width 318 height 117
copy span "Oct 6"
click at [1172, 243] on span "Hi Tara, Please note that the deposit cheque clears on Oct 6." at bounding box center [1111, 258] width 262 height 35
drag, startPoint x: 1108, startPoint y: 248, endPoint x: 1108, endPoint y: 262, distance: 14.0
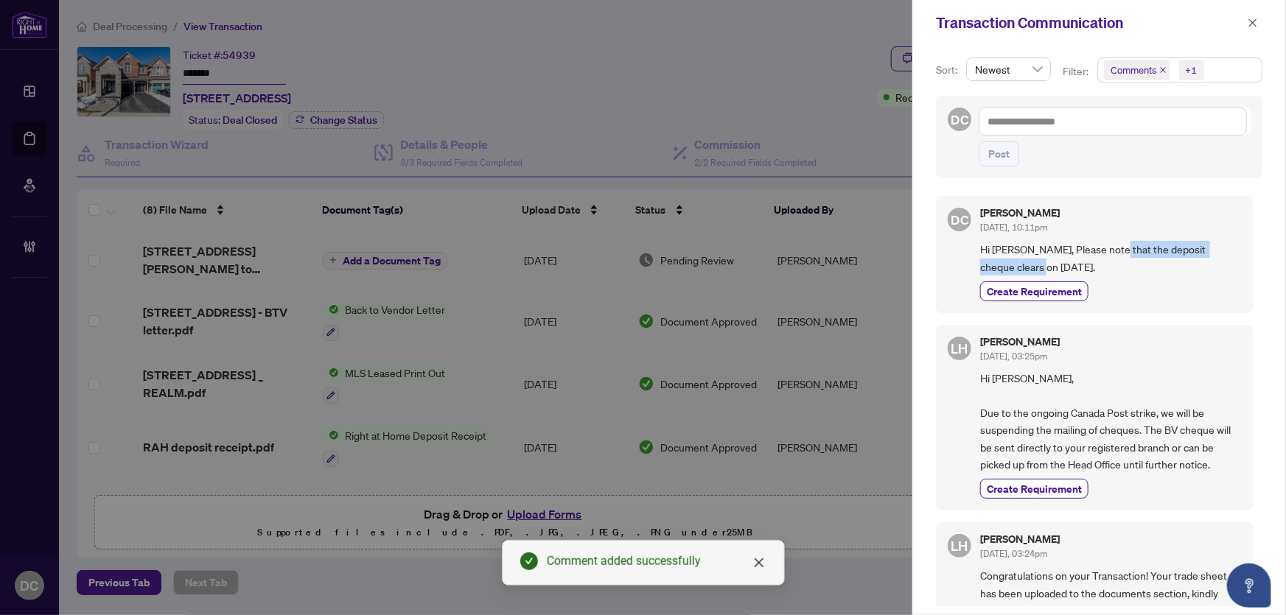
click at [1108, 262] on span "Hi Tara, Please note that the deposit cheque clears on Oct 6." at bounding box center [1111, 258] width 262 height 35
copy span "deposit cheque clears on Oct 6."
click at [1248, 25] on icon "close" at bounding box center [1253, 23] width 10 height 10
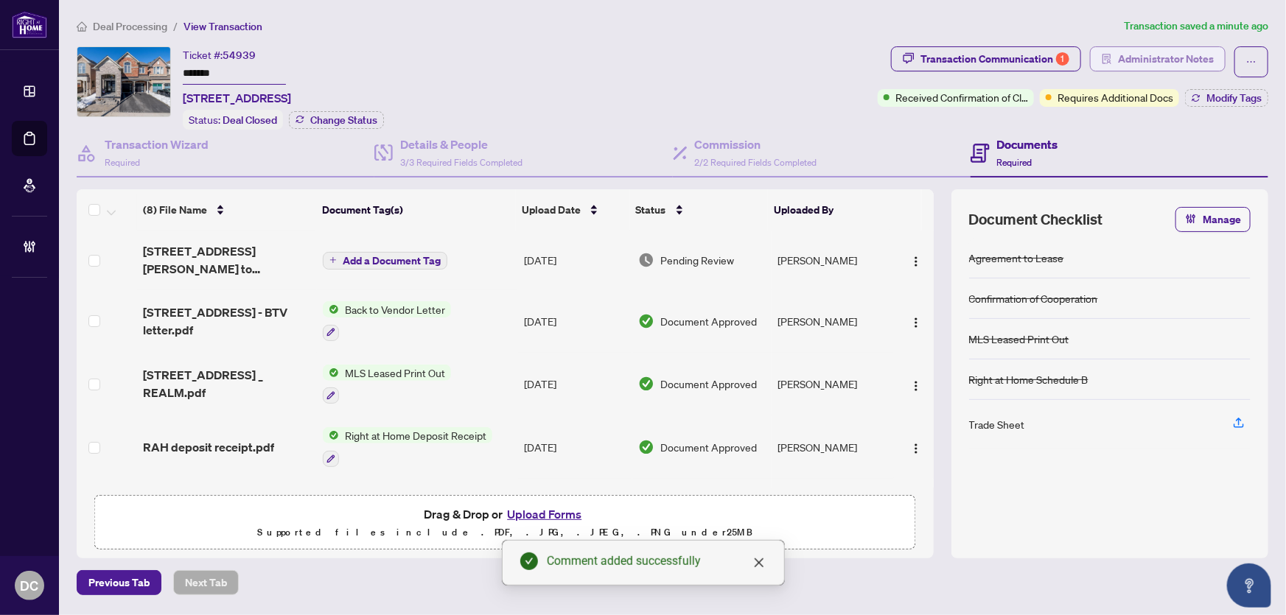
click at [1212, 57] on span "Administrator Notes" at bounding box center [1166, 59] width 96 height 24
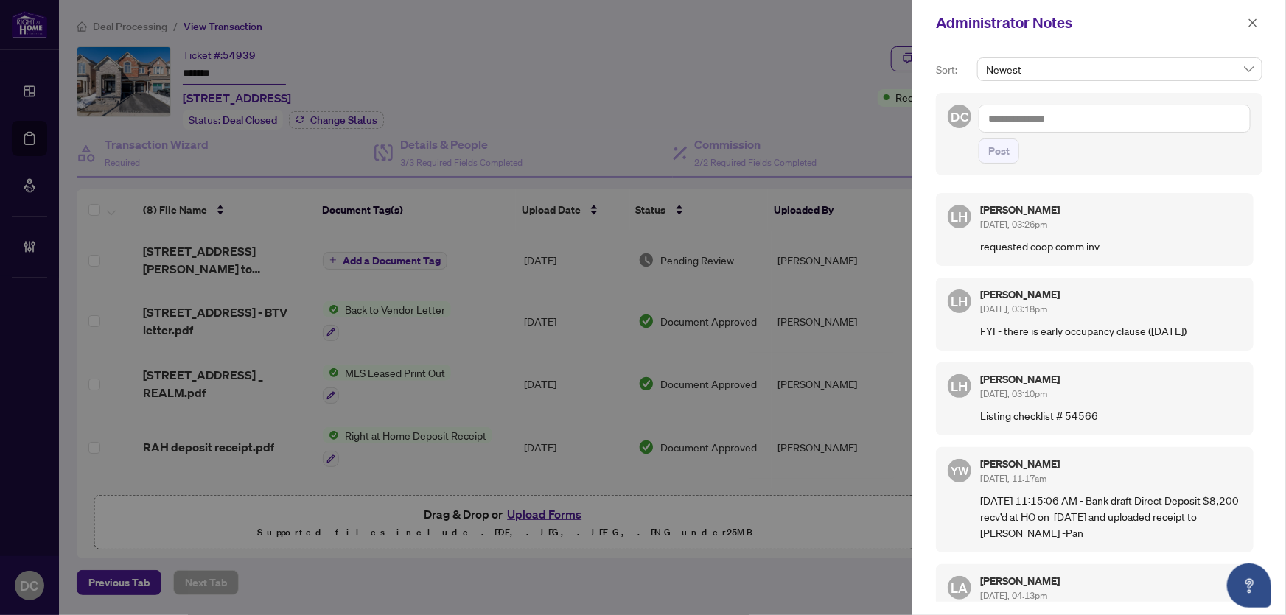
click at [1130, 118] on textarea at bounding box center [1115, 119] width 272 height 28
paste textarea "**********"
click at [988, 119] on textarea "**********" at bounding box center [1115, 119] width 272 height 28
type textarea "**********"
click at [1003, 142] on span "Post" at bounding box center [998, 151] width 21 height 24
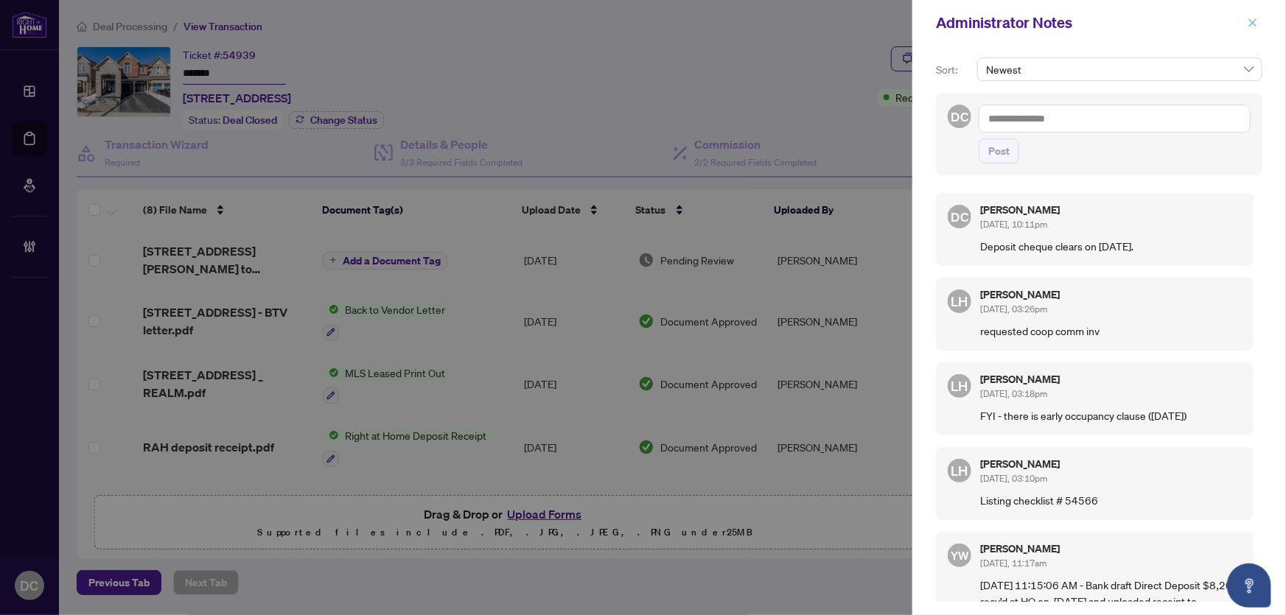
click at [1258, 21] on icon "close" at bounding box center [1253, 23] width 10 height 10
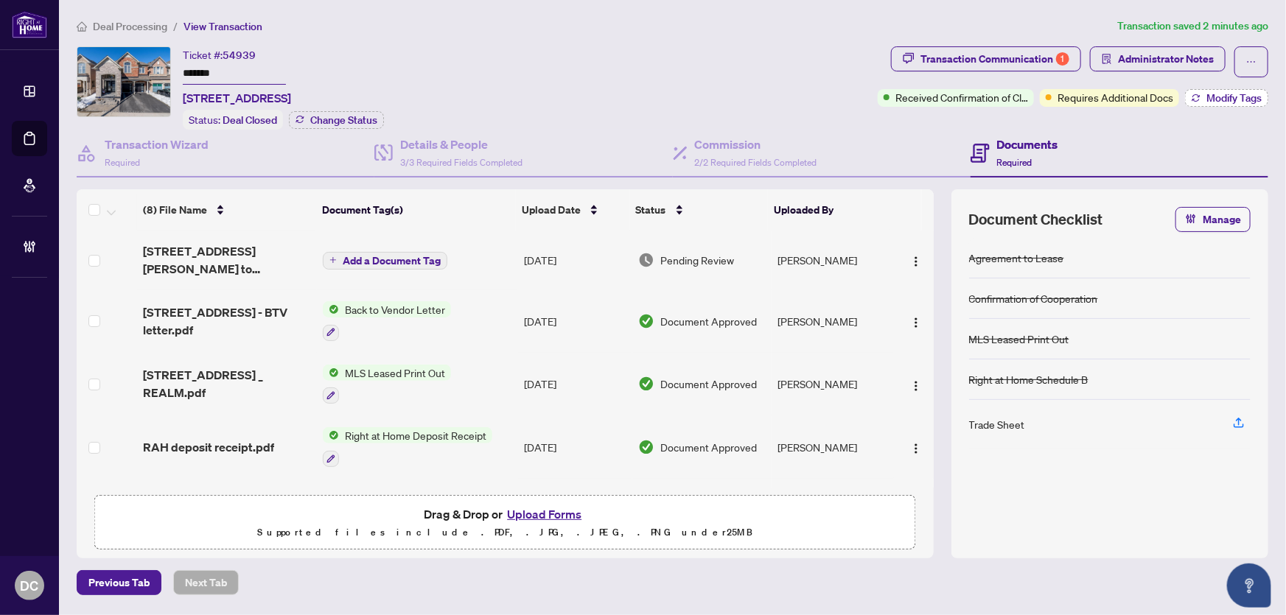
click at [1204, 99] on button "Modify Tags" at bounding box center [1226, 98] width 83 height 18
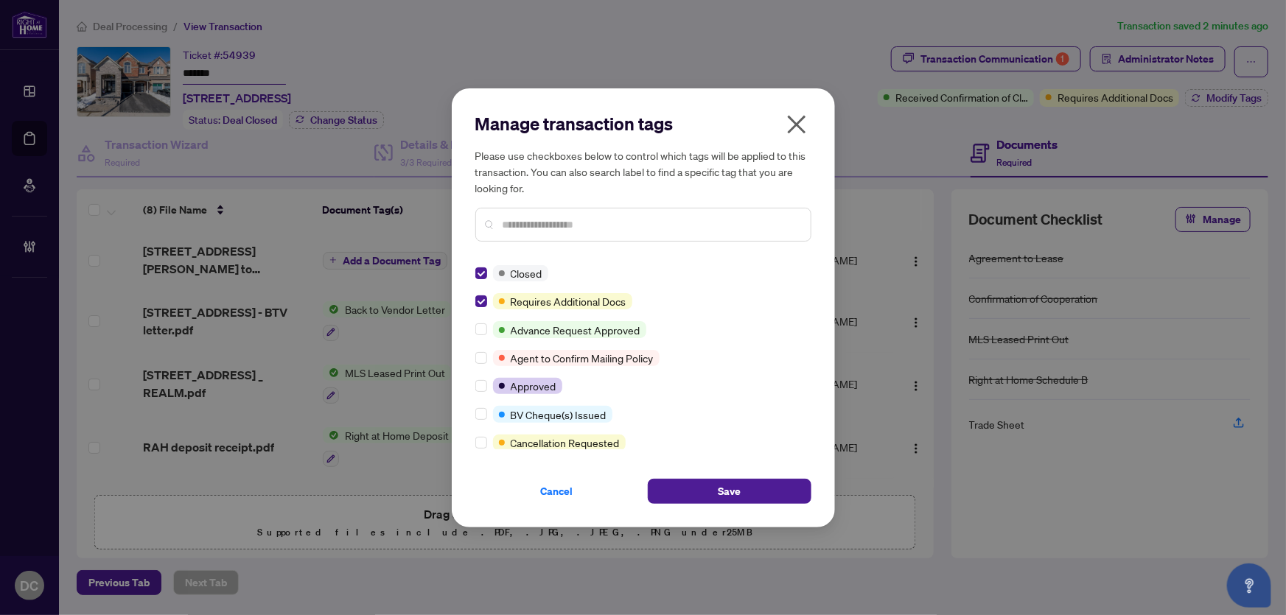
click at [555, 223] on input "text" at bounding box center [651, 225] width 296 height 16
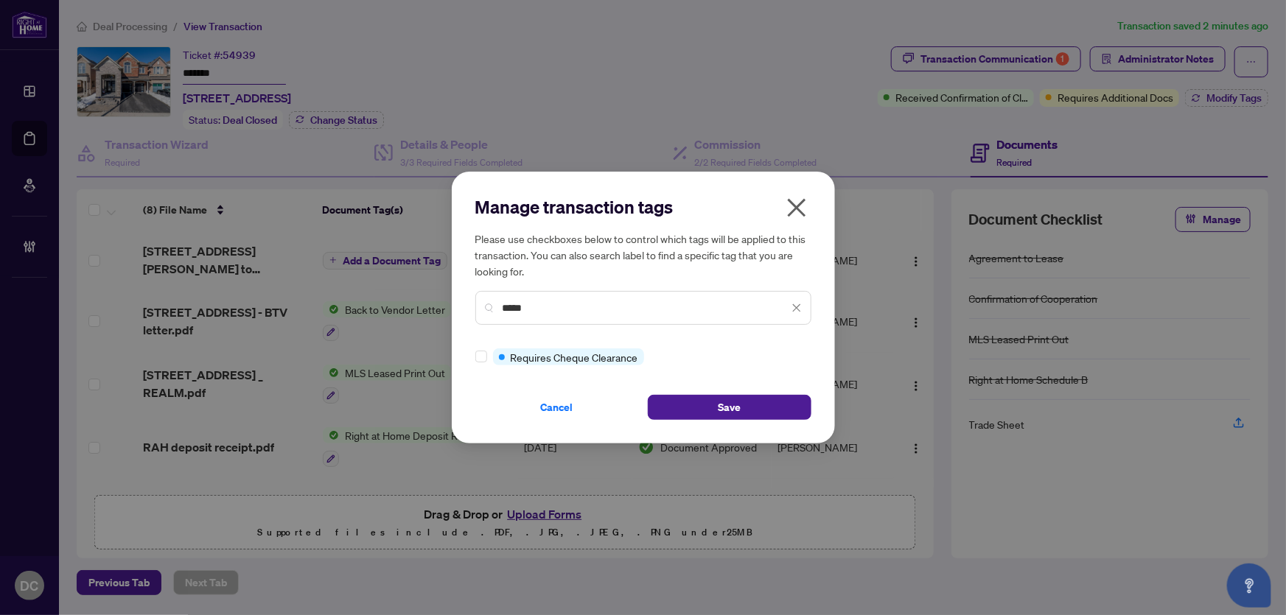
type input "*****"
click at [742, 412] on button "Save" at bounding box center [730, 407] width 164 height 25
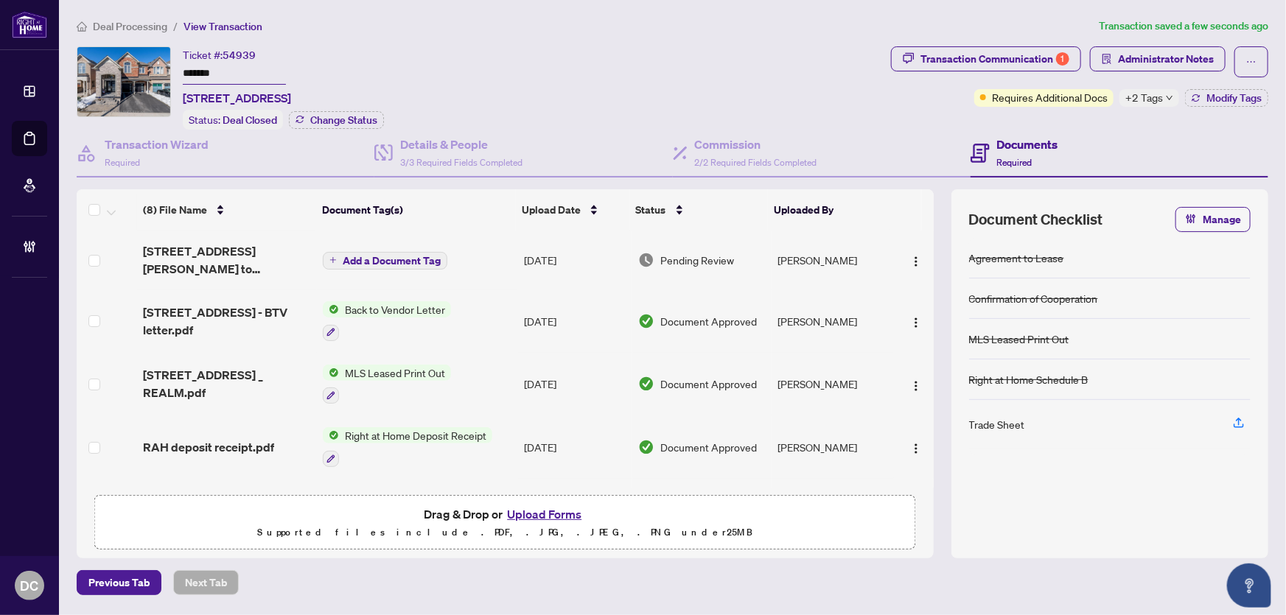
click at [1173, 98] on div "+2 Tags" at bounding box center [1149, 98] width 60 height 18
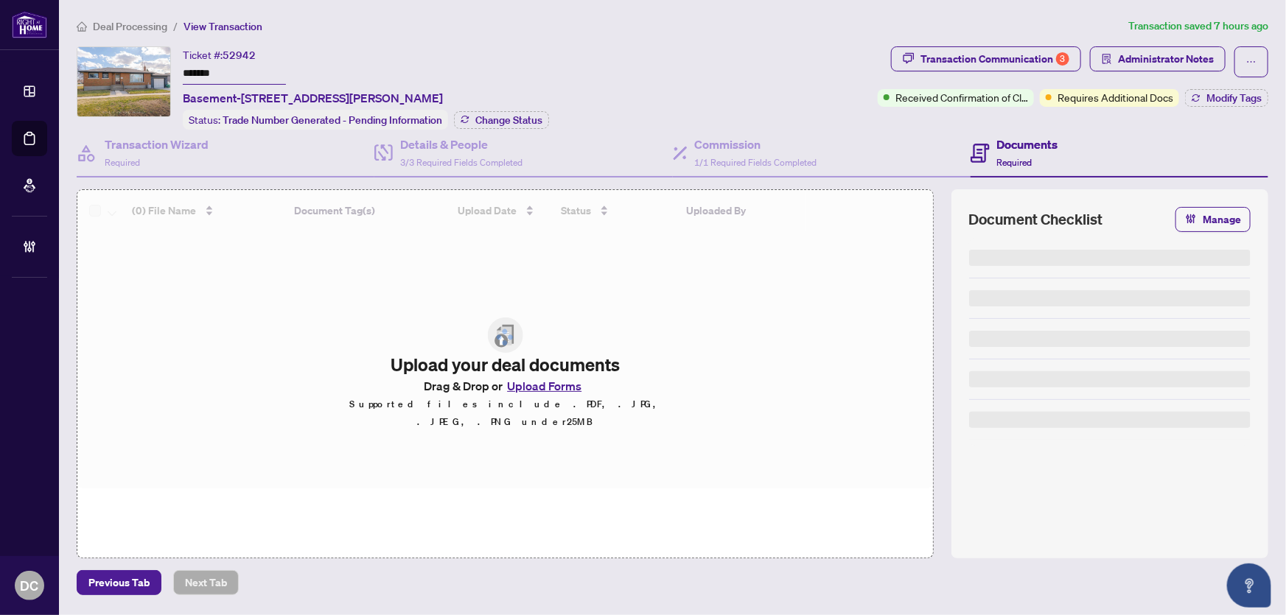
drag, startPoint x: 274, startPoint y: 75, endPoint x: 121, endPoint y: 72, distance: 153.3
click at [121, 72] on div "Ticket #: 52942 ******* Basement-[STREET_ADDRESS][PERSON_NAME] Status: Trade Nu…" at bounding box center [474, 87] width 795 height 83
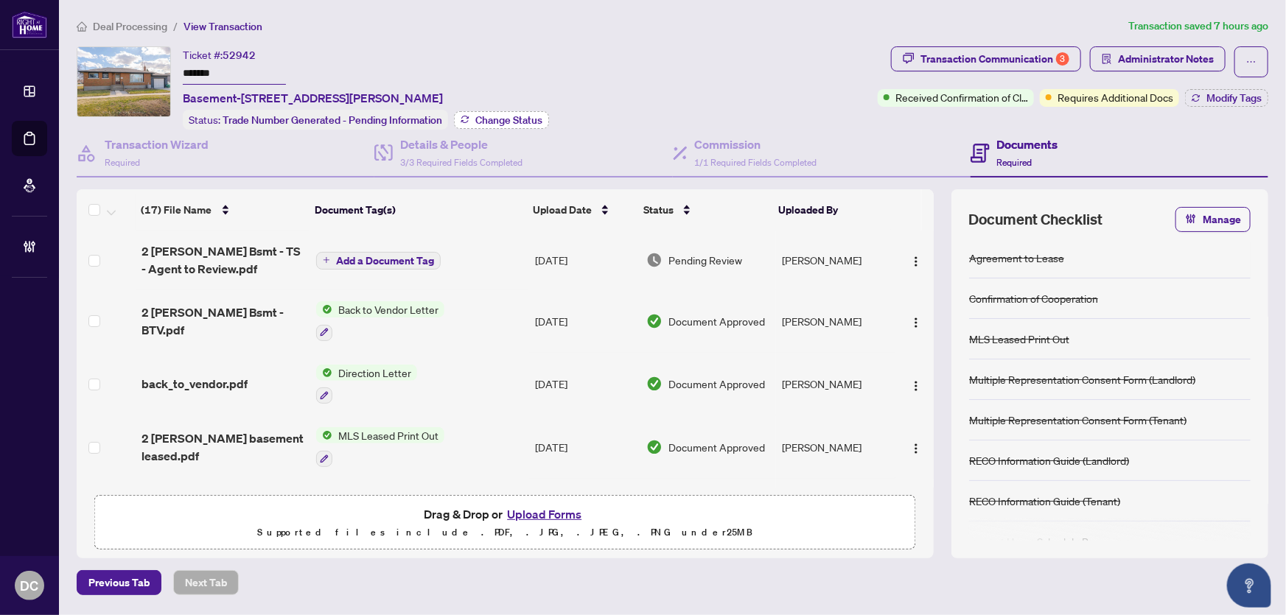
click at [531, 115] on span "Change Status" at bounding box center [508, 120] width 67 height 10
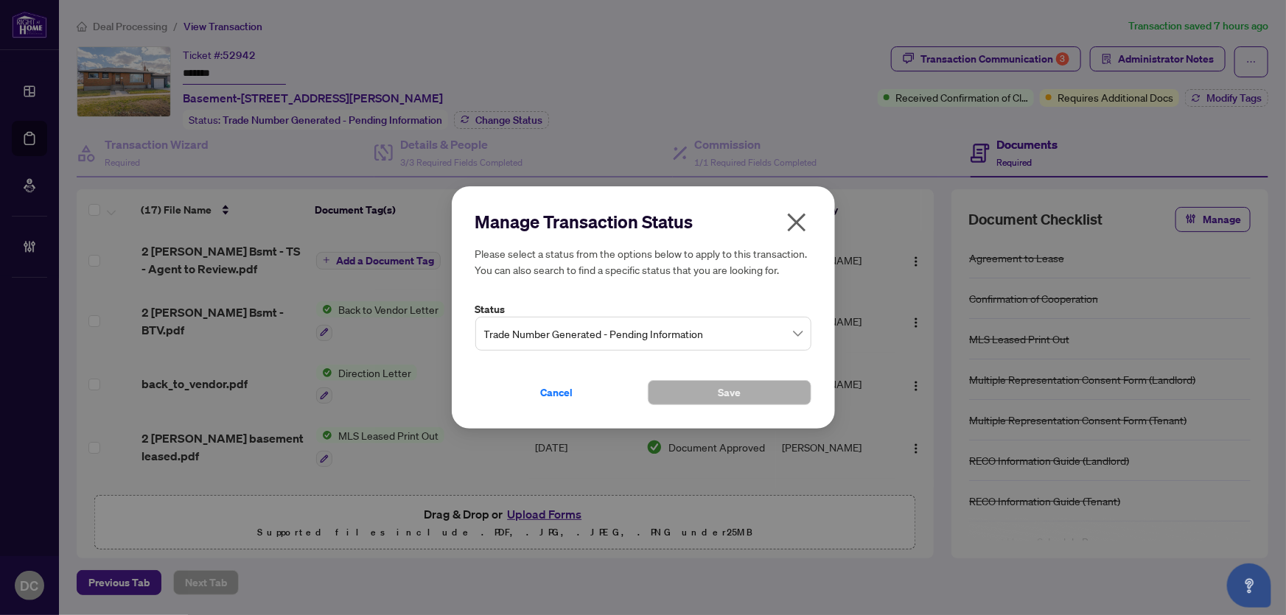
click at [781, 325] on span "Trade Number Generated - Pending Information" at bounding box center [643, 334] width 318 height 28
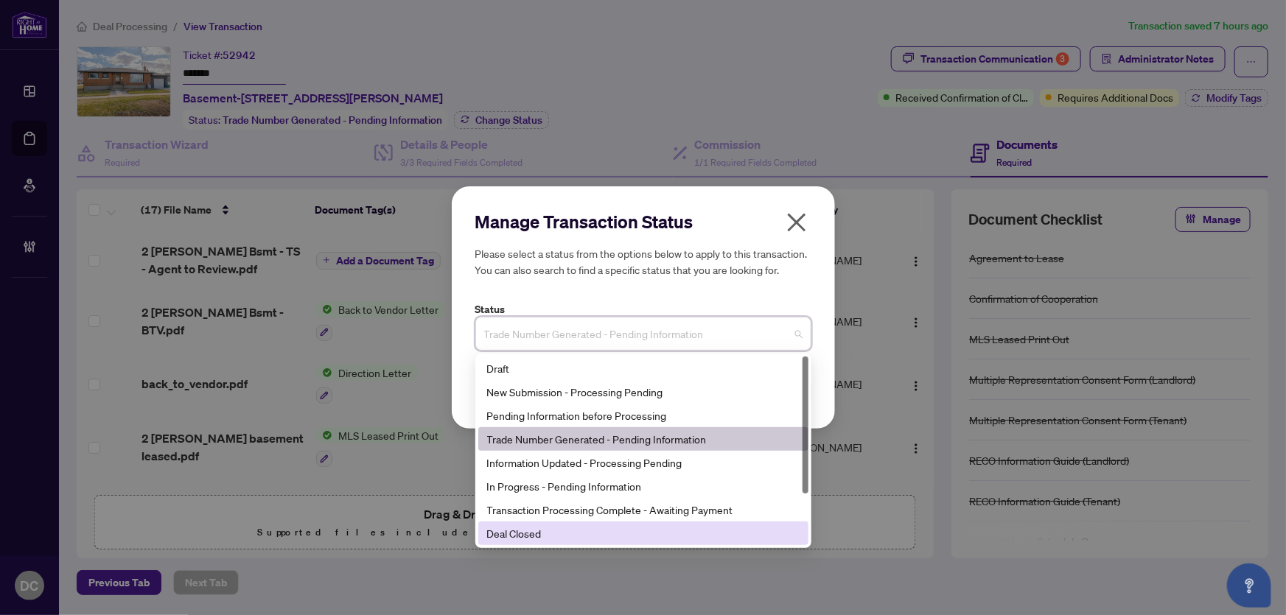
click at [537, 538] on div "Deal Closed" at bounding box center [643, 533] width 312 height 16
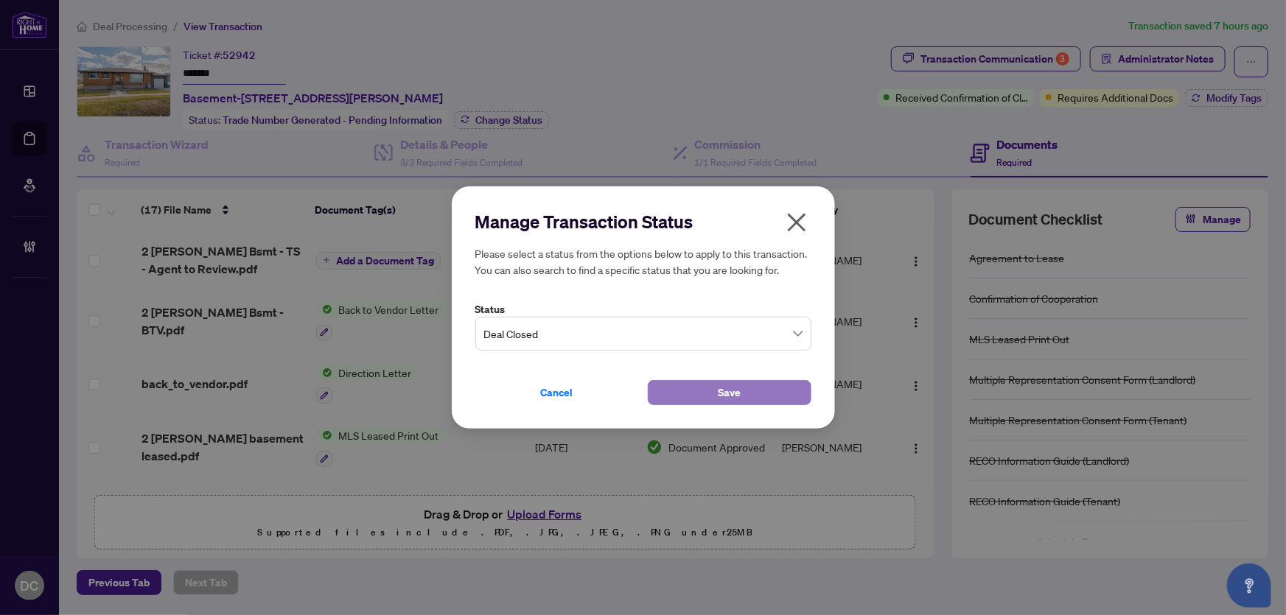
click at [696, 389] on button "Save" at bounding box center [730, 392] width 164 height 25
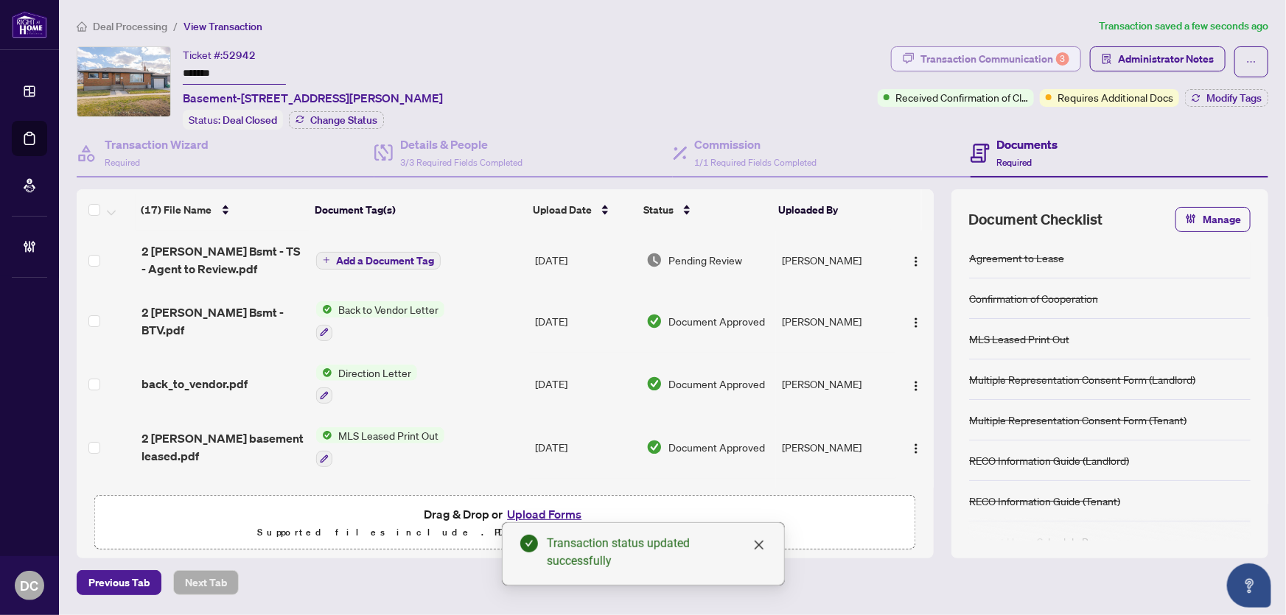
click at [1017, 65] on div "Transaction Communication 3" at bounding box center [994, 59] width 149 height 24
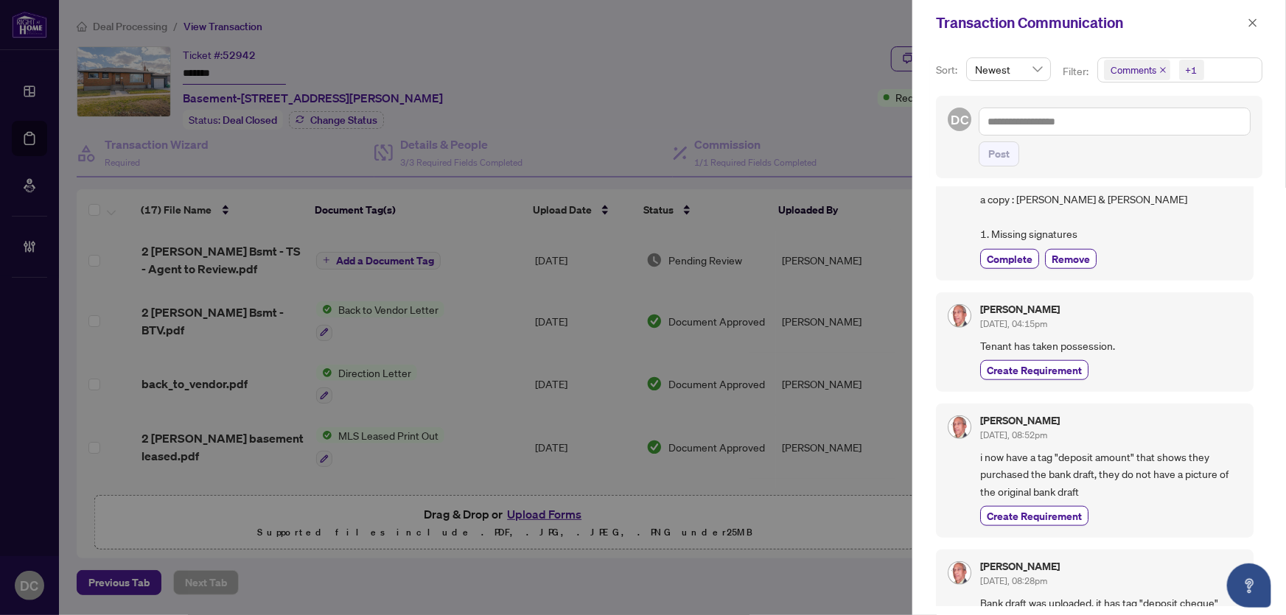
scroll to position [670, 0]
click at [1225, 66] on span "Comments +1" at bounding box center [1180, 70] width 164 height 24
click at [1173, 132] on span "Comments" at bounding box center [1152, 131] width 51 height 13
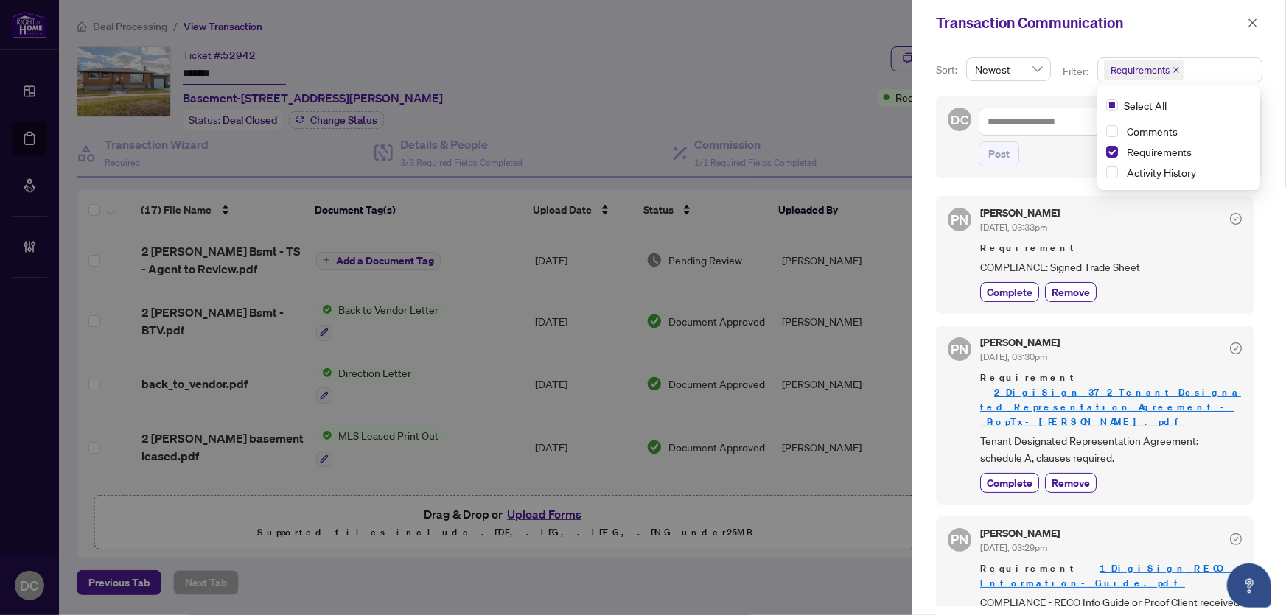
scroll to position [60, 0]
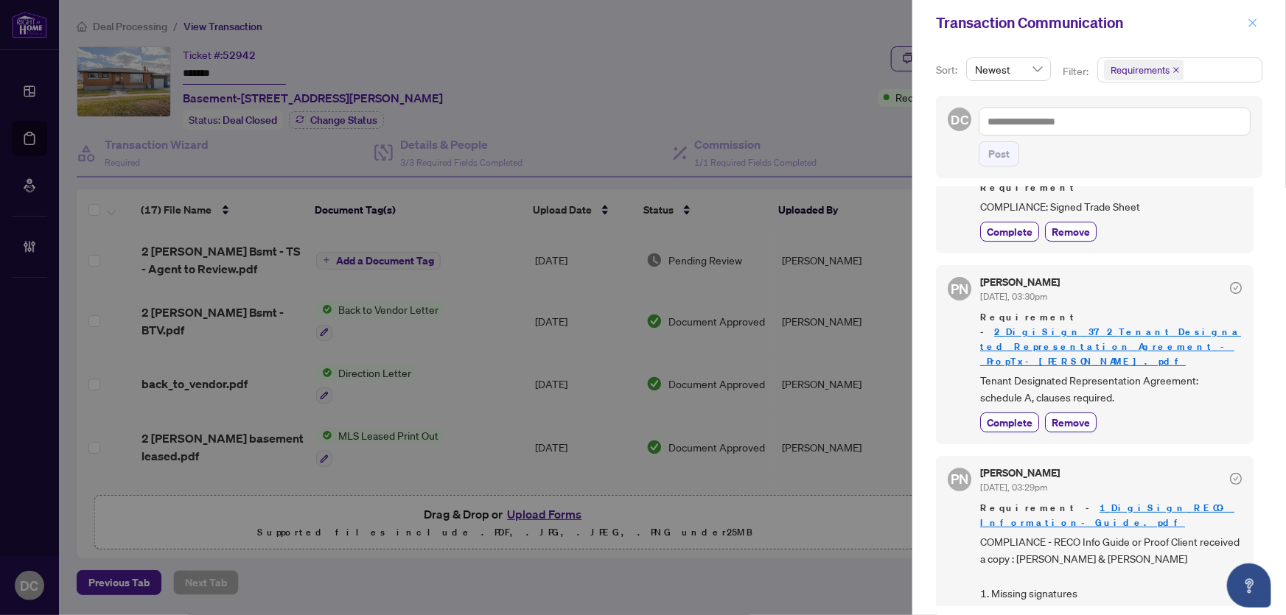
click at [1255, 19] on icon "close" at bounding box center [1253, 23] width 10 height 10
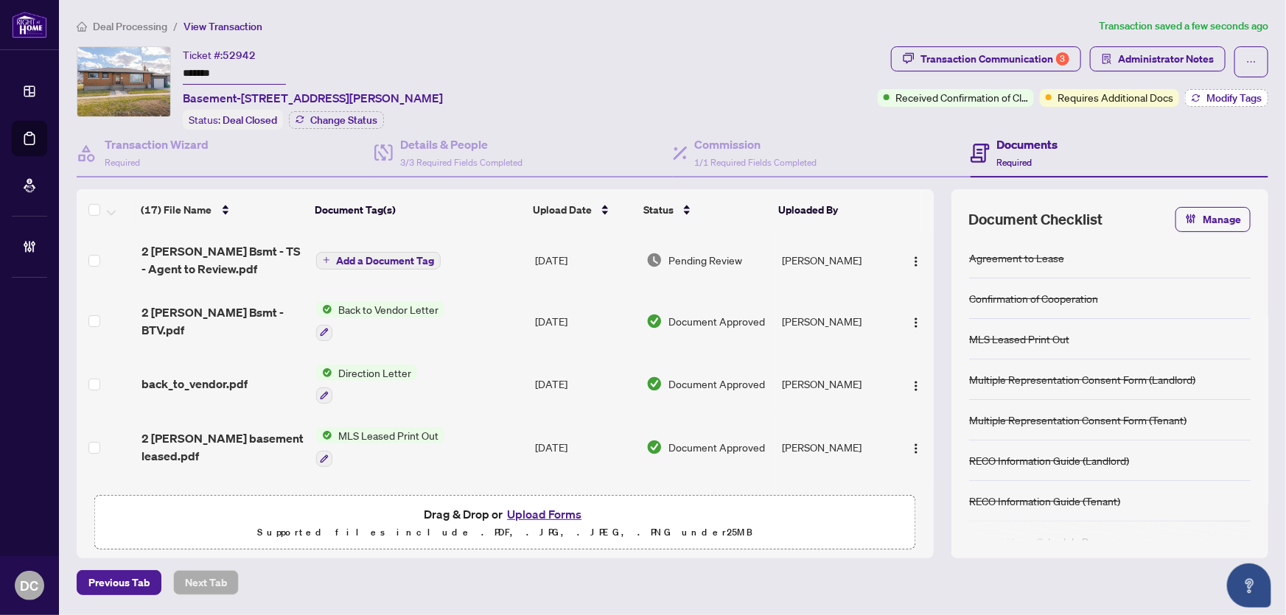
click at [1201, 97] on button "Modify Tags" at bounding box center [1226, 98] width 83 height 18
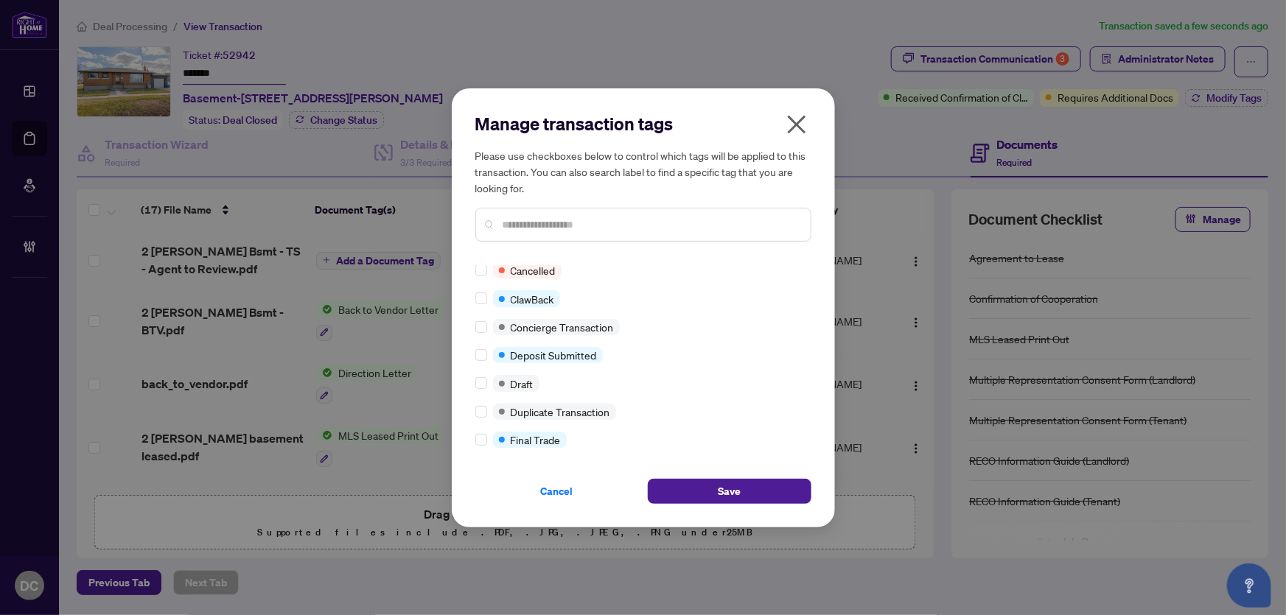
scroll to position [5, 0]
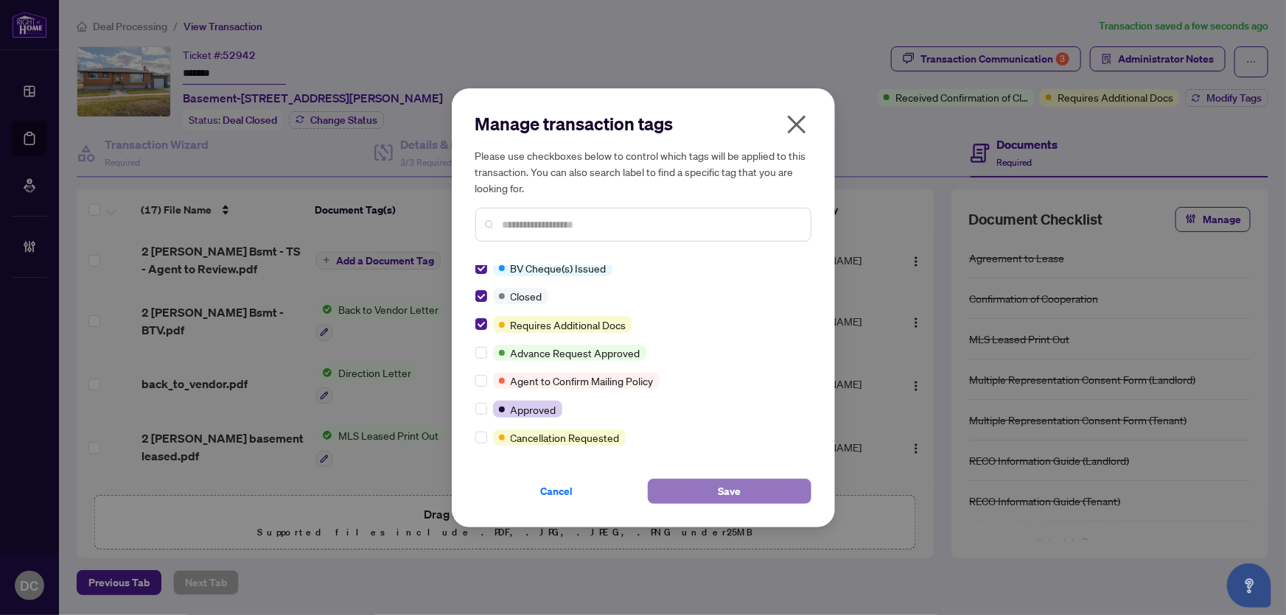
click at [695, 487] on button "Save" at bounding box center [730, 491] width 164 height 25
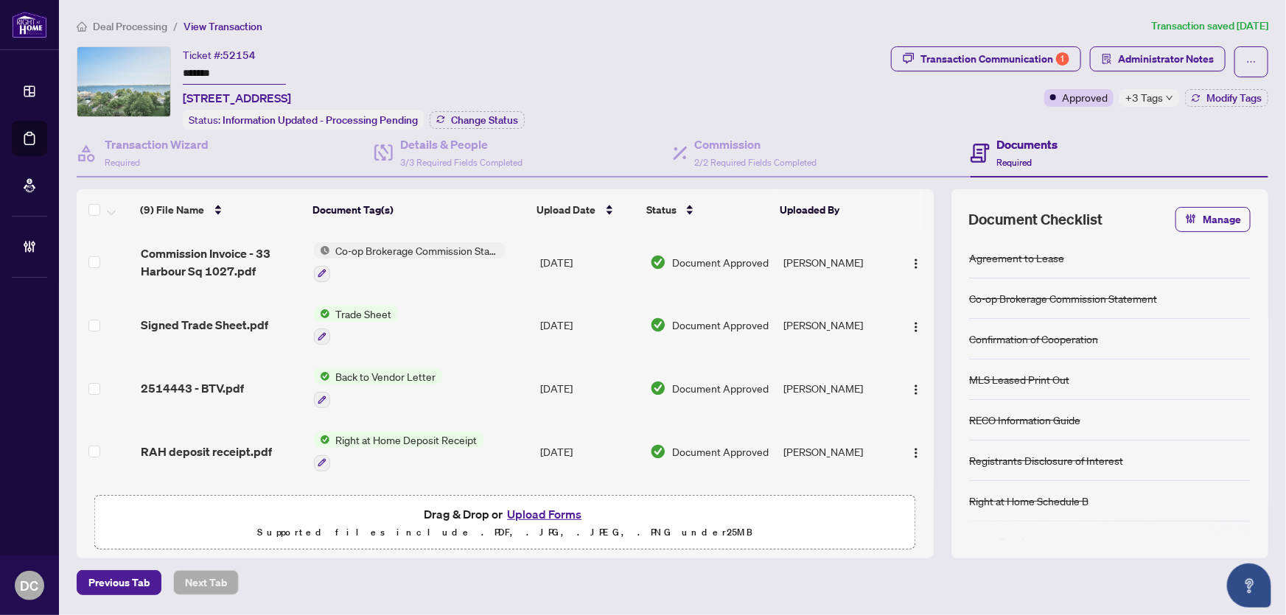
drag, startPoint x: 209, startPoint y: 74, endPoint x: 158, endPoint y: 109, distance: 61.3
click at [88, 73] on div "Ticket #: 52154 ******* [STREET_ADDRESS] Status: Information Updated - Processi…" at bounding box center [481, 87] width 808 height 83
click at [464, 115] on span "Change Status" at bounding box center [484, 120] width 67 height 10
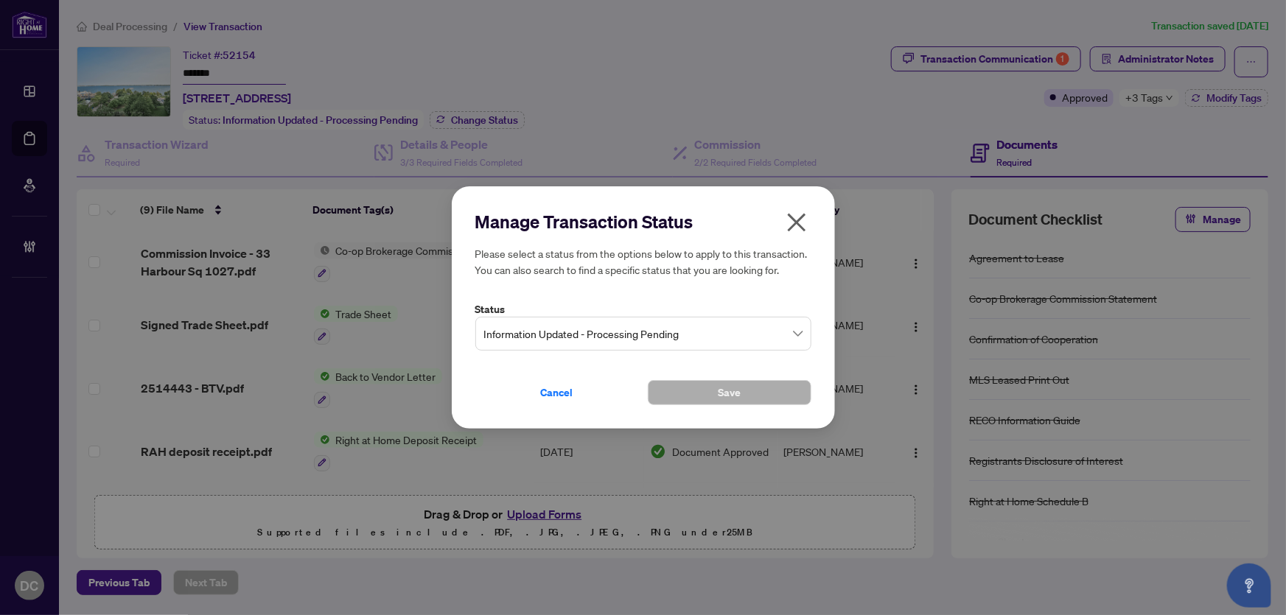
click at [654, 334] on span "Information Updated - Processing Pending" at bounding box center [643, 334] width 318 height 28
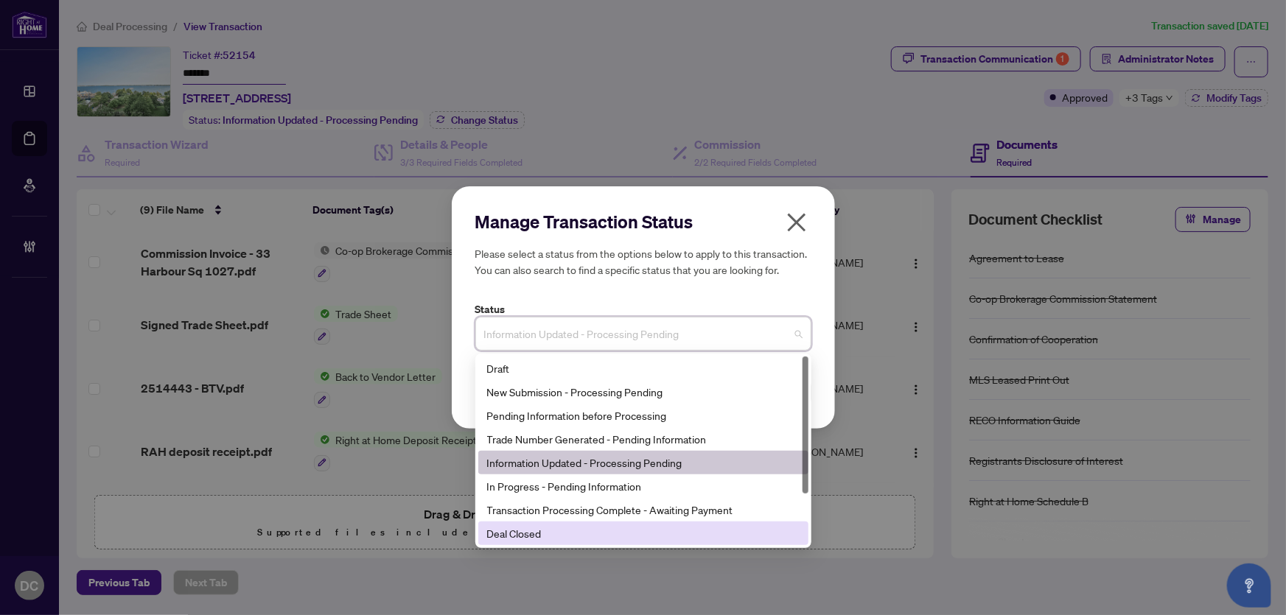
click at [582, 528] on div "Deal Closed" at bounding box center [643, 533] width 312 height 16
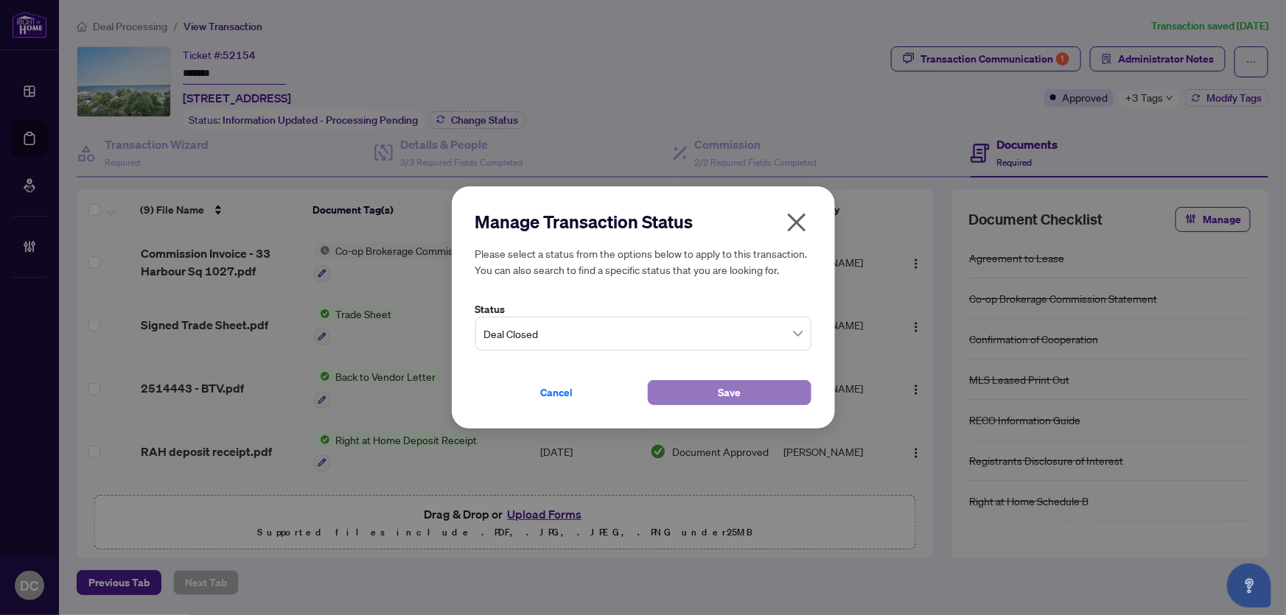
click at [704, 388] on button "Save" at bounding box center [730, 392] width 164 height 25
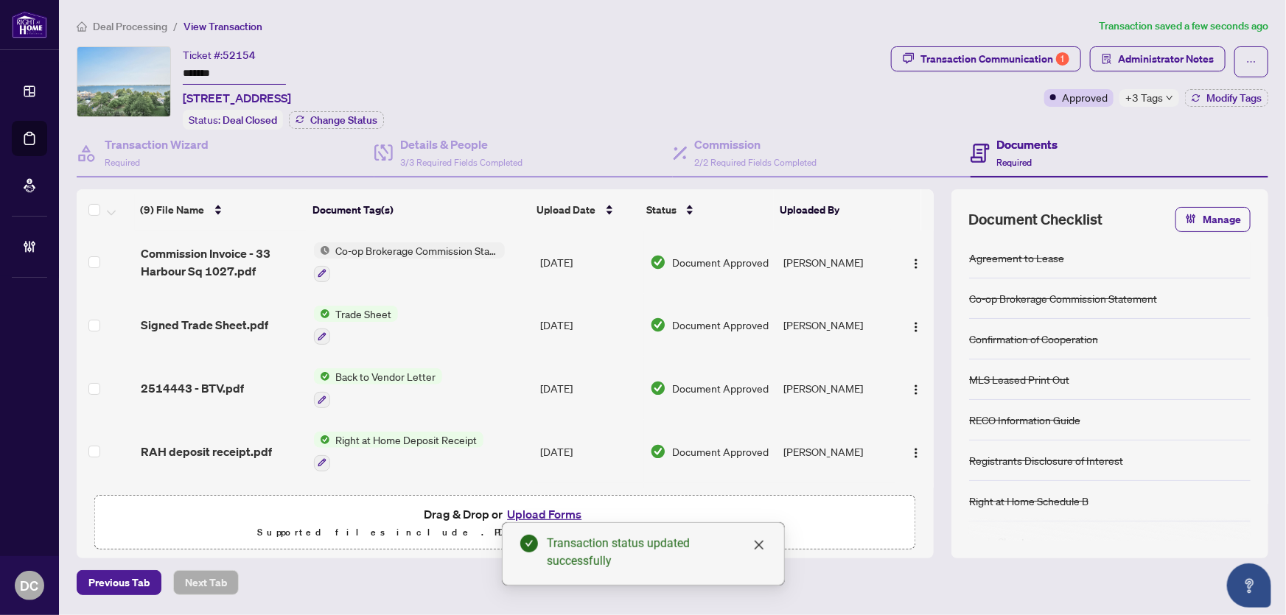
click at [1139, 97] on span "+3 Tags" at bounding box center [1144, 97] width 38 height 17
click at [1098, 130] on div "Documents Required" at bounding box center [1120, 154] width 298 height 48
click at [1218, 103] on button "Modify Tags" at bounding box center [1226, 98] width 83 height 18
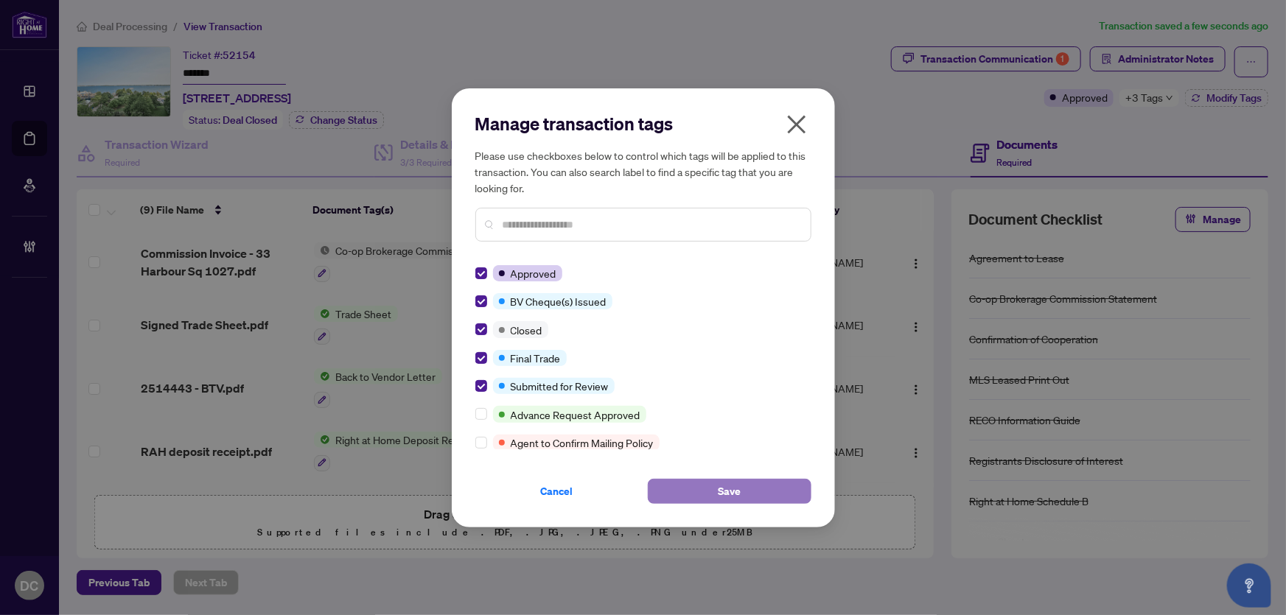
click at [679, 481] on button "Save" at bounding box center [730, 491] width 164 height 25
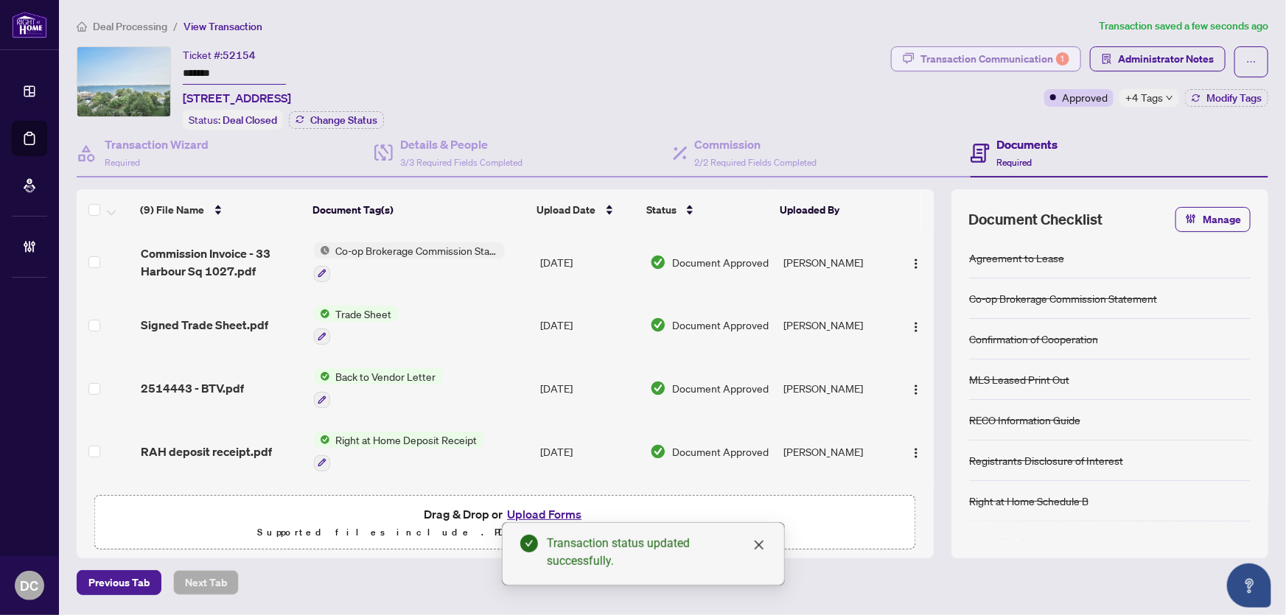
click at [1035, 55] on div "Transaction Communication 1" at bounding box center [994, 59] width 149 height 24
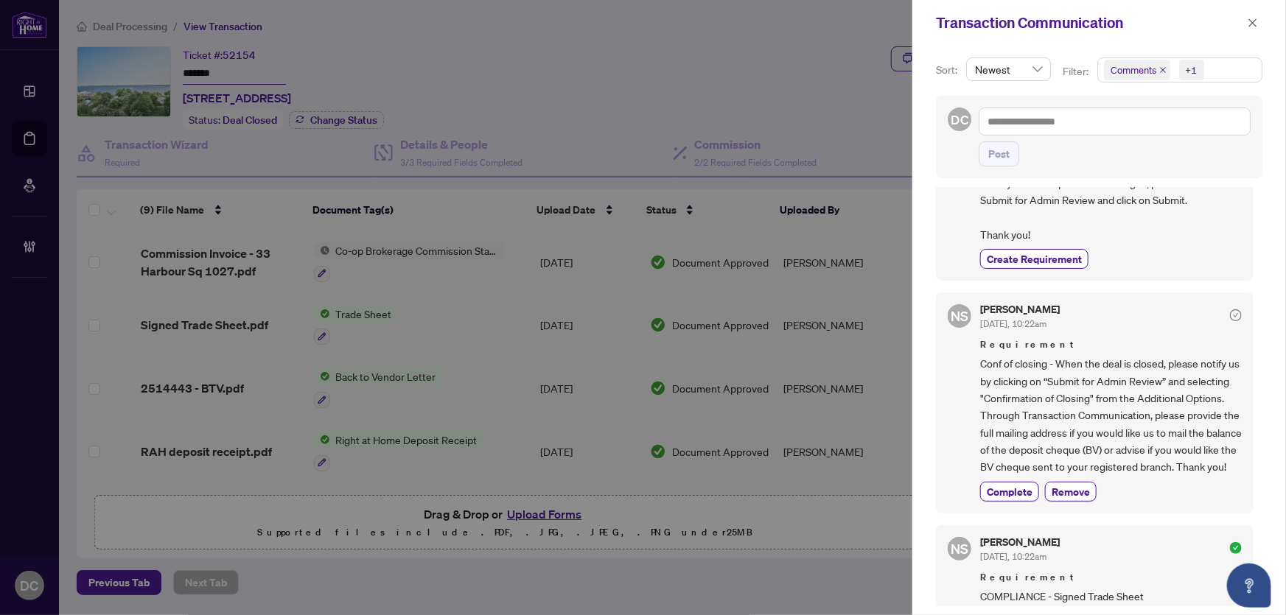
scroll to position [1273, 0]
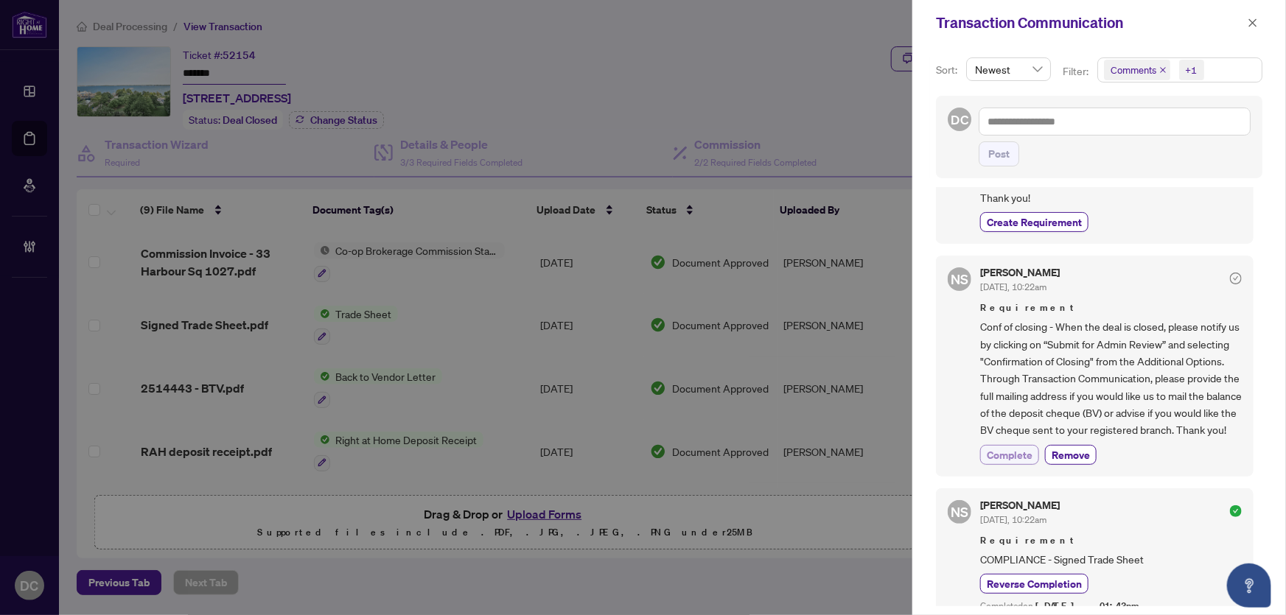
click at [1018, 463] on span "Complete" at bounding box center [1010, 454] width 46 height 15
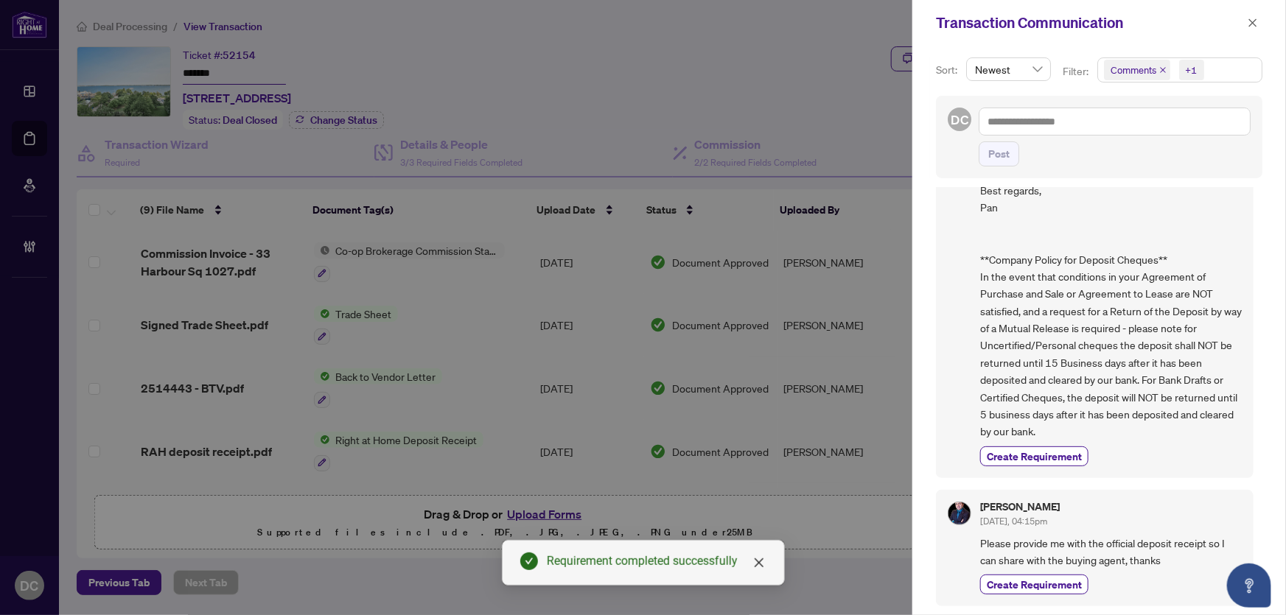
scroll to position [2162, 0]
click at [1250, 24] on icon "close" at bounding box center [1253, 23] width 10 height 10
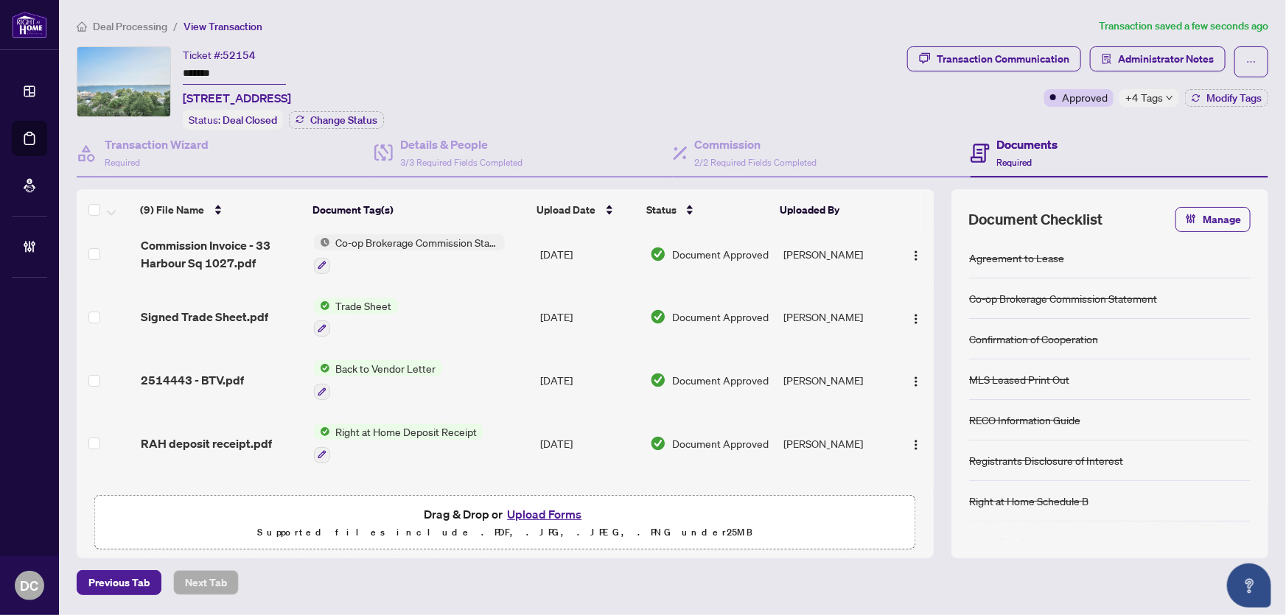
scroll to position [0, 0]
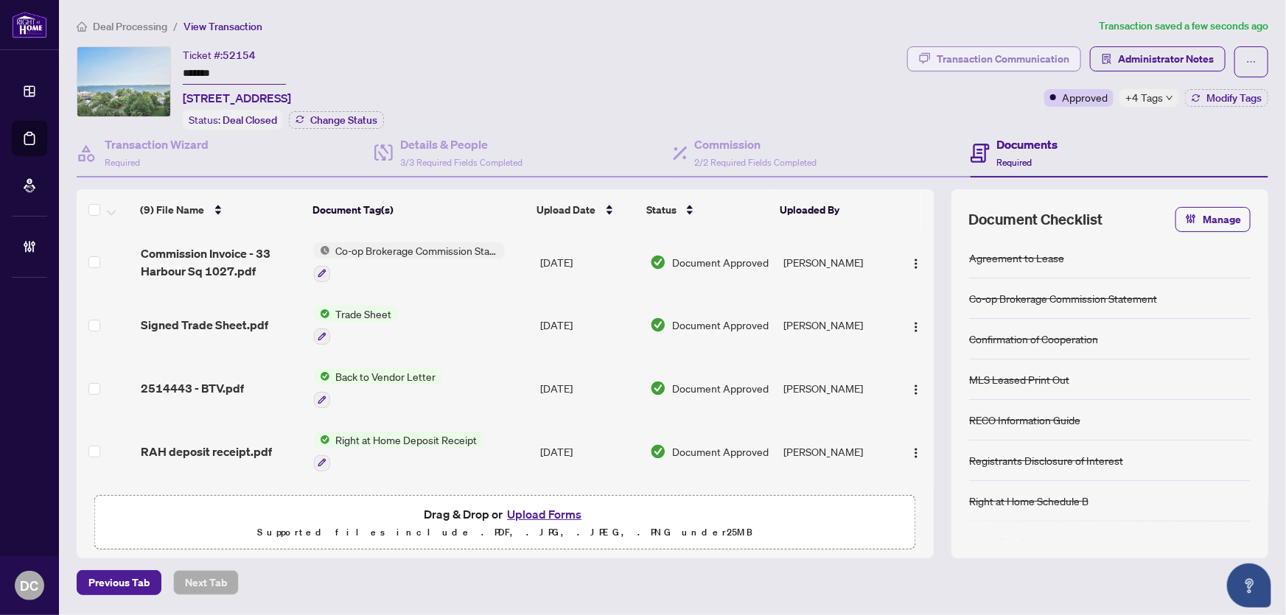
click at [1058, 57] on div "Transaction Communication" at bounding box center [1003, 59] width 133 height 24
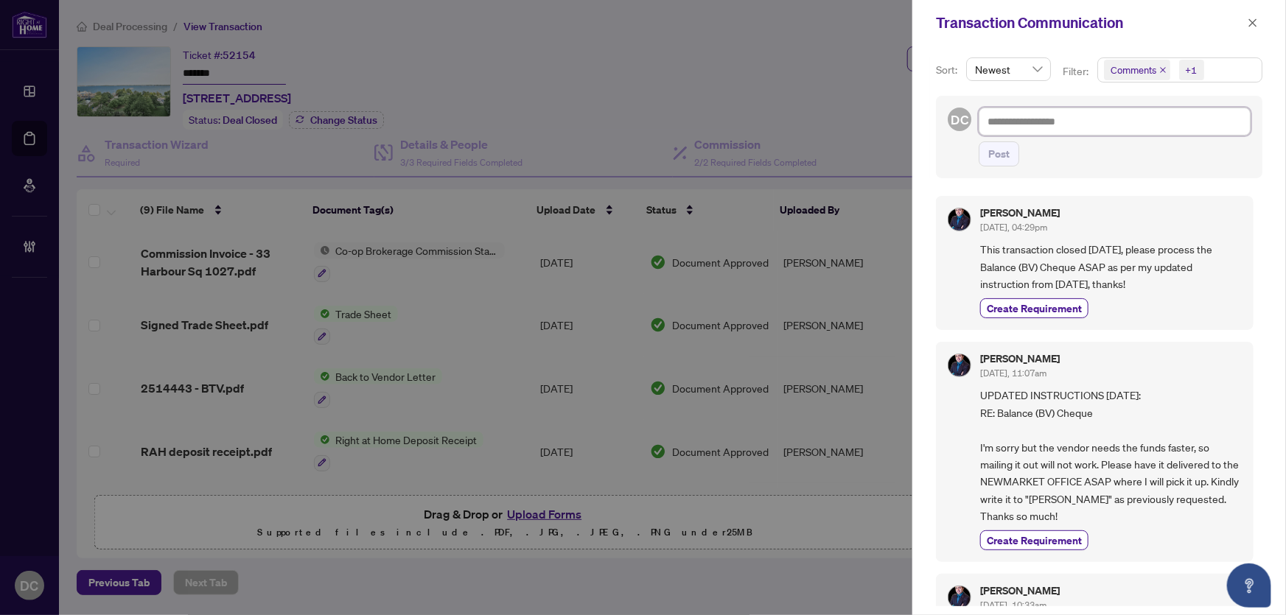
click at [1128, 119] on textarea at bounding box center [1115, 122] width 272 height 28
paste textarea "**********"
type textarea "**********"
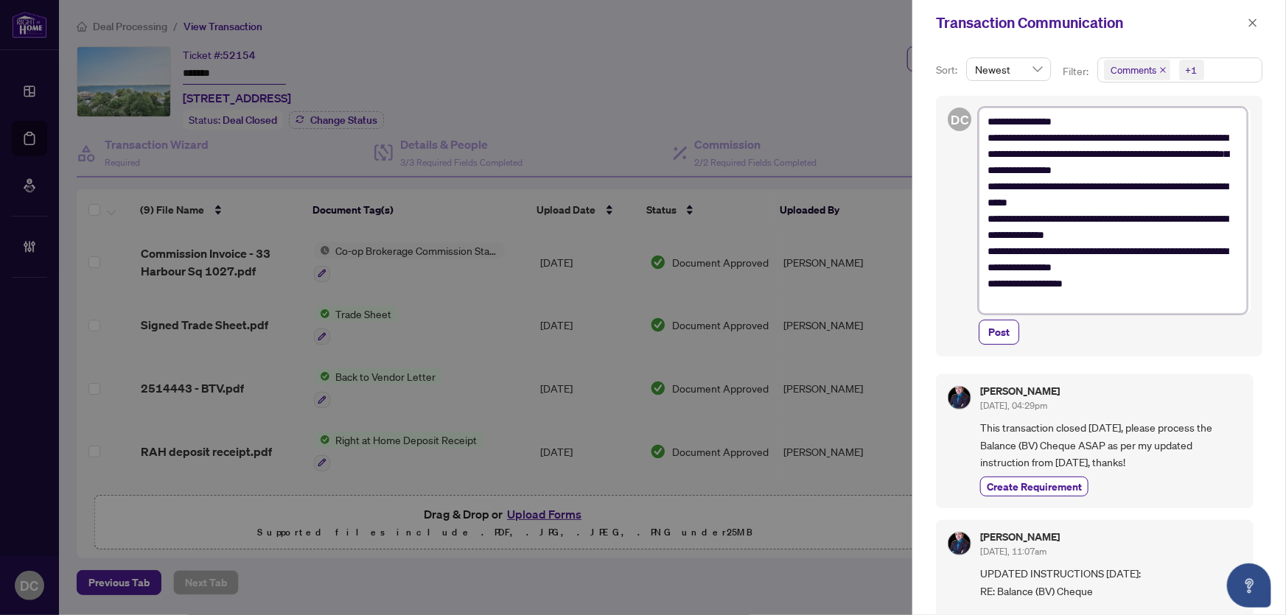
click at [988, 119] on textarea "**********" at bounding box center [1113, 211] width 268 height 206
type textarea "**********"
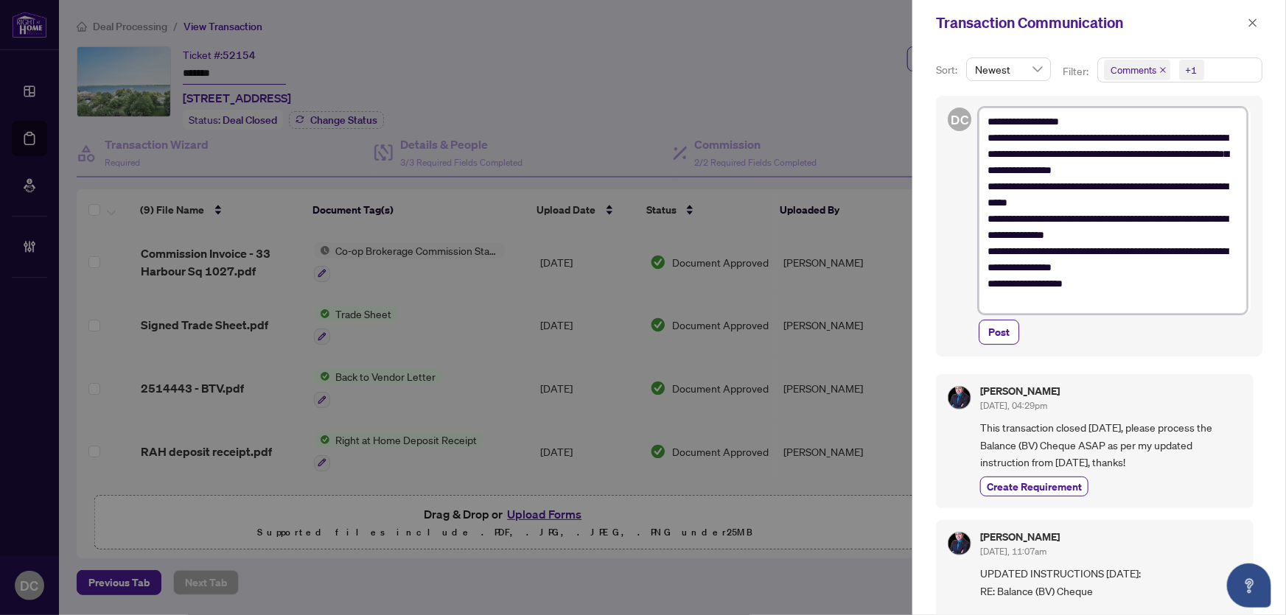
type textarea "**********"
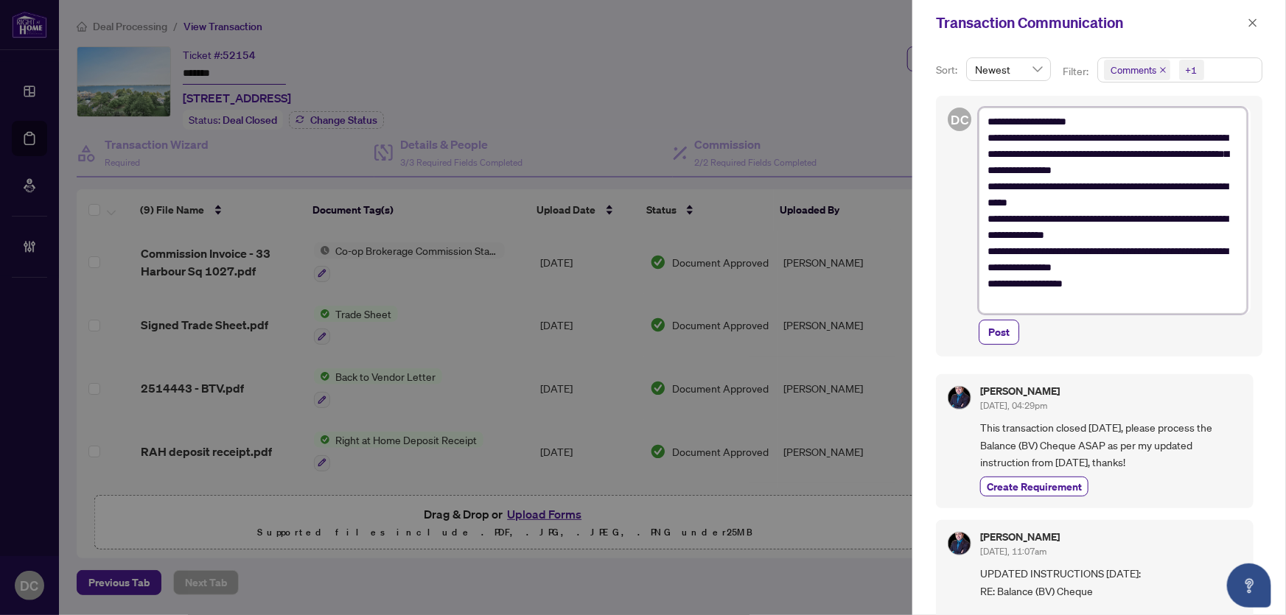
type textarea "**********"
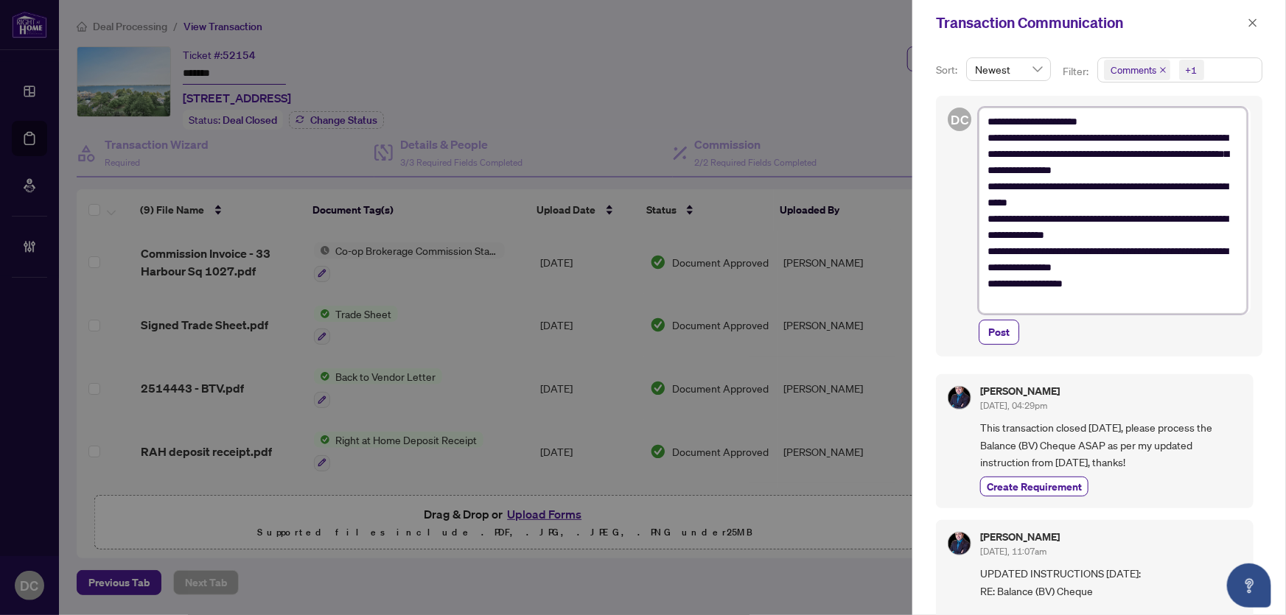
type textarea "**********"
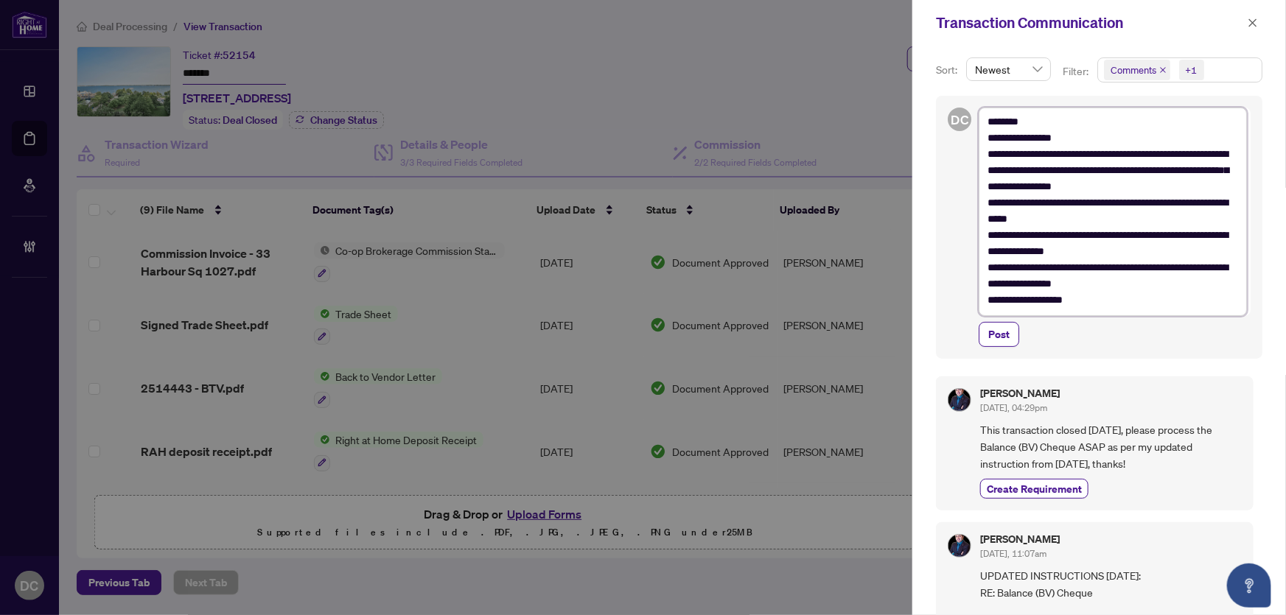
type textarea "**********"
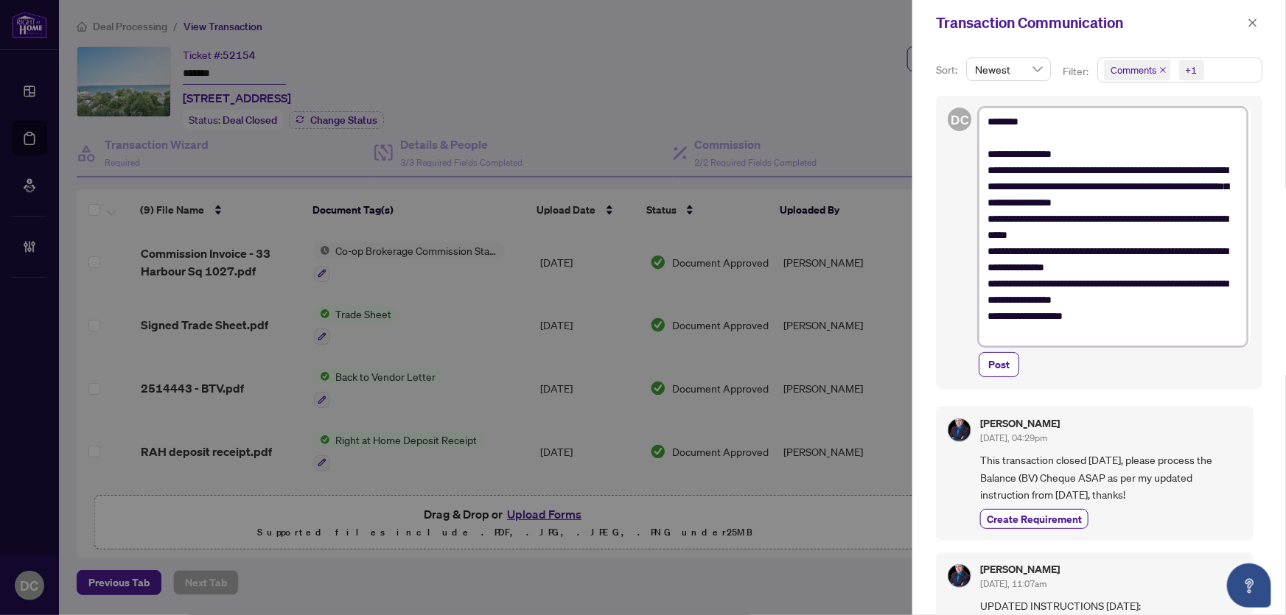
click at [1025, 168] on textarea "**********" at bounding box center [1113, 227] width 268 height 239
type textarea "**********"
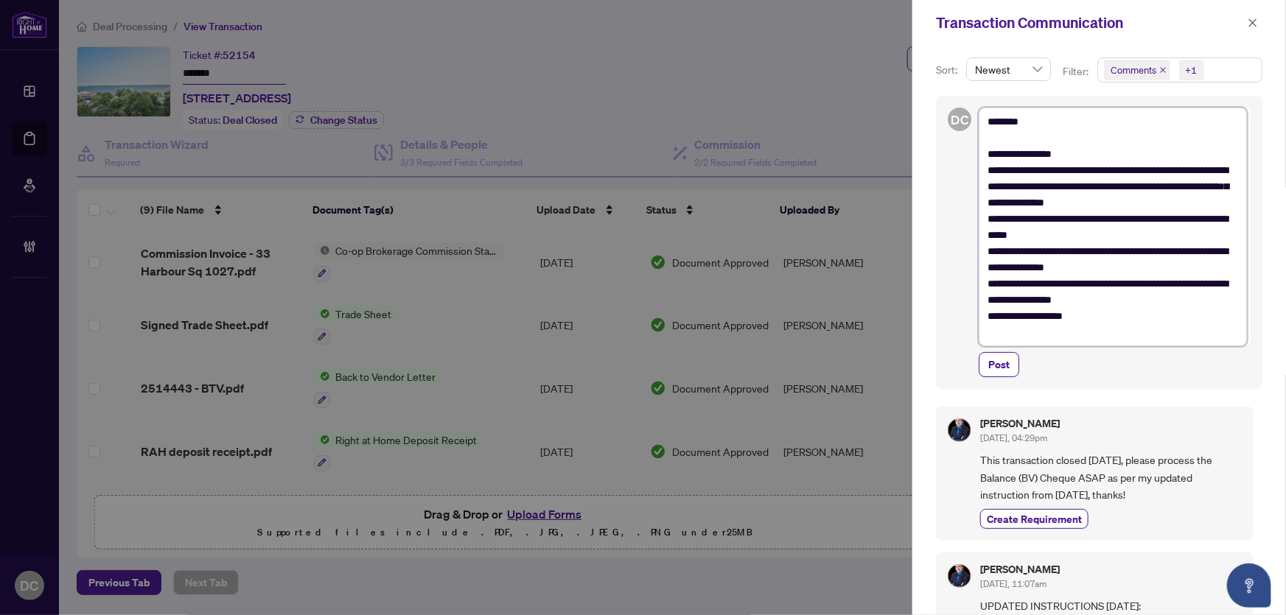
type textarea "**********"
click at [988, 220] on textarea "**********" at bounding box center [1113, 227] width 268 height 239
type textarea "**********"
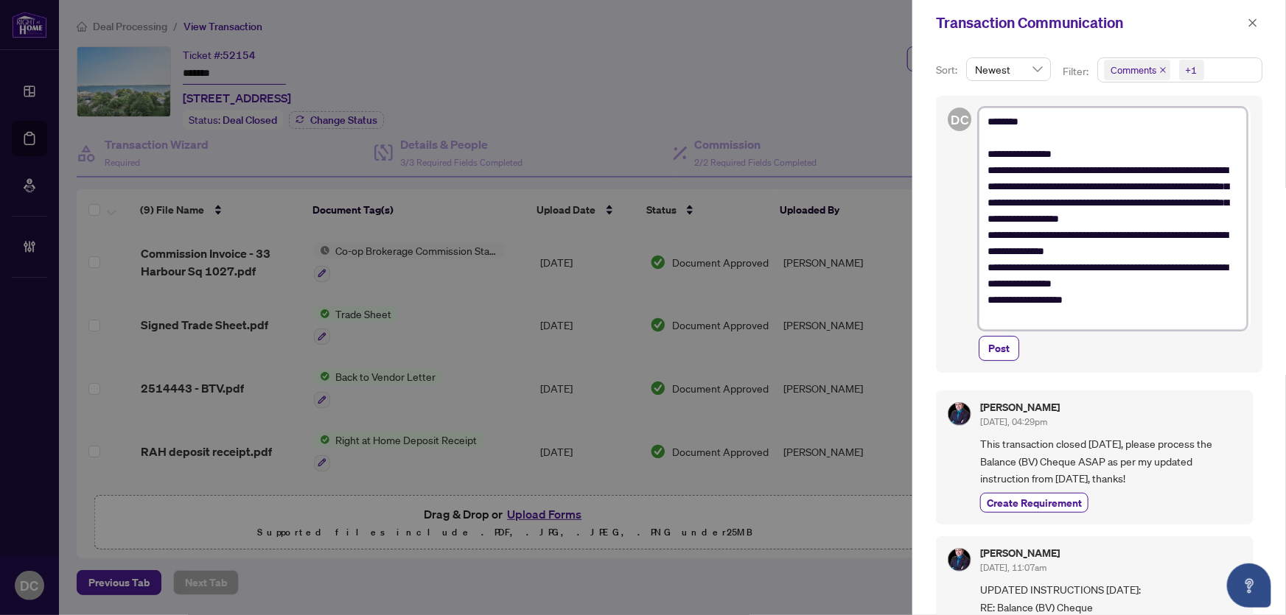
type textarea "**********"
click at [988, 267] on textarea "**********" at bounding box center [1113, 219] width 268 height 223
type textarea "**********"
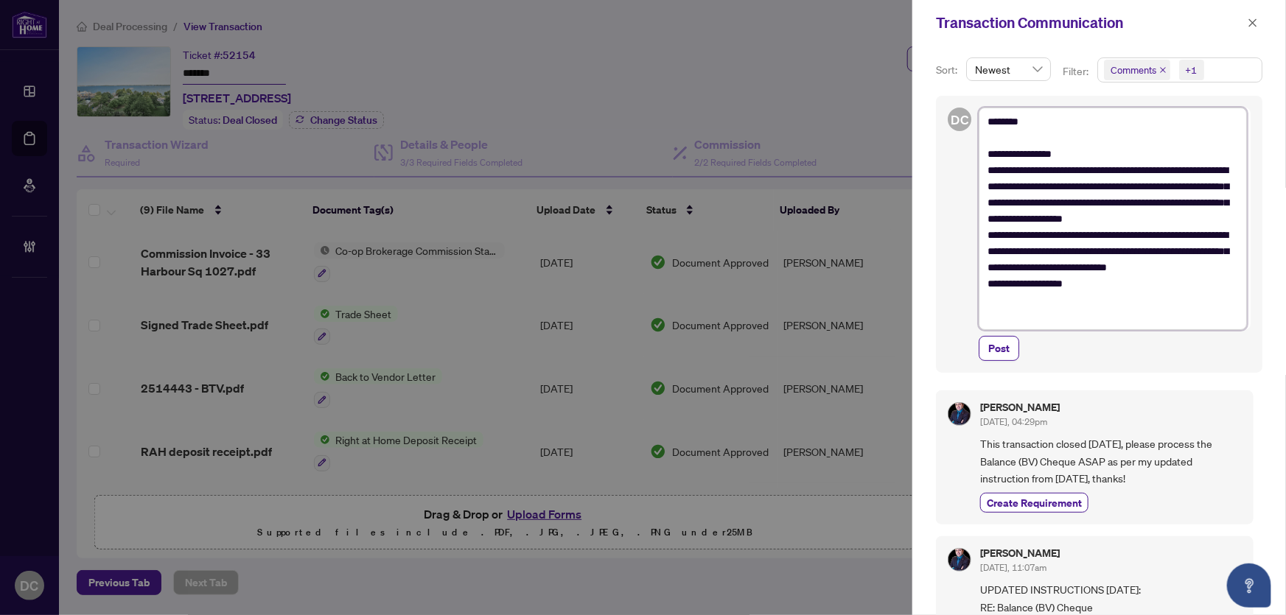
type textarea "**********"
click at [1139, 304] on textarea "**********" at bounding box center [1113, 219] width 268 height 223
click at [988, 300] on textarea "**********" at bounding box center [1113, 219] width 268 height 223
type textarea "**********"
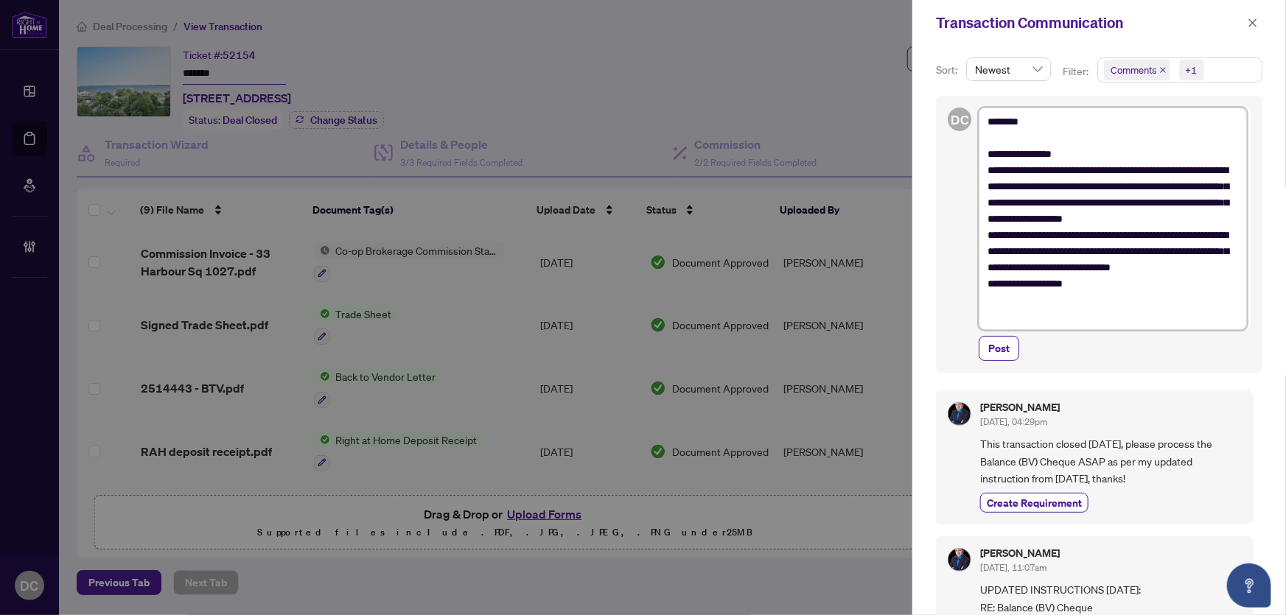
type textarea "**********"
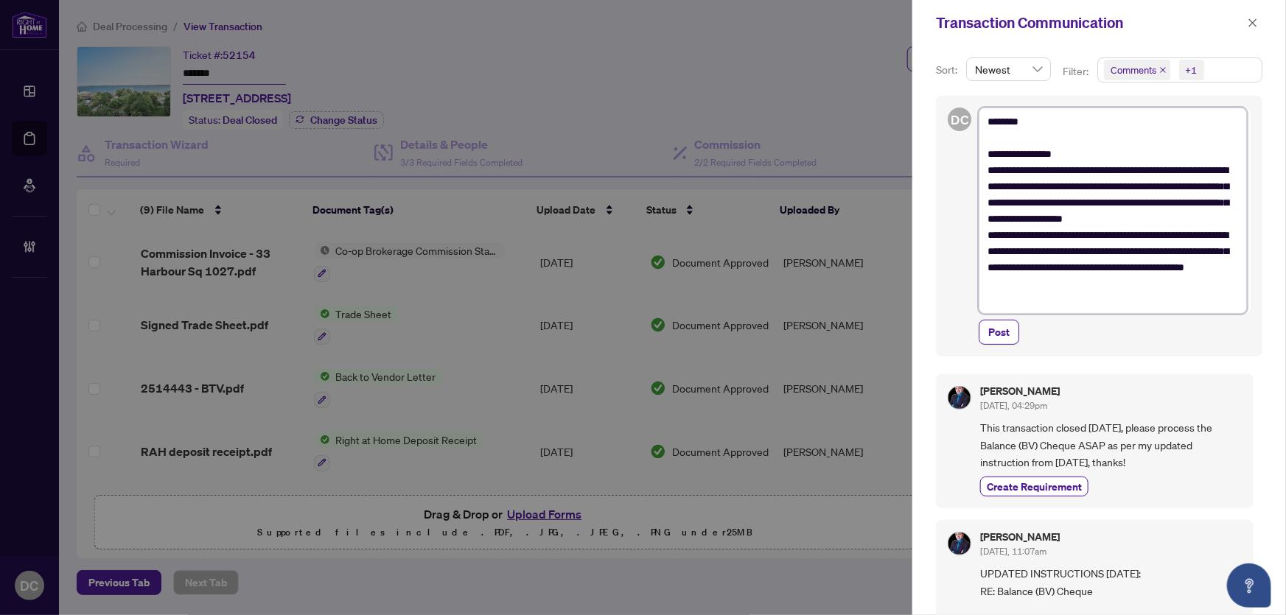
type textarea "**********"
click at [1118, 282] on textarea "**********" at bounding box center [1113, 211] width 268 height 206
type textarea "**********"
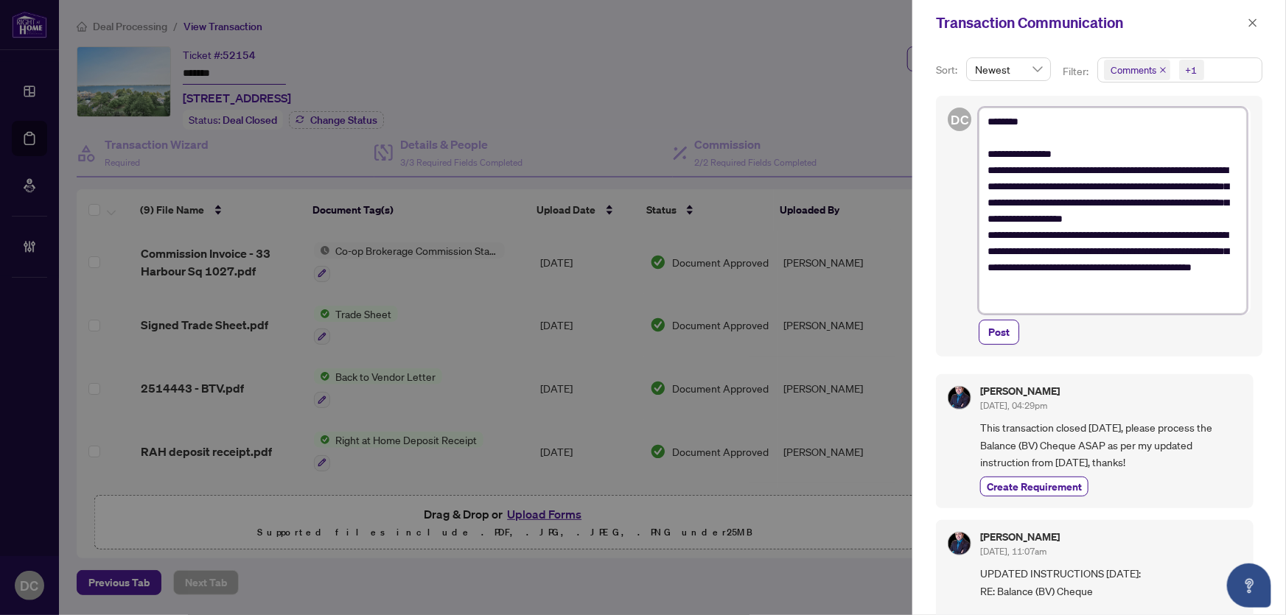
type textarea "**********"
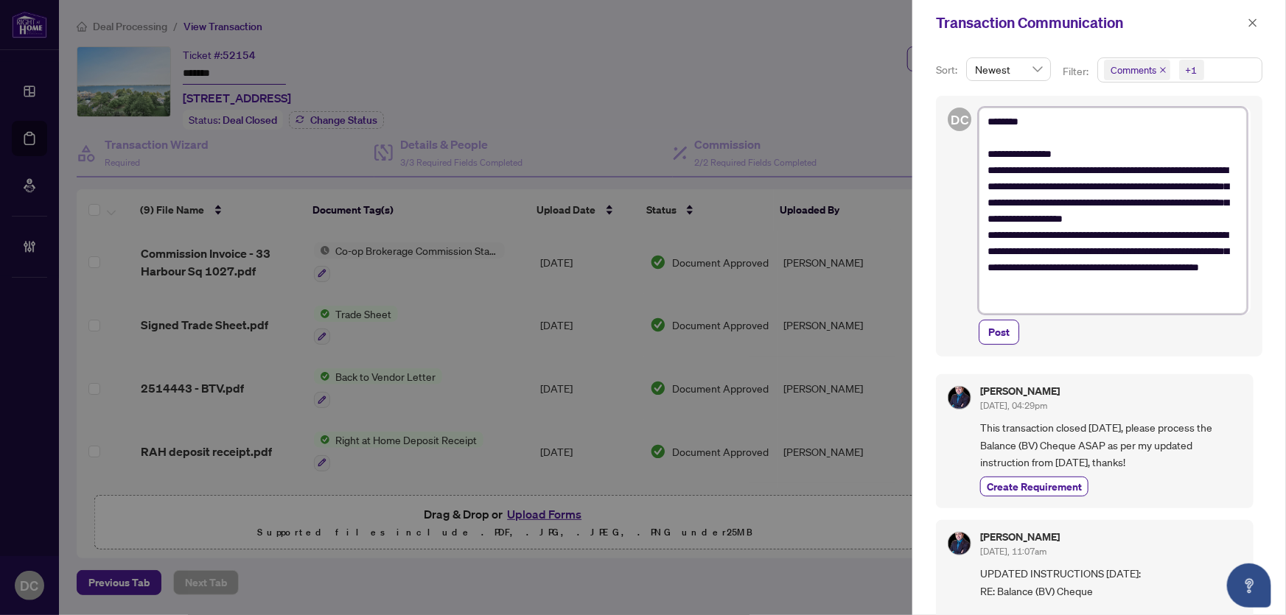
type textarea "**********"
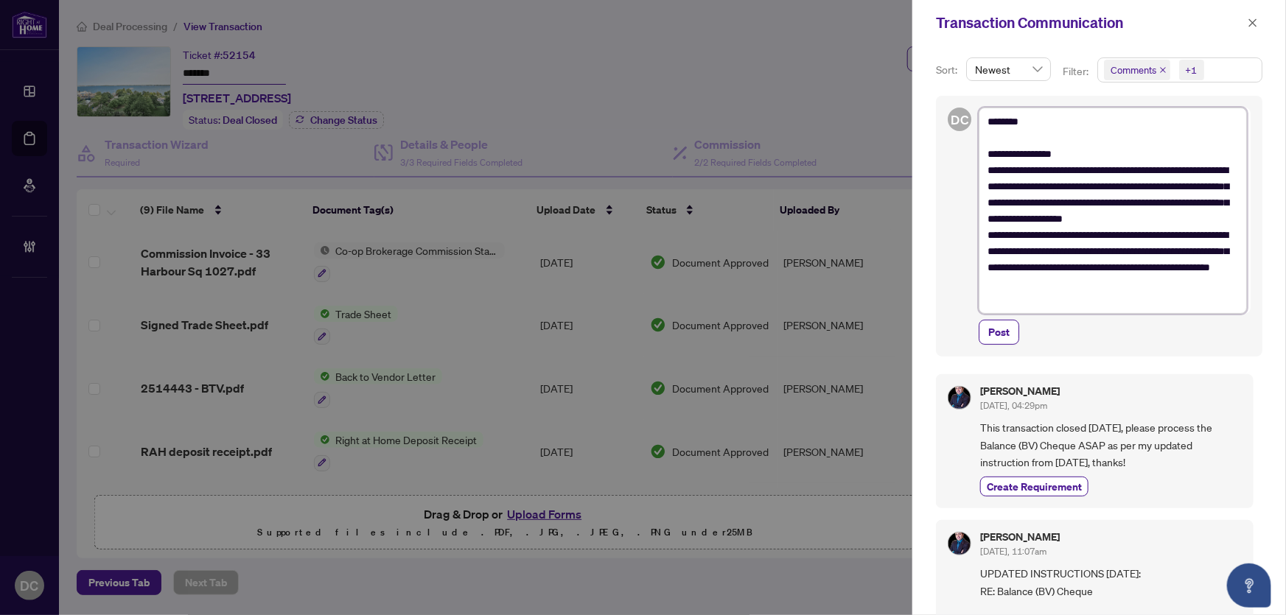
type textarea "**********"
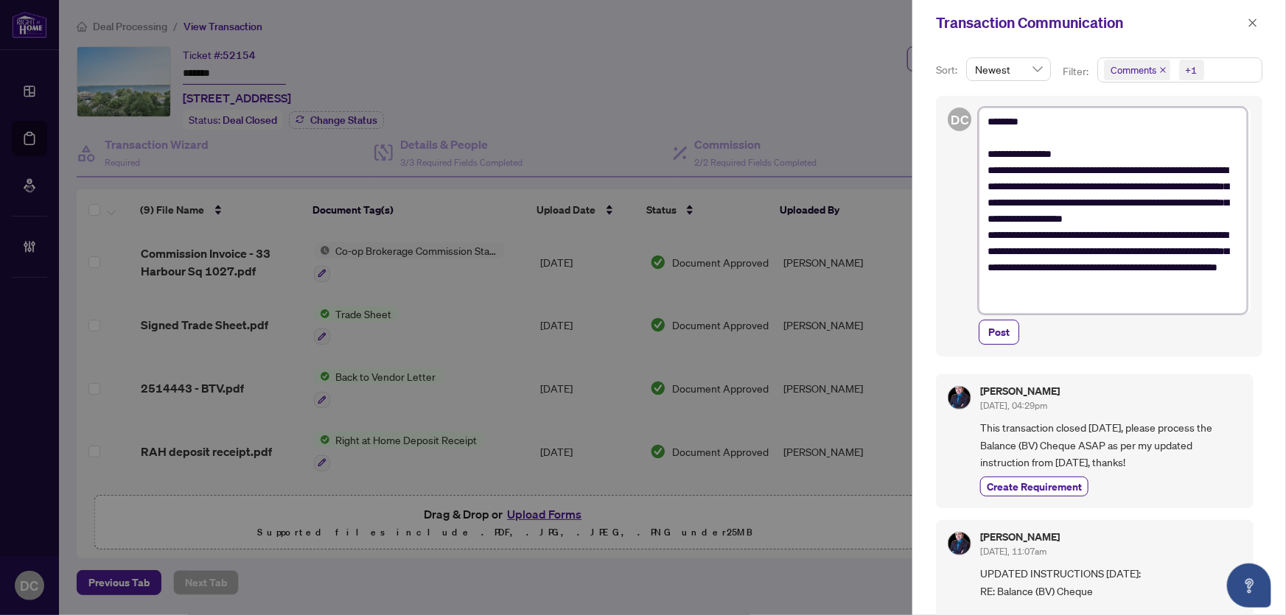
type textarea "**********"
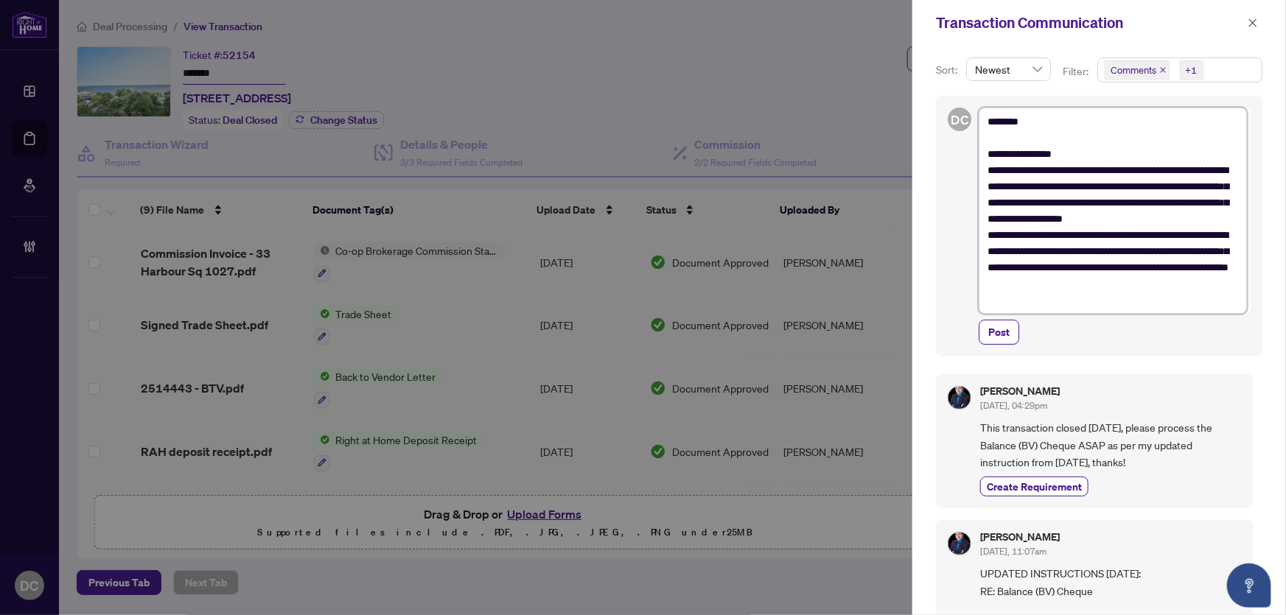
click at [1102, 287] on textarea "**********" at bounding box center [1113, 211] width 268 height 206
type textarea "**********"
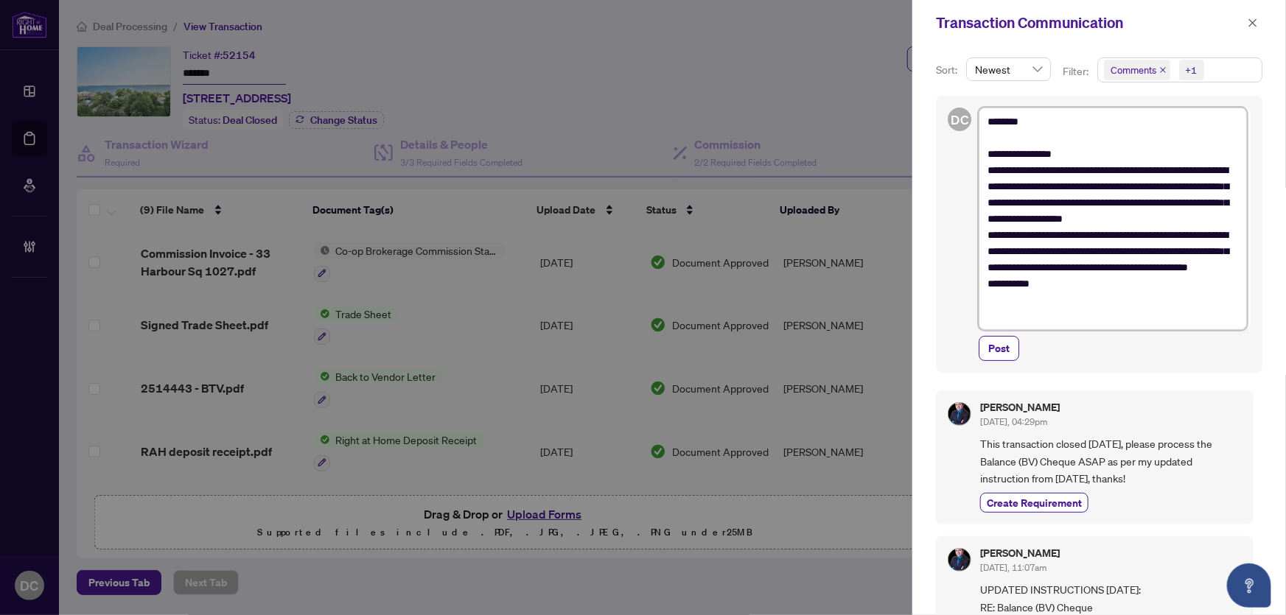
type textarea "**********"
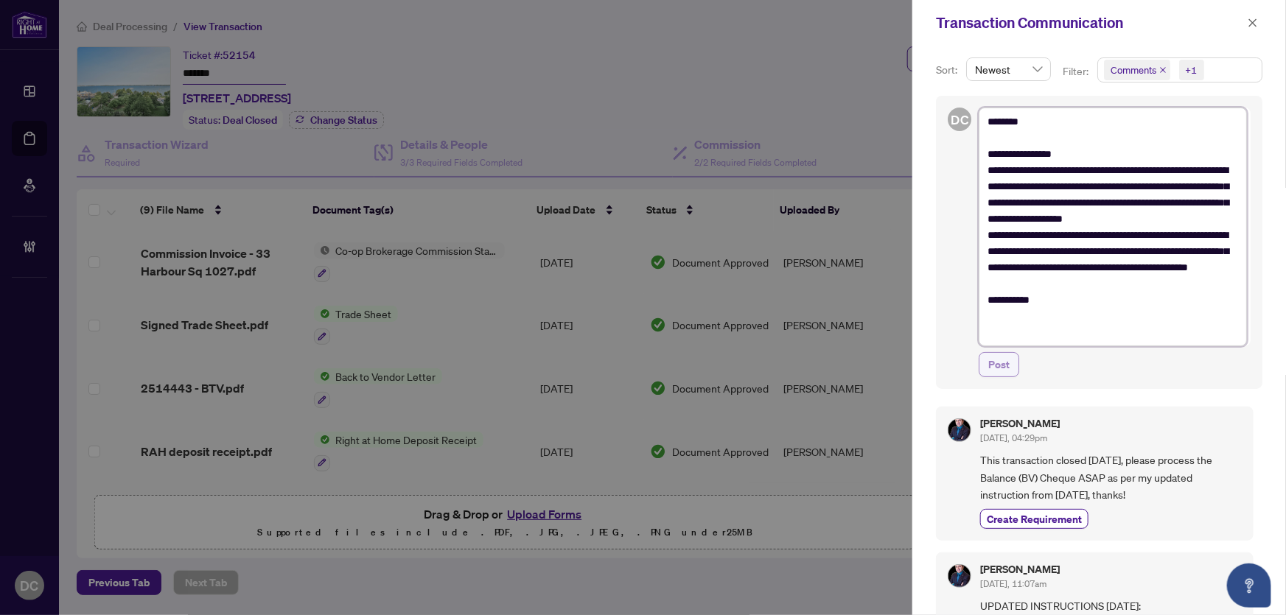
type textarea "**********"
click at [1002, 360] on span "Post" at bounding box center [998, 365] width 21 height 24
type textarea "**********"
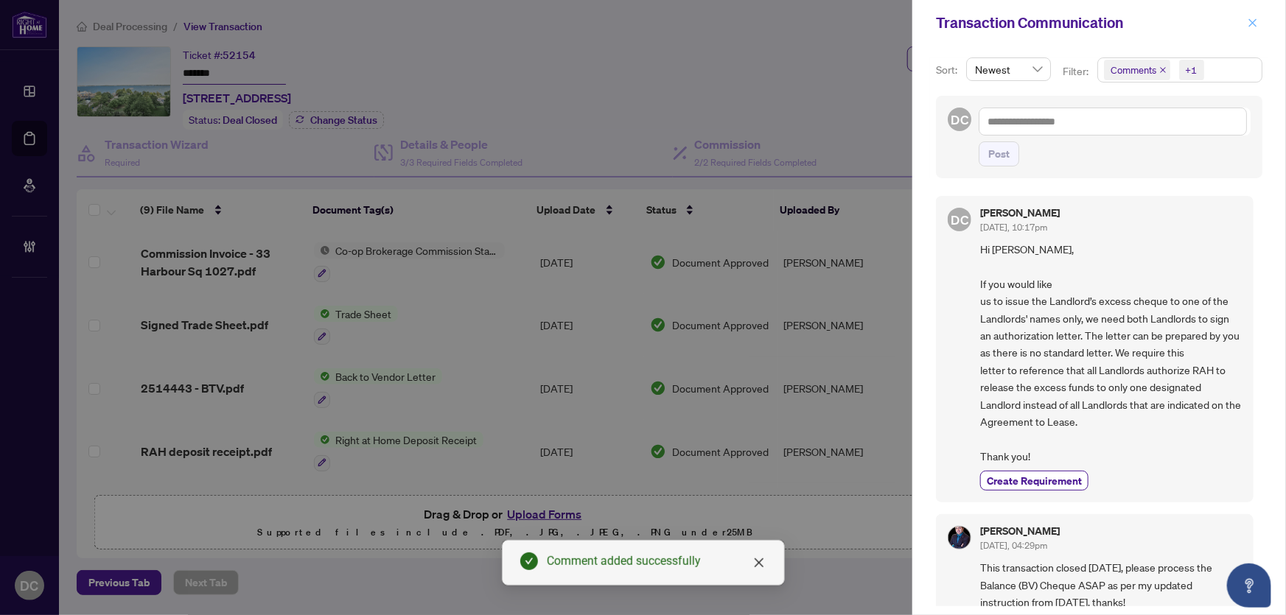
click at [1257, 26] on icon "close" at bounding box center [1253, 22] width 8 height 8
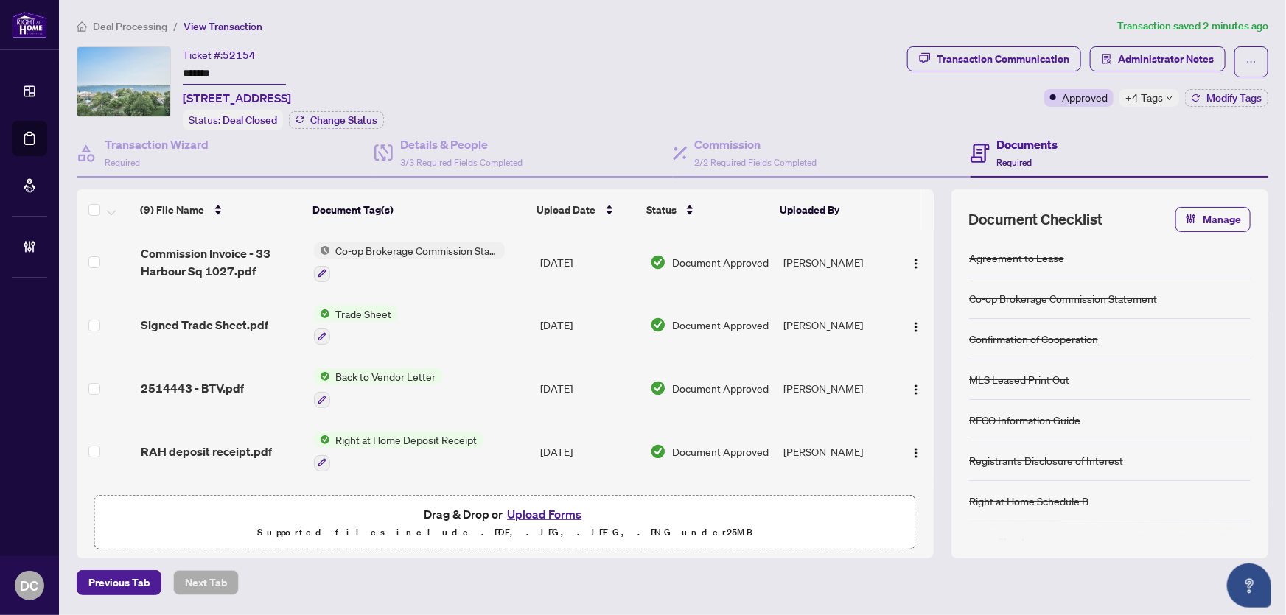
drag, startPoint x: 279, startPoint y: 74, endPoint x: 130, endPoint y: 74, distance: 149.6
click at [130, 74] on div "Ticket #: 52154 ******* [STREET_ADDRESS] Status: Deal Closed Change Status" at bounding box center [489, 87] width 825 height 83
click at [514, 270] on td "Co-op Brokerage Commission Statement" at bounding box center [421, 262] width 226 height 63
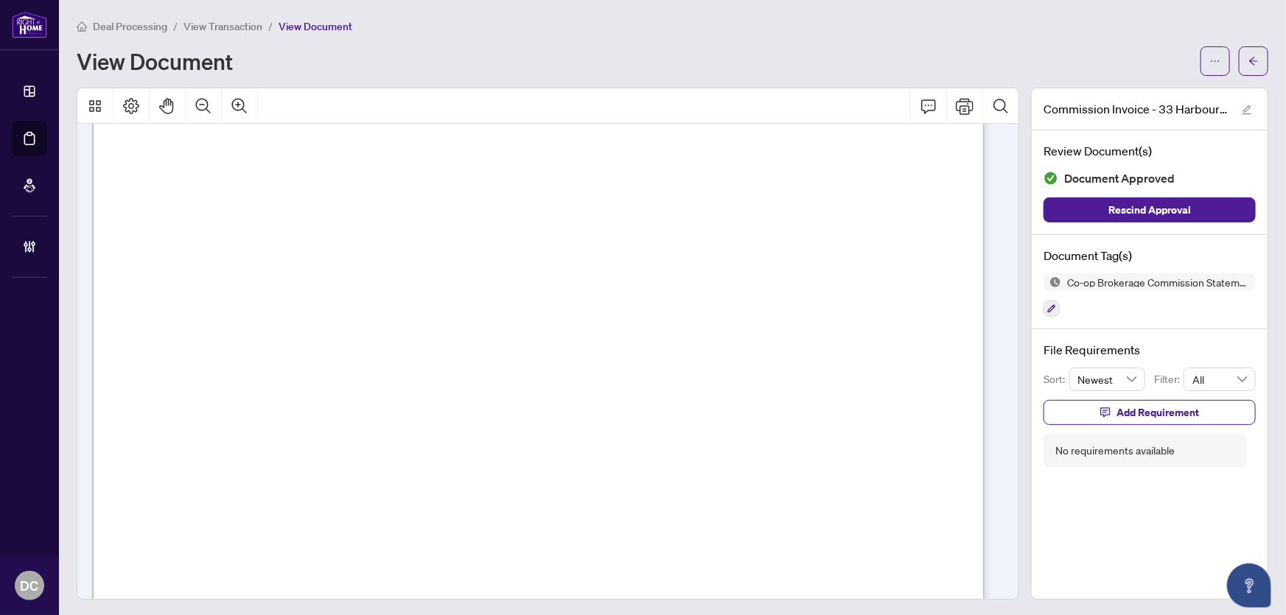
scroll to position [335, 0]
click at [1239, 61] on button "button" at bounding box center [1253, 60] width 29 height 29
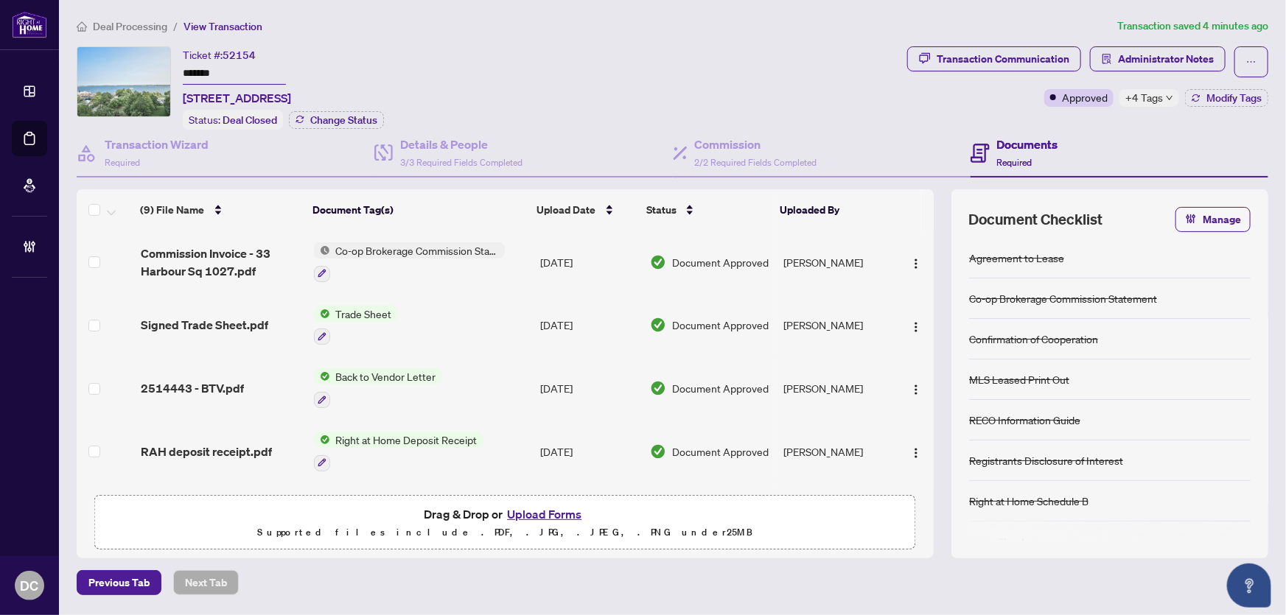
drag, startPoint x: 248, startPoint y: 69, endPoint x: 140, endPoint y: 61, distance: 107.8
click at [140, 61] on div "Ticket #: 52154 ******* [STREET_ADDRESS] Status: Deal Closed Change Status" at bounding box center [489, 87] width 825 height 83
click at [956, 63] on div "Transaction Communication" at bounding box center [1003, 59] width 133 height 24
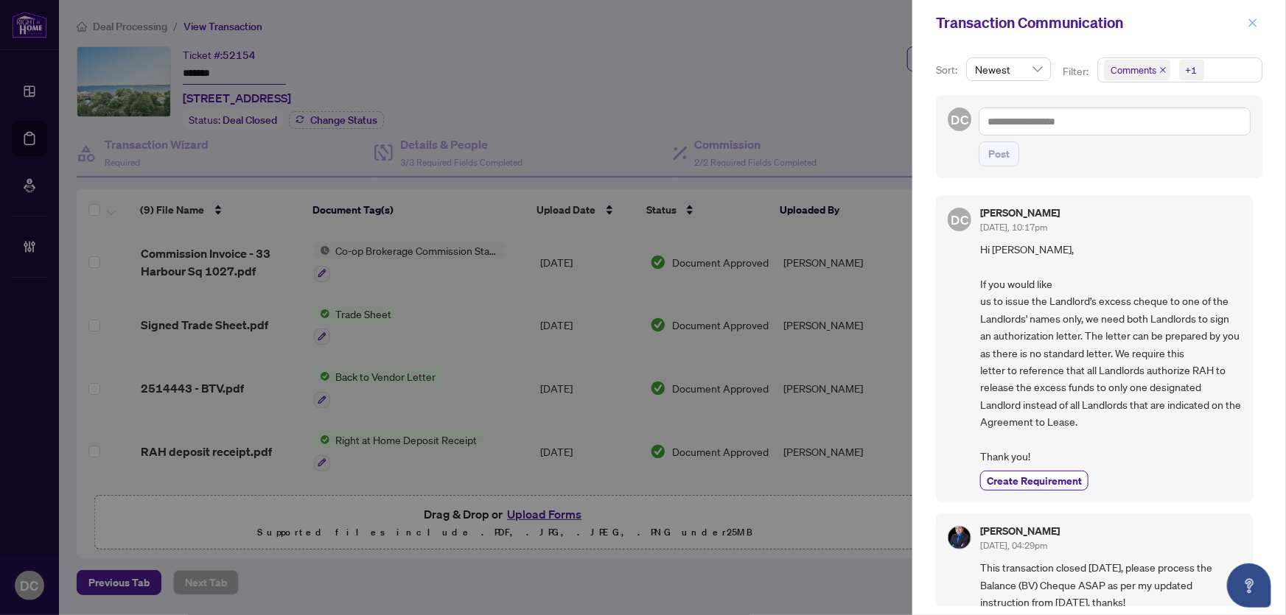
click at [1245, 17] on button "button" at bounding box center [1252, 23] width 19 height 18
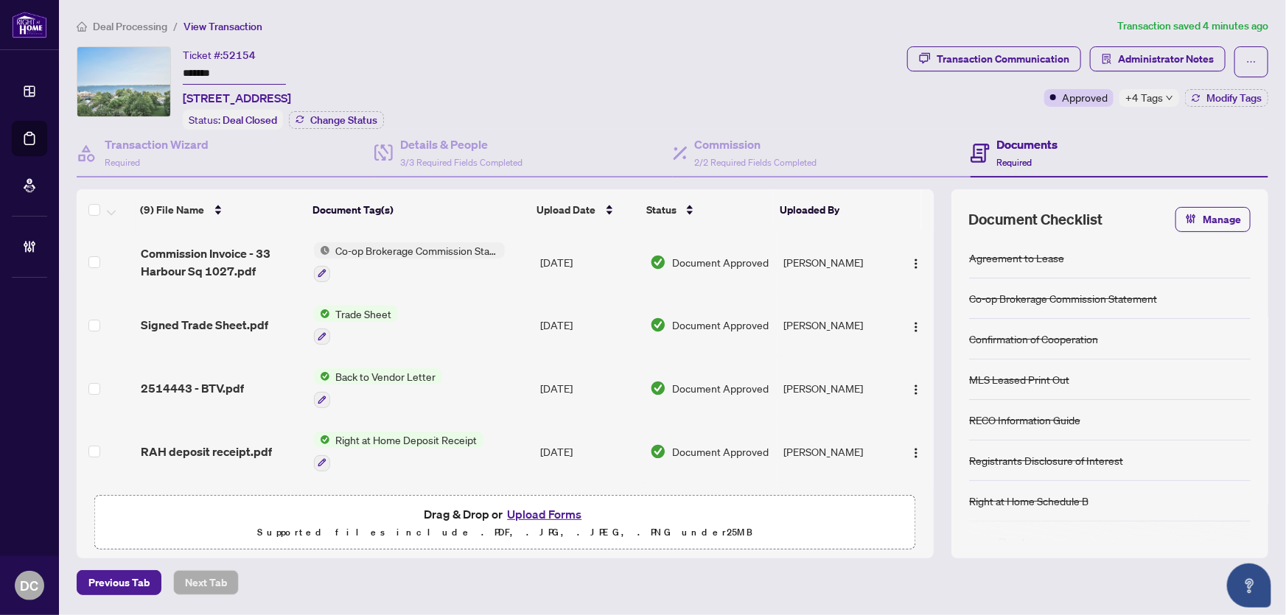
click at [1171, 98] on icon "down" at bounding box center [1169, 97] width 7 height 7
click at [1091, 130] on div "Documents Required" at bounding box center [1120, 154] width 298 height 48
click at [1016, 57] on div "Transaction Communication" at bounding box center [1003, 59] width 133 height 24
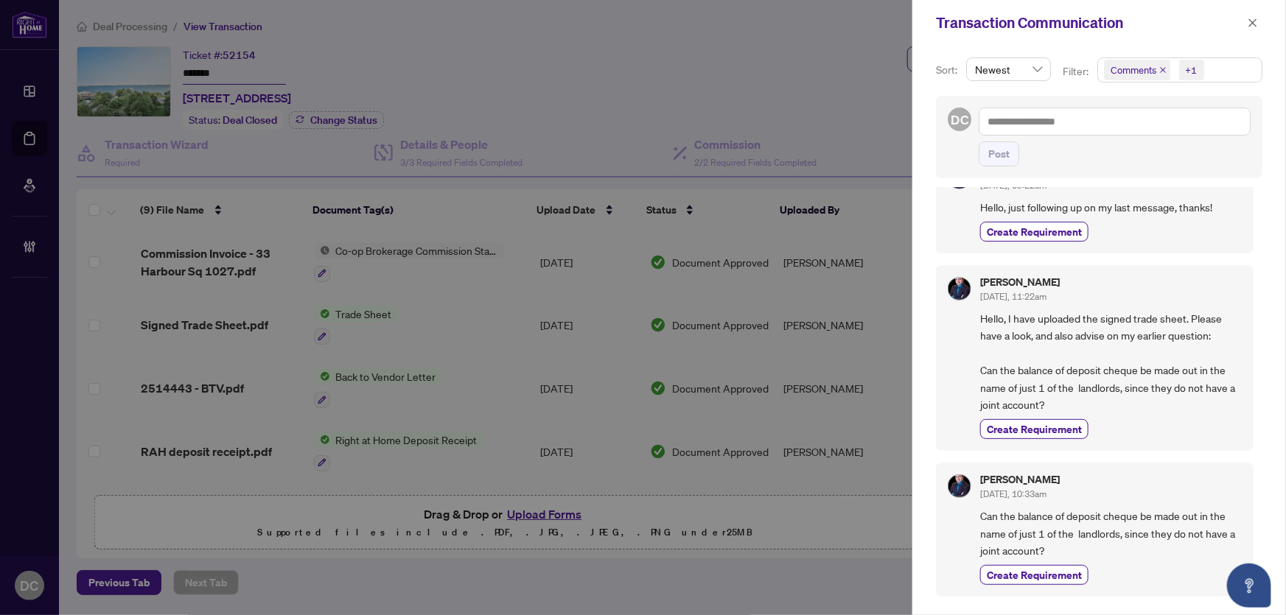
scroll to position [937, 0]
click at [1253, 18] on icon "close" at bounding box center [1253, 23] width 10 height 10
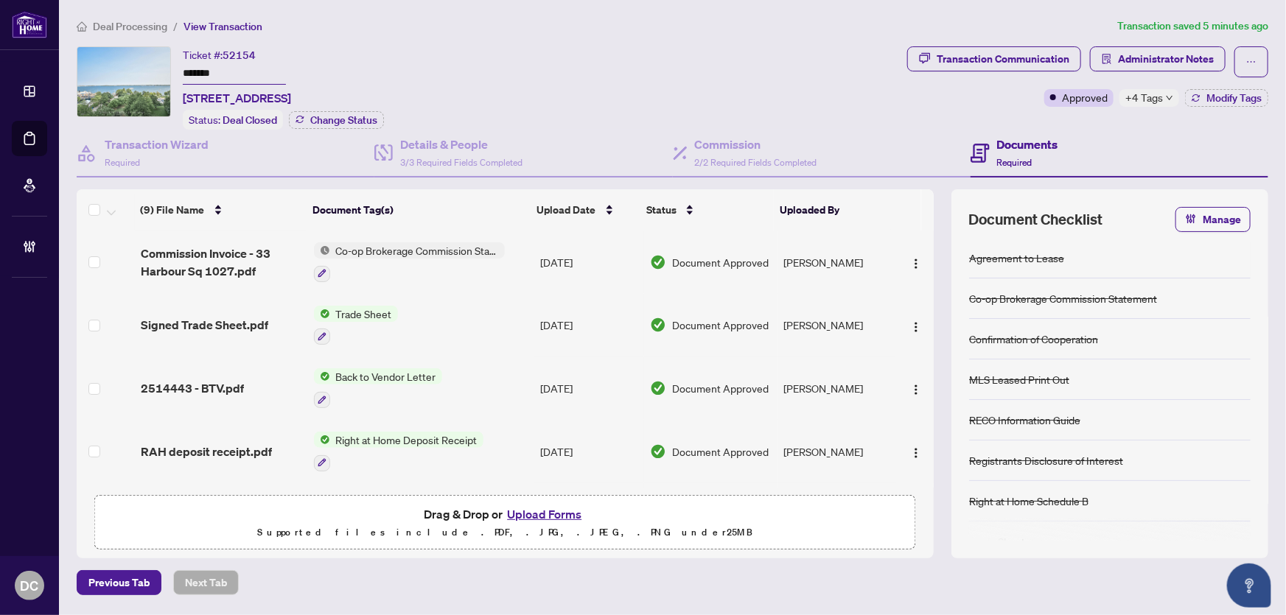
click at [506, 312] on td "Trade Sheet" at bounding box center [421, 325] width 226 height 63
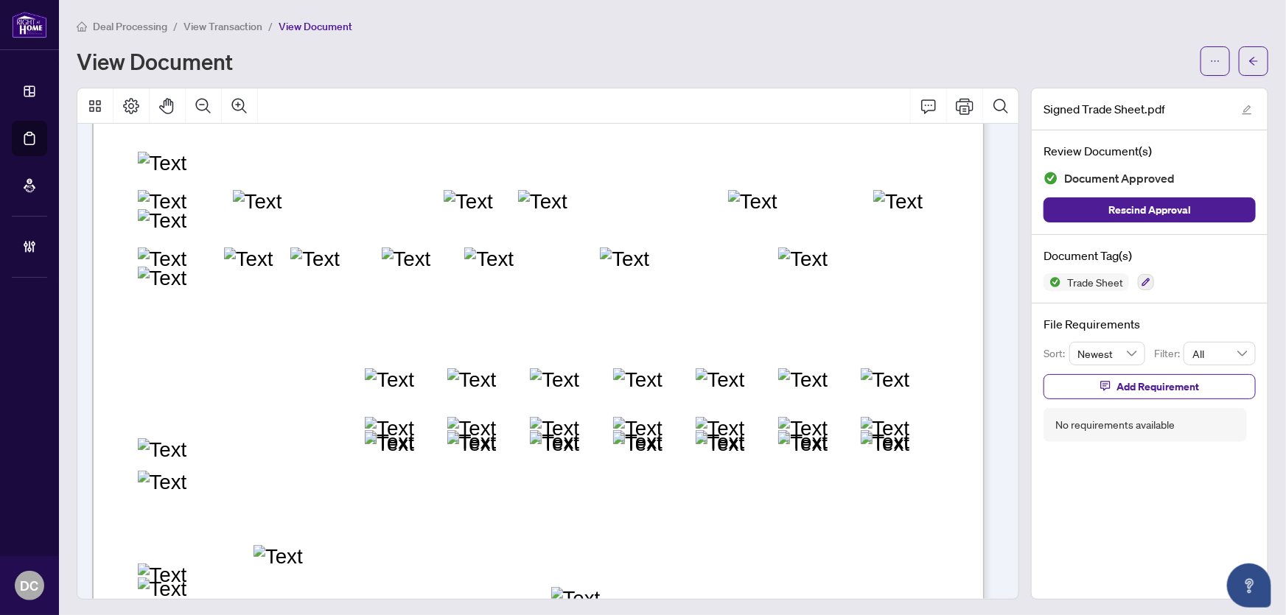
scroll to position [335, 0]
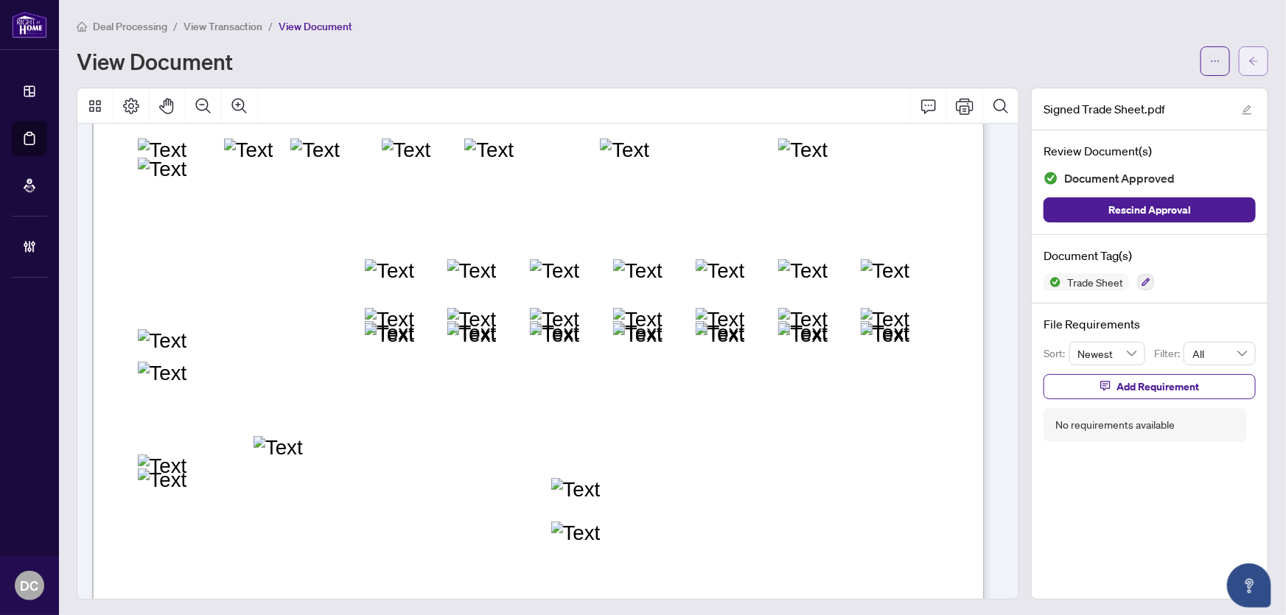
click at [1251, 59] on button "button" at bounding box center [1253, 60] width 29 height 29
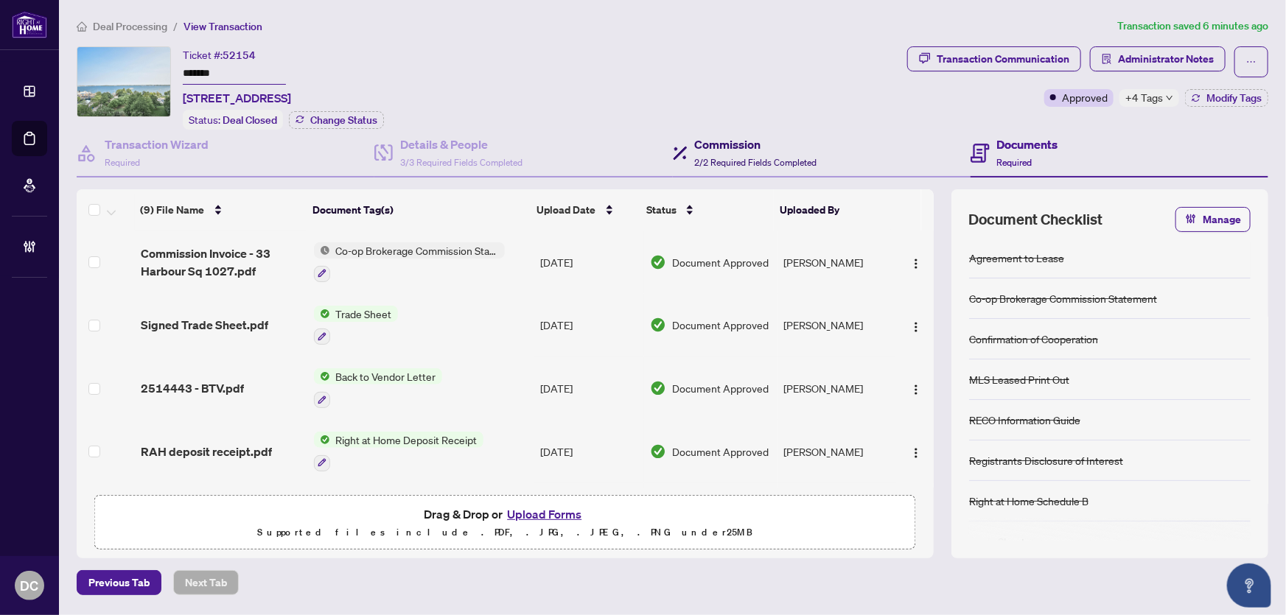
drag, startPoint x: 719, startPoint y: 155, endPoint x: 985, endPoint y: 159, distance: 266.8
click at [719, 157] on span "2/2 Required Fields Completed" at bounding box center [756, 162] width 122 height 11
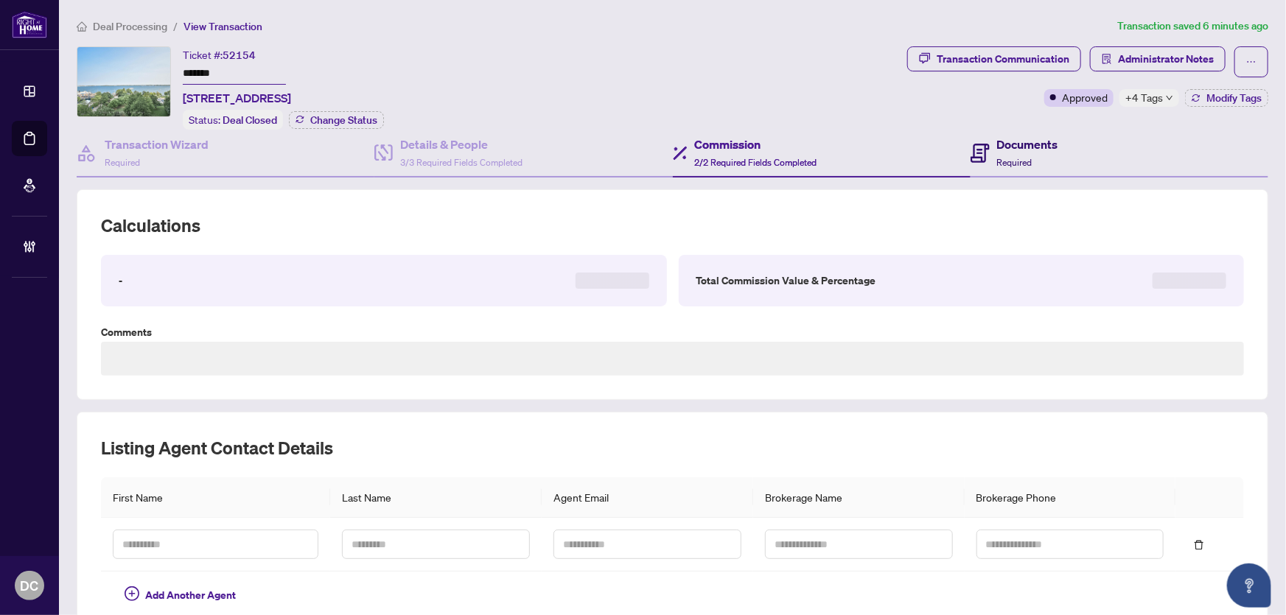
click at [1013, 151] on div "Documents Required" at bounding box center [1027, 153] width 61 height 35
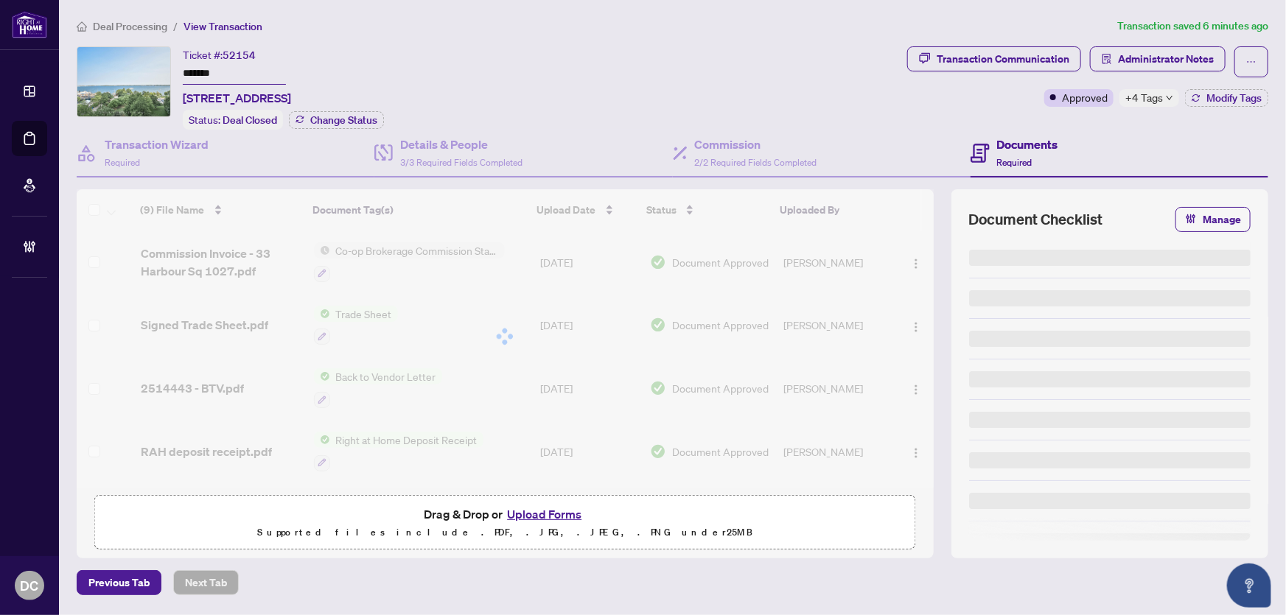
click at [1157, 92] on span "+4 Tags" at bounding box center [1144, 97] width 38 height 17
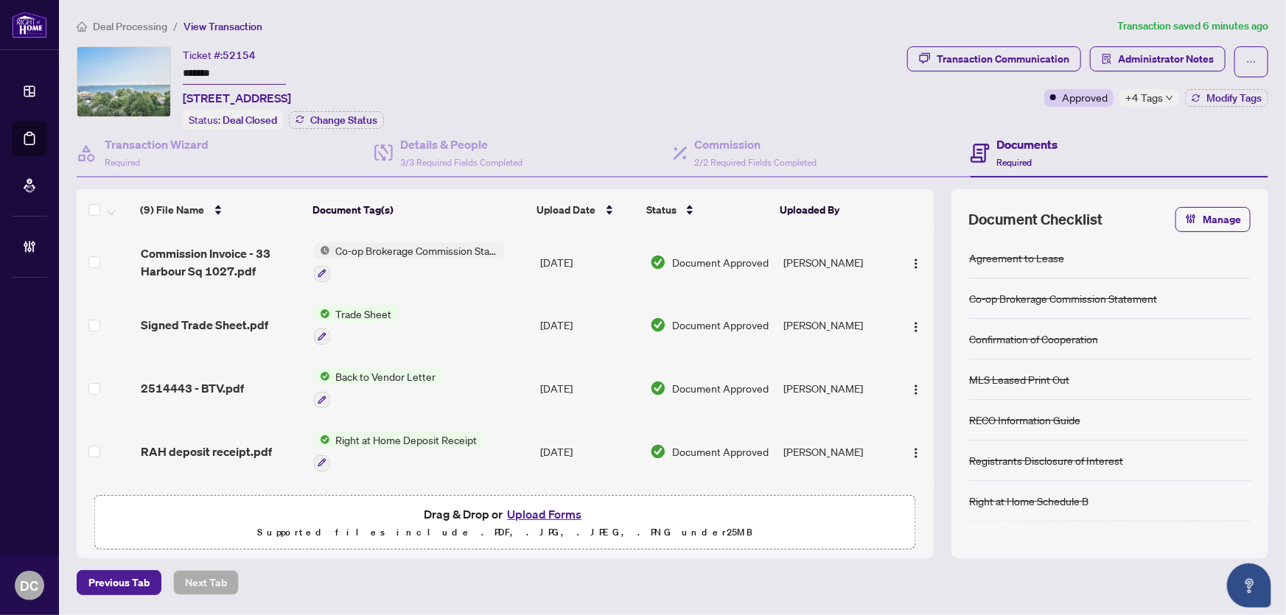
click at [999, 108] on div "Transaction Communication Administrator Notes Approved +4 Tags Modify Tags" at bounding box center [1087, 87] width 367 height 83
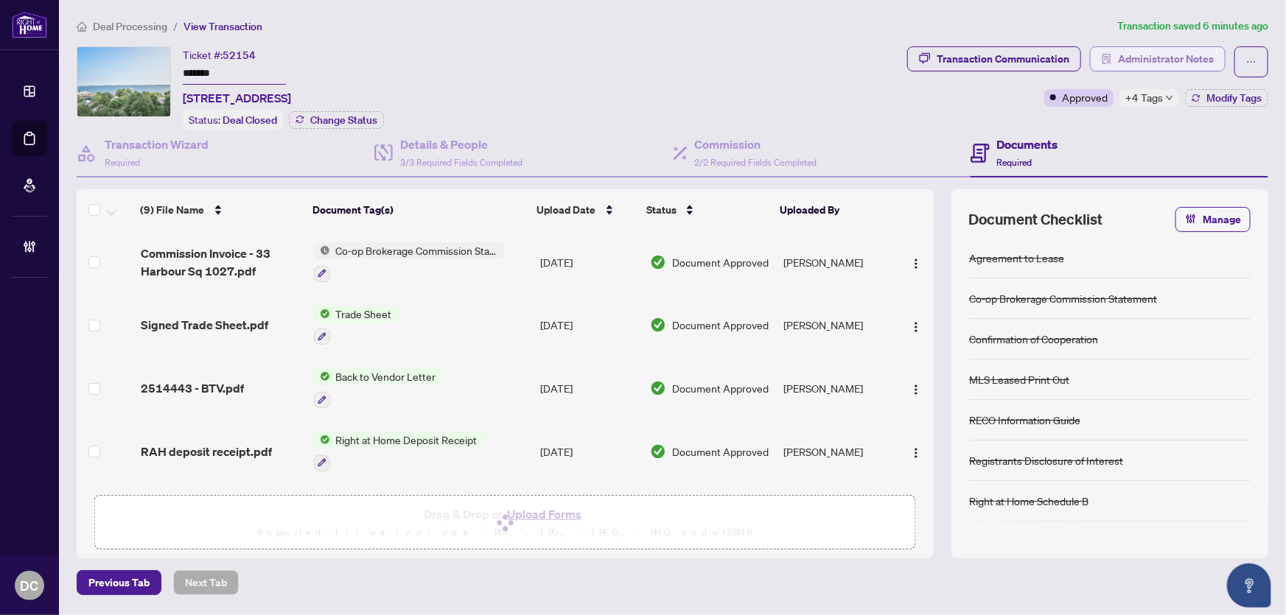
click at [1150, 59] on span "Administrator Notes" at bounding box center [1166, 59] width 96 height 24
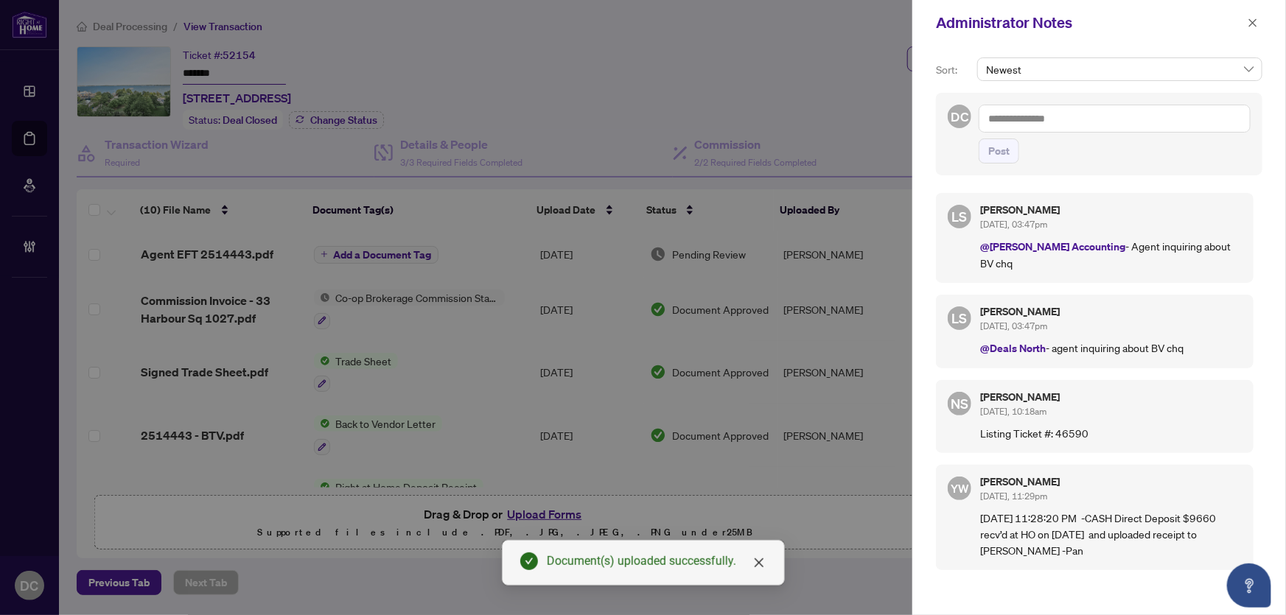
click at [1136, 122] on textarea at bounding box center [1115, 119] width 272 height 28
paste textarea "**********"
type textarea "**********"
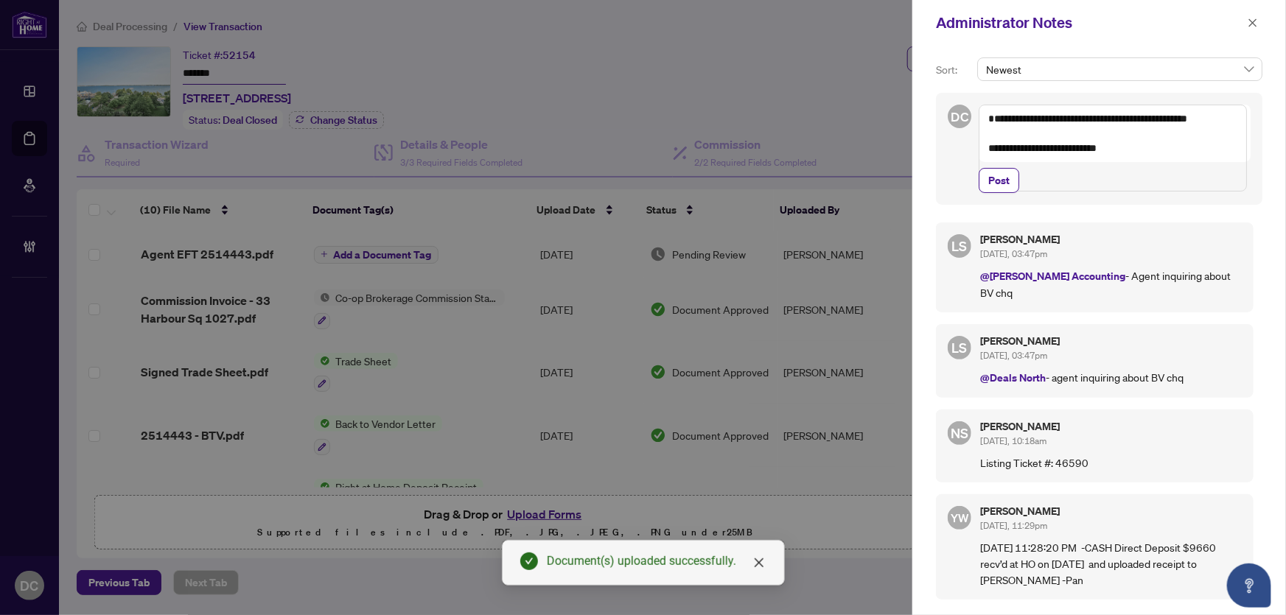
drag, startPoint x: 1010, startPoint y: 205, endPoint x: 1044, endPoint y: 199, distance: 35.1
click at [1010, 193] on button "Post" at bounding box center [999, 180] width 41 height 25
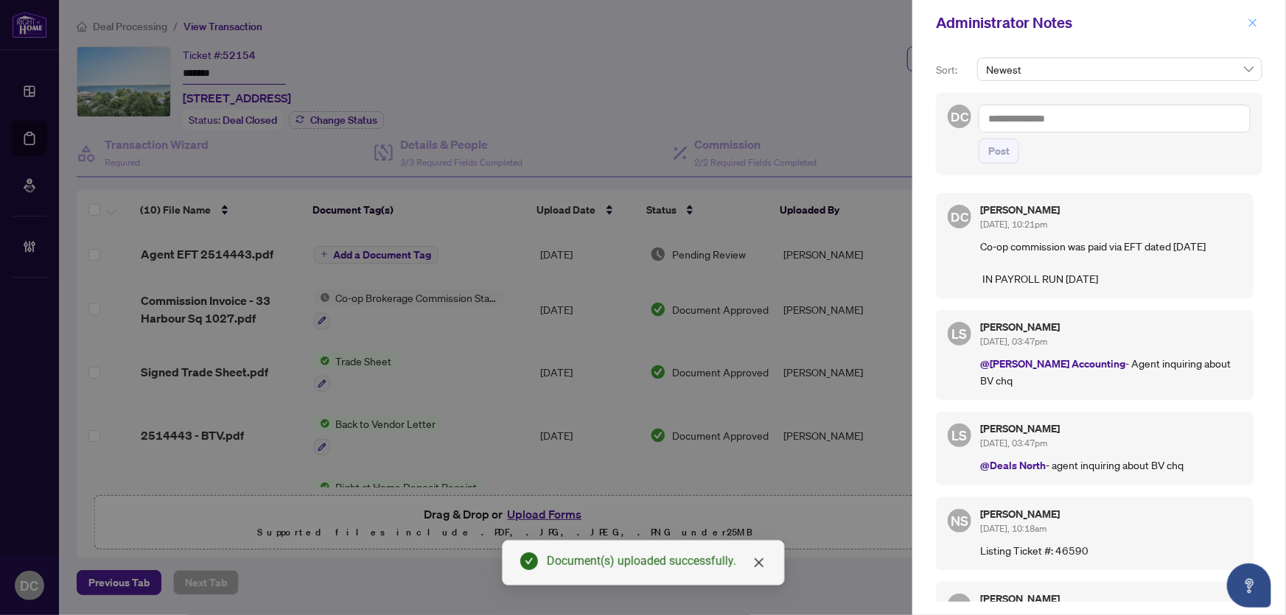
click at [1251, 24] on icon "close" at bounding box center [1253, 22] width 8 height 8
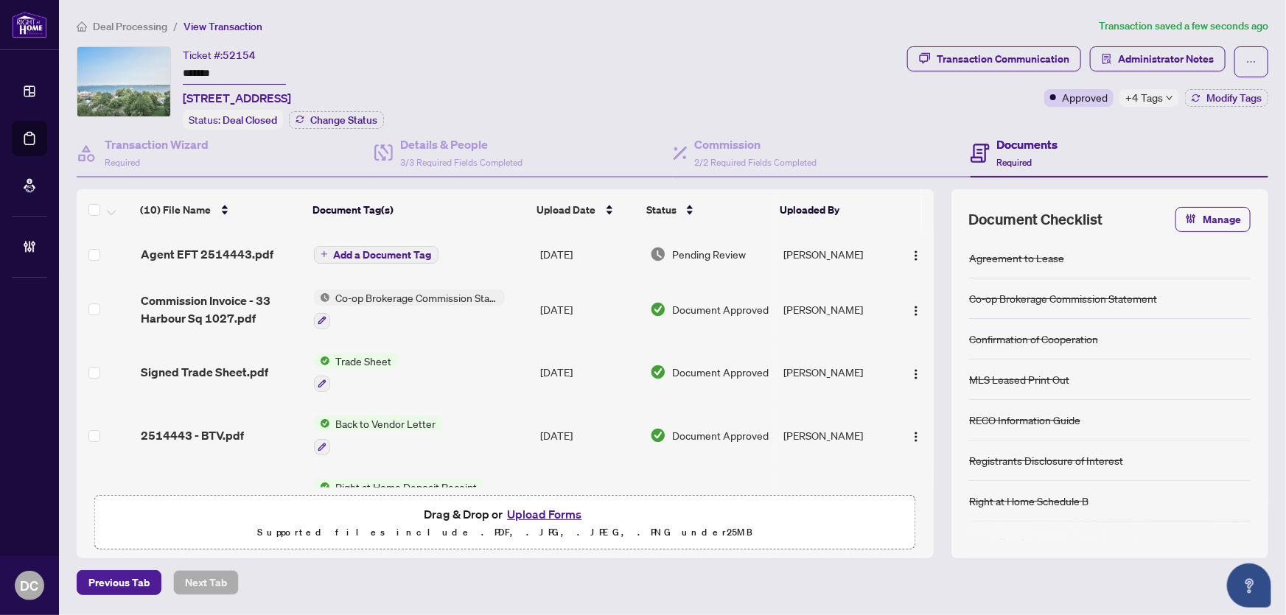
drag, startPoint x: 231, startPoint y: 67, endPoint x: 165, endPoint y: 67, distance: 66.3
click at [165, 67] on div "Ticket #: 52154 ******* [STREET_ADDRESS] Status: Deal Closed Change Status" at bounding box center [489, 87] width 825 height 83
click at [1153, 60] on span "Administrator Notes" at bounding box center [1166, 59] width 96 height 24
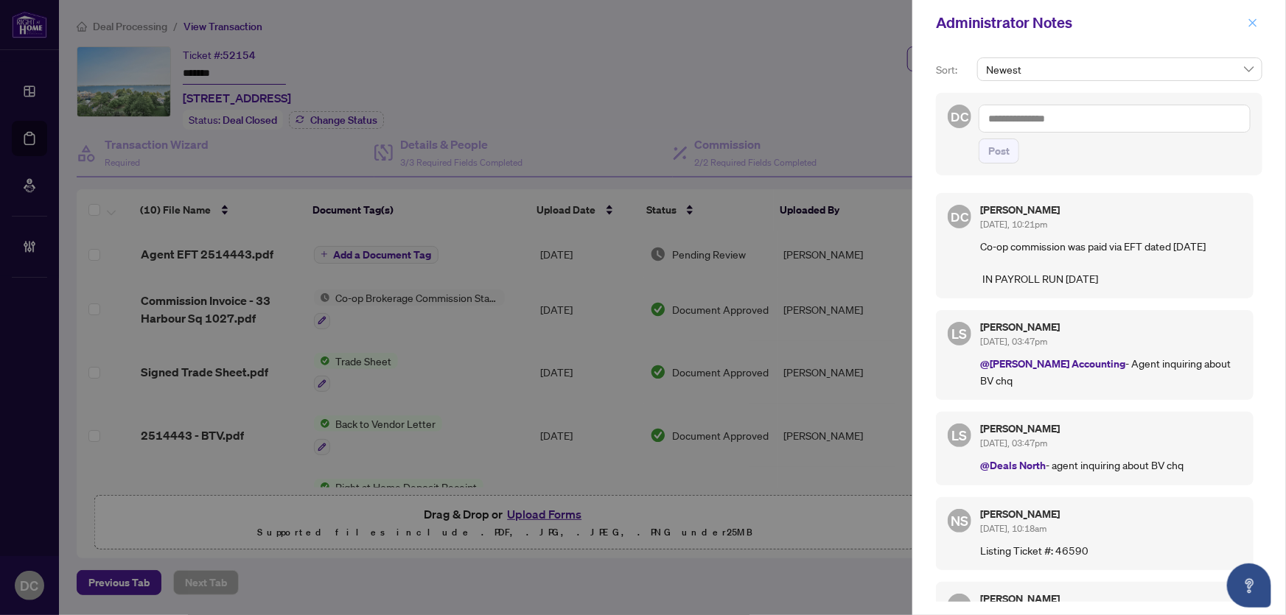
click at [1254, 16] on span "button" at bounding box center [1253, 23] width 10 height 24
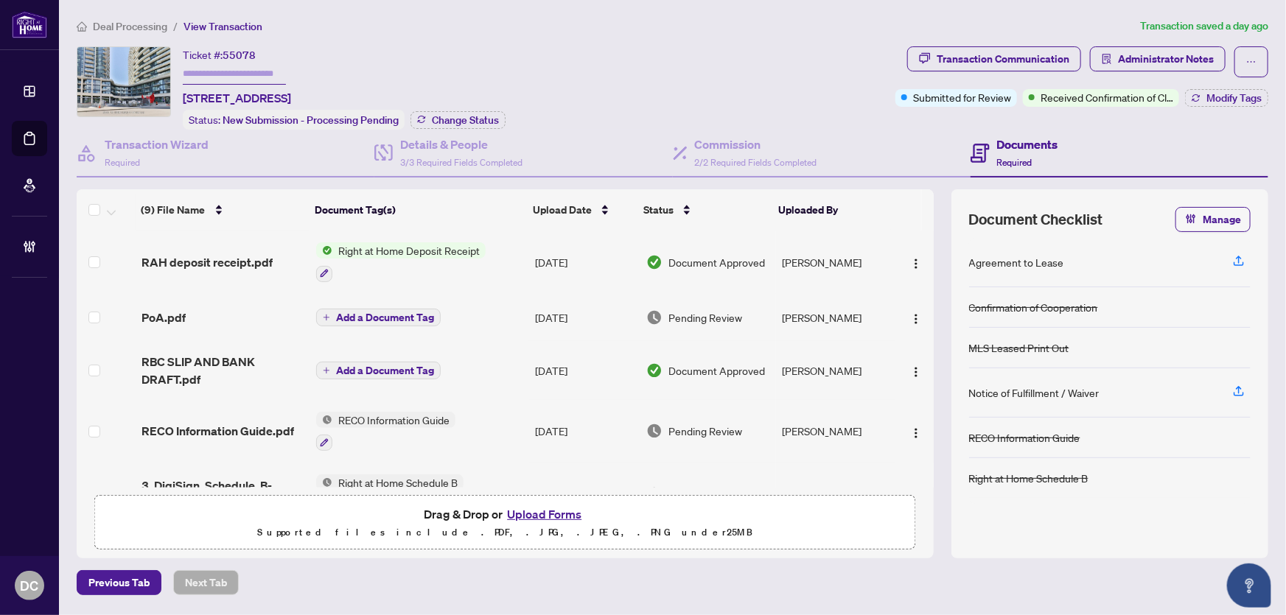
scroll to position [66, 0]
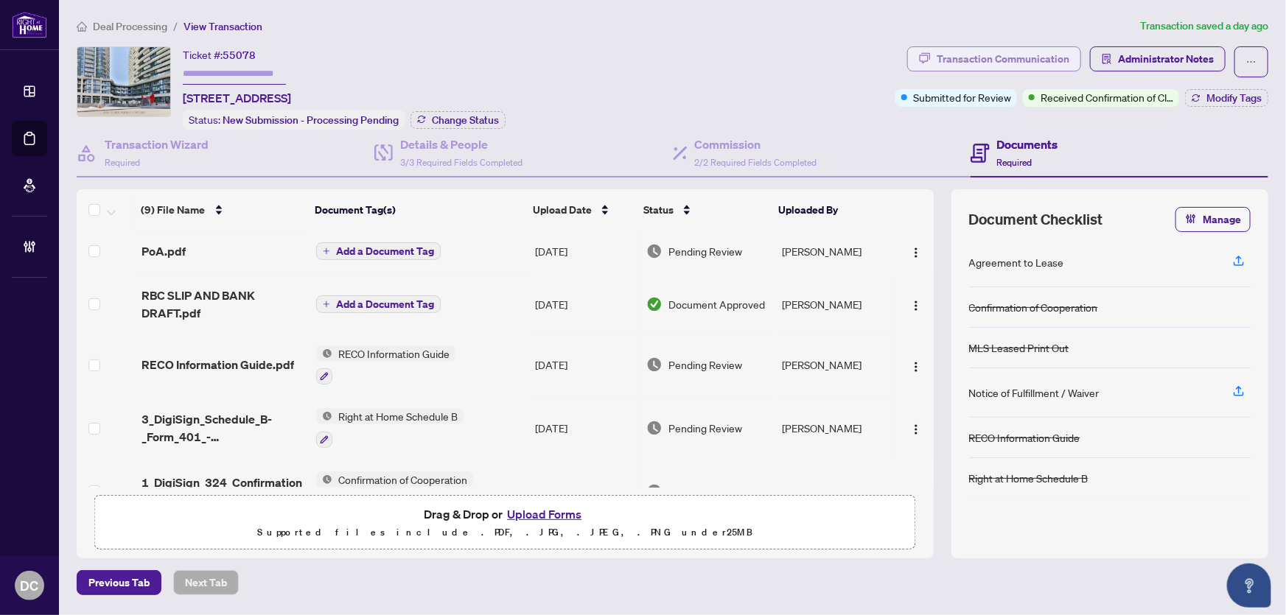
click at [948, 57] on div "Transaction Communication" at bounding box center [1003, 59] width 133 height 24
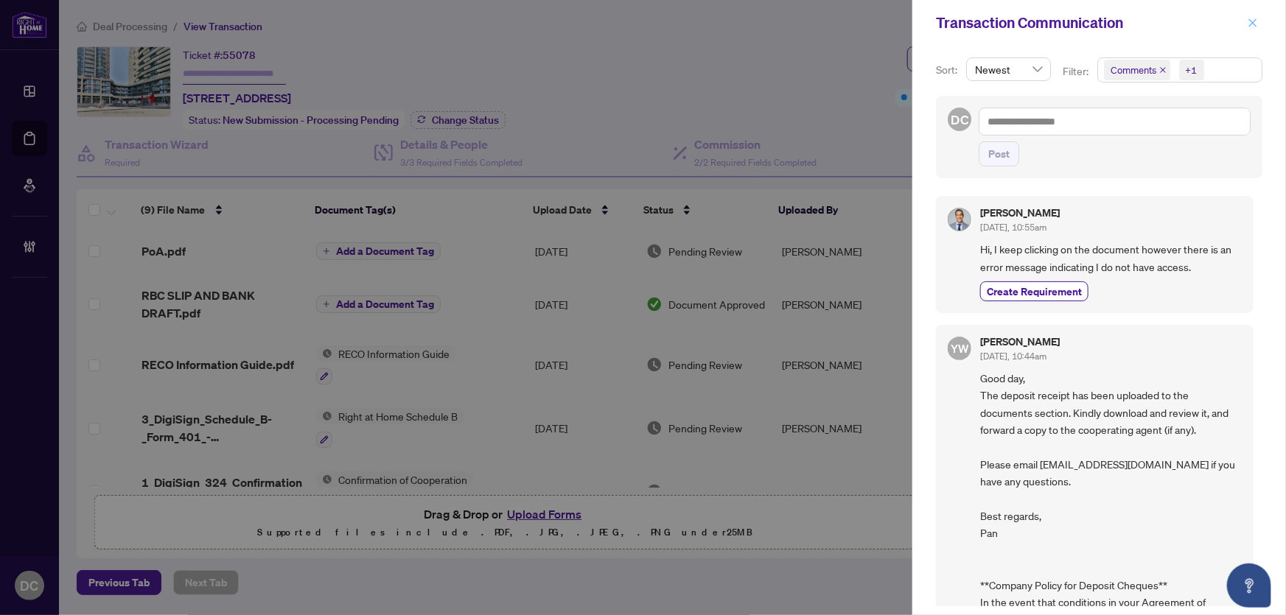
click at [1257, 19] on icon "close" at bounding box center [1253, 23] width 10 height 10
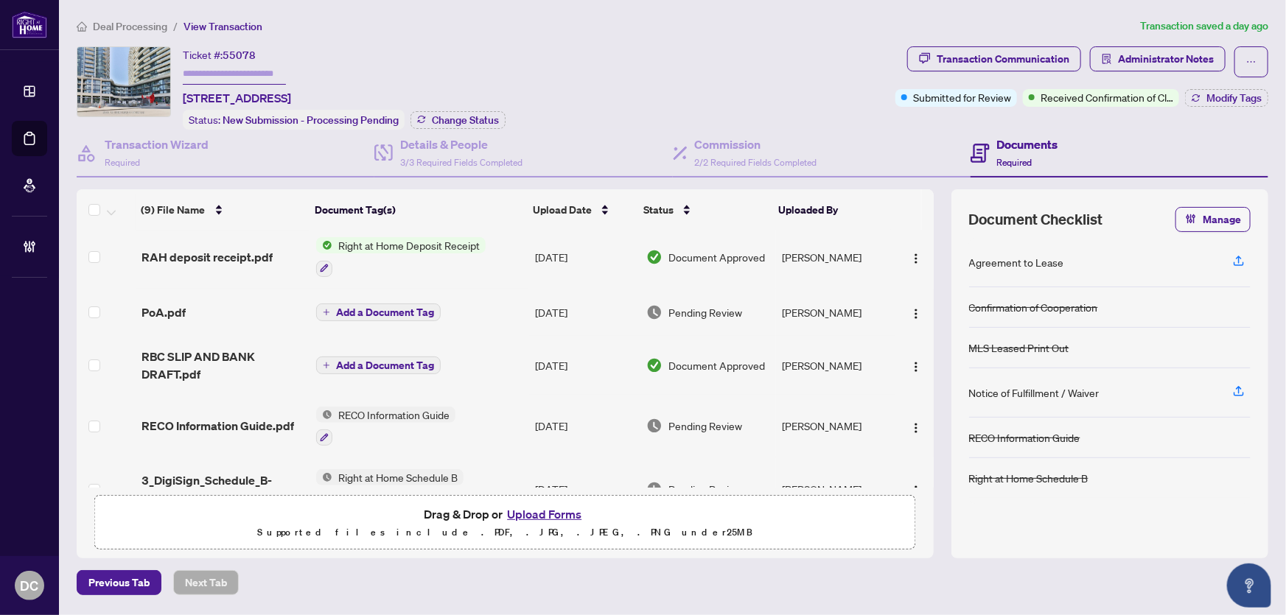
scroll to position [0, 0]
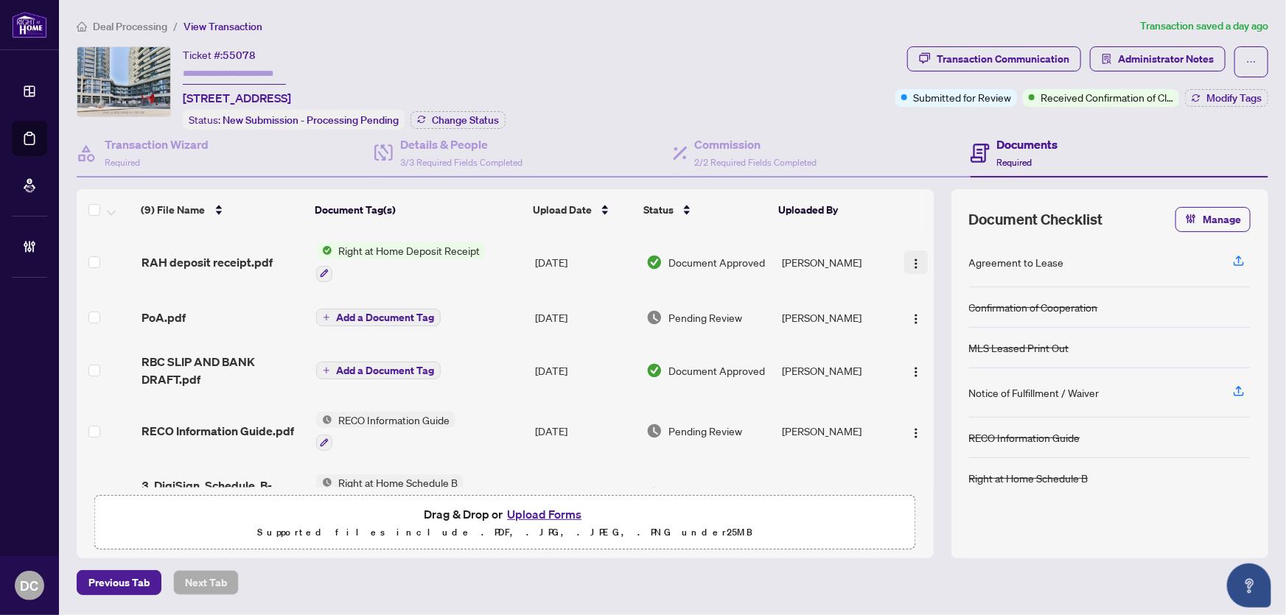
click at [910, 259] on img "button" at bounding box center [916, 264] width 12 height 12
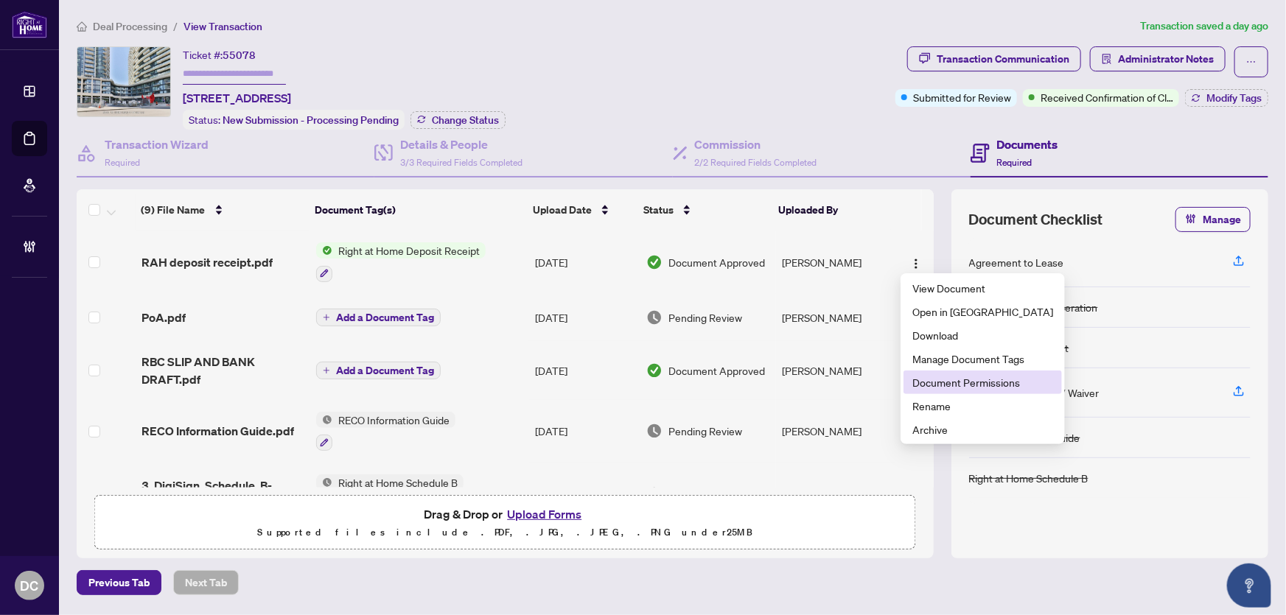
click at [952, 385] on span "Document Permissions" at bounding box center [982, 382] width 141 height 16
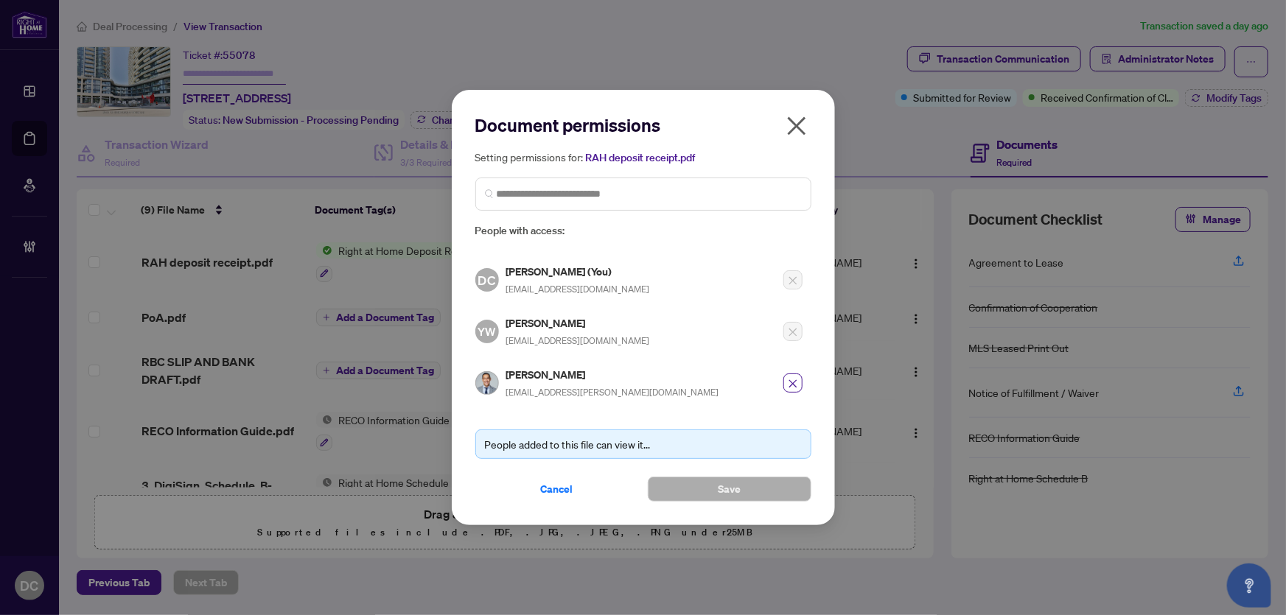
click at [804, 125] on icon "close" at bounding box center [797, 126] width 24 height 24
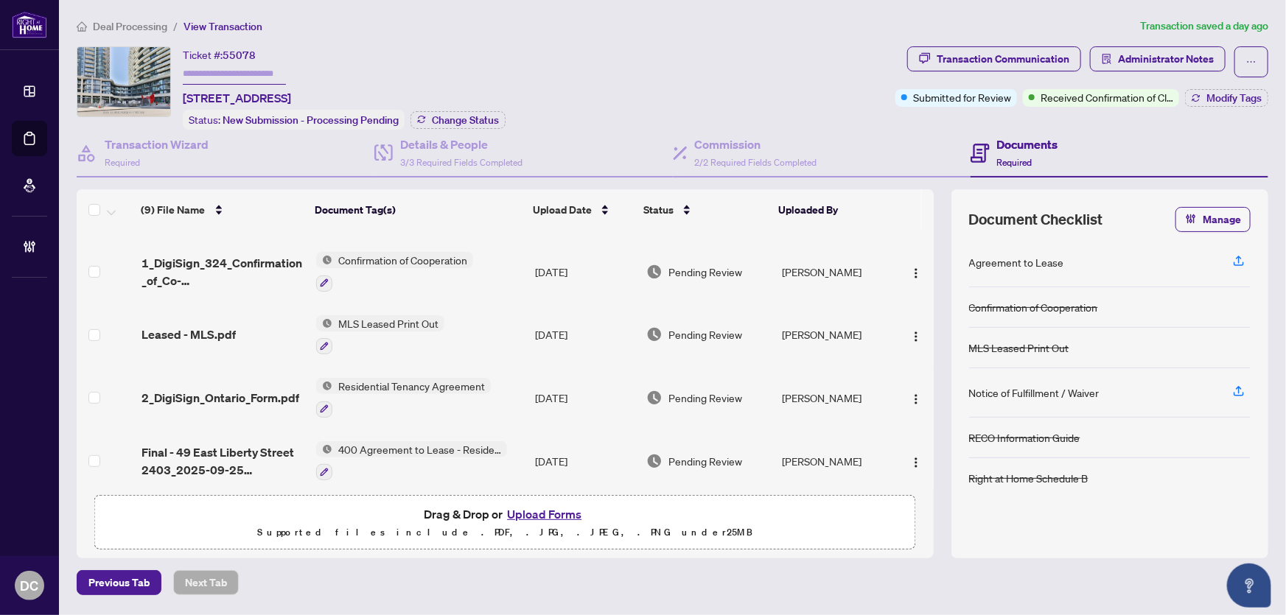
scroll to position [291, 0]
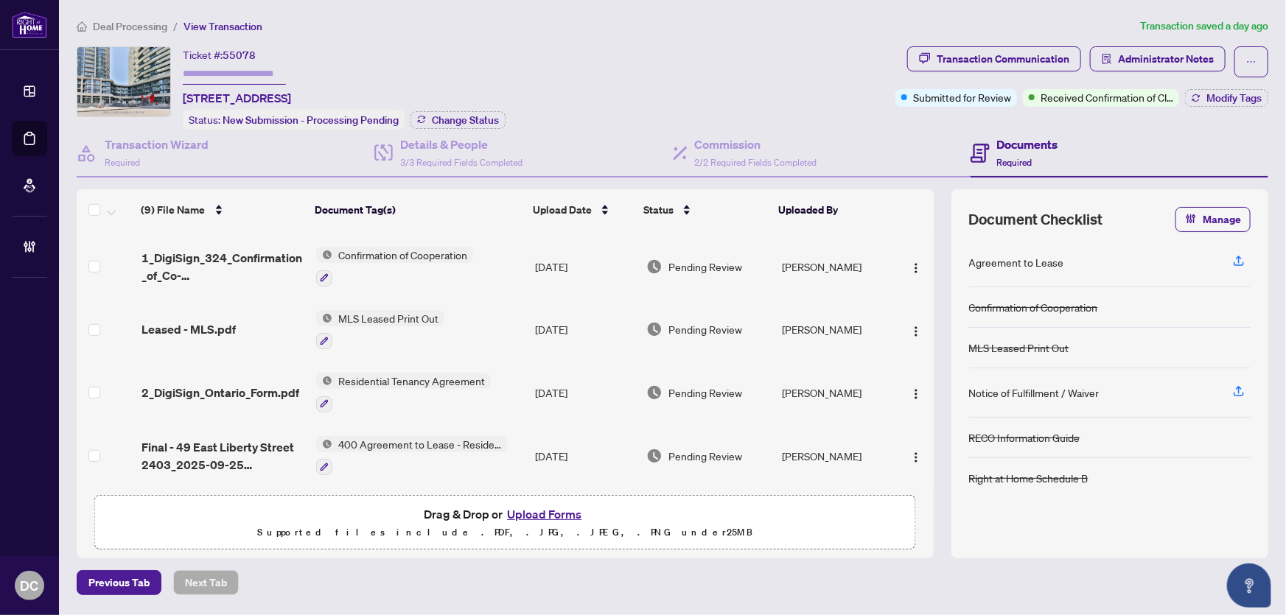
click at [494, 458] on div at bounding box center [411, 467] width 191 height 18
click at [263, 438] on span "Final - 49 East Liberty Street 2403_2025-09-25 22_36_52.pdf" at bounding box center [223, 455] width 164 height 35
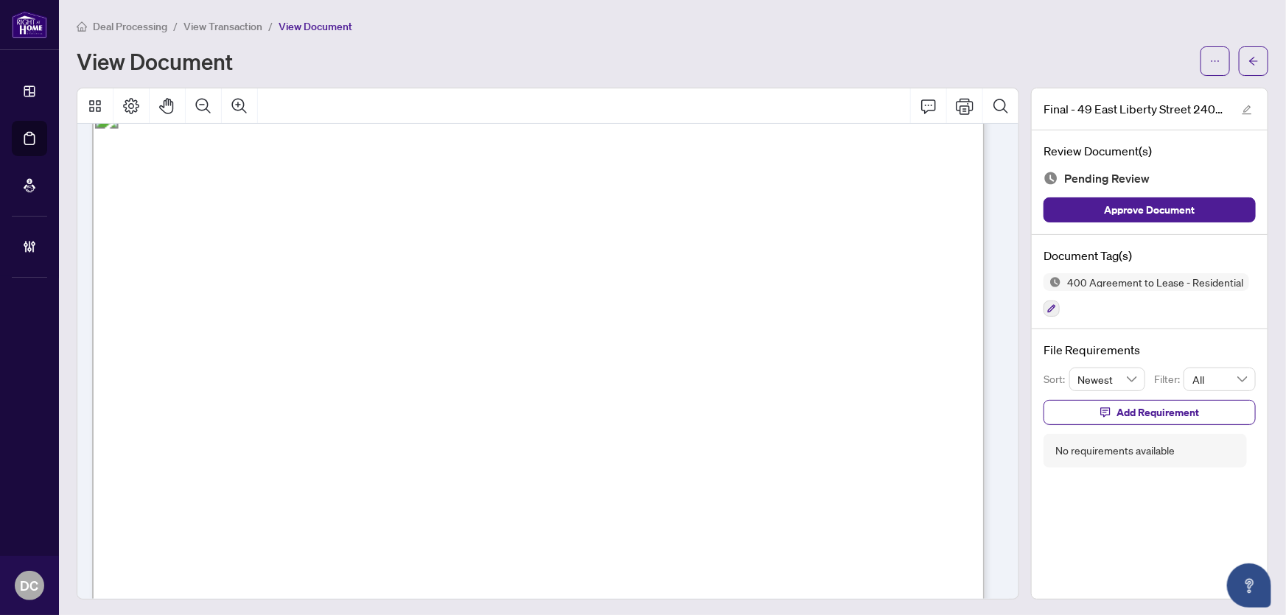
scroll to position [66, 0]
click at [1257, 59] on button "button" at bounding box center [1253, 60] width 29 height 29
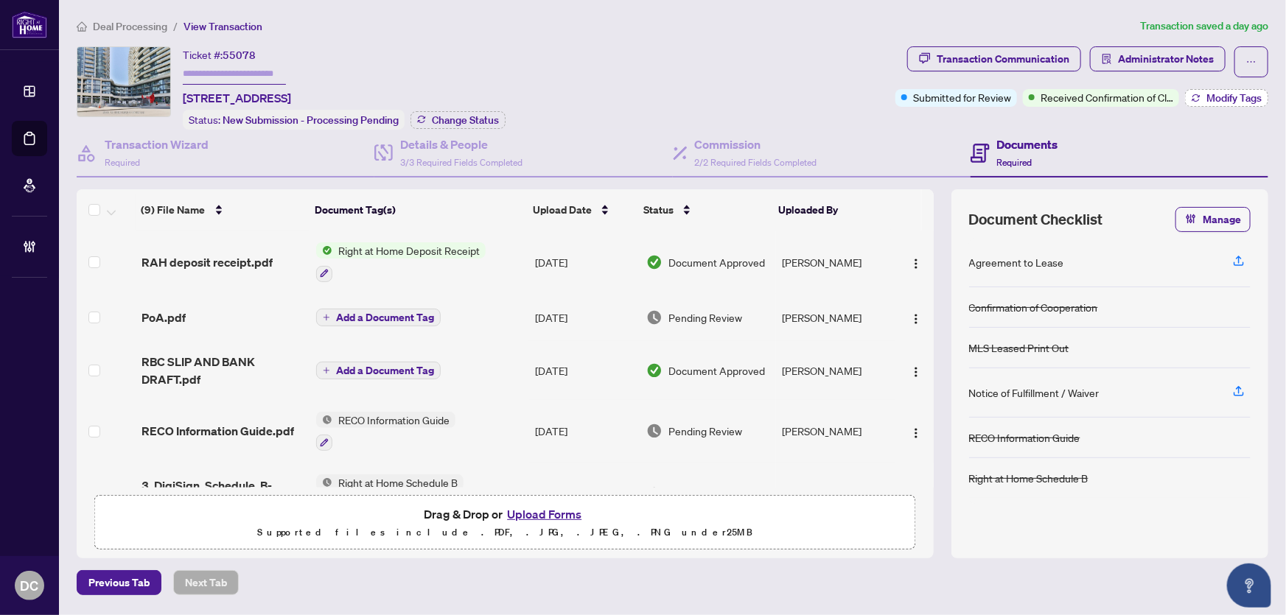
click at [1233, 93] on span "Modify Tags" at bounding box center [1233, 98] width 55 height 10
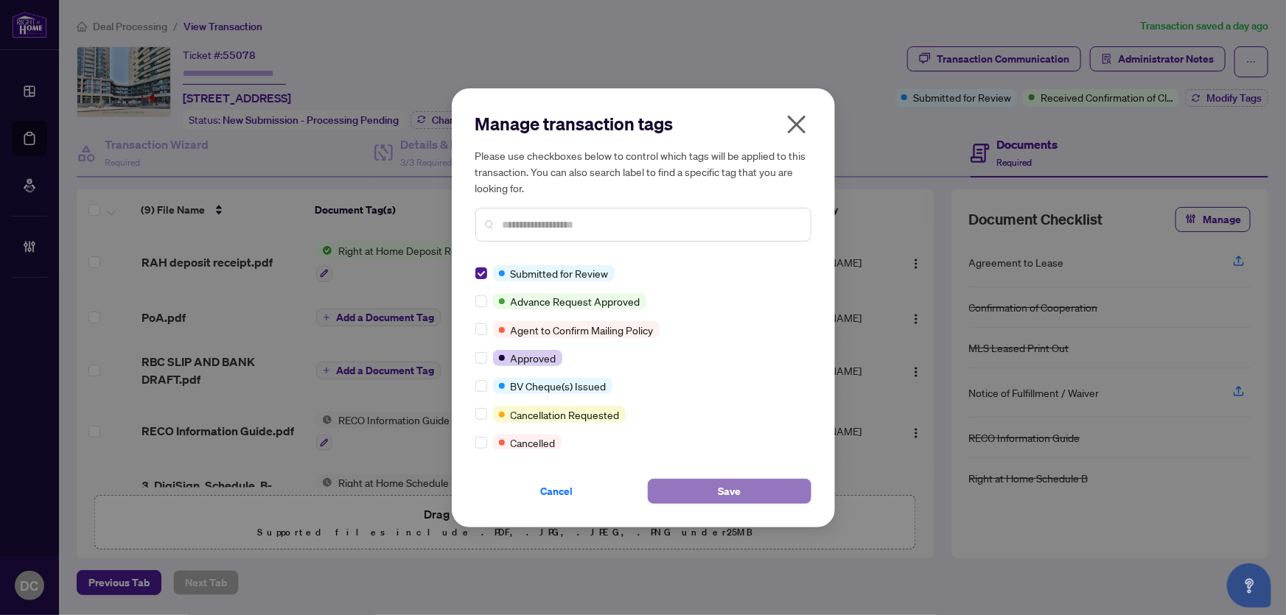
click at [676, 490] on button "Save" at bounding box center [730, 491] width 164 height 25
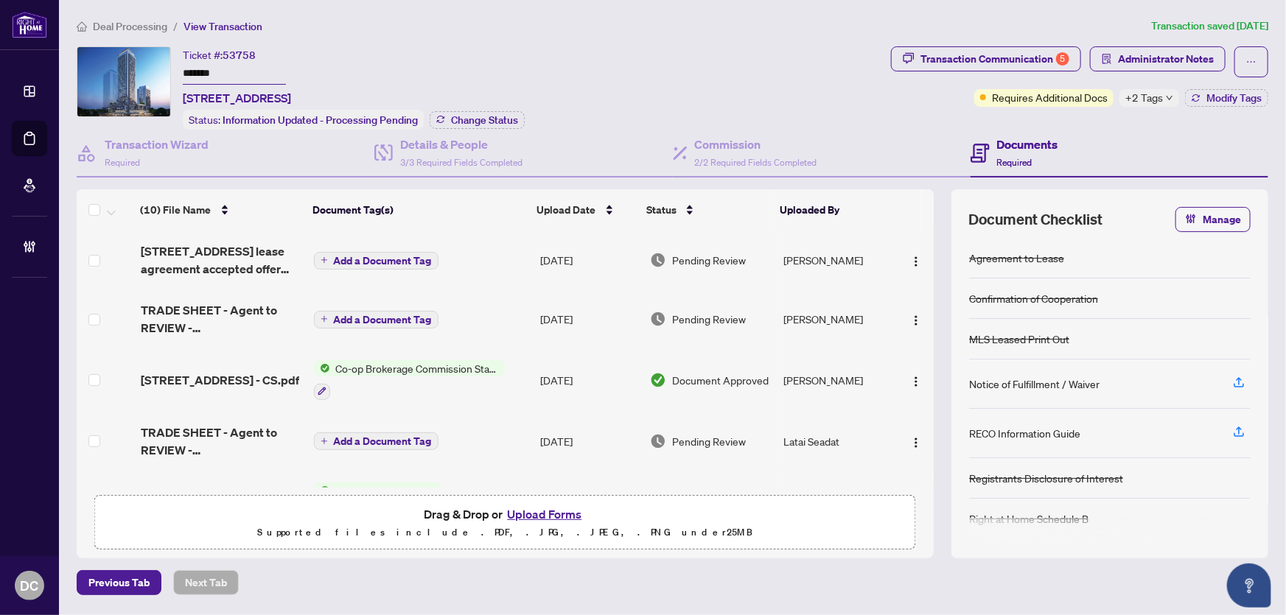
drag, startPoint x: 240, startPoint y: 74, endPoint x: 133, endPoint y: 71, distance: 106.9
click at [133, 71] on div "Ticket #: 53758 ******* 3001-5105 Hurontario St, Mississauga, Ontario L4Z 0C9, …" at bounding box center [481, 87] width 808 height 83
click at [457, 110] on div "Status: Information Updated - Processing Pending Change Status" at bounding box center [354, 120] width 342 height 20
click at [459, 115] on span "Change Status" at bounding box center [484, 120] width 67 height 10
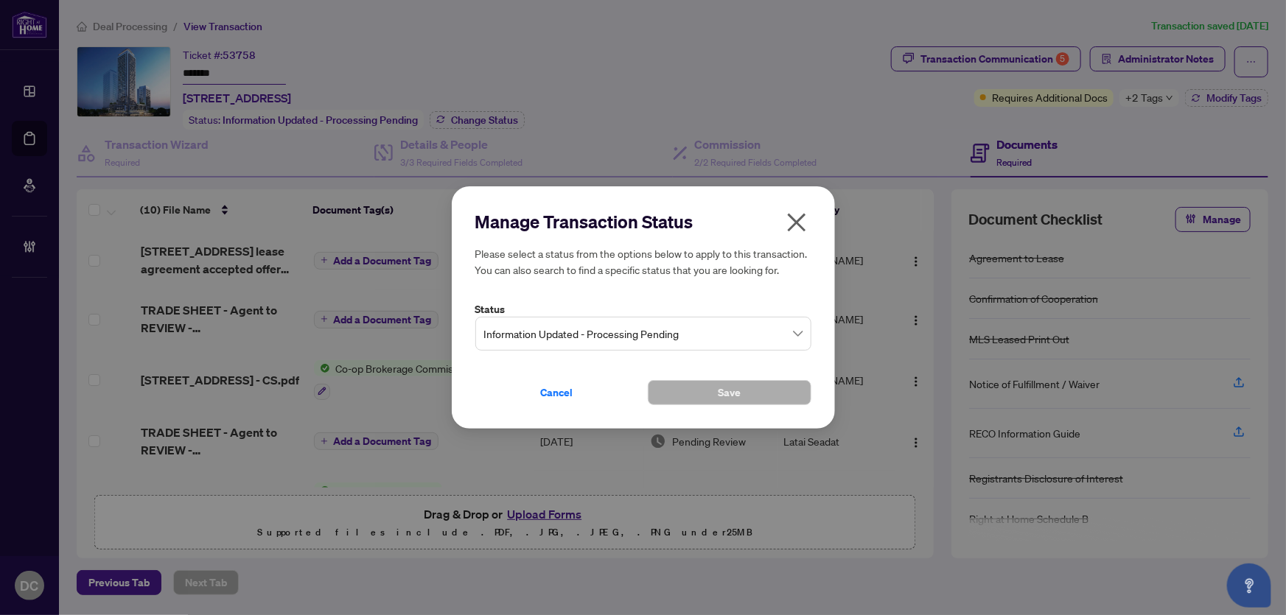
click at [618, 344] on span "Information Updated - Processing Pending" at bounding box center [643, 334] width 318 height 28
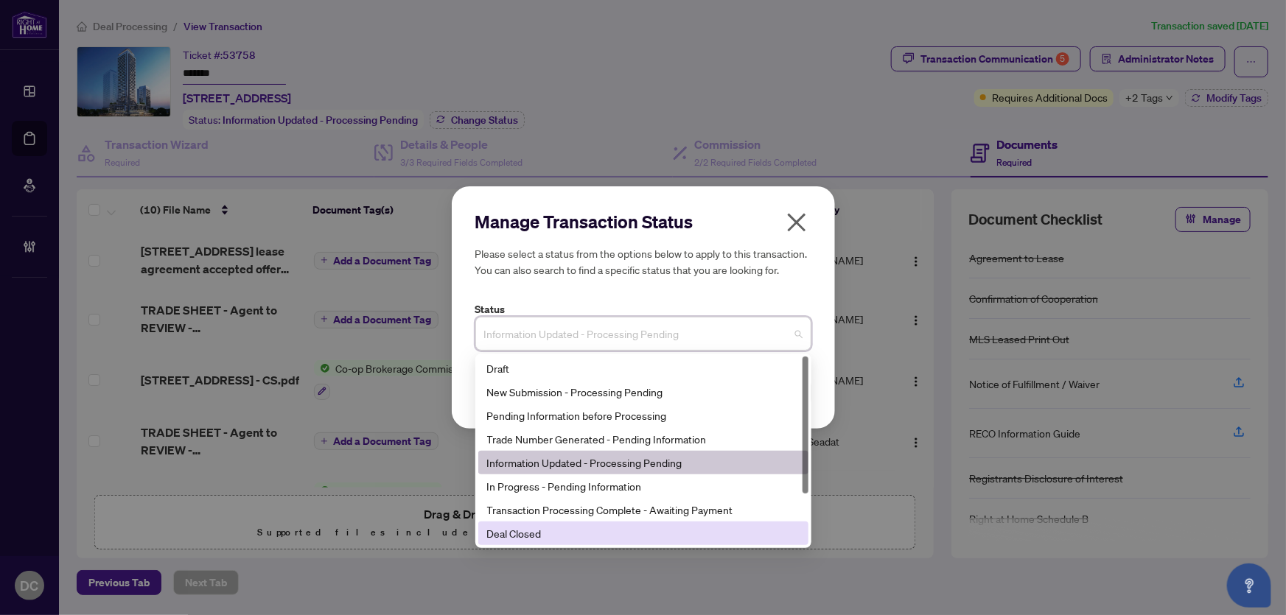
click at [559, 528] on div "Deal Closed" at bounding box center [643, 533] width 312 height 16
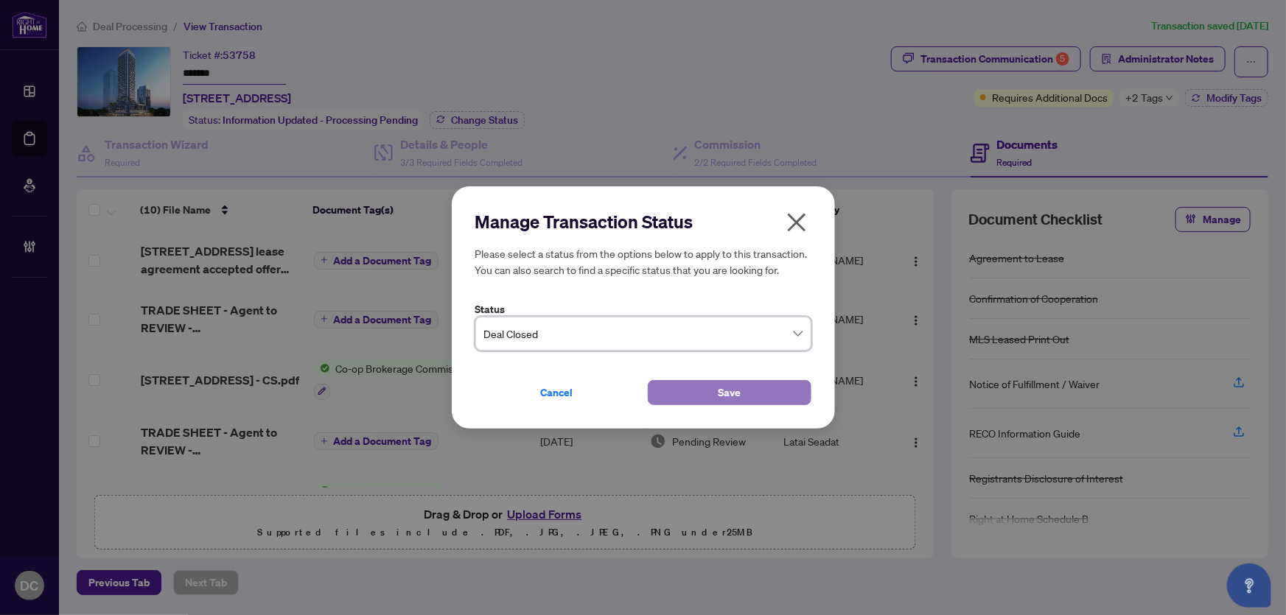
click at [729, 398] on span "Save" at bounding box center [729, 393] width 23 height 24
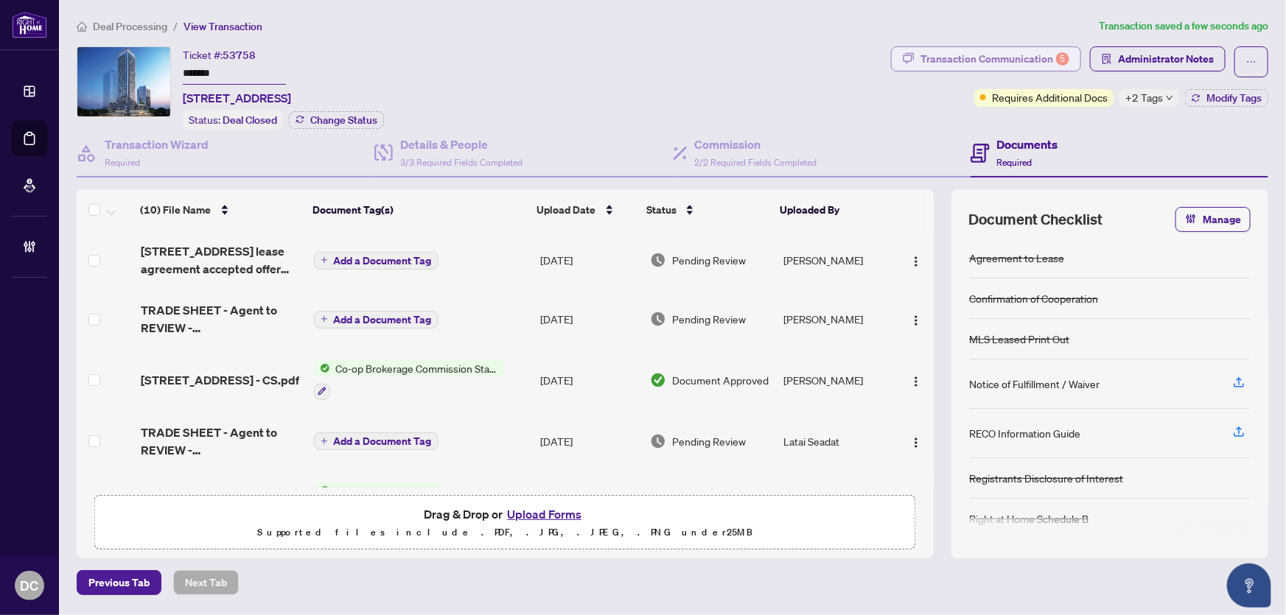
click at [971, 58] on div "Transaction Communication 5" at bounding box center [994, 59] width 149 height 24
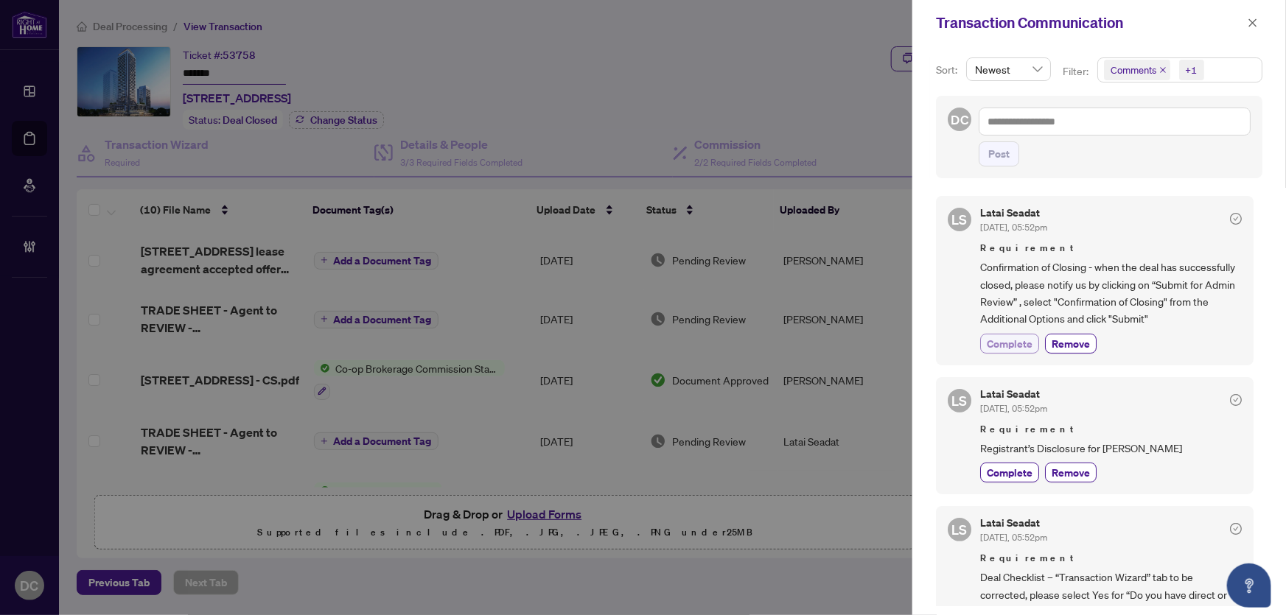
click at [1014, 343] on span "Complete" at bounding box center [1010, 343] width 46 height 15
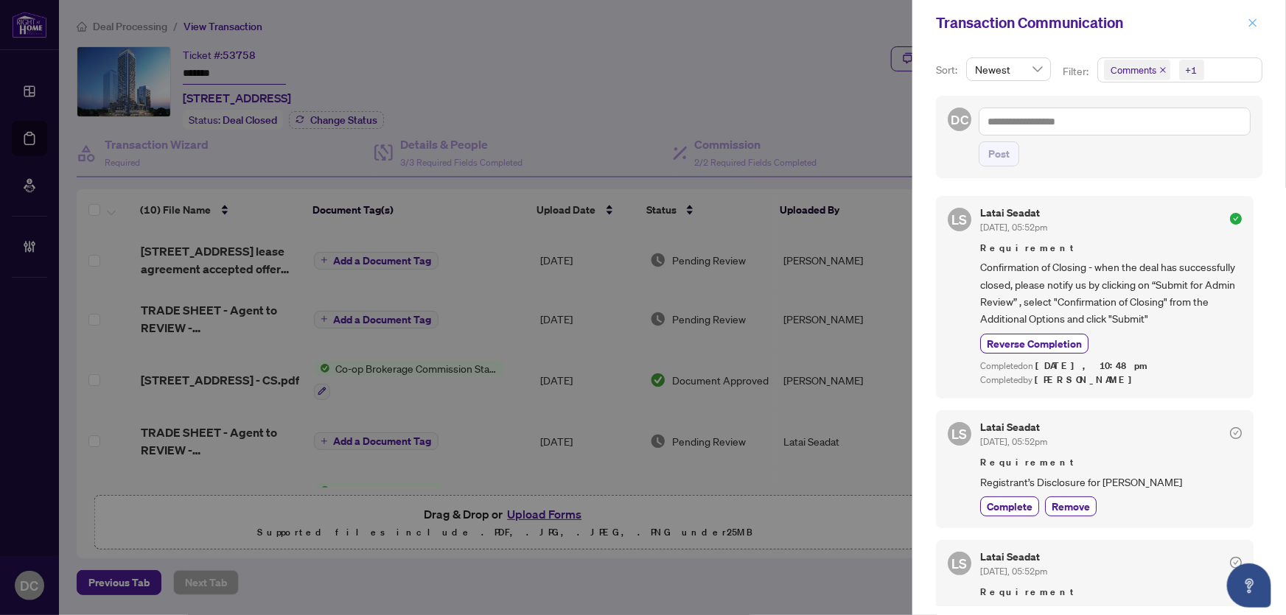
click at [1257, 25] on span "button" at bounding box center [1253, 23] width 10 height 24
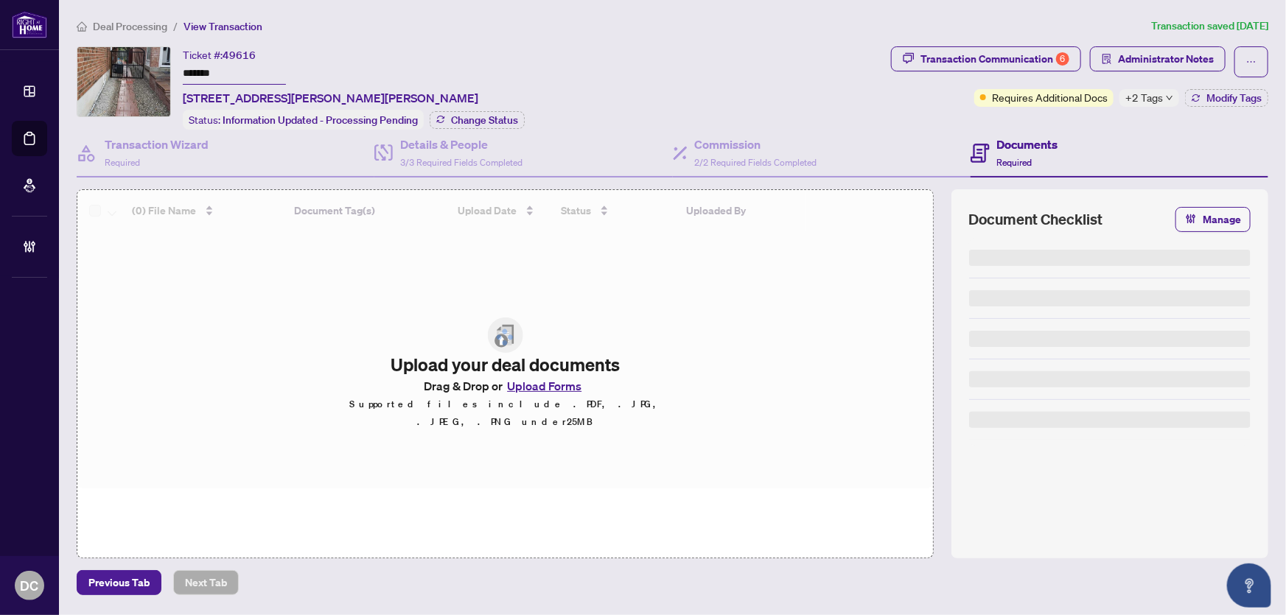
drag, startPoint x: 274, startPoint y: 77, endPoint x: 131, endPoint y: 74, distance: 143.0
click at [131, 74] on div "Ticket #: 49616 ******* [STREET_ADDRESS][PERSON_NAME][PERSON_NAME] Status: Info…" at bounding box center [481, 87] width 808 height 83
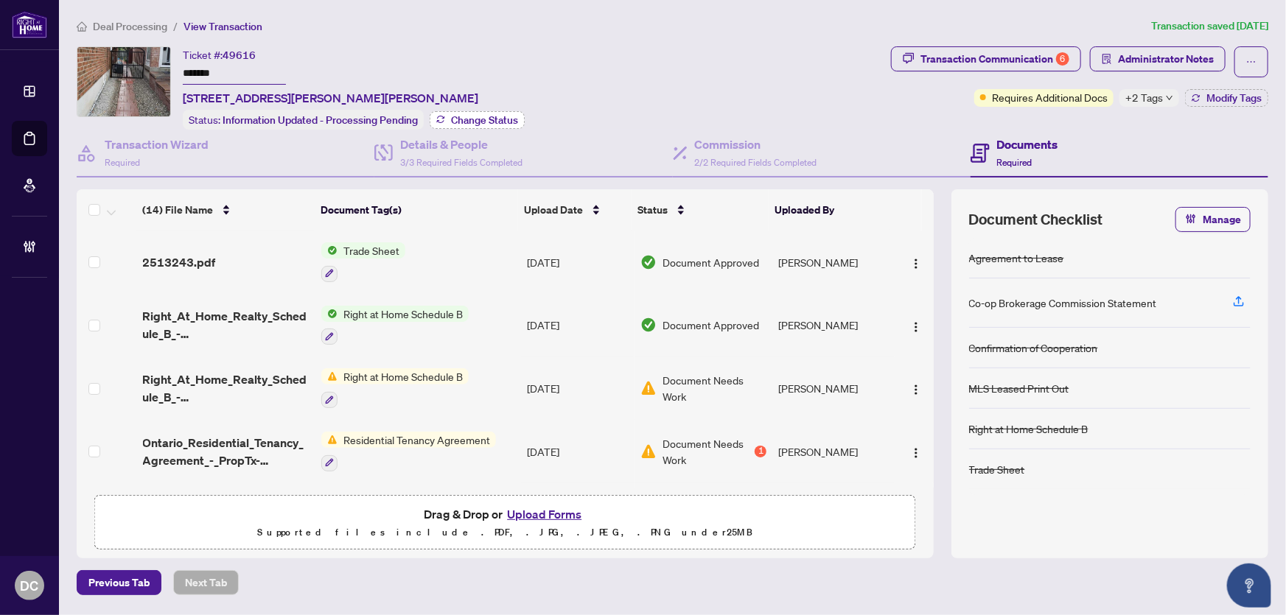
click at [519, 119] on button "Change Status" at bounding box center [477, 120] width 95 height 18
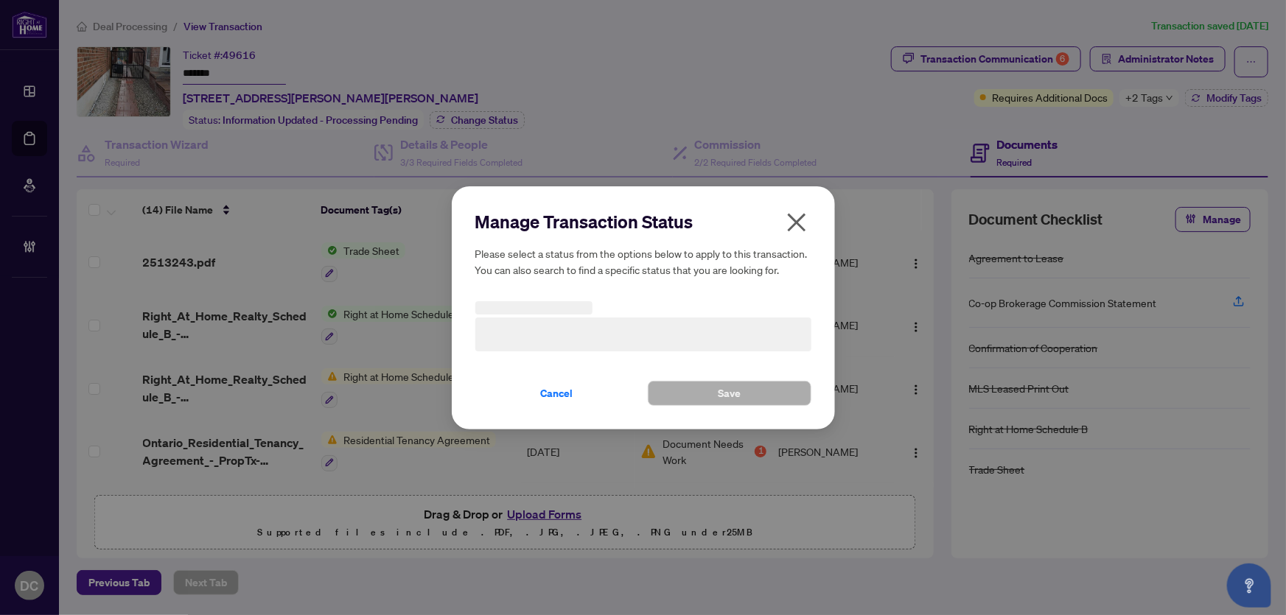
drag, startPoint x: 632, startPoint y: 335, endPoint x: 615, endPoint y: 324, distance: 20.0
click at [632, 335] on h3 at bounding box center [643, 335] width 336 height 34
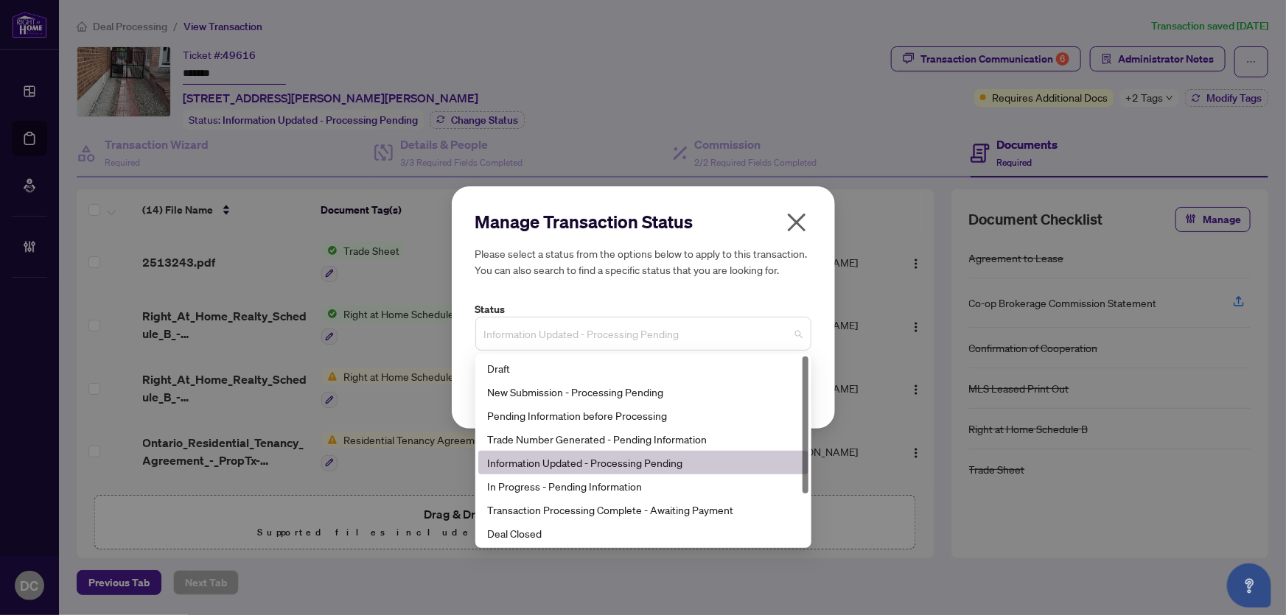
click at [707, 332] on span "Information Updated - Processing Pending" at bounding box center [643, 334] width 318 height 28
click at [575, 538] on div "Deal Closed" at bounding box center [643, 533] width 312 height 16
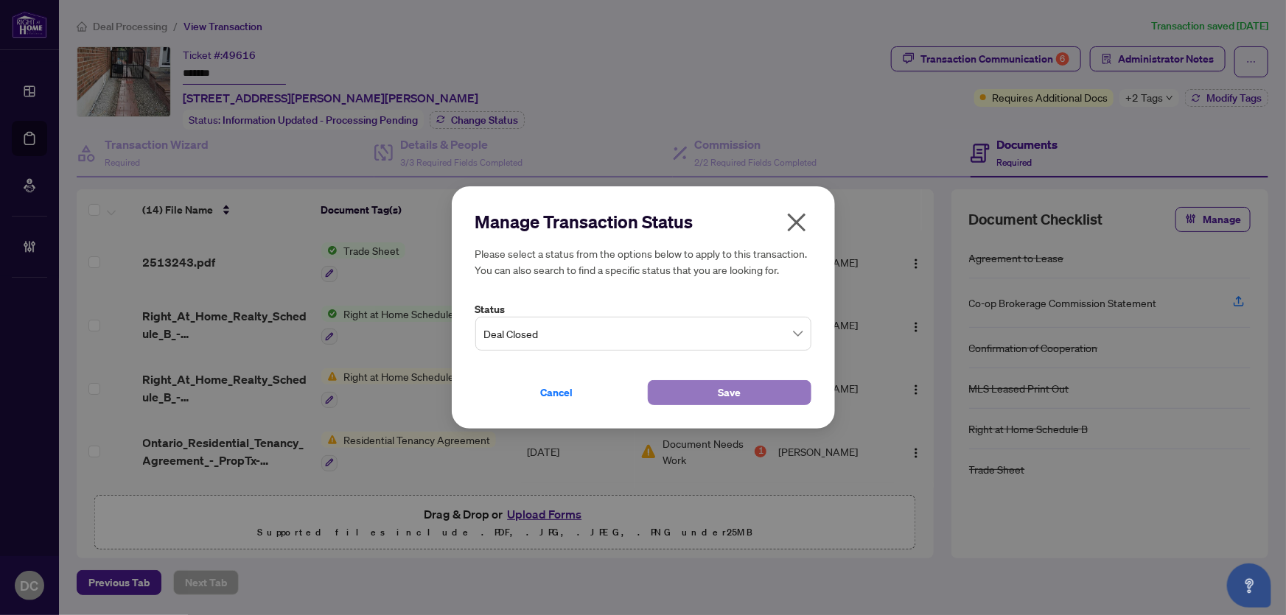
click at [677, 385] on button "Save" at bounding box center [730, 392] width 164 height 25
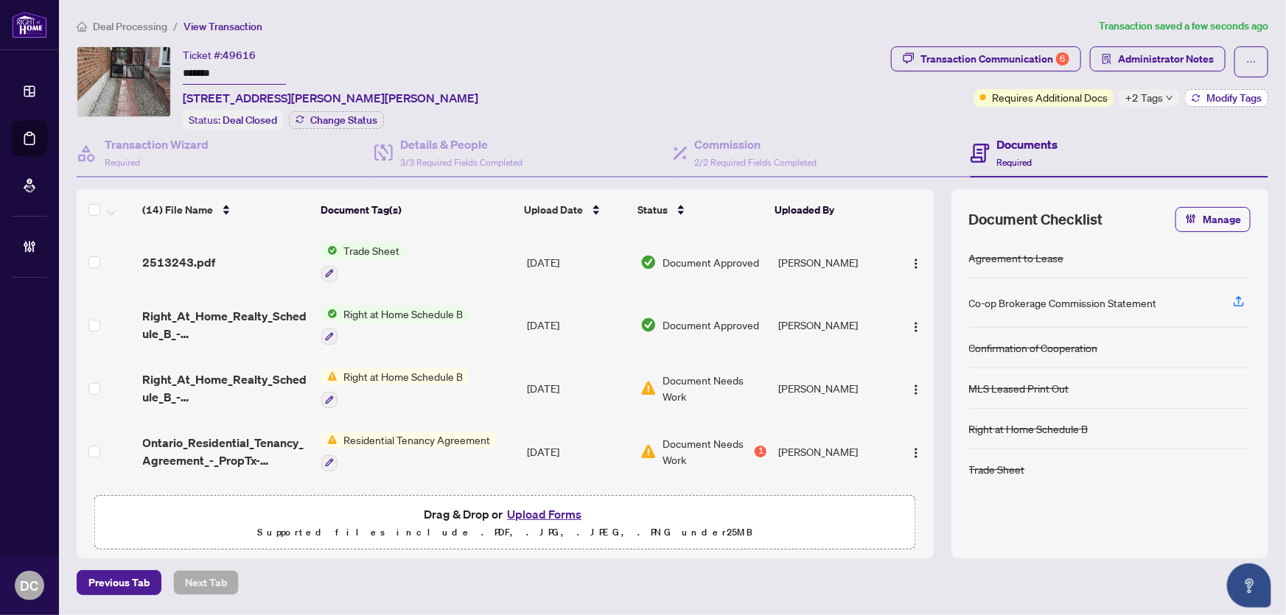
click at [1219, 93] on span "Modify Tags" at bounding box center [1233, 98] width 55 height 10
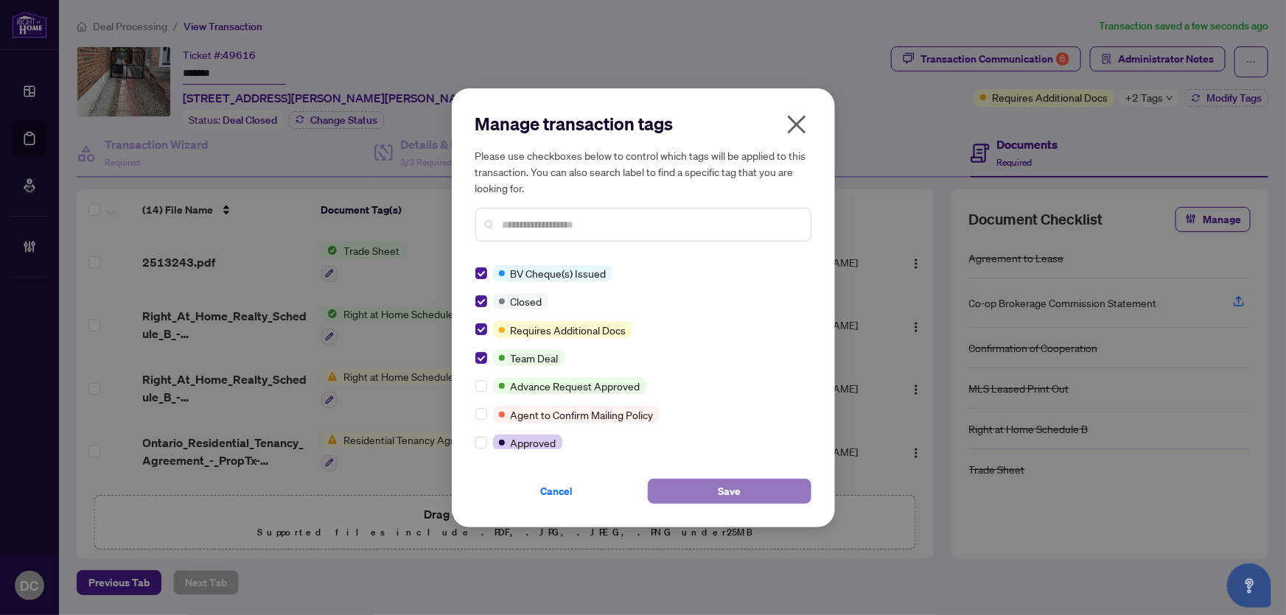
click at [713, 494] on button "Save" at bounding box center [730, 491] width 164 height 25
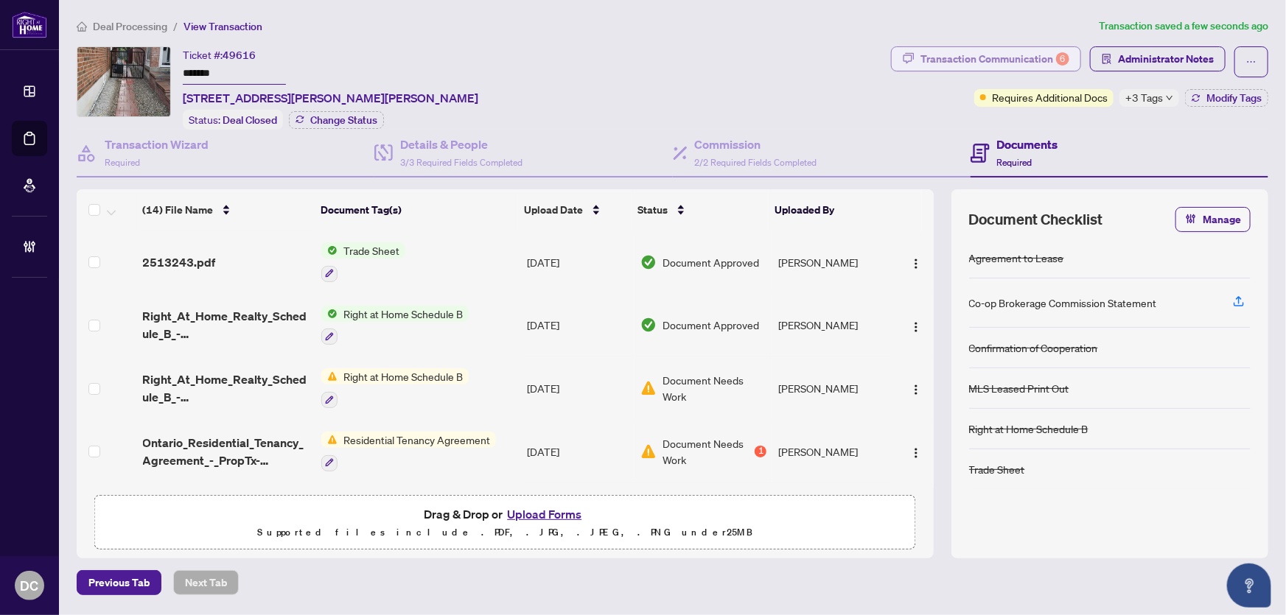
click at [996, 55] on div "Transaction Communication 6" at bounding box center [994, 59] width 149 height 24
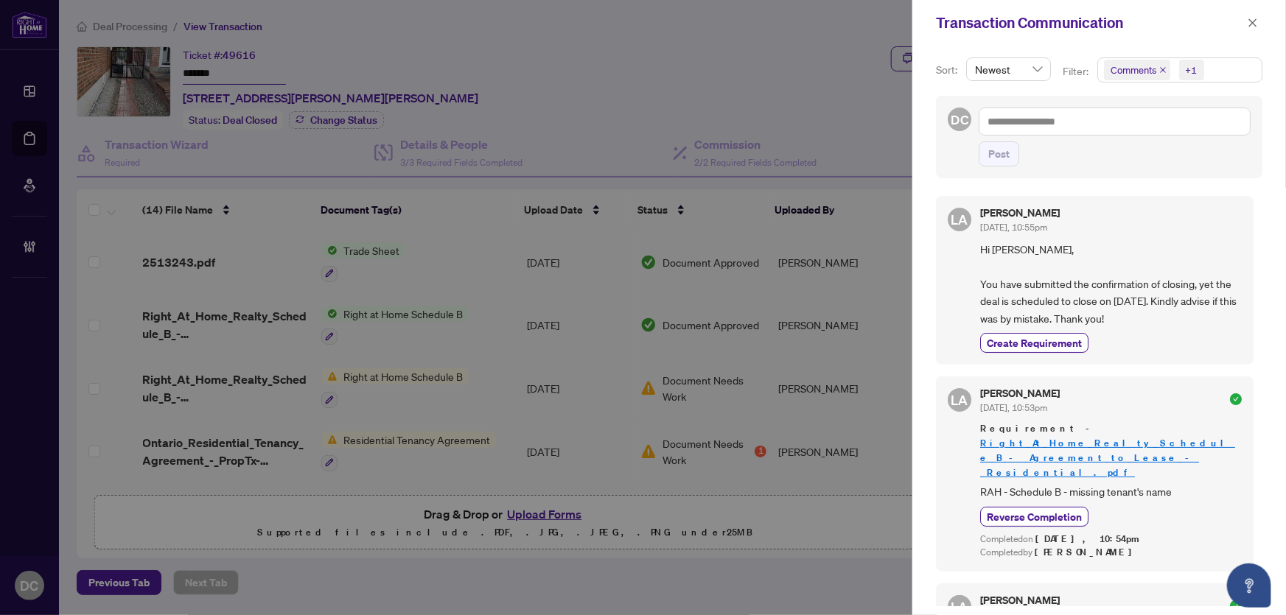
click at [1231, 75] on span "Comments +1" at bounding box center [1180, 70] width 164 height 24
click at [1135, 129] on span "Comments" at bounding box center [1152, 131] width 51 height 13
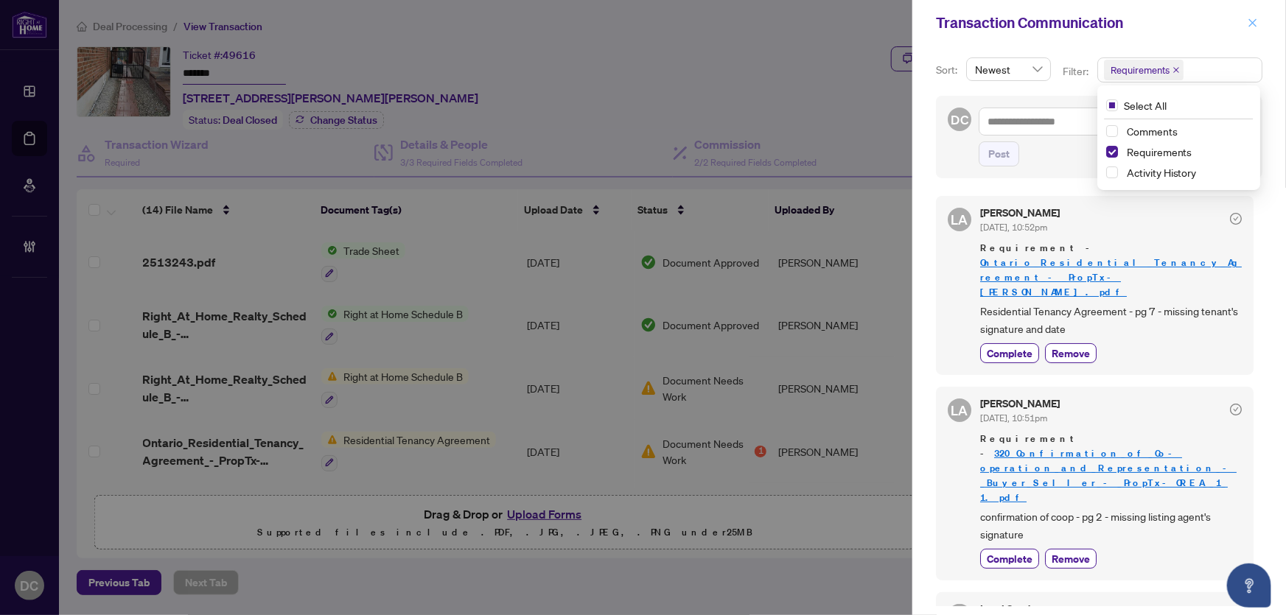
click at [1261, 15] on span at bounding box center [1252, 23] width 19 height 18
click at [1257, 19] on icon "close" at bounding box center [1253, 23] width 10 height 10
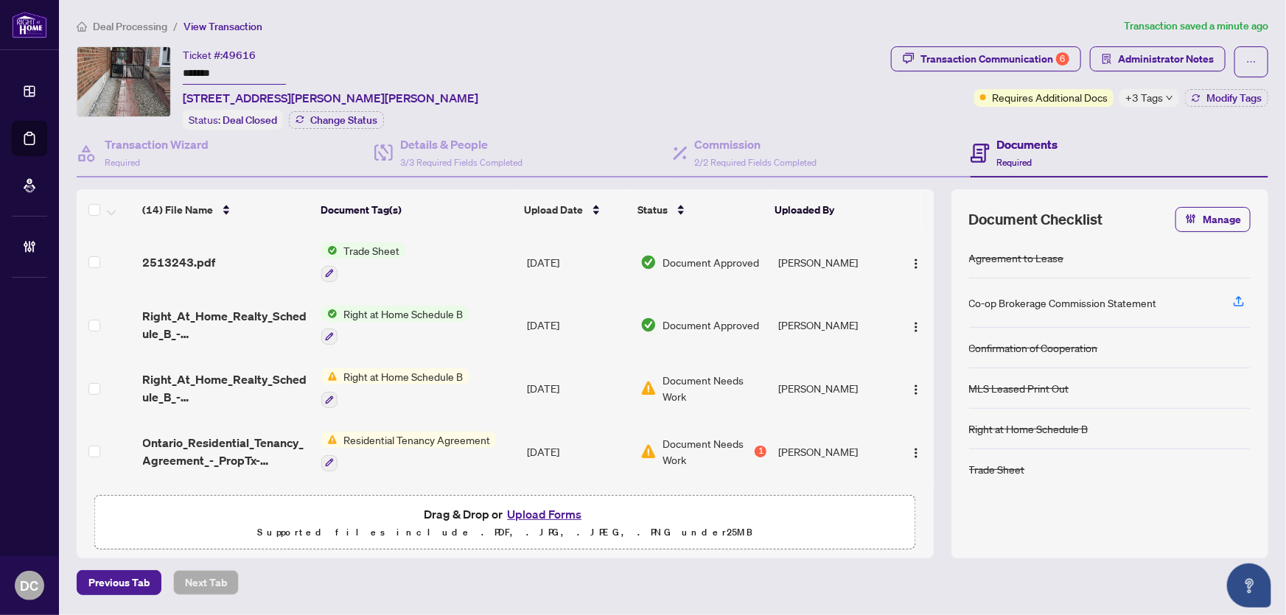
drag, startPoint x: 243, startPoint y: 80, endPoint x: 162, endPoint y: 75, distance: 81.2
click at [162, 75] on div "Ticket #: 49616 ******* 19 Patrice Cres, Vaughan, Ontario L4J 4Y8, Canada Statu…" at bounding box center [481, 87] width 808 height 83
click at [1053, 62] on div "Transaction Communication 6" at bounding box center [994, 59] width 149 height 24
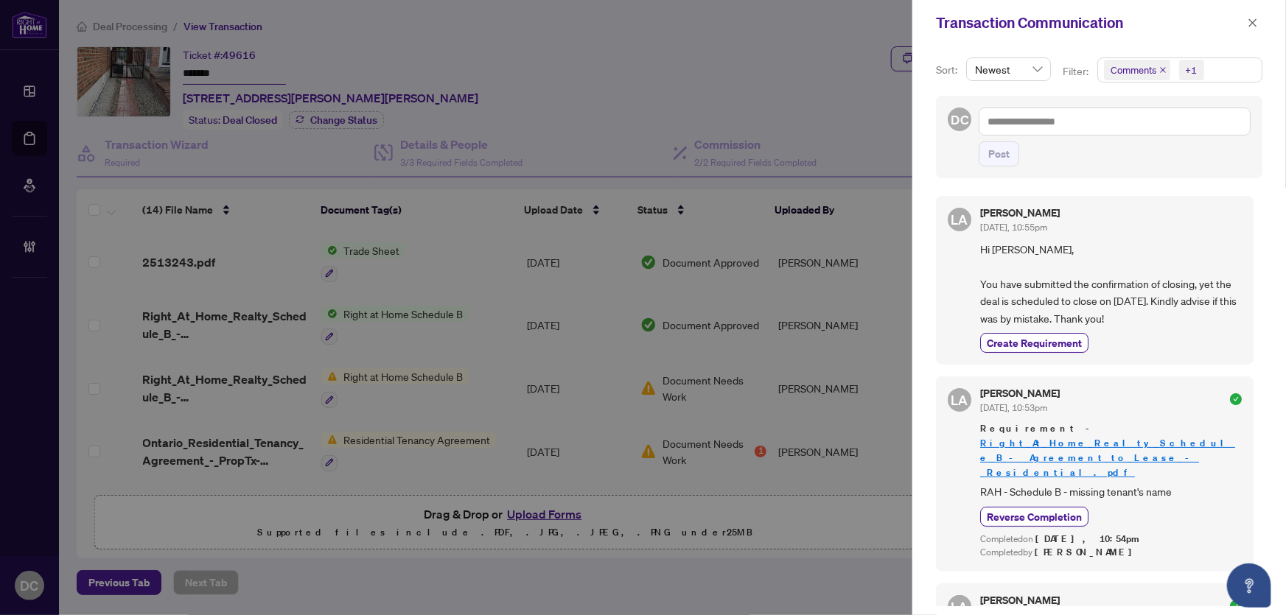
click at [1221, 69] on span "Comments +1" at bounding box center [1180, 70] width 164 height 24
click at [1168, 130] on span "Comments" at bounding box center [1152, 131] width 51 height 13
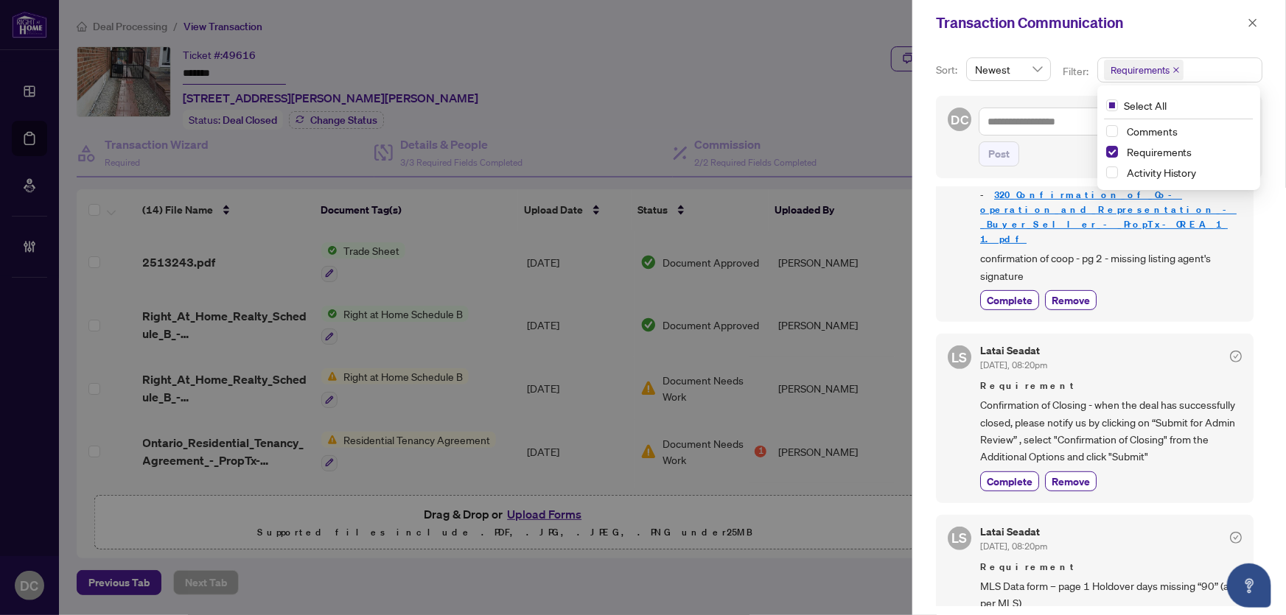
scroll to position [268, 0]
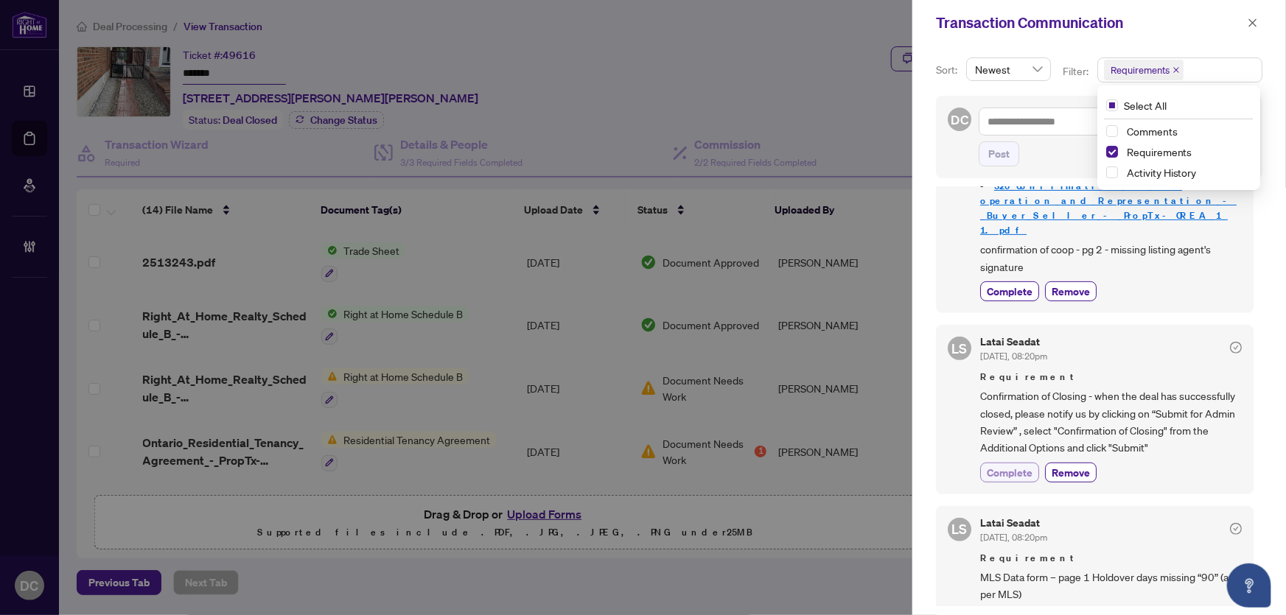
click at [1017, 465] on span "Complete" at bounding box center [1010, 472] width 46 height 15
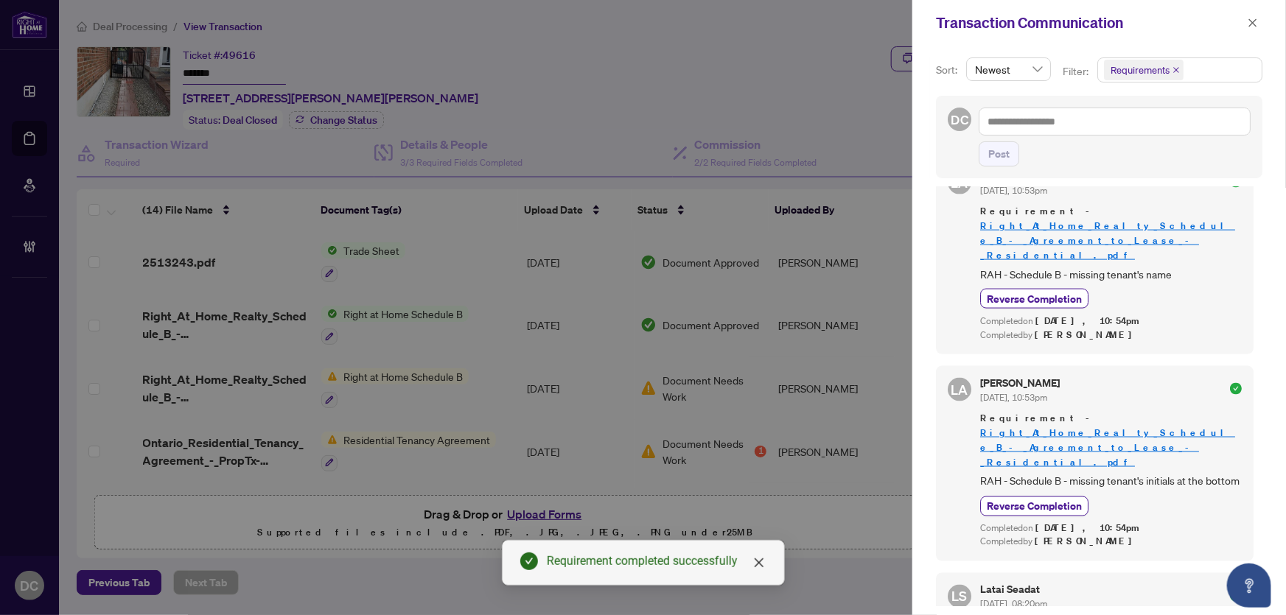
scroll to position [1452, 0]
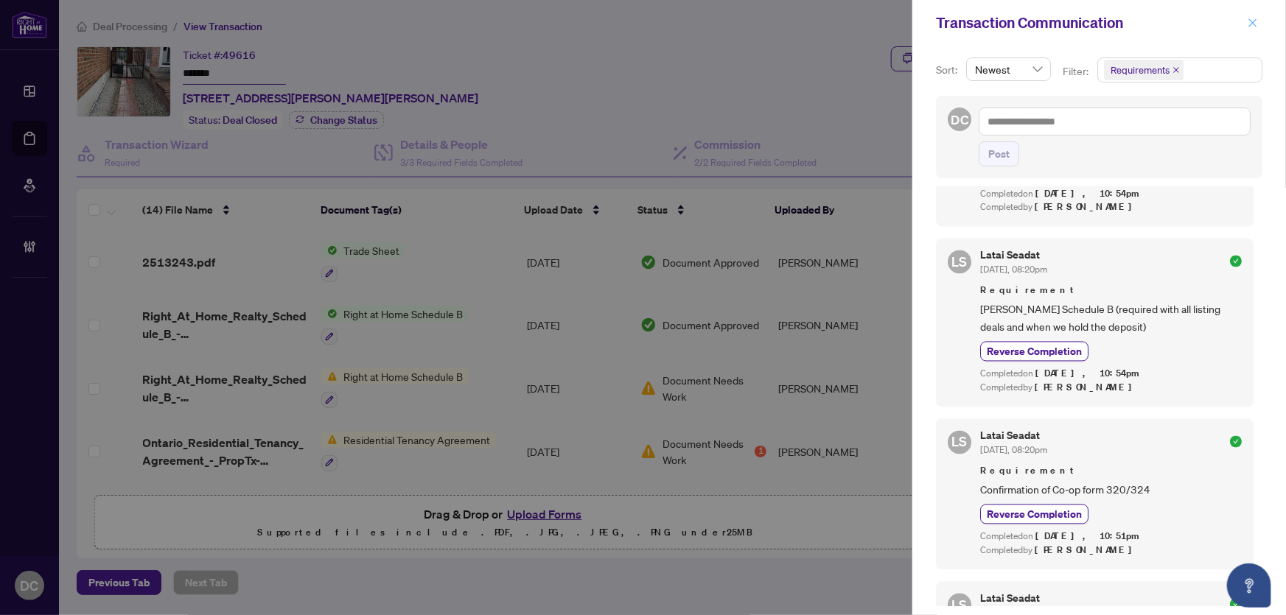
click at [1254, 21] on icon "close" at bounding box center [1253, 22] width 8 height 8
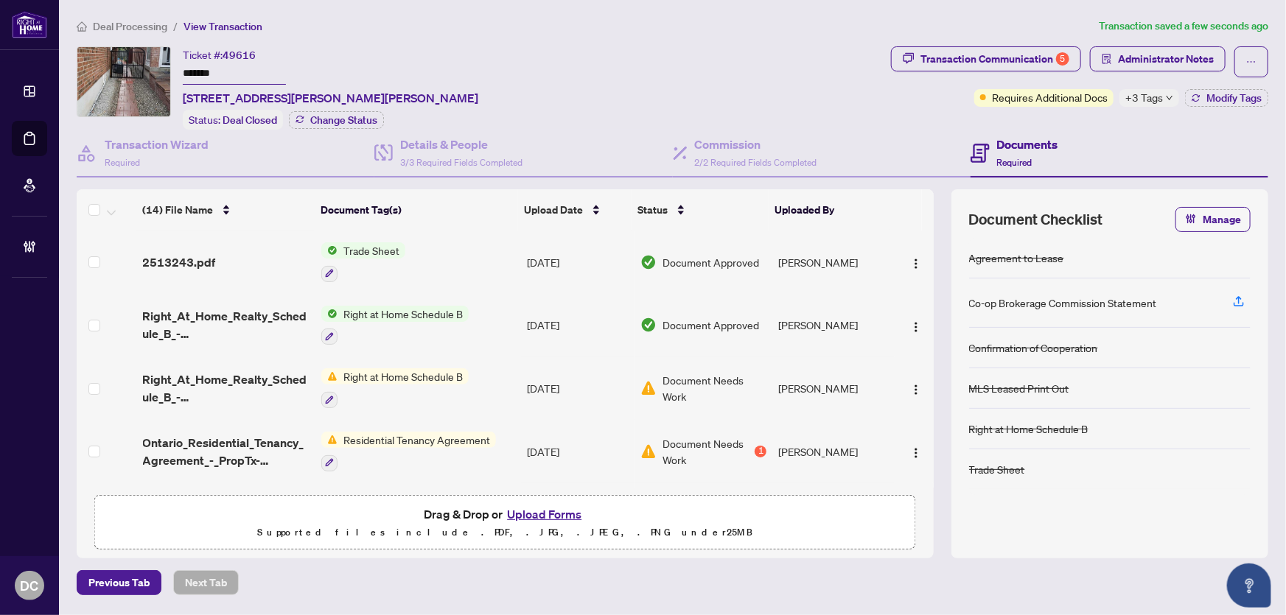
click at [1166, 96] on icon "down" at bounding box center [1169, 97] width 7 height 7
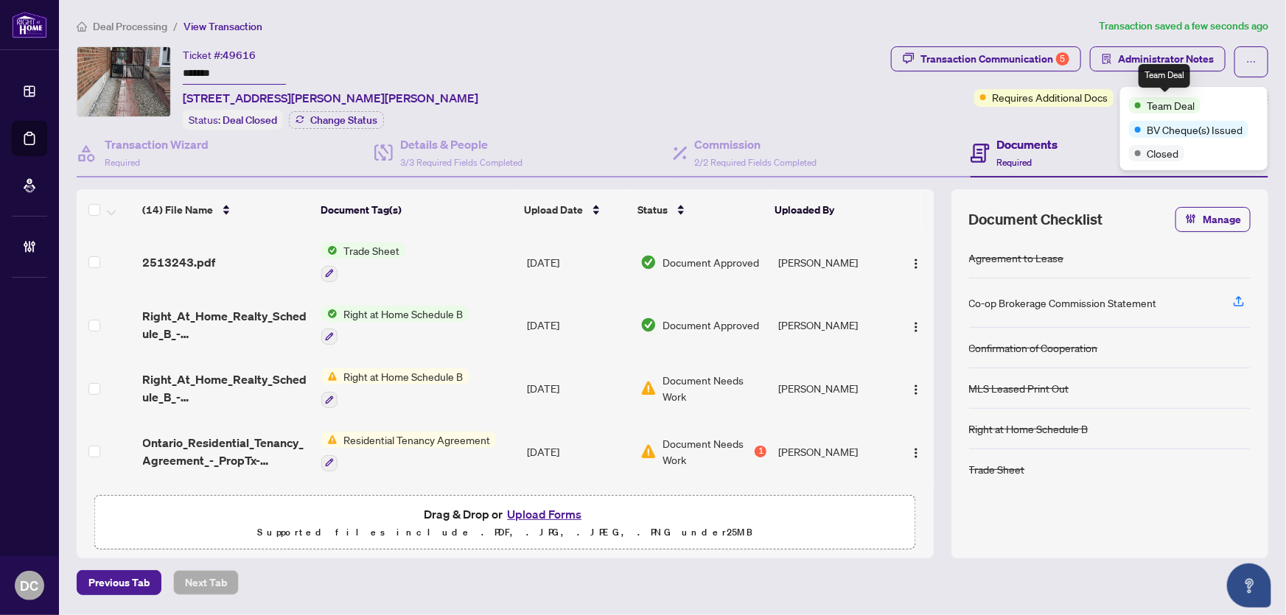
click at [1080, 125] on div "Transaction Communication 5 Administrator Notes Requires Additional Docs +3 Tag…" at bounding box center [1079, 87] width 383 height 83
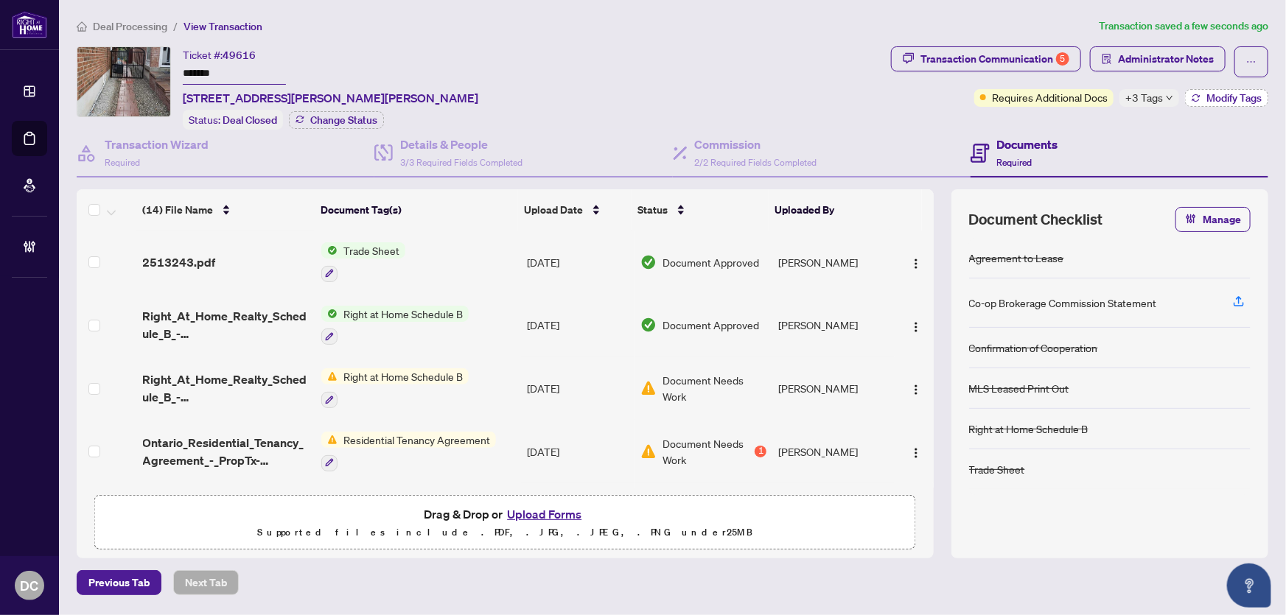
click at [1229, 99] on span "Modify Tags" at bounding box center [1233, 98] width 55 height 10
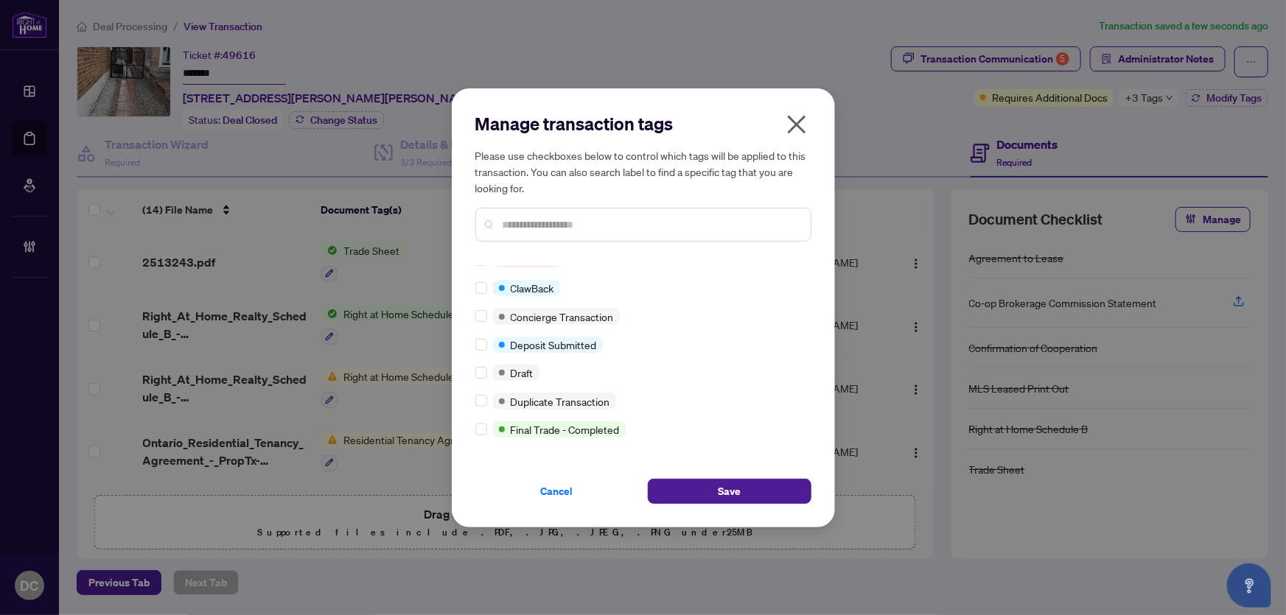
scroll to position [0, 0]
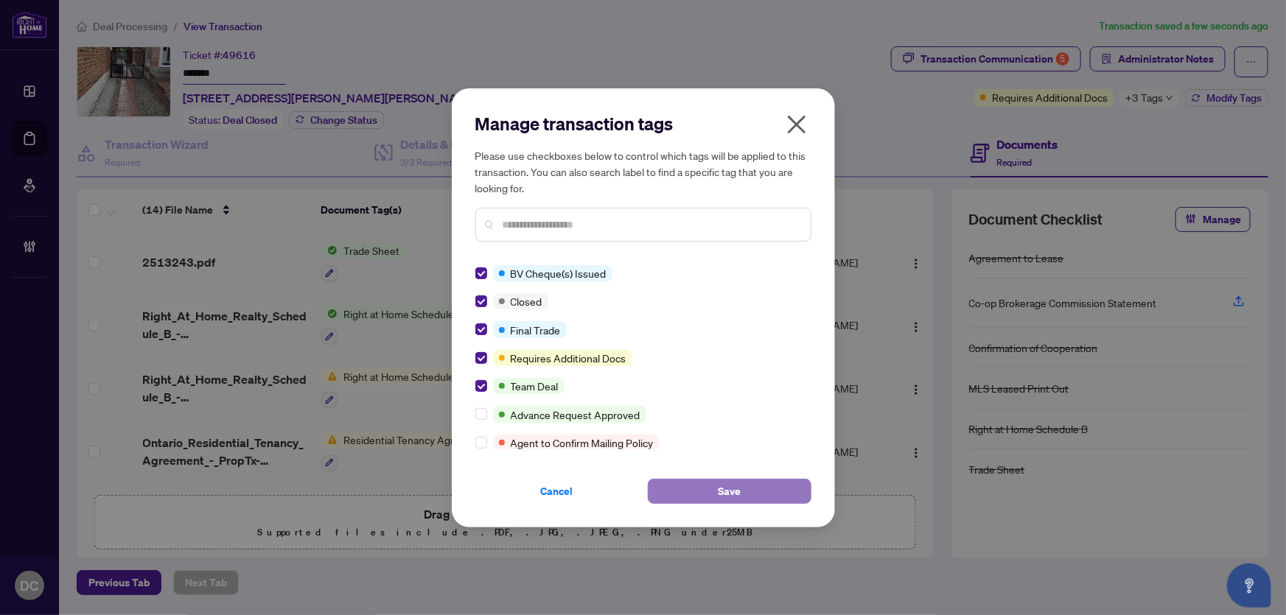
click at [678, 487] on button "Save" at bounding box center [730, 491] width 164 height 25
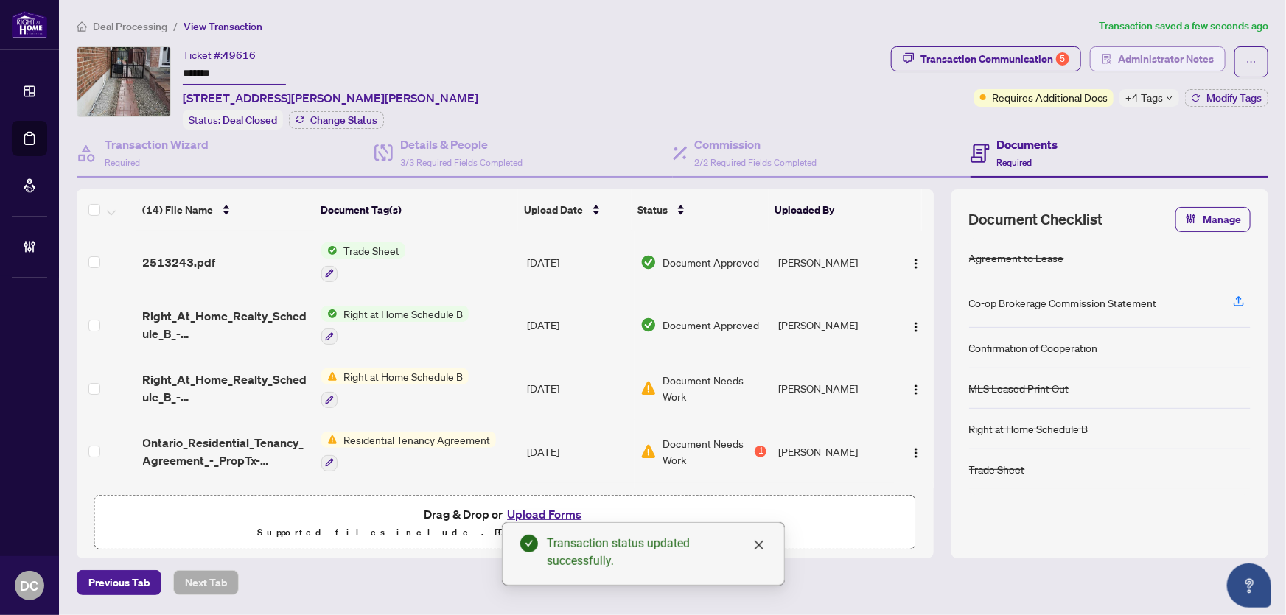
click at [1153, 57] on span "Administrator Notes" at bounding box center [1166, 59] width 96 height 24
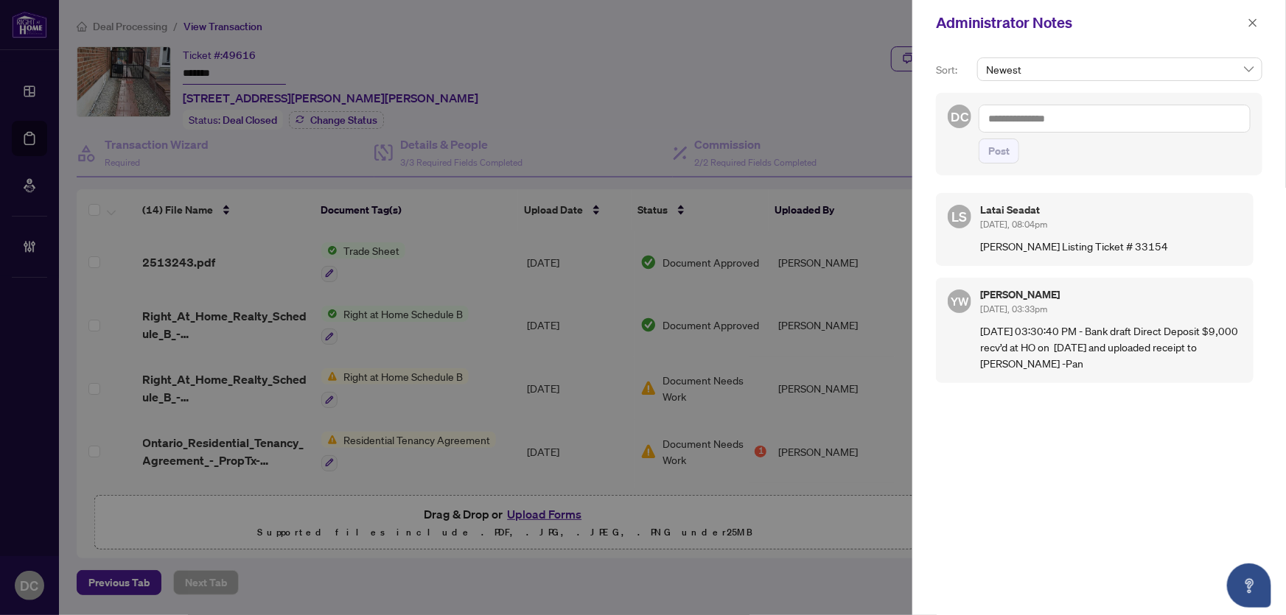
click at [1130, 118] on textarea at bounding box center [1115, 119] width 272 height 28
paste textarea "**********"
type textarea "**********"
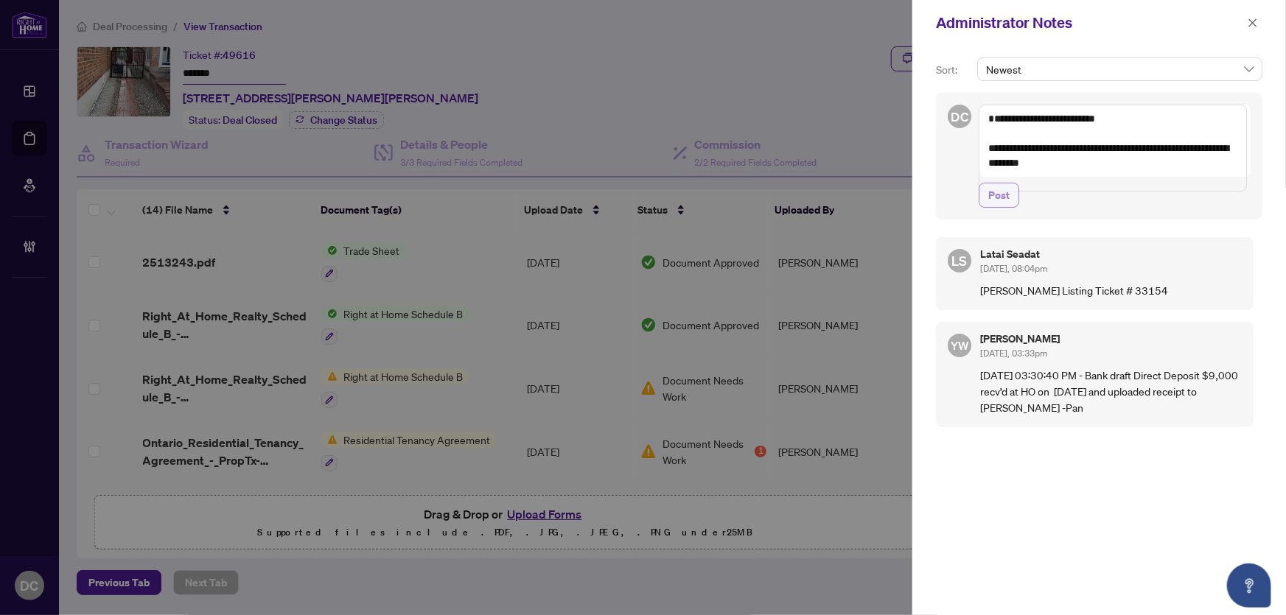
click at [1002, 207] on span "Post" at bounding box center [998, 196] width 21 height 24
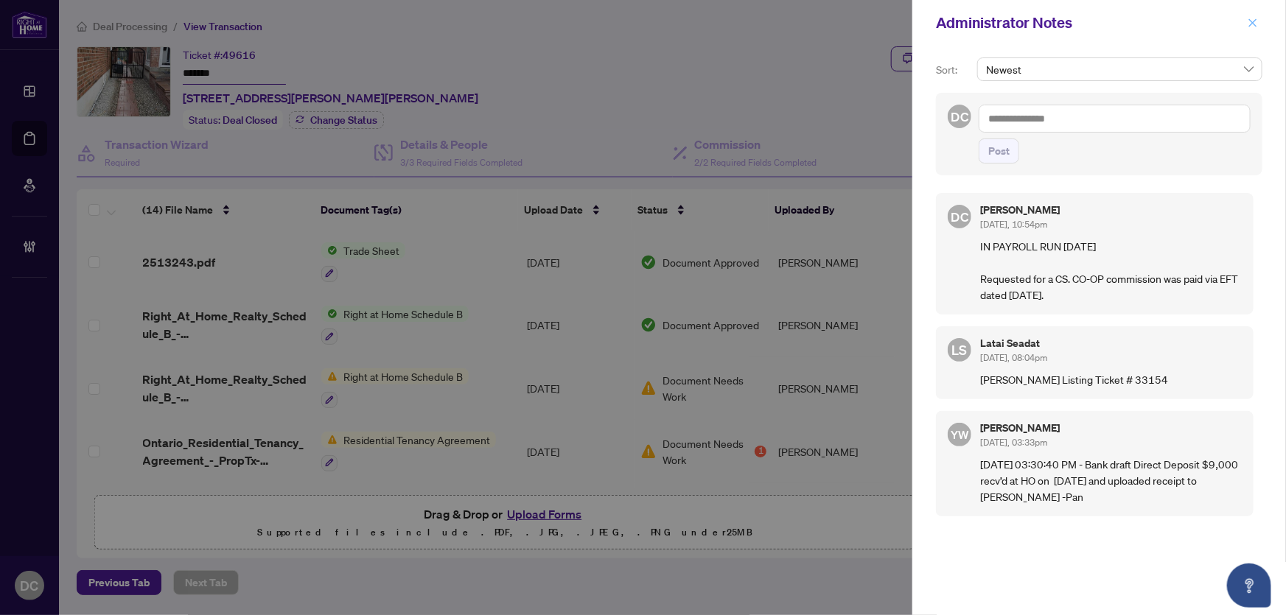
click at [1251, 19] on icon "close" at bounding box center [1253, 23] width 10 height 10
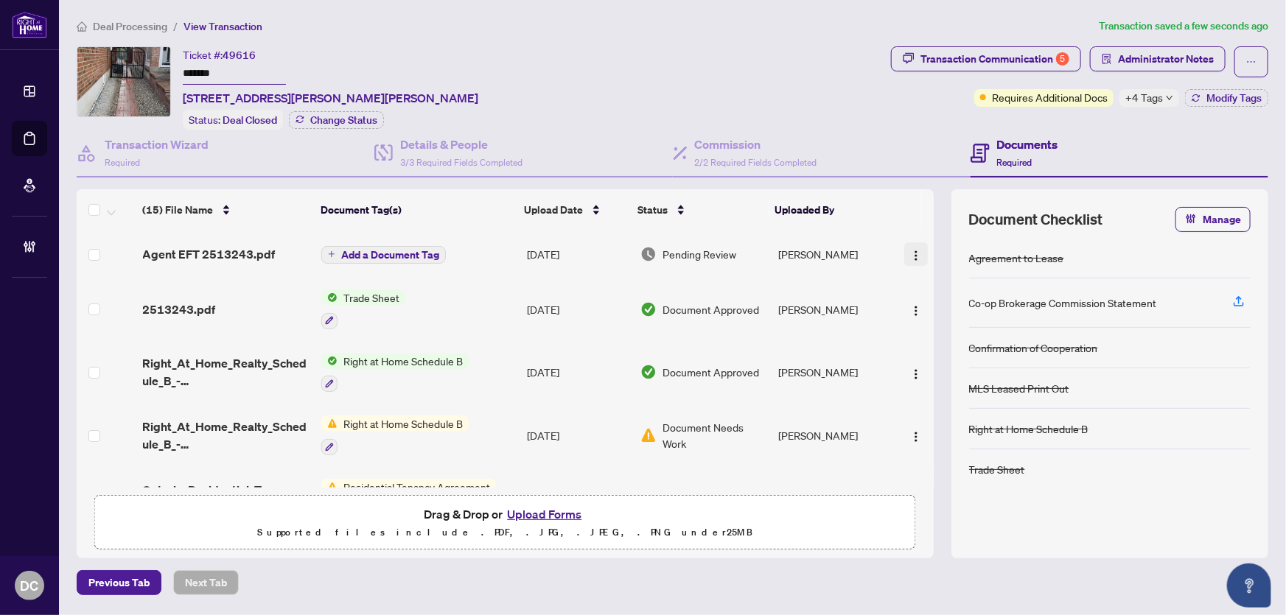
click at [904, 255] on button "button" at bounding box center [916, 254] width 24 height 24
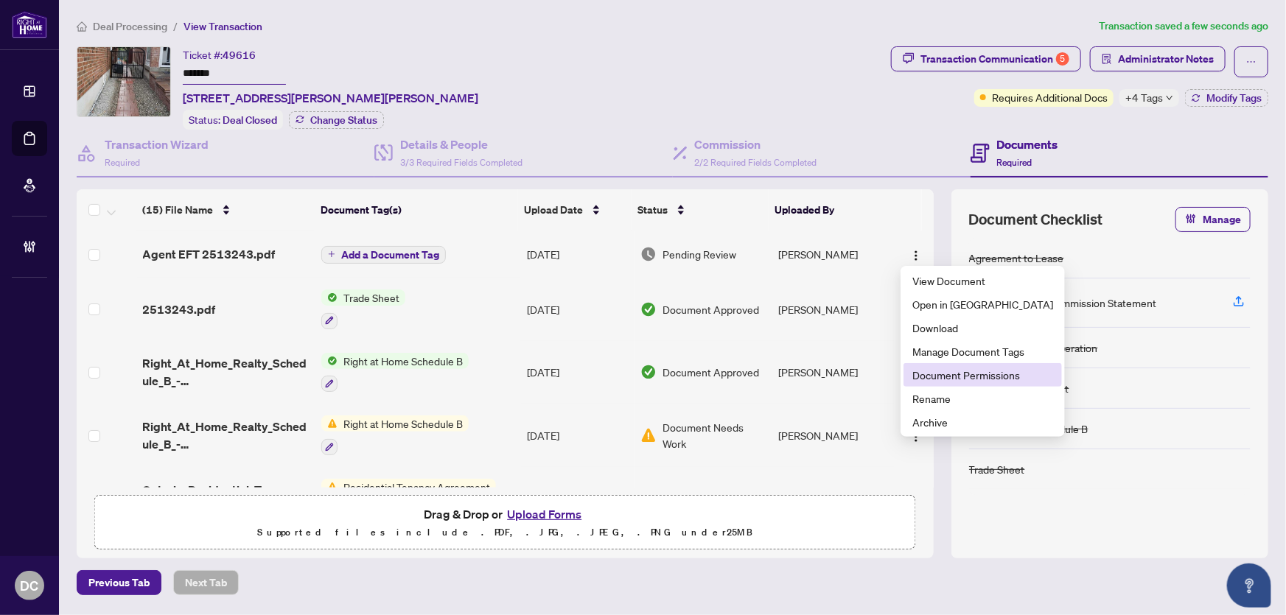
click at [926, 380] on span "Document Permissions" at bounding box center [982, 375] width 141 height 16
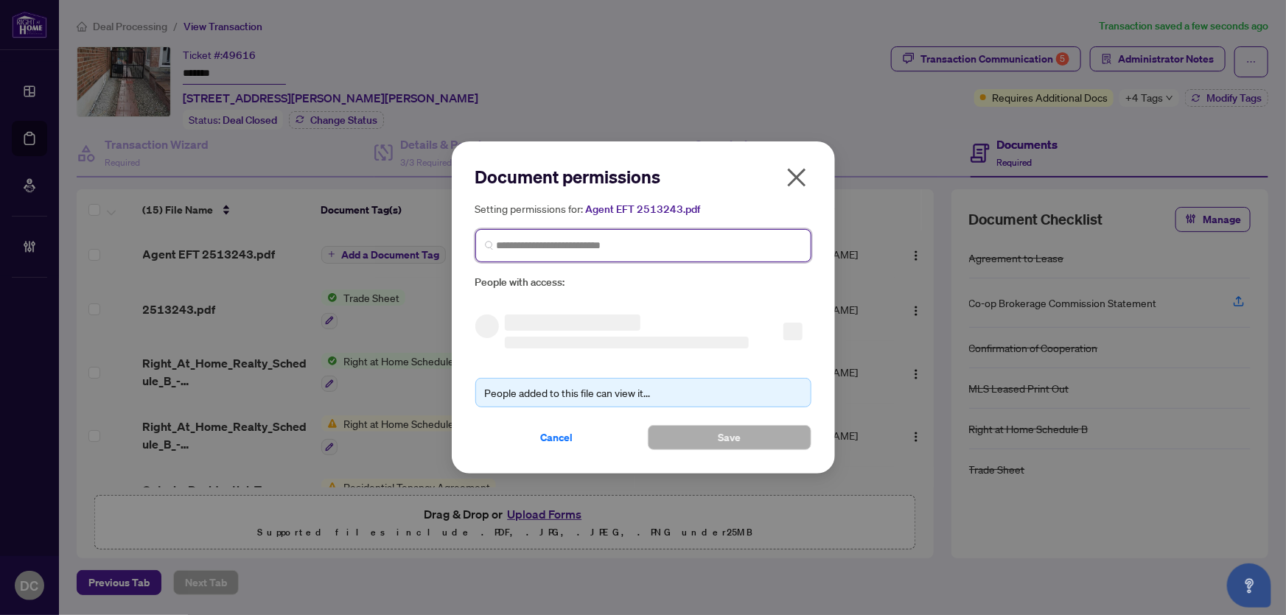
click at [613, 241] on input "search" at bounding box center [649, 245] width 305 height 15
type input "******"
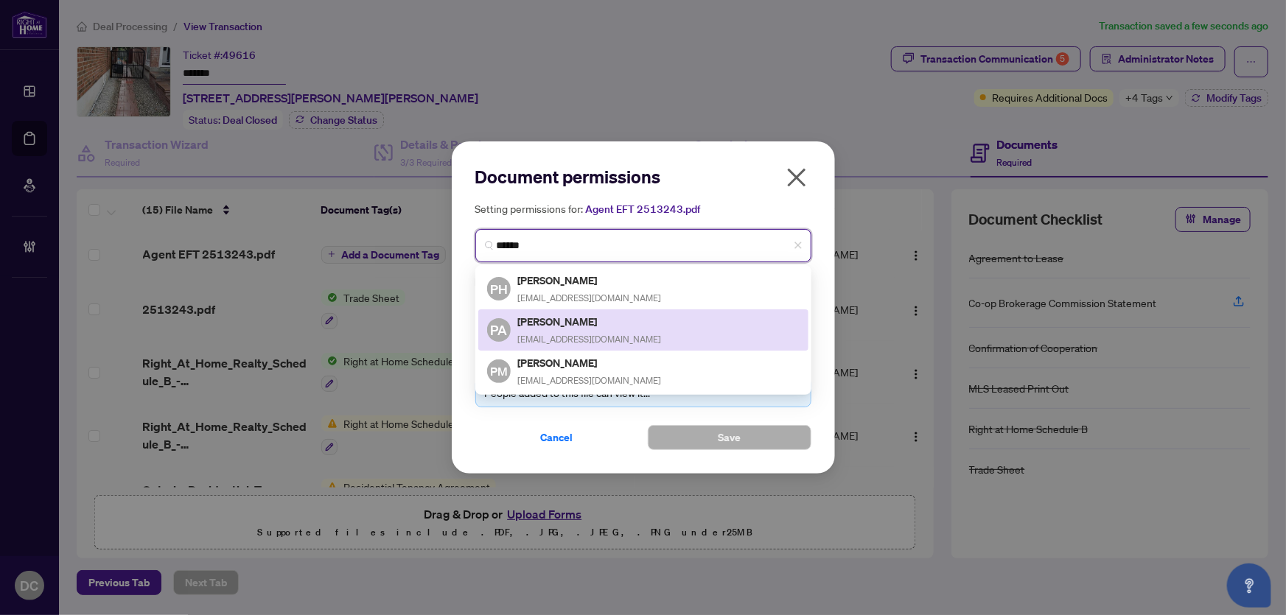
click at [600, 371] on div "Pouria Modirshahla pmodir@gmail.com" at bounding box center [590, 371] width 144 height 34
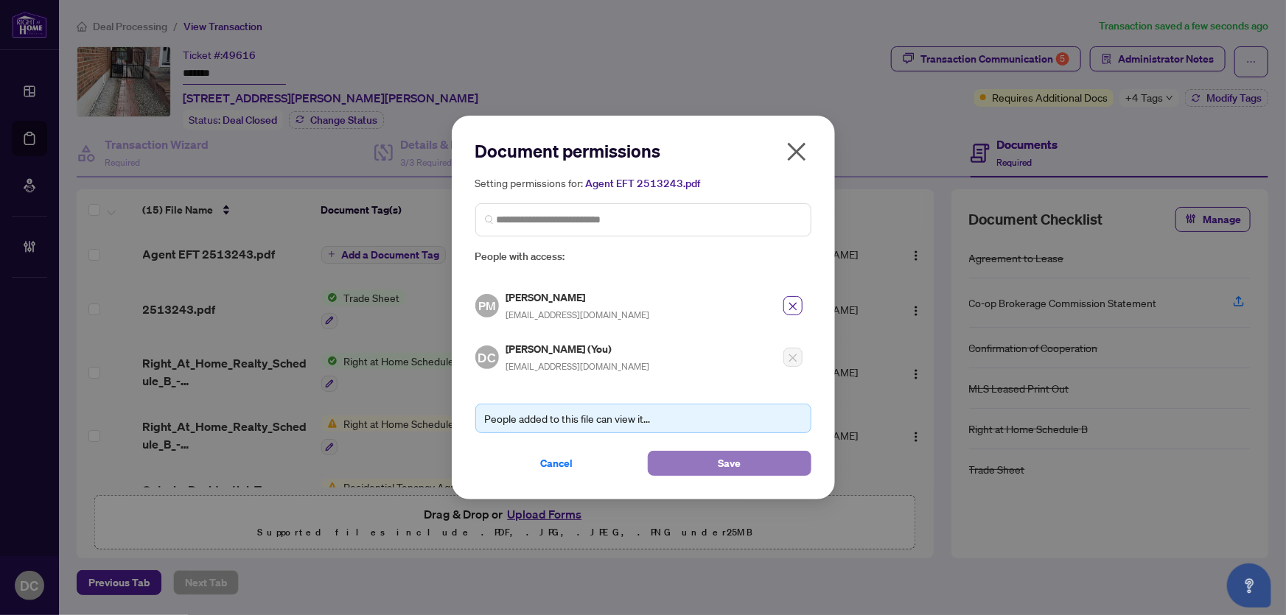
click at [698, 471] on button "Save" at bounding box center [730, 463] width 164 height 25
click at [1153, 96] on div "Document permissions Setting permissions for: Agent EFT 2513243.pdf 191 PH Pete…" at bounding box center [643, 307] width 1286 height 615
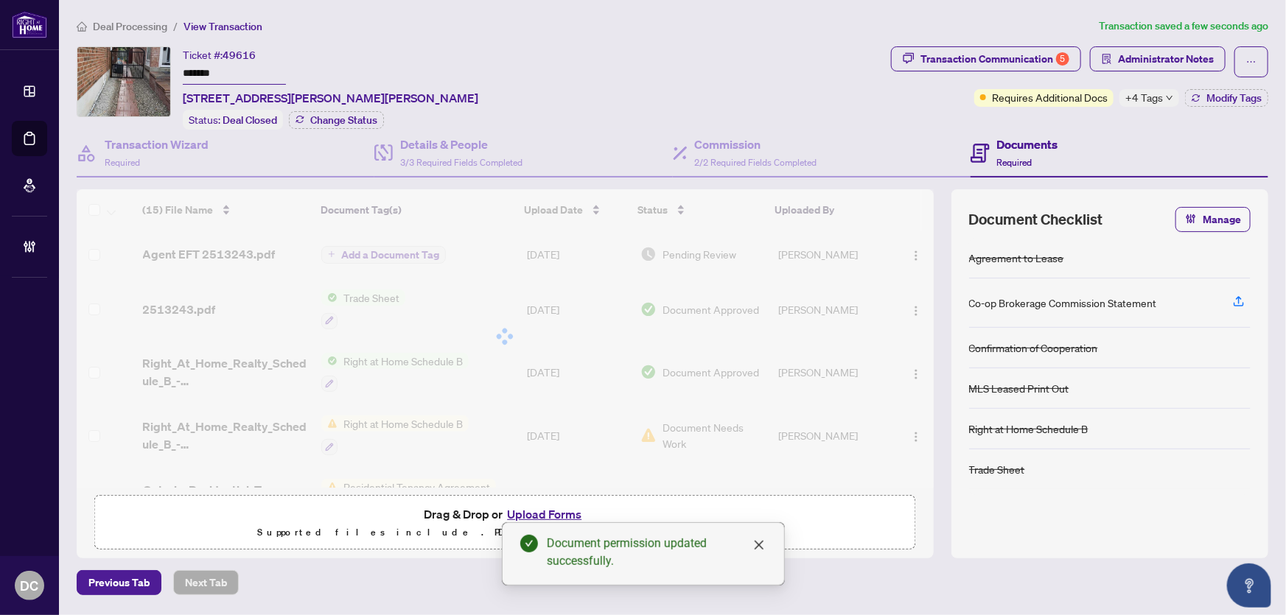
click at [1153, 98] on span "+4 Tags" at bounding box center [1144, 97] width 38 height 17
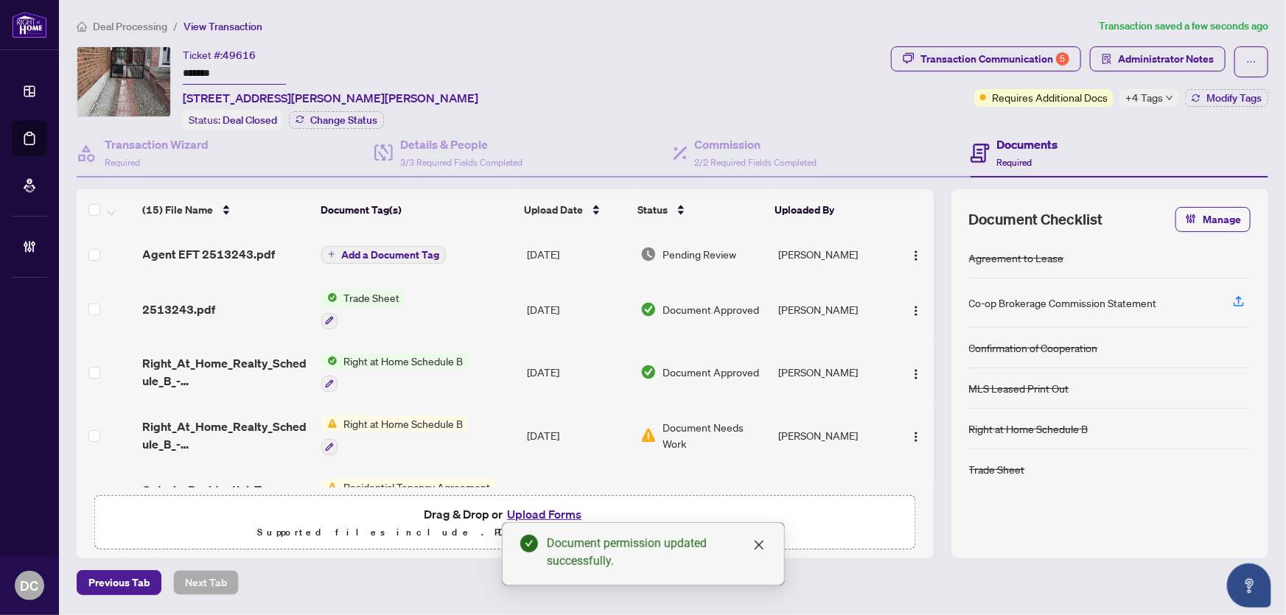
drag, startPoint x: 242, startPoint y: 73, endPoint x: 156, endPoint y: 66, distance: 85.7
click at [156, 66] on div "Ticket #: 49616 ******* 19 Patrice Cres, Vaughan, Ontario L4J 4Y8, Canada Statu…" at bounding box center [481, 87] width 808 height 83
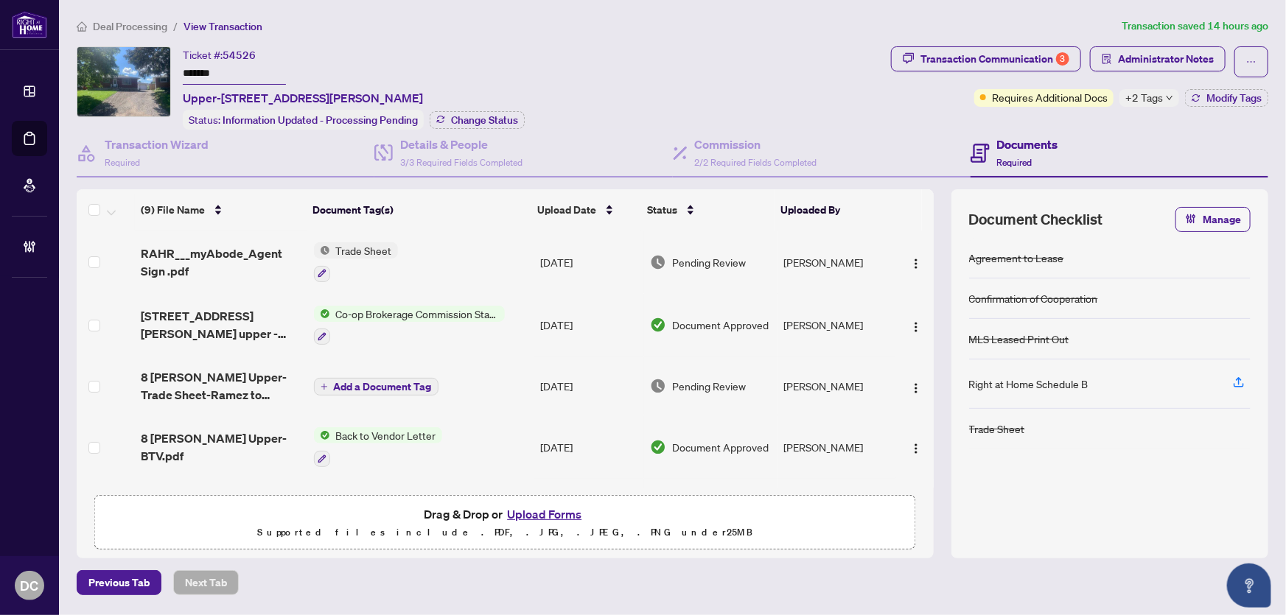
drag, startPoint x: 262, startPoint y: 63, endPoint x: 140, endPoint y: 69, distance: 122.5
click at [140, 69] on div "Ticket #: 54526 ******* Upper-[STREET_ADDRESS][PERSON_NAME] Status: Information…" at bounding box center [481, 87] width 808 height 83
click at [494, 118] on span "Change Status" at bounding box center [484, 120] width 67 height 10
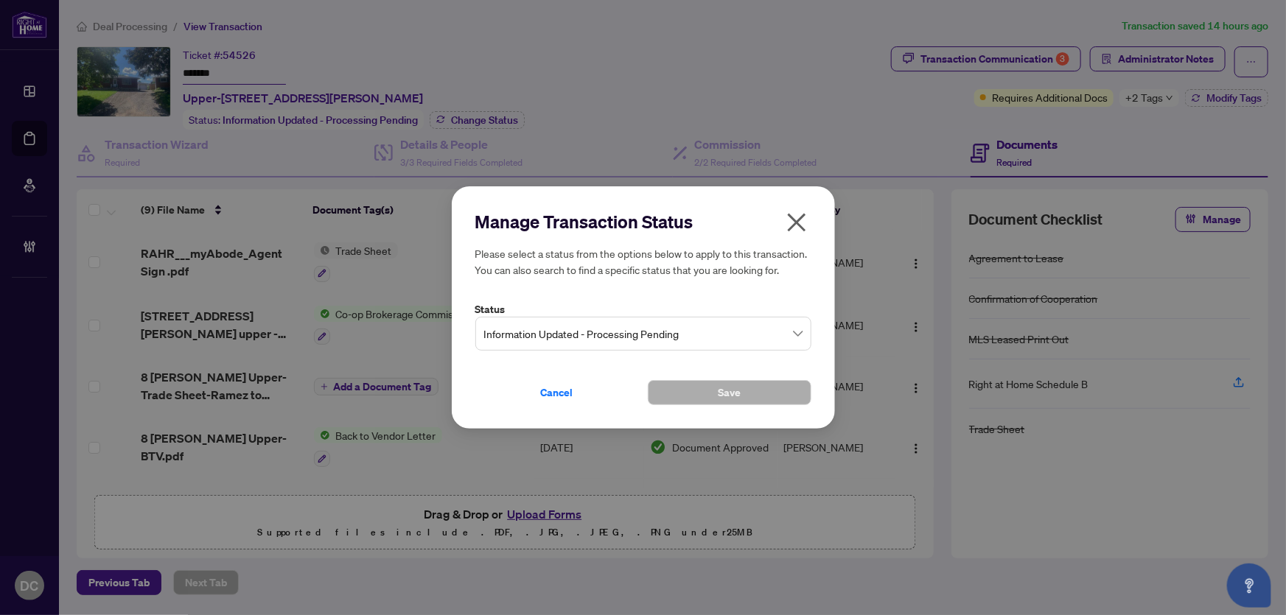
drag, startPoint x: 724, startPoint y: 326, endPoint x: 682, endPoint y: 349, distance: 46.8
click at [724, 326] on span "Information Updated - Processing Pending" at bounding box center [643, 334] width 318 height 28
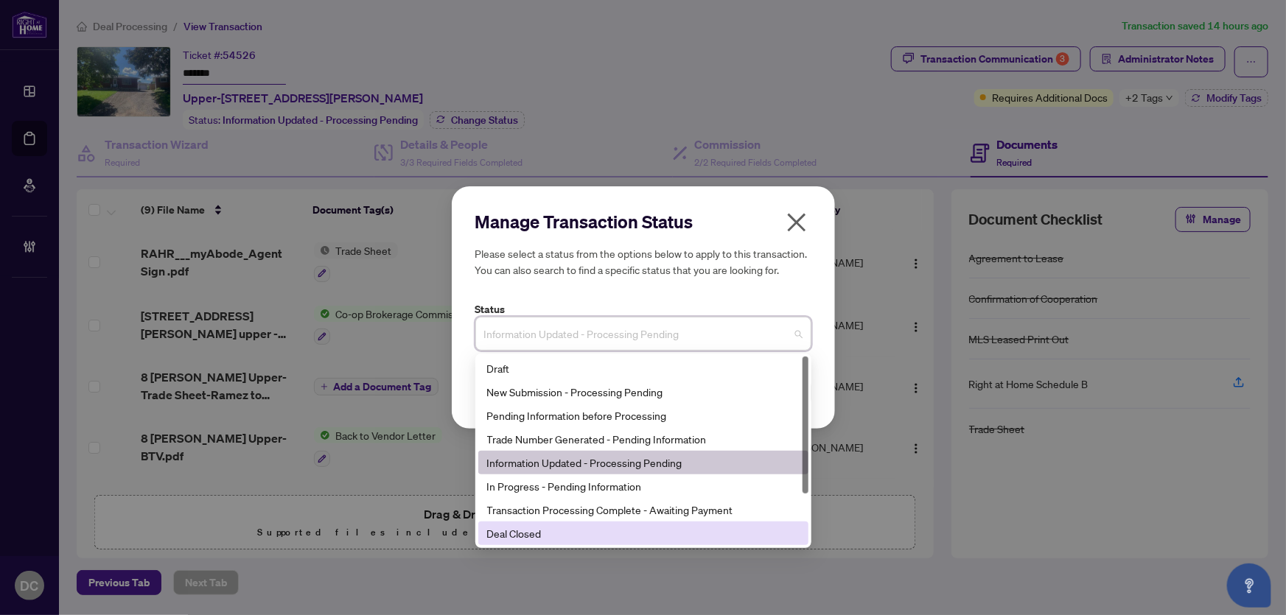
click at [551, 531] on div "Deal Closed" at bounding box center [643, 533] width 312 height 16
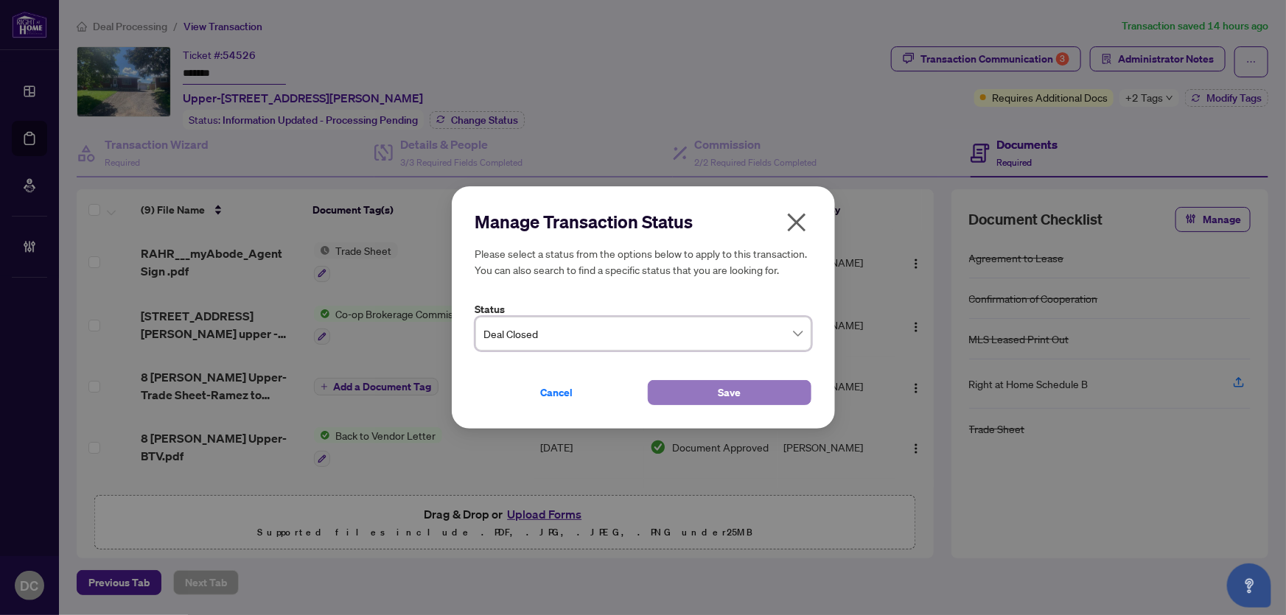
click at [707, 390] on button "Save" at bounding box center [730, 392] width 164 height 25
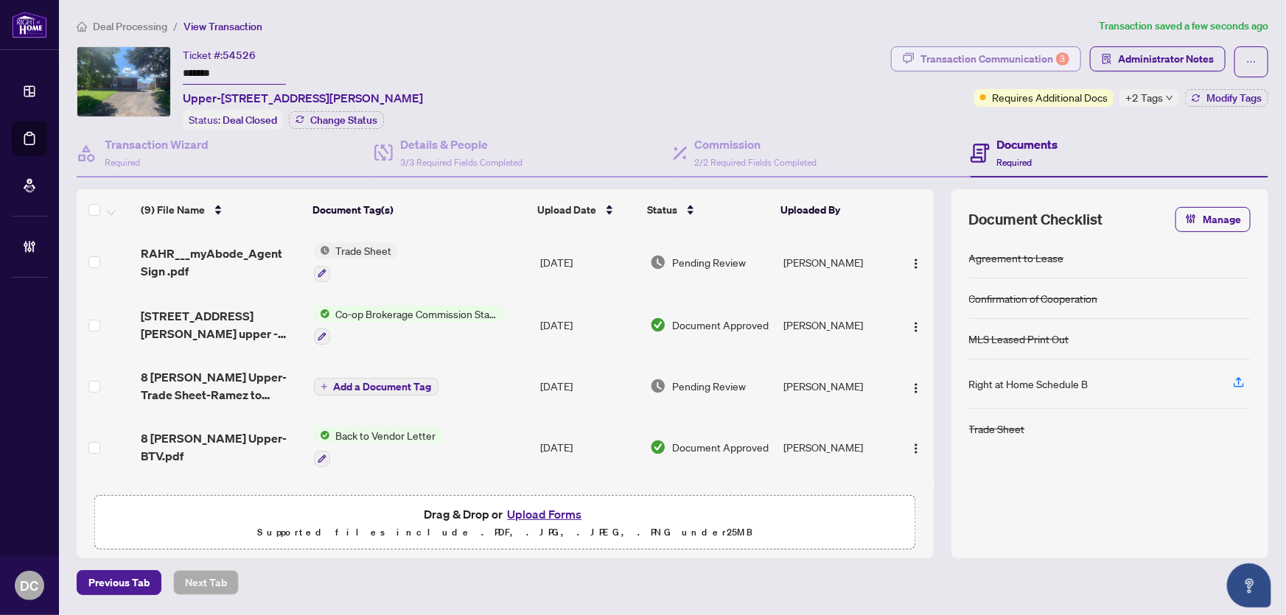
click at [1013, 56] on div "Transaction Communication 3" at bounding box center [994, 59] width 149 height 24
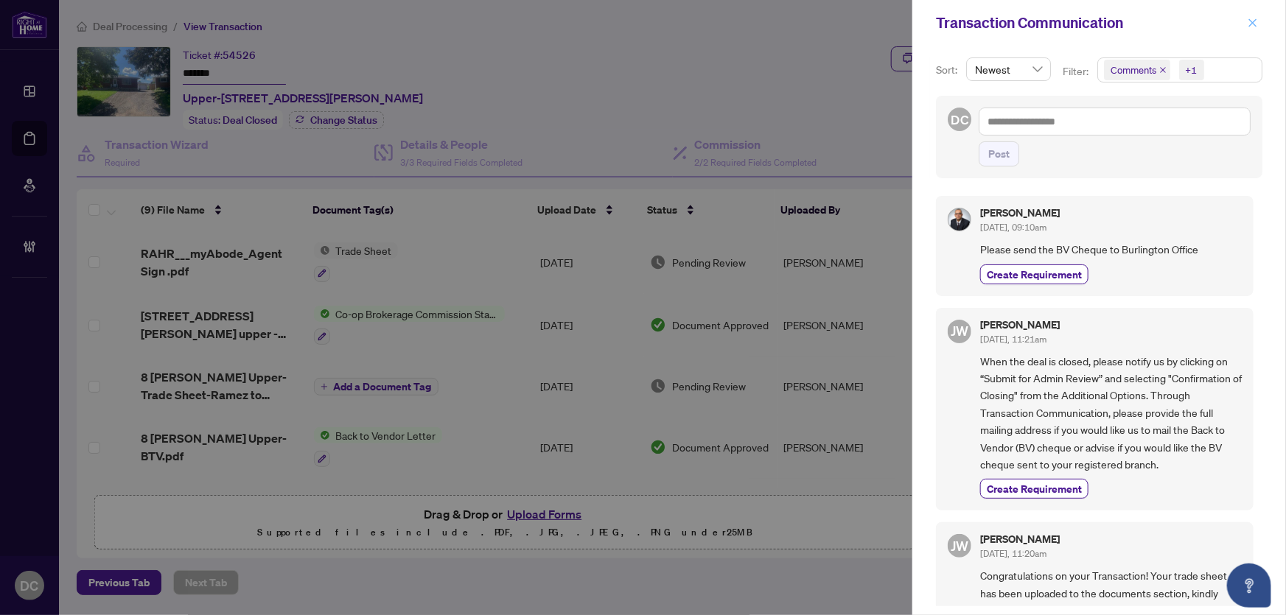
click at [1256, 26] on icon "close" at bounding box center [1253, 22] width 8 height 8
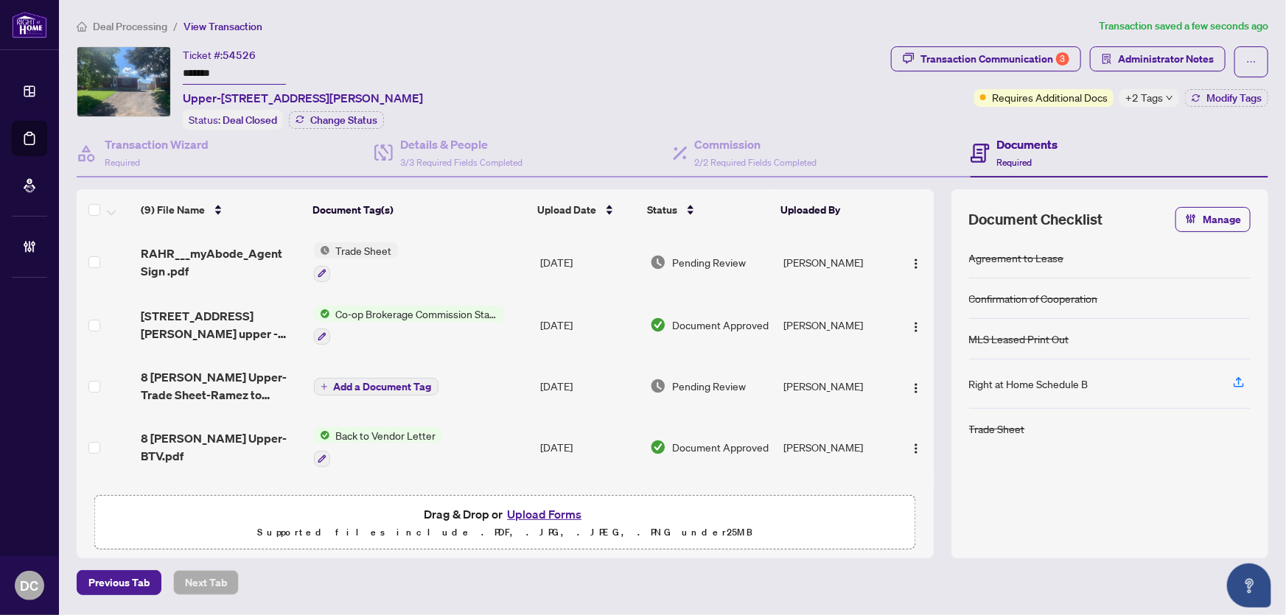
click at [523, 331] on td "Co-op Brokerage Commission Statement" at bounding box center [421, 325] width 226 height 63
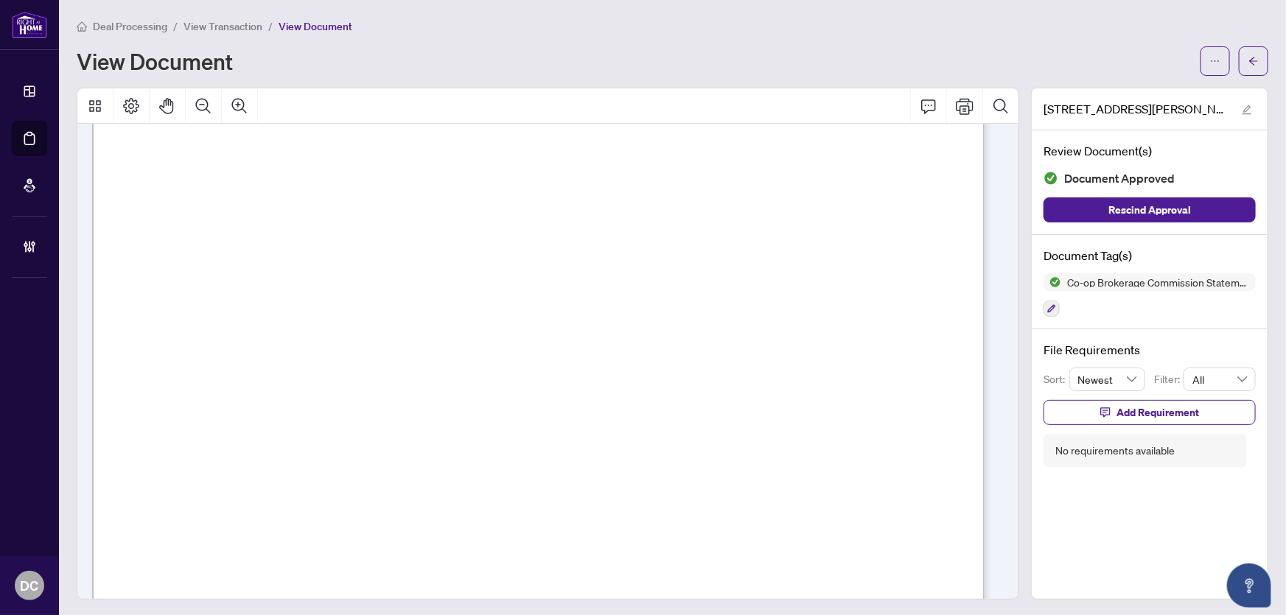
scroll to position [335, 0]
click at [1248, 56] on icon "arrow-left" at bounding box center [1253, 61] width 10 height 10
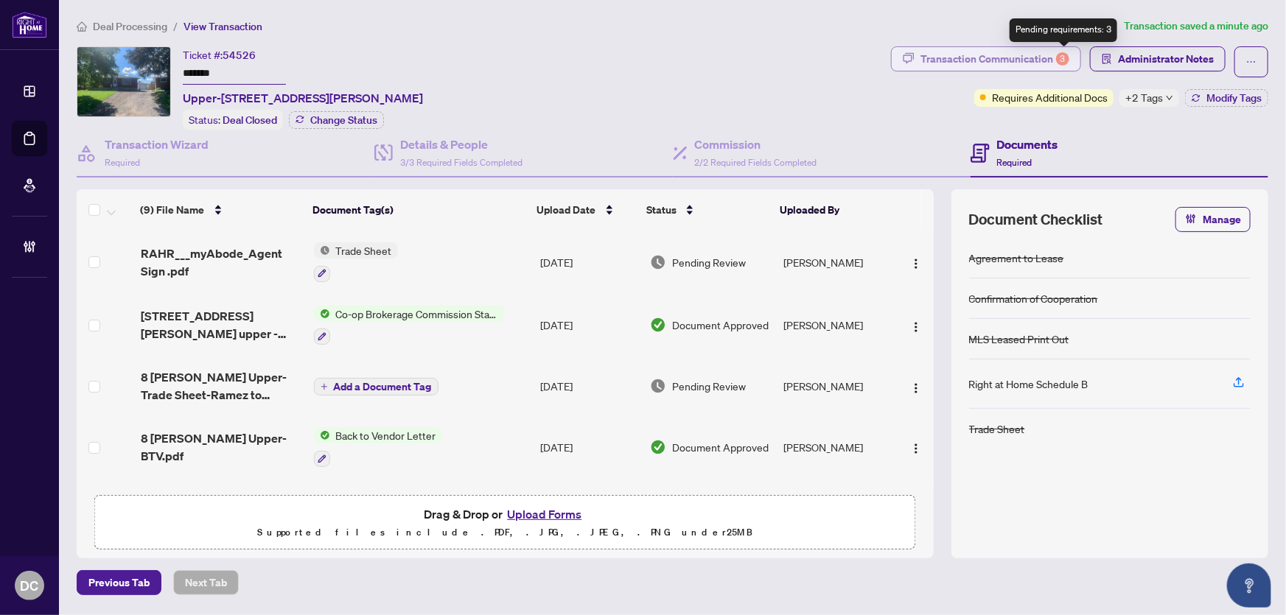
click at [1054, 56] on div "Transaction Communication 3" at bounding box center [994, 59] width 149 height 24
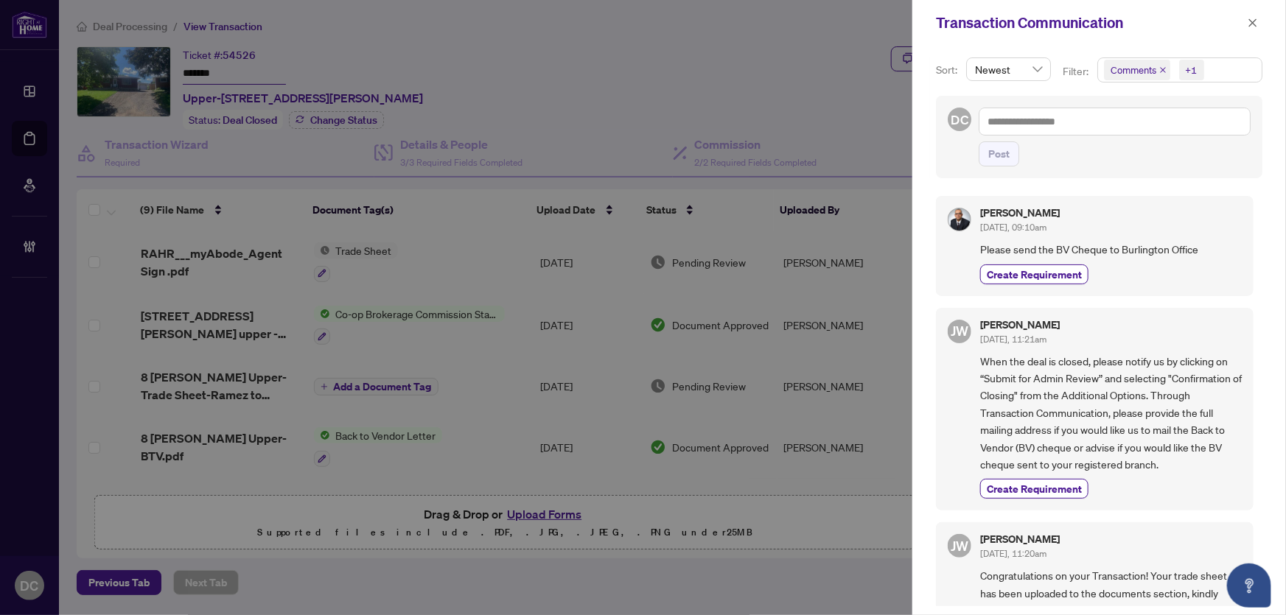
click at [1251, 77] on span "Comments +1" at bounding box center [1180, 70] width 164 height 24
click at [1195, 130] on span "Comments" at bounding box center [1186, 131] width 131 height 18
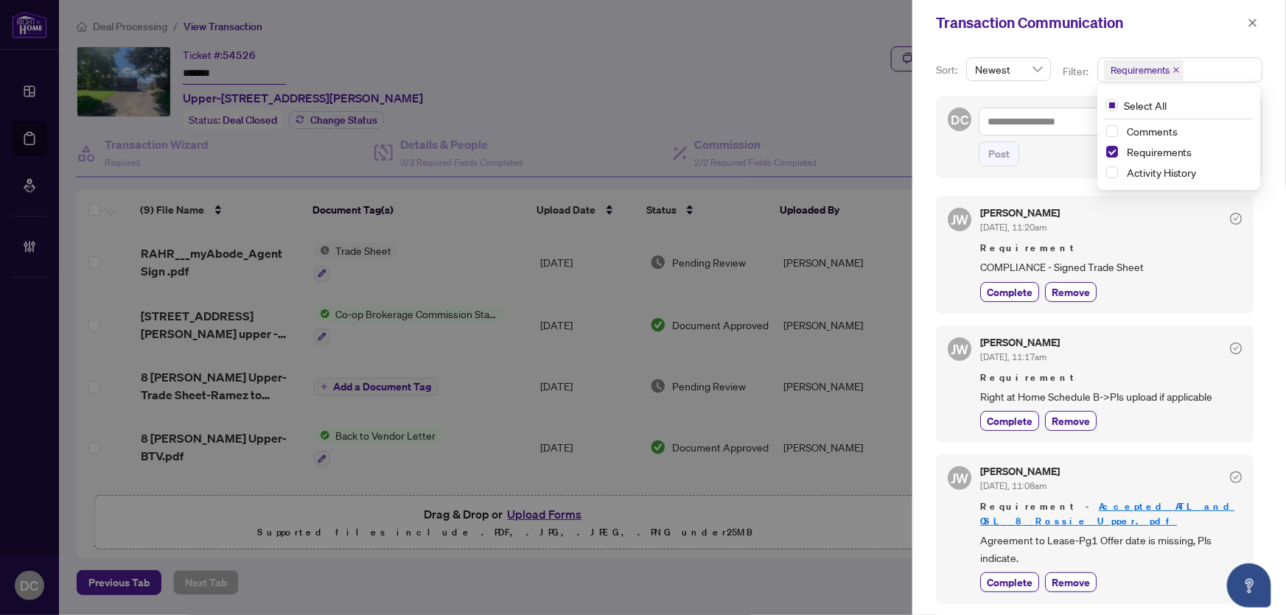
scroll to position [2, 0]
click at [1254, 21] on icon "close" at bounding box center [1253, 22] width 8 height 8
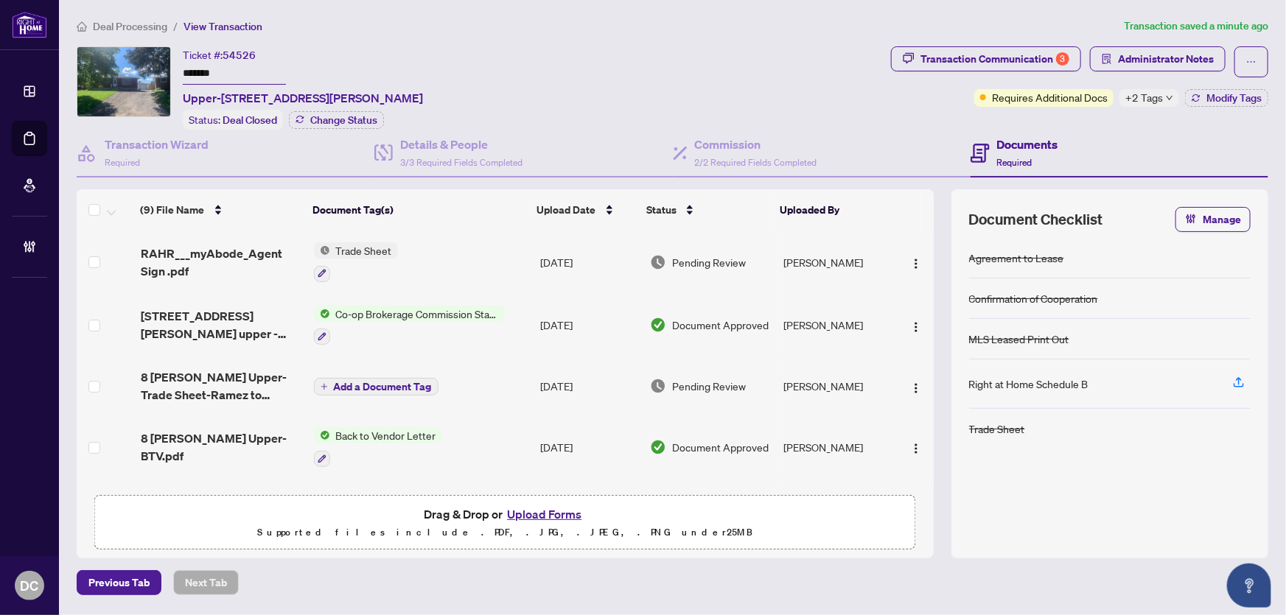
click at [503, 251] on td "Trade Sheet" at bounding box center [421, 262] width 226 height 63
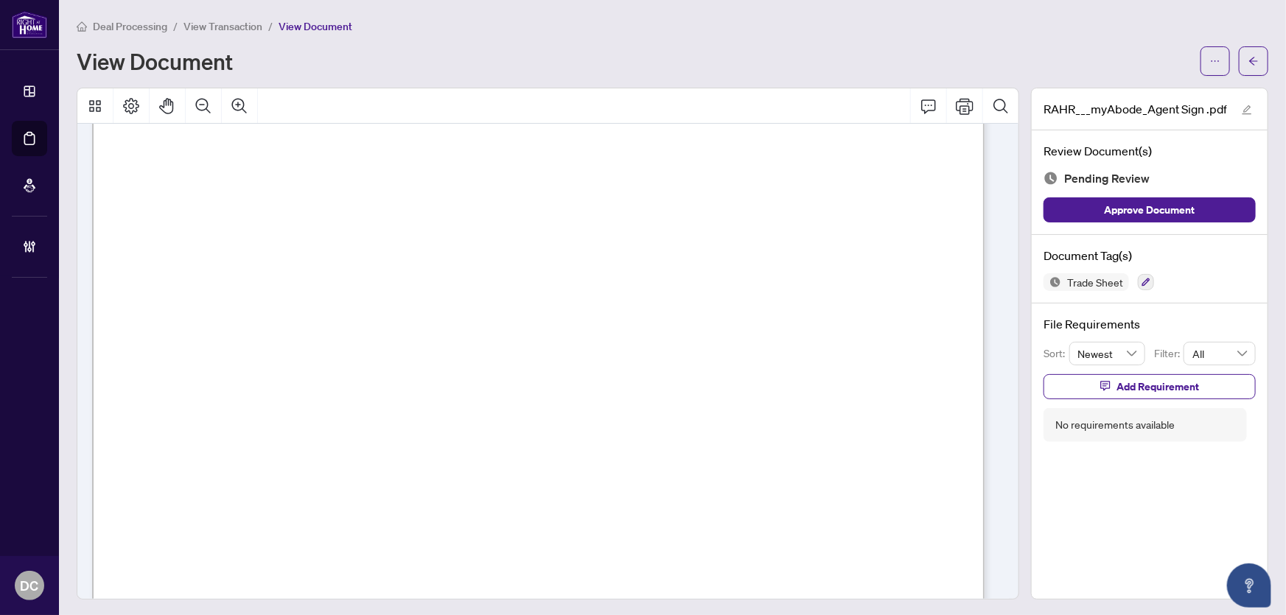
scroll to position [402, 0]
click at [1253, 63] on button "button" at bounding box center [1253, 60] width 29 height 29
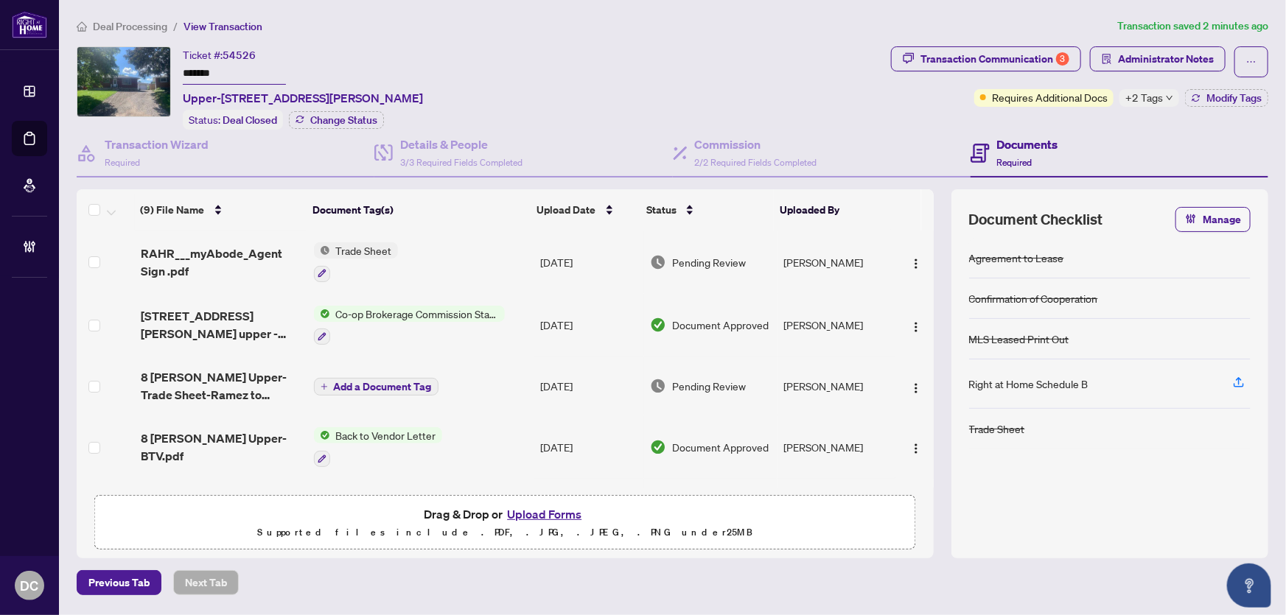
click at [1162, 99] on span "+2 Tags" at bounding box center [1144, 97] width 38 height 17
click at [1070, 118] on div "Transaction Communication 3 Administrator Notes Requires Additional Docs +2 Tag…" at bounding box center [1079, 87] width 383 height 83
click at [1232, 84] on div "Transaction Communication 3 Administrator Notes Requires Additional Docs +2 Tag…" at bounding box center [1079, 76] width 377 height 60
click at [1232, 94] on span "Modify Tags" at bounding box center [1233, 98] width 55 height 10
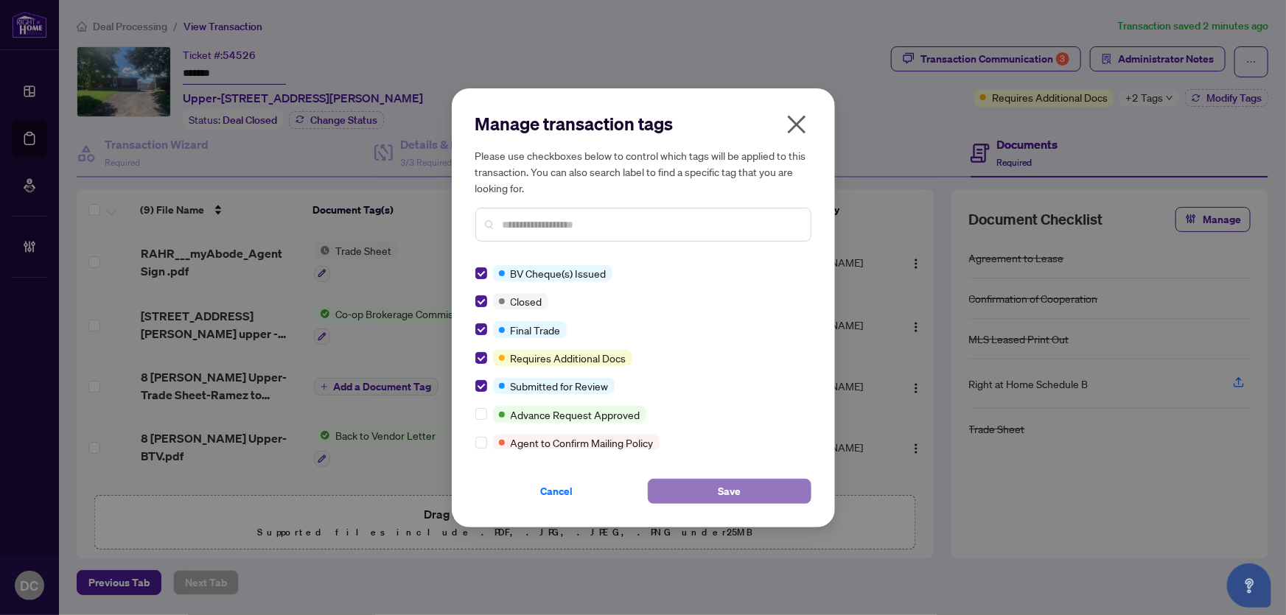
click at [692, 491] on button "Save" at bounding box center [730, 491] width 164 height 25
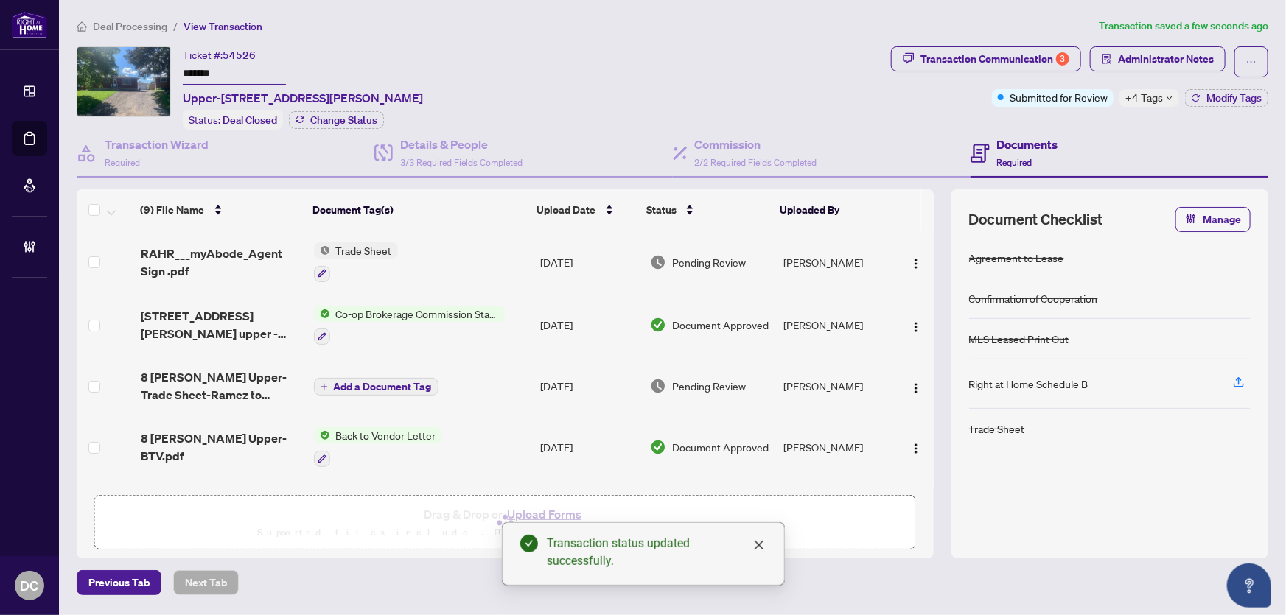
click at [1149, 90] on span "+4 Tags" at bounding box center [1144, 97] width 38 height 17
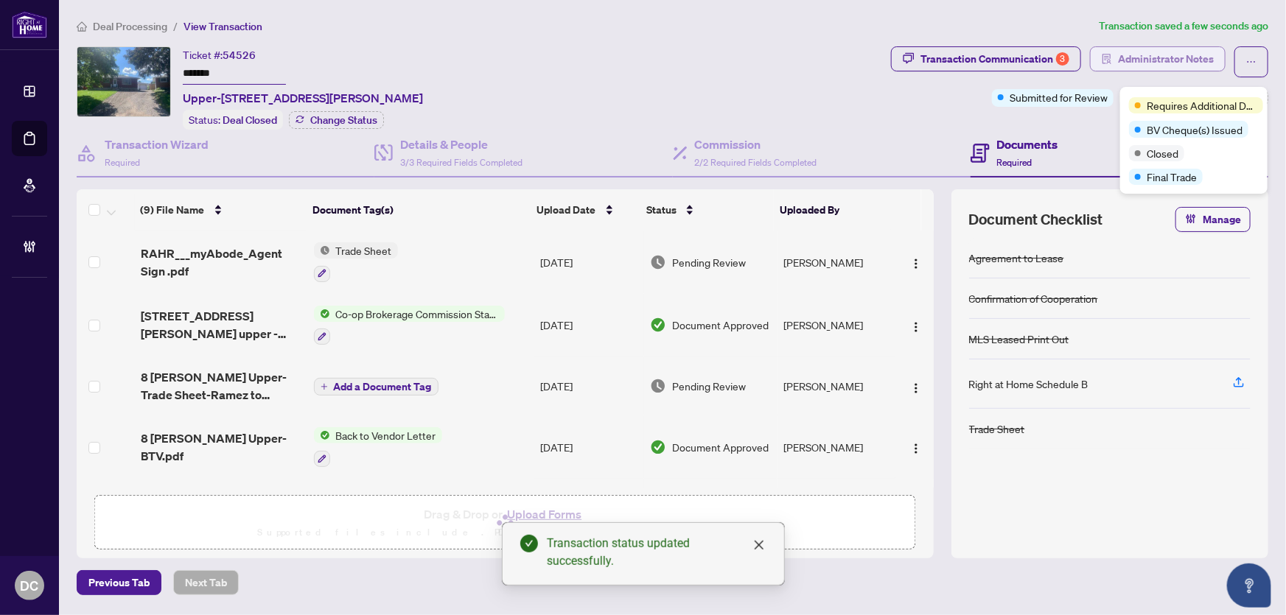
click at [1147, 61] on span "Administrator Notes" at bounding box center [1166, 59] width 96 height 24
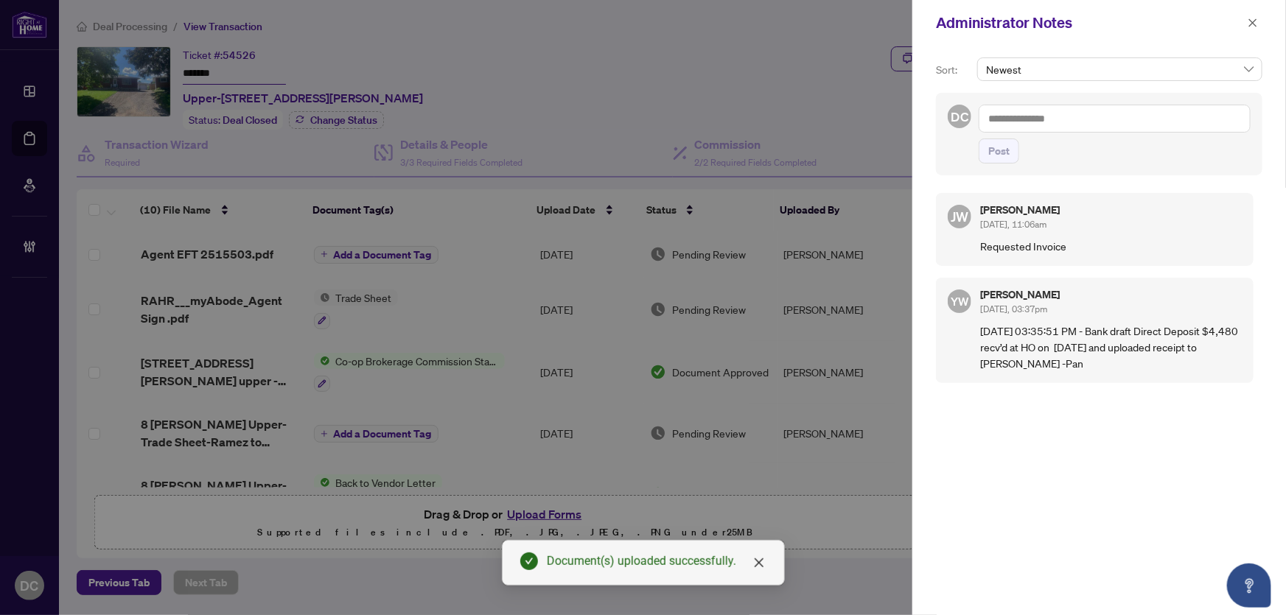
click at [1044, 130] on textarea at bounding box center [1115, 119] width 272 height 28
paste textarea "**********"
type textarea "**********"
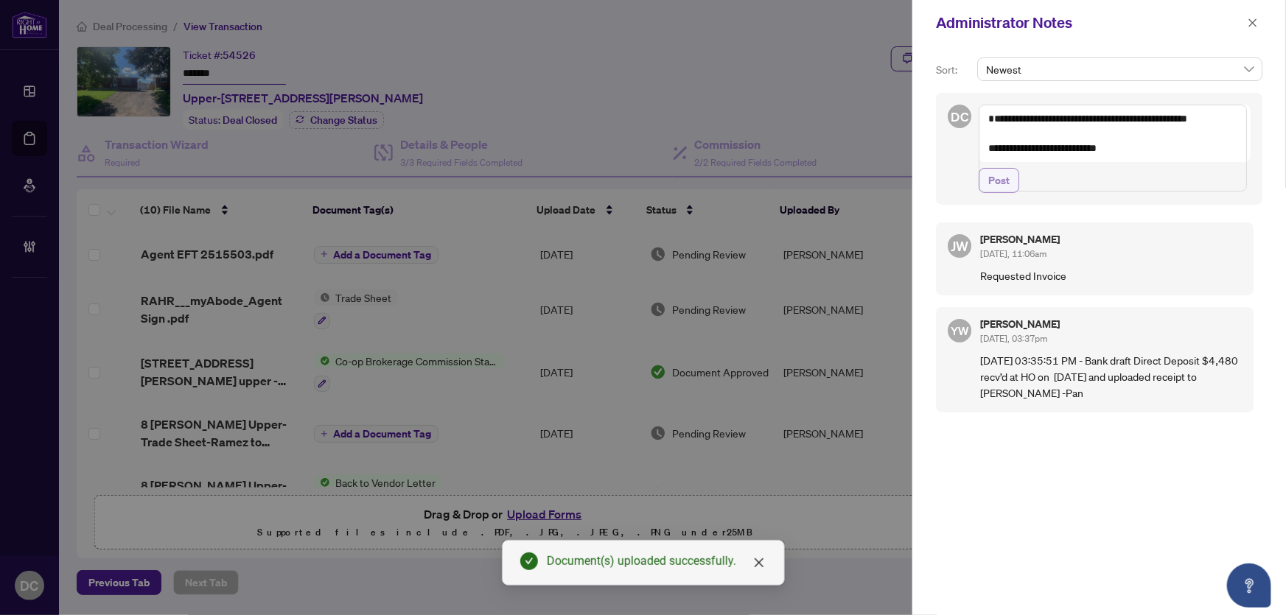
drag, startPoint x: 1004, startPoint y: 214, endPoint x: 993, endPoint y: 207, distance: 12.9
click at [1004, 192] on span "Post" at bounding box center [998, 181] width 21 height 24
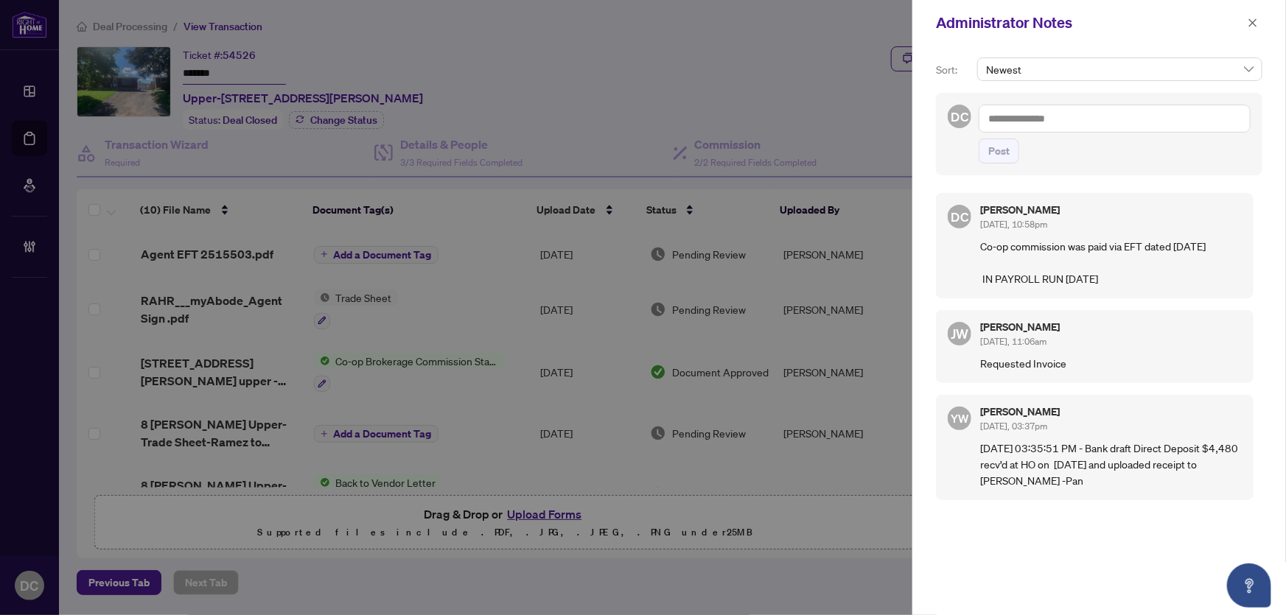
click at [1251, 9] on div "Administrator Notes" at bounding box center [1099, 23] width 374 height 46
click at [1252, 16] on span "button" at bounding box center [1253, 23] width 10 height 24
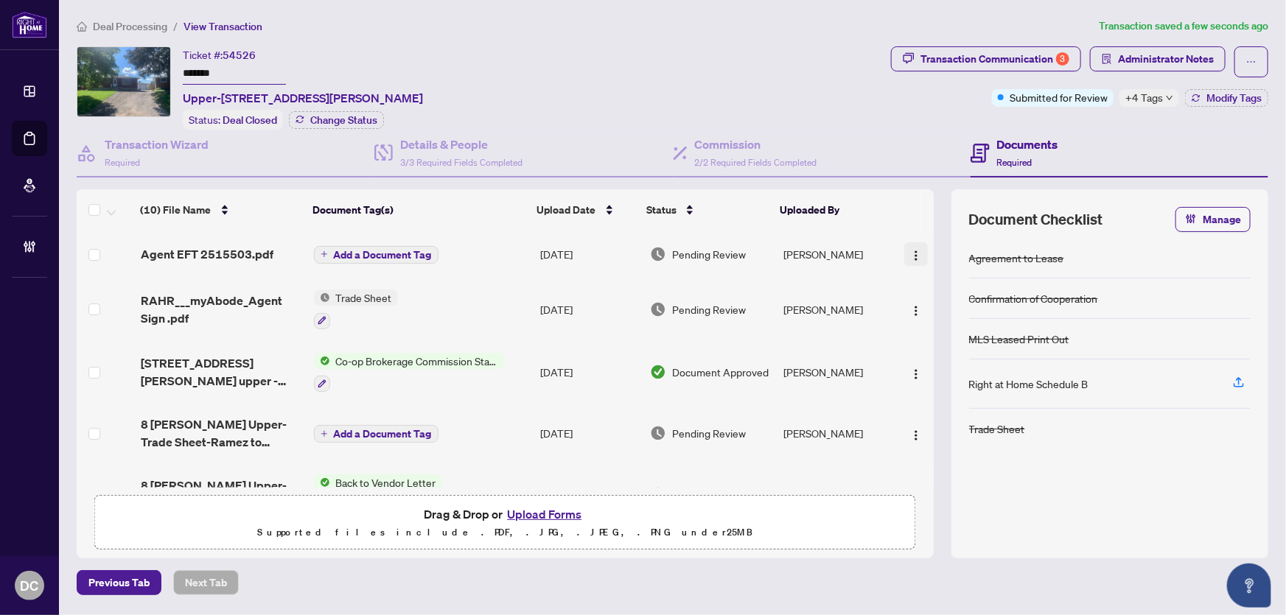
click at [915, 253] on img "button" at bounding box center [916, 256] width 12 height 12
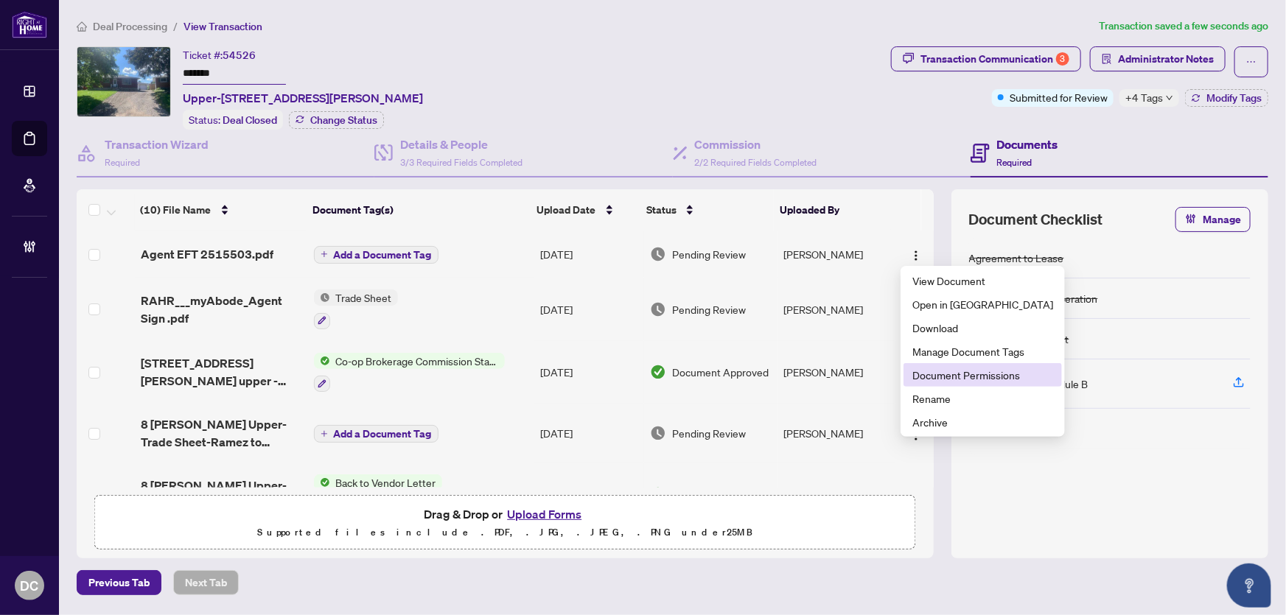
click at [935, 370] on span "Document Permissions" at bounding box center [982, 375] width 141 height 16
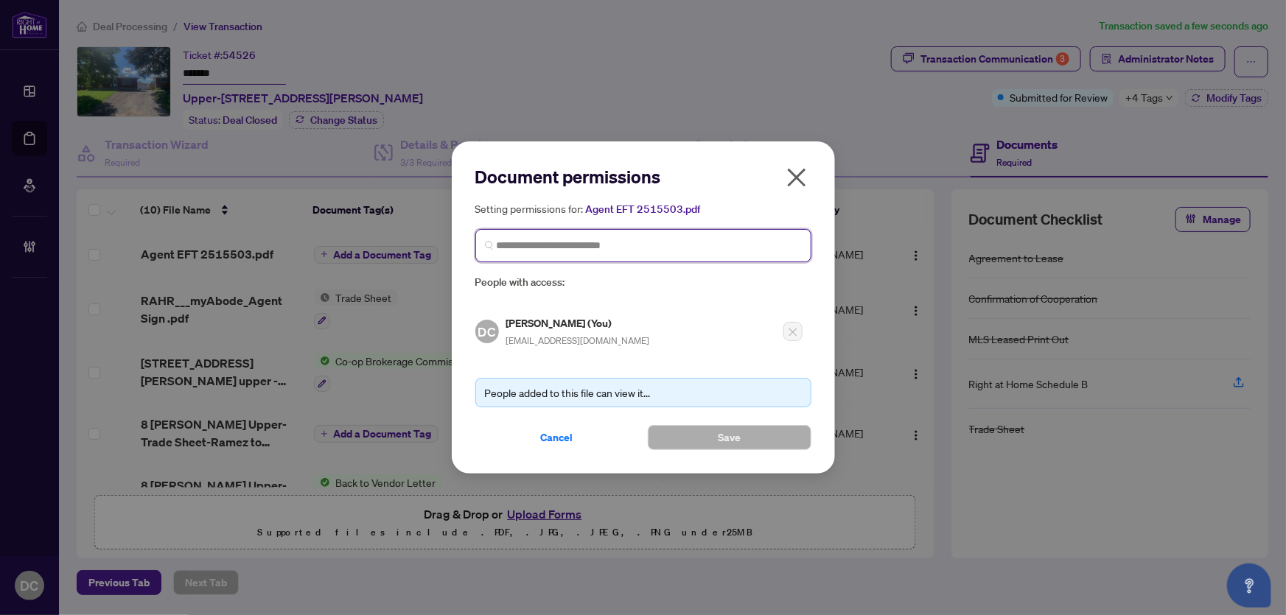
click at [631, 248] on input "search" at bounding box center [649, 245] width 305 height 15
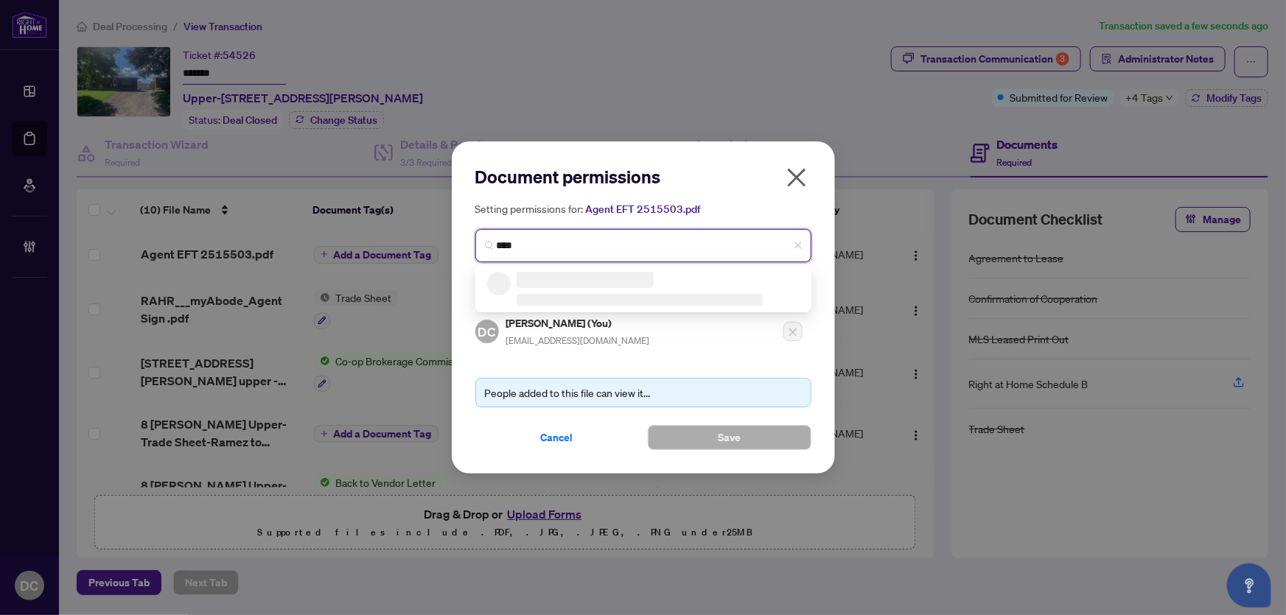
type input "****"
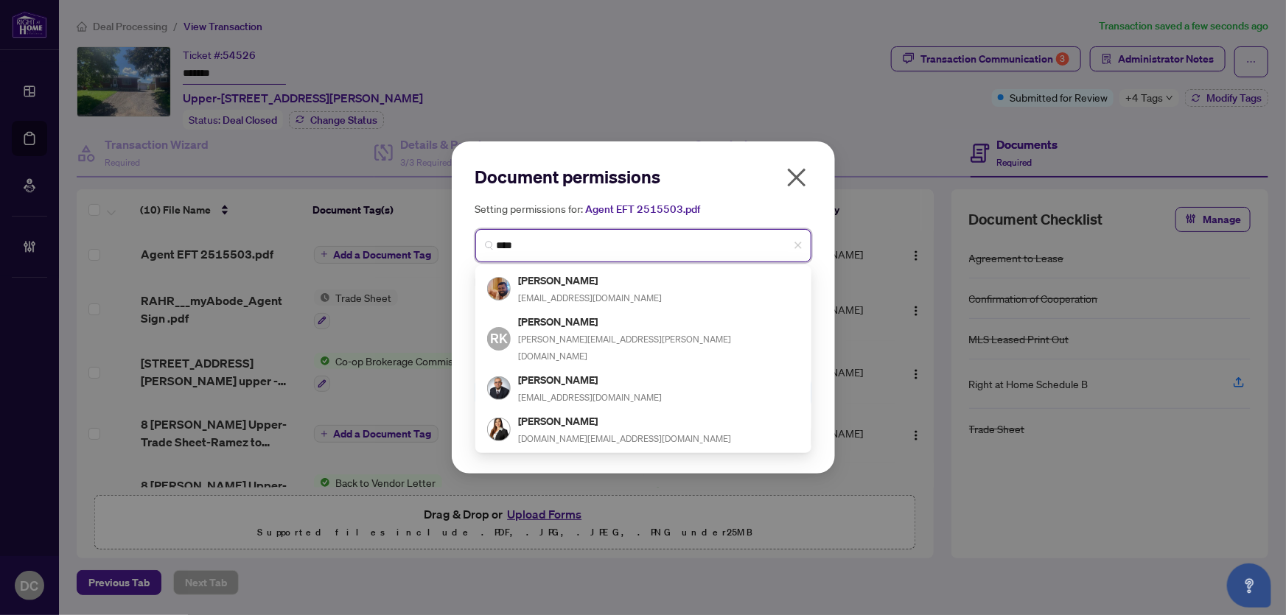
click at [568, 244] on input "****" at bounding box center [649, 245] width 305 height 15
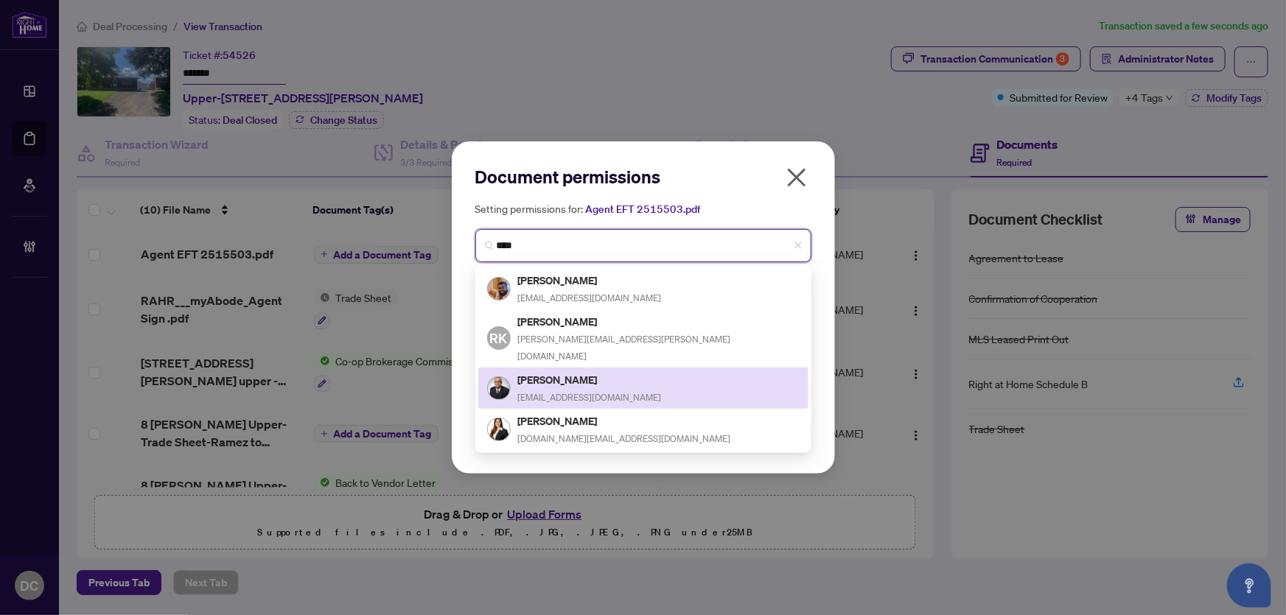
click at [553, 371] on h5 "[PERSON_NAME]" at bounding box center [590, 379] width 144 height 17
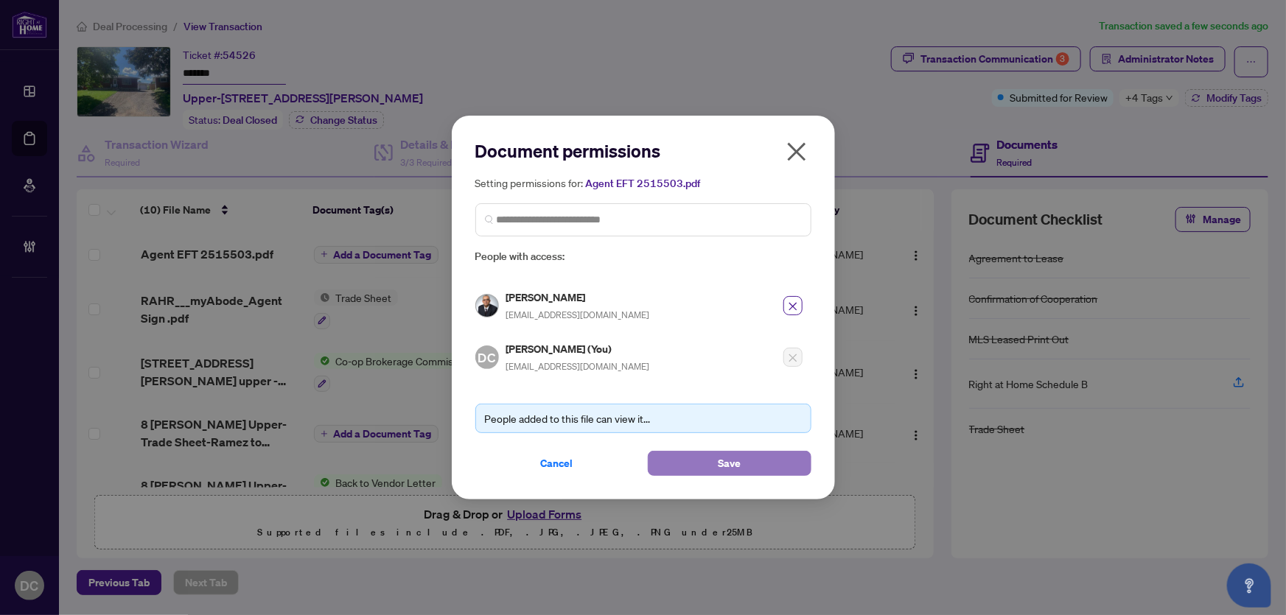
click at [694, 458] on button "Save" at bounding box center [730, 463] width 164 height 25
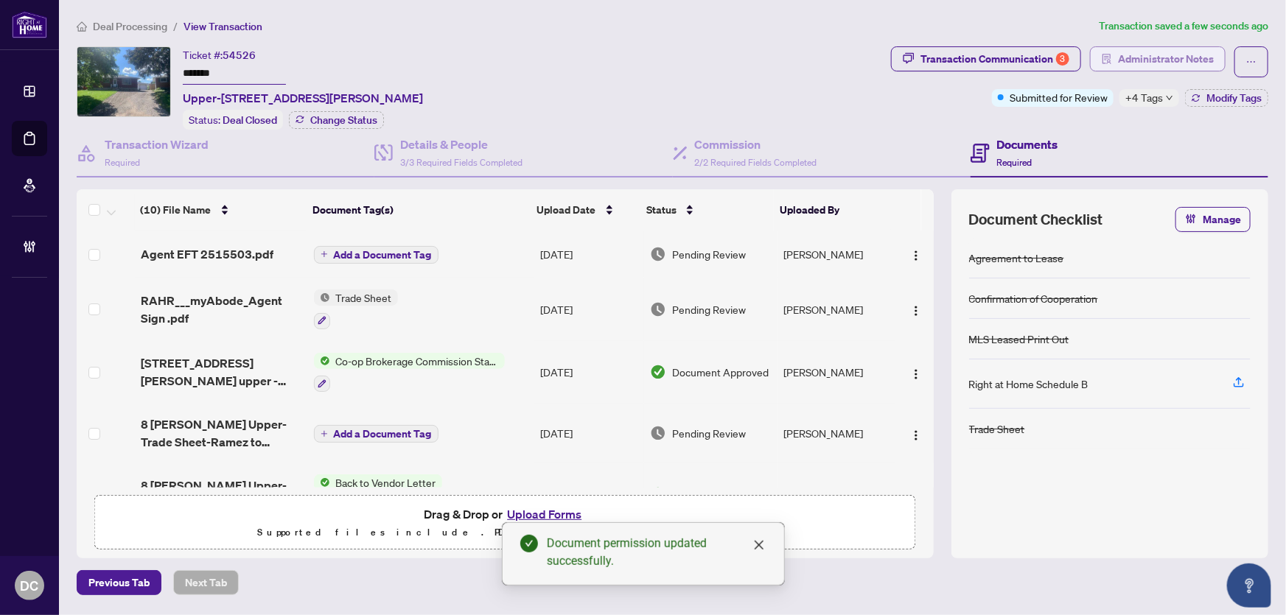
click at [1130, 58] on span "Administrator Notes" at bounding box center [1166, 59] width 96 height 24
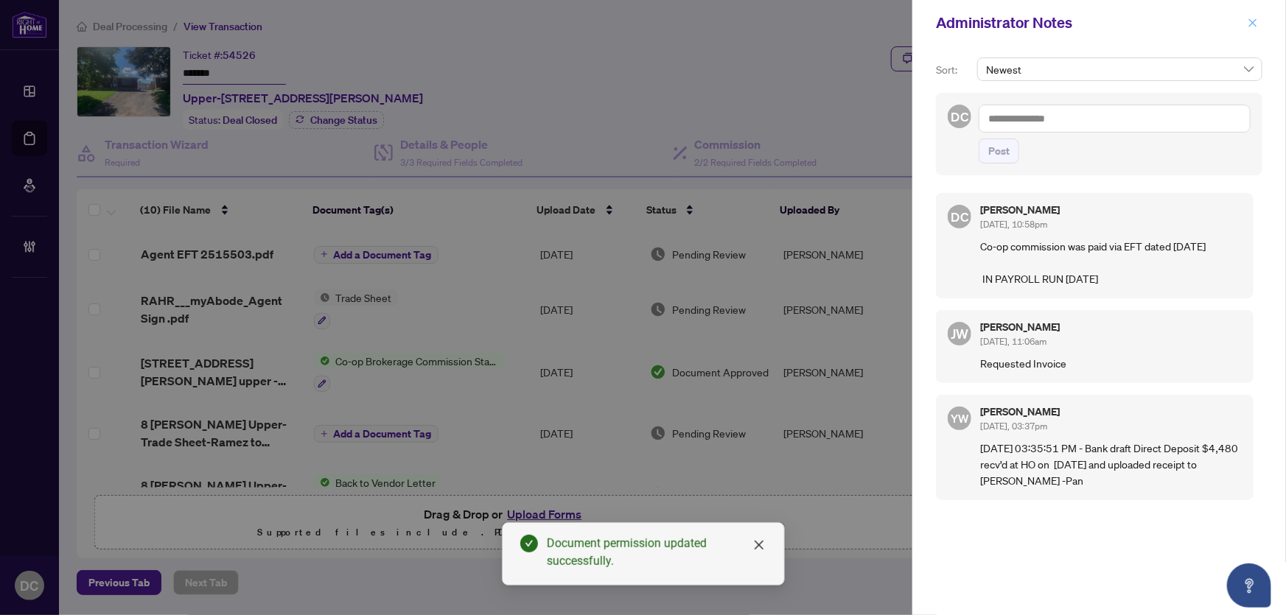
click at [1254, 18] on icon "close" at bounding box center [1253, 23] width 10 height 10
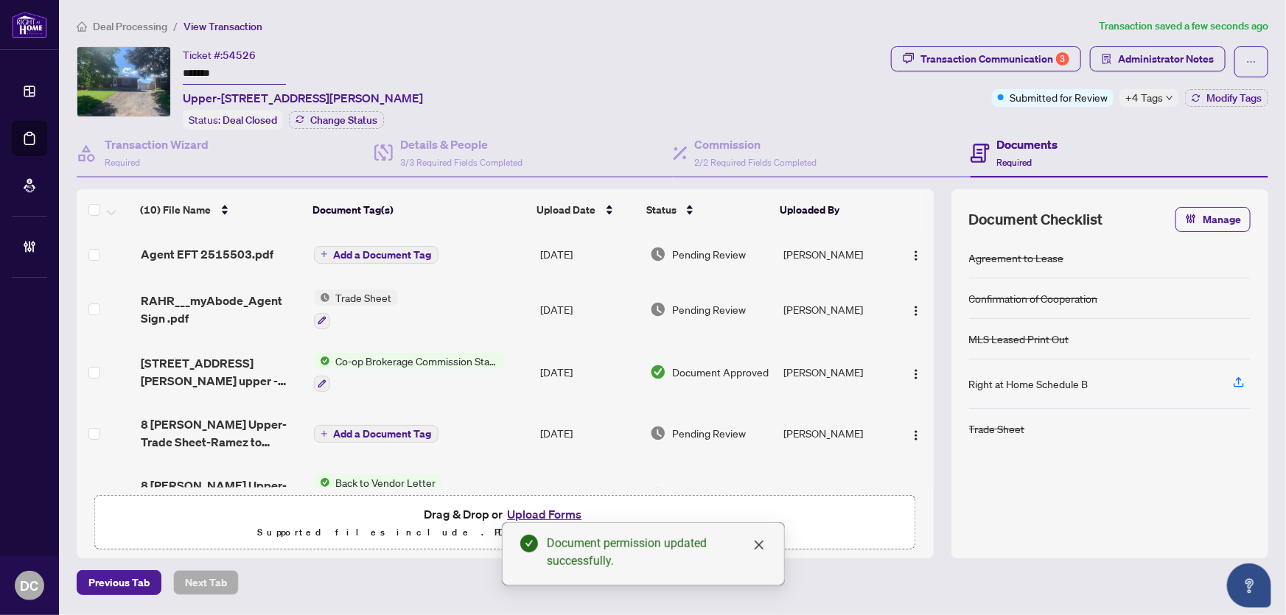
click at [1144, 103] on span "+4 Tags" at bounding box center [1144, 97] width 38 height 17
drag, startPoint x: 240, startPoint y: 69, endPoint x: 141, endPoint y: 69, distance: 99.5
click at [141, 69] on div "Ticket #: 54526 ******* [STREET_ADDRESS][PERSON_NAME] Status: Deal Closed Chang…" at bounding box center [481, 87] width 808 height 83
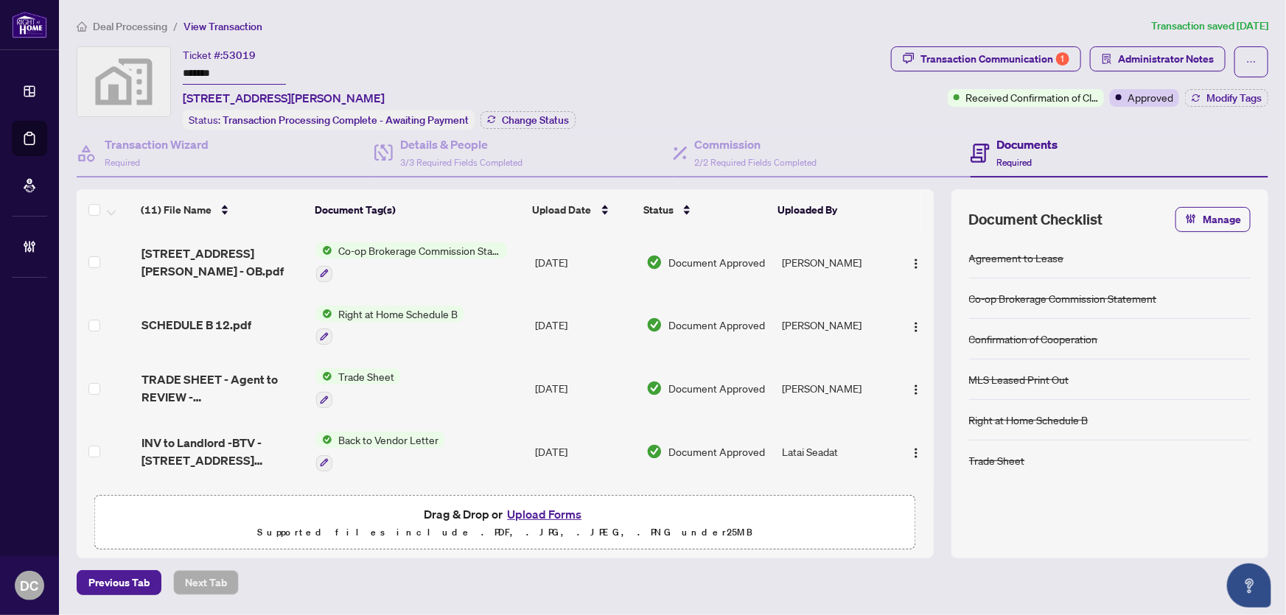
drag, startPoint x: 130, startPoint y: 66, endPoint x: 122, endPoint y: 66, distance: 8.1
click at [122, 66] on div "Ticket #: 53019 ******* [STREET_ADDRESS][PERSON_NAME] Status: Transaction Proce…" at bounding box center [481, 87] width 808 height 83
click at [562, 119] on span "Change Status" at bounding box center [535, 120] width 67 height 10
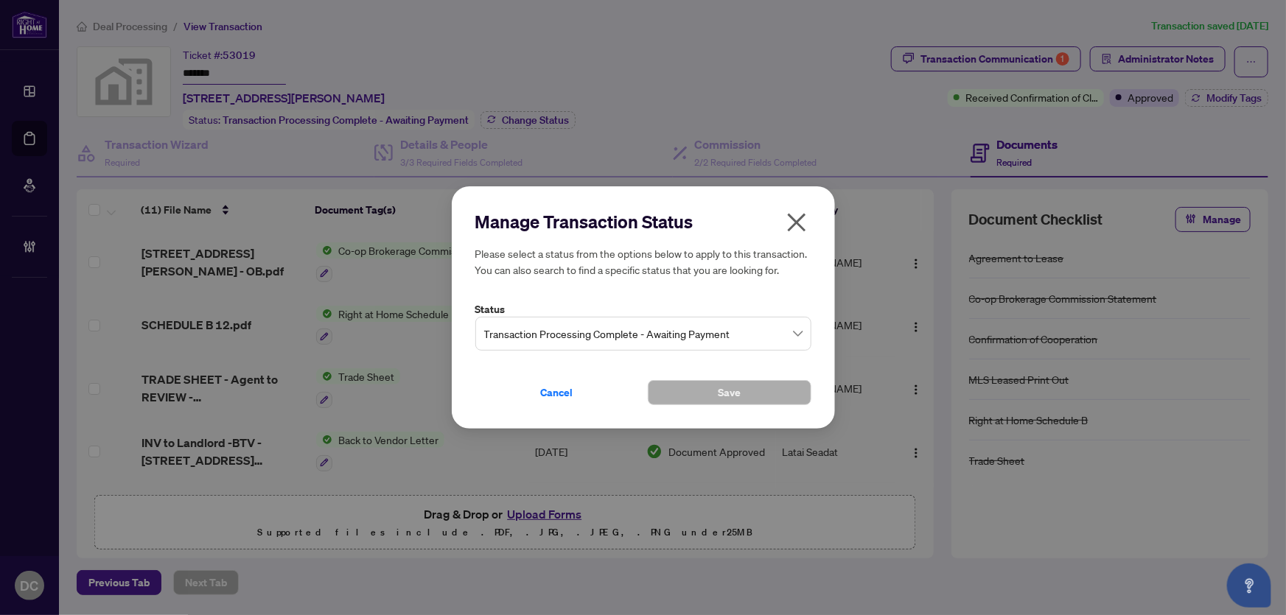
click at [590, 342] on span "Transaction Processing Complete - Awaiting Payment" at bounding box center [643, 334] width 318 height 28
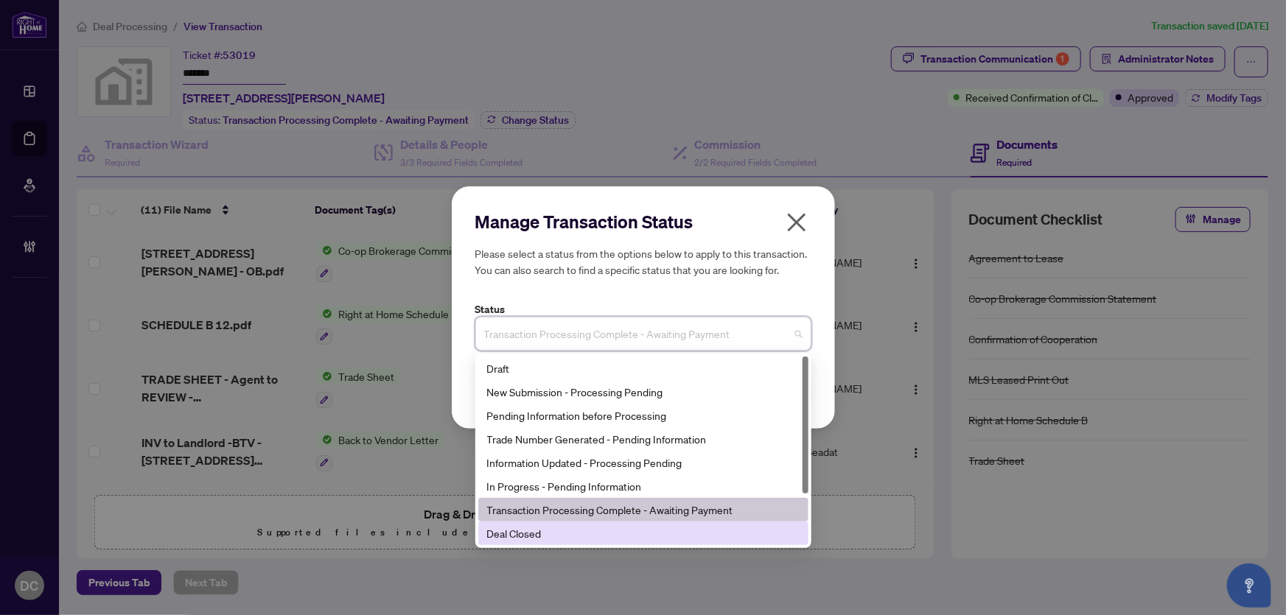
click at [522, 534] on div "Deal Closed" at bounding box center [643, 533] width 312 height 16
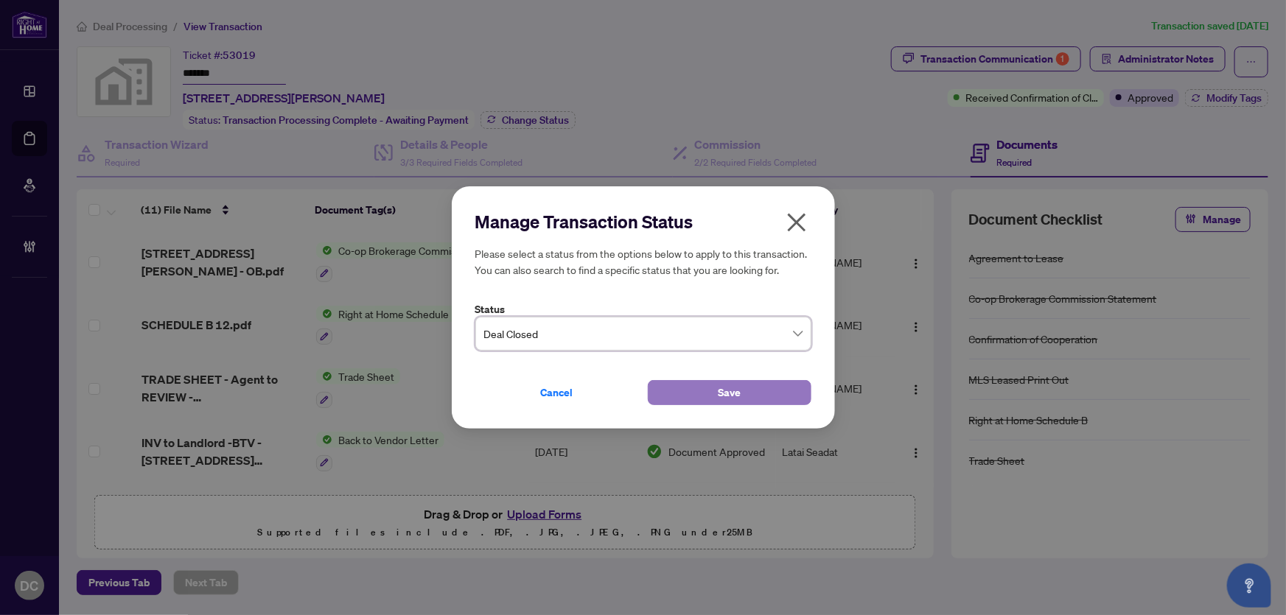
click at [702, 391] on button "Save" at bounding box center [730, 392] width 164 height 25
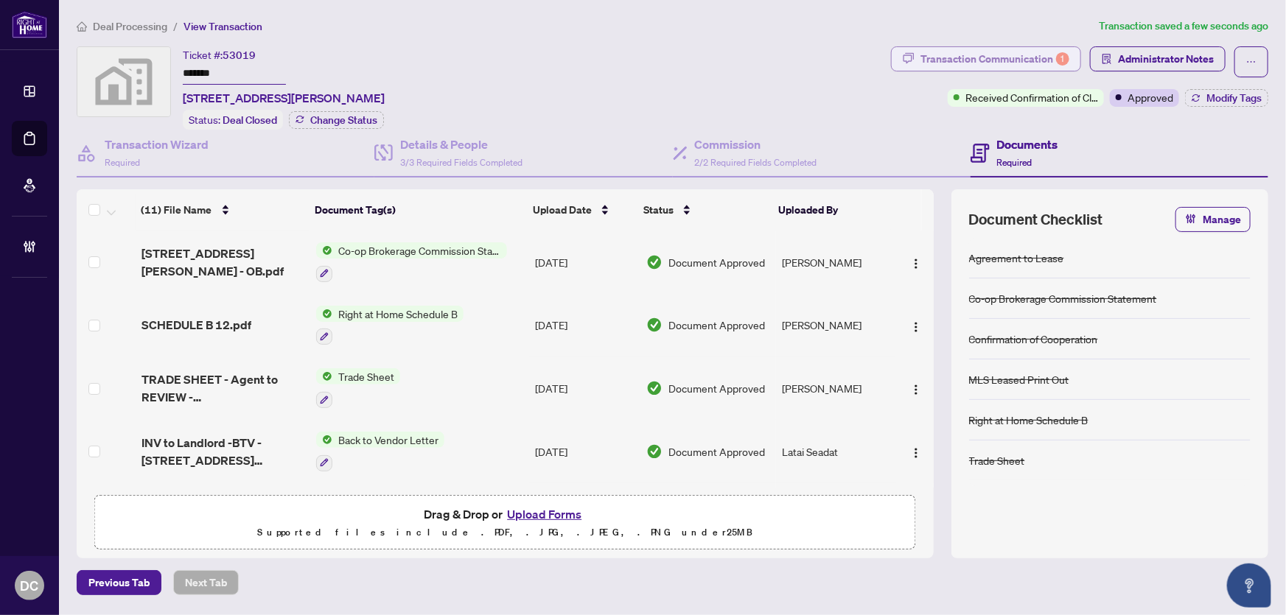
click at [919, 56] on button "Transaction Communication 1" at bounding box center [986, 58] width 190 height 25
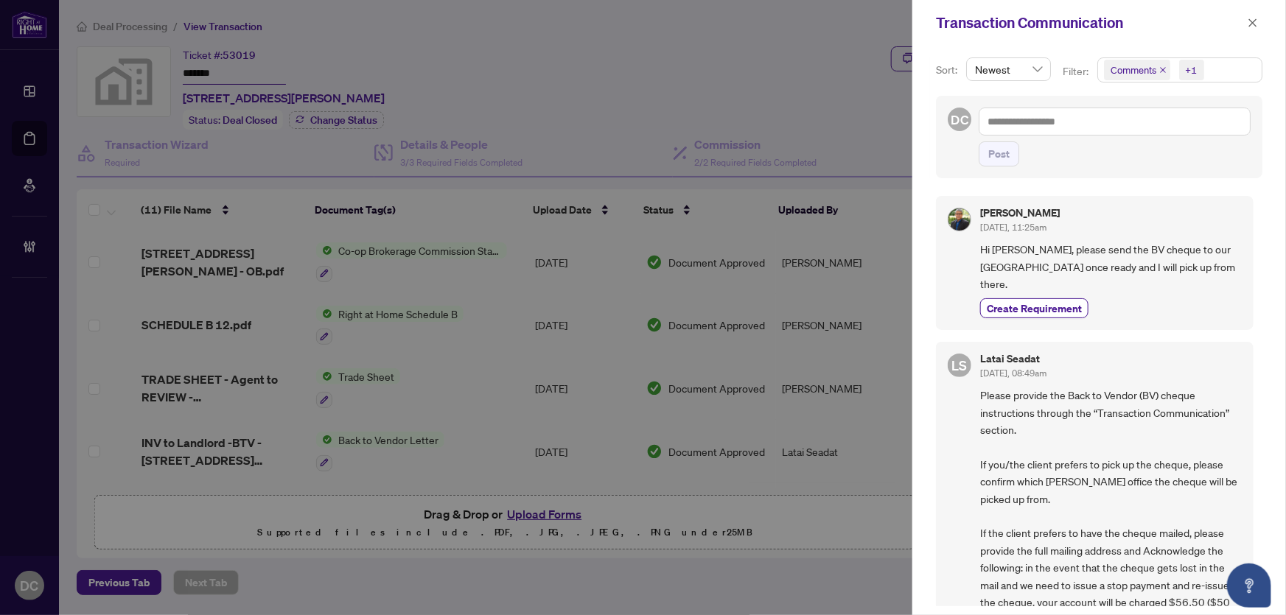
drag, startPoint x: 1257, startPoint y: 25, endPoint x: 1212, endPoint y: 80, distance: 70.8
click at [1212, 80] on div "Transaction Communication Sort: Newest Filter: Comments +1 DC Post [PERSON_NAME…" at bounding box center [1099, 307] width 374 height 615
click at [1223, 65] on span "Comments +1" at bounding box center [1180, 70] width 164 height 24
click at [1178, 130] on span "Comments" at bounding box center [1186, 131] width 131 height 18
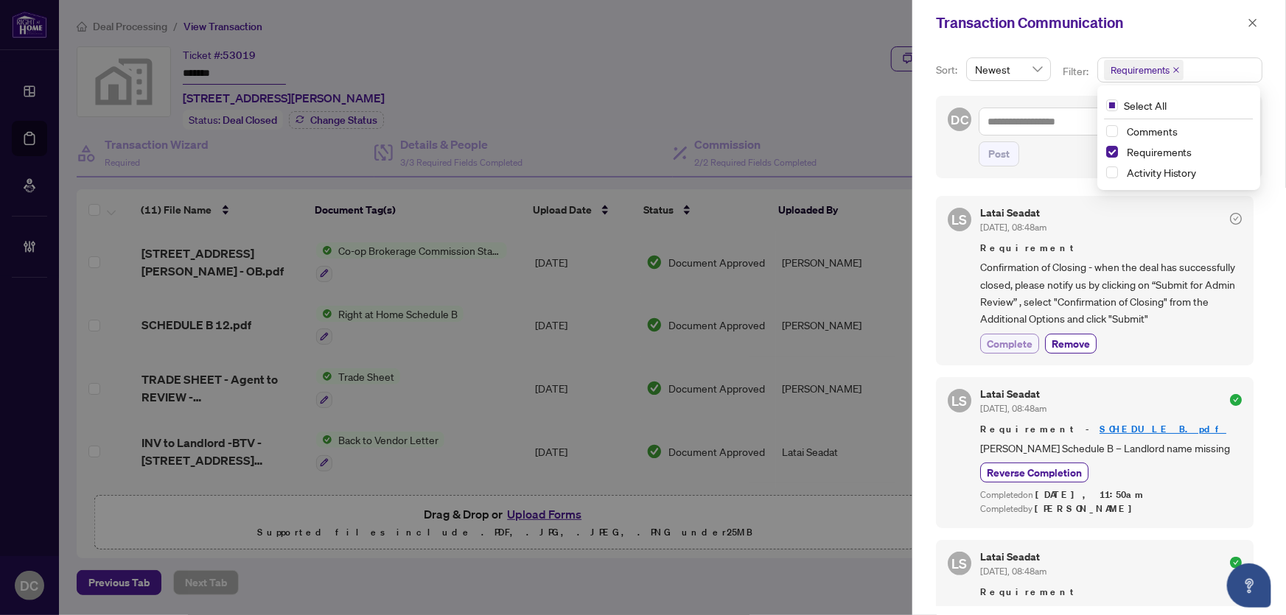
click at [1002, 340] on span "Complete" at bounding box center [1010, 343] width 46 height 15
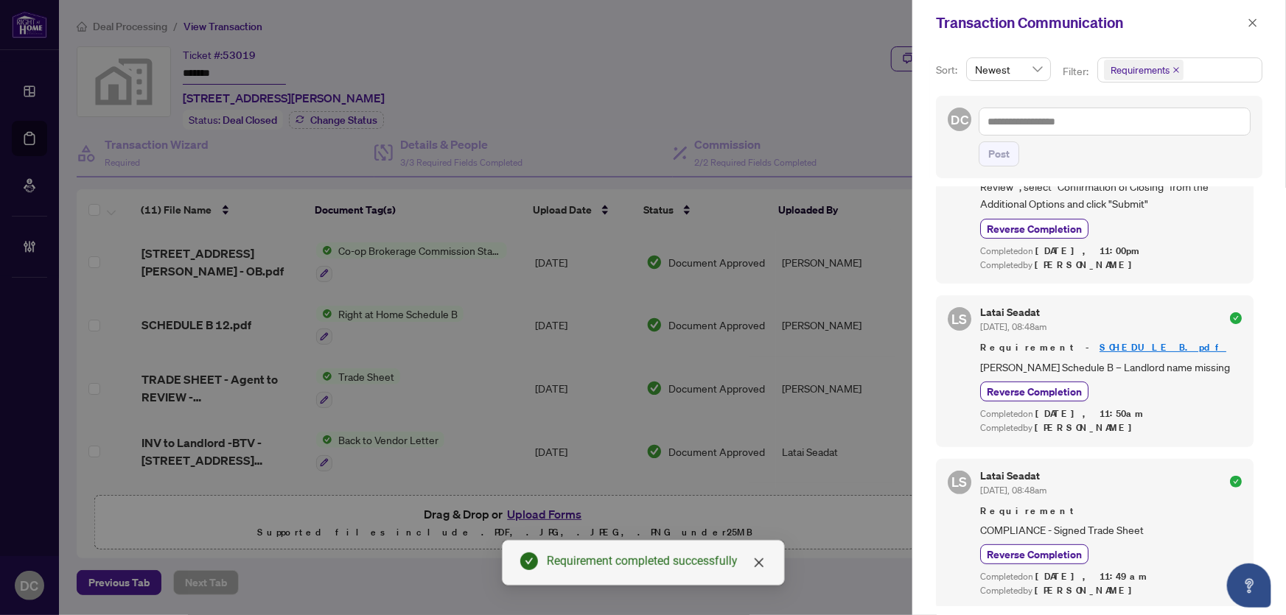
scroll to position [2, 0]
click at [1254, 20] on icon "close" at bounding box center [1253, 23] width 10 height 10
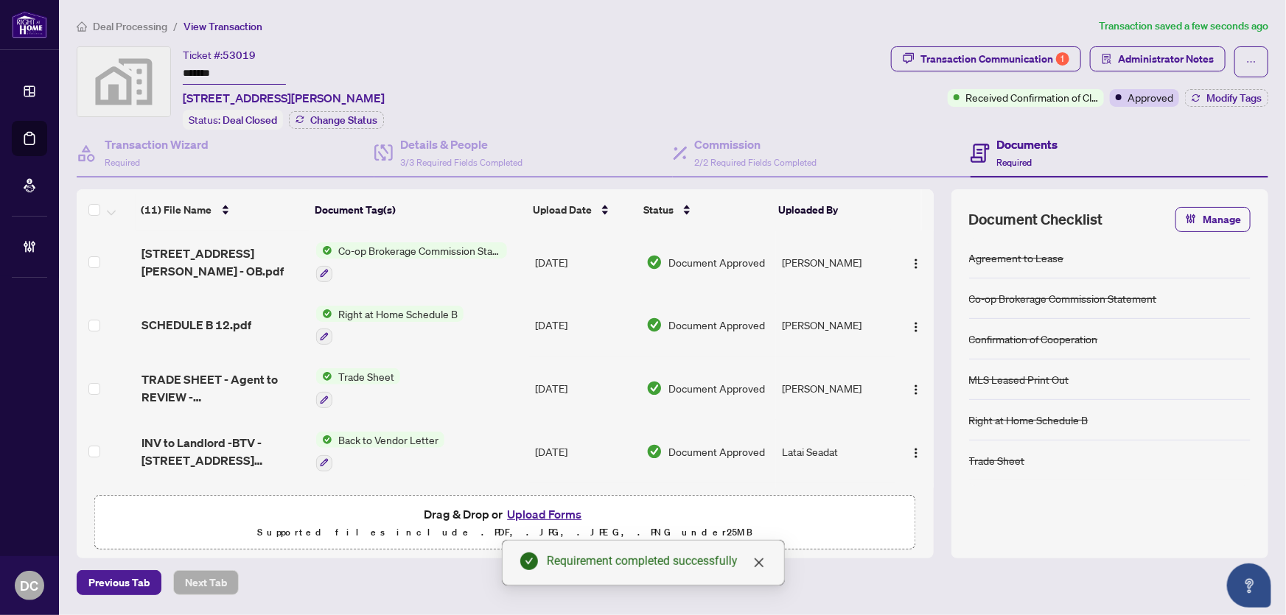
click at [506, 258] on td "Co-op Brokerage Commission Statement" at bounding box center [419, 262] width 219 height 63
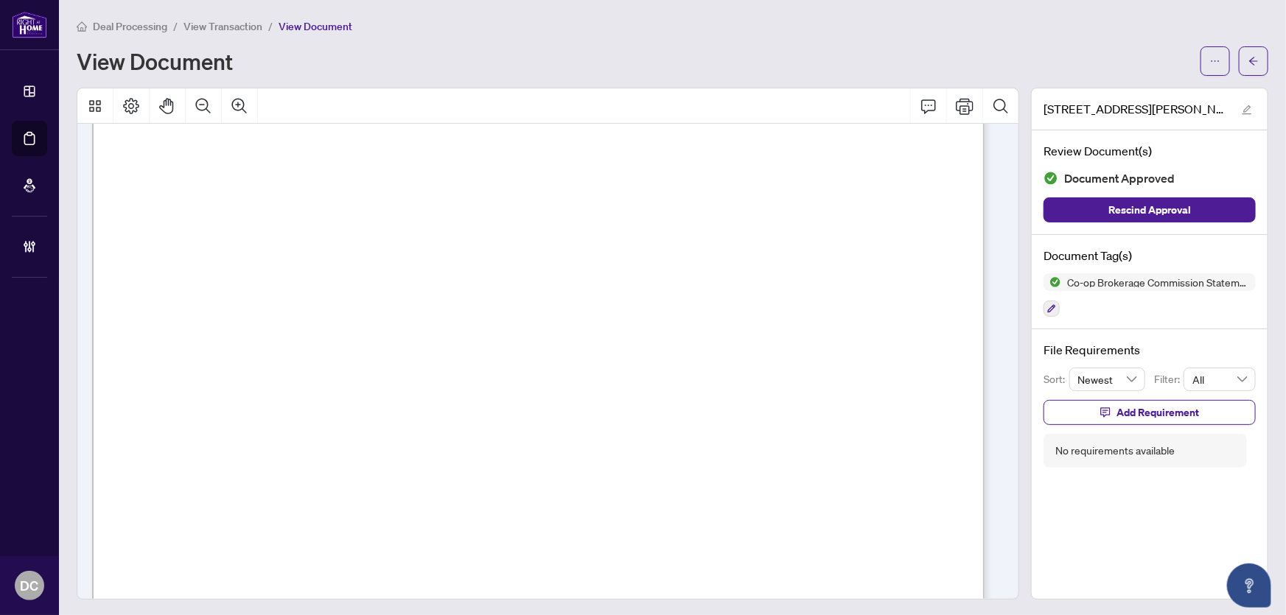
scroll to position [268, 0]
drag, startPoint x: 1234, startPoint y: 56, endPoint x: 7, endPoint y: 93, distance: 1227.6
click at [1239, 56] on button "button" at bounding box center [1253, 60] width 29 height 29
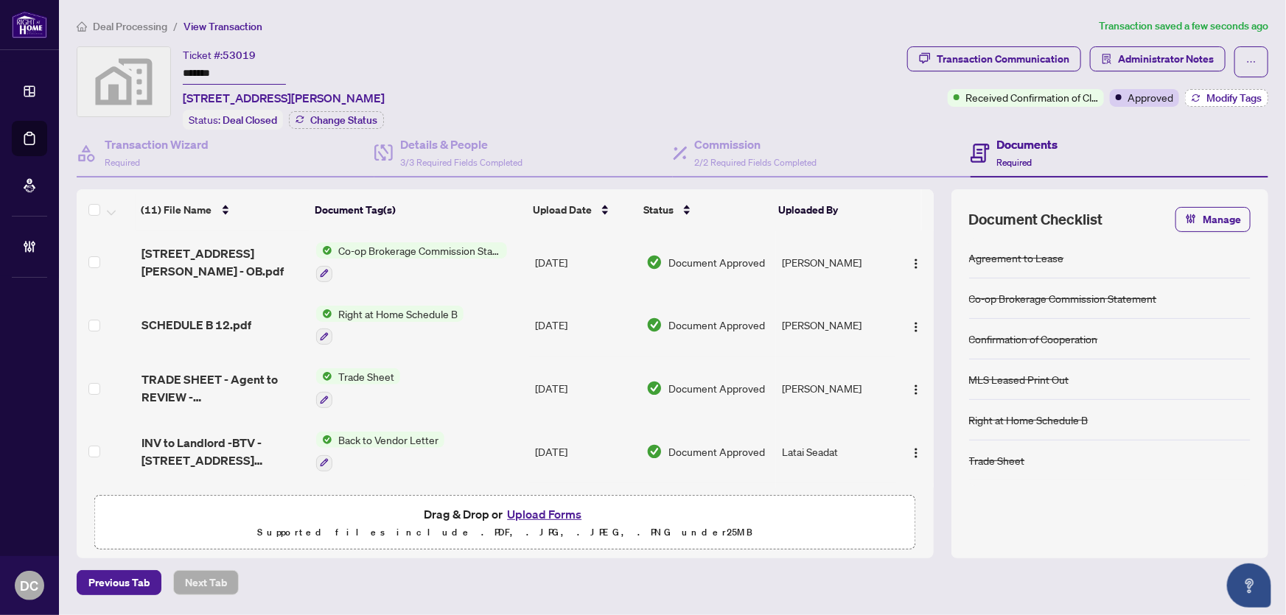
click at [1249, 94] on span "Modify Tags" at bounding box center [1233, 98] width 55 height 10
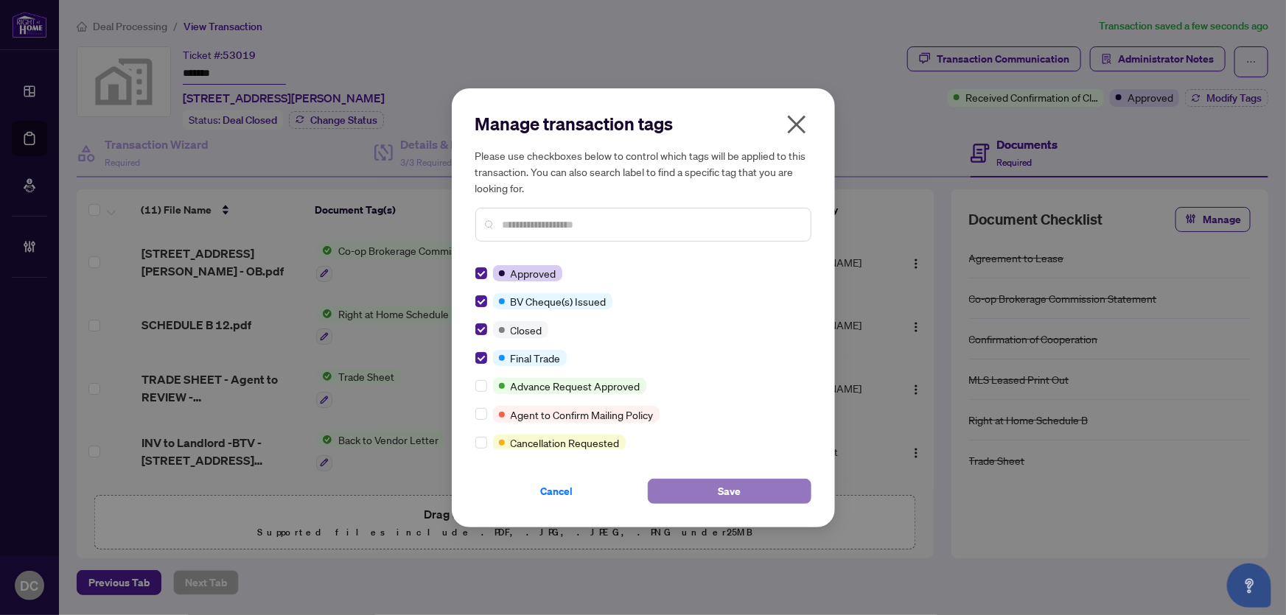
click at [740, 494] on span "Save" at bounding box center [729, 492] width 23 height 24
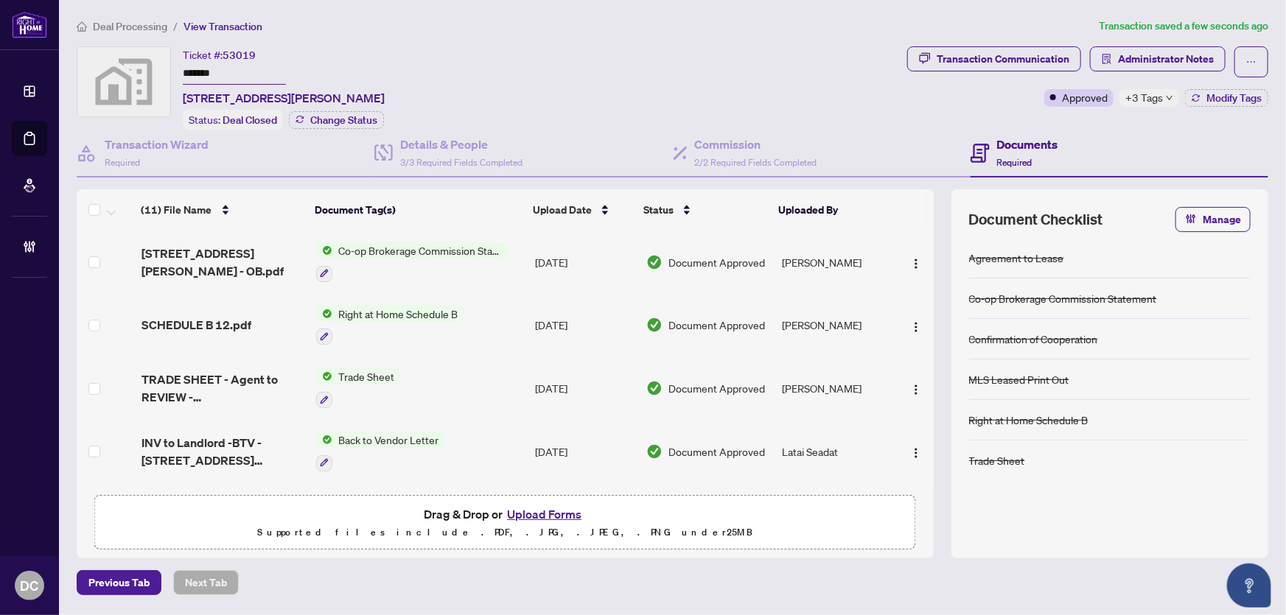
click at [1163, 99] on div "+3 Tags" at bounding box center [1149, 98] width 60 height 18
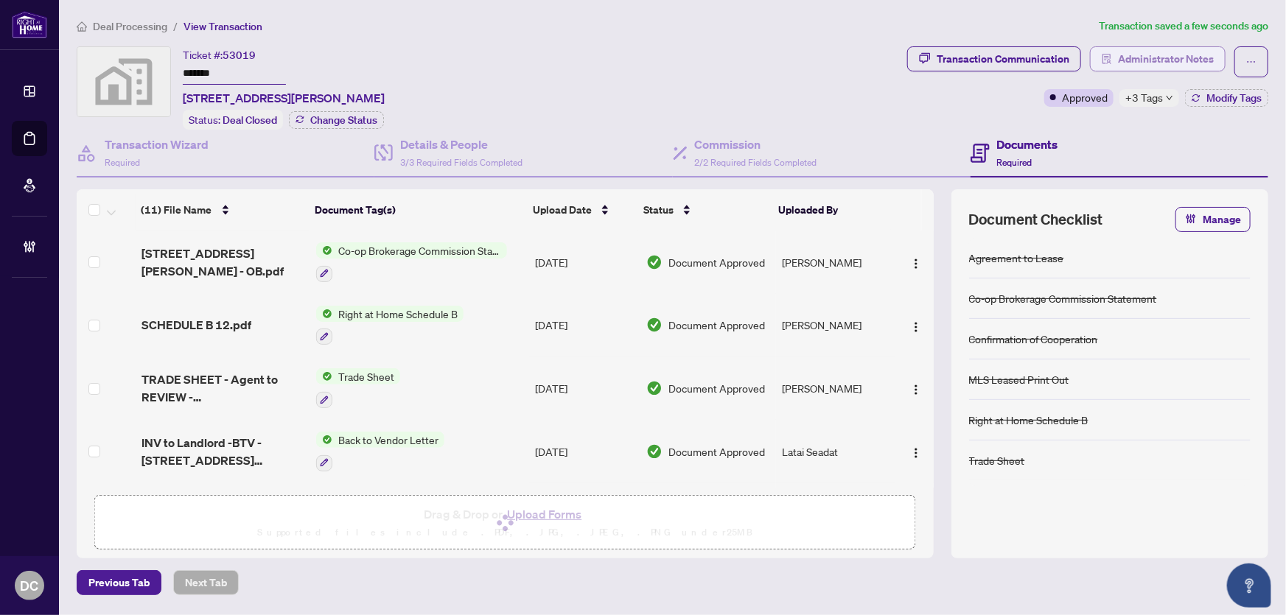
click at [1189, 56] on span "Administrator Notes" at bounding box center [1166, 59] width 96 height 24
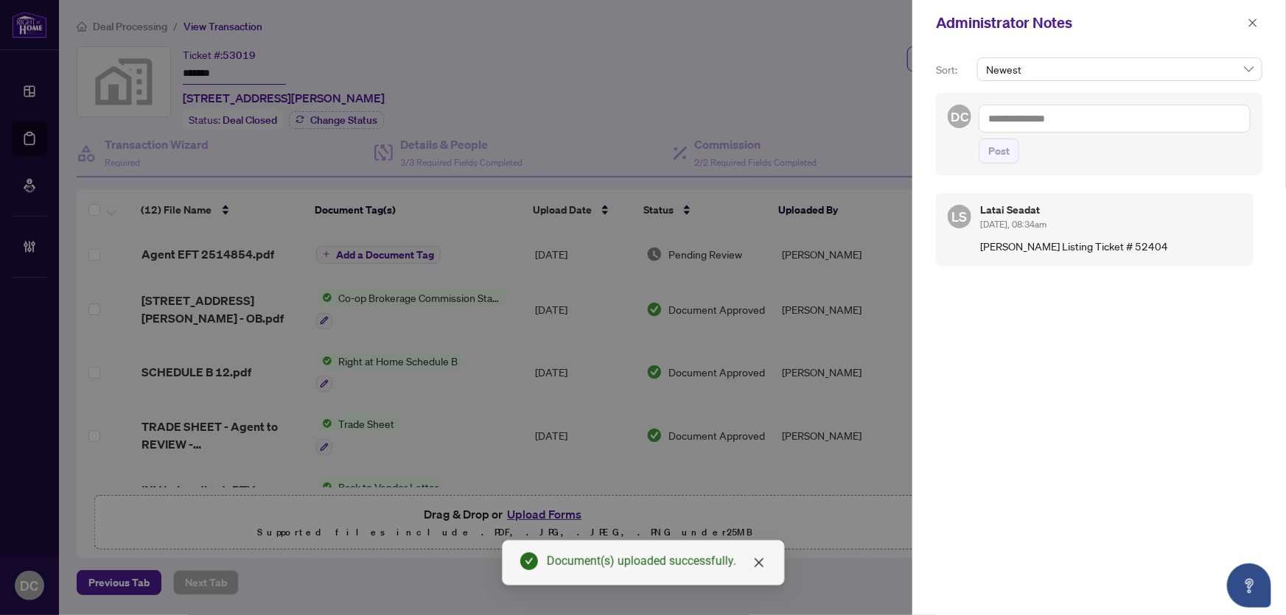
click at [1130, 118] on textarea at bounding box center [1115, 119] width 272 height 28
paste textarea "**********"
type textarea "**********"
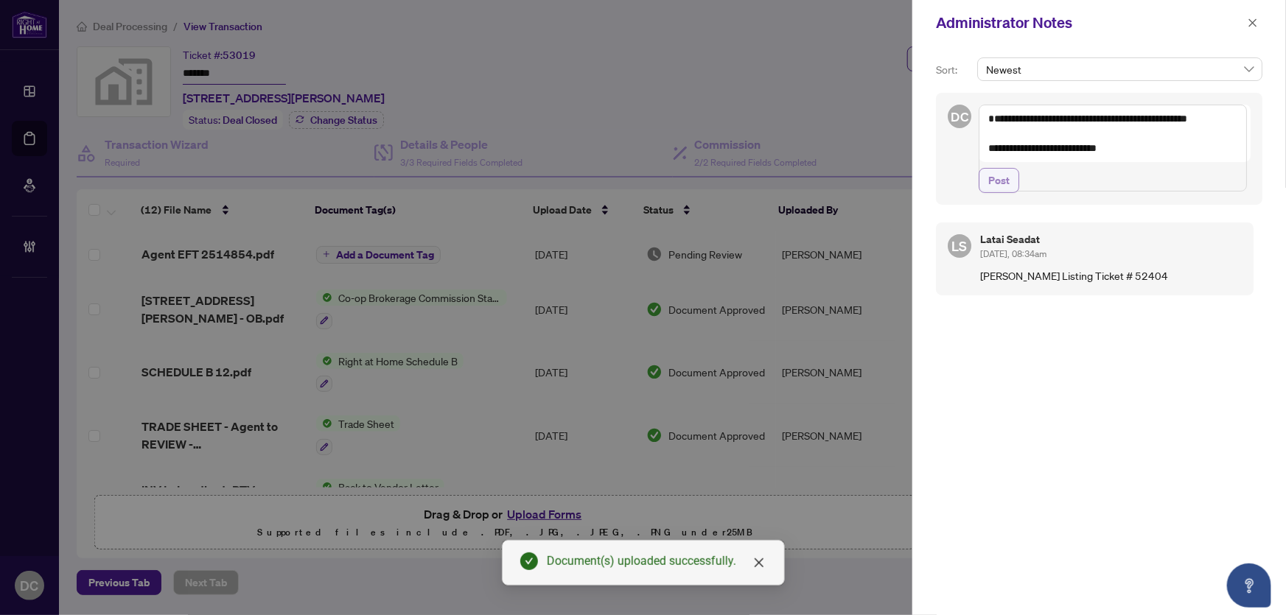
click at [999, 192] on span "Post" at bounding box center [998, 181] width 21 height 24
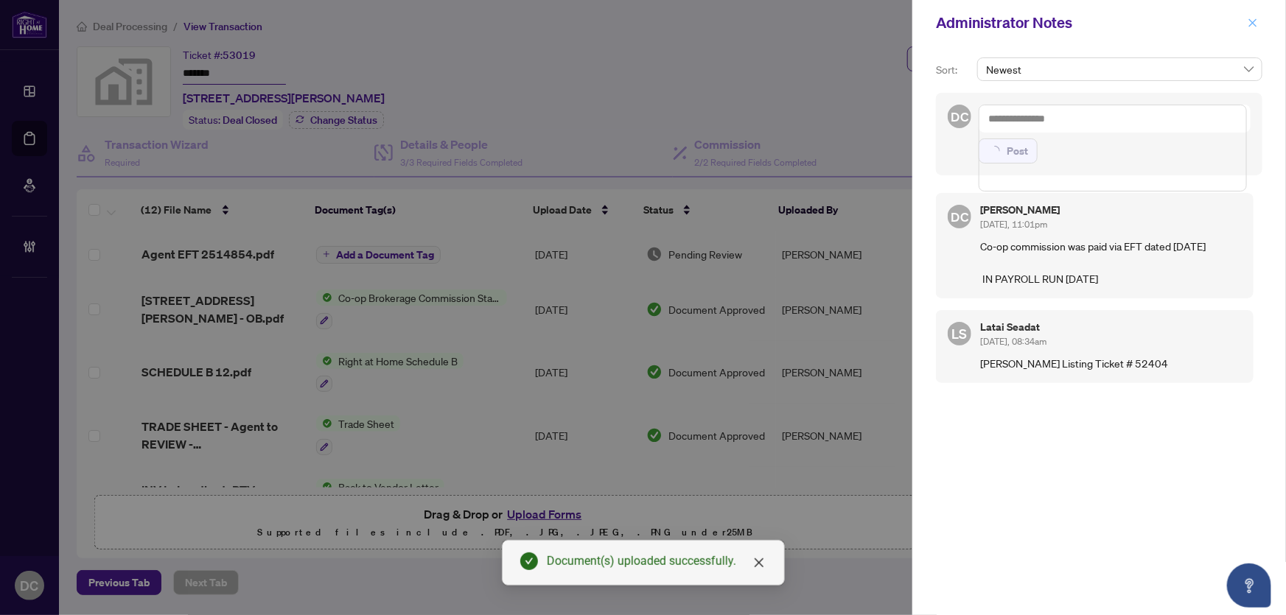
click at [1257, 24] on icon "close" at bounding box center [1253, 23] width 10 height 10
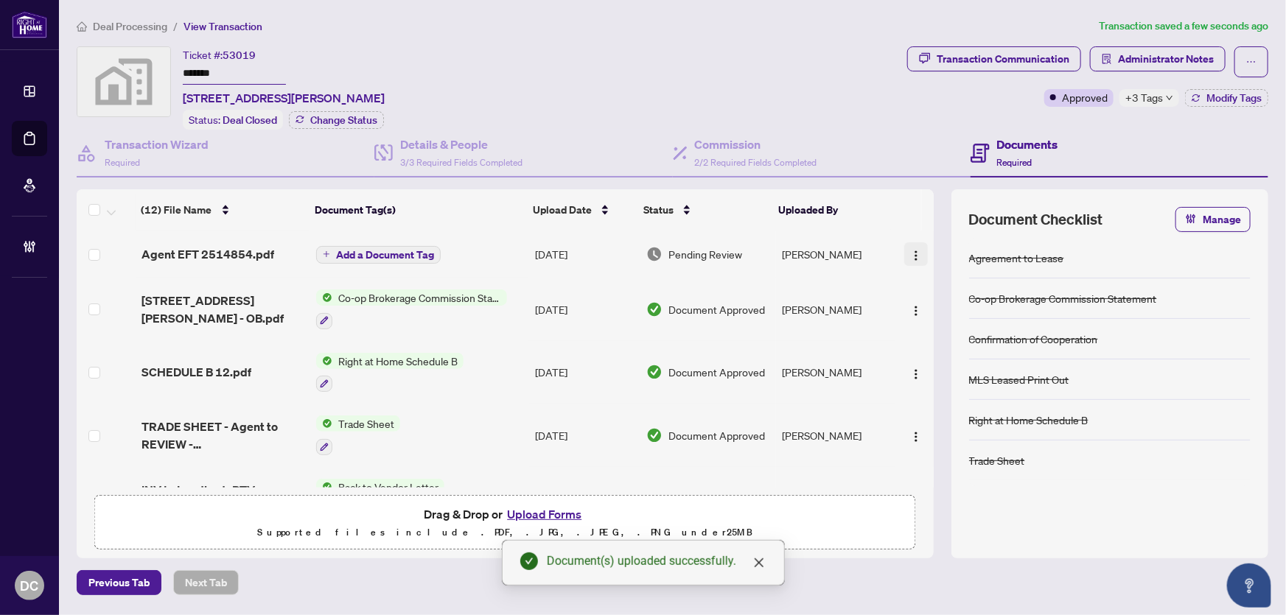
click at [910, 254] on img "button" at bounding box center [916, 256] width 12 height 12
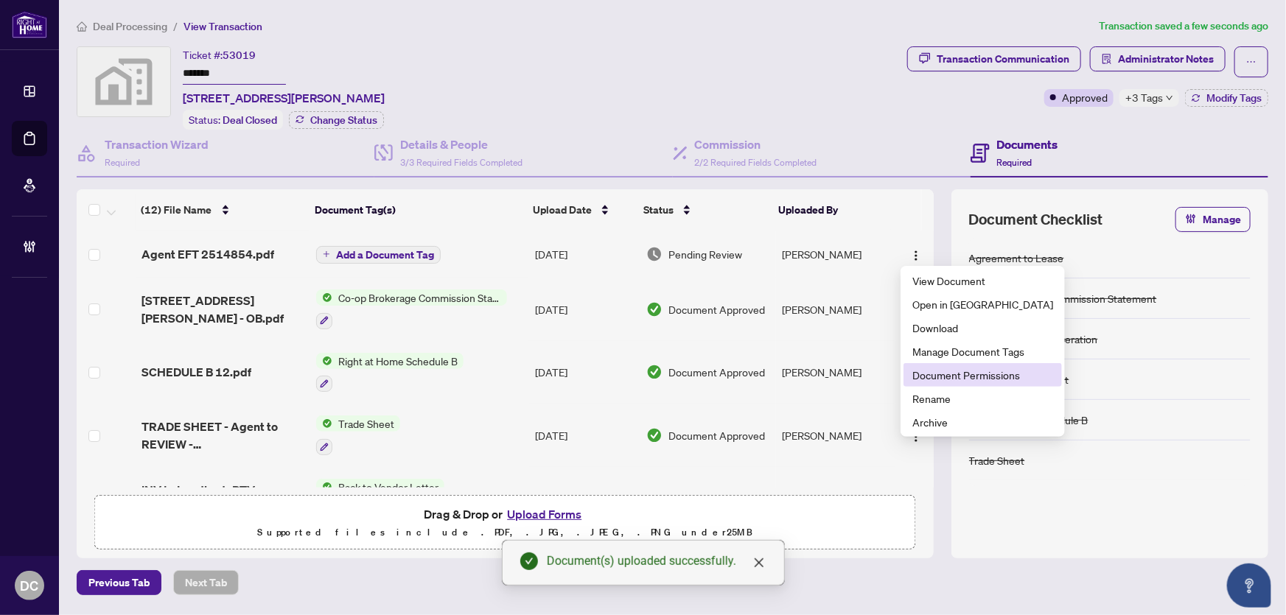
click at [944, 375] on span "Document Permissions" at bounding box center [982, 375] width 141 height 16
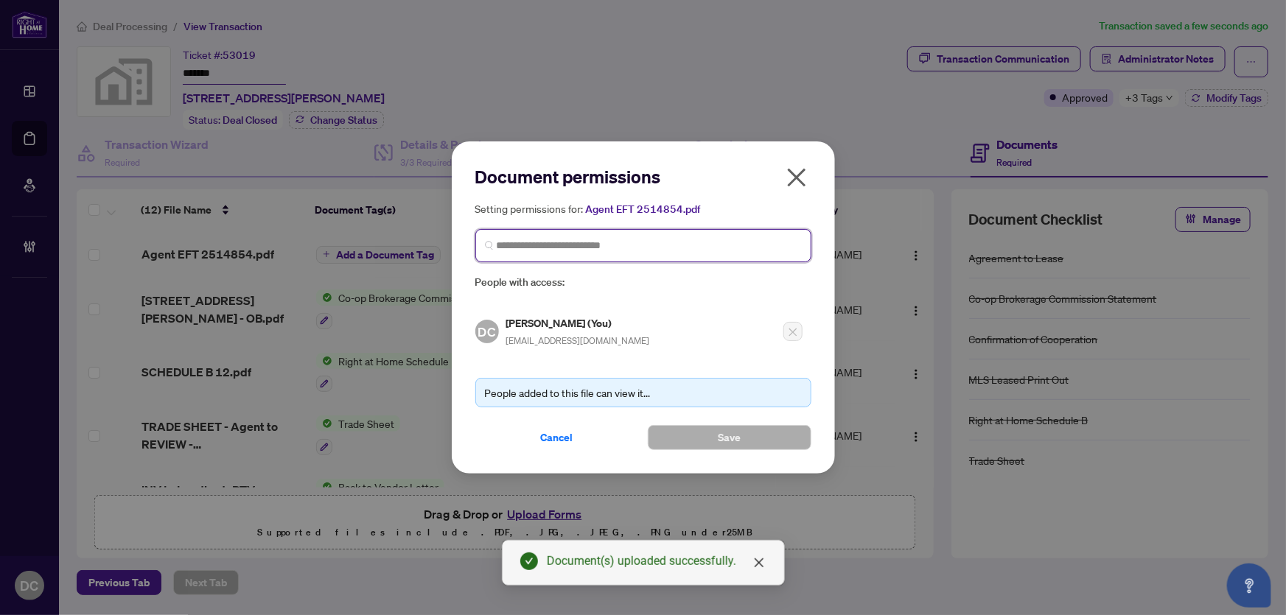
click at [580, 249] on input "search" at bounding box center [649, 245] width 305 height 15
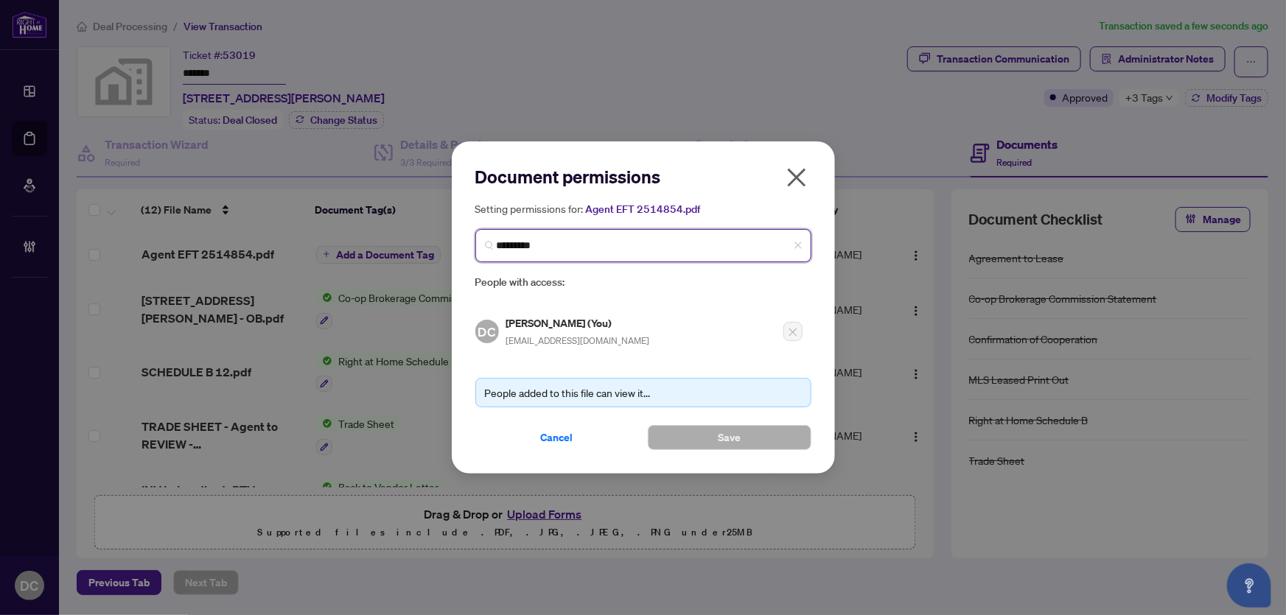
type input "**********"
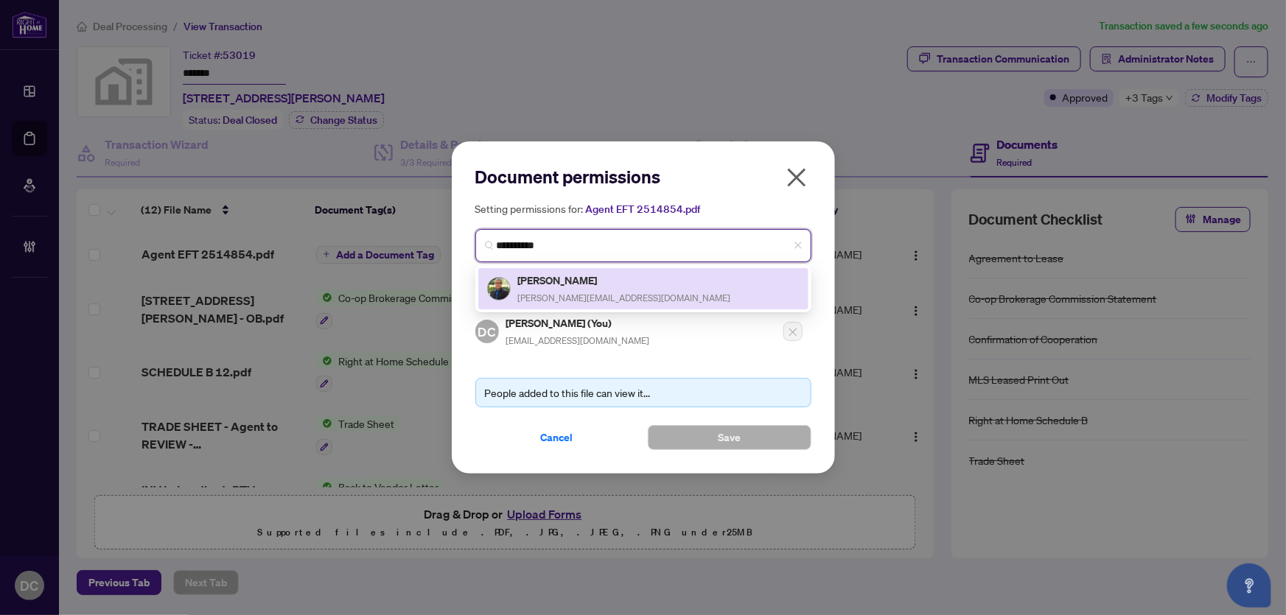
click at [582, 295] on span "[PERSON_NAME][EMAIL_ADDRESS][DOMAIN_NAME]" at bounding box center [624, 298] width 213 height 11
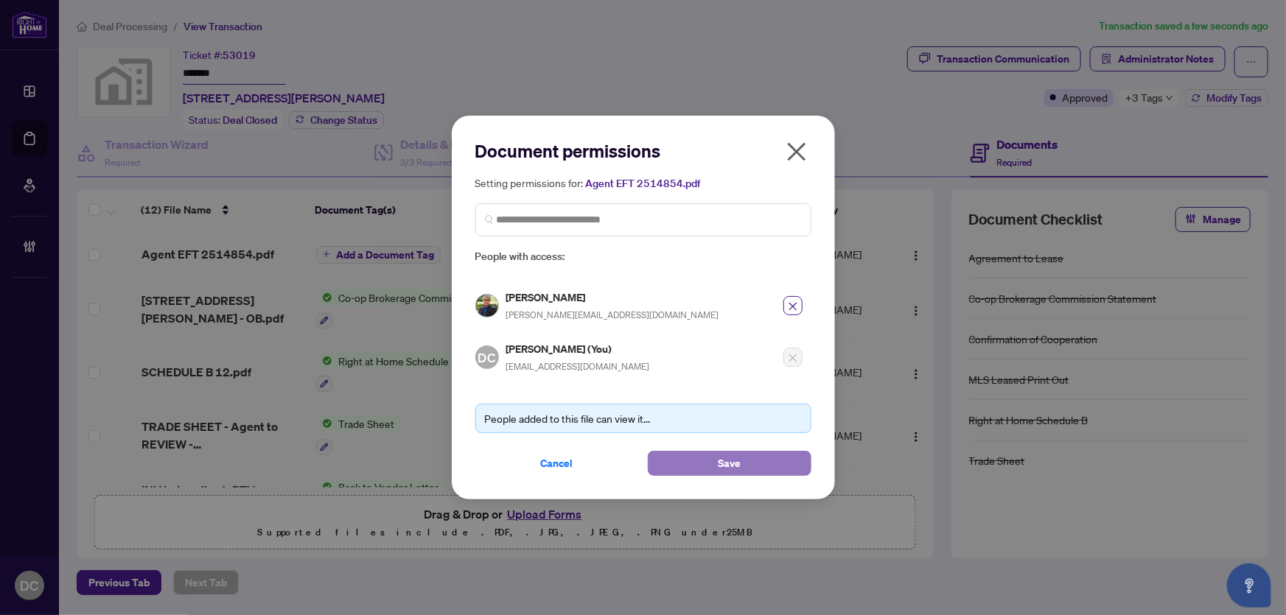
click at [683, 463] on button "Save" at bounding box center [730, 463] width 164 height 25
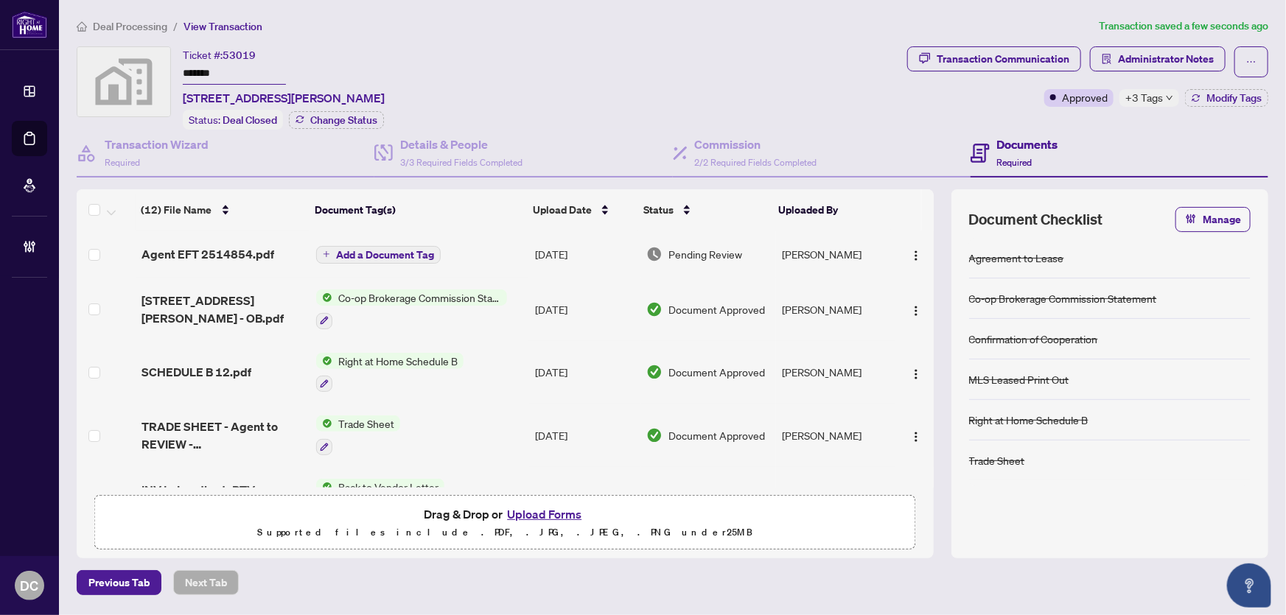
click at [1161, 102] on span "+3 Tags" at bounding box center [1144, 97] width 38 height 17
drag, startPoint x: 234, startPoint y: 75, endPoint x: 153, endPoint y: 75, distance: 81.1
click at [153, 75] on div "Ticket #: 53019 ******* [STREET_ADDRESS][PERSON_NAME] Status: Deal Closed Chang…" at bounding box center [489, 87] width 825 height 83
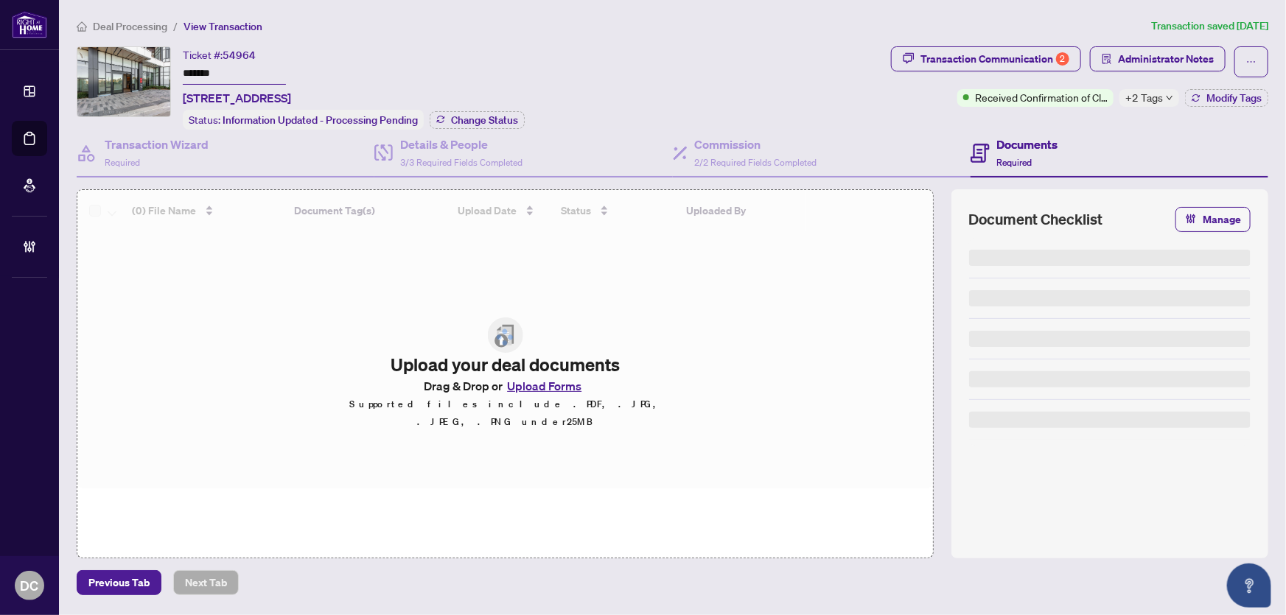
drag, startPoint x: 247, startPoint y: 73, endPoint x: 184, endPoint y: 93, distance: 65.7
click at [135, 70] on div "Ticket #: 54964 ******* [STREET_ADDRESS] Status: Information Updated - Processi…" at bounding box center [481, 87] width 808 height 83
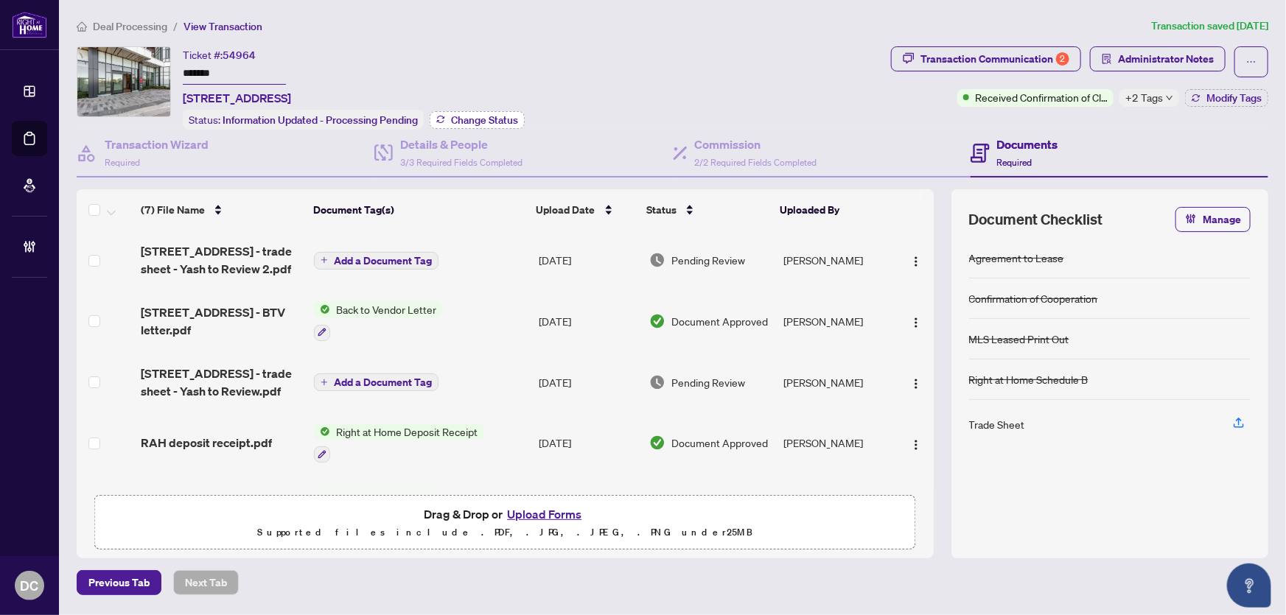
click at [477, 115] on span "Change Status" at bounding box center [484, 120] width 67 height 10
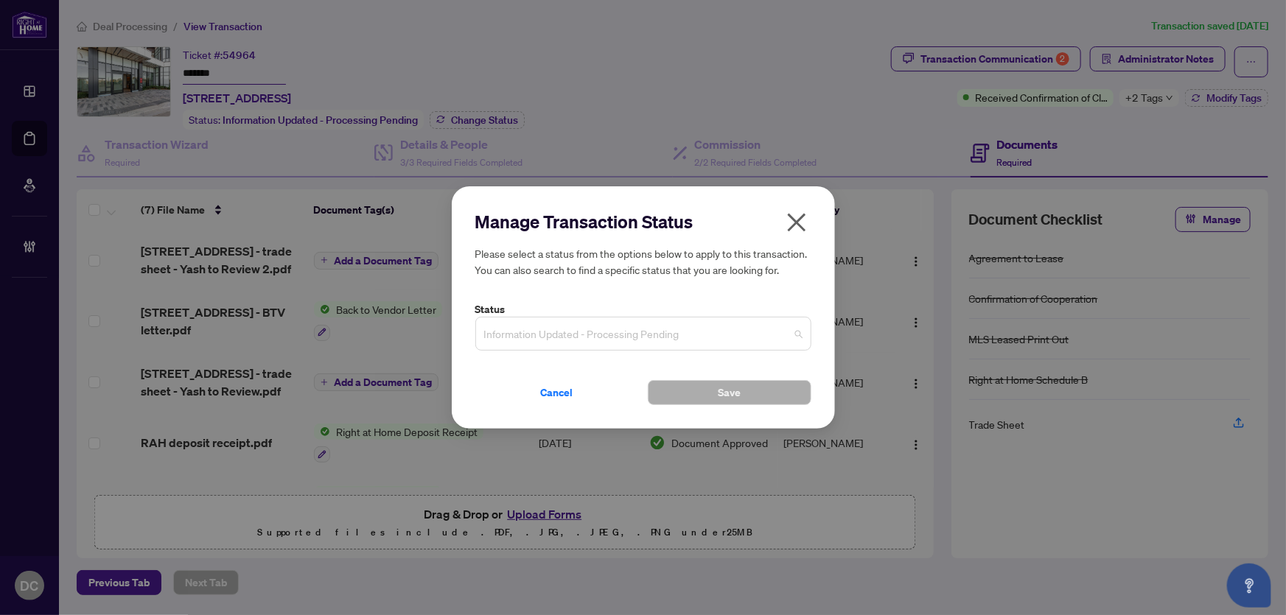
click at [723, 331] on span "Information Updated - Processing Pending" at bounding box center [643, 334] width 318 height 28
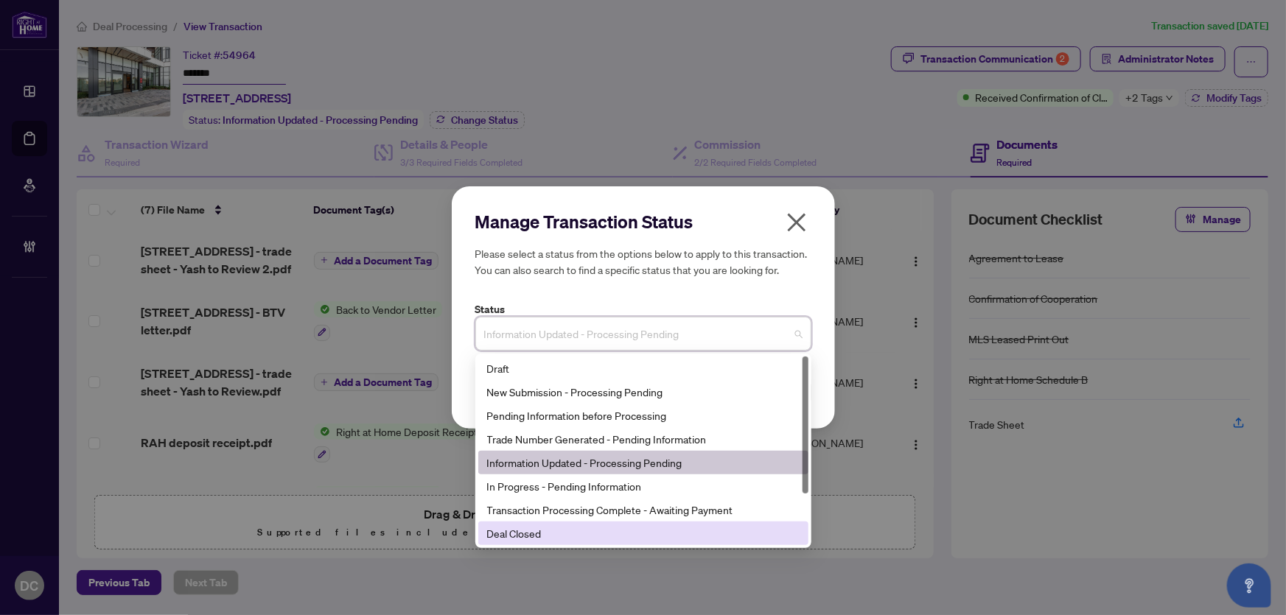
click at [534, 540] on div "Deal Closed" at bounding box center [643, 533] width 312 height 16
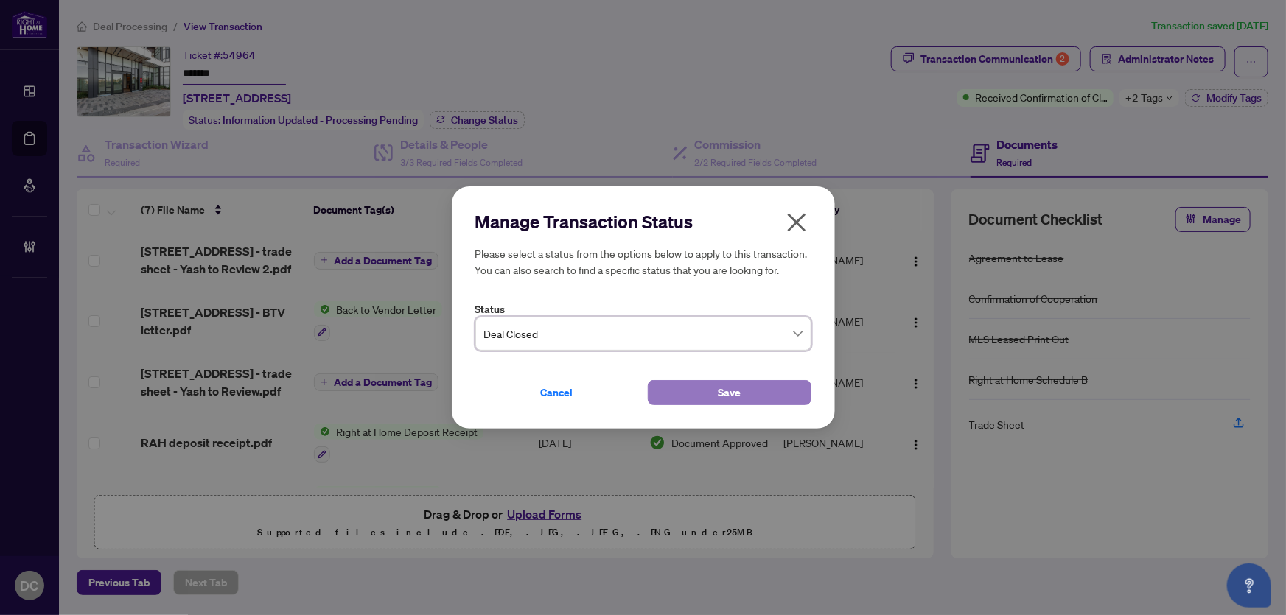
click at [685, 391] on button "Save" at bounding box center [730, 392] width 164 height 25
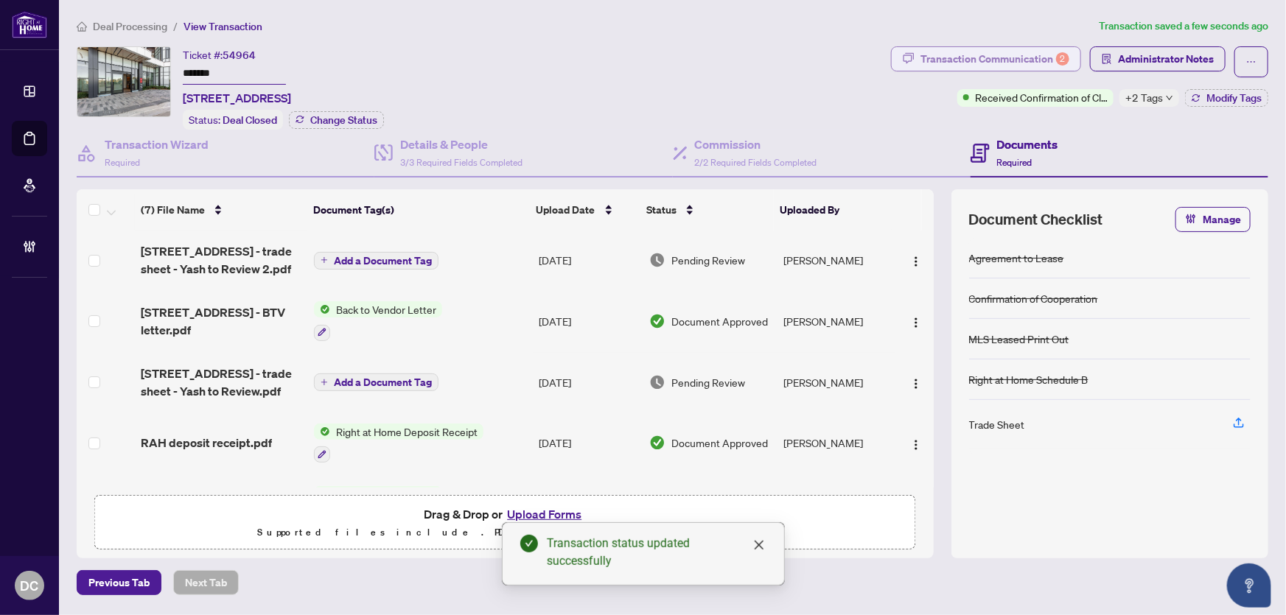
click at [1028, 61] on div "Transaction Communication 2" at bounding box center [994, 59] width 149 height 24
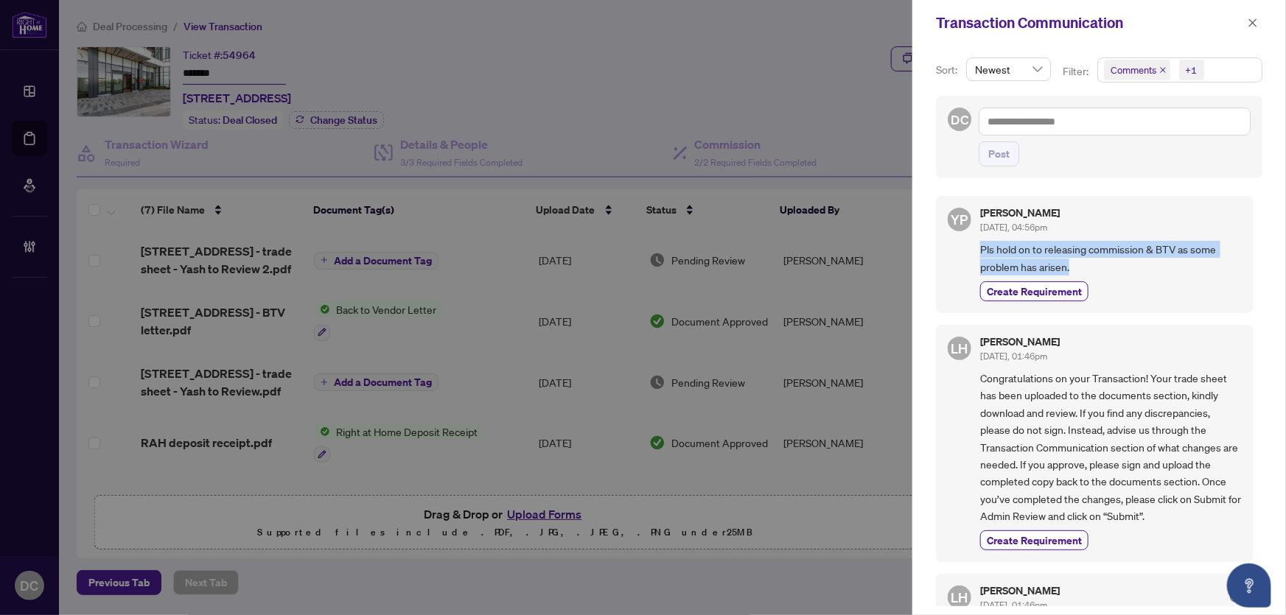
drag, startPoint x: 1106, startPoint y: 267, endPoint x: 973, endPoint y: 252, distance: 134.2
click at [973, 252] on div "YP Yash Palse [DATE], 04:56pm Pls hold on to releasing commission & BTV as some…" at bounding box center [1095, 254] width 318 height 117
copy span "Pls hold on to releasing commission & BTV as some problem has arisen."
click at [1250, 22] on icon "close" at bounding box center [1253, 23] width 10 height 10
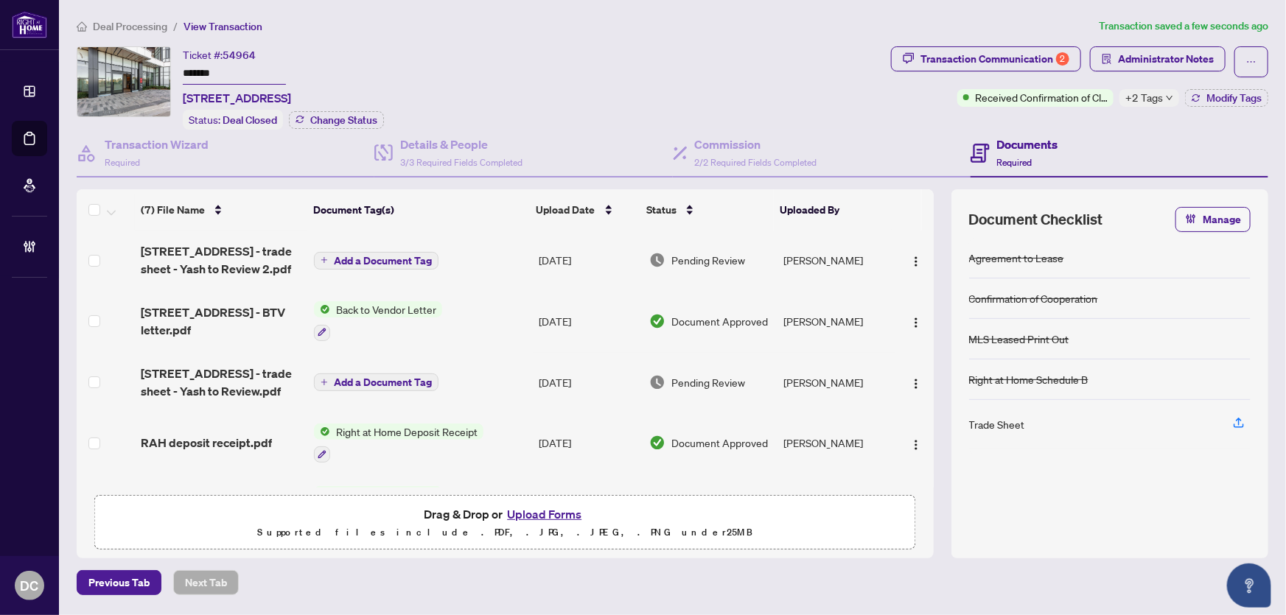
click at [1178, 42] on div "Deal Processing / View Transaction Transaction saved a few seconds ago Ticket #…" at bounding box center [672, 307] width 1203 height 578
click at [1178, 56] on span "Administrator Notes" at bounding box center [1166, 59] width 96 height 24
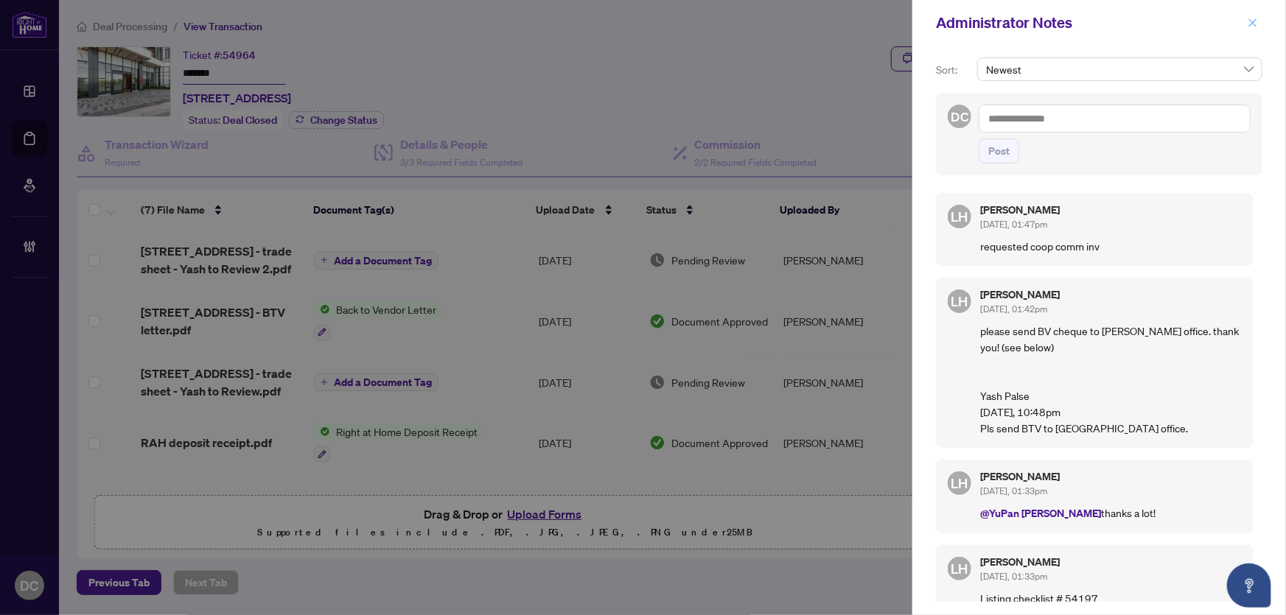
click at [1249, 12] on span "button" at bounding box center [1253, 23] width 10 height 24
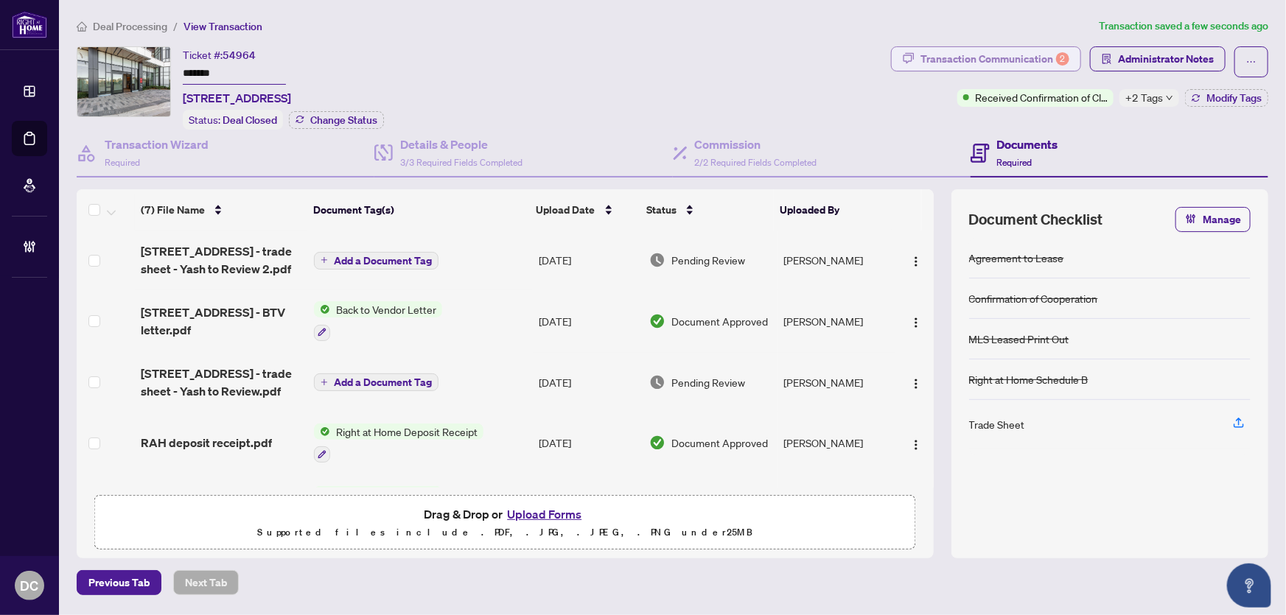
click at [983, 52] on div "Transaction Communication 2" at bounding box center [994, 59] width 149 height 24
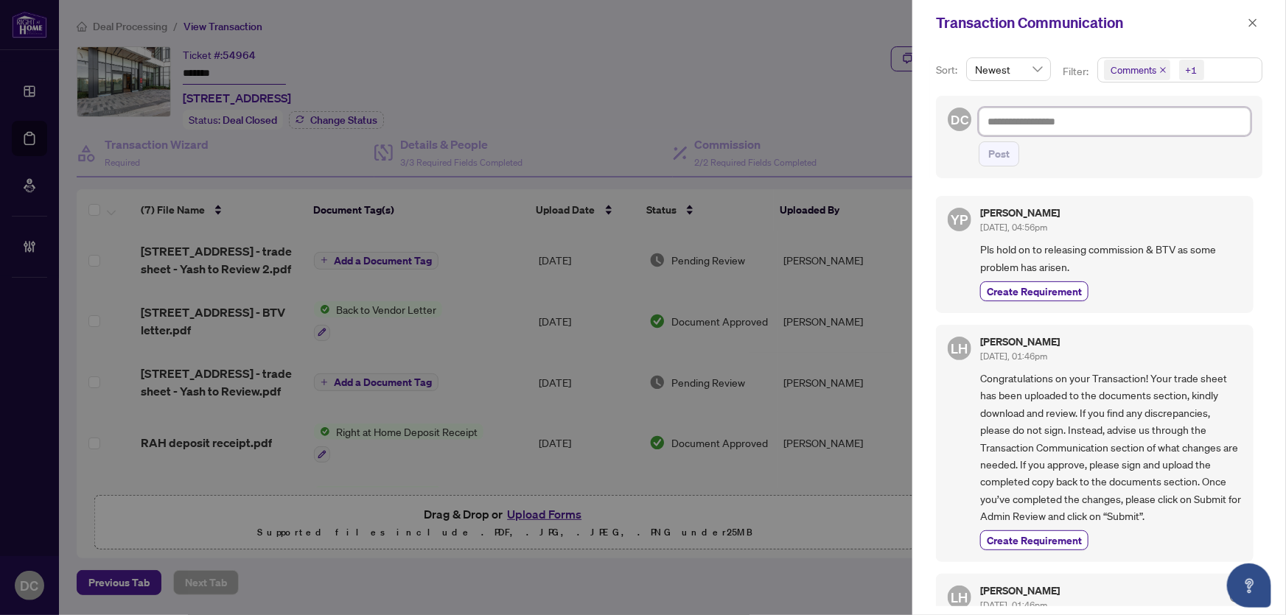
click at [1042, 122] on textarea at bounding box center [1115, 122] width 272 height 28
type textarea "*"
type textarea "**"
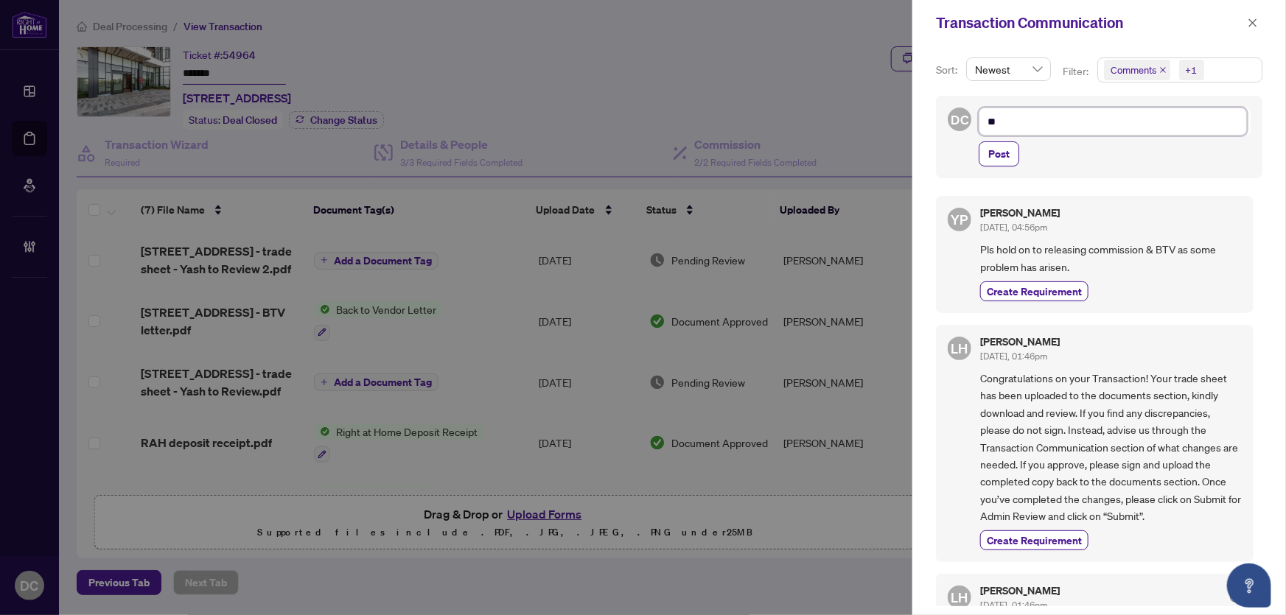
type textarea "**"
type textarea "****"
type textarea "*****"
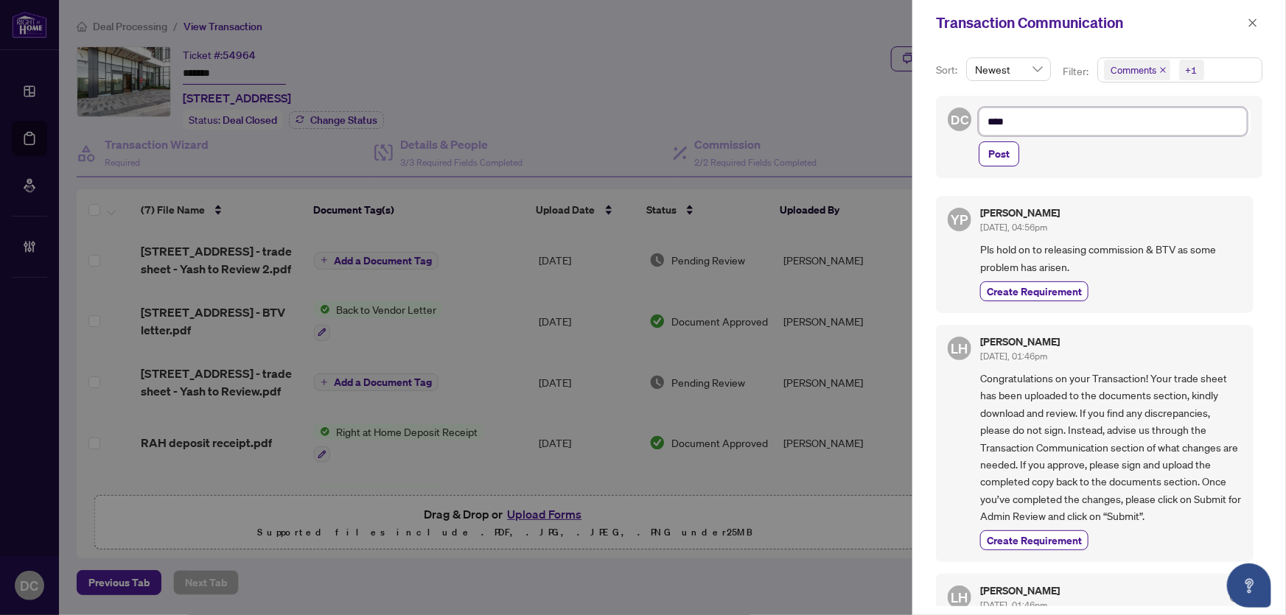
type textarea "*****"
type textarea "******"
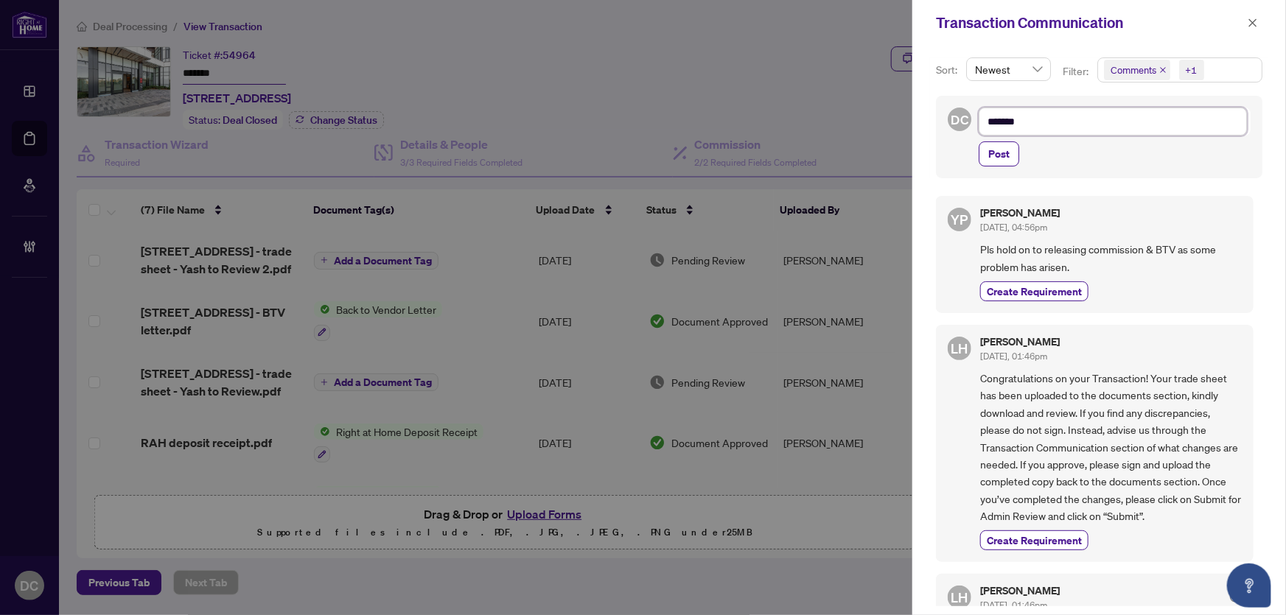
type textarea "********"
type textarea "*********"
type textarea "********"
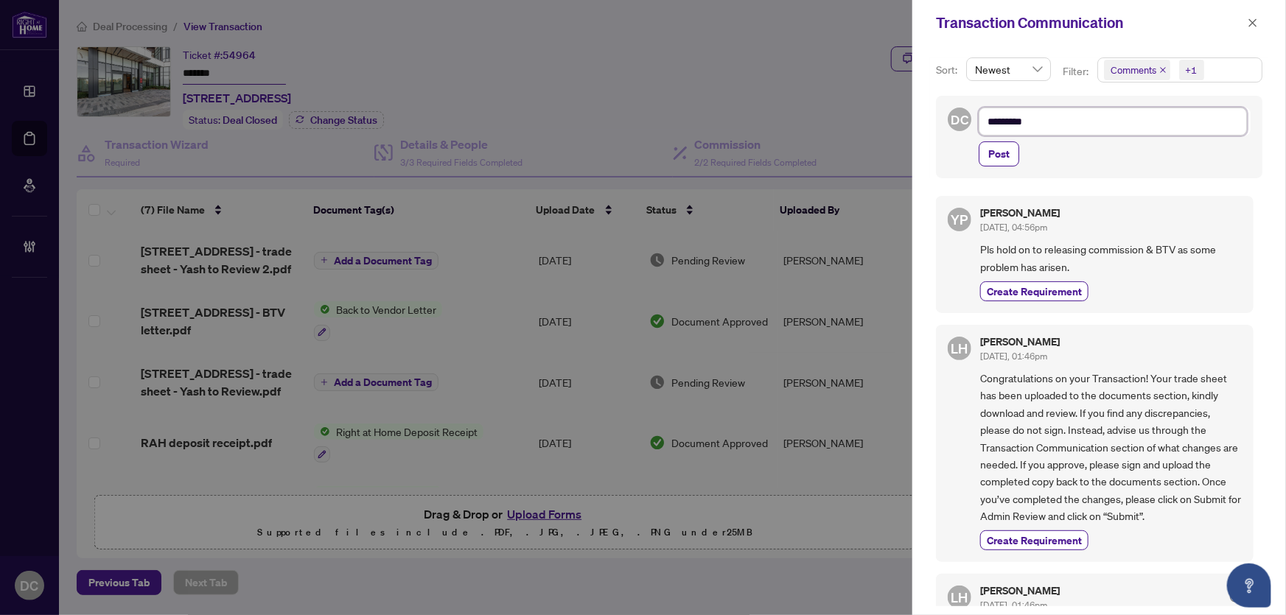
type textarea "********"
type textarea "*********"
type textarea "**********"
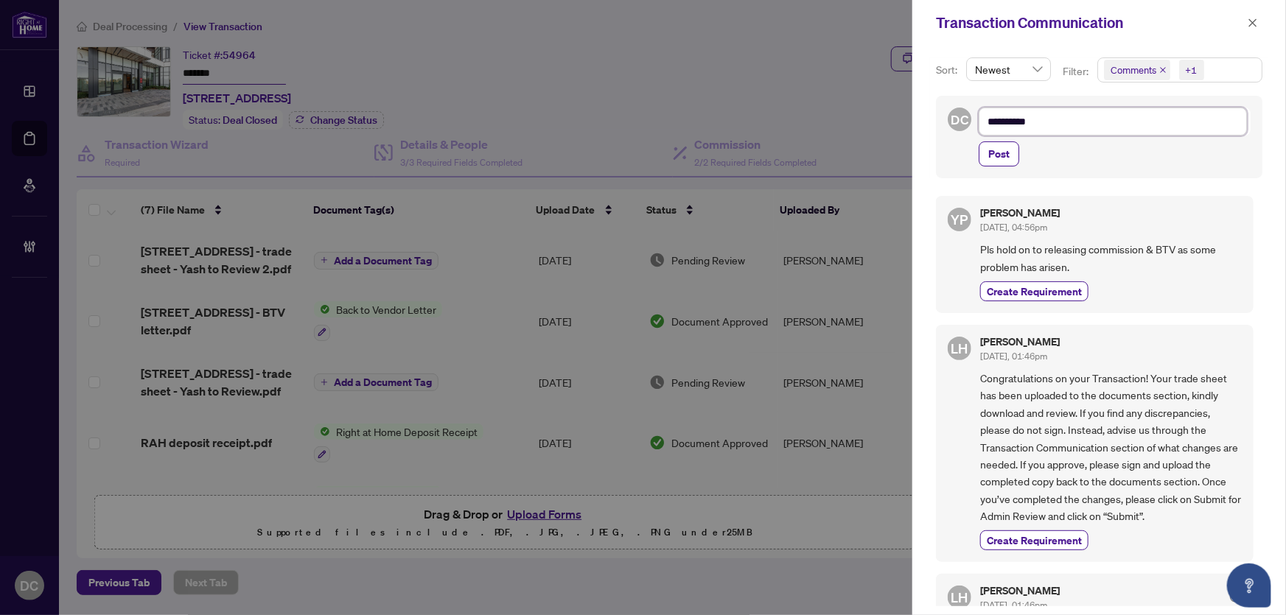
type textarea "**********"
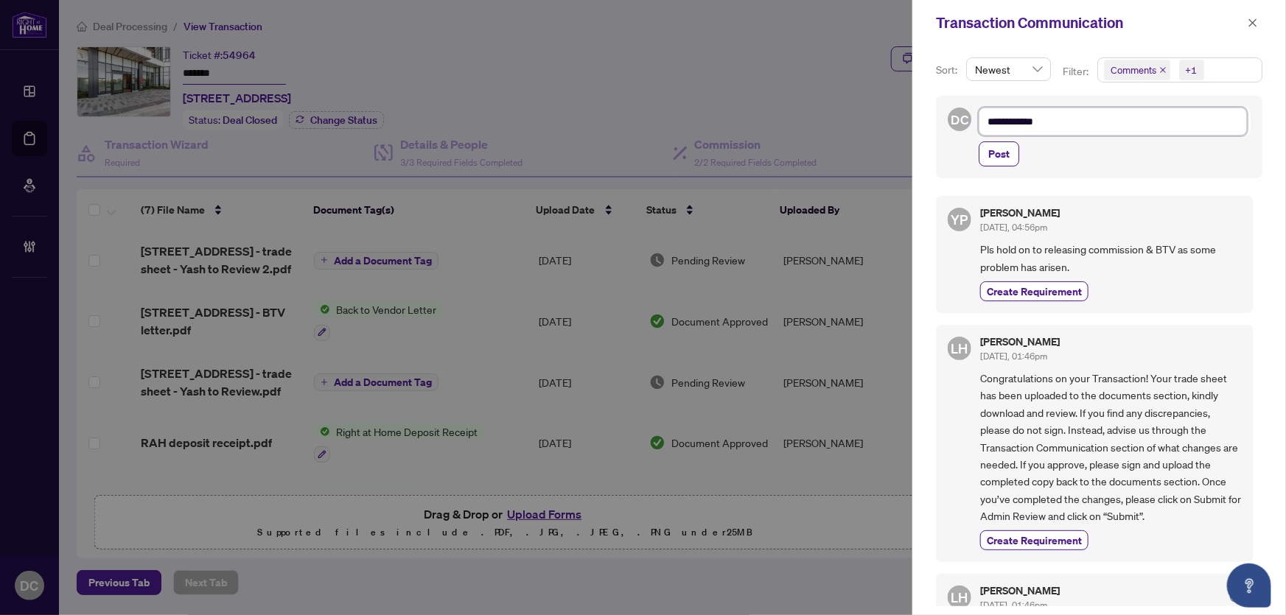
type textarea "**********"
drag, startPoint x: 1082, startPoint y: 265, endPoint x: 969, endPoint y: 252, distance: 113.5
click at [969, 252] on div "YP Yash Palse [DATE], 04:56pm Pls hold on to releasing commission & BTV as some…" at bounding box center [1095, 254] width 318 height 117
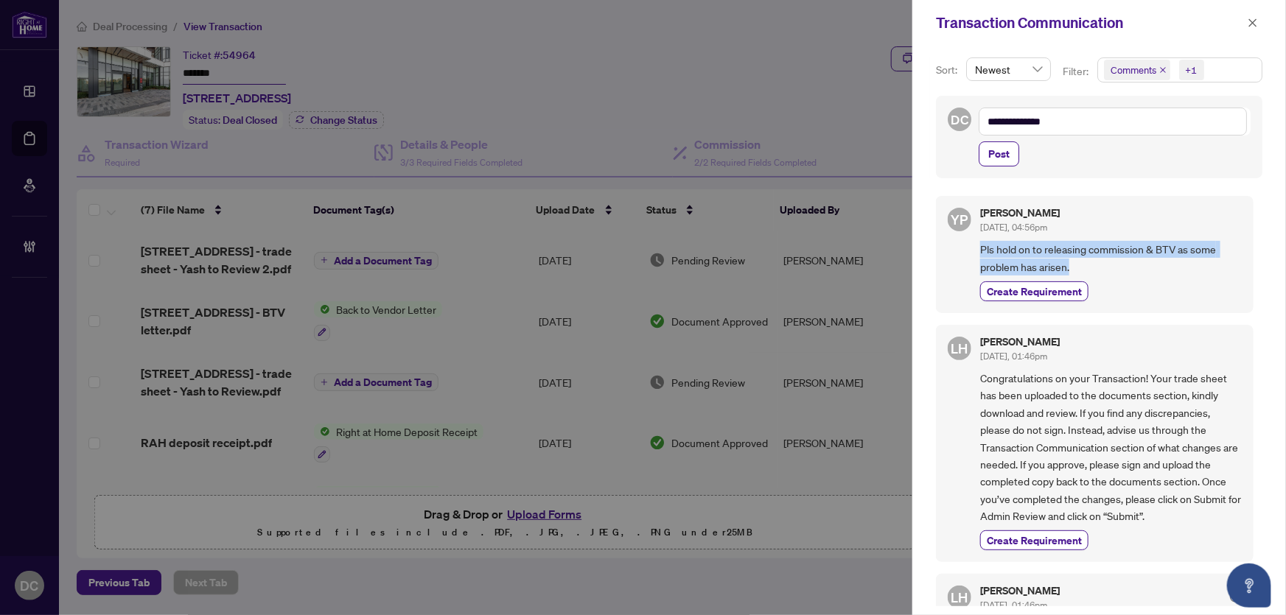
copy span "Pls hold on to releasing commission & BTV as some problem has arisen."
drag, startPoint x: 1086, startPoint y: 124, endPoint x: 962, endPoint y: 125, distance: 123.1
click at [944, 122] on div "**********" at bounding box center [1099, 137] width 326 height 83
paste textarea "**********"
type textarea "**********"
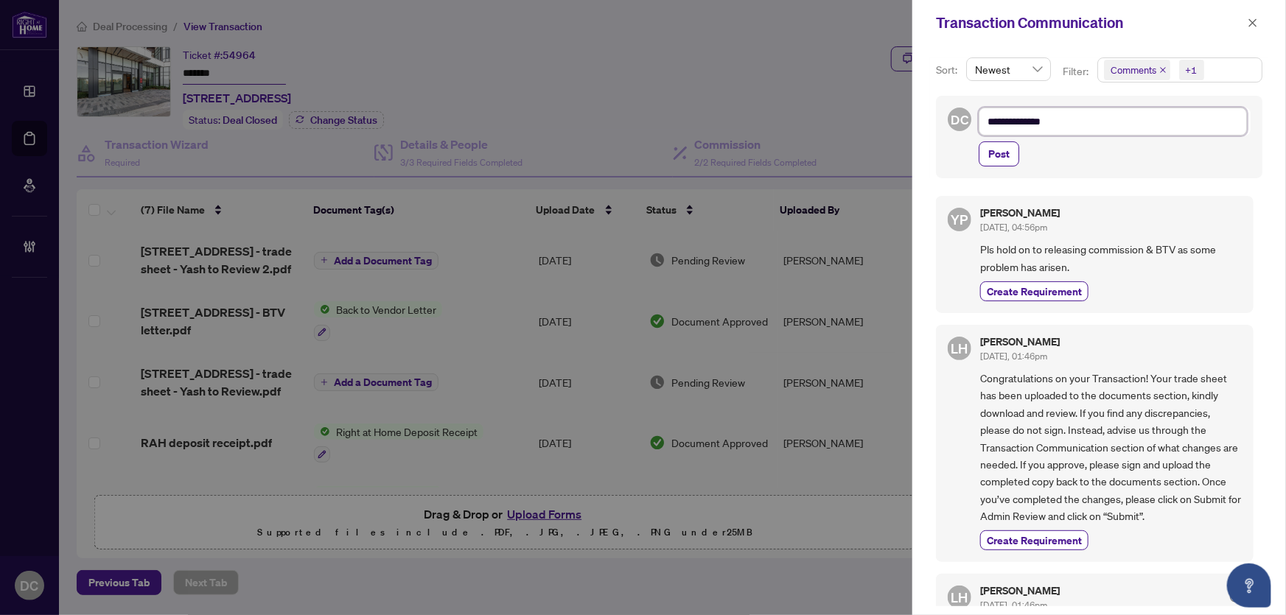
type textarea "**********"
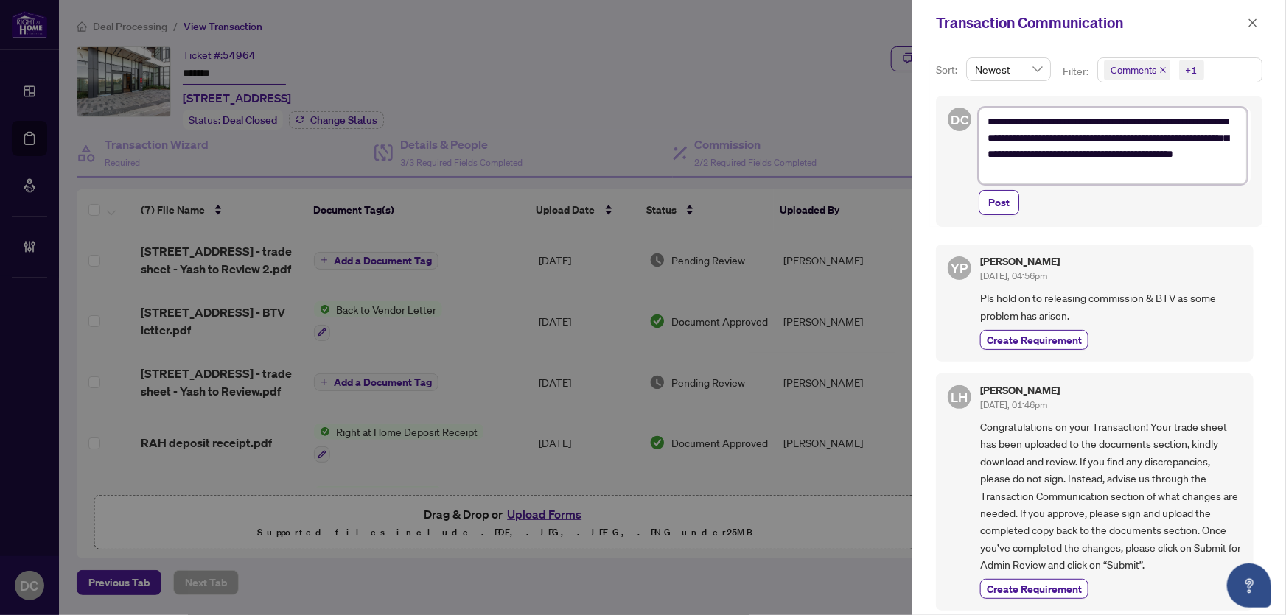
click at [990, 118] on textarea "**********" at bounding box center [1113, 146] width 268 height 77
type textarea "**********"
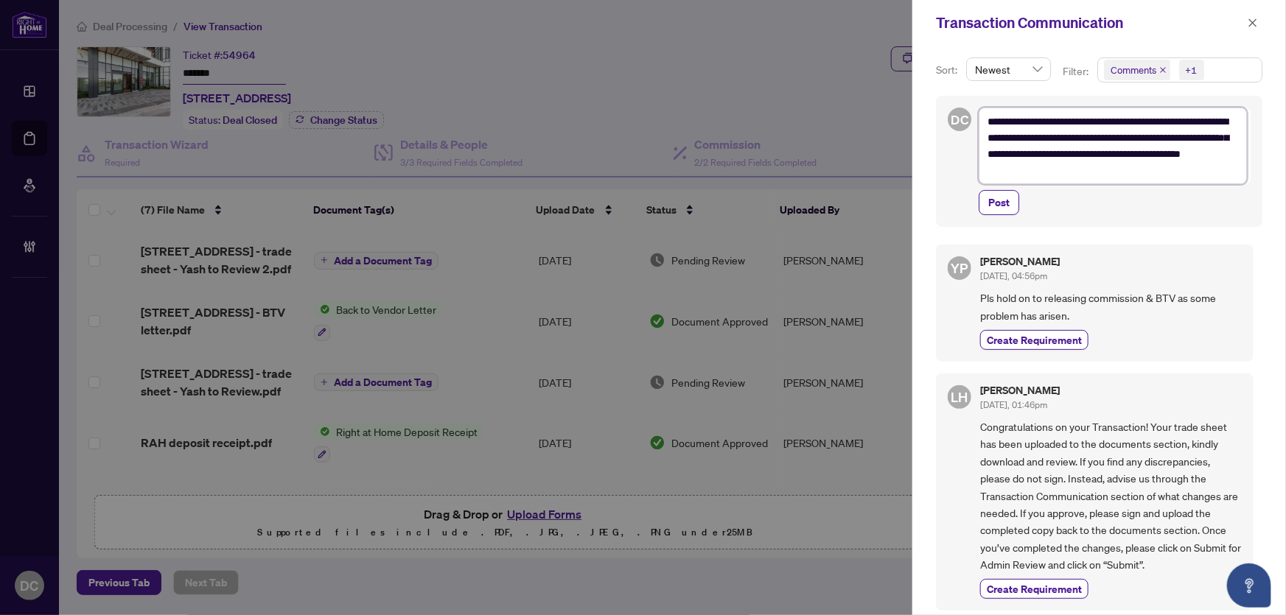
type textarea "**********"
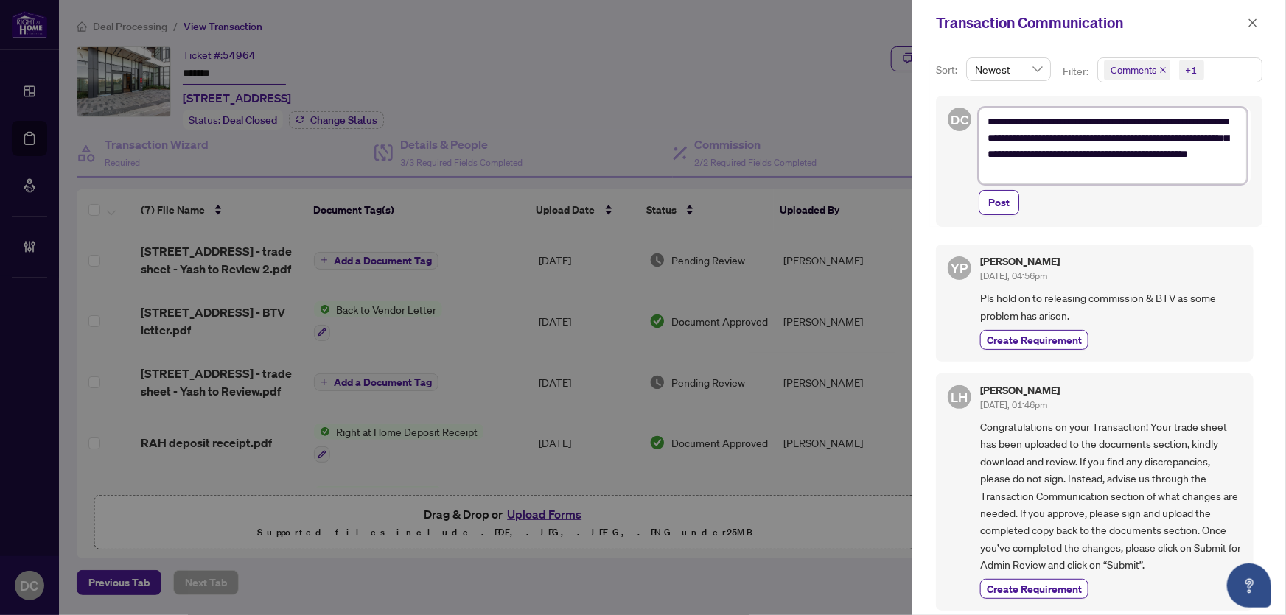
type textarea "**********"
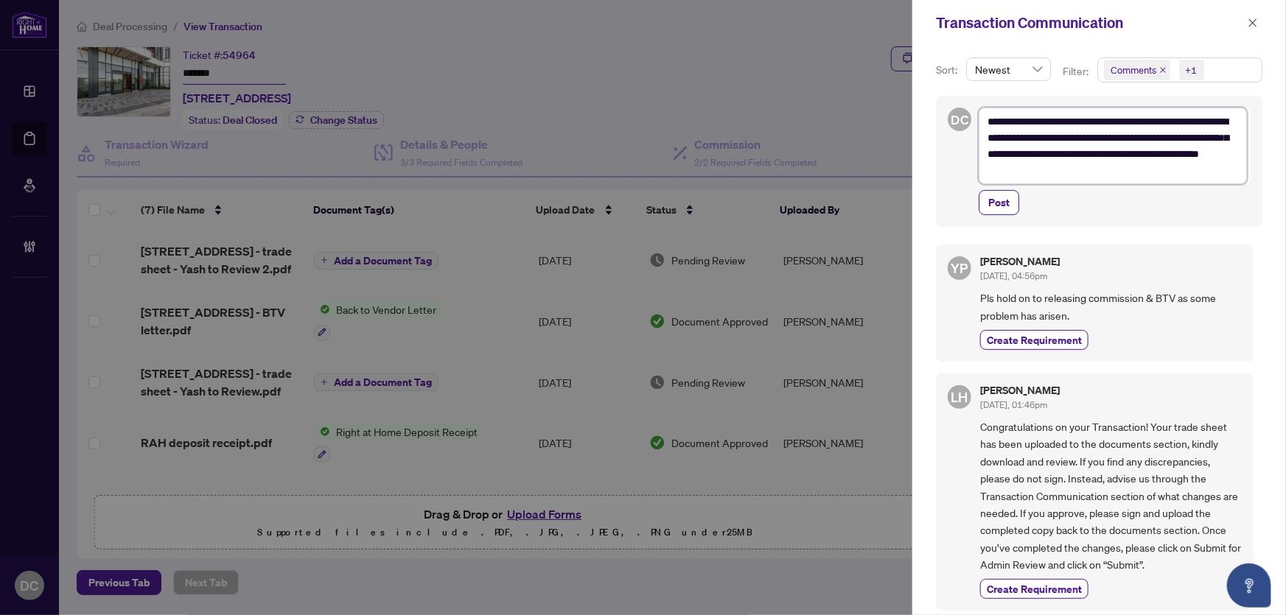
type textarea "**********"
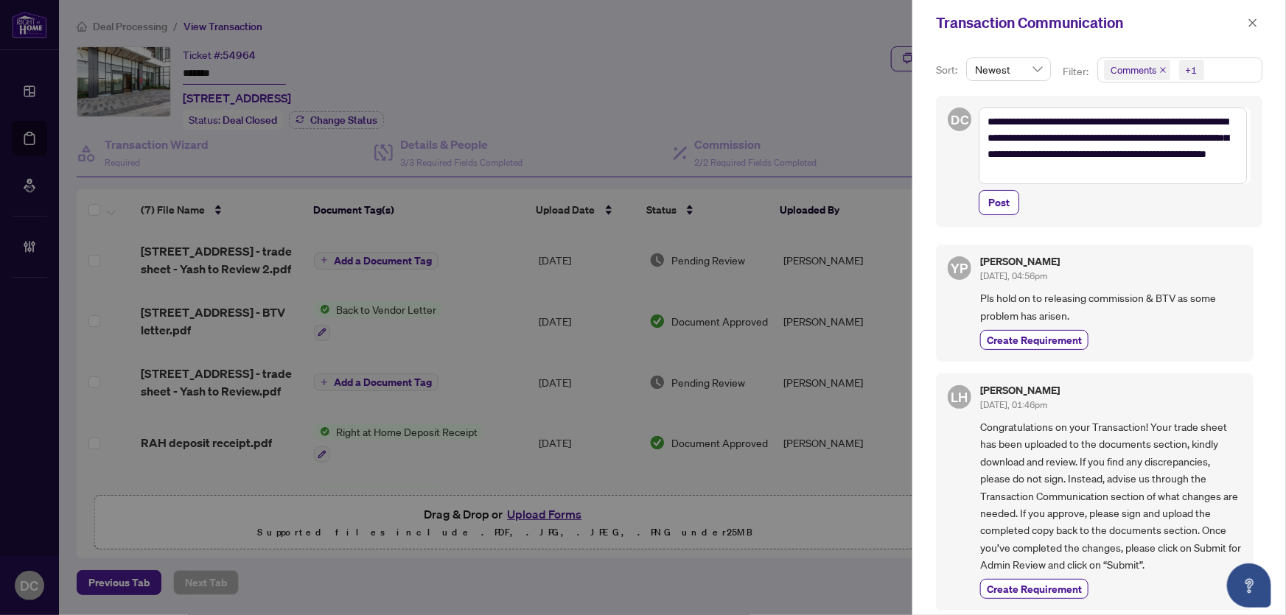
drag, startPoint x: 995, startPoint y: 208, endPoint x: 148, endPoint y: 213, distance: 846.8
click at [995, 207] on span "Post" at bounding box center [998, 203] width 21 height 24
type textarea "**********"
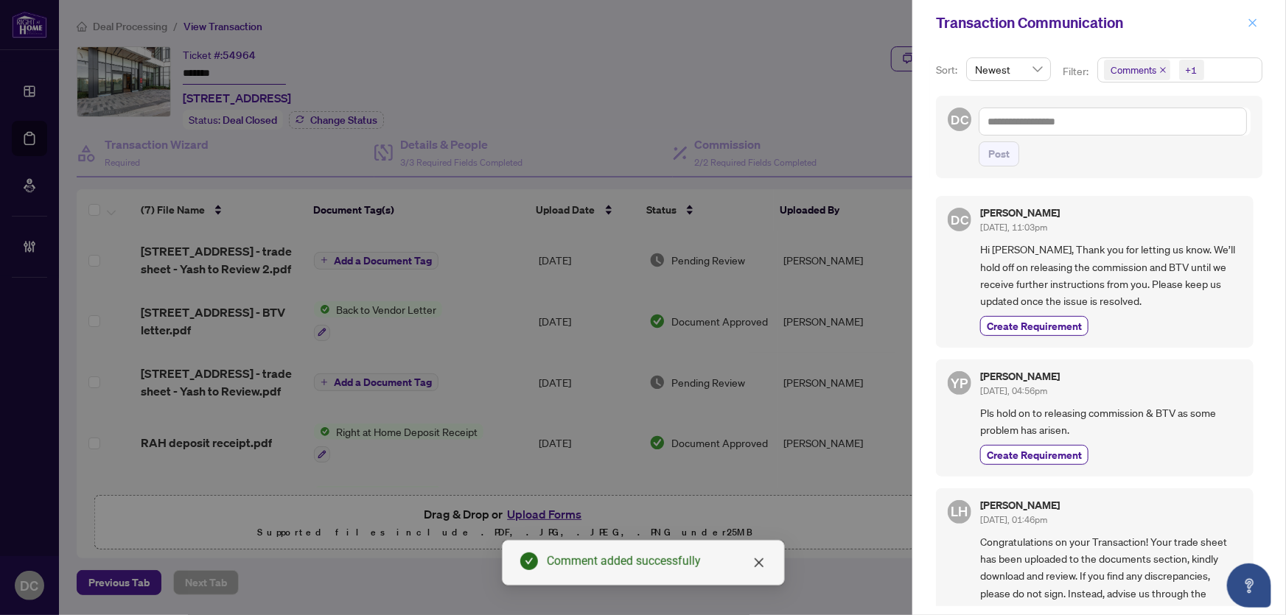
click at [1251, 22] on icon "close" at bounding box center [1253, 23] width 10 height 10
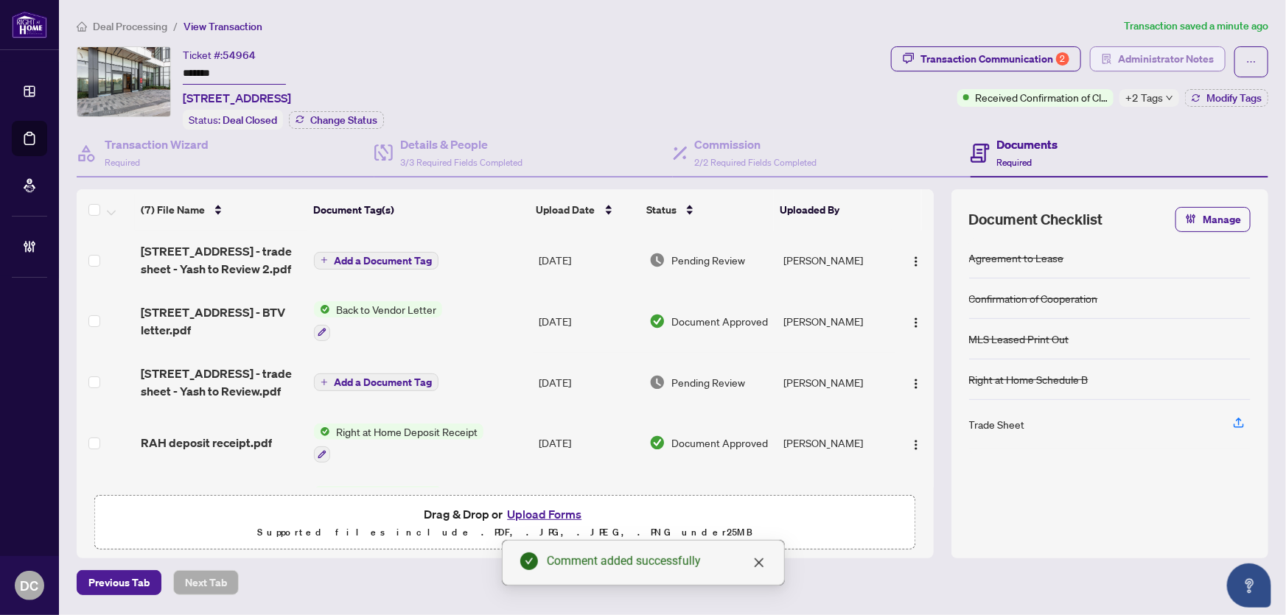
click at [1161, 66] on span "Administrator Notes" at bounding box center [1166, 59] width 96 height 24
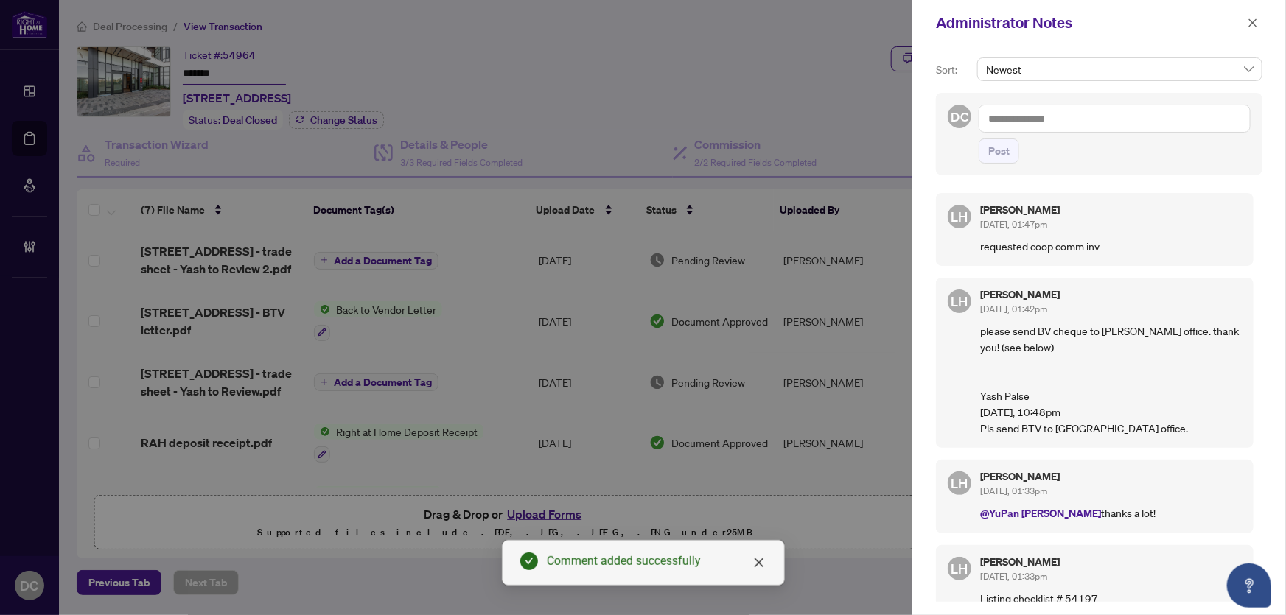
click at [1183, 113] on textarea at bounding box center [1115, 119] width 272 height 28
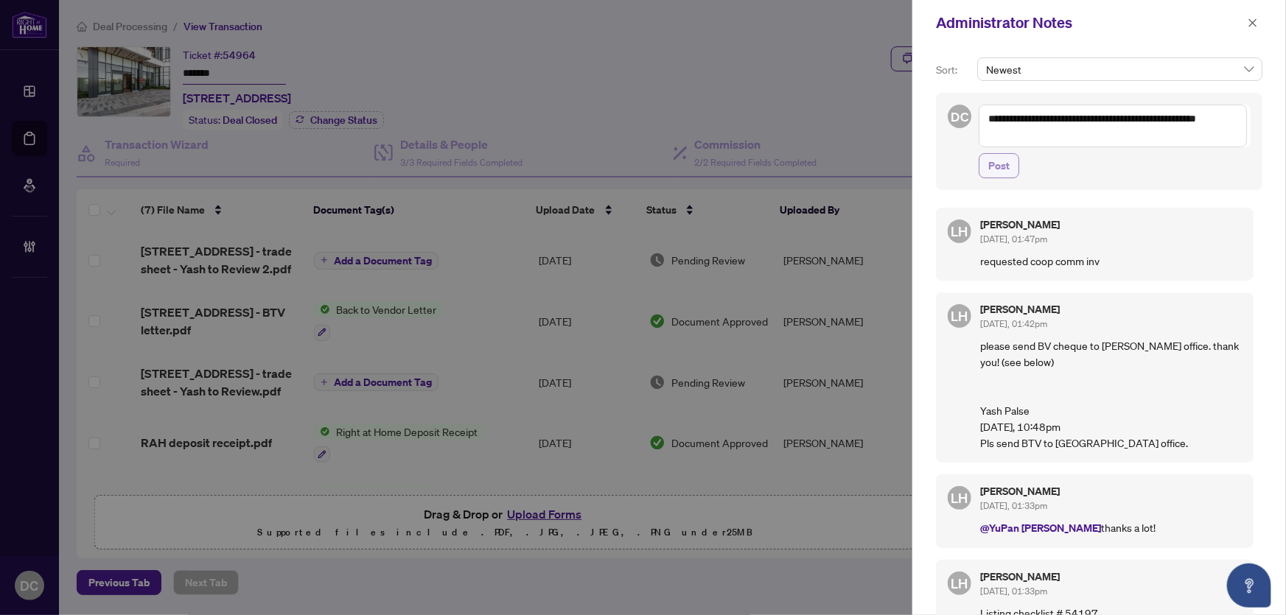
type textarea "**********"
click at [1011, 168] on button "Post" at bounding box center [999, 165] width 41 height 25
click at [1259, 21] on button "button" at bounding box center [1252, 23] width 19 height 18
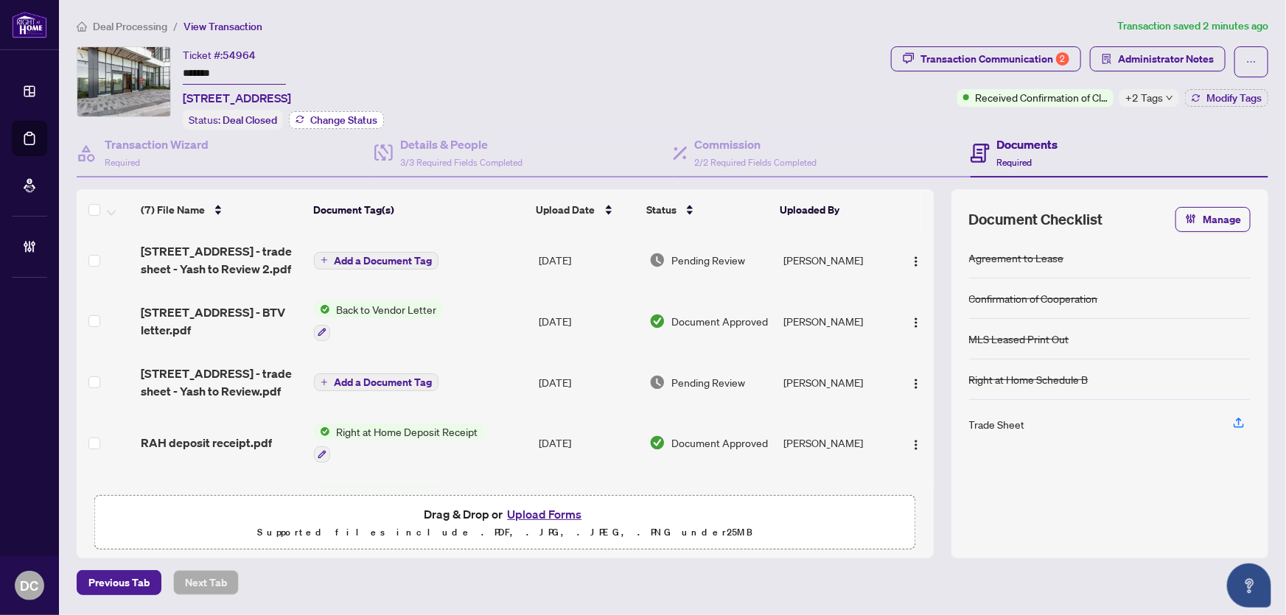
click at [321, 115] on span "Change Status" at bounding box center [343, 120] width 67 height 10
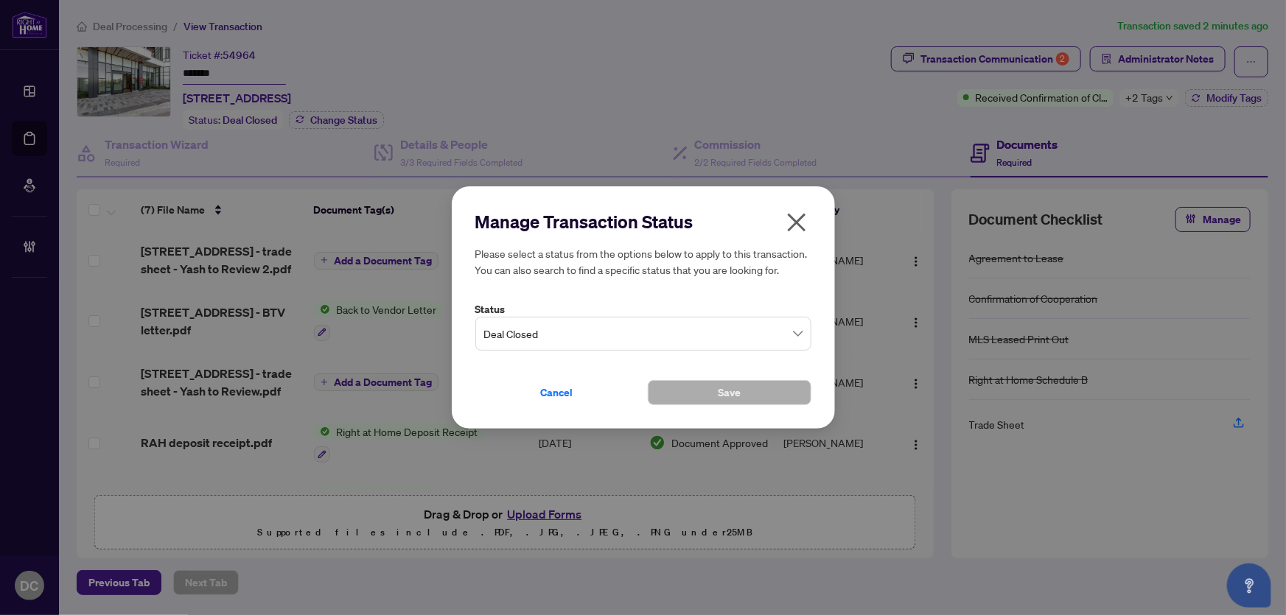
click at [534, 332] on span "Deal Closed" at bounding box center [643, 334] width 318 height 28
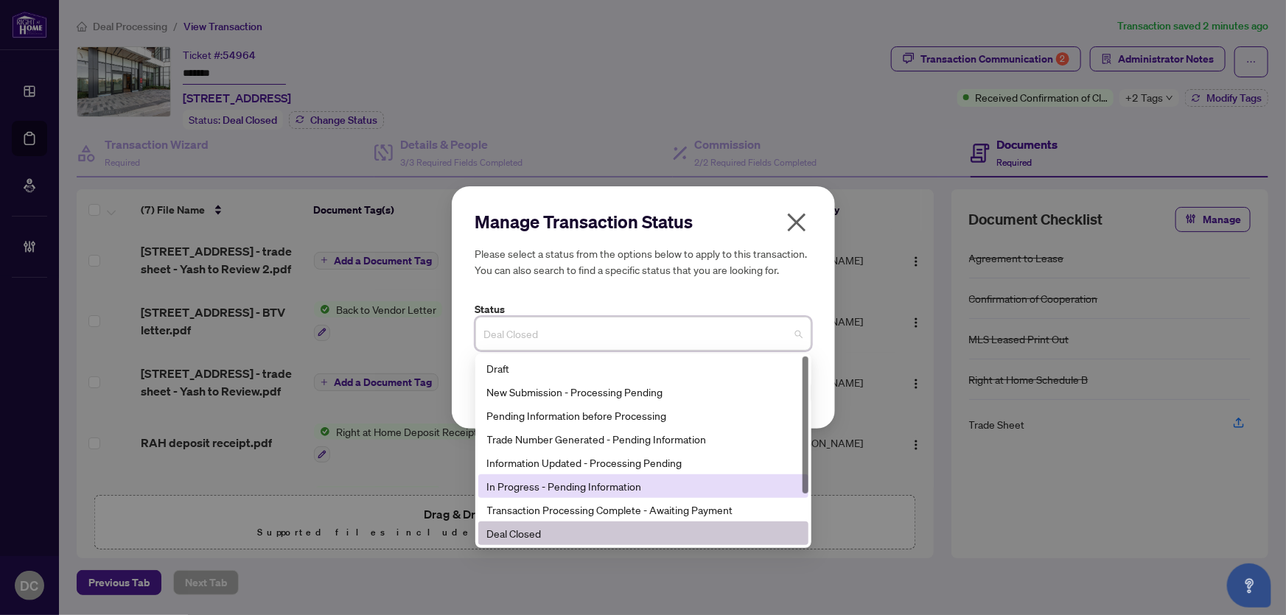
click at [579, 493] on div "In Progress - Pending Information" at bounding box center [643, 486] width 312 height 16
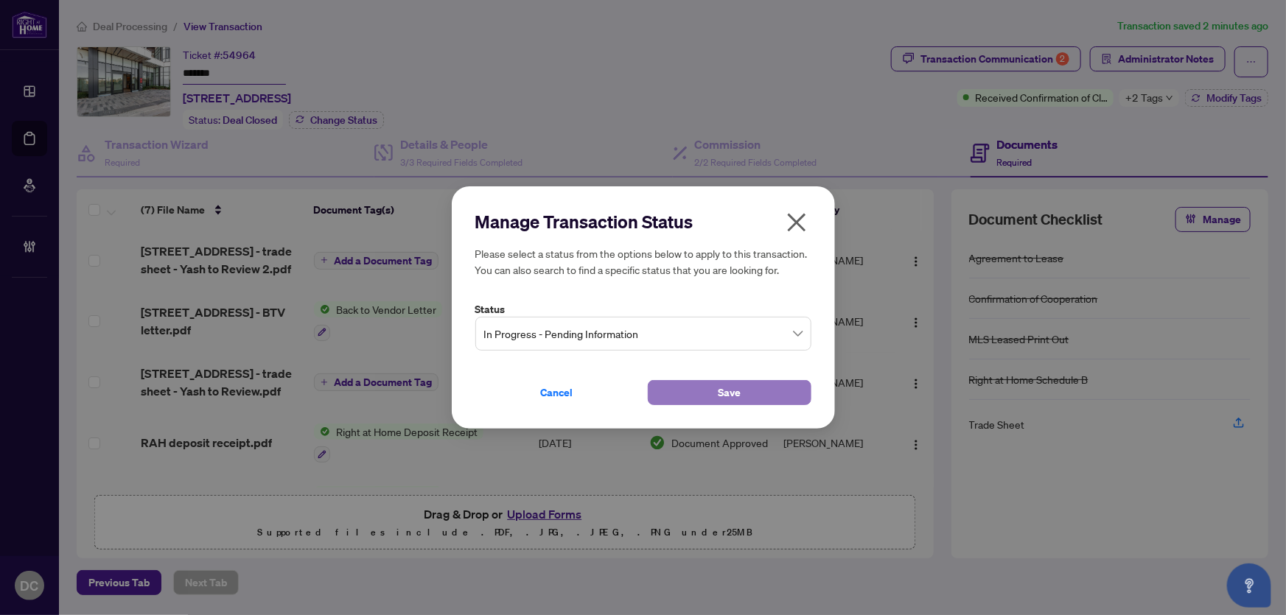
click at [718, 404] on span "Save" at bounding box center [729, 393] width 23 height 24
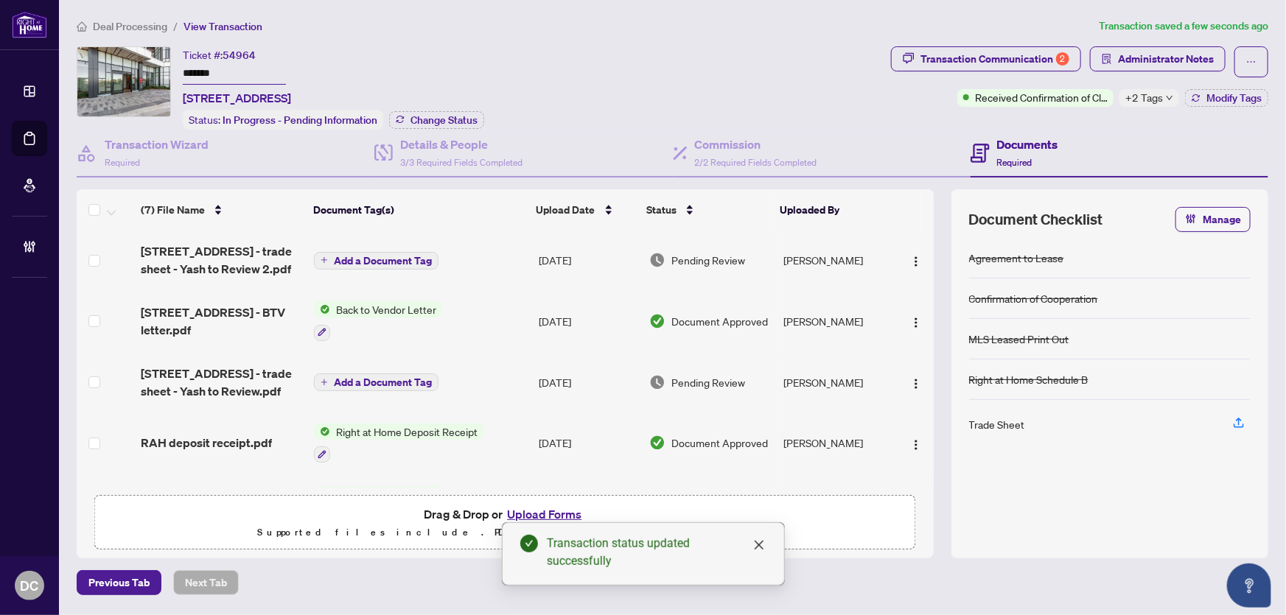
drag, startPoint x: 250, startPoint y: 71, endPoint x: 136, endPoint y: 71, distance: 113.5
click at [136, 71] on div "Ticket #: 54964 ******* [STREET_ADDRESS] Status: In Progress - Pending Informat…" at bounding box center [481, 87] width 808 height 83
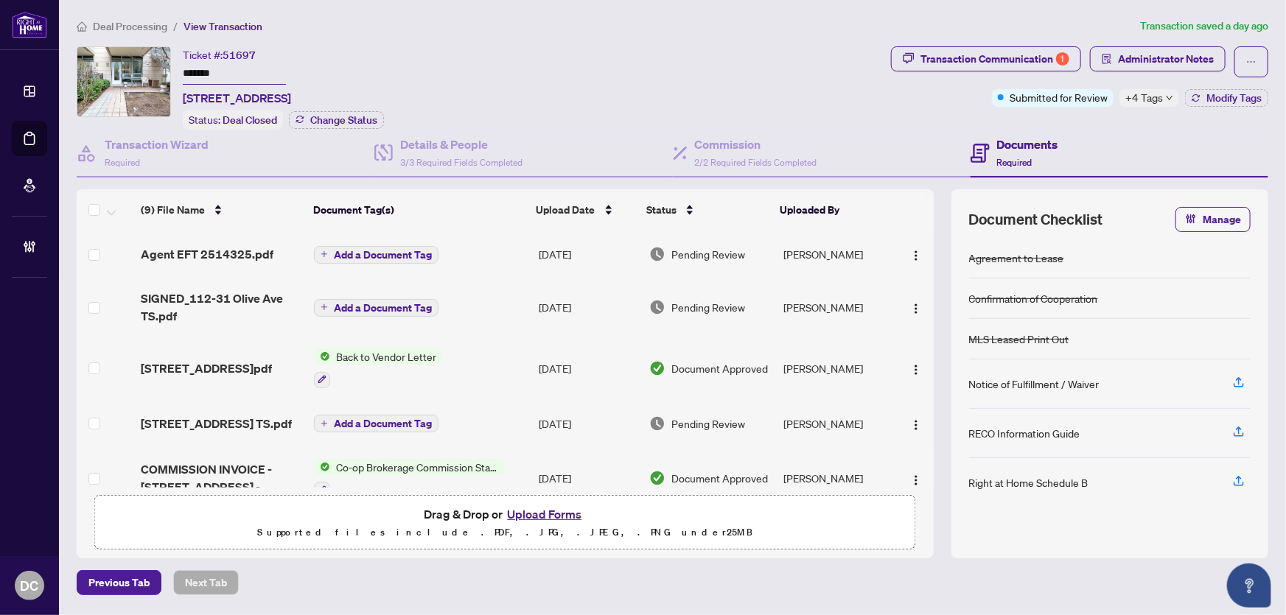
drag, startPoint x: 229, startPoint y: 68, endPoint x: -24, endPoint y: 69, distance: 253.5
click at [0, 69] on html "Dashboard Deal Processing Mortgage Referrals Brokerage Management DC [PERSON_NA…" at bounding box center [643, 307] width 1286 height 615
click at [910, 252] on img "button" at bounding box center [916, 256] width 12 height 12
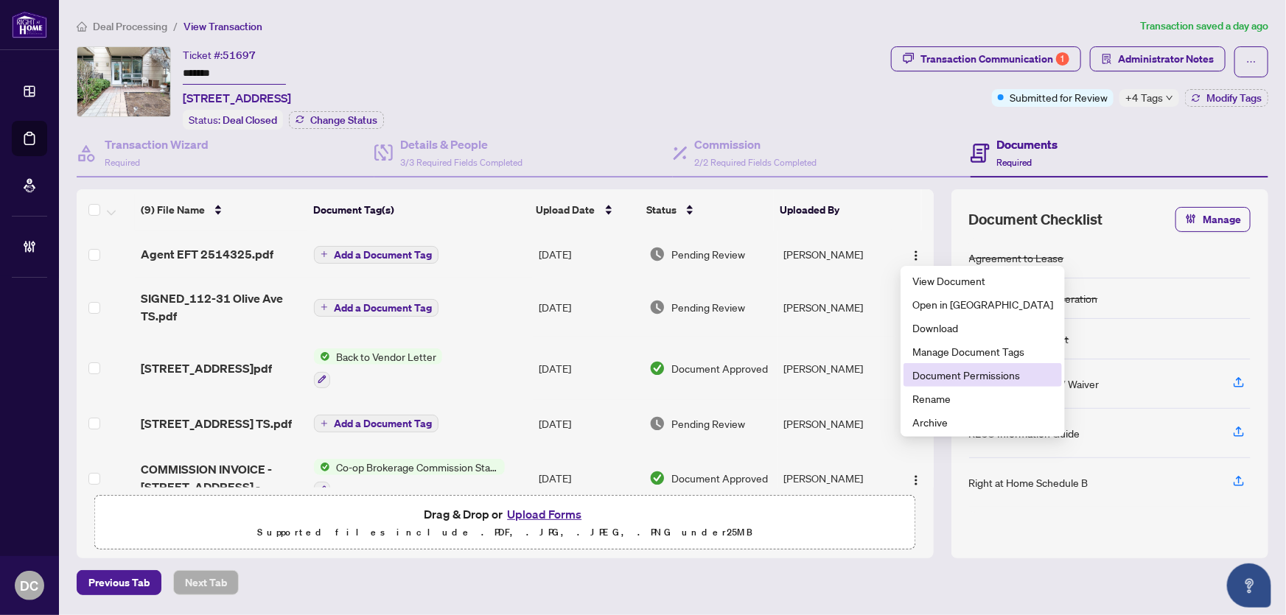
click at [928, 373] on span "Document Permissions" at bounding box center [982, 375] width 141 height 16
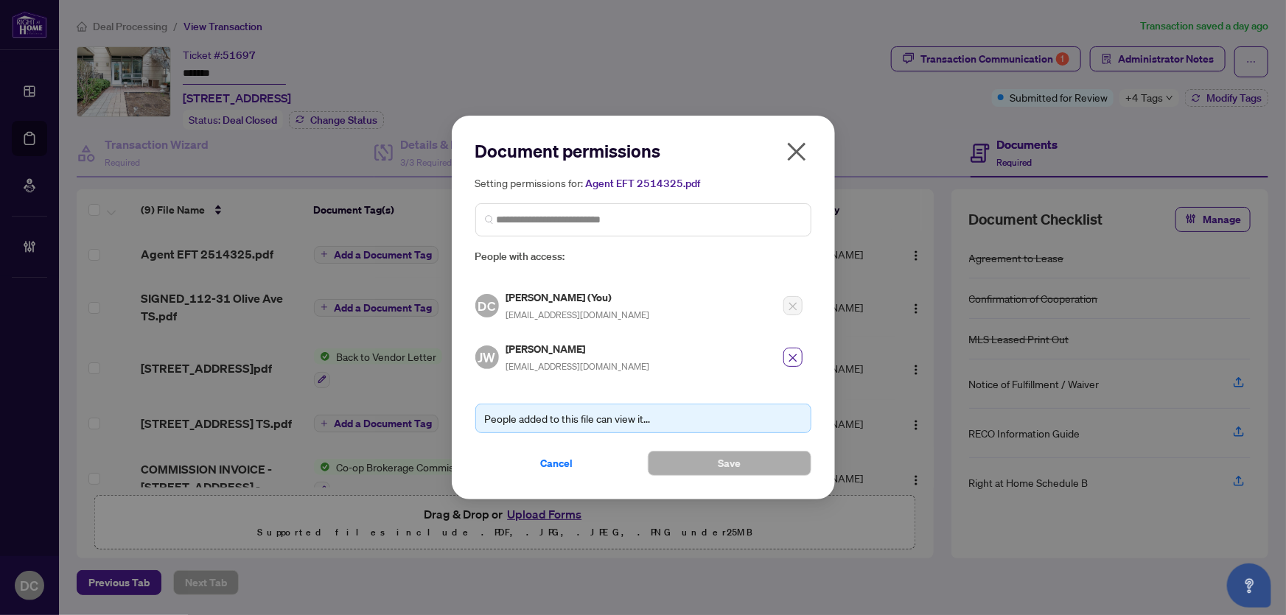
click at [797, 159] on icon "close" at bounding box center [797, 152] width 24 height 24
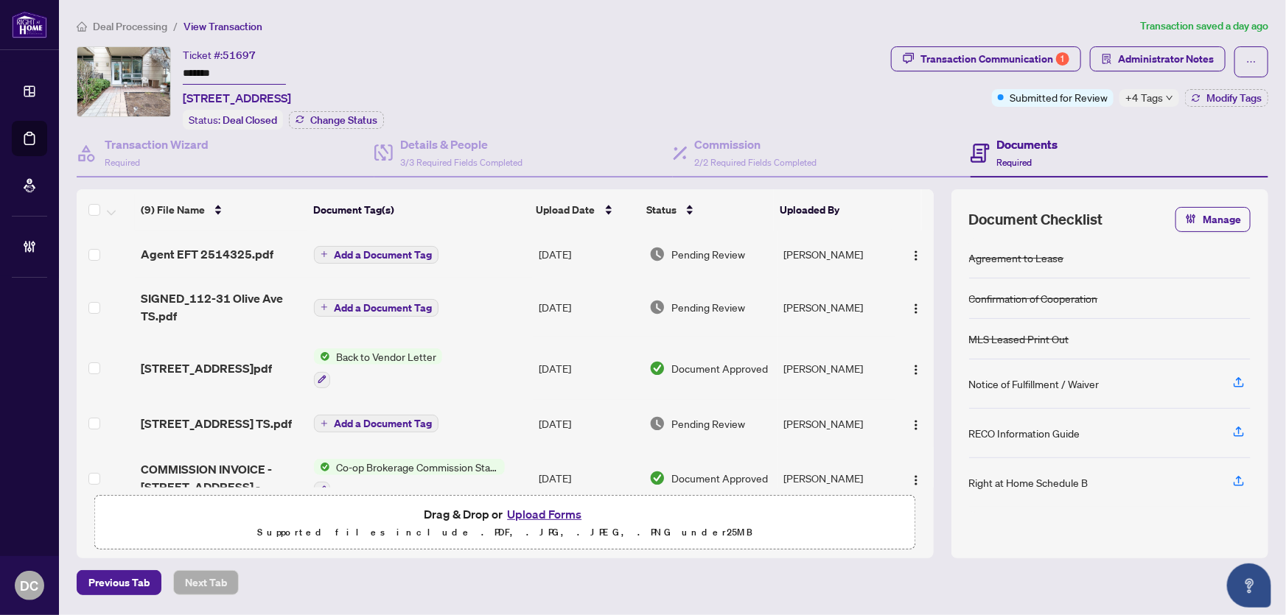
click at [1137, 99] on span "+4 Tags" at bounding box center [1144, 97] width 38 height 17
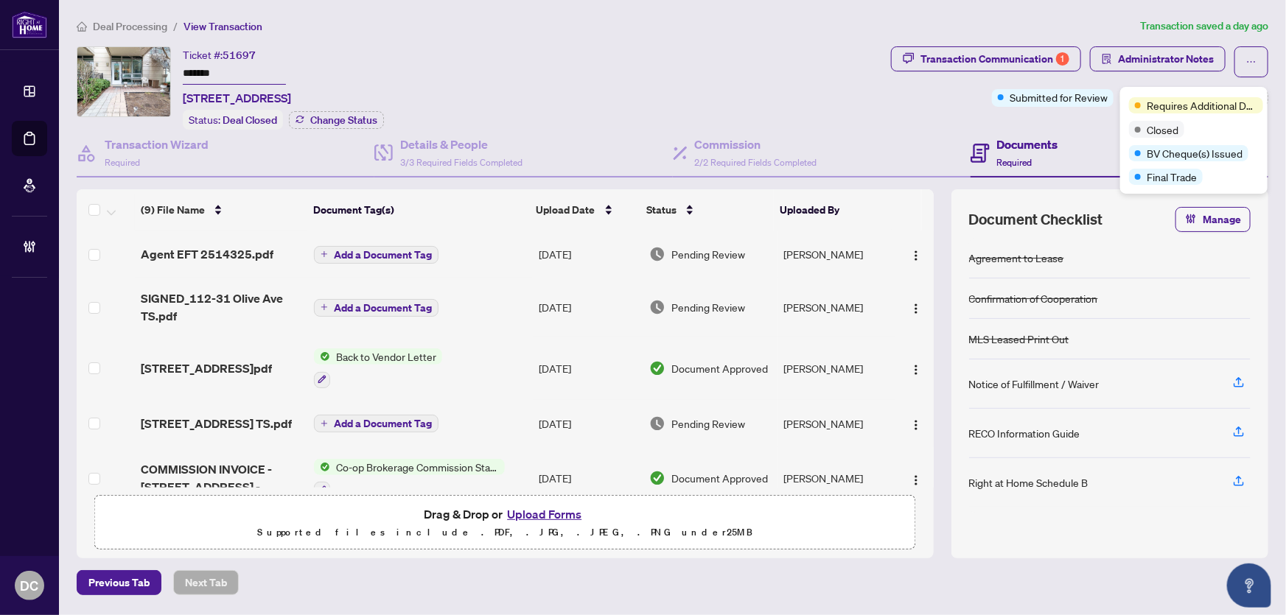
click at [1068, 130] on div "Documents Required" at bounding box center [1120, 154] width 298 height 48
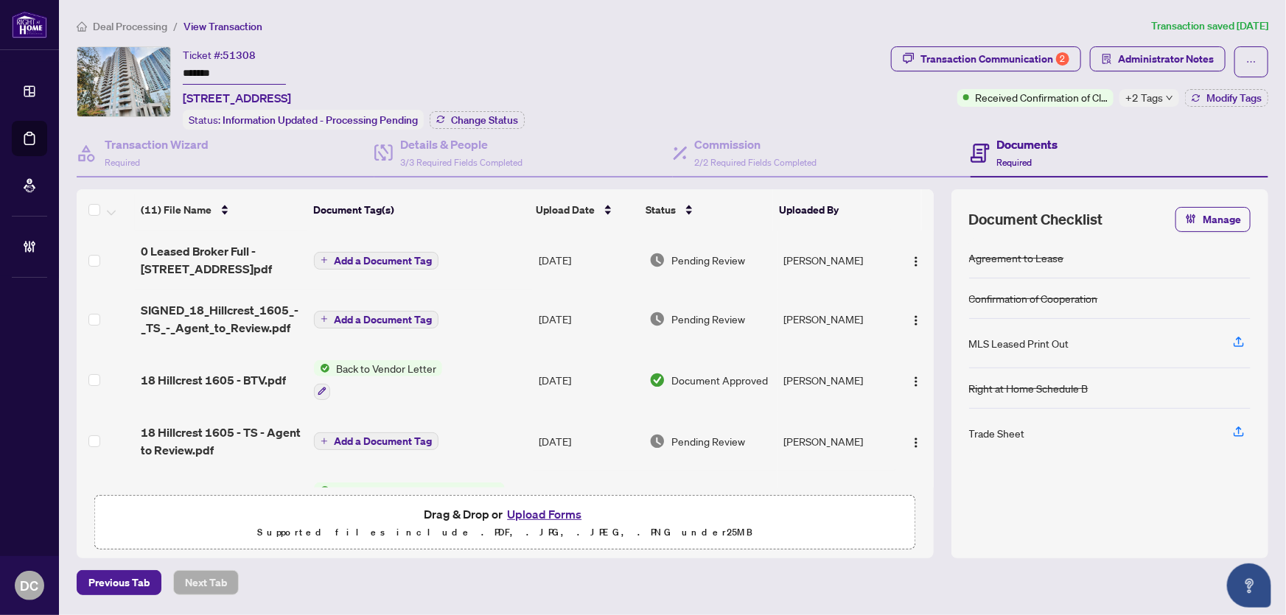
click at [121, 71] on div "Ticket #: 51308 ******* [STREET_ADDRESS] Status: Information Updated - Processi…" at bounding box center [481, 87] width 808 height 83
click at [484, 115] on span "Change Status" at bounding box center [484, 120] width 67 height 10
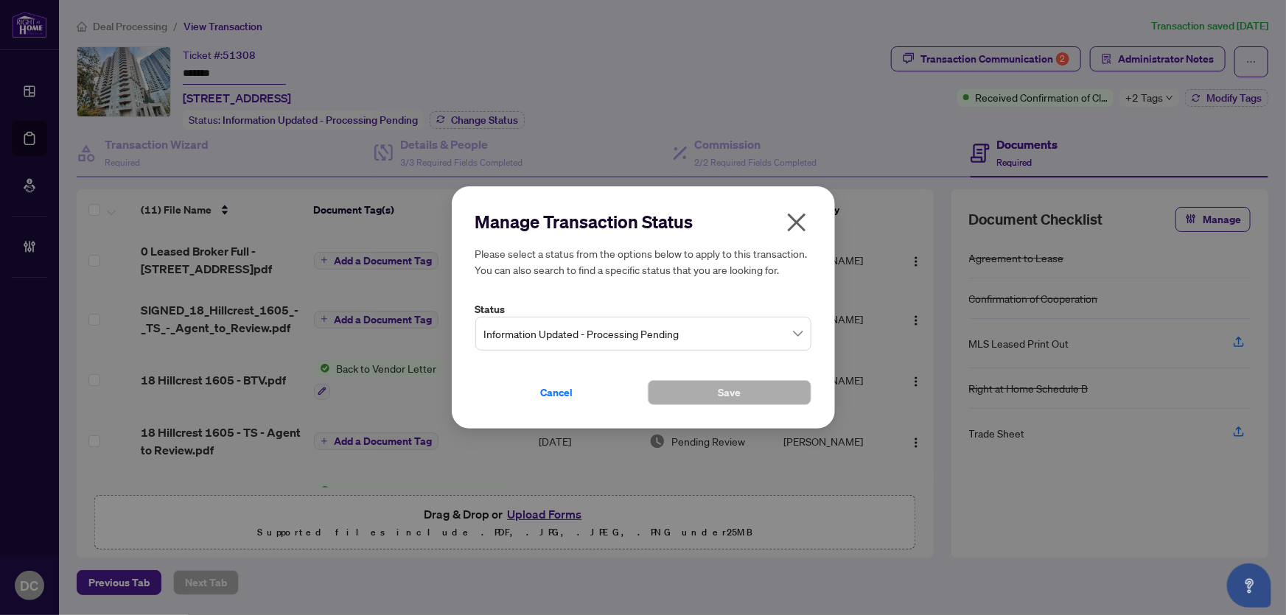
click at [531, 333] on span "Information Updated - Processing Pending" at bounding box center [643, 334] width 318 height 28
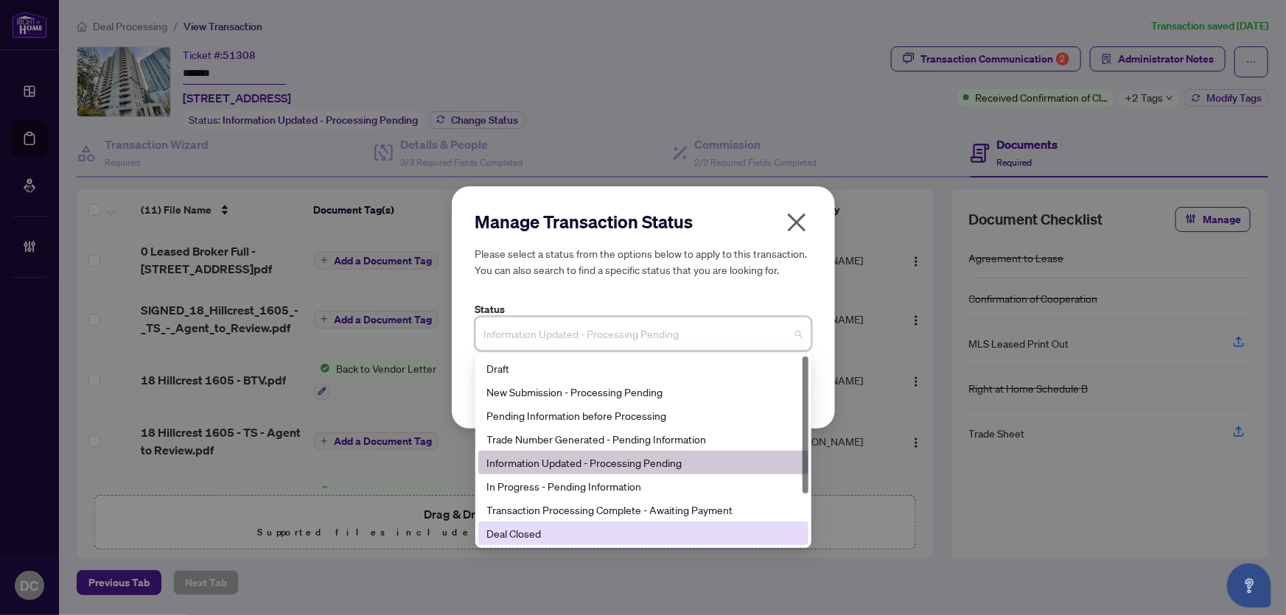
click at [517, 534] on div "Deal Closed" at bounding box center [643, 533] width 312 height 16
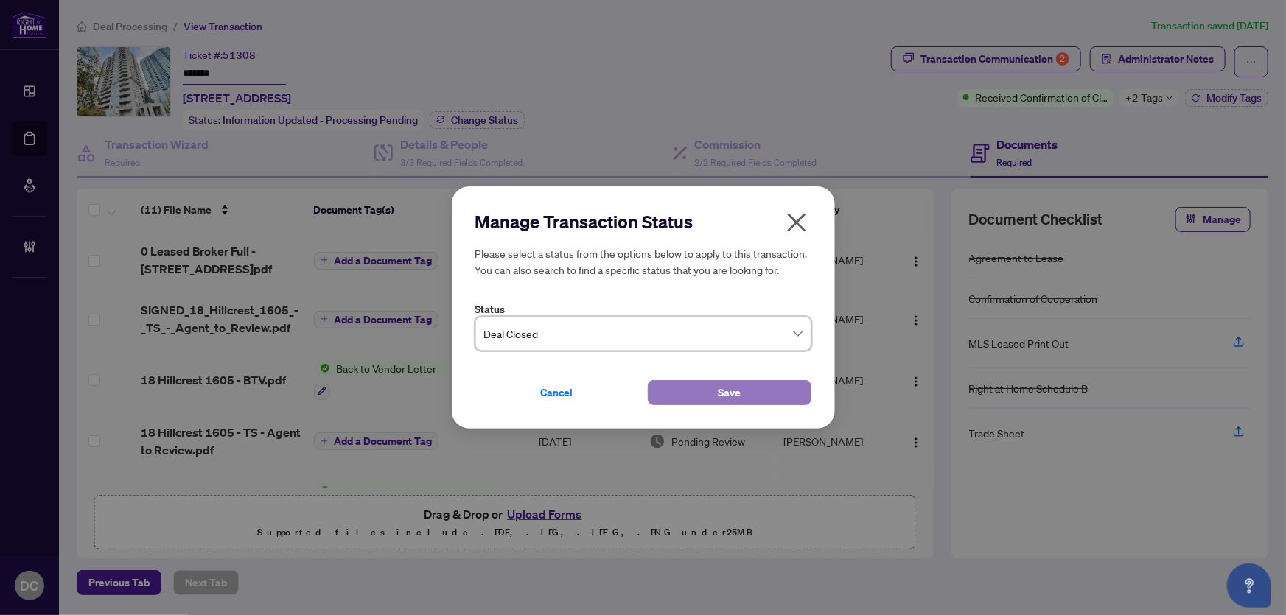
click at [693, 391] on button "Save" at bounding box center [730, 392] width 164 height 25
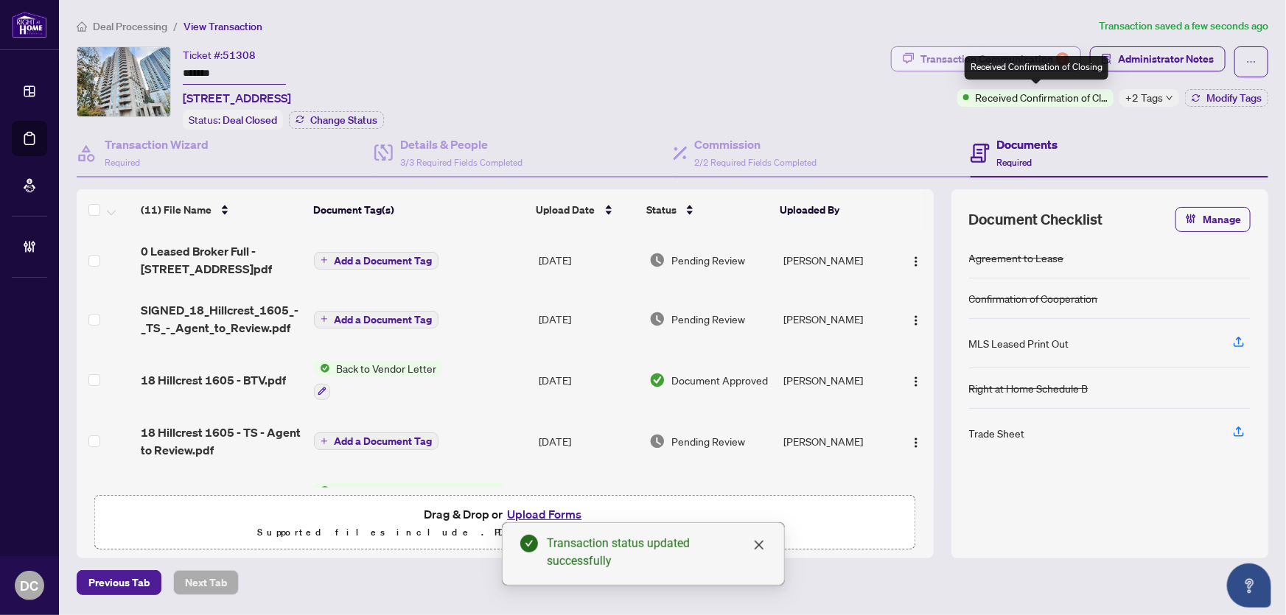
drag, startPoint x: 1002, startPoint y: 60, endPoint x: 313, endPoint y: 51, distance: 688.4
click at [1001, 58] on div "Received Confirmation of Closing" at bounding box center [1037, 68] width 144 height 24
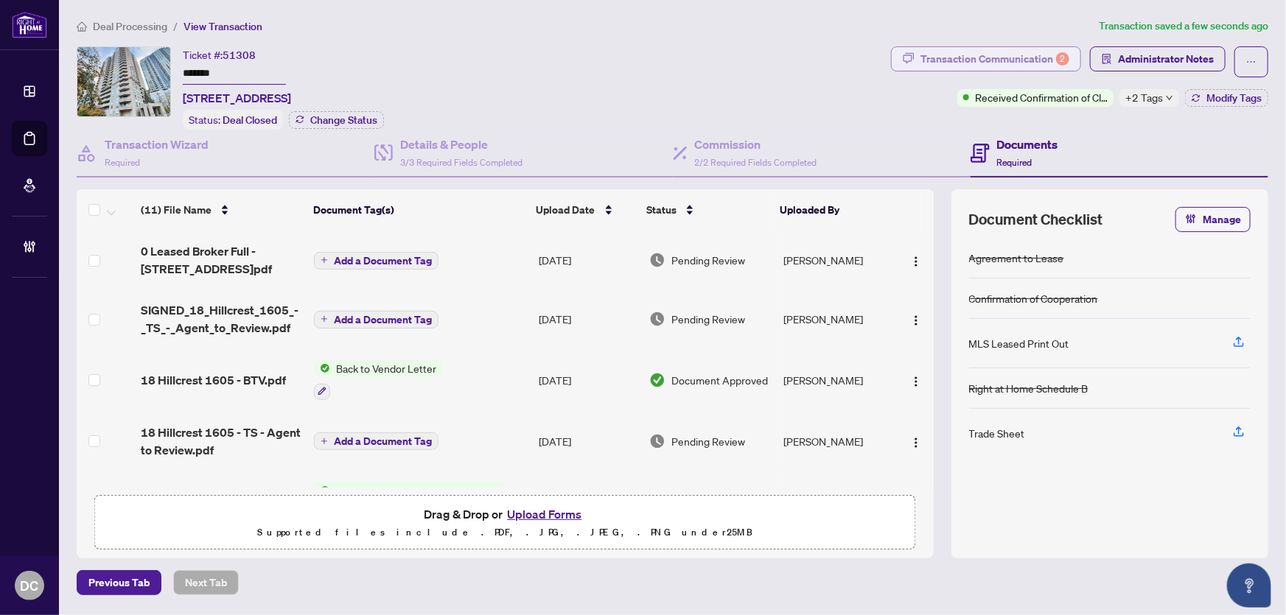
drag, startPoint x: 1003, startPoint y: 54, endPoint x: 985, endPoint y: 52, distance: 18.6
click at [985, 52] on div "Transaction Communication 2" at bounding box center [994, 59] width 149 height 24
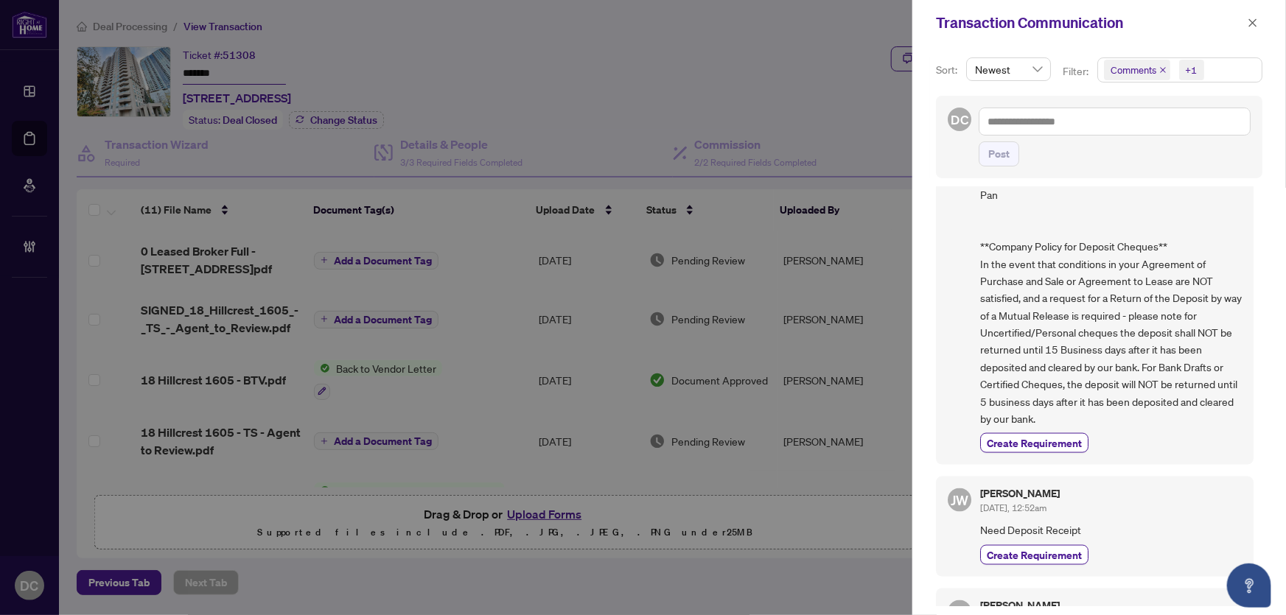
scroll to position [1004, 0]
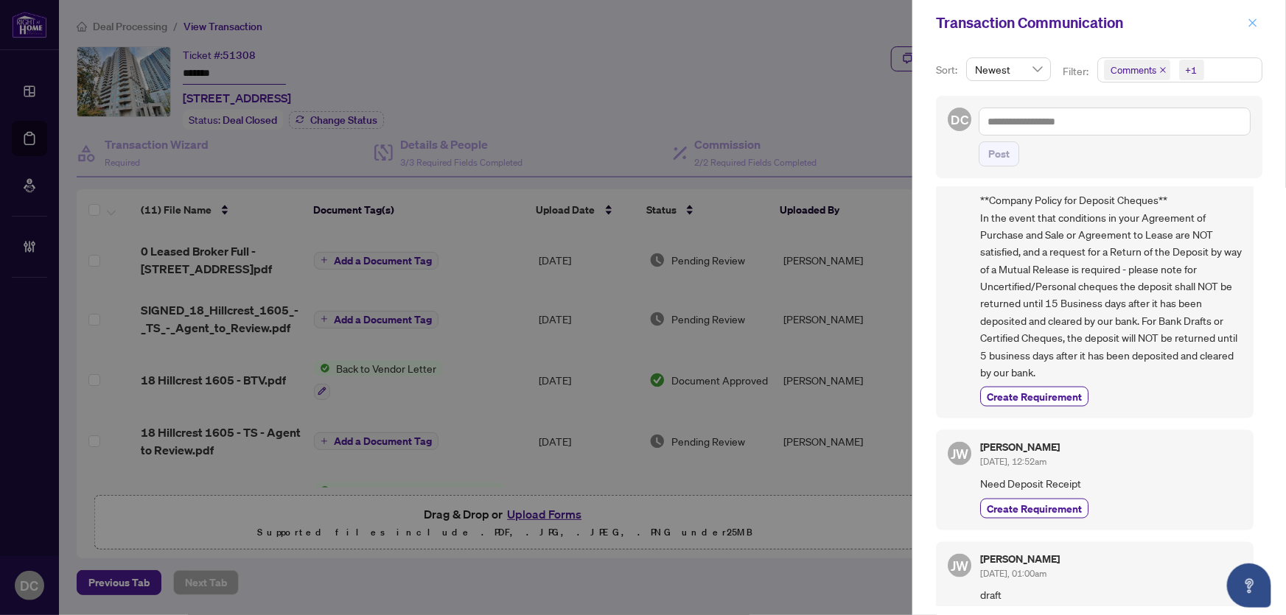
click at [1253, 21] on icon "close" at bounding box center [1253, 22] width 8 height 8
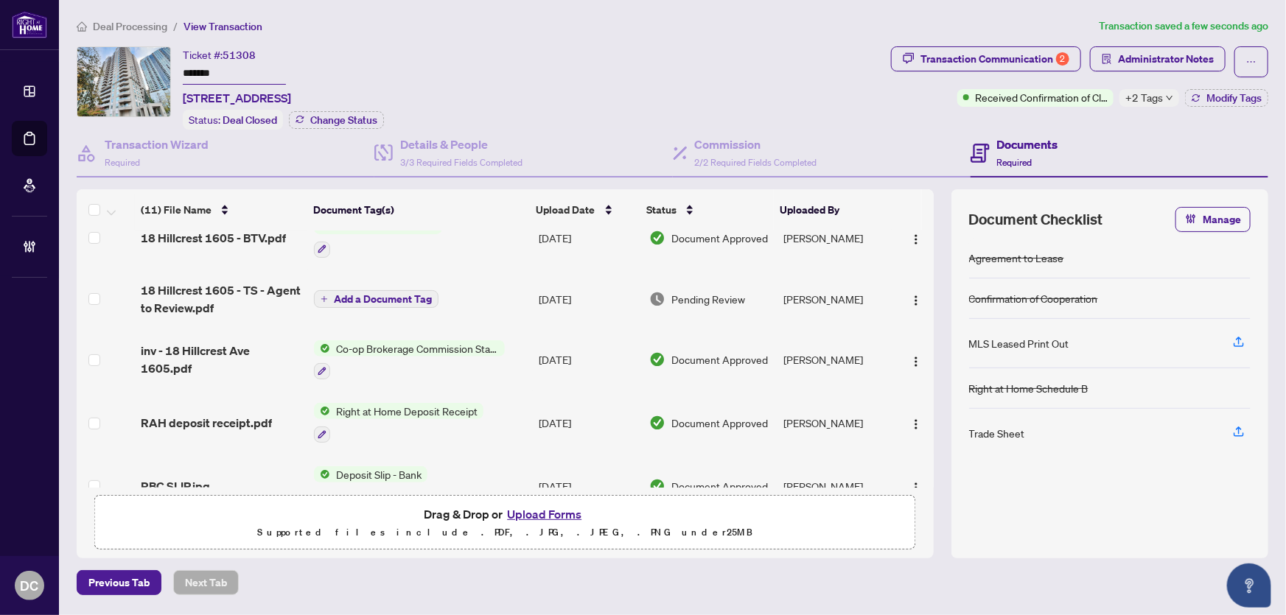
scroll to position [133, 0]
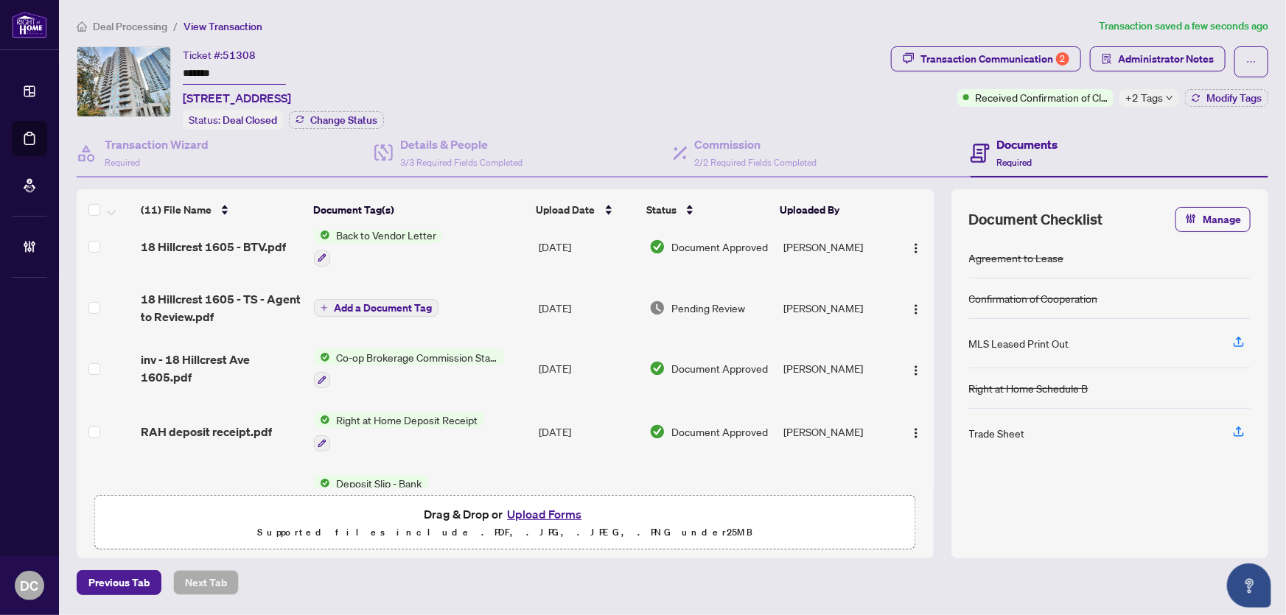
click at [523, 352] on td "Co-op Brokerage Commission Statement" at bounding box center [420, 369] width 225 height 63
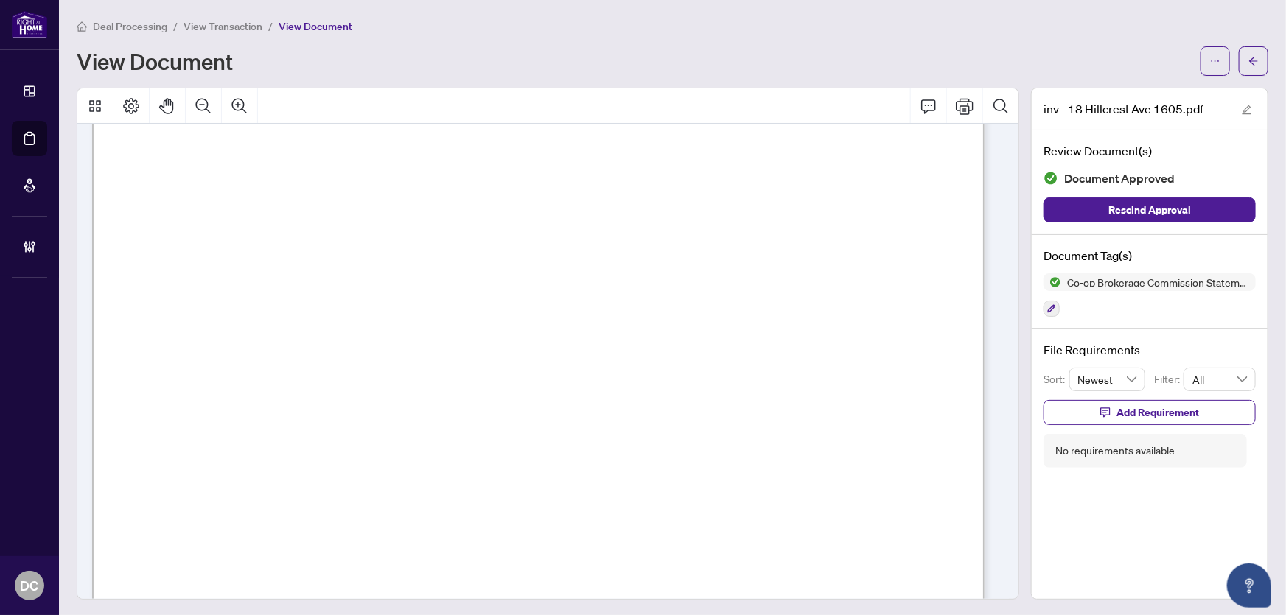
scroll to position [402, 0]
click at [1249, 58] on icon "arrow-left" at bounding box center [1253, 61] width 9 height 8
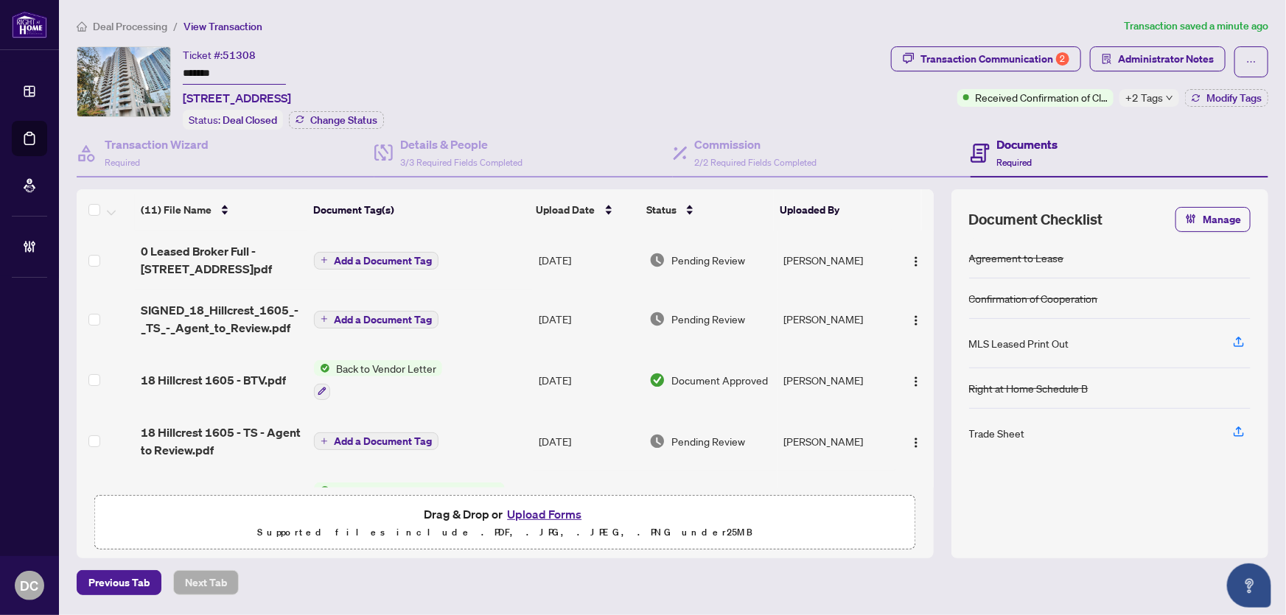
click at [1158, 99] on span "+2 Tags" at bounding box center [1144, 97] width 38 height 17
click at [1096, 125] on div "Transaction Communication 2 Administrator Notes Received Confirmation of Closin…" at bounding box center [1079, 87] width 383 height 83
click at [1230, 93] on span "Modify Tags" at bounding box center [1233, 98] width 55 height 10
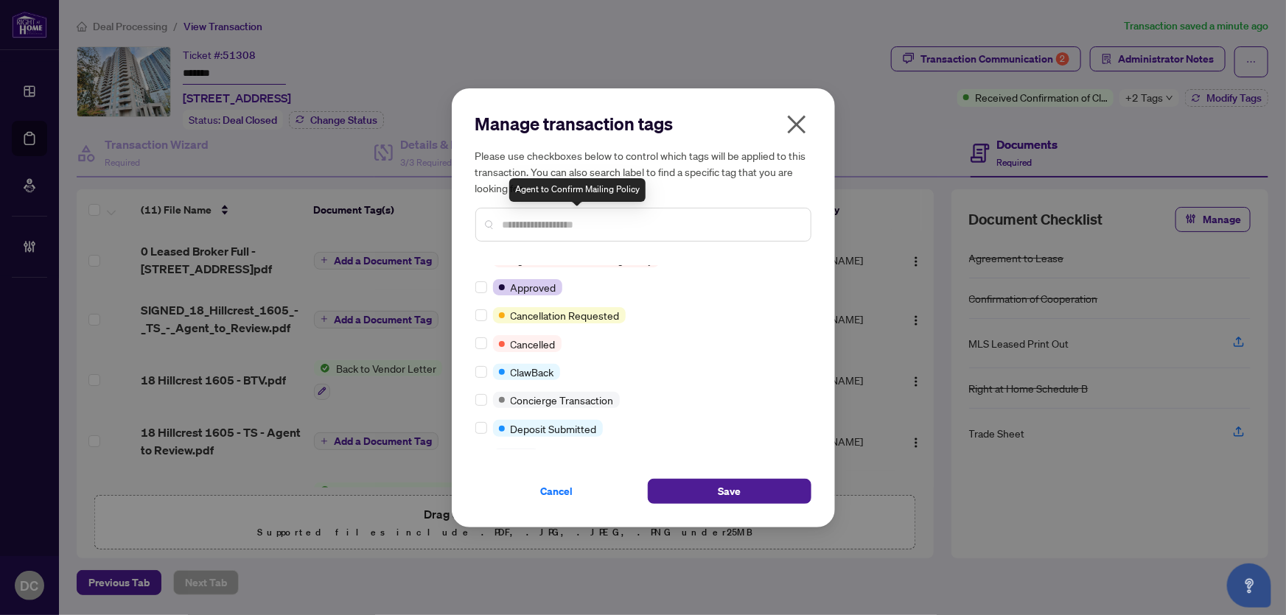
scroll to position [200, 0]
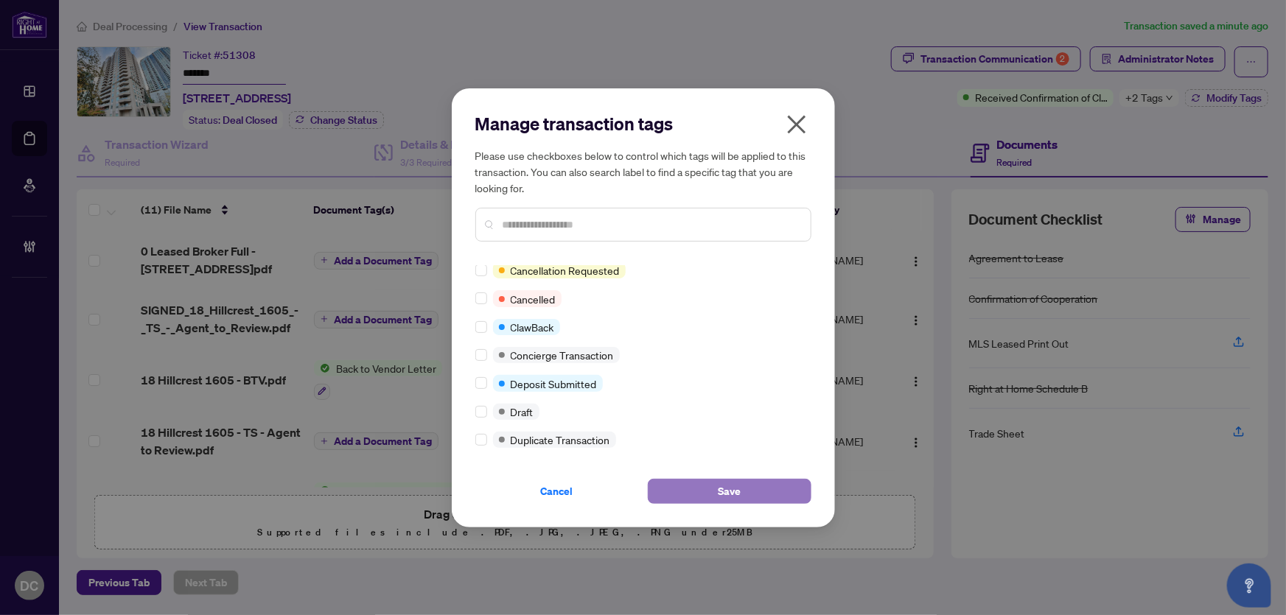
click at [670, 490] on button "Save" at bounding box center [730, 491] width 164 height 25
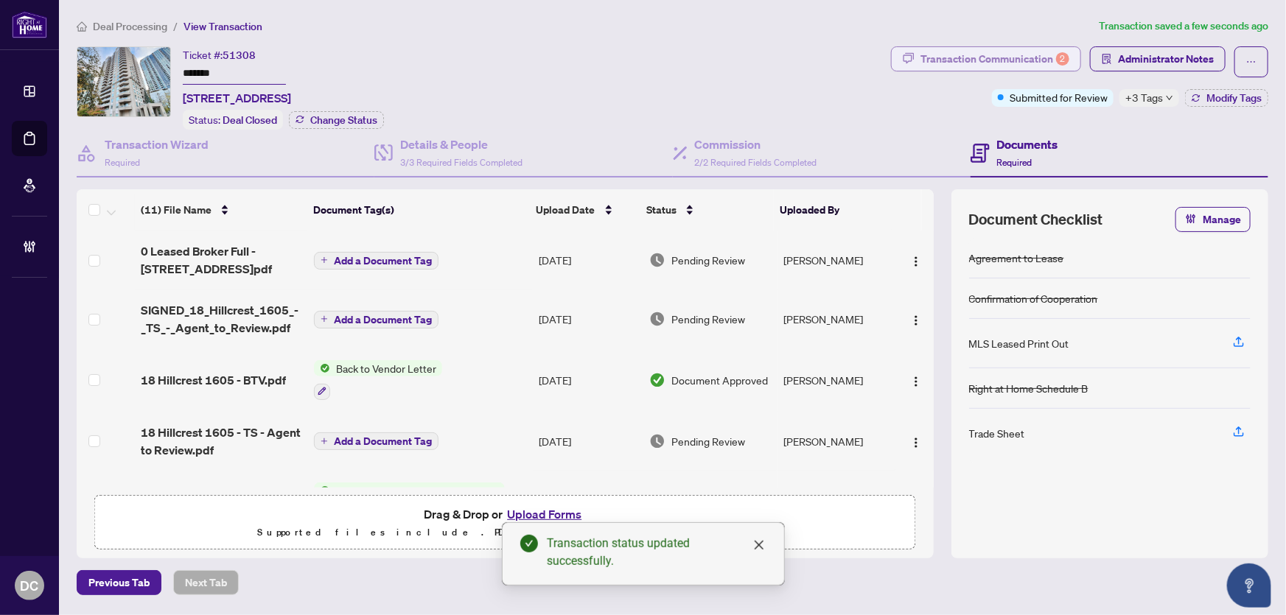
click at [943, 63] on div "Transaction Communication 2" at bounding box center [994, 59] width 149 height 24
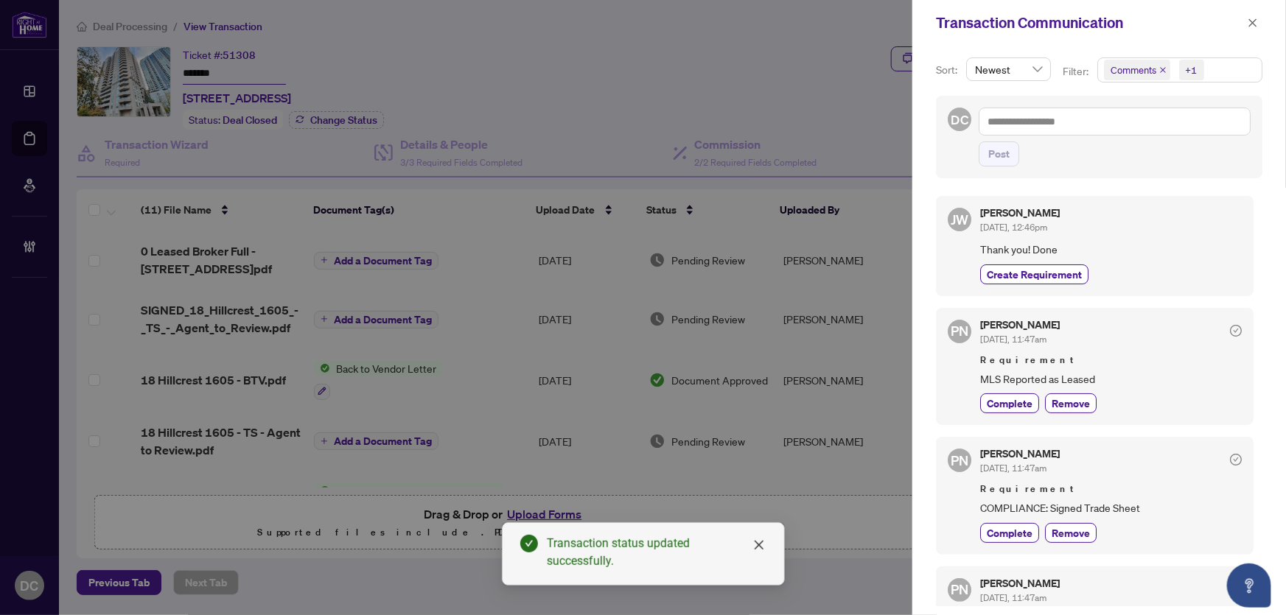
click at [1234, 80] on span "Comments +1" at bounding box center [1180, 70] width 164 height 24
click at [1193, 127] on span "Comments" at bounding box center [1186, 131] width 131 height 18
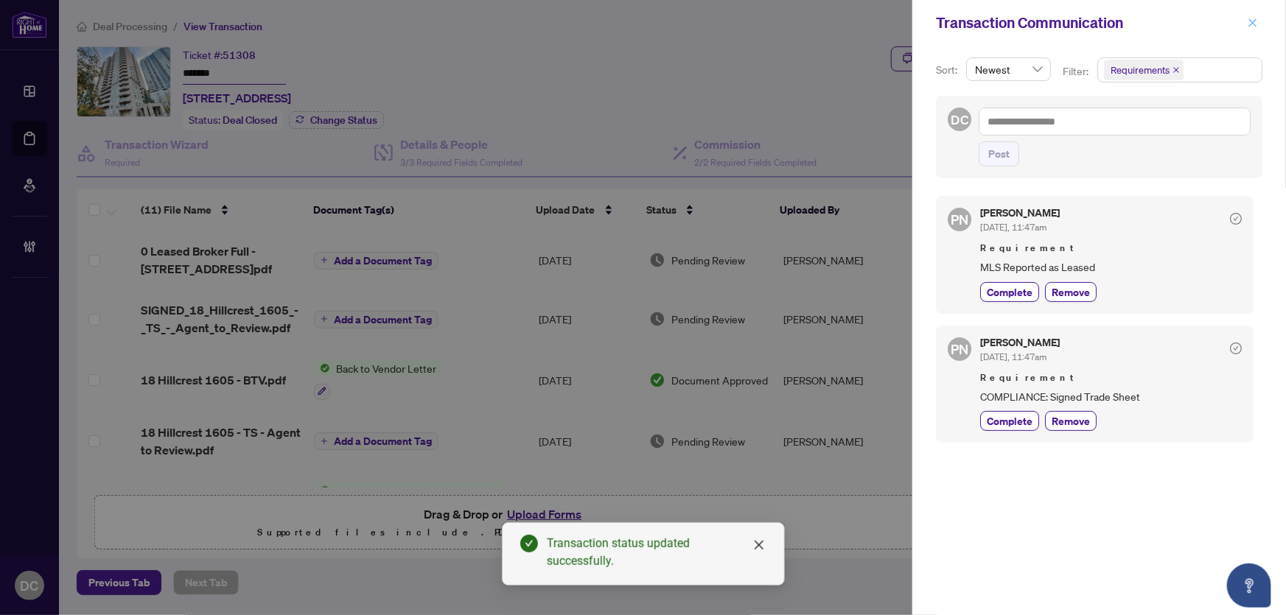
click at [1248, 21] on icon "close" at bounding box center [1253, 23] width 10 height 10
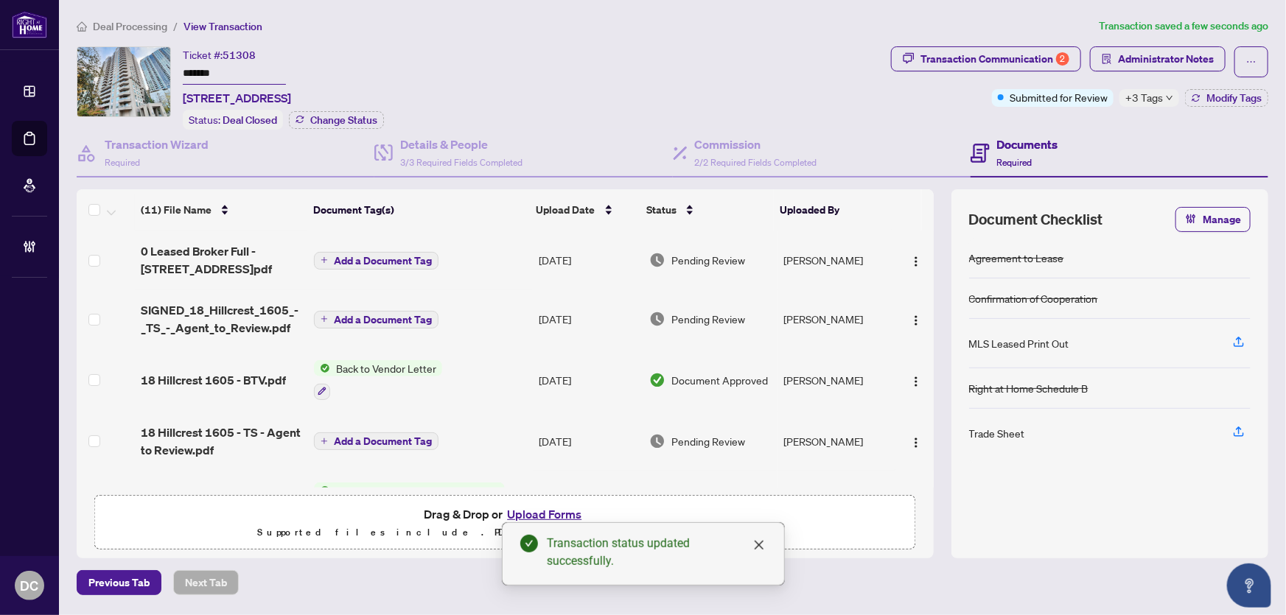
click at [494, 317] on td "Add a Document Tag" at bounding box center [420, 319] width 225 height 59
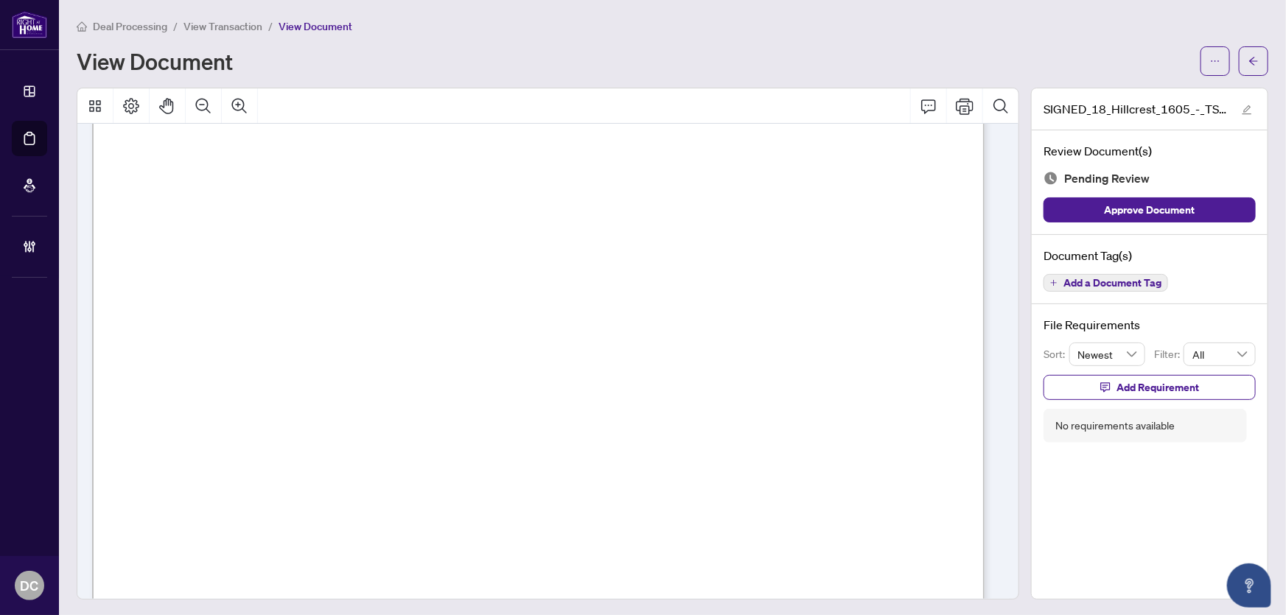
scroll to position [268, 0]
drag, startPoint x: 1243, startPoint y: 59, endPoint x: 980, endPoint y: 271, distance: 337.5
click at [980, 270] on div "Deal Processing / View Transaction / View Document View Document SIGNED_18_Hill…" at bounding box center [673, 309] width 1192 height 582
click at [1240, 43] on div "Deal Processing / View Transaction / View Document View Document" at bounding box center [673, 47] width 1192 height 58
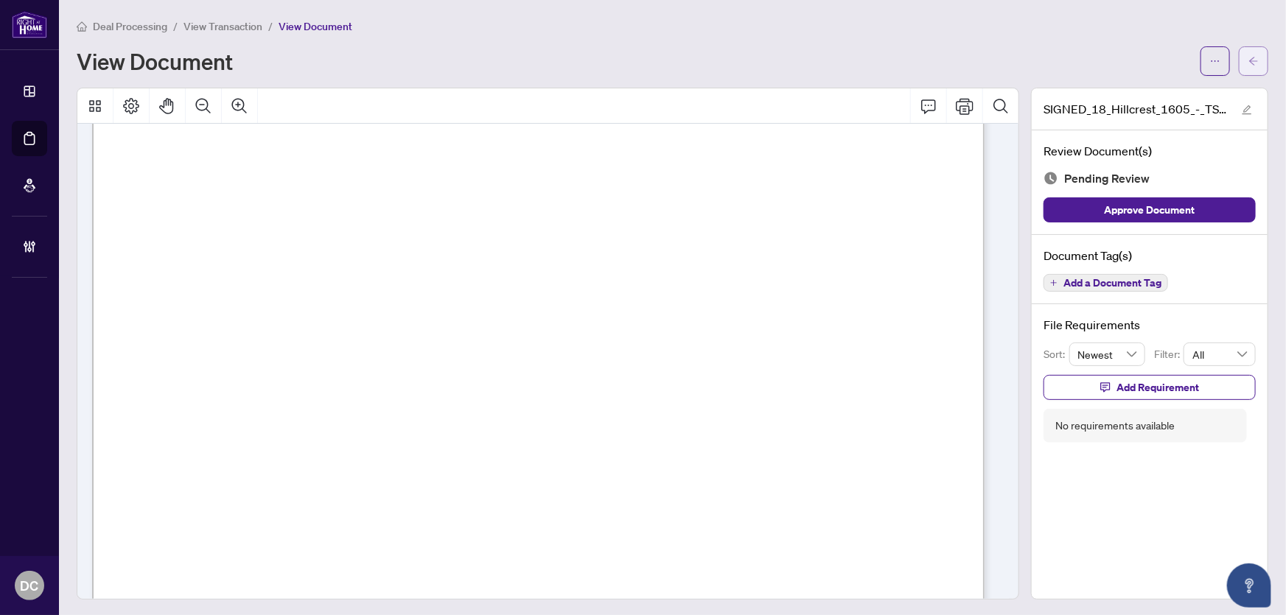
click at [1250, 60] on button "button" at bounding box center [1253, 60] width 29 height 29
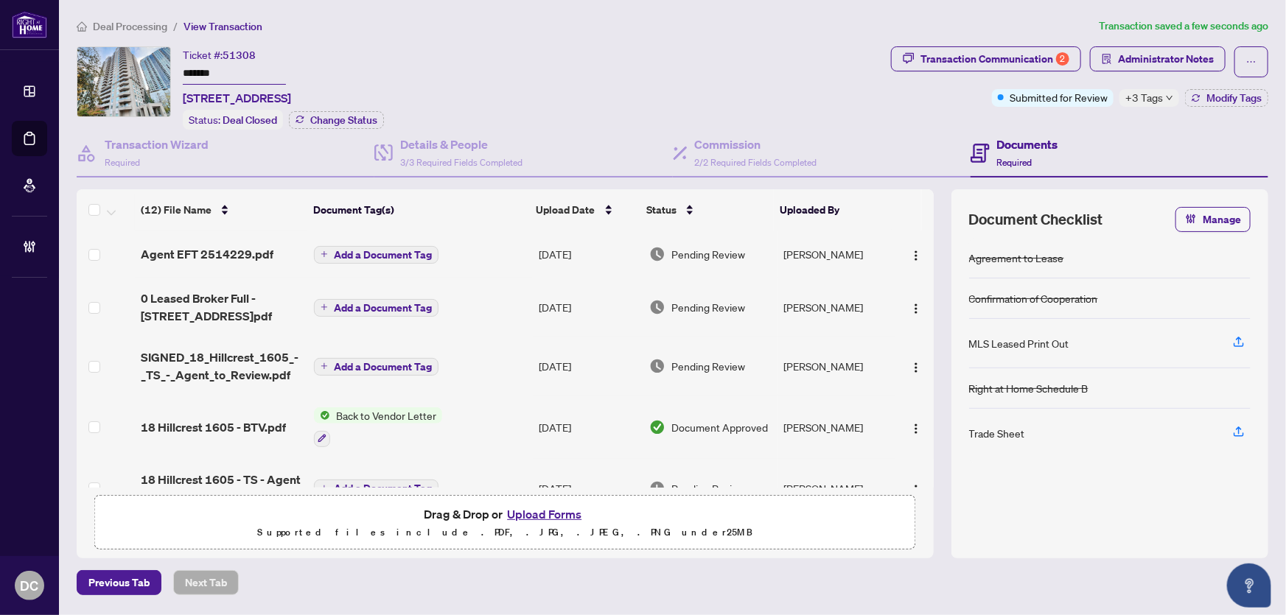
click at [1150, 92] on span "+3 Tags" at bounding box center [1144, 97] width 38 height 17
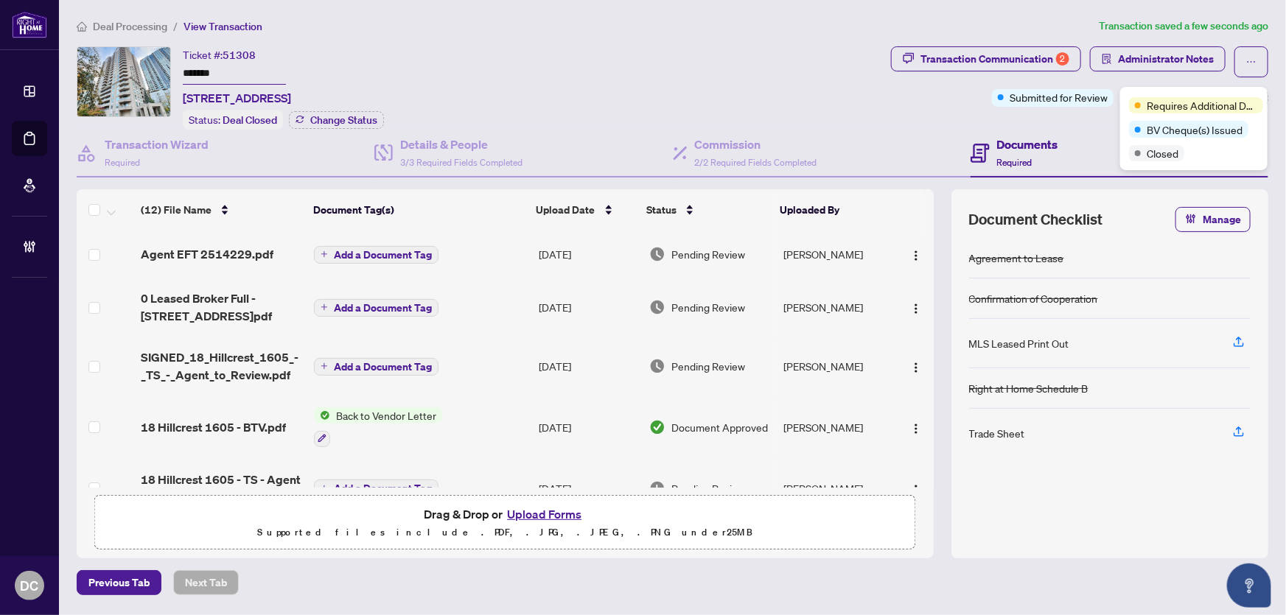
click at [1091, 124] on div "Transaction Communication 2 Administrator Notes Submitted for Review +3 Tags Mo…" at bounding box center [1079, 87] width 383 height 83
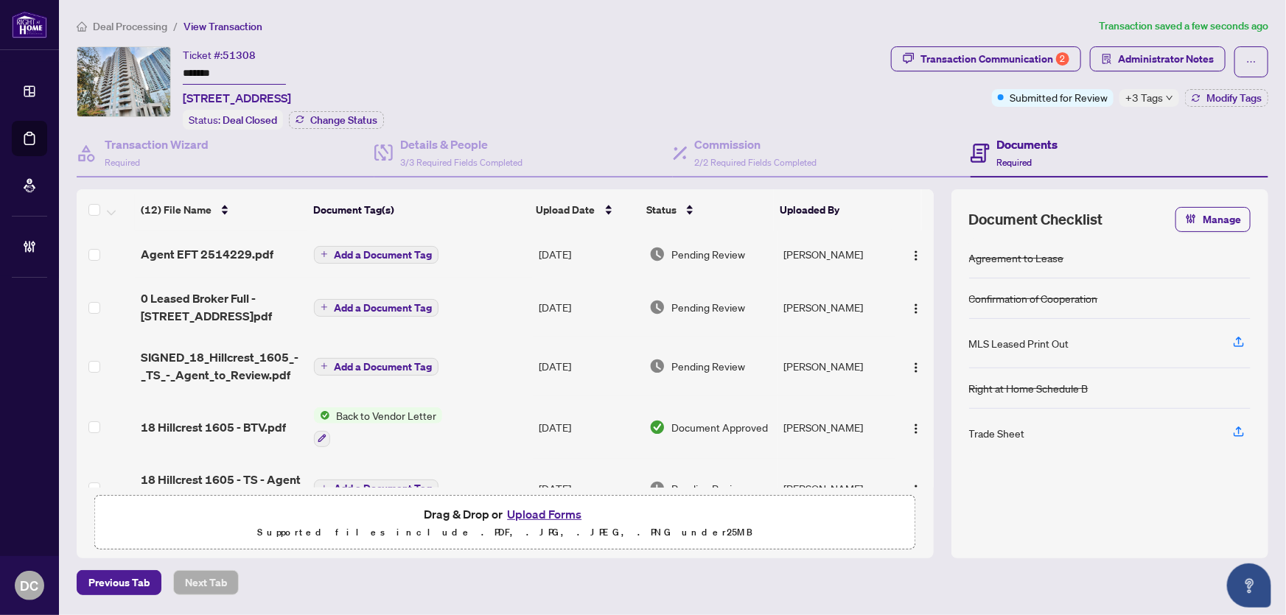
click at [1219, 109] on div "Transaction Communication 2 Administrator Notes Submitted for Review +3 Tags Mo…" at bounding box center [1079, 87] width 383 height 83
click at [1224, 97] on span "Modify Tags" at bounding box center [1233, 98] width 55 height 10
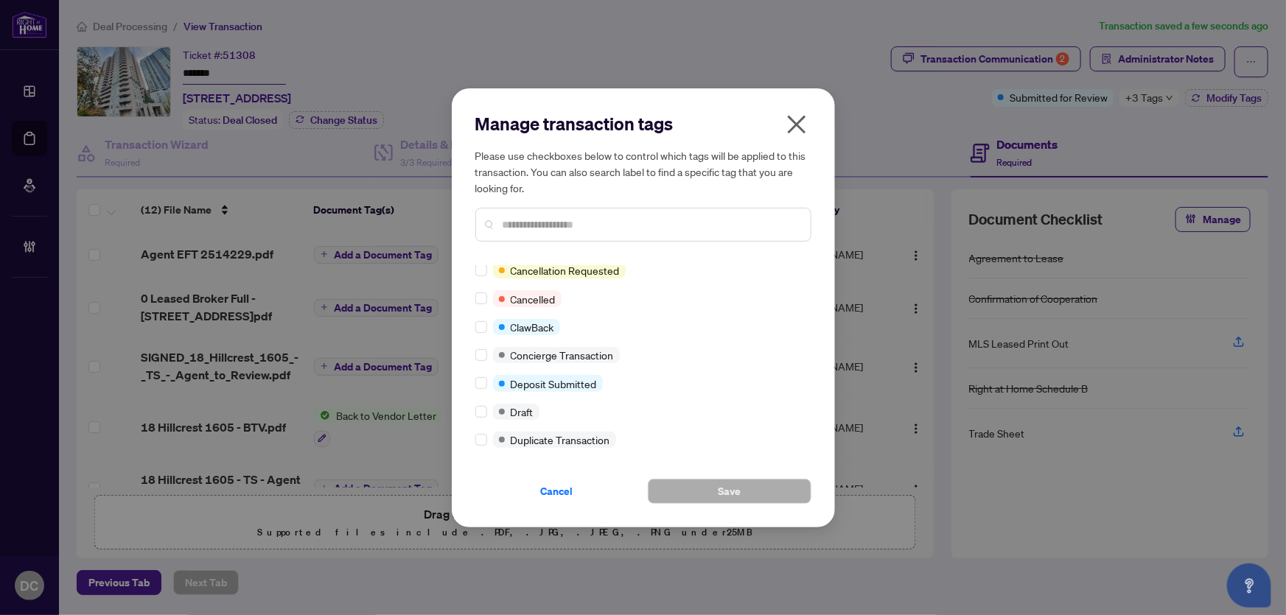
scroll to position [268, 0]
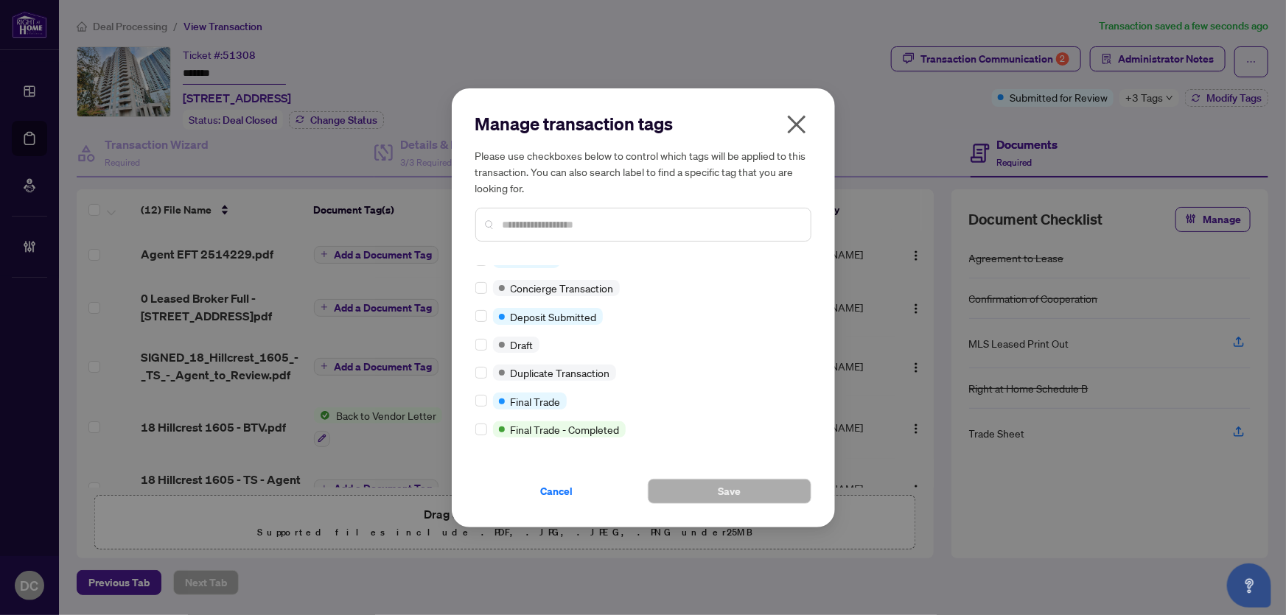
click at [493, 397] on div "Final Trade" at bounding box center [530, 401] width 74 height 16
click at [486, 396] on div at bounding box center [484, 401] width 18 height 16
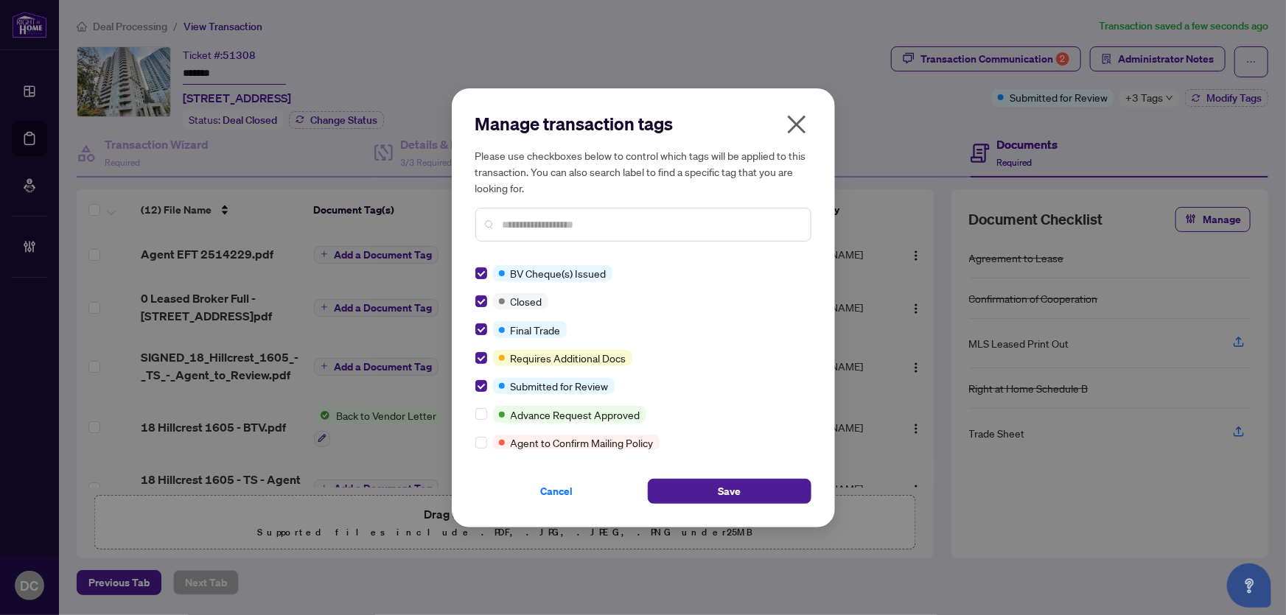
drag, startPoint x: 682, startPoint y: 485, endPoint x: 860, endPoint y: 371, distance: 211.2
click at [683, 485] on button "Save" at bounding box center [730, 491] width 164 height 25
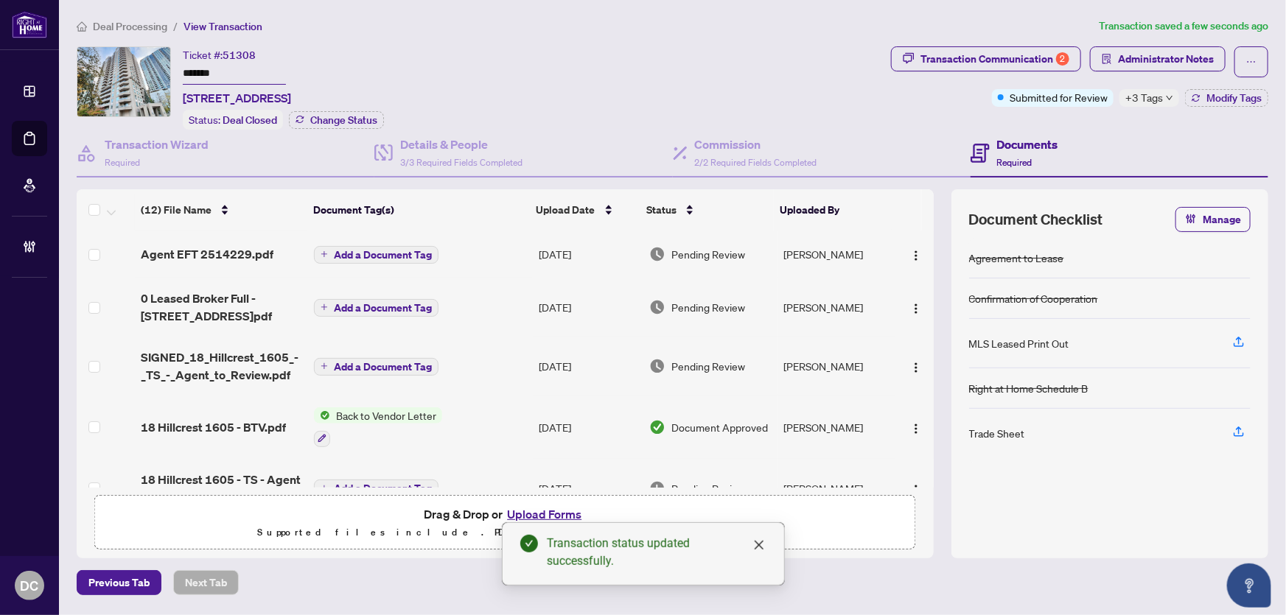
click at [1111, 45] on div "Manage transaction tags Please use checkboxes below to control which tags will …" at bounding box center [643, 307] width 1286 height 615
click at [1120, 56] on span "Administrator Notes" at bounding box center [1166, 59] width 96 height 24
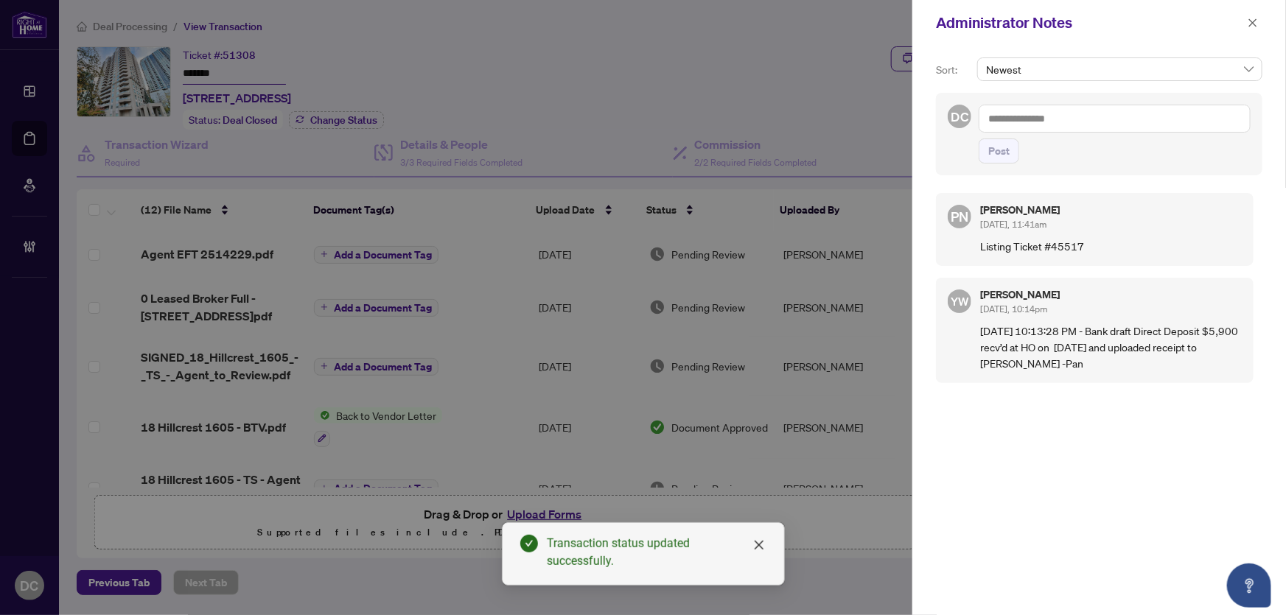
click at [1193, 112] on textarea at bounding box center [1115, 119] width 272 height 28
paste textarea "**********"
type textarea "**********"
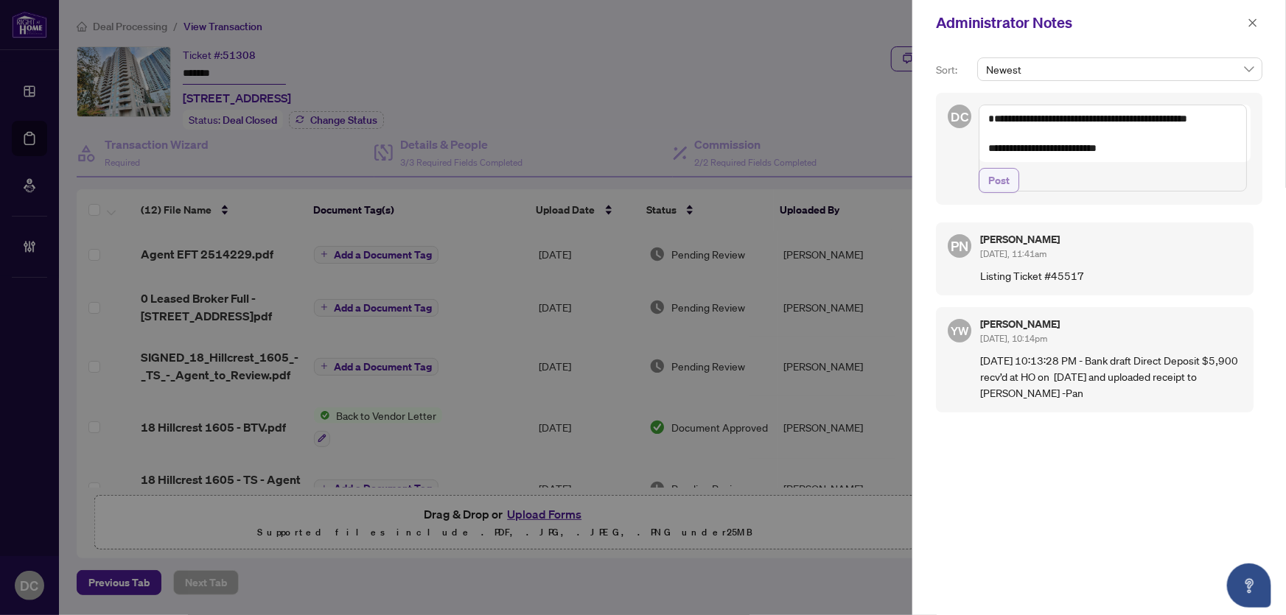
click at [1005, 192] on span "Post" at bounding box center [998, 181] width 21 height 24
click at [1254, 20] on icon "close" at bounding box center [1253, 23] width 10 height 10
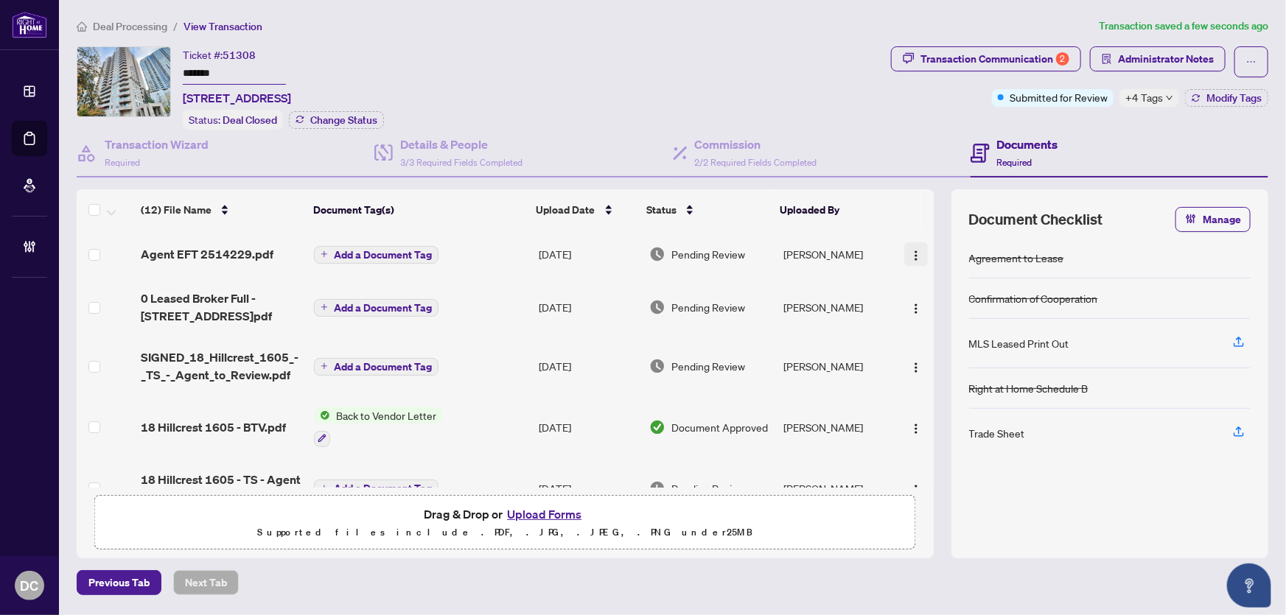
click at [921, 248] on button "button" at bounding box center [916, 254] width 24 height 24
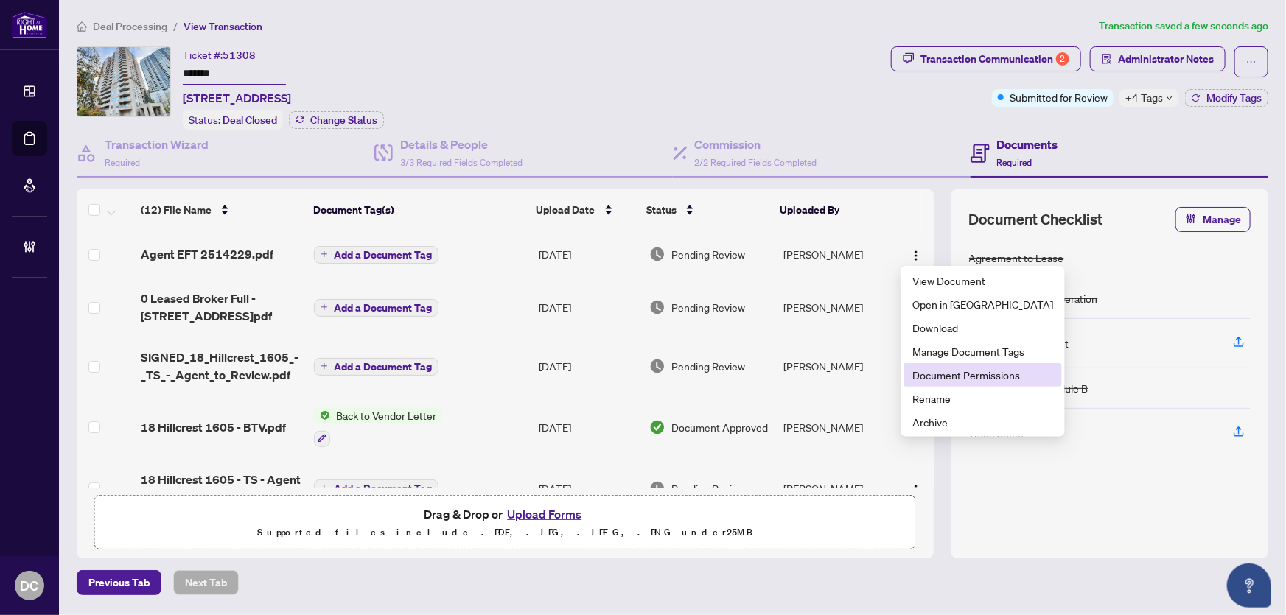
click at [958, 371] on span "Document Permissions" at bounding box center [982, 375] width 141 height 16
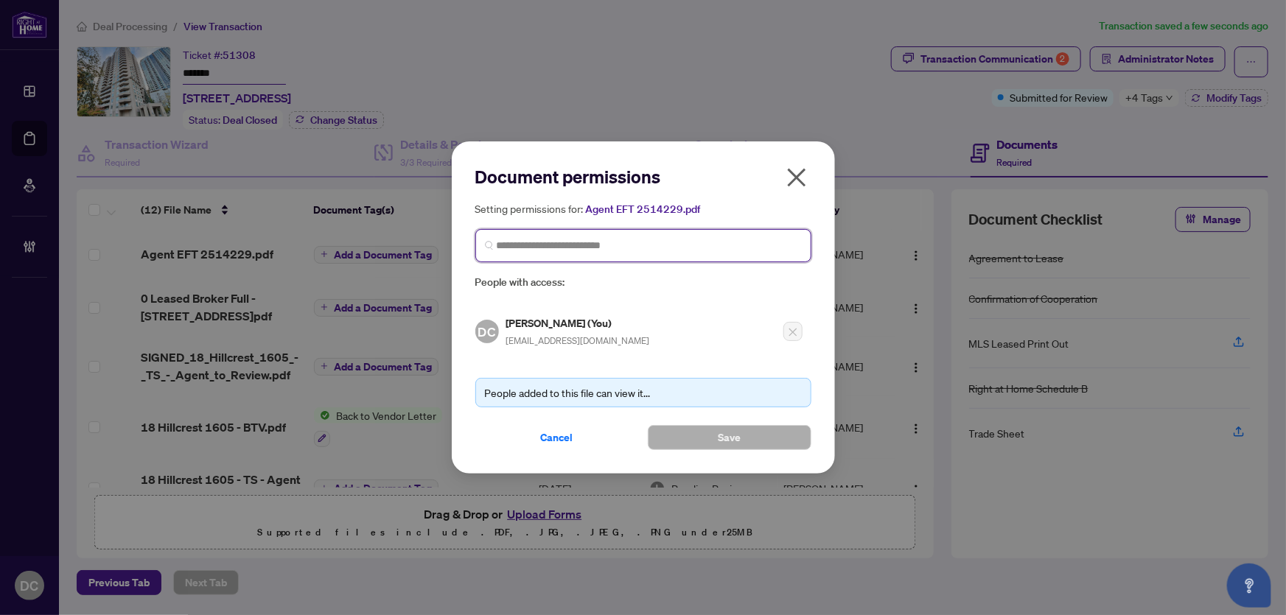
click at [619, 239] on input "search" at bounding box center [649, 245] width 305 height 15
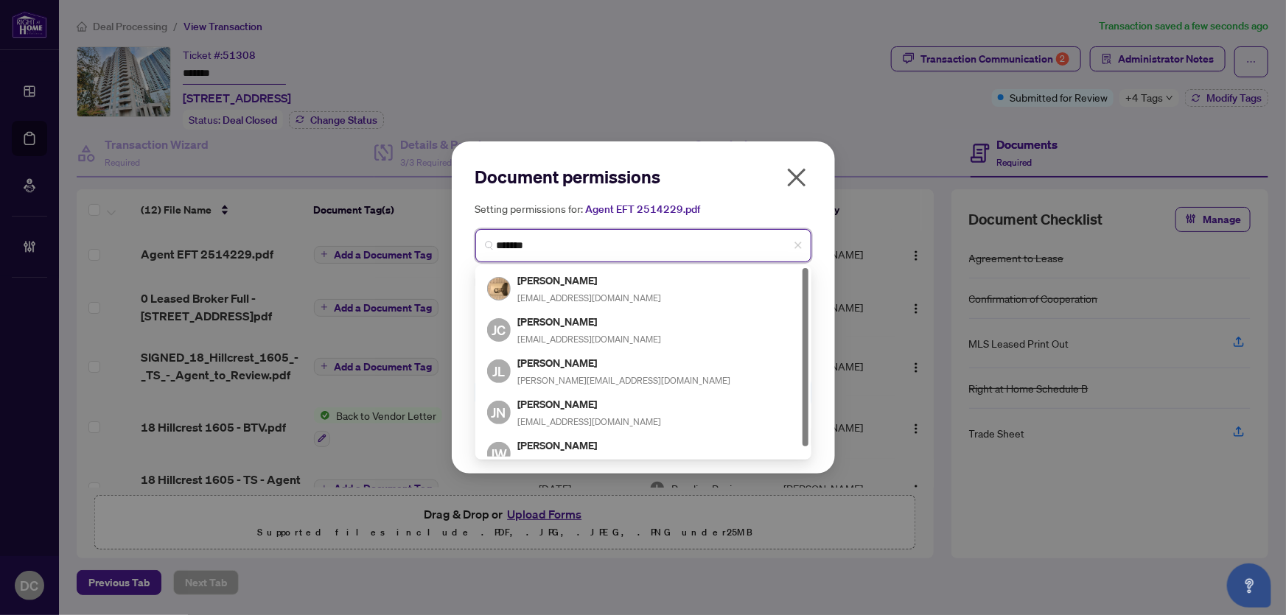
type input "******"
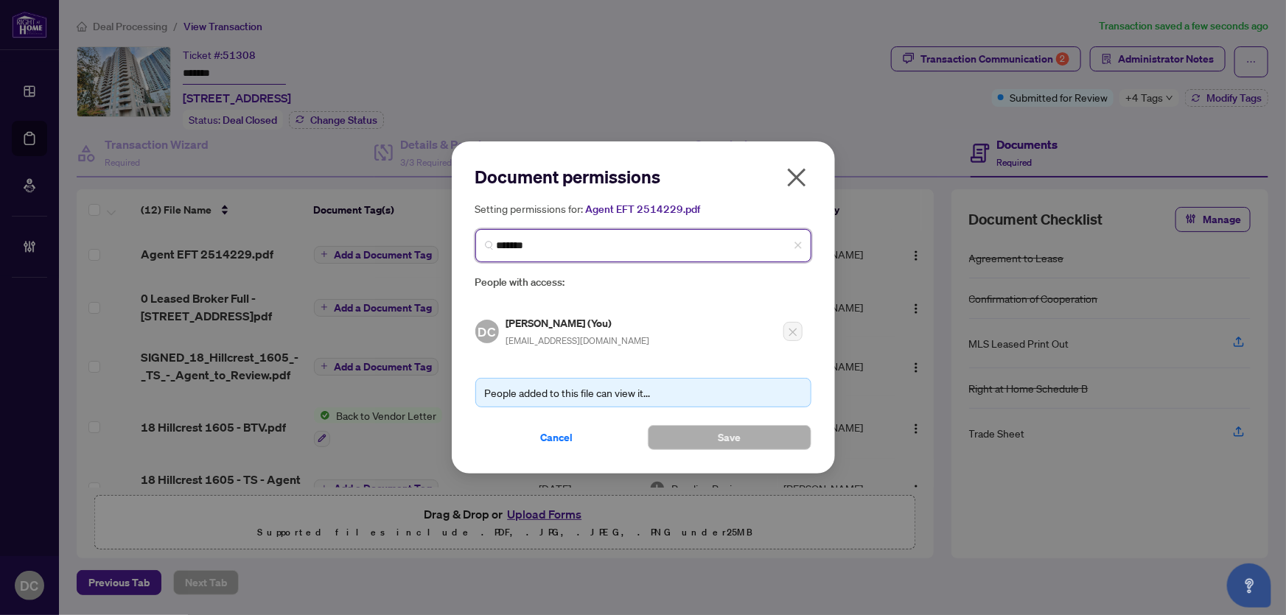
click at [574, 256] on span "******" at bounding box center [643, 245] width 336 height 33
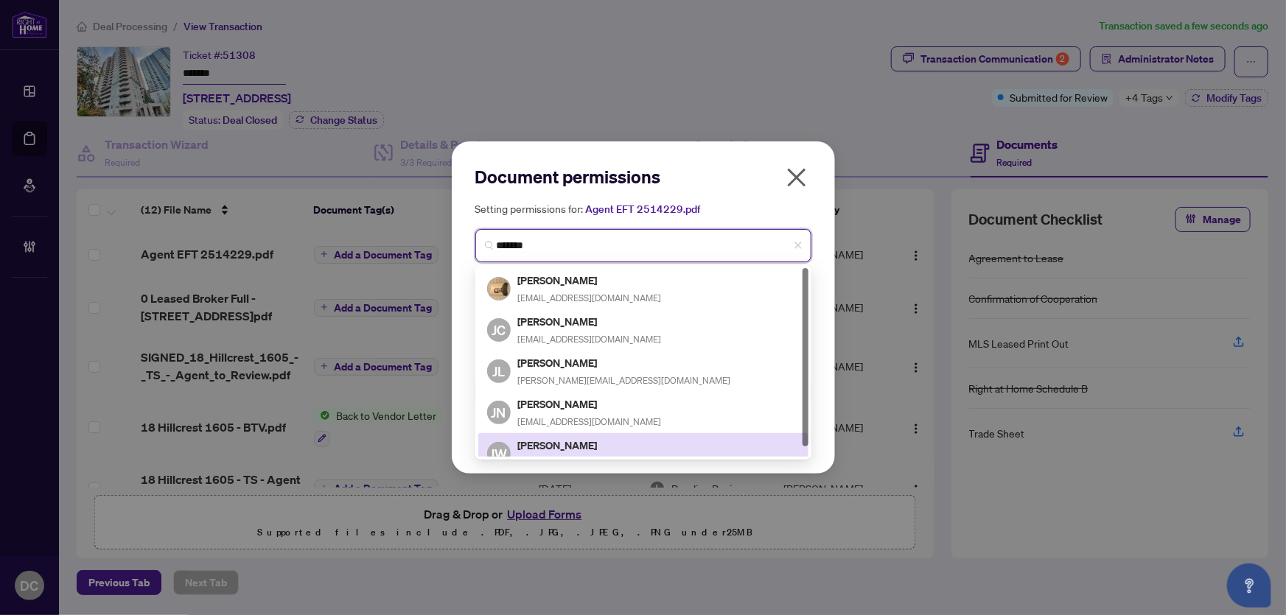
click at [542, 437] on h5 "Johnny Wu" at bounding box center [590, 445] width 144 height 17
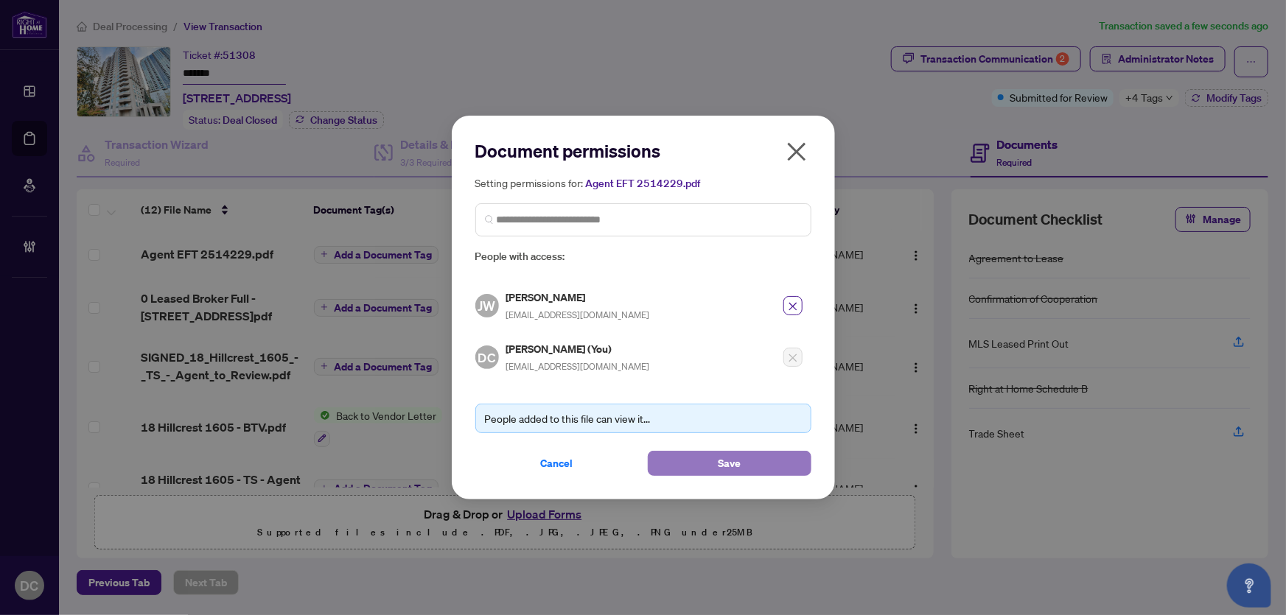
click at [692, 462] on button "Save" at bounding box center [730, 463] width 164 height 25
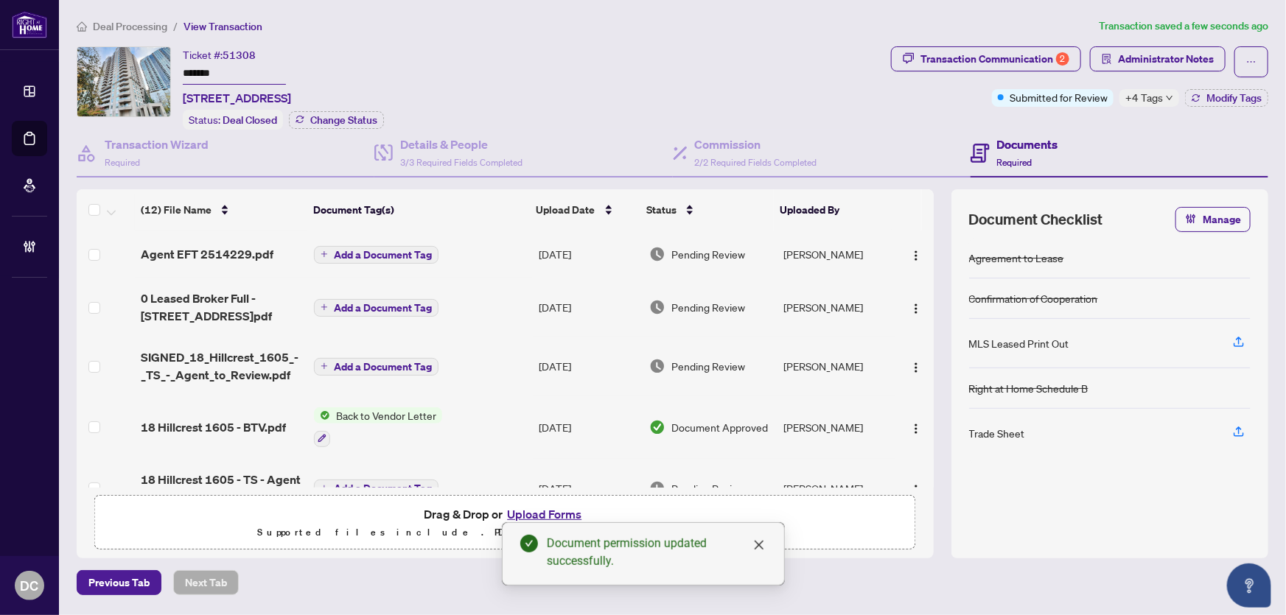
click at [1147, 94] on span "+4 Tags" at bounding box center [1144, 97] width 38 height 17
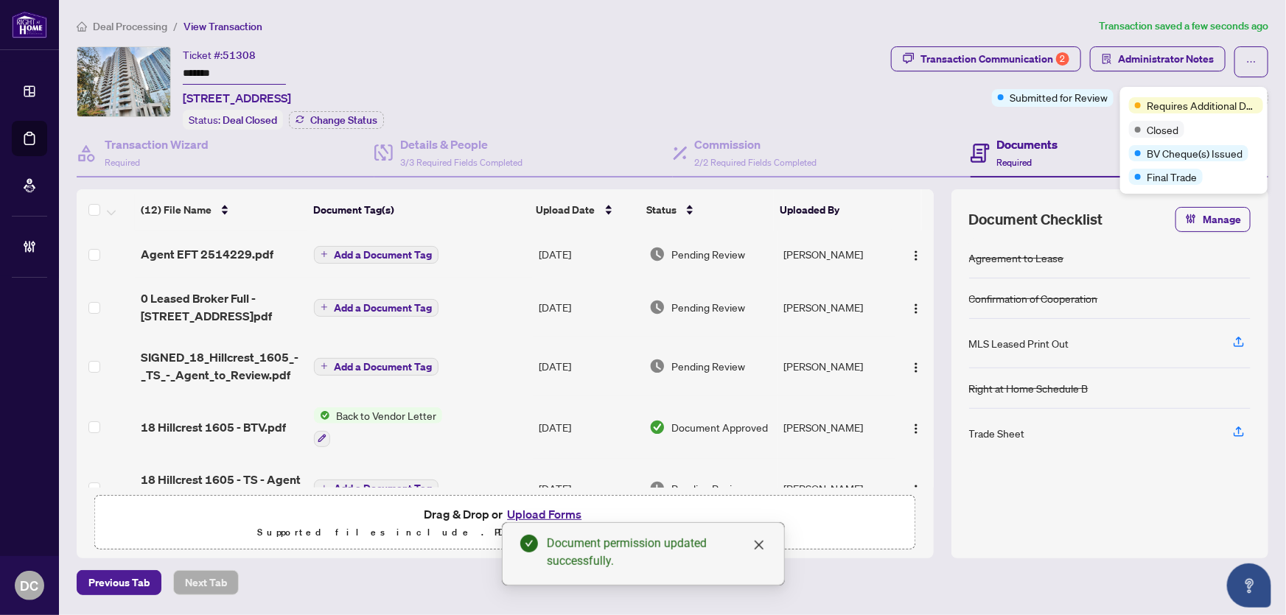
click at [1011, 136] on h4 "Documents" at bounding box center [1027, 145] width 61 height 18
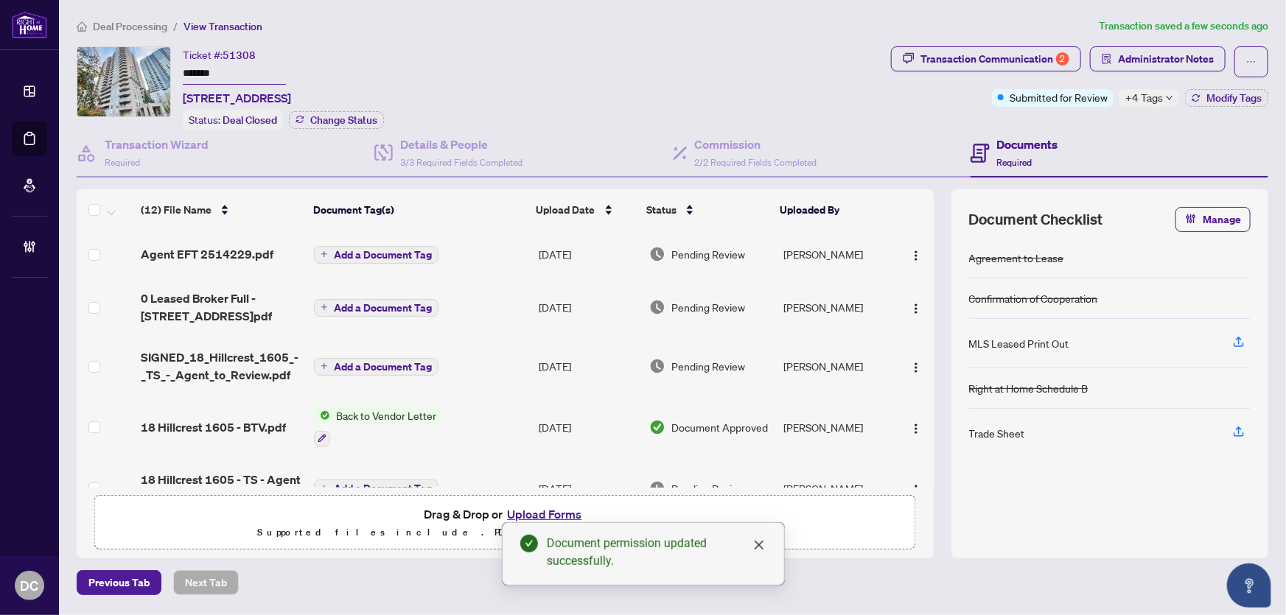
drag, startPoint x: 240, startPoint y: 73, endPoint x: 158, endPoint y: 80, distance: 82.1
click at [153, 74] on div "Ticket #: 51308 ******* 1605-18 Hillcrest Ave, Toronto, Ontario M2N 6T5, Canada…" at bounding box center [481, 87] width 808 height 83
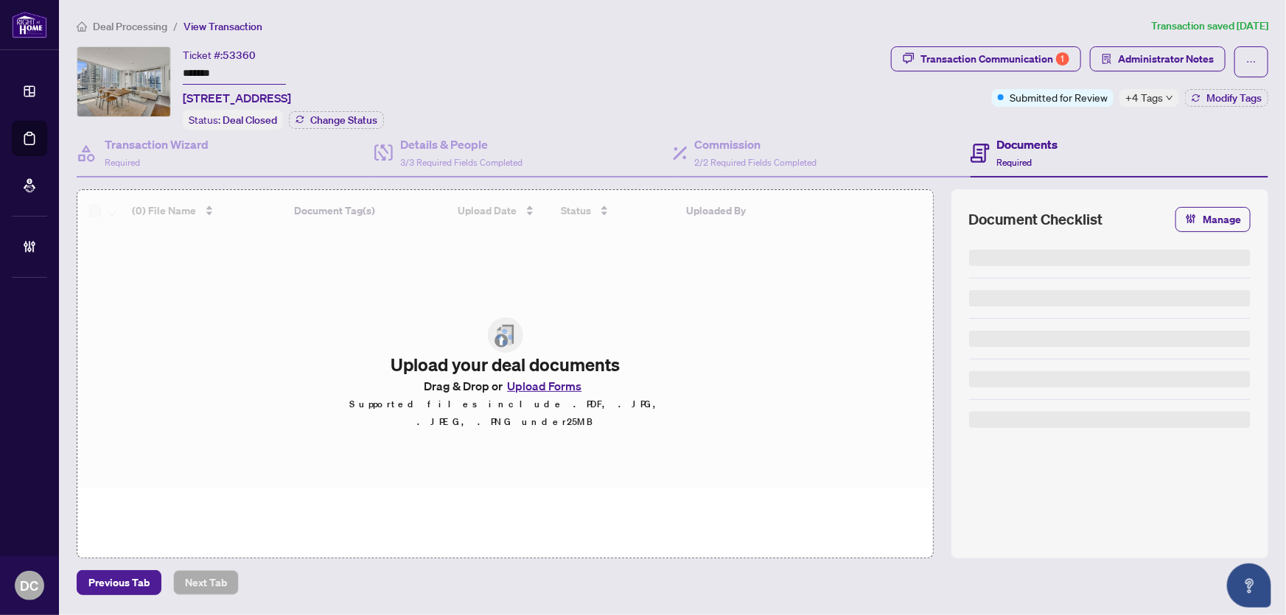
drag, startPoint x: 246, startPoint y: 66, endPoint x: 136, endPoint y: 71, distance: 109.9
click at [136, 71] on div "Ticket #: 53360 ******* [STREET_ADDRESS] Status: Deal Closed Change Status" at bounding box center [481, 87] width 808 height 83
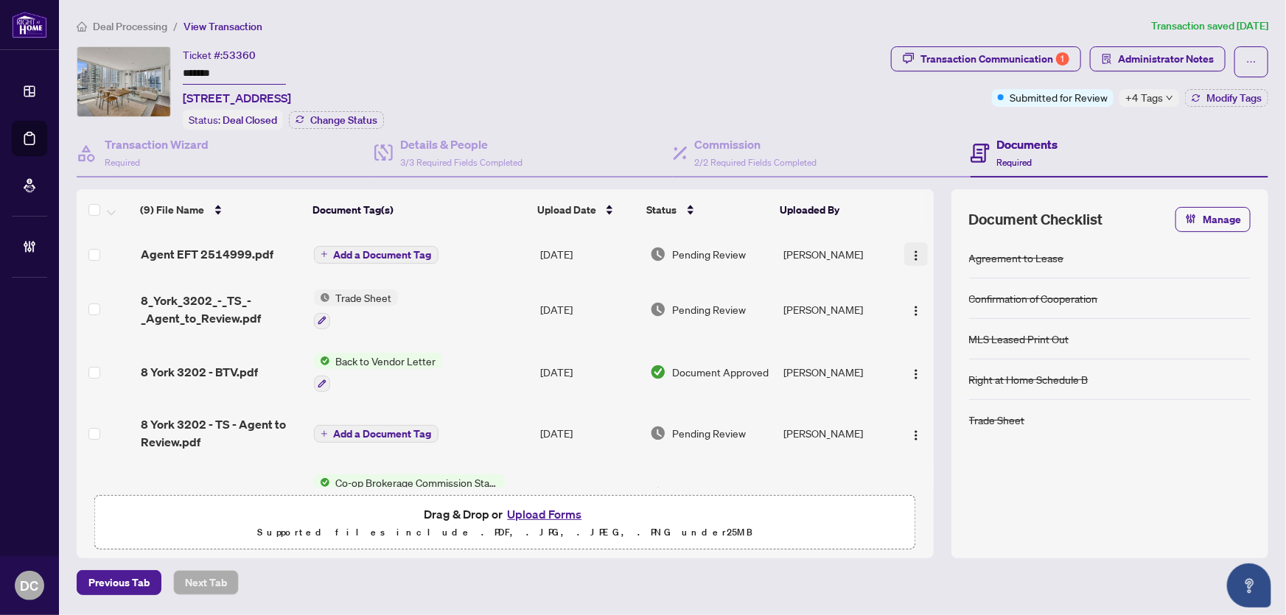
click at [911, 254] on img "button" at bounding box center [916, 256] width 12 height 12
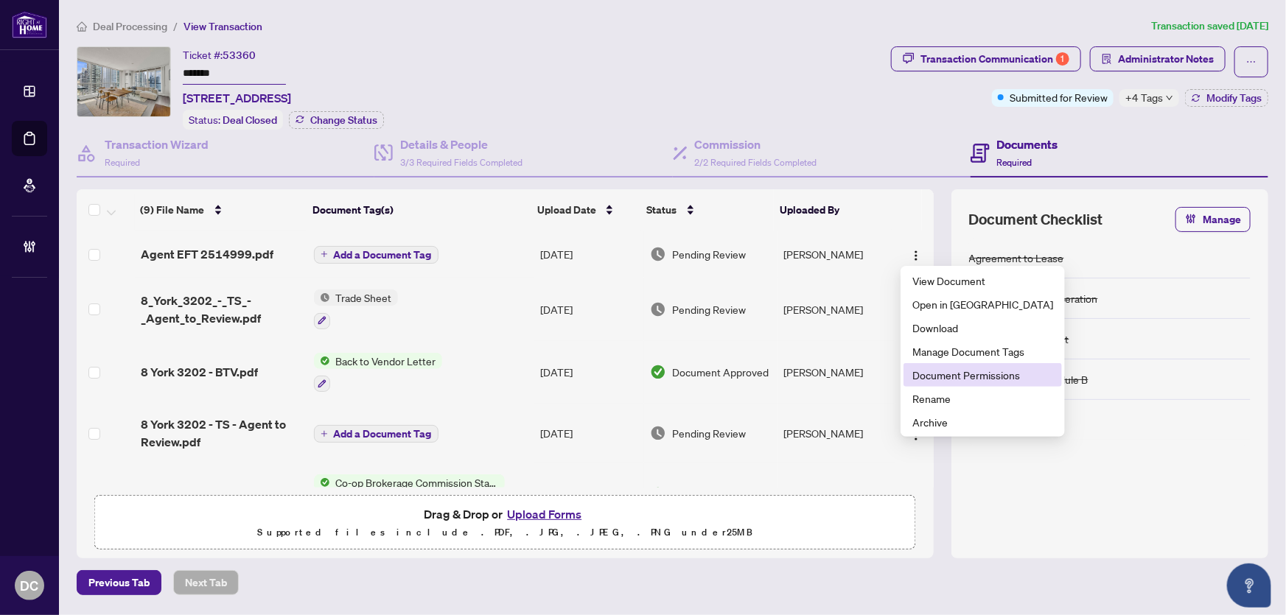
click at [923, 377] on span "Document Permissions" at bounding box center [982, 375] width 141 height 16
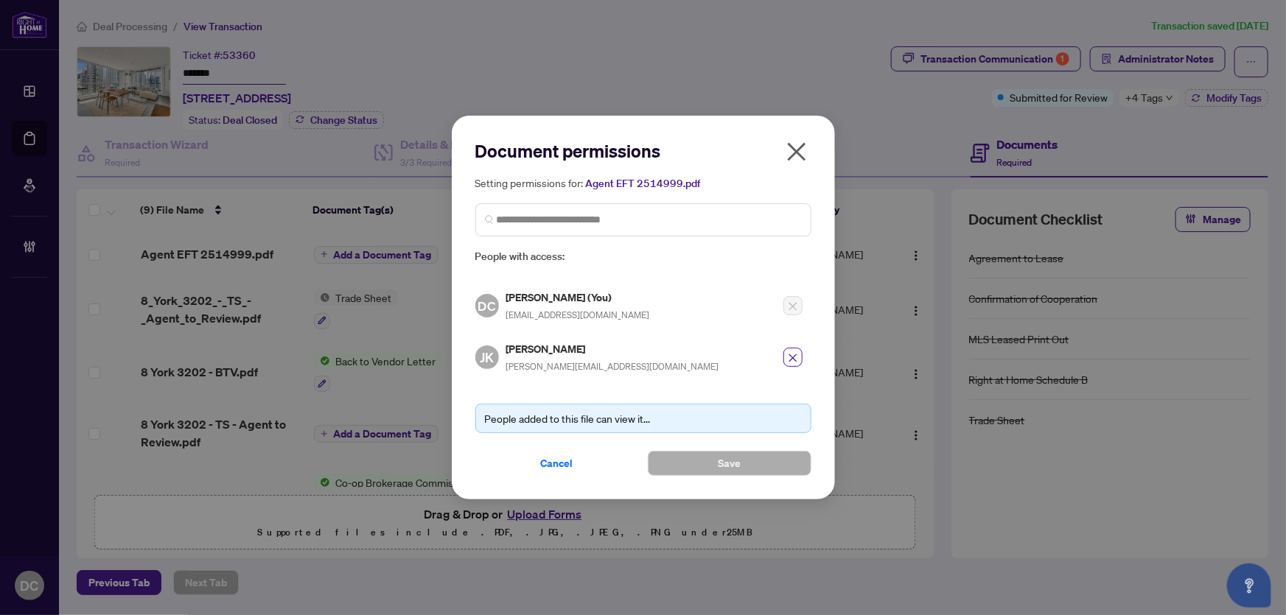
click at [801, 147] on icon "close" at bounding box center [797, 152] width 24 height 24
